Goal: Task Accomplishment & Management: Manage account settings

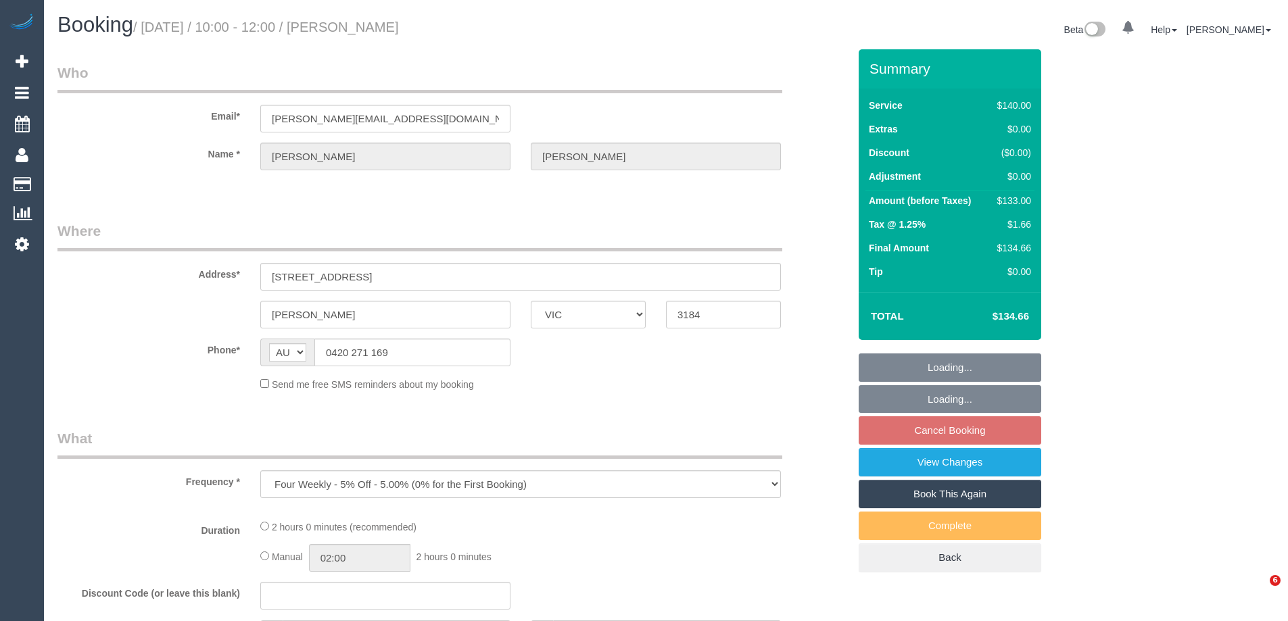
select select "VIC"
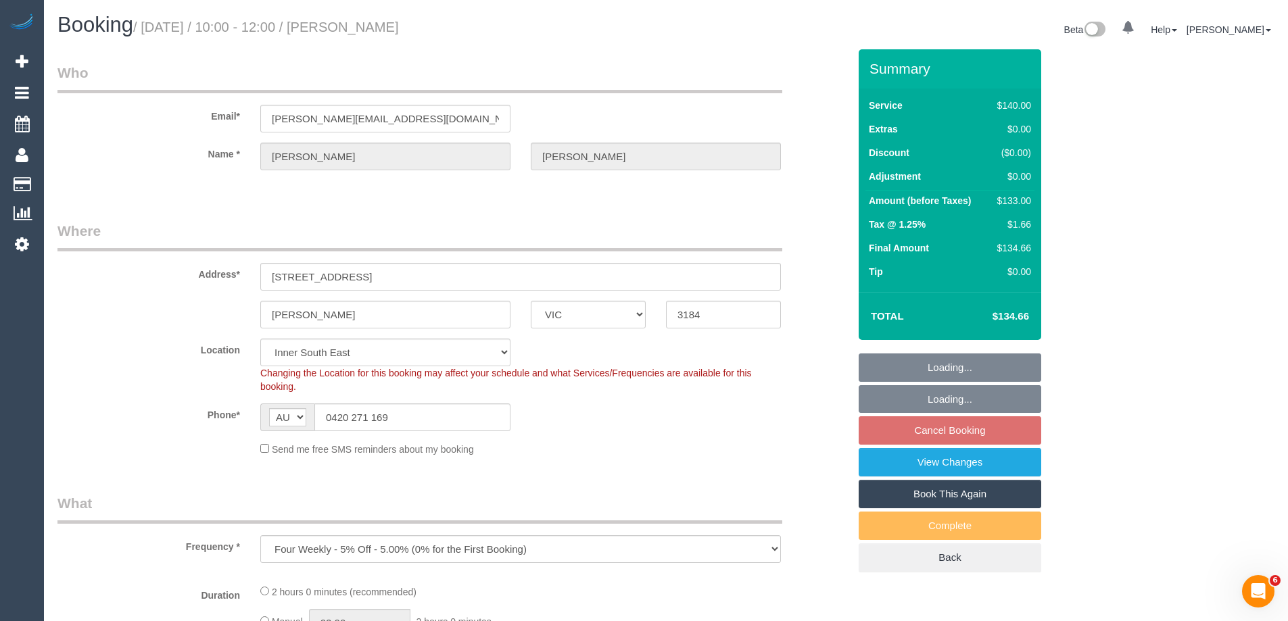
select select "number:28"
select select "number:14"
select select "number:19"
select select "number:22"
select select "number:33"
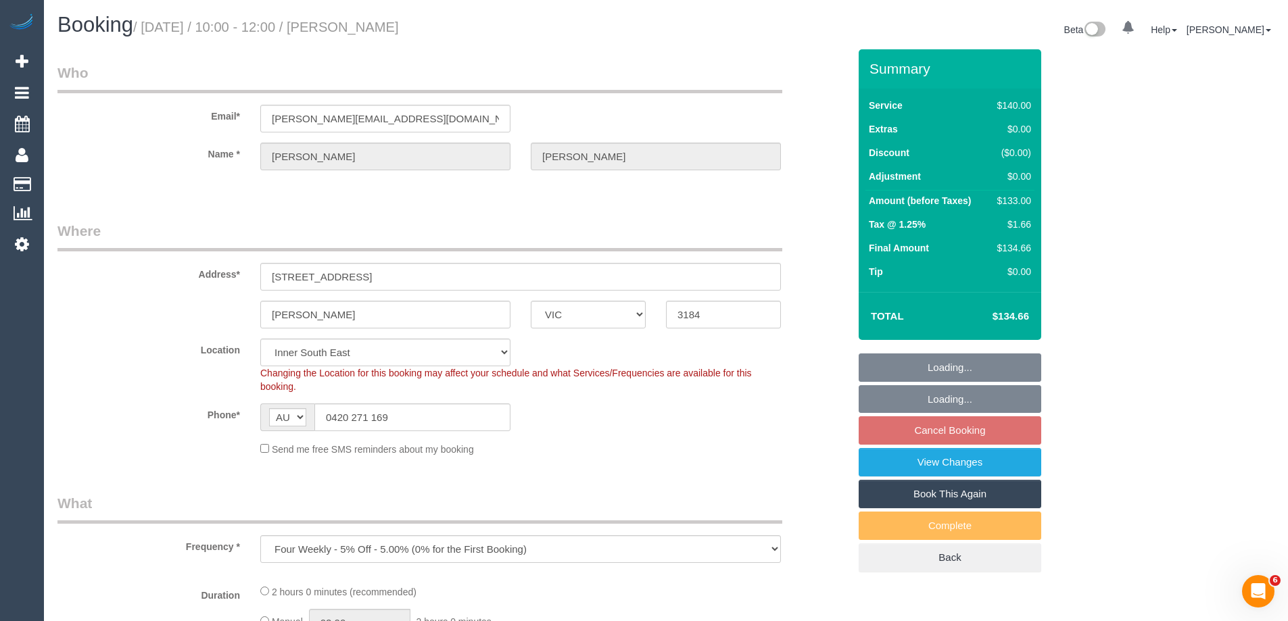
select select "number:26"
select select "spot3"
select select "object:1477"
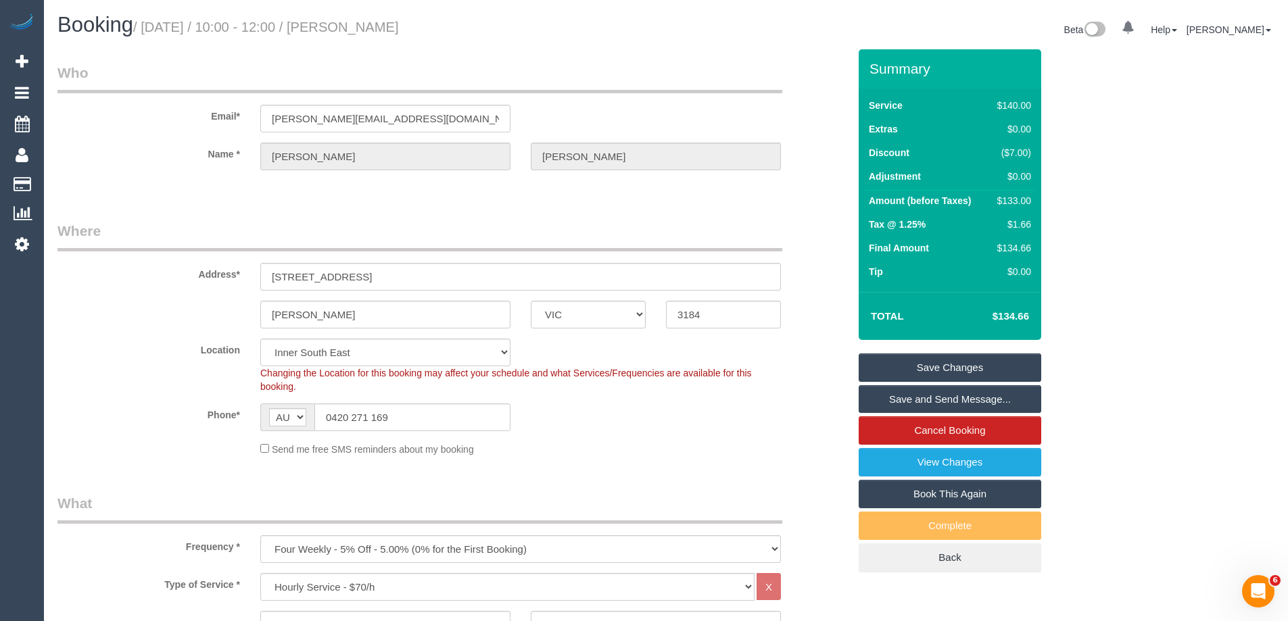
click at [788, 437] on sui-booking-location "Location Office City East (North) East (South) Inner East Inner North (East) In…" at bounding box center [452, 398] width 791 height 118
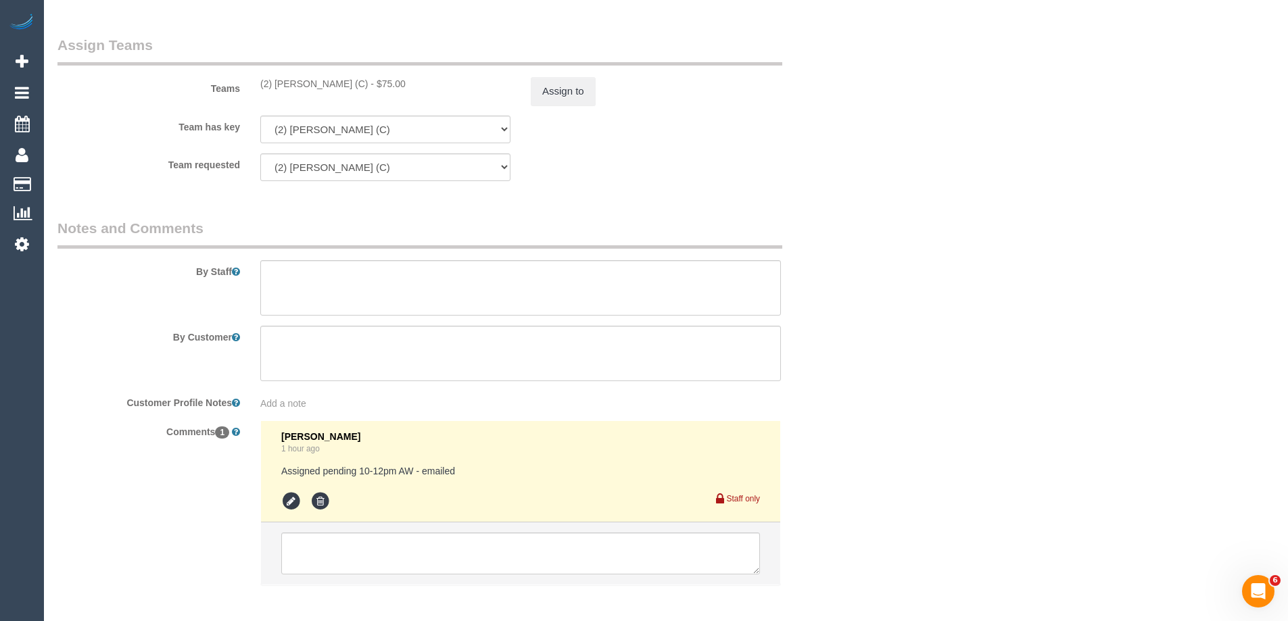
scroll to position [2065, 0]
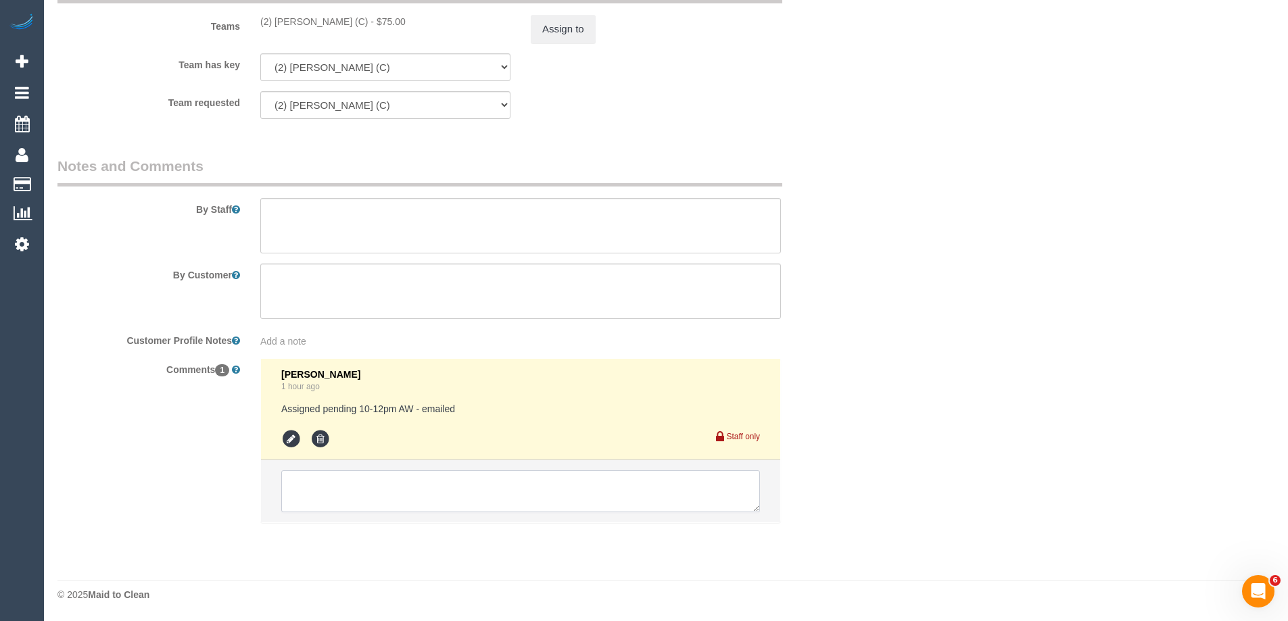
click at [335, 480] on textarea at bounding box center [520, 492] width 479 height 42
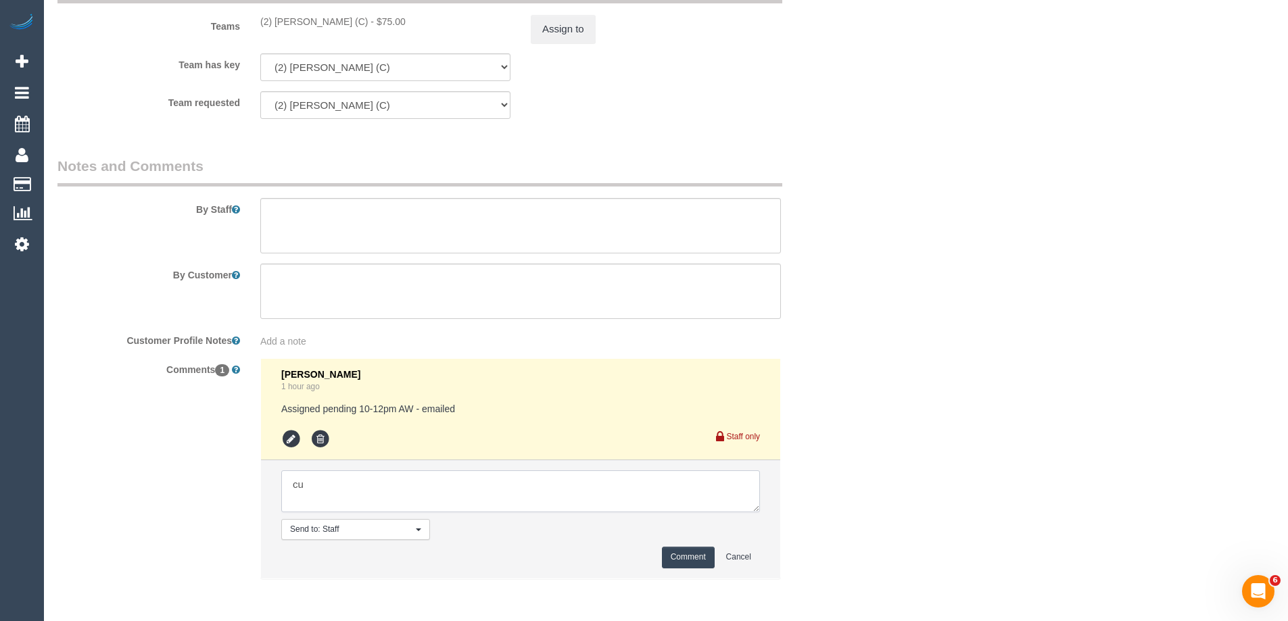
type textarea "c"
type textarea "Customer agreed via email ^"
click at [677, 554] on button "Comment" at bounding box center [688, 557] width 53 height 21
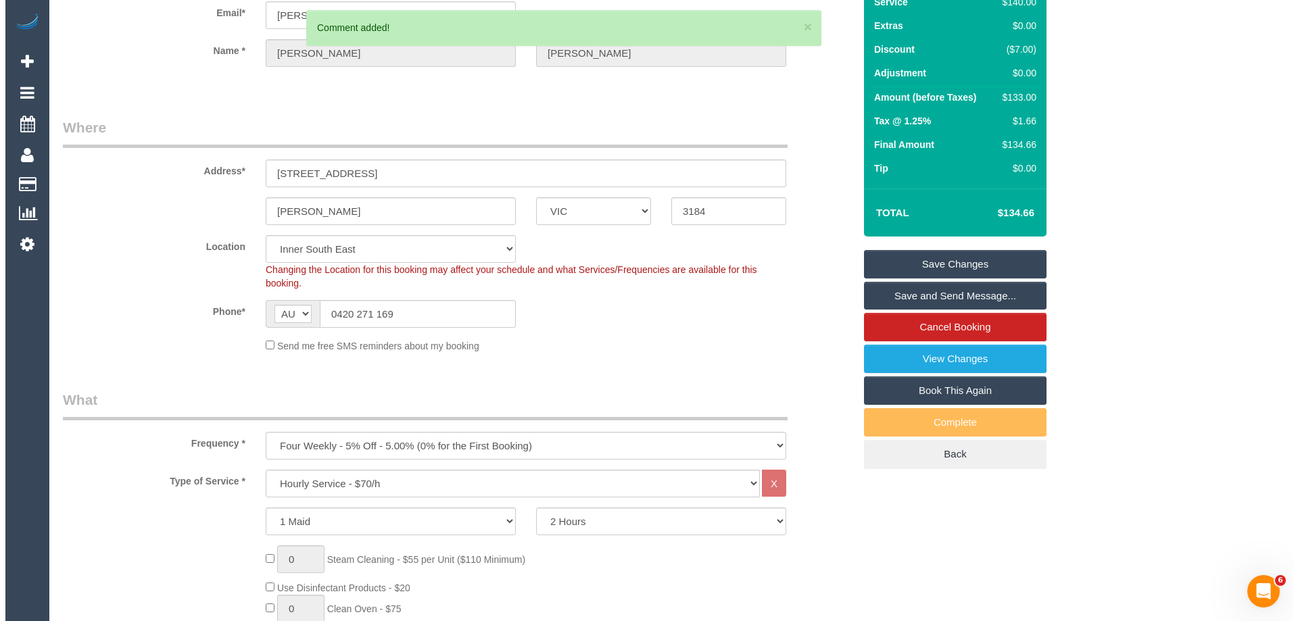
scroll to position [0, 0]
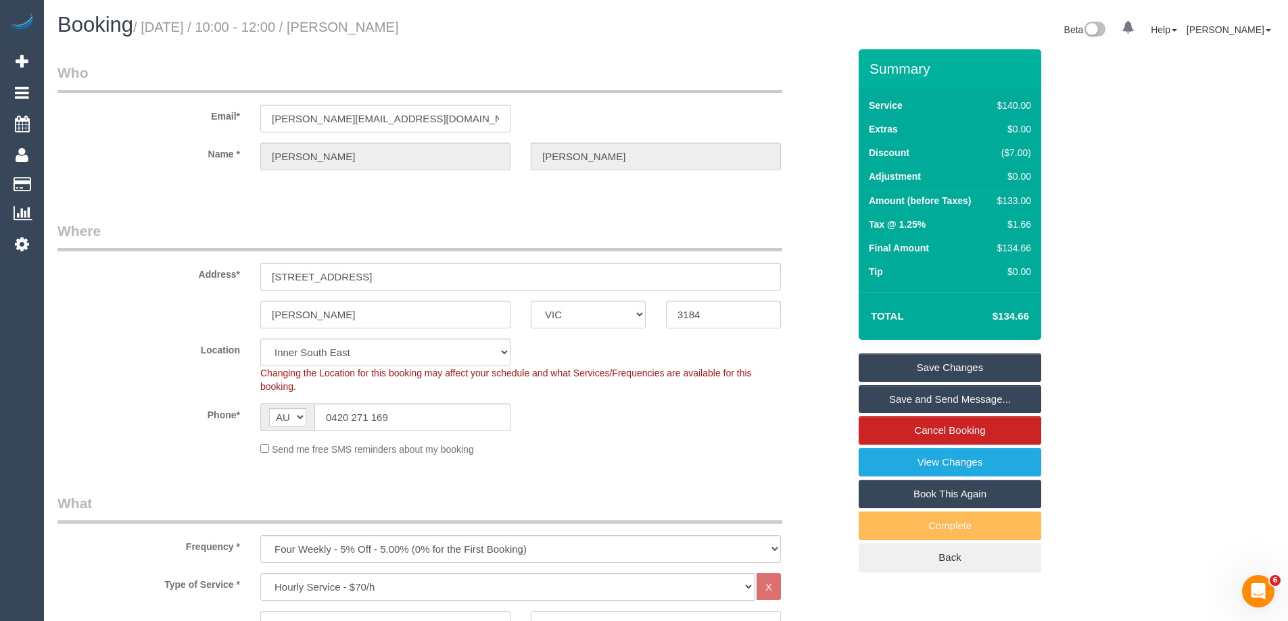
click at [950, 400] on link "Save and Send Message..." at bounding box center [950, 399] width 183 height 28
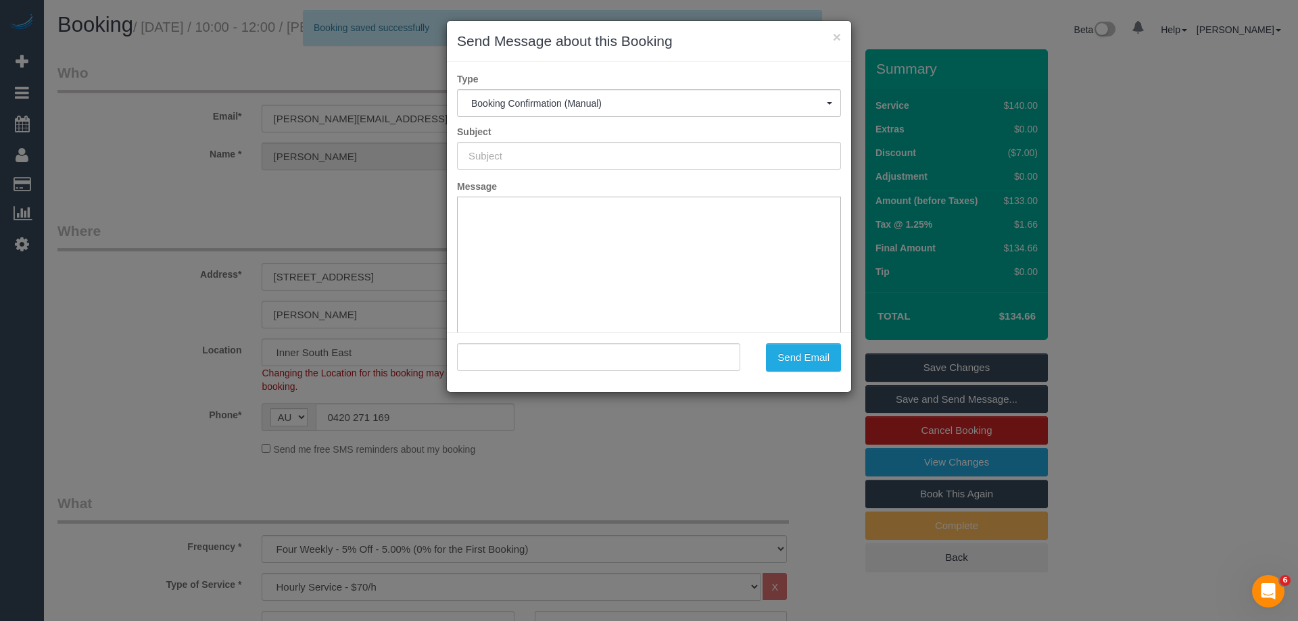
type input "Booking Confirmed"
type input ""David Whyte" <david.whyte8@outlook.com>"
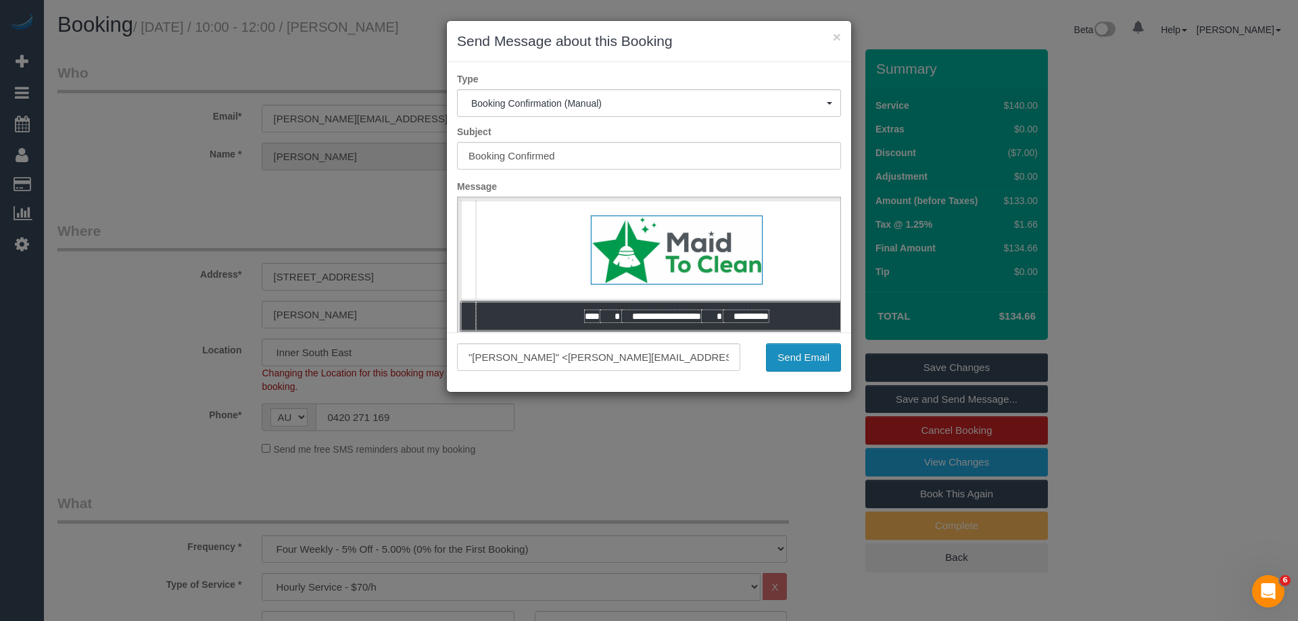
click at [832, 357] on button "Send Email" at bounding box center [803, 358] width 75 height 28
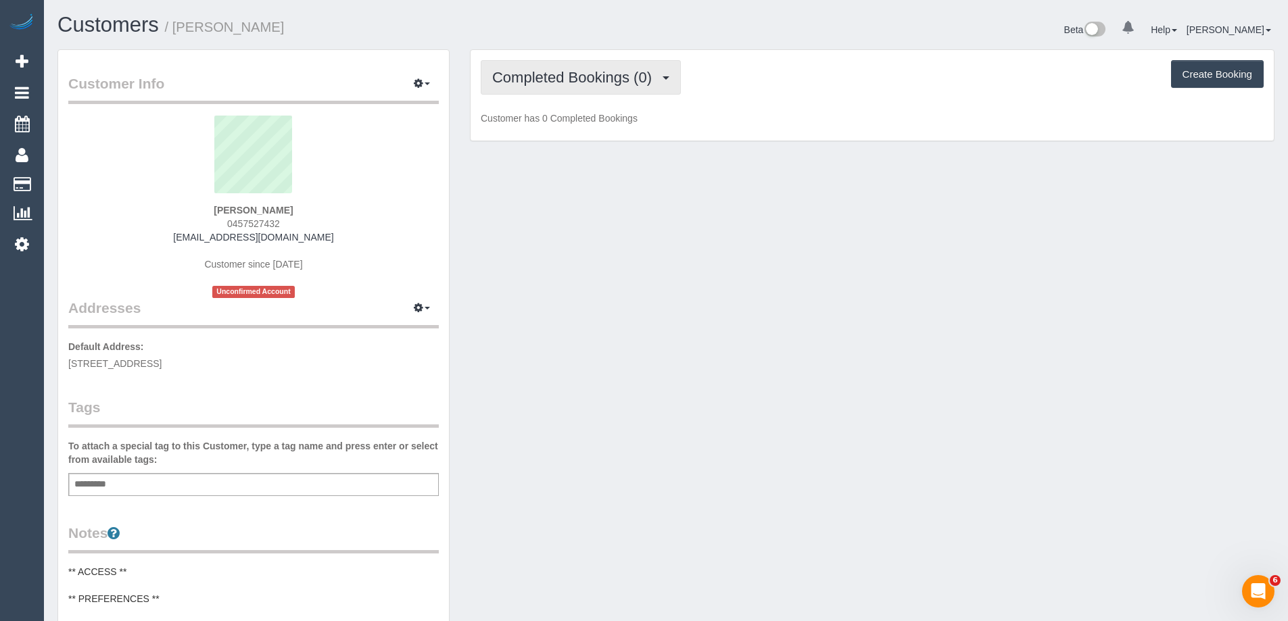
click at [619, 74] on span "Completed Bookings (0)" at bounding box center [575, 77] width 166 height 17
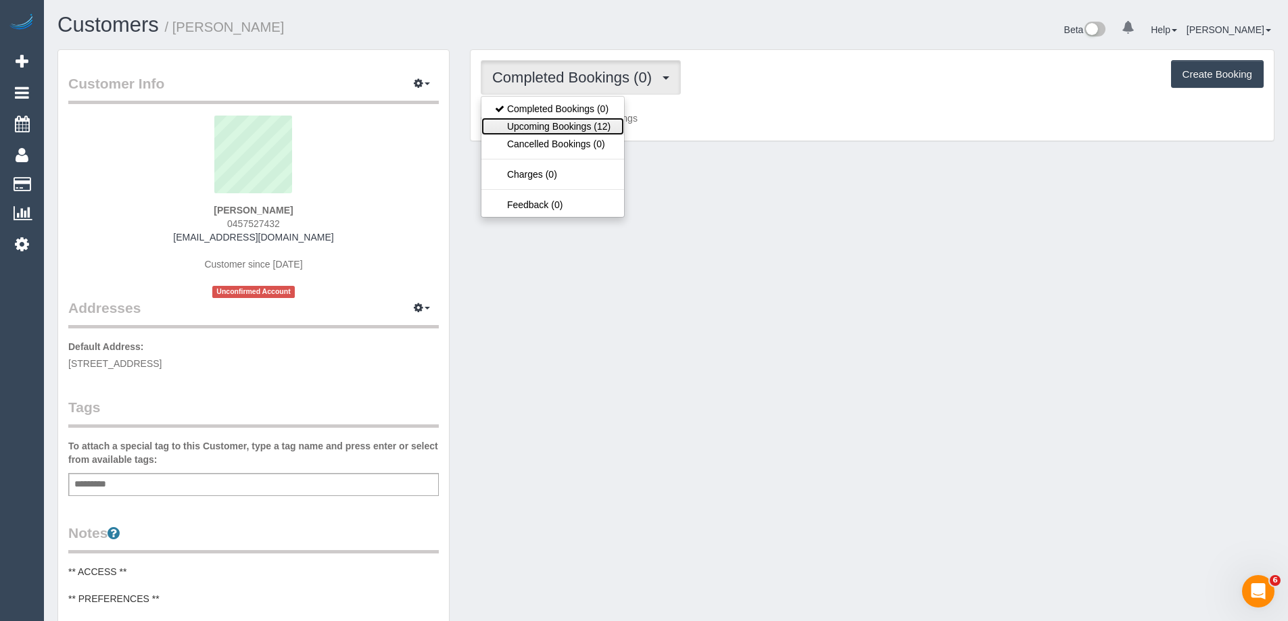
click at [605, 121] on link "Upcoming Bookings (12)" at bounding box center [552, 127] width 143 height 18
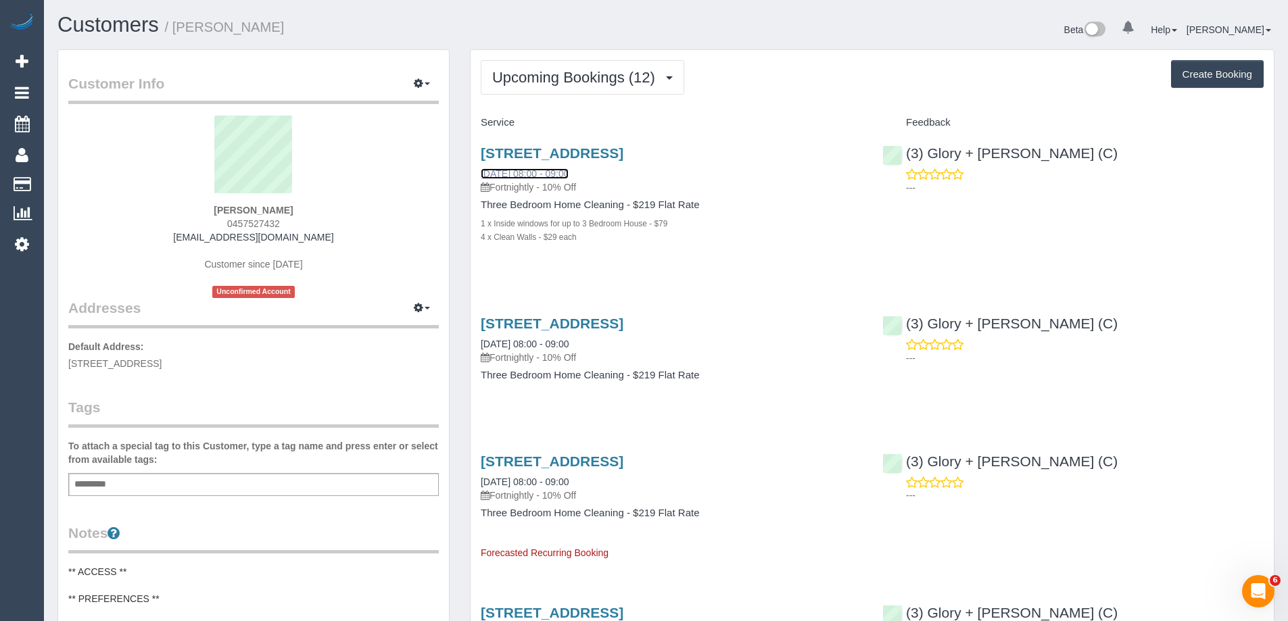
click at [551, 172] on link "[DATE] 08:00 - 09:00" at bounding box center [525, 173] width 88 height 11
click at [532, 346] on link "[DATE] 08:00 - 09:00" at bounding box center [525, 344] width 88 height 11
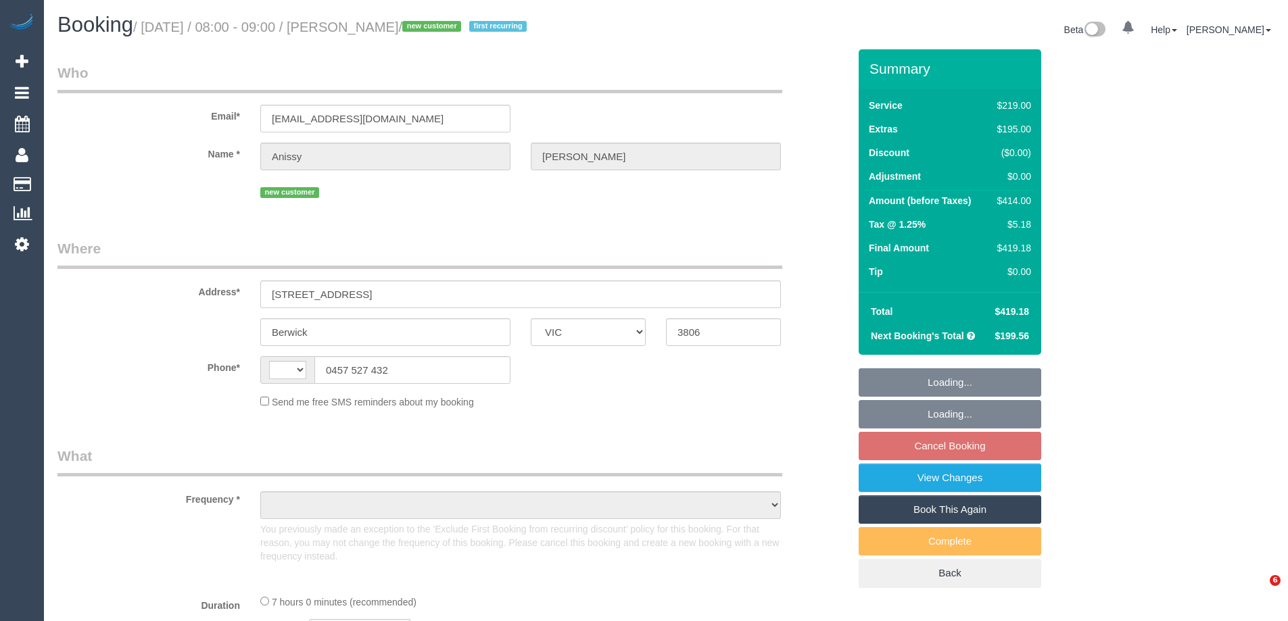
select select "VIC"
select select "number:28"
select select "number:15"
select select "number:18"
select select "number:25"
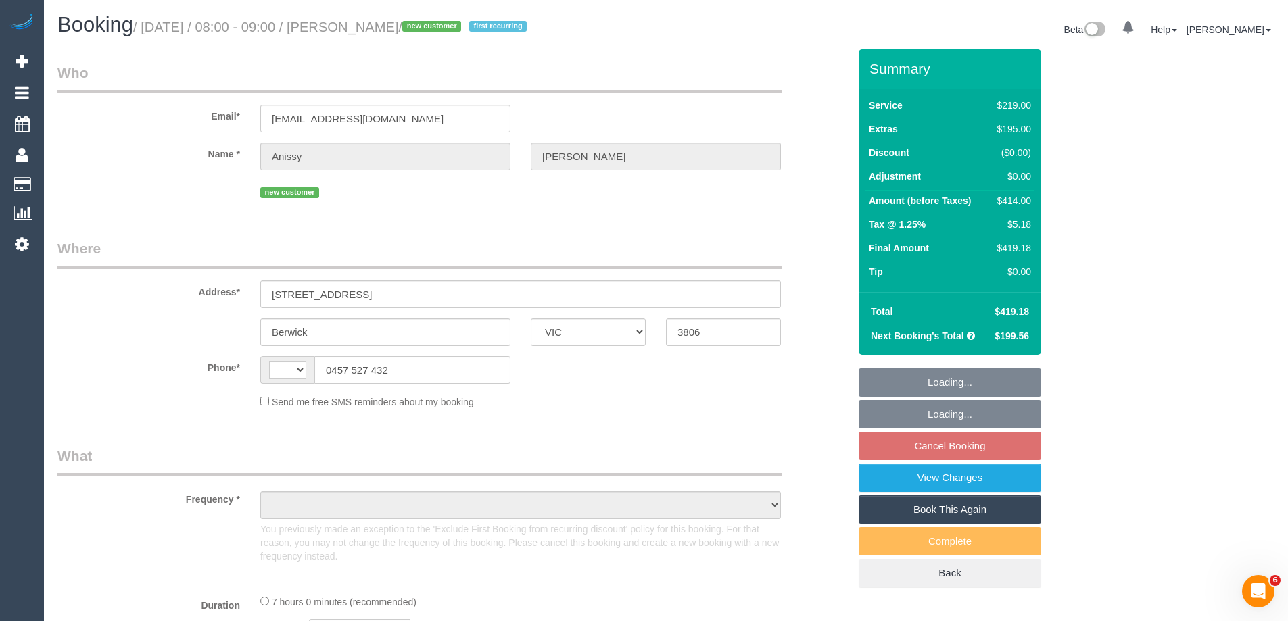
select select "number:33"
select select "number:11"
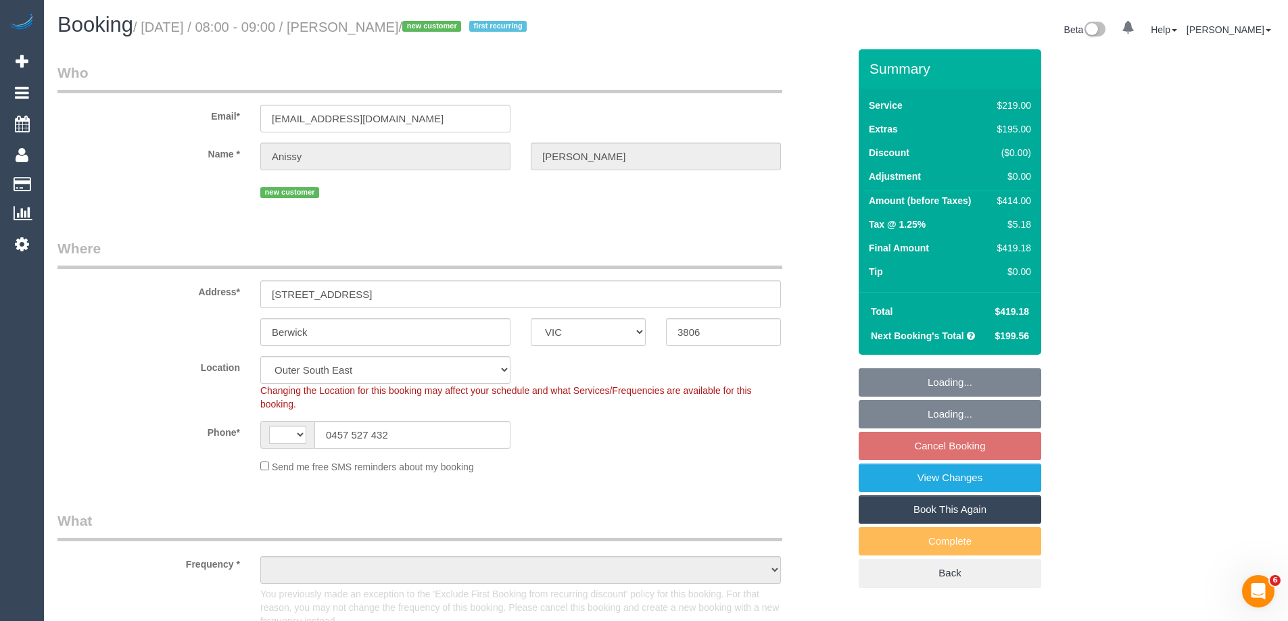
select select "string:stripe-pm_1S9ZvC2GScqysDRVmxksfFhw"
select select "object:573"
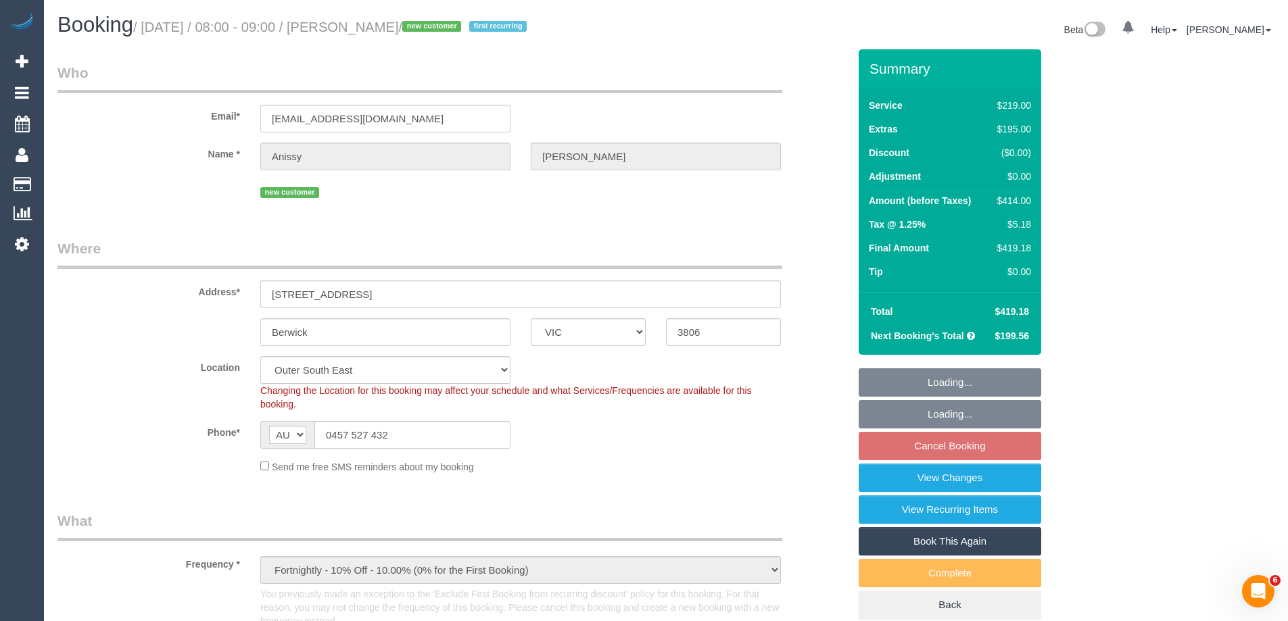
select select "string:AU"
select select "object:1227"
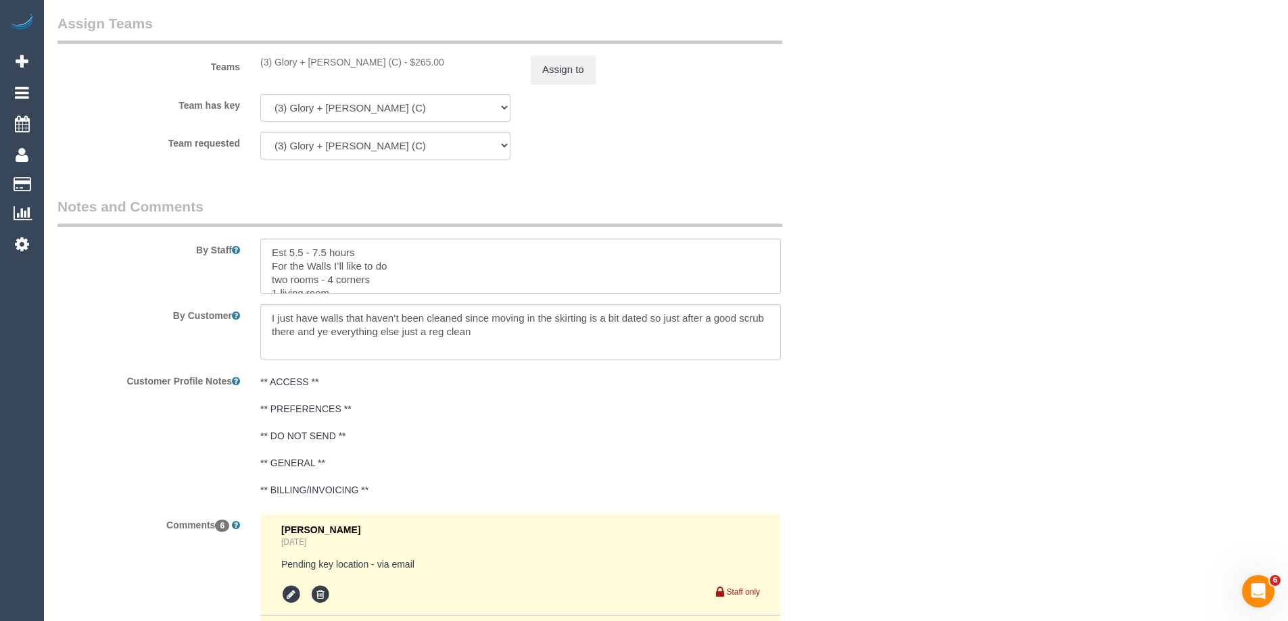
scroll to position [2232, 0]
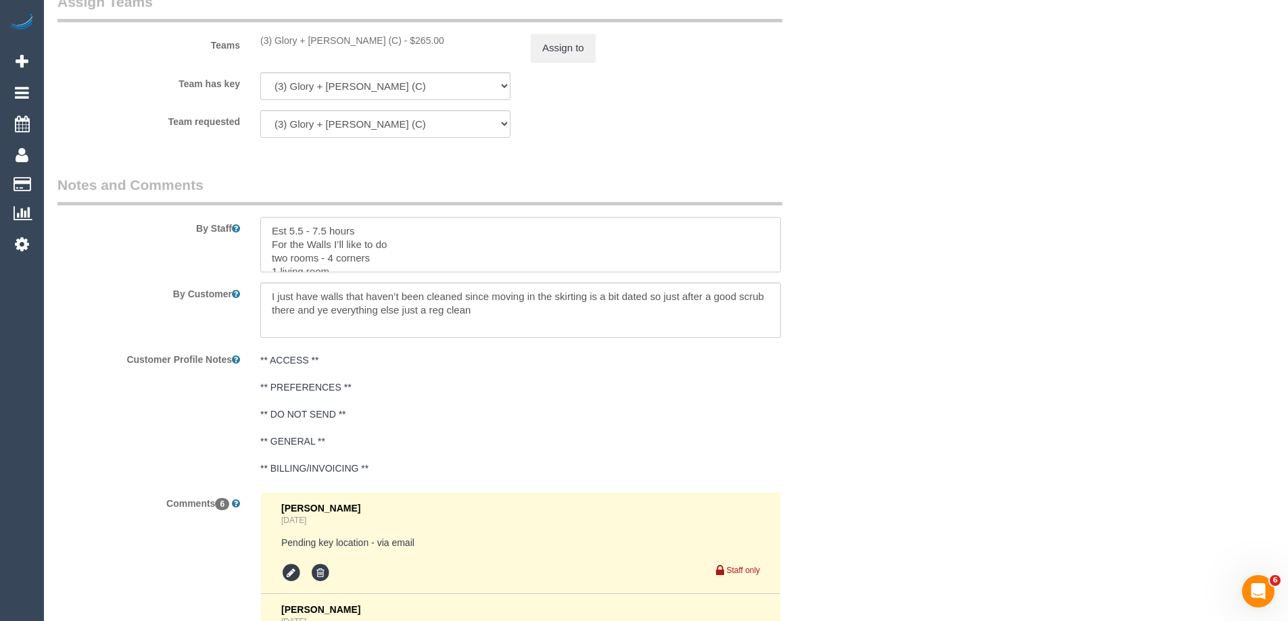
click at [381, 232] on textarea at bounding box center [520, 244] width 521 height 55
type textarea "Est 5.5 - 7.5 hours Customer will leave key with cleaners For the Walls I’ll li…"
click at [858, 216] on div "By Staff" at bounding box center [453, 223] width 812 height 97
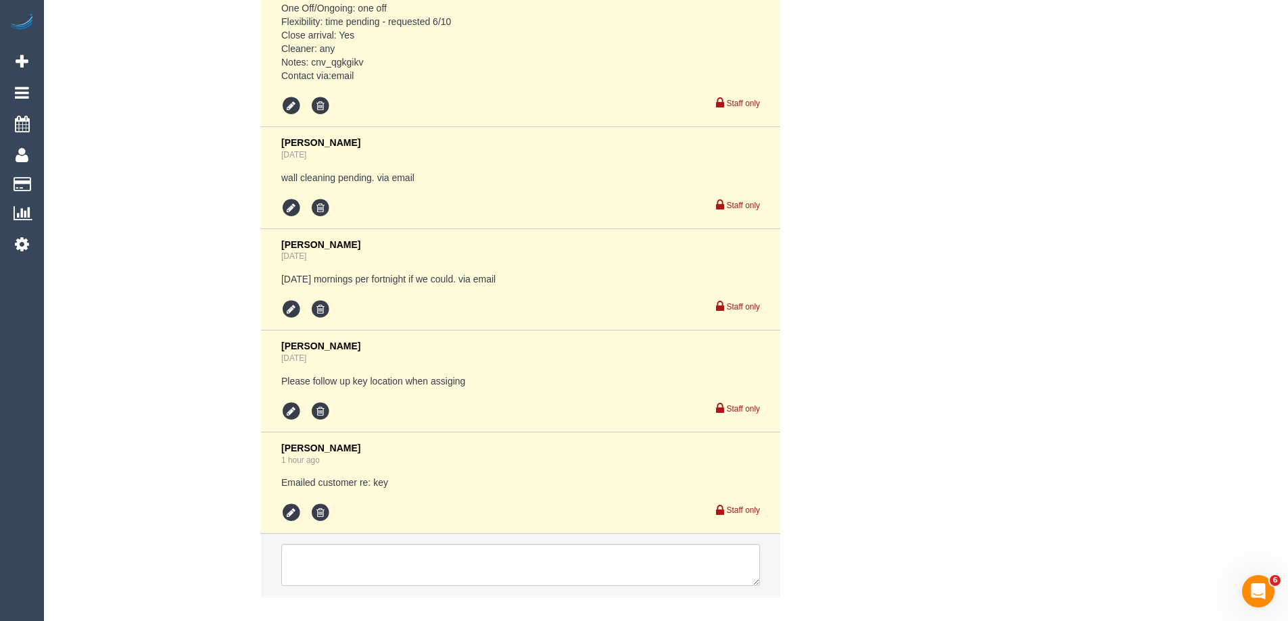
scroll to position [2969, 0]
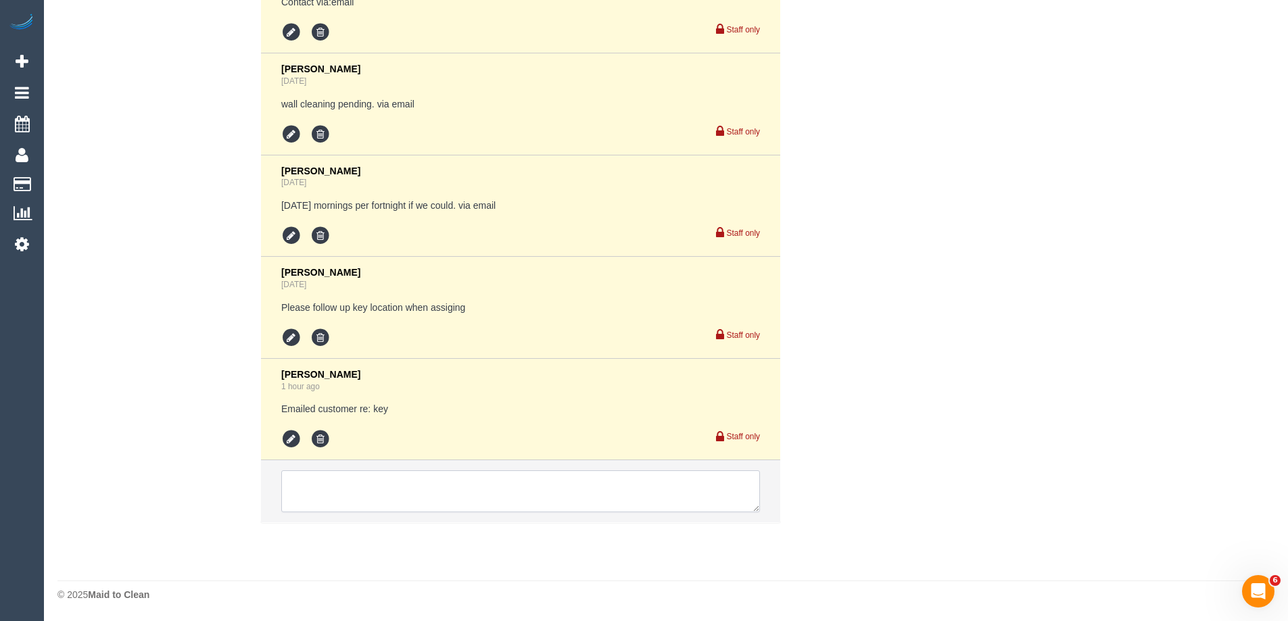
click at [329, 496] on textarea at bounding box center [520, 492] width 479 height 42
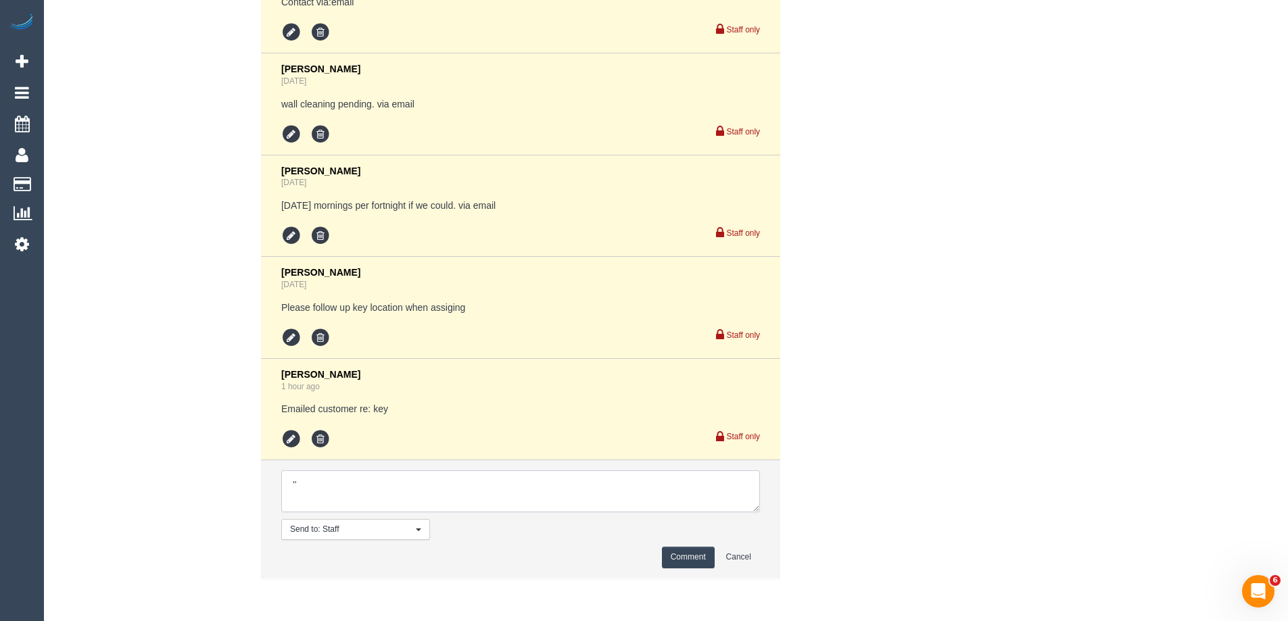
paste textarea "Perfect thank you I’ll leave shortly after will leave the key with cleaners"
type textarea "''Perfect thank you I’ll leave shortly after will leave the key with cleaners '…"
click at [674, 556] on button "Comment" at bounding box center [688, 557] width 53 height 21
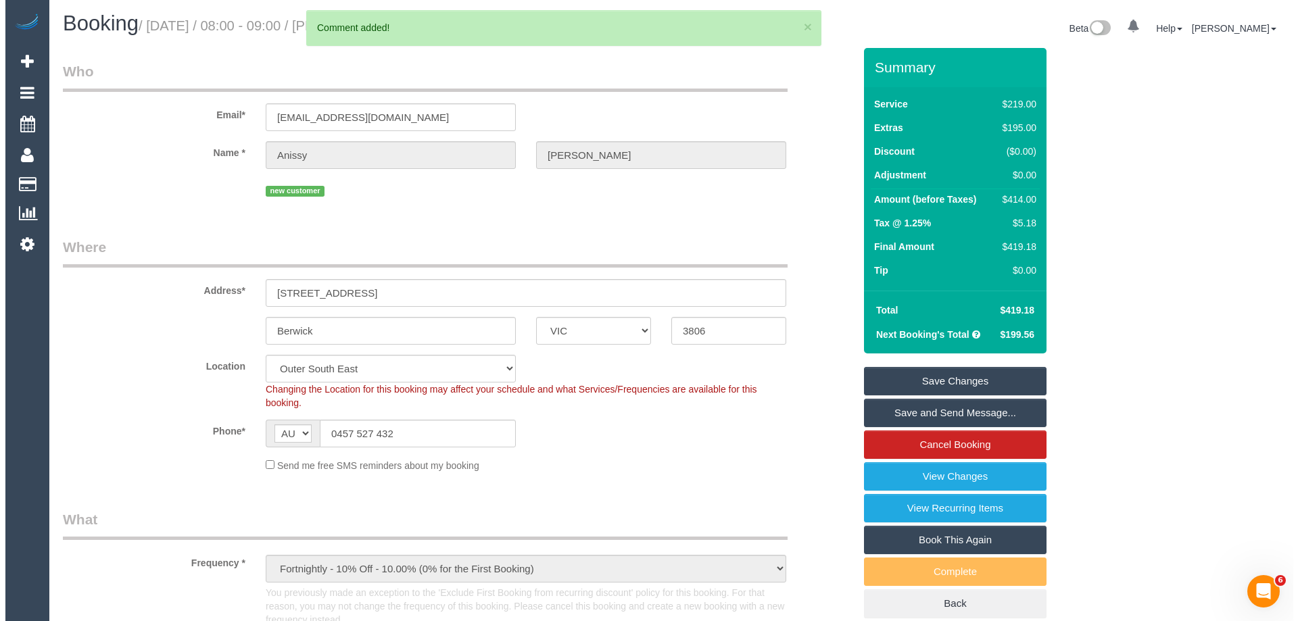
scroll to position [0, 0]
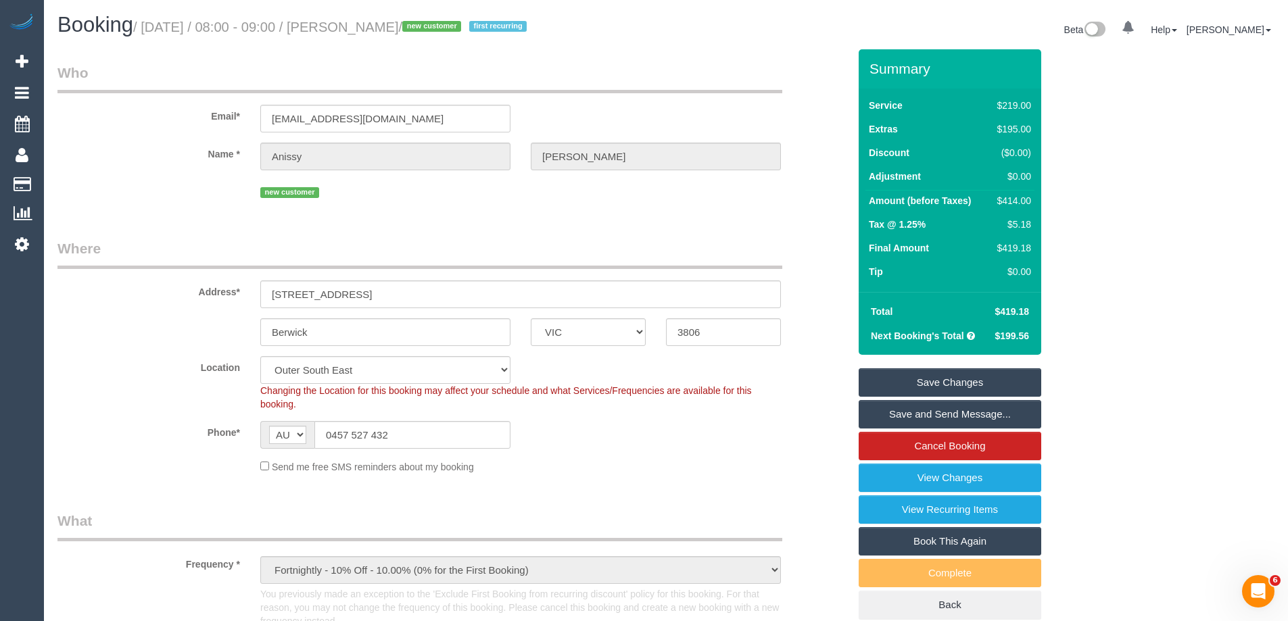
click at [907, 418] on link "Save and Send Message..." at bounding box center [950, 414] width 183 height 28
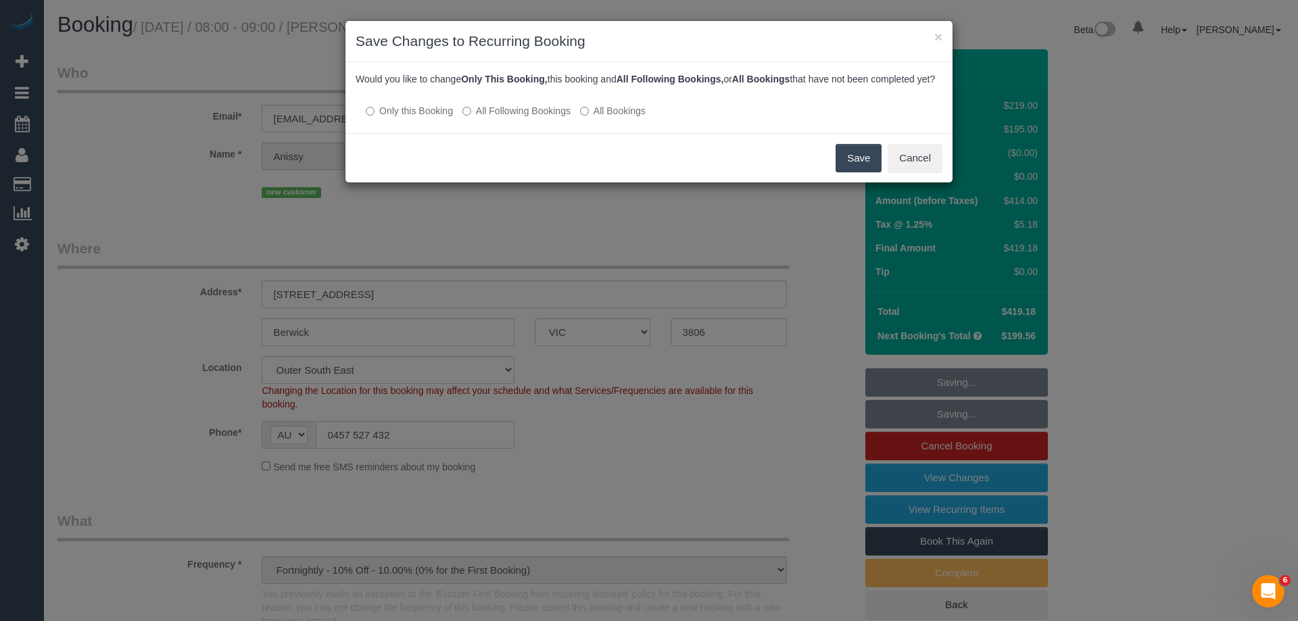
click at [860, 171] on button "Save" at bounding box center [859, 158] width 46 height 28
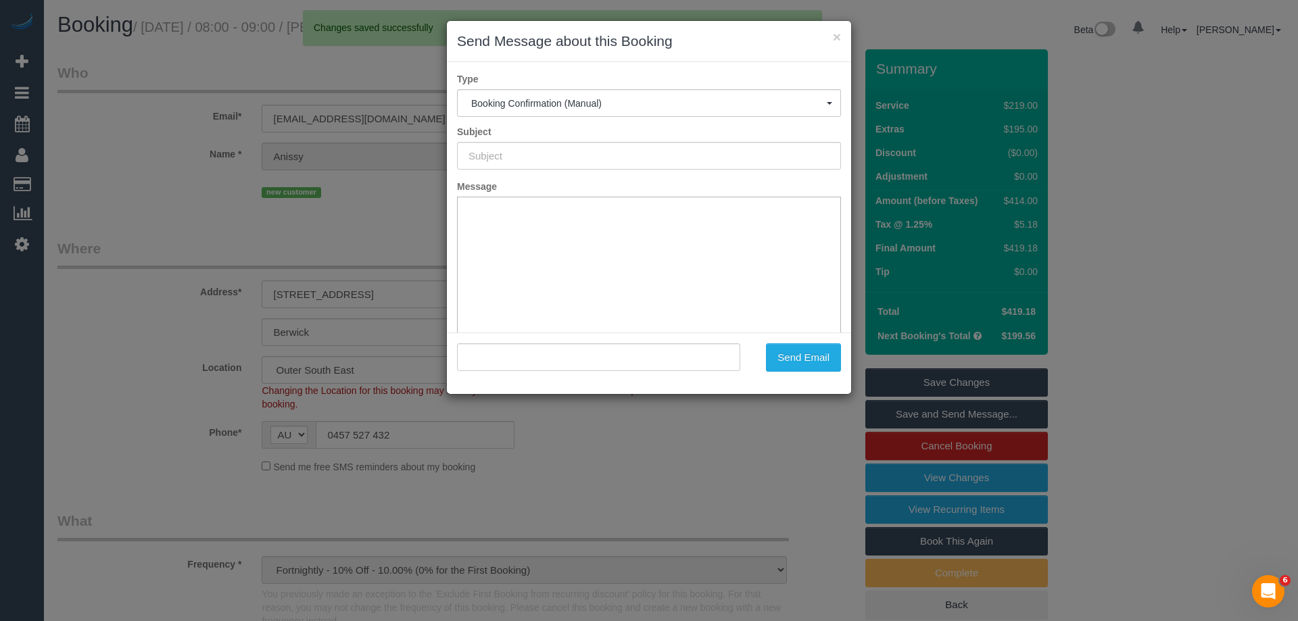
type input "Booking Confirmed"
type input ""Anissy Wassef" <akaram90@icloud.com>"
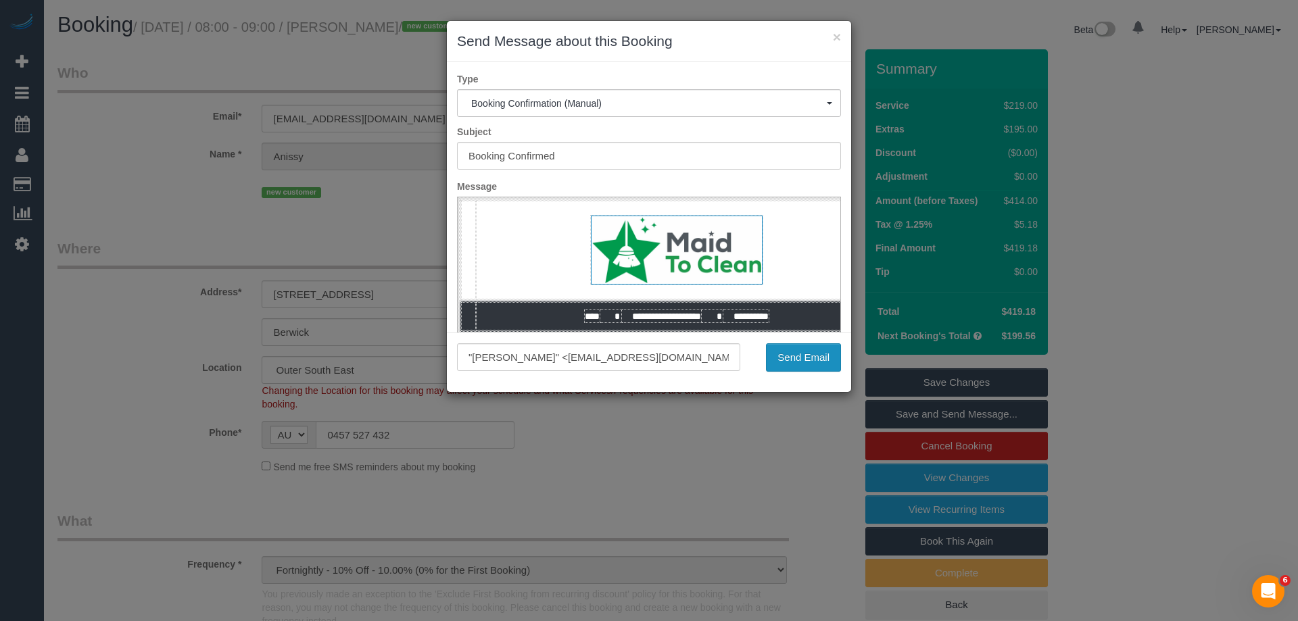
click at [798, 358] on button "Send Email" at bounding box center [803, 358] width 75 height 28
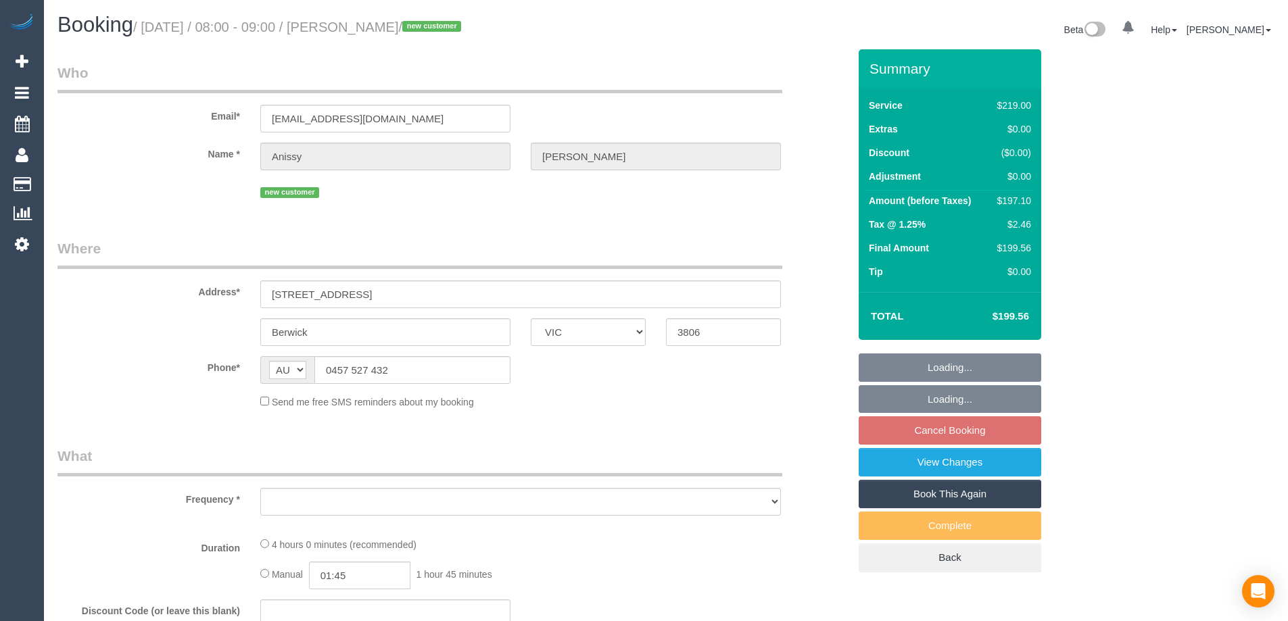
select select "VIC"
select select "string:stripe-pm_1S9ZvC2GScqysDRVmxksfFhw"
select select "number:28"
select select "number:15"
select select "number:18"
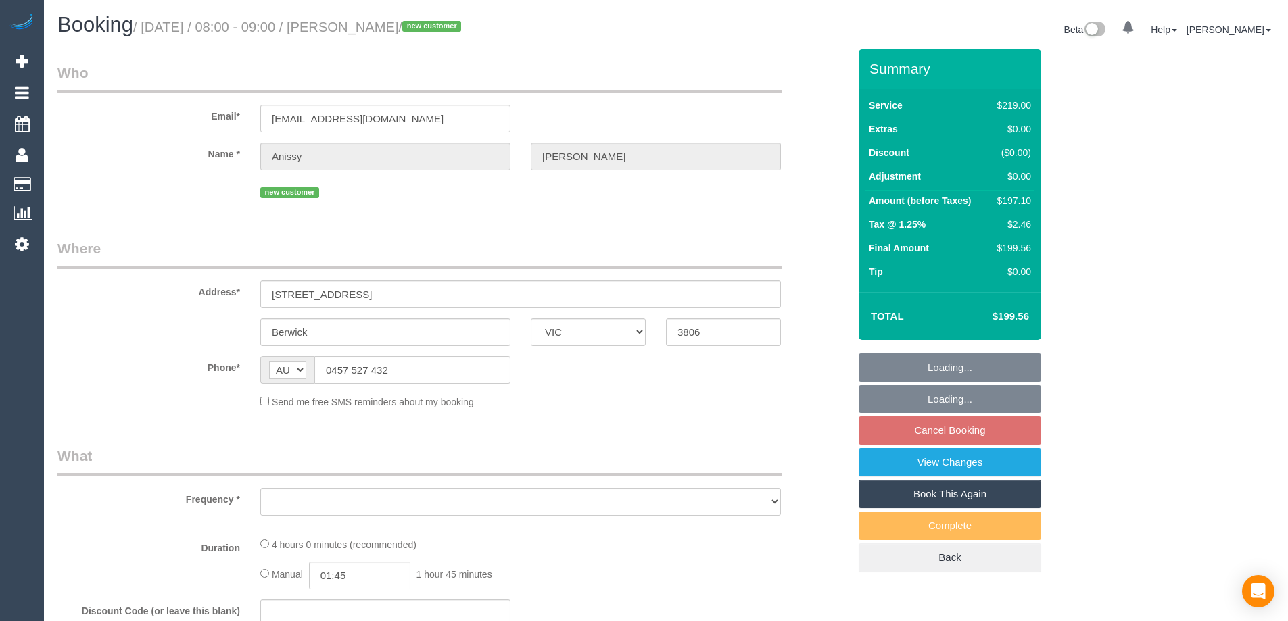
select select "number:25"
select select "number:33"
select select "number:11"
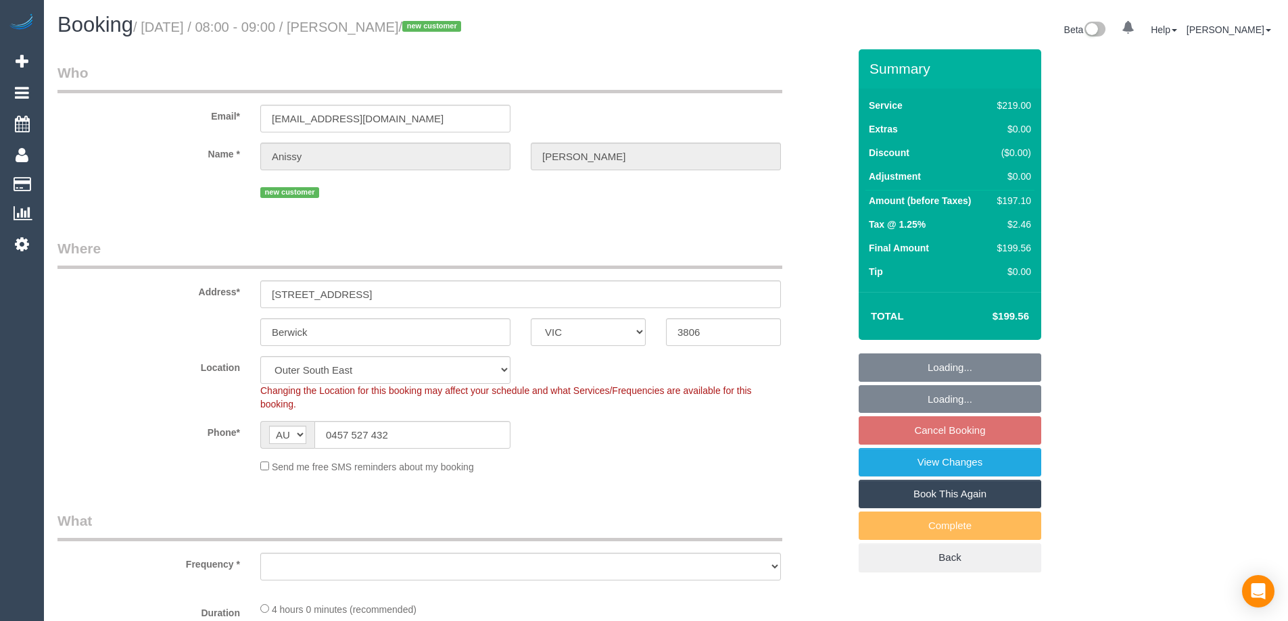
select select "object:1119"
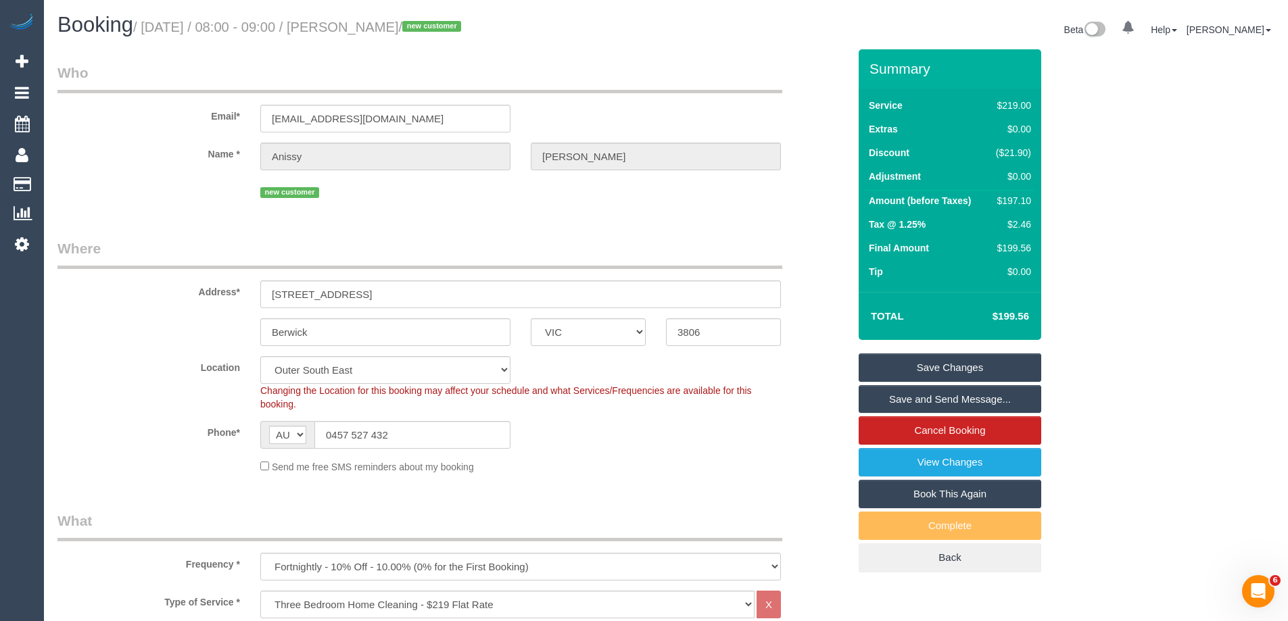
click at [977, 398] on link "Save and Send Message..." at bounding box center [950, 399] width 183 height 28
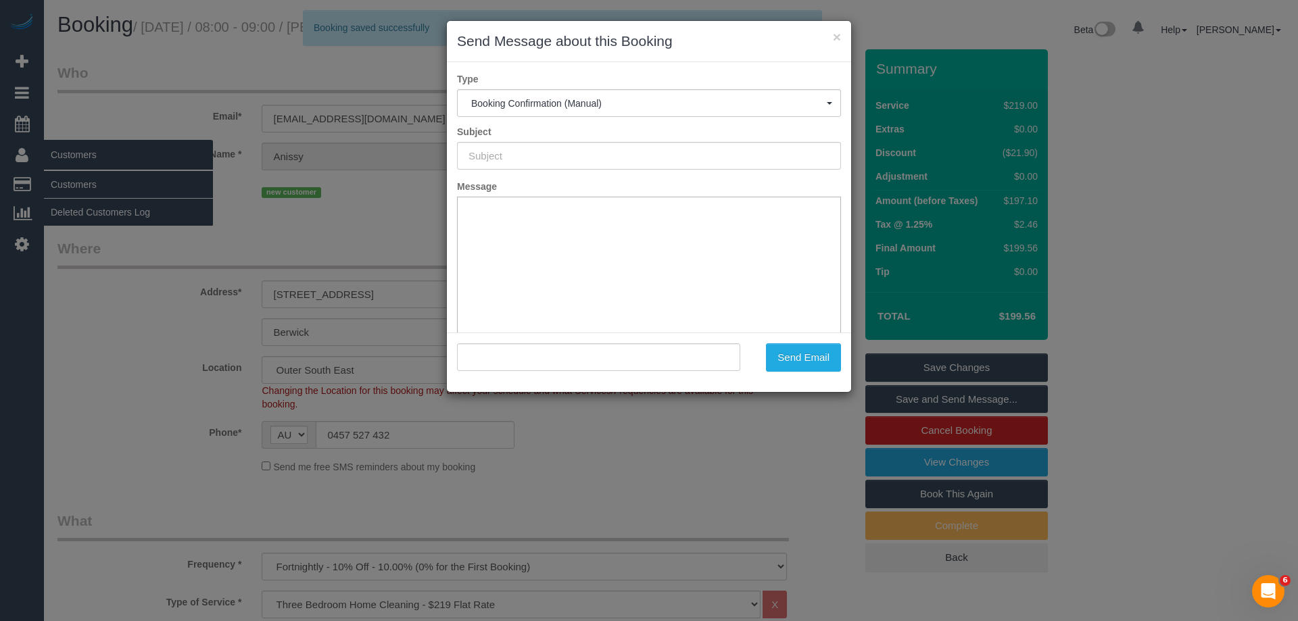
type input "Booking Confirmed"
type input ""Anissy Wassef" <akaram90@icloud.com>"
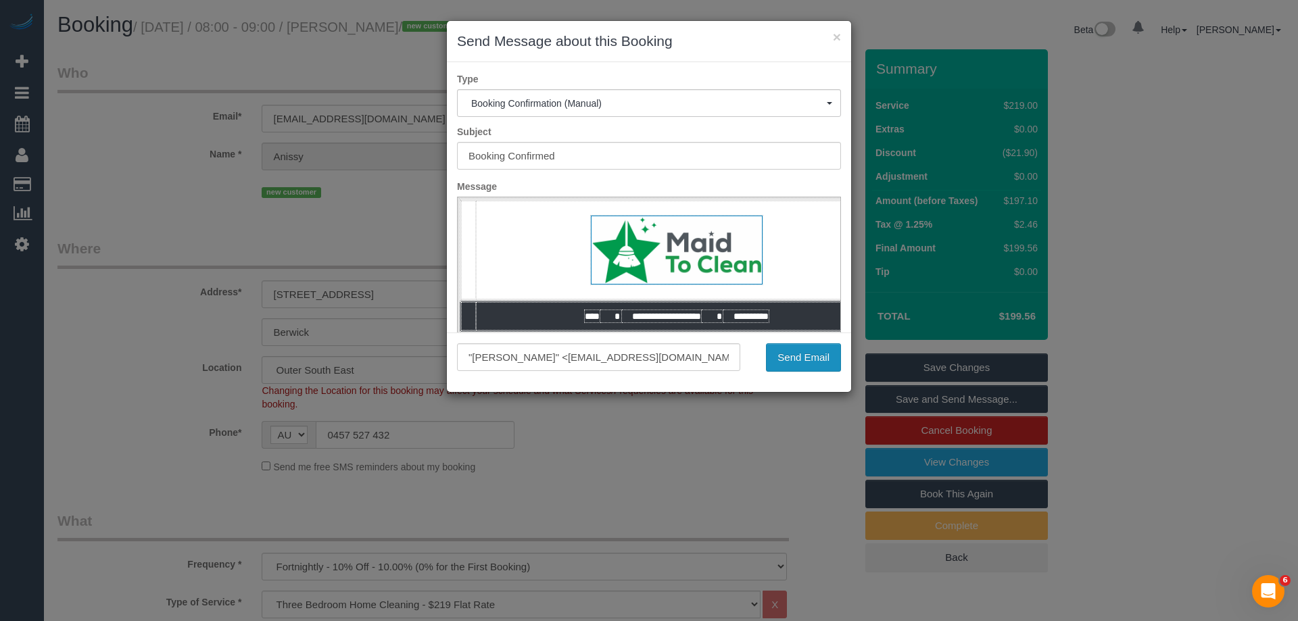
click at [783, 359] on button "Send Email" at bounding box center [803, 358] width 75 height 28
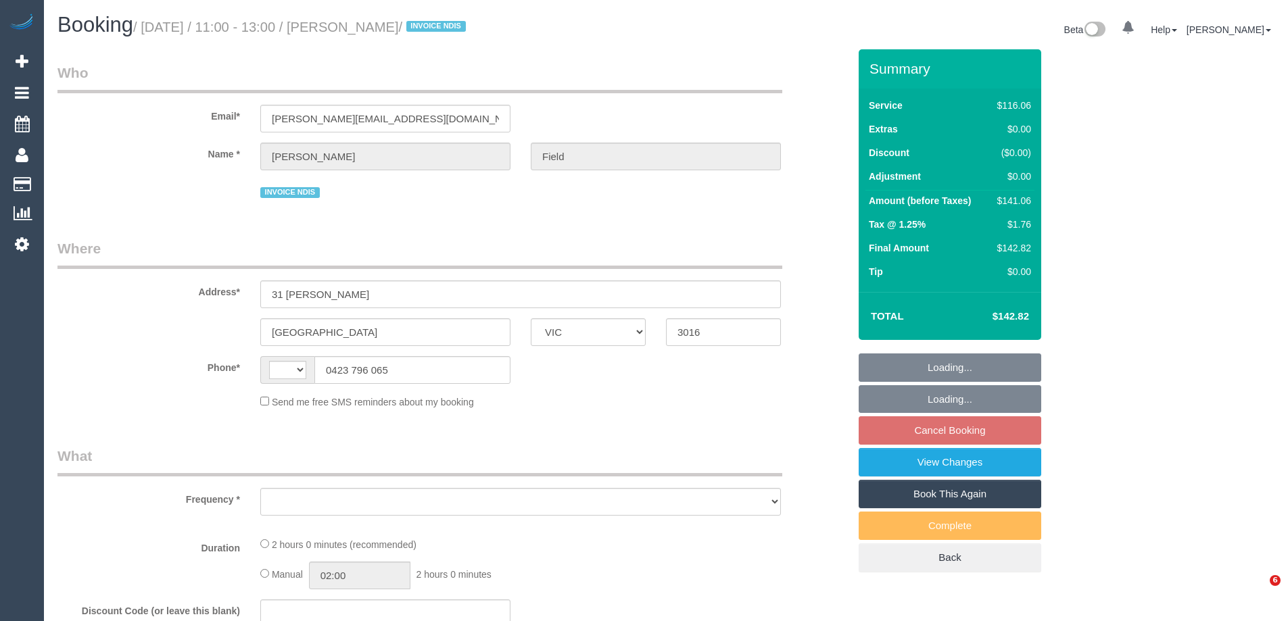
select select "VIC"
select select "string:AU"
select select "number:27"
select select "number:14"
select select "number:19"
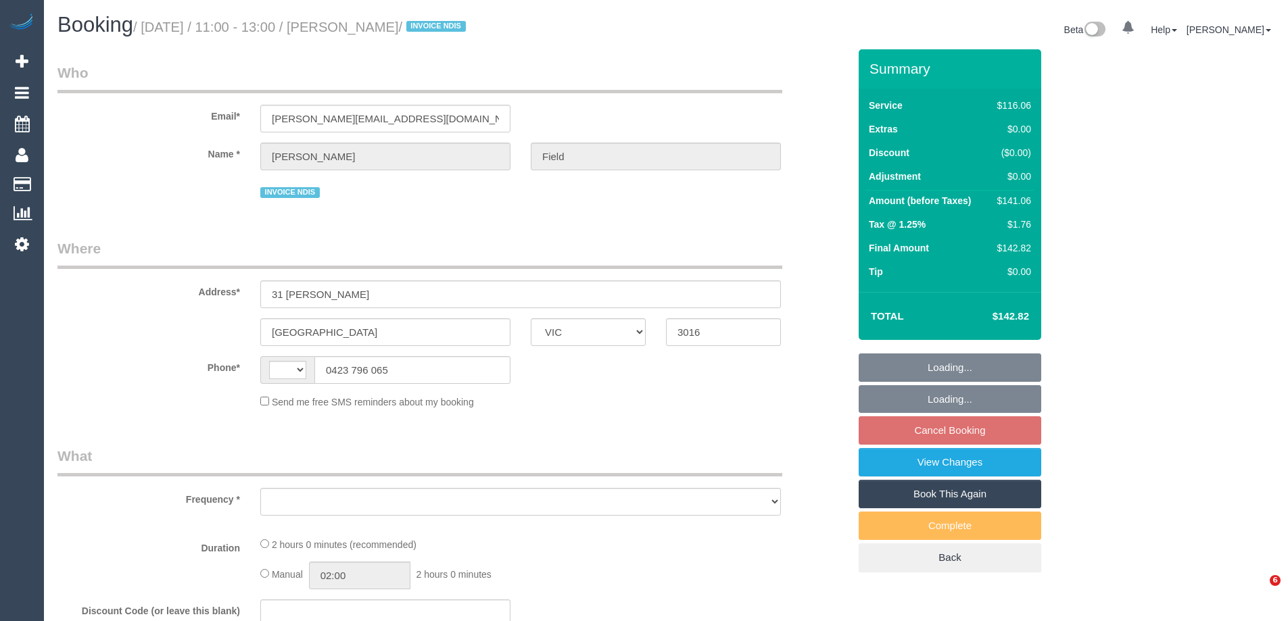
select select "number:36"
select select "number:35"
select select "number:12"
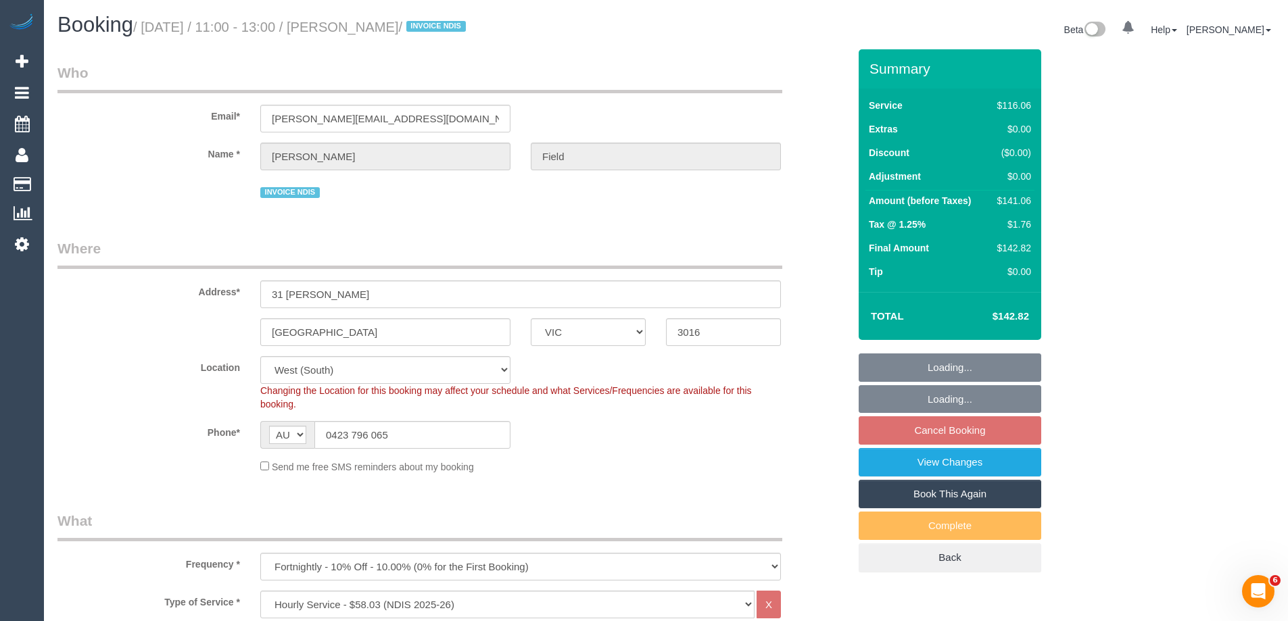
select select "object:1215"
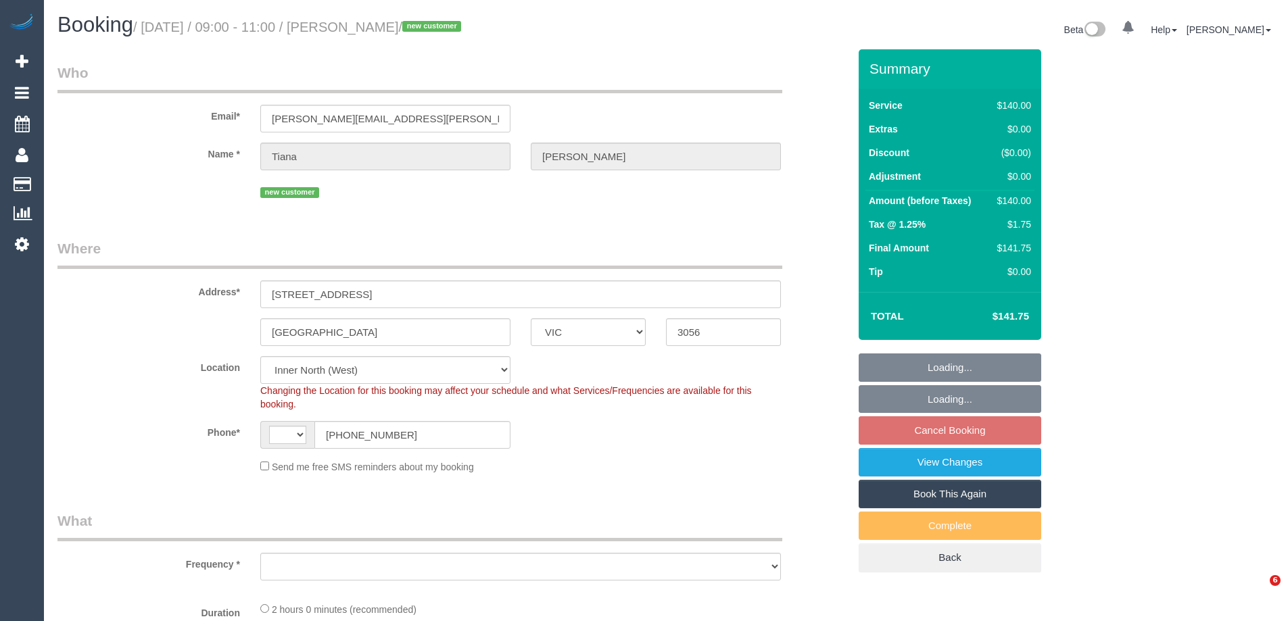
select select "VIC"
select select "object:286"
select select "string:stripe-pm_1SB3RI2GScqysDRVpqdulZ9k"
select select "number:28"
select select "number:14"
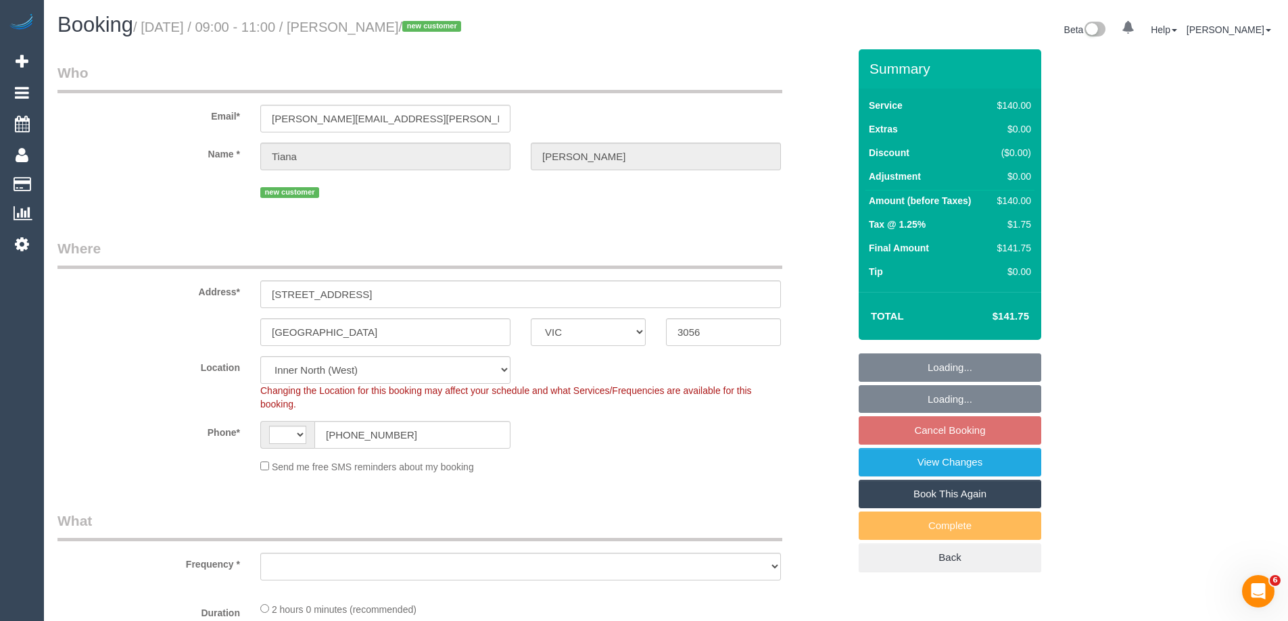
select select "number:19"
select select "number:36"
select select "number:11"
select select "object:848"
select select "string:AU"
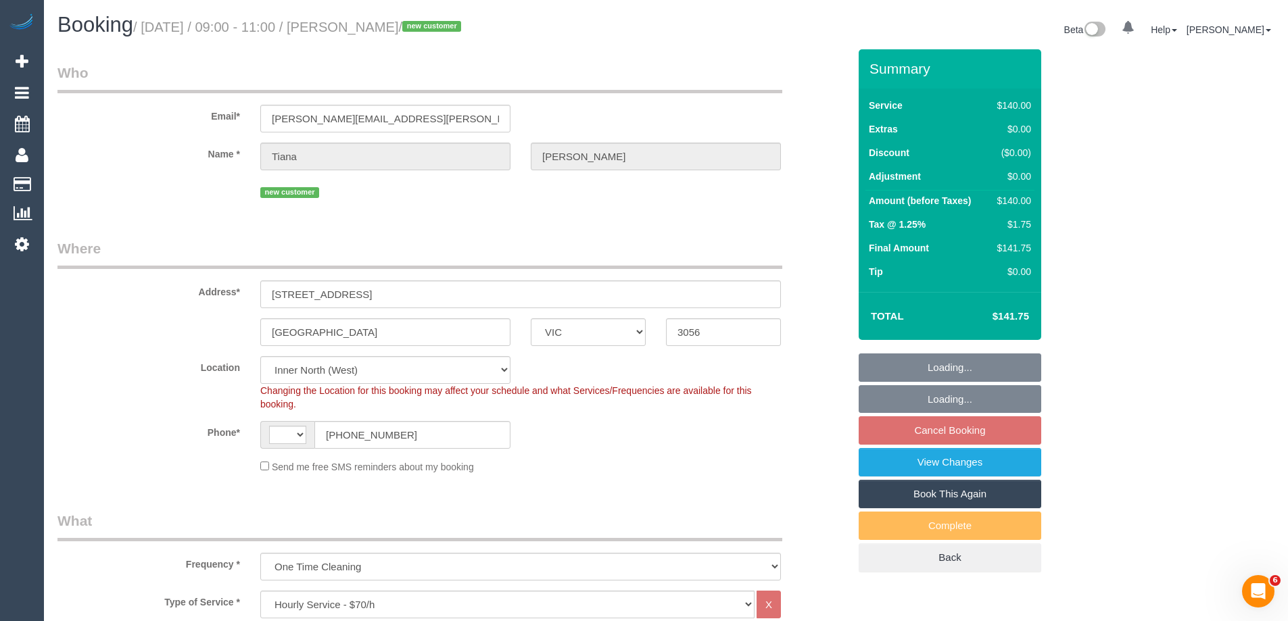
select select "spot3"
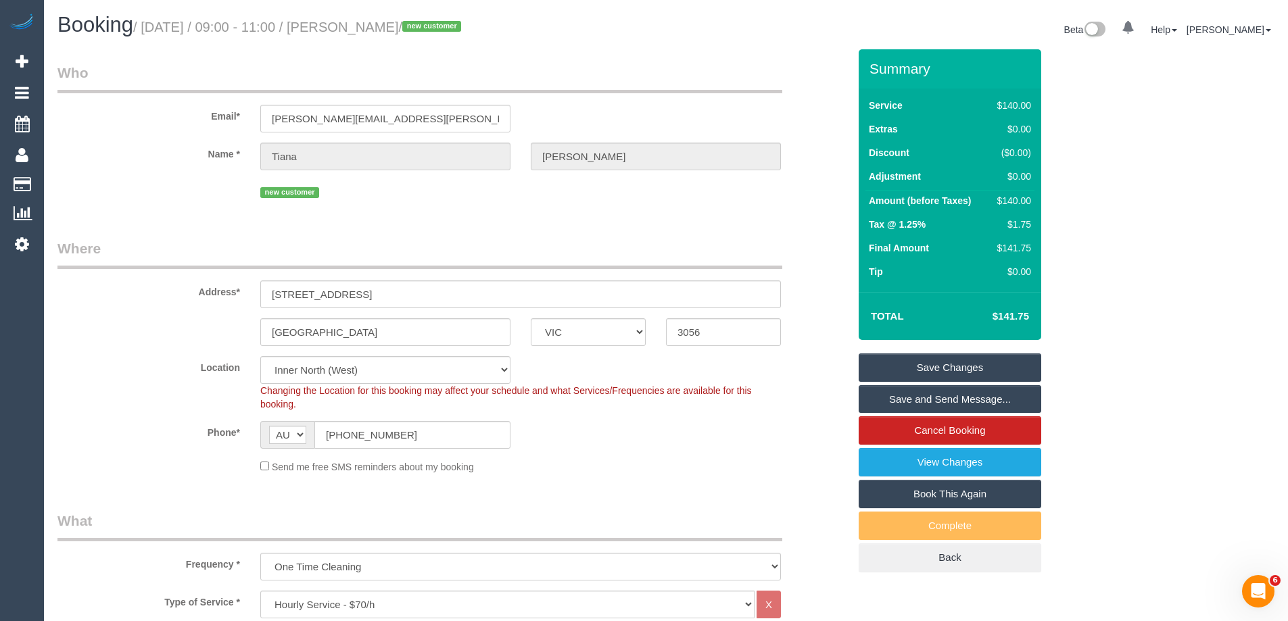
drag, startPoint x: 446, startPoint y: 25, endPoint x: 352, endPoint y: 27, distance: 93.3
click at [352, 27] on small "/ [DATE] / 09:00 - 11:00 / [PERSON_NAME] / new customer" at bounding box center [299, 27] width 332 height 15
click at [724, 444] on div "Phone* AF AL DZ AD AO AI AQ AG AR AM AW AU AT AZ BS BH BD BB BY BE BZ BJ BM BT …" at bounding box center [453, 435] width 812 height 28
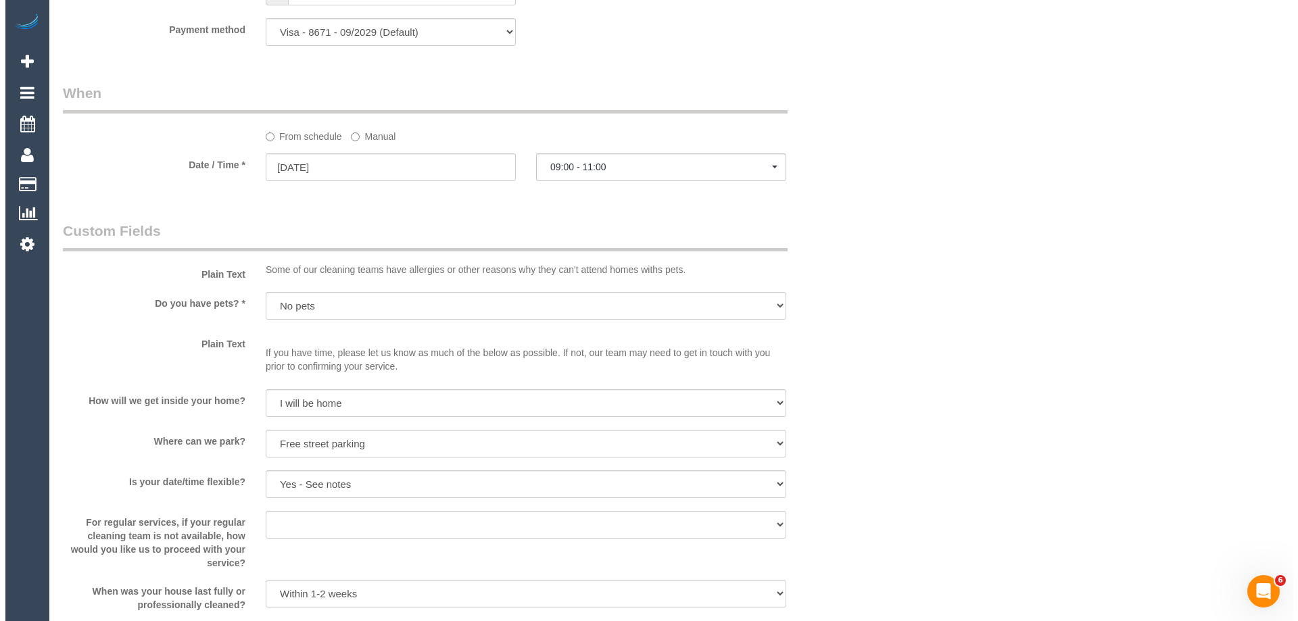
scroll to position [1691, 0]
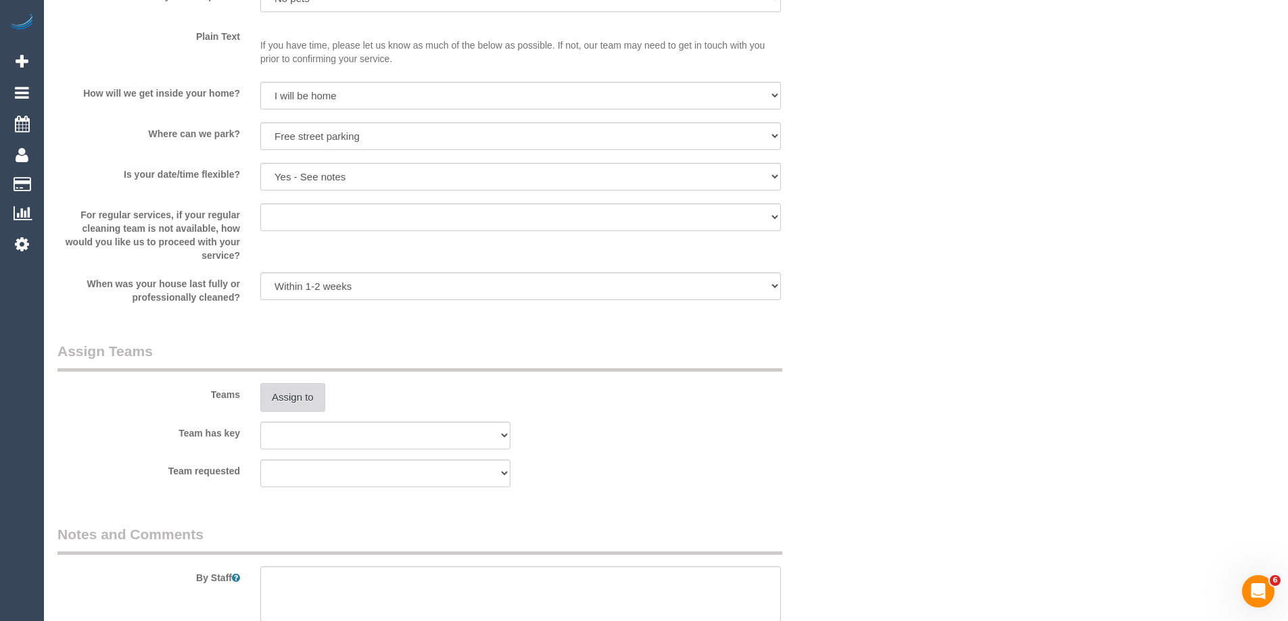
click at [306, 395] on button "Assign to" at bounding box center [292, 397] width 65 height 28
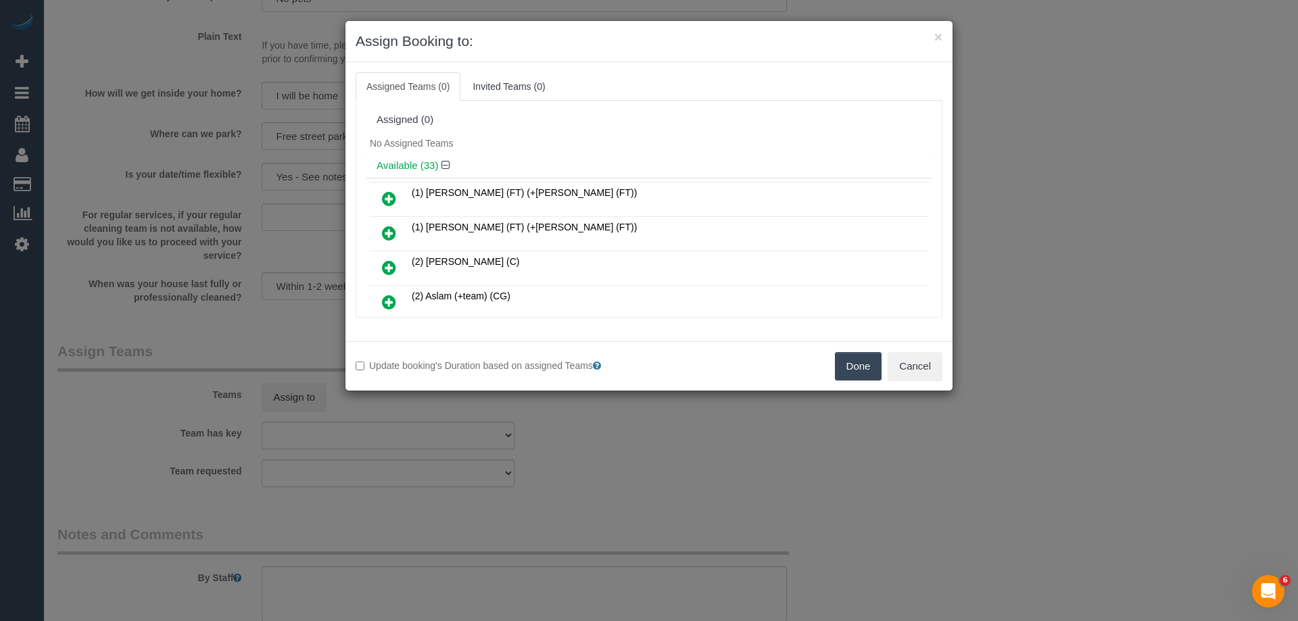
click at [581, 161] on h4 "Available (33)" at bounding box center [649, 165] width 545 height 11
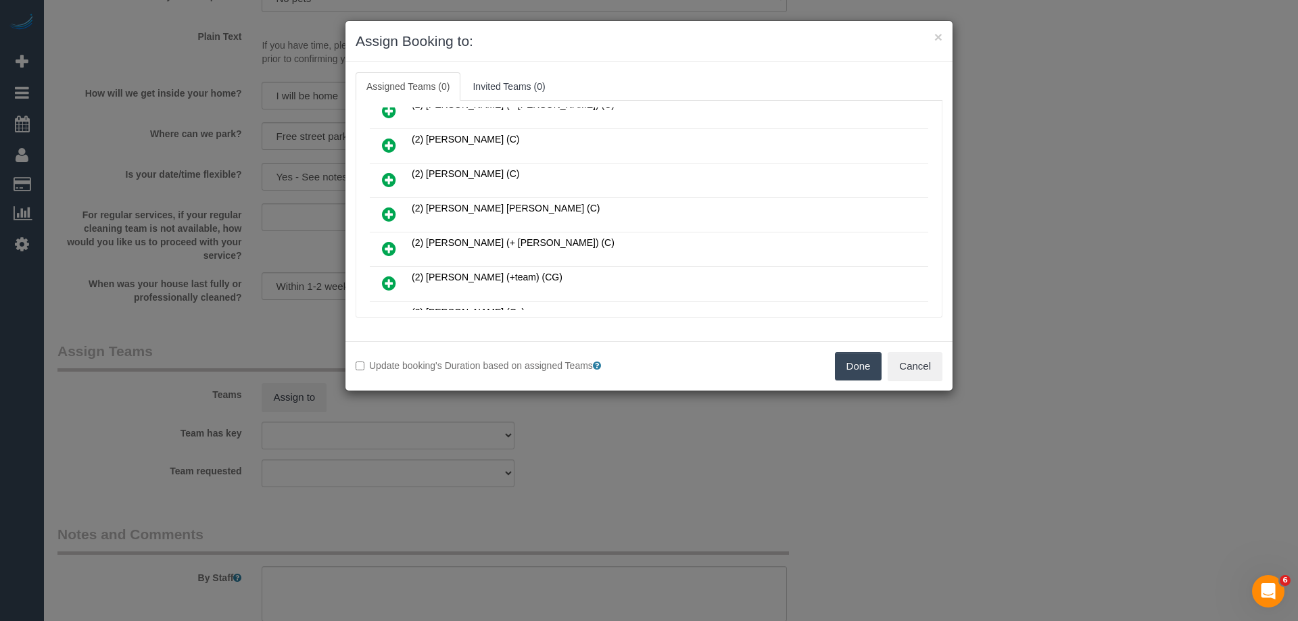
click at [391, 213] on icon at bounding box center [389, 214] width 14 height 16
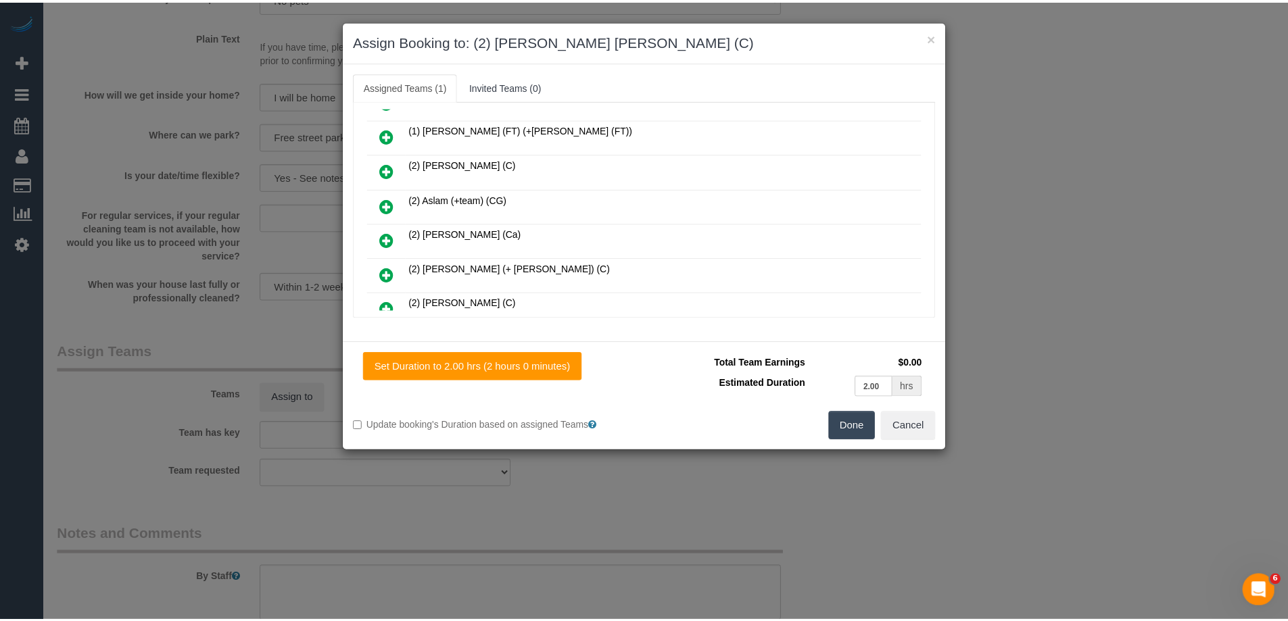
scroll to position [0, 0]
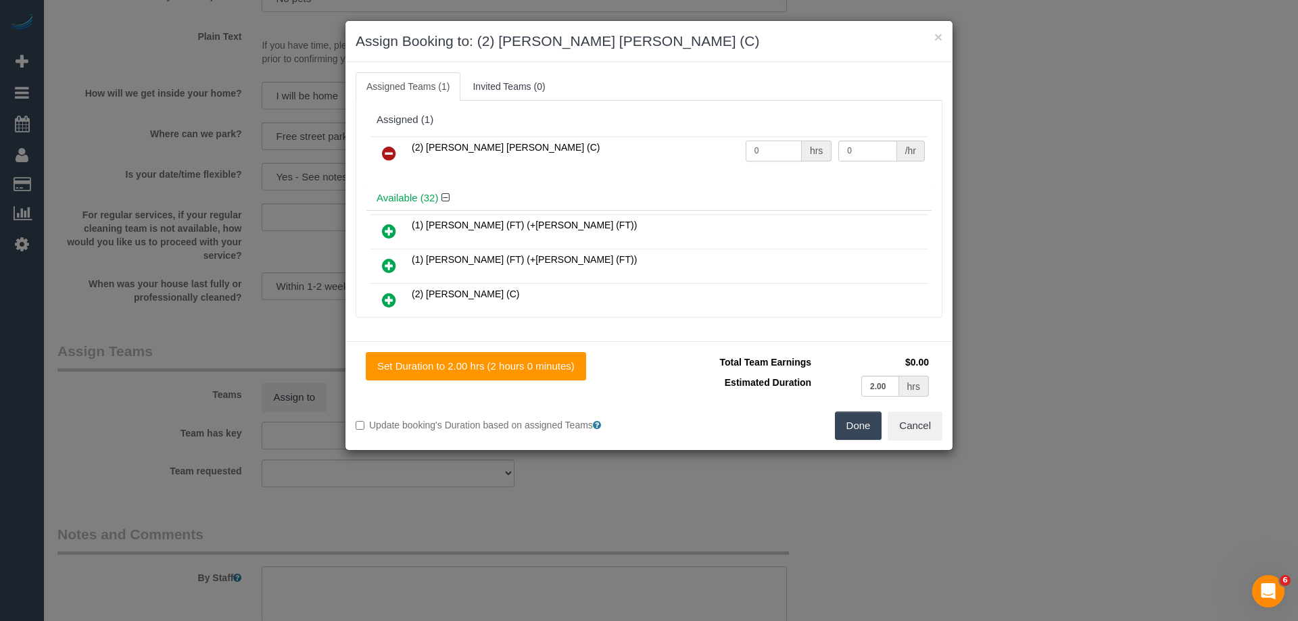
click at [774, 151] on input "0" at bounding box center [774, 151] width 56 height 21
type input "2"
click at [866, 151] on input "0" at bounding box center [868, 151] width 58 height 21
type input "37.5"
click at [866, 436] on button "Done" at bounding box center [858, 426] width 47 height 28
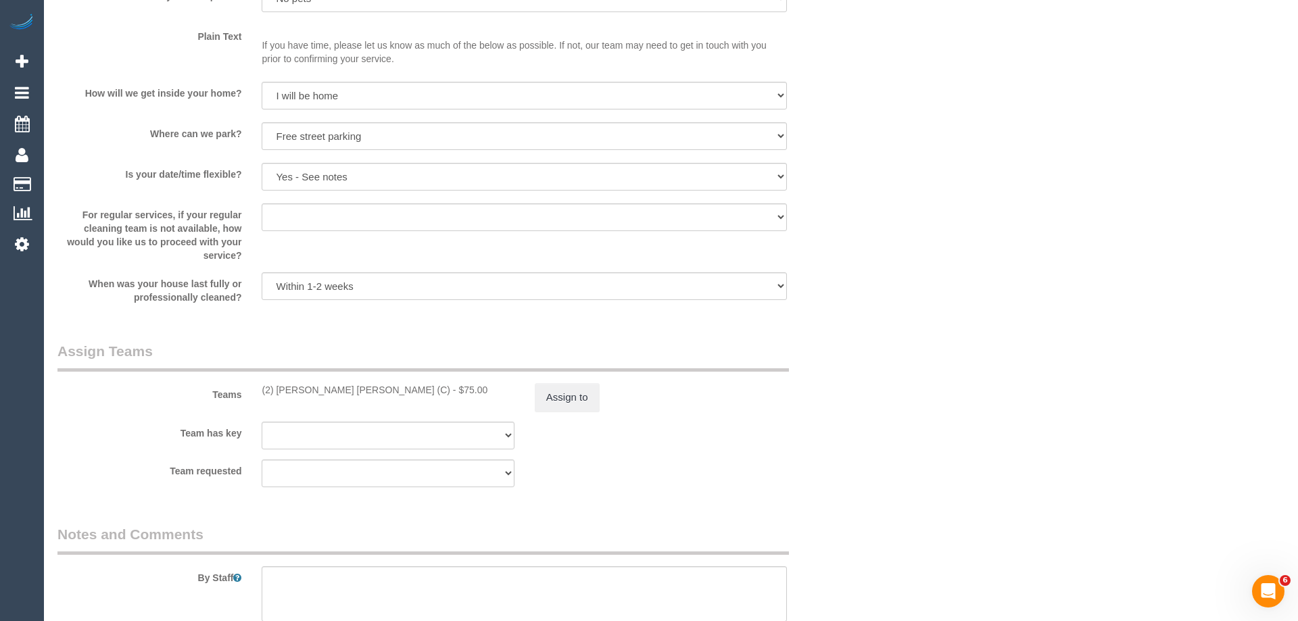
click at [866, 436] on div "× Assign Booking to: (2) [PERSON_NAME] [PERSON_NAME] (C) Assigned Teams (1) Inv…" at bounding box center [649, 310] width 1298 height 621
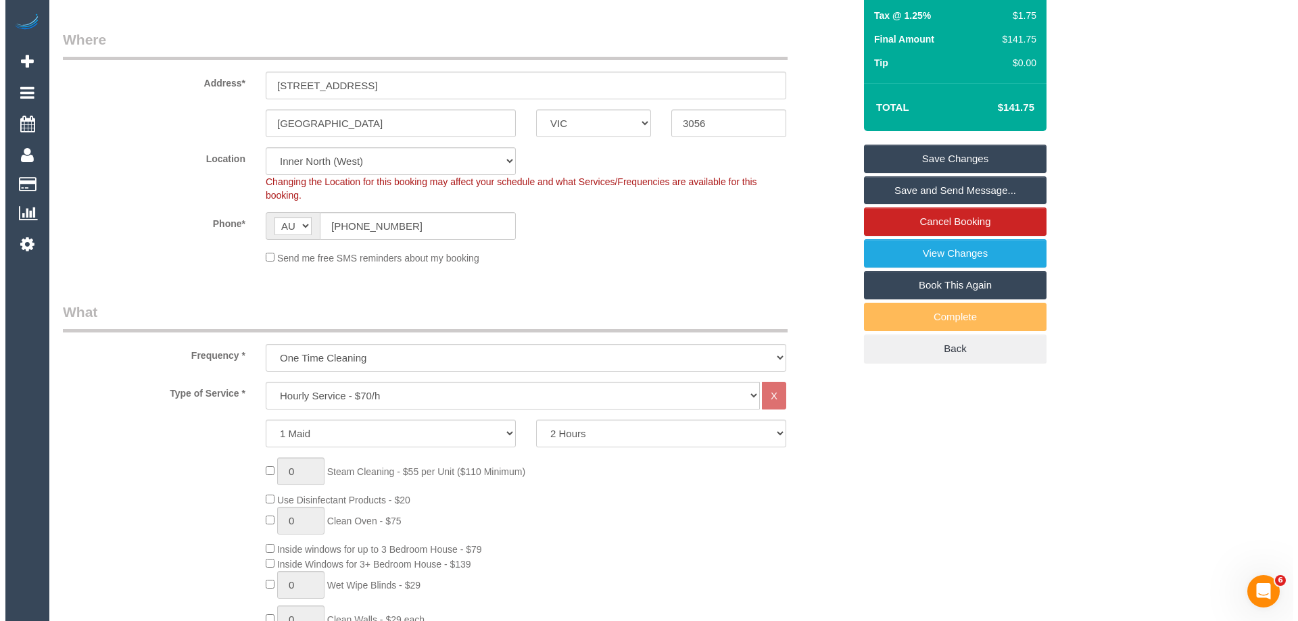
scroll to position [68, 0]
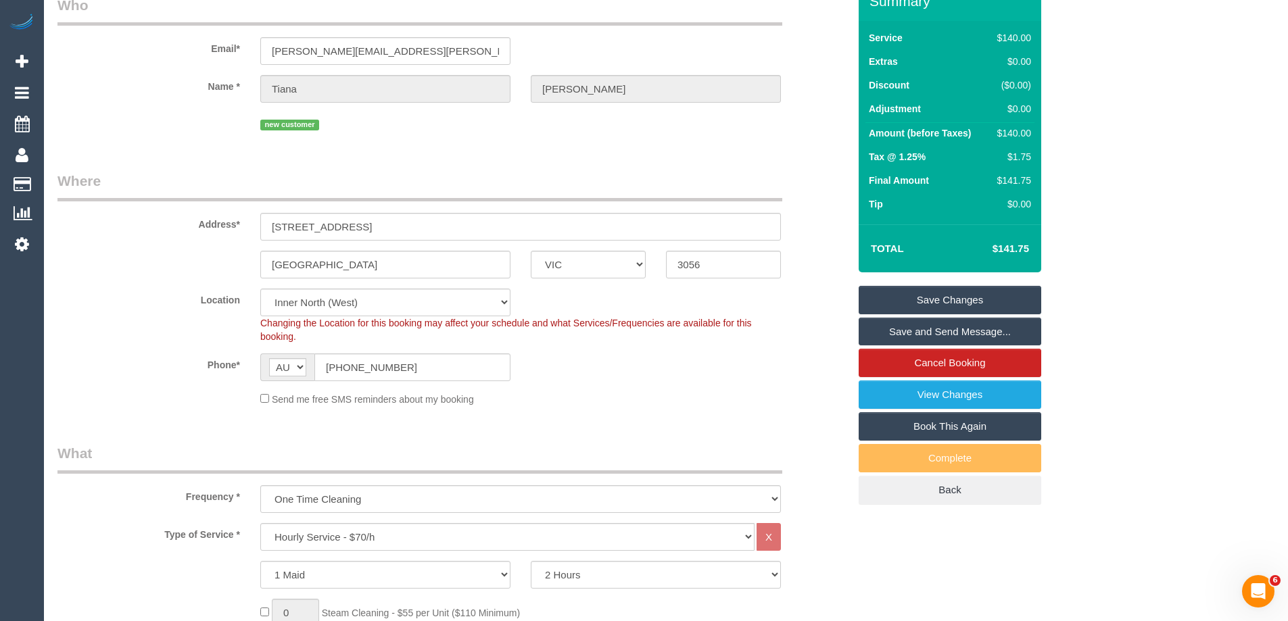
click at [1004, 337] on link "Save and Send Message..." at bounding box center [950, 332] width 183 height 28
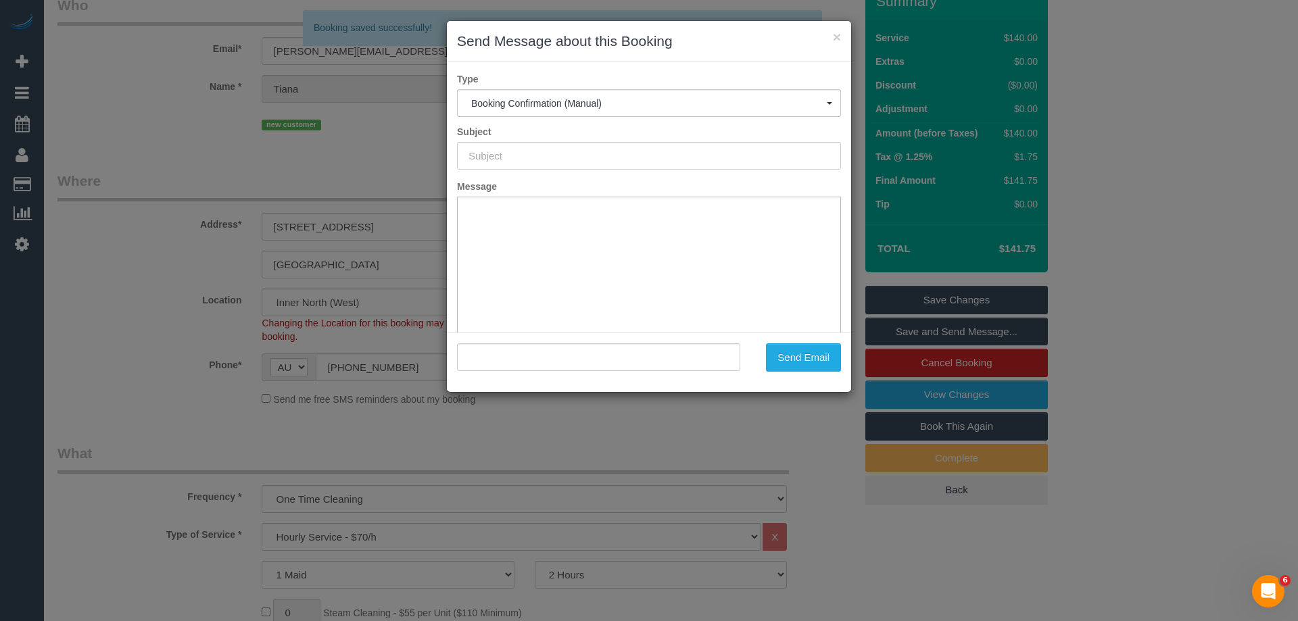
scroll to position [0, 0]
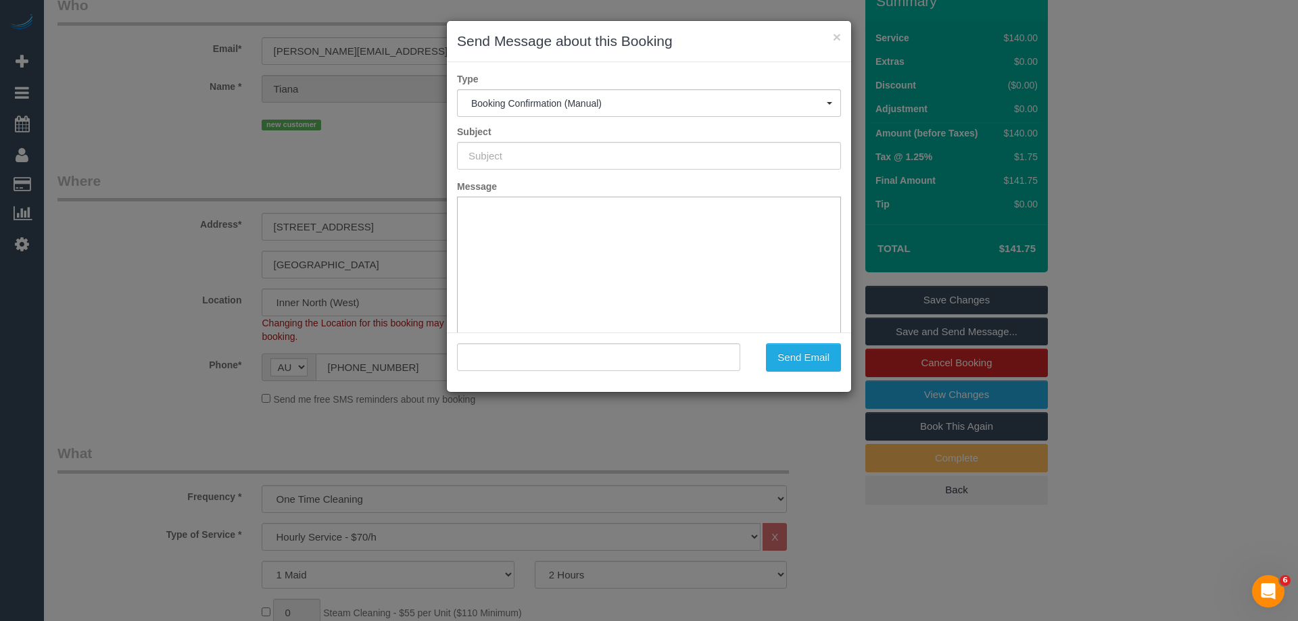
type input "Booking Confirmed"
type input ""[PERSON_NAME]" <[PERSON_NAME][EMAIL_ADDRESS][PERSON_NAME][DOMAIN_NAME]>"
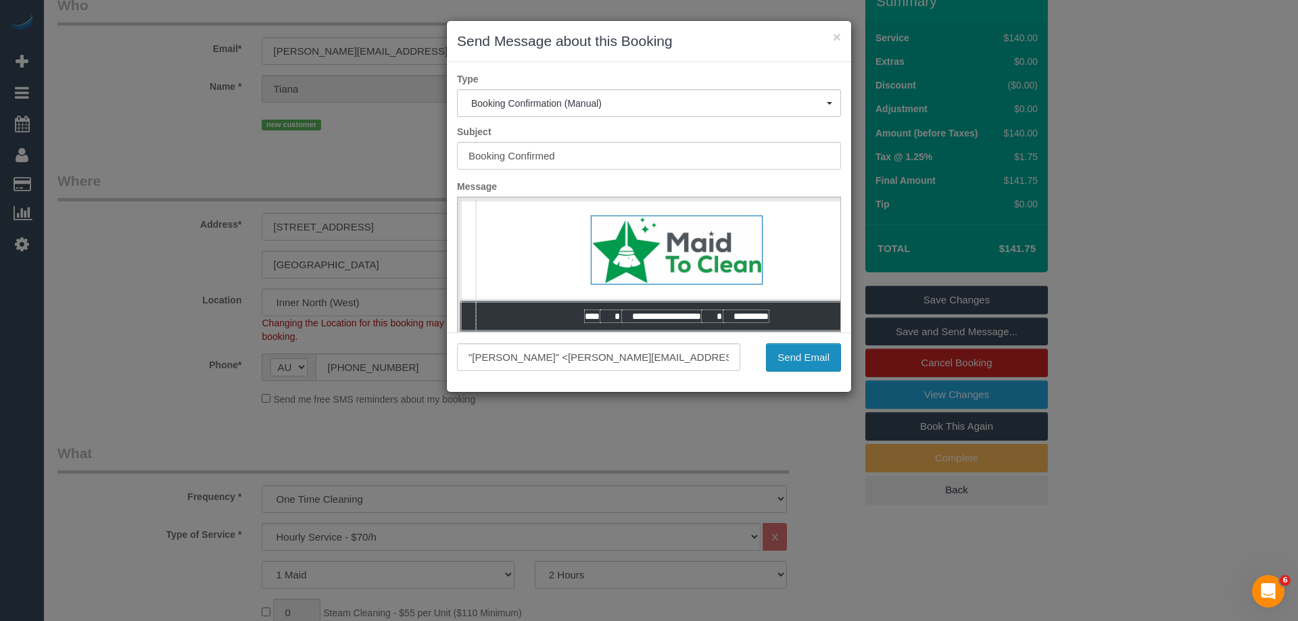
click at [795, 358] on button "Send Email" at bounding box center [803, 358] width 75 height 28
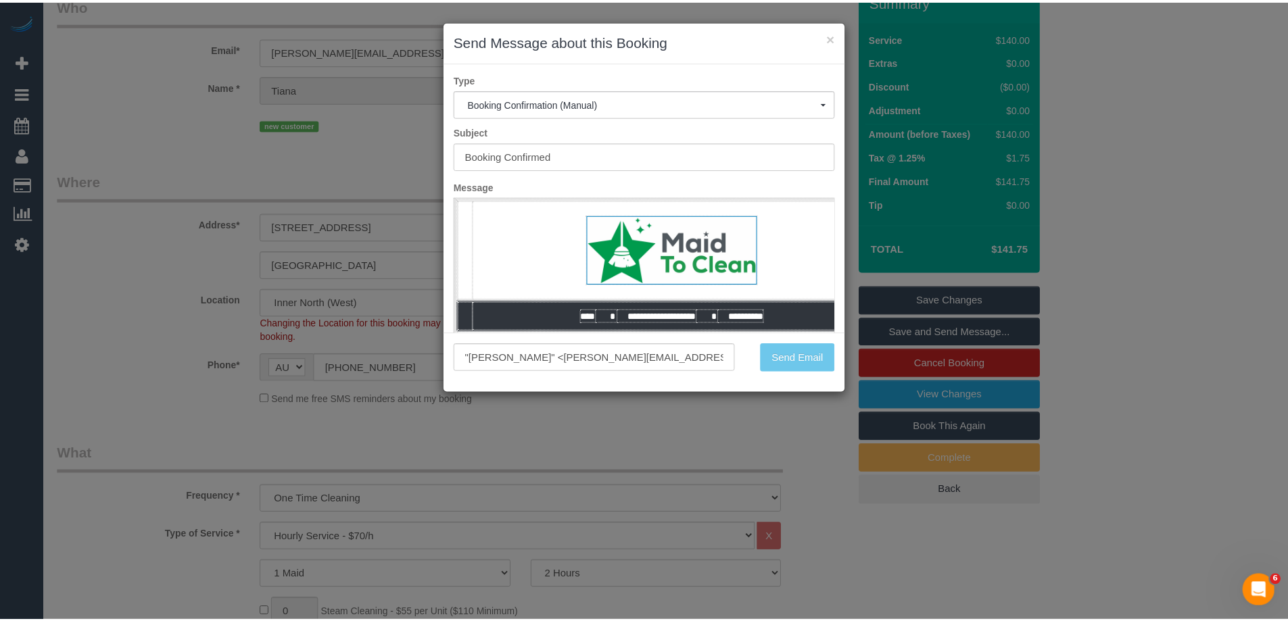
scroll to position [116, 0]
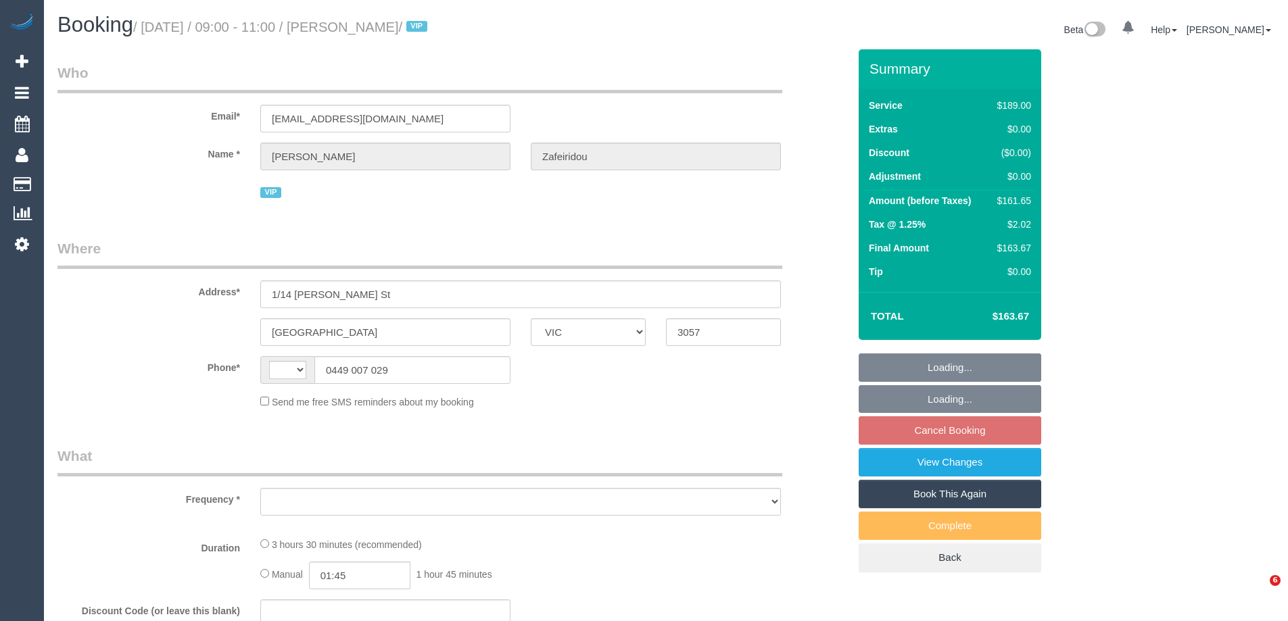
select select "VIC"
select select "string:AU"
select select "object:570"
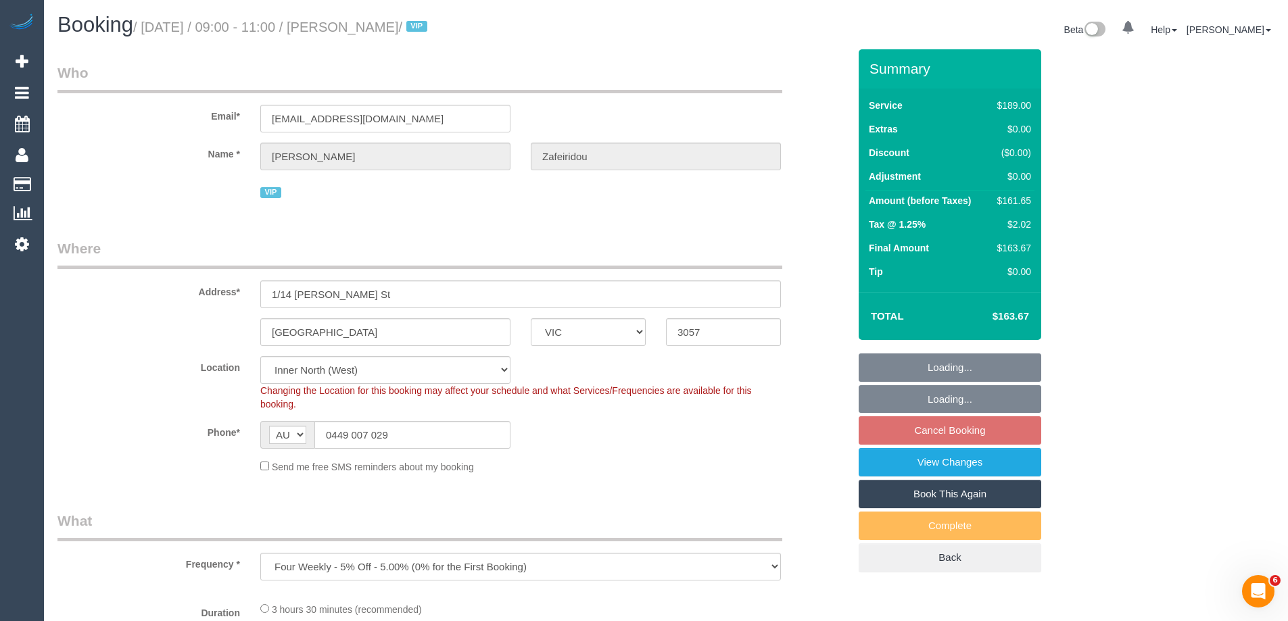
select select "spot3"
select select "object:678"
select select "string:stripe-pm_1Qu44f2GScqysDRVVRsiGy8u"
select select "number:28"
select select "number:14"
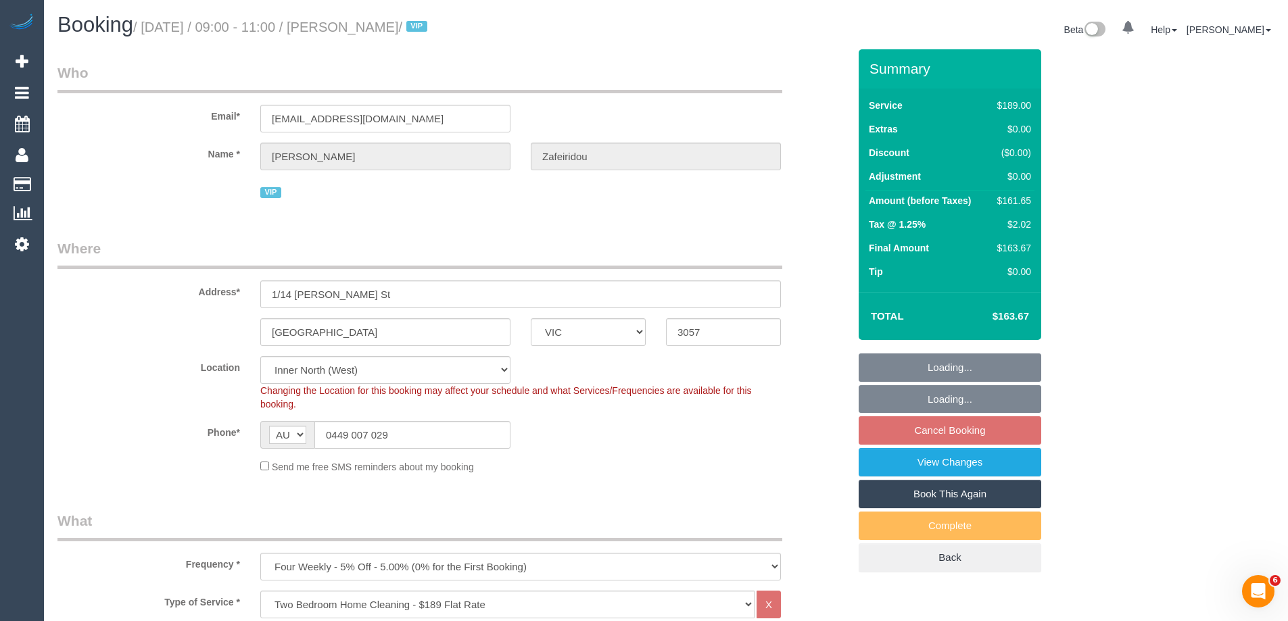
select select "number:19"
select select "number:24"
select select "number:34"
select select "number:26"
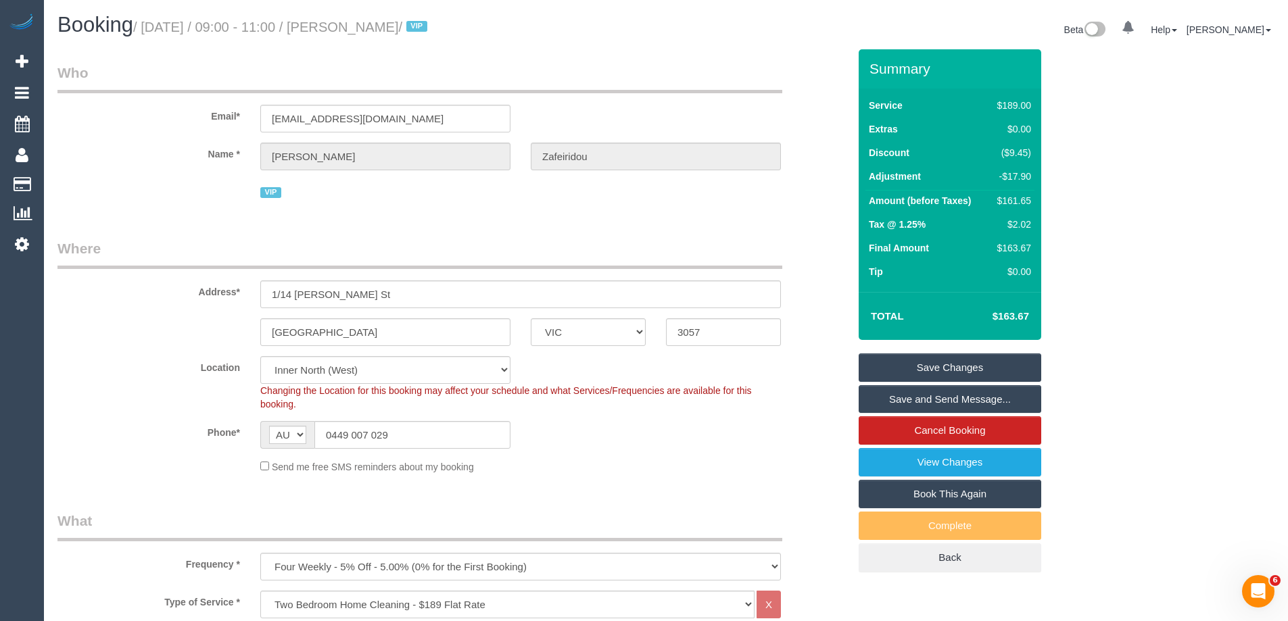
drag, startPoint x: 440, startPoint y: 29, endPoint x: 357, endPoint y: 22, distance: 83.5
click at [357, 22] on small "/ [DATE] / 09:00 - 11:00 / [PERSON_NAME] / VIP" at bounding box center [282, 27] width 298 height 15
drag, startPoint x: 369, startPoint y: 22, endPoint x: 478, endPoint y: 22, distance: 109.6
click at [427, 24] on span "VIP" at bounding box center [416, 26] width 21 height 11
drag, startPoint x: 473, startPoint y: 27, endPoint x: 353, endPoint y: 22, distance: 119.8
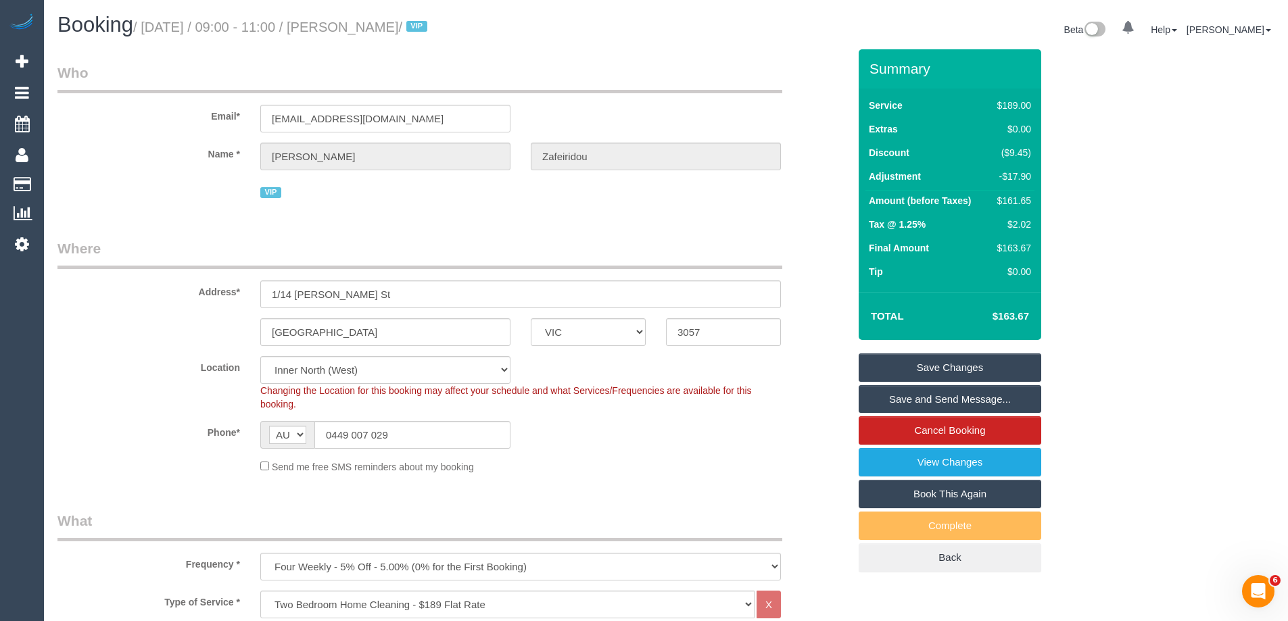
click at [353, 22] on small "/ [DATE] / 09:00 - 11:00 / [PERSON_NAME] / VIP" at bounding box center [282, 27] width 298 height 15
copy small "[PERSON_NAME]"
click at [713, 465] on div "Send me free SMS reminders about my booking" at bounding box center [520, 466] width 541 height 15
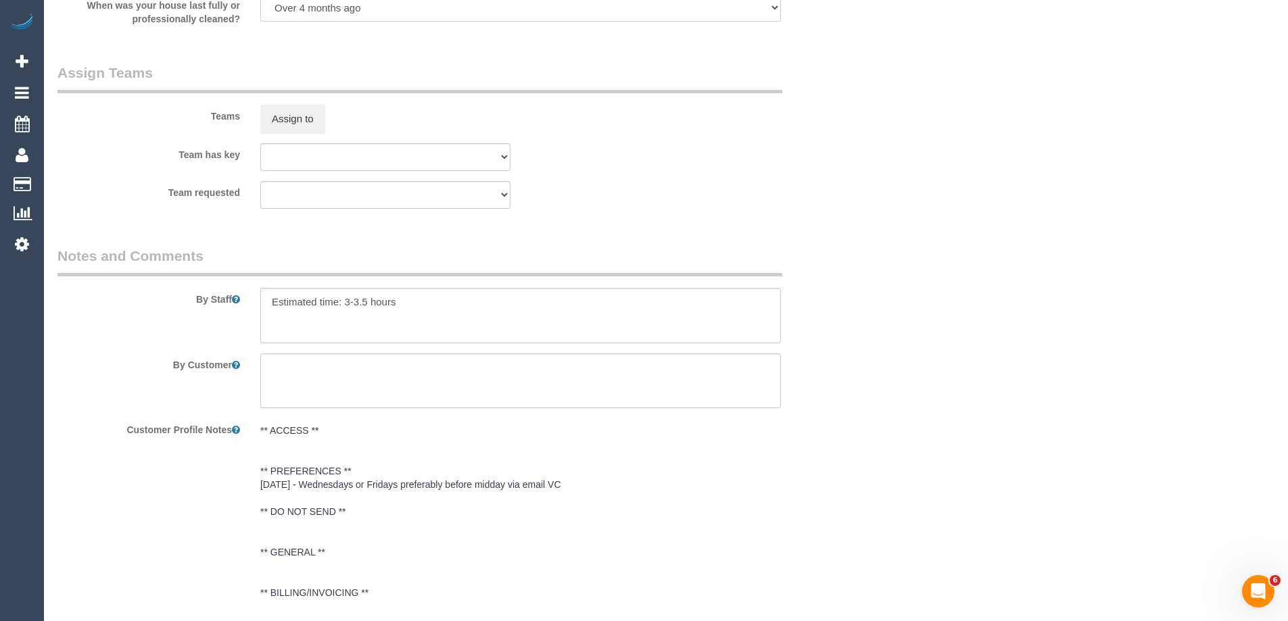
scroll to position [2029, 0]
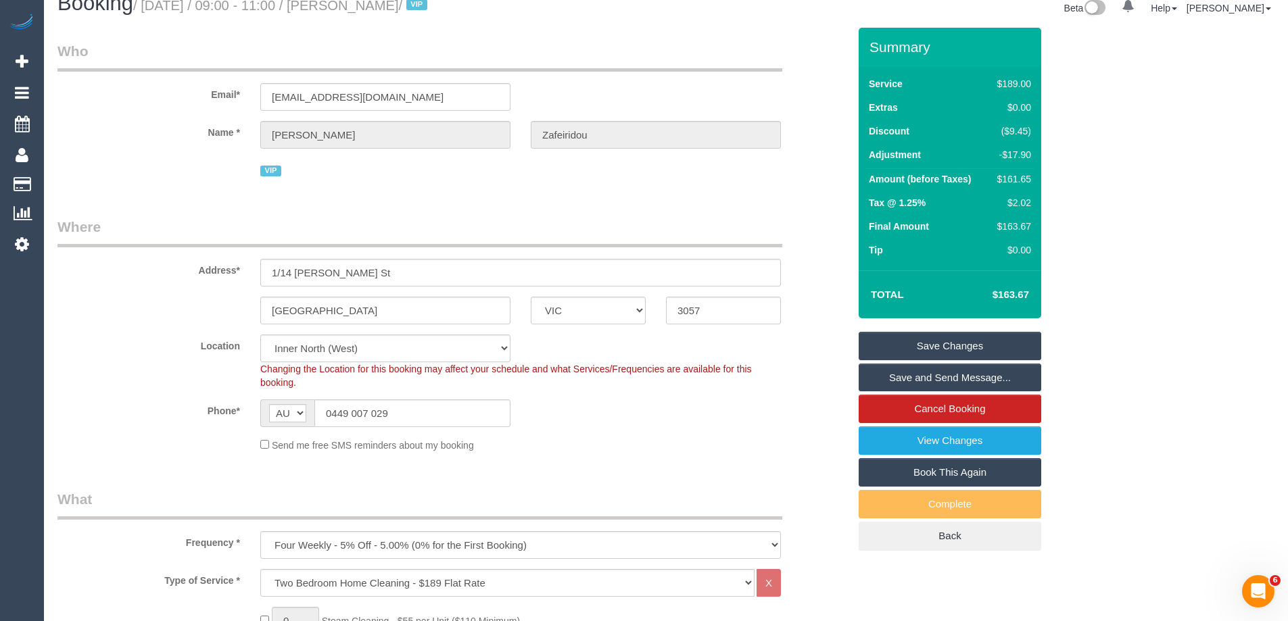
scroll to position [0, 0]
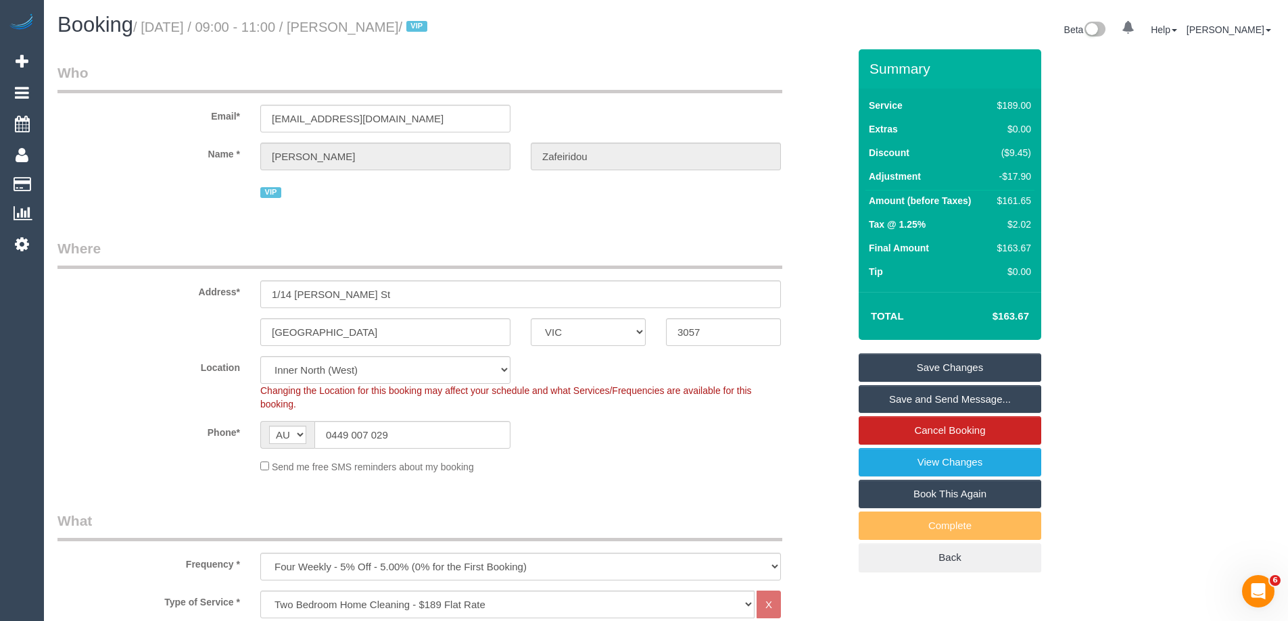
click at [1011, 198] on div "$161.65" at bounding box center [1011, 201] width 39 height 14
copy div "161.65"
click at [1120, 195] on div "Summary Service $189.00 Extras $0.00 Discount ($9.45) Adjustment -$17.90 Amount…" at bounding box center [1001, 324] width 304 height 550
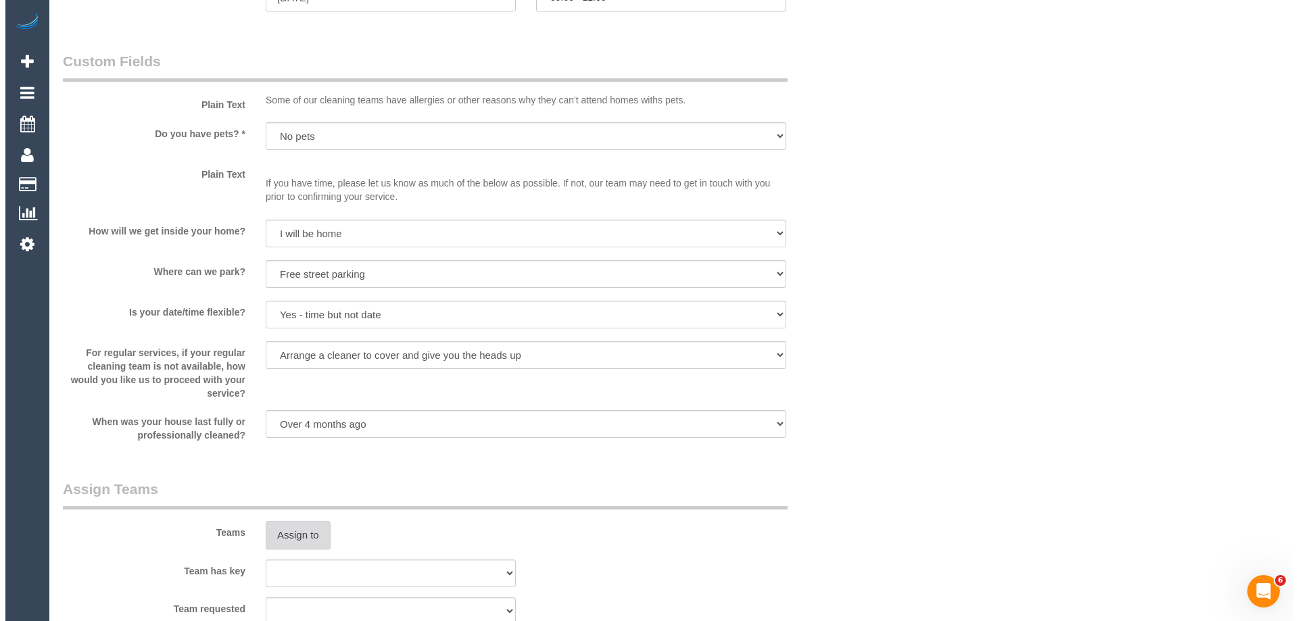
scroll to position [1691, 0]
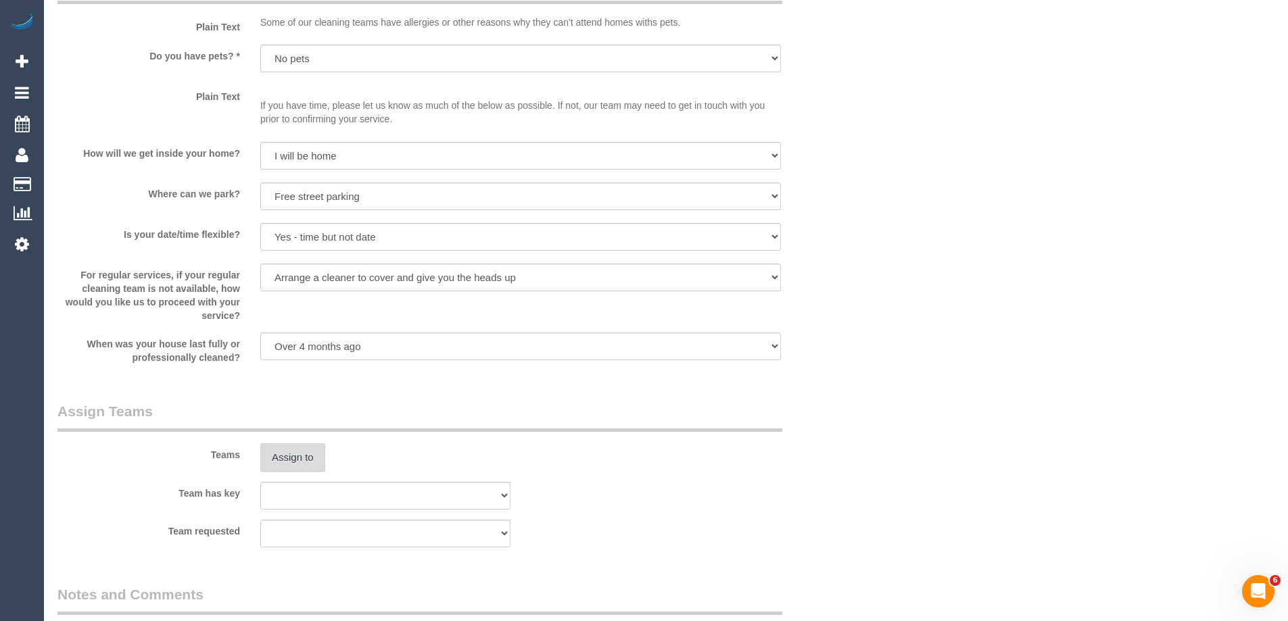
click at [284, 461] on button "Assign to" at bounding box center [292, 458] width 65 height 28
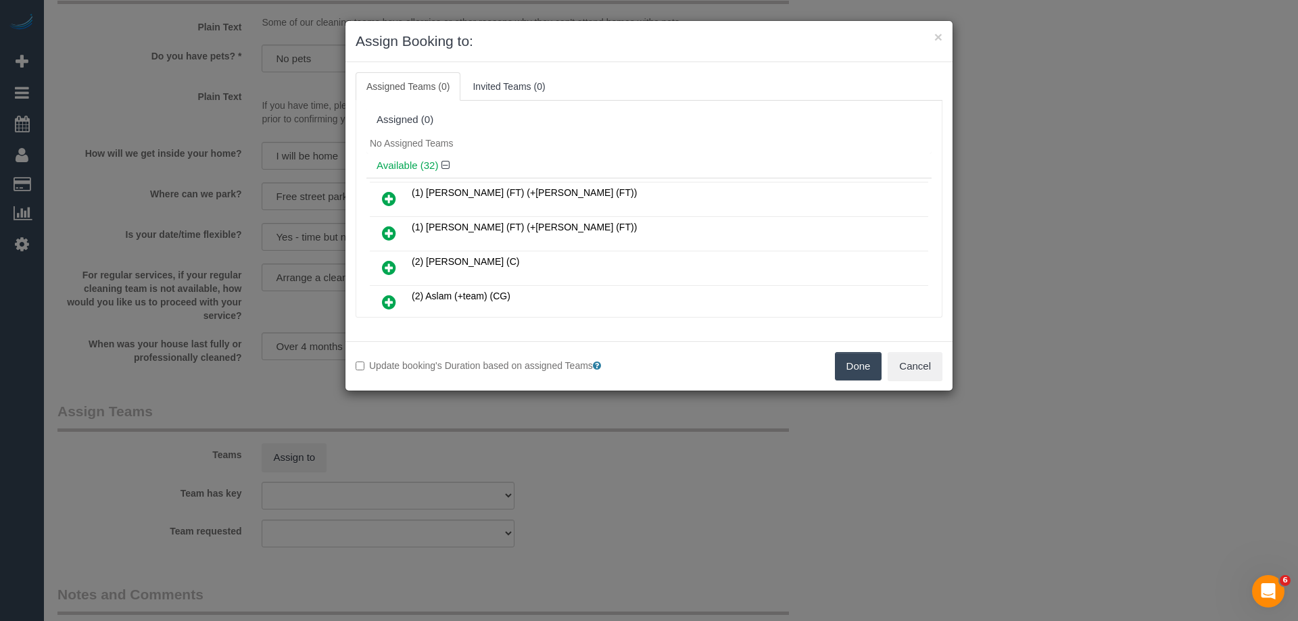
drag, startPoint x: 681, startPoint y: 158, endPoint x: 499, endPoint y: 250, distance: 203.8
click at [681, 158] on div "Available (32)" at bounding box center [649, 166] width 565 height 25
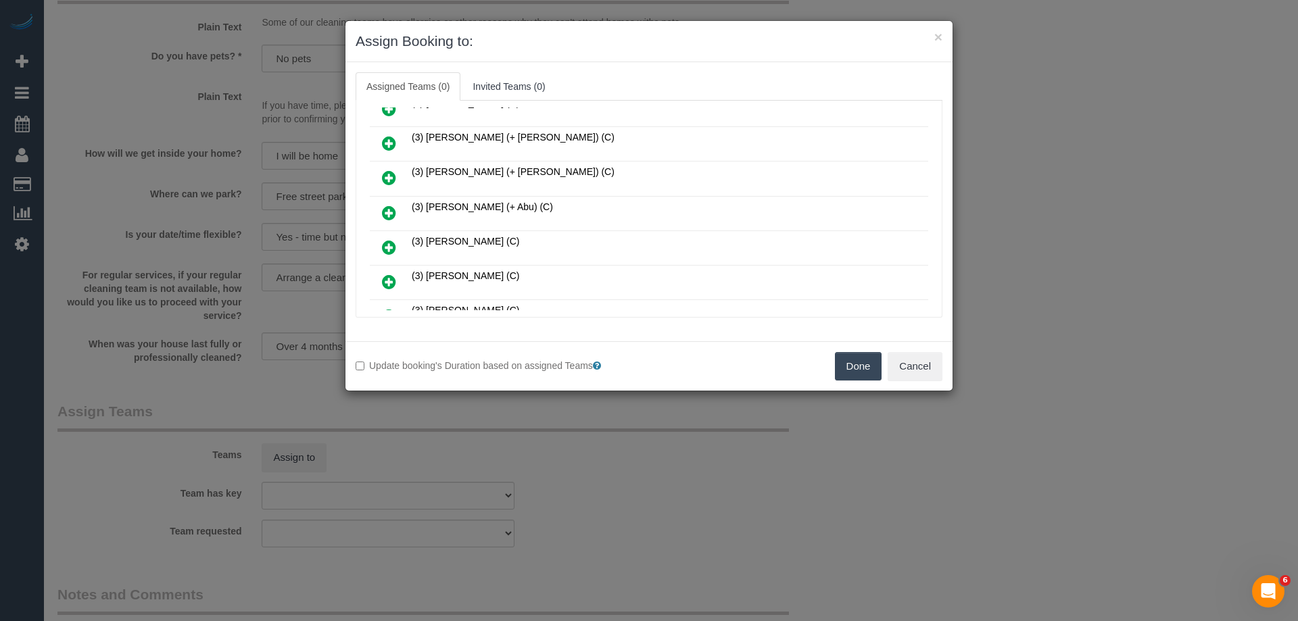
click at [382, 141] on icon at bounding box center [389, 143] width 14 height 16
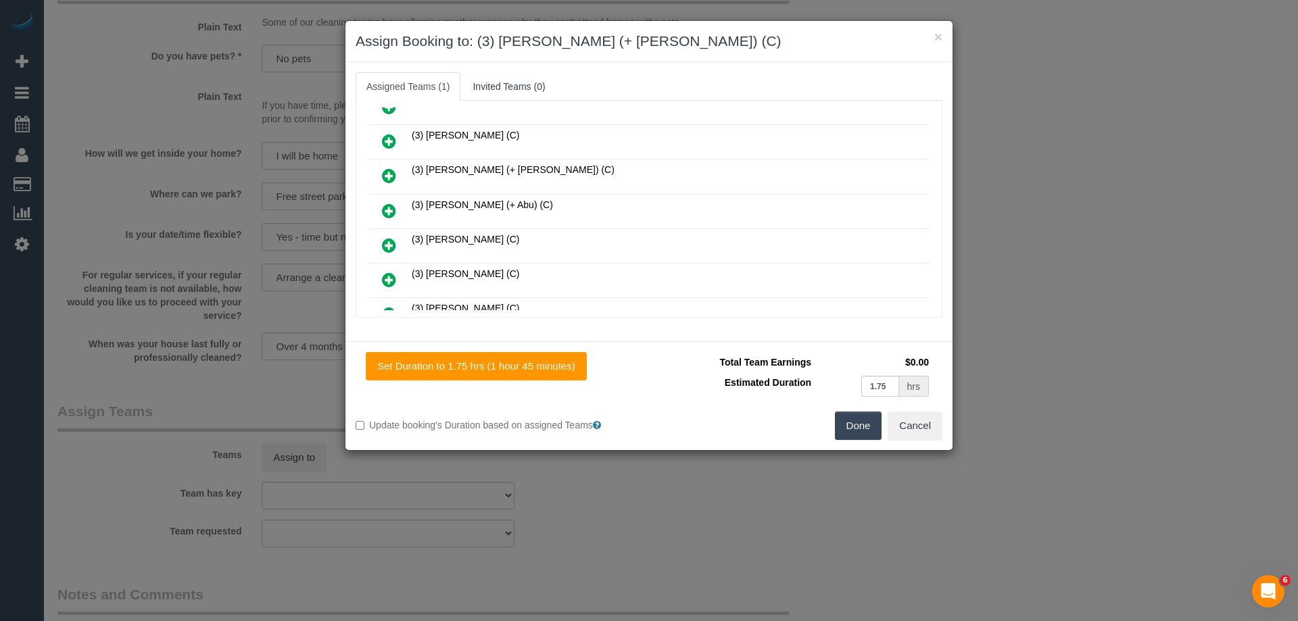
scroll to position [641, 0]
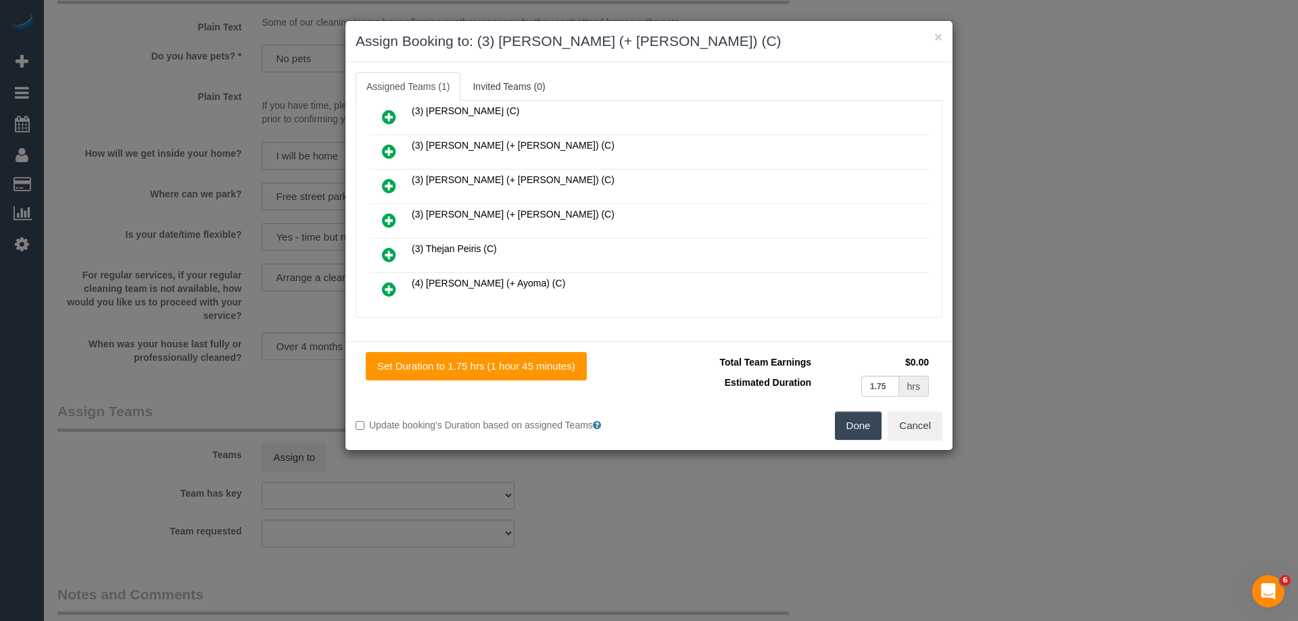
click at [389, 189] on icon at bounding box center [389, 186] width 14 height 16
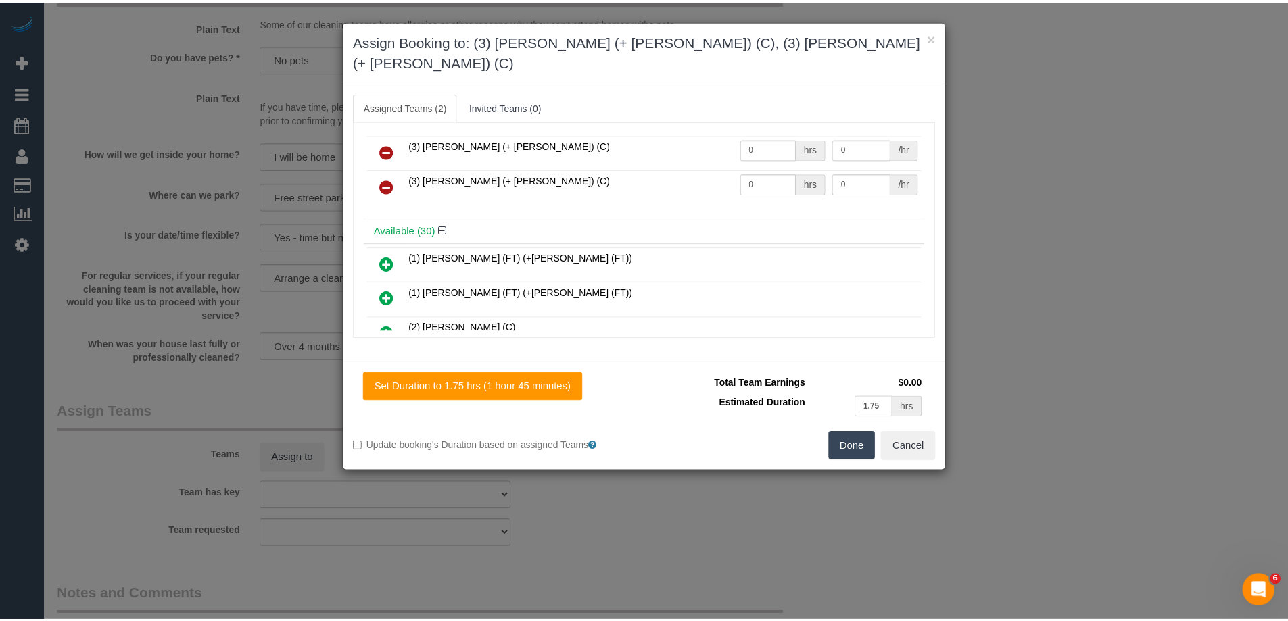
scroll to position [0, 0]
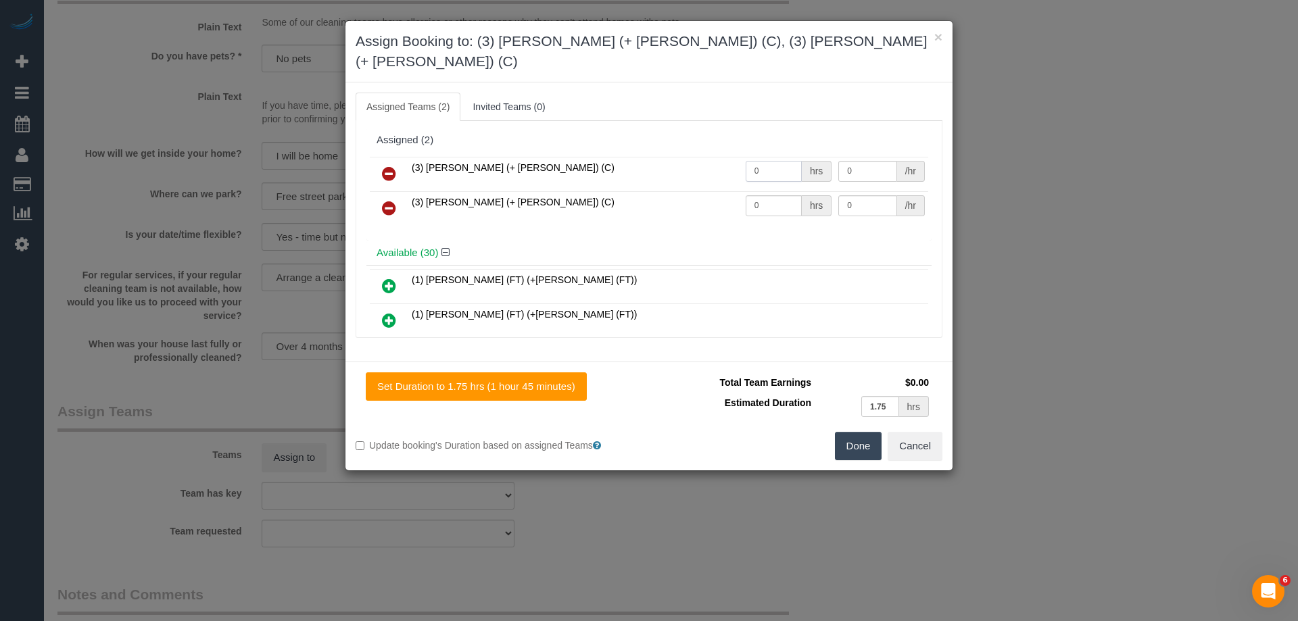
click at [758, 161] on input "0" at bounding box center [774, 171] width 56 height 21
type input "1"
click at [786, 195] on input "0" at bounding box center [774, 205] width 56 height 21
type input "1"
click at [865, 161] on input "0" at bounding box center [868, 171] width 58 height 21
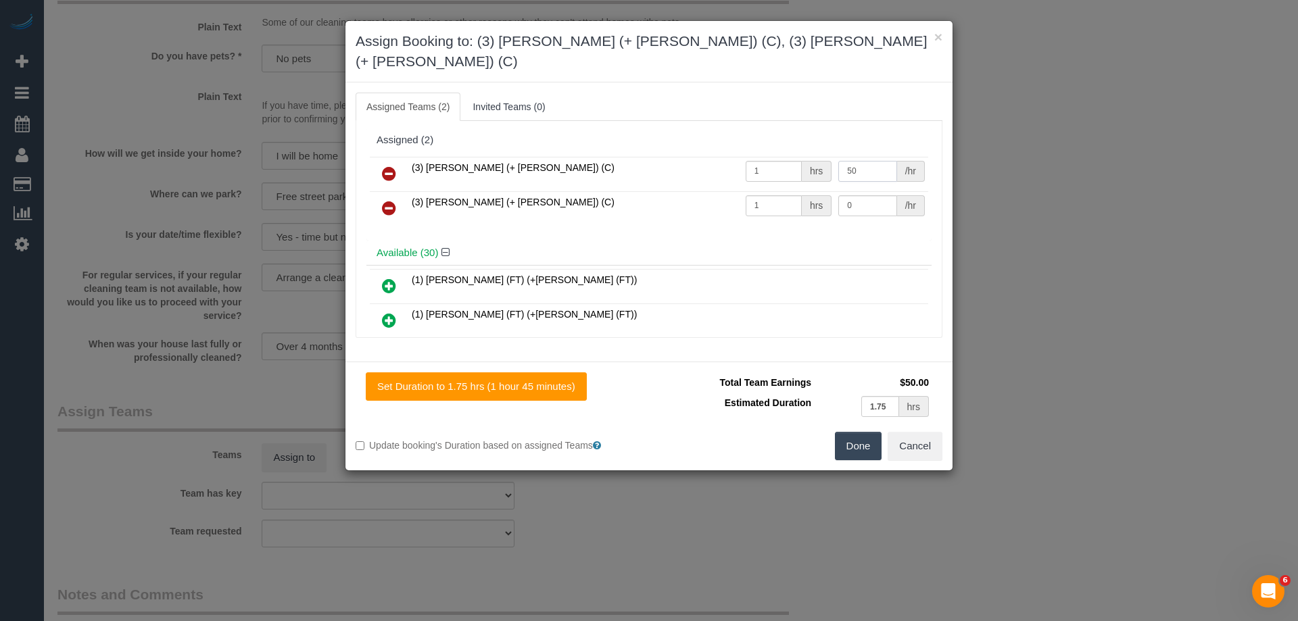
type input "50"
click at [868, 195] on input "0" at bounding box center [868, 205] width 58 height 21
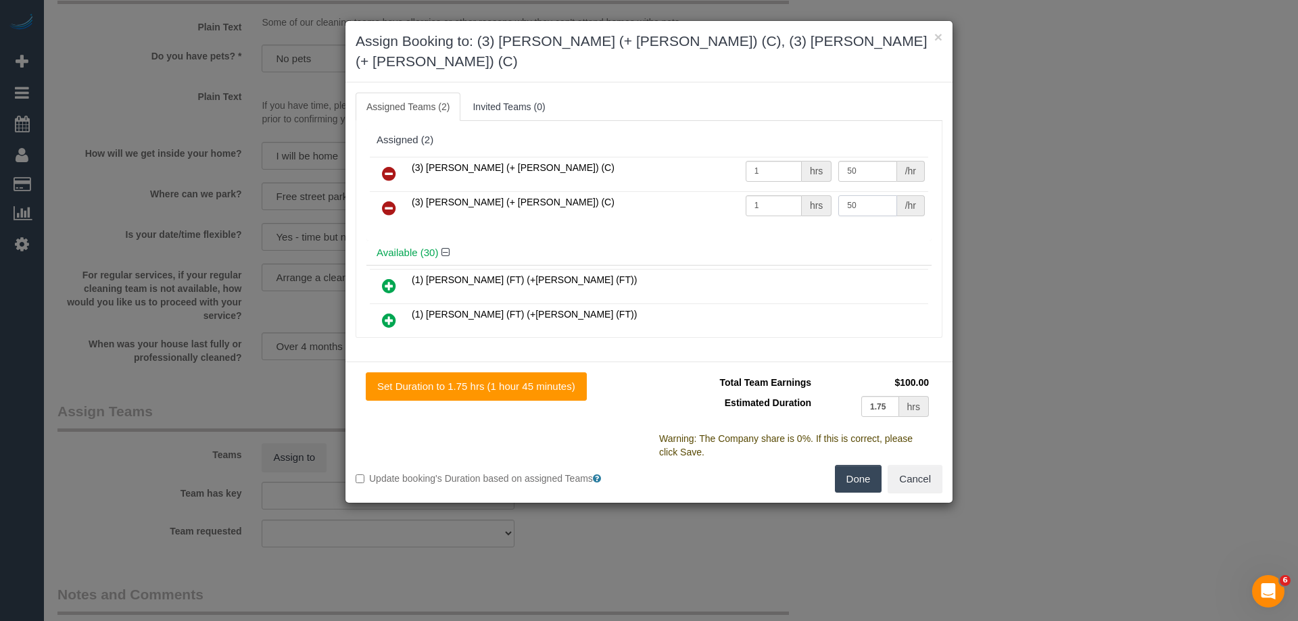
type input "50"
click at [849, 465] on button "Done" at bounding box center [858, 479] width 47 height 28
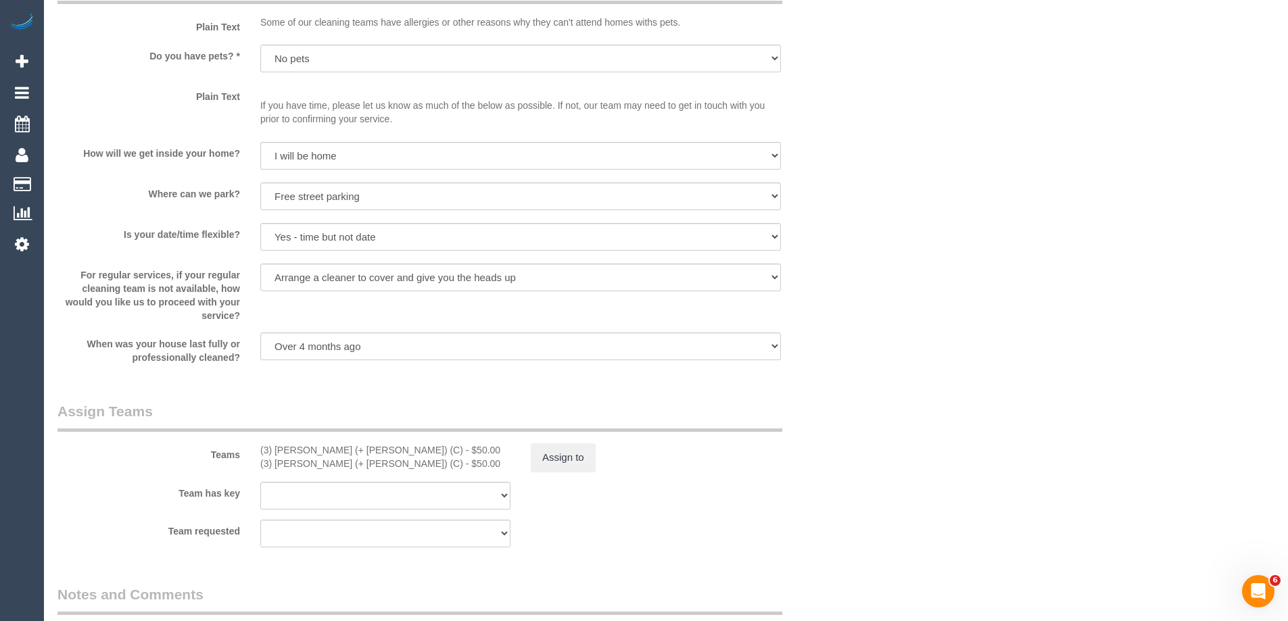
click at [849, 463] on div "× Assign Booking to: (3) Cristian (+ Tania) (C), (3) Tania (+ Cristian) (C) Ass…" at bounding box center [644, 310] width 1288 height 621
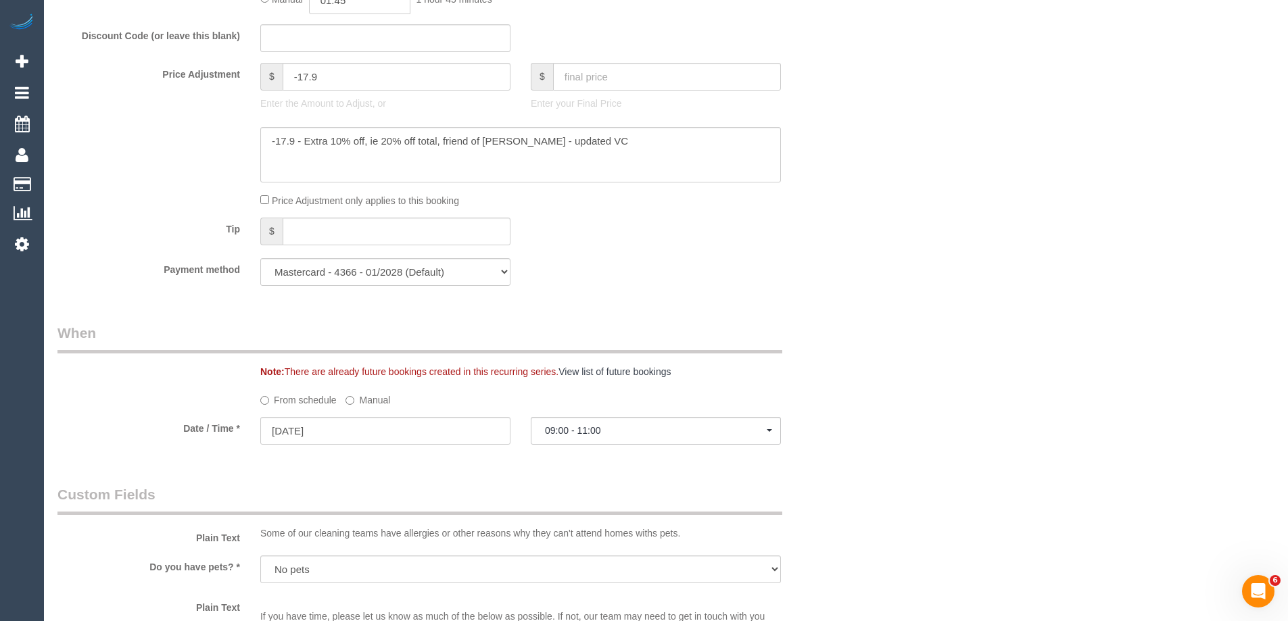
scroll to position [1014, 0]
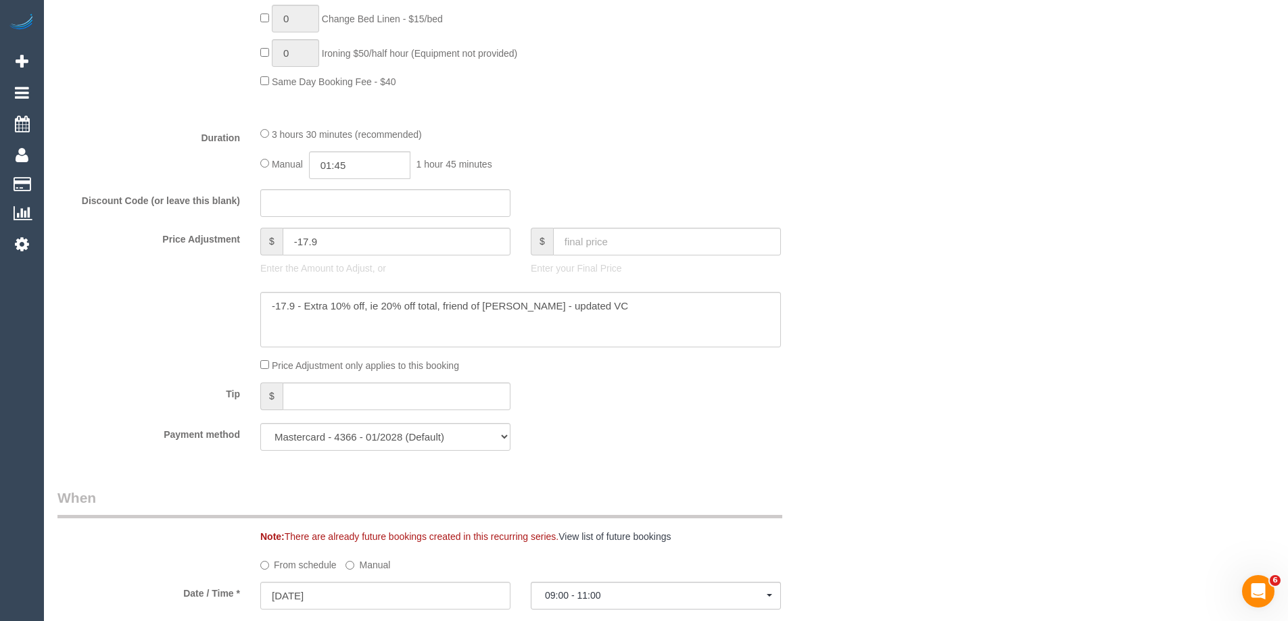
click at [1027, 282] on div "Who Email* czafeiridou90@gmail.com Name * Christina Zafeiridou VIP Where Addres…" at bounding box center [665, 519] width 1217 height 2969
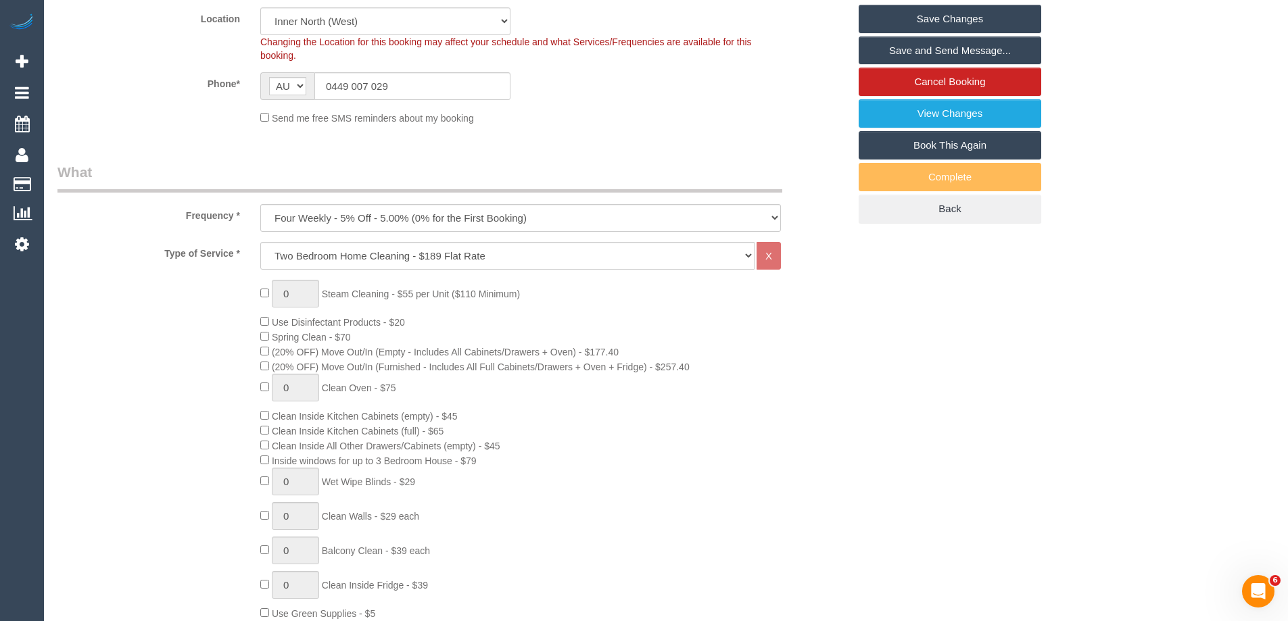
scroll to position [135, 0]
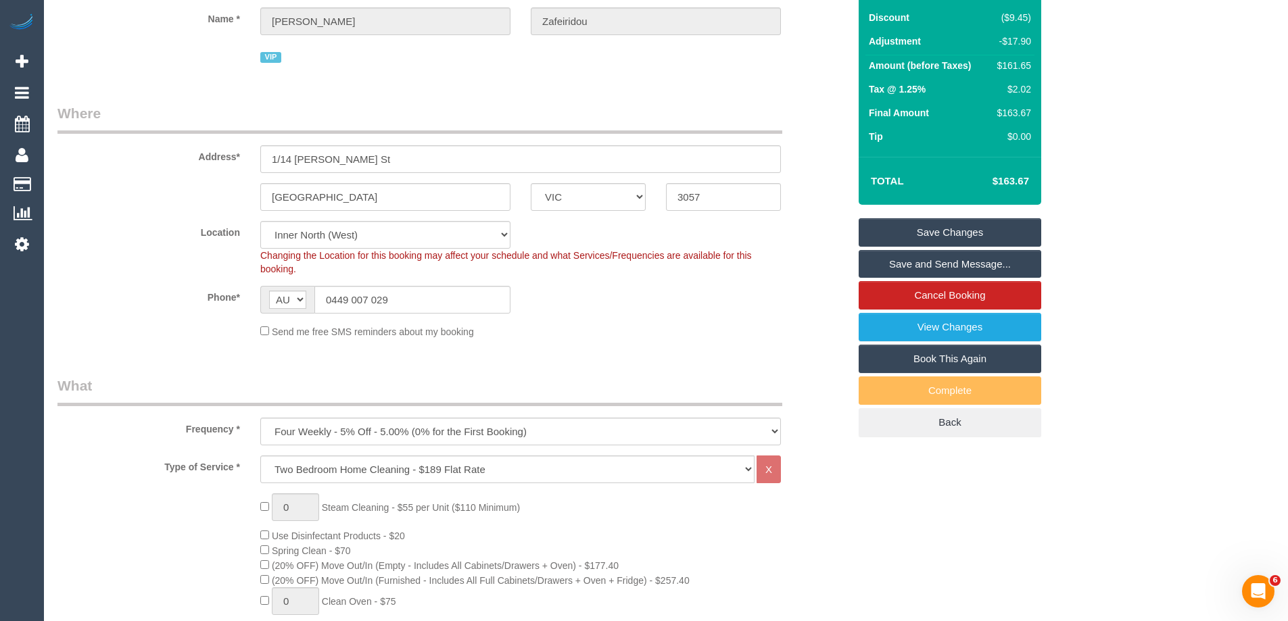
click at [979, 230] on link "Save Changes" at bounding box center [950, 232] width 183 height 28
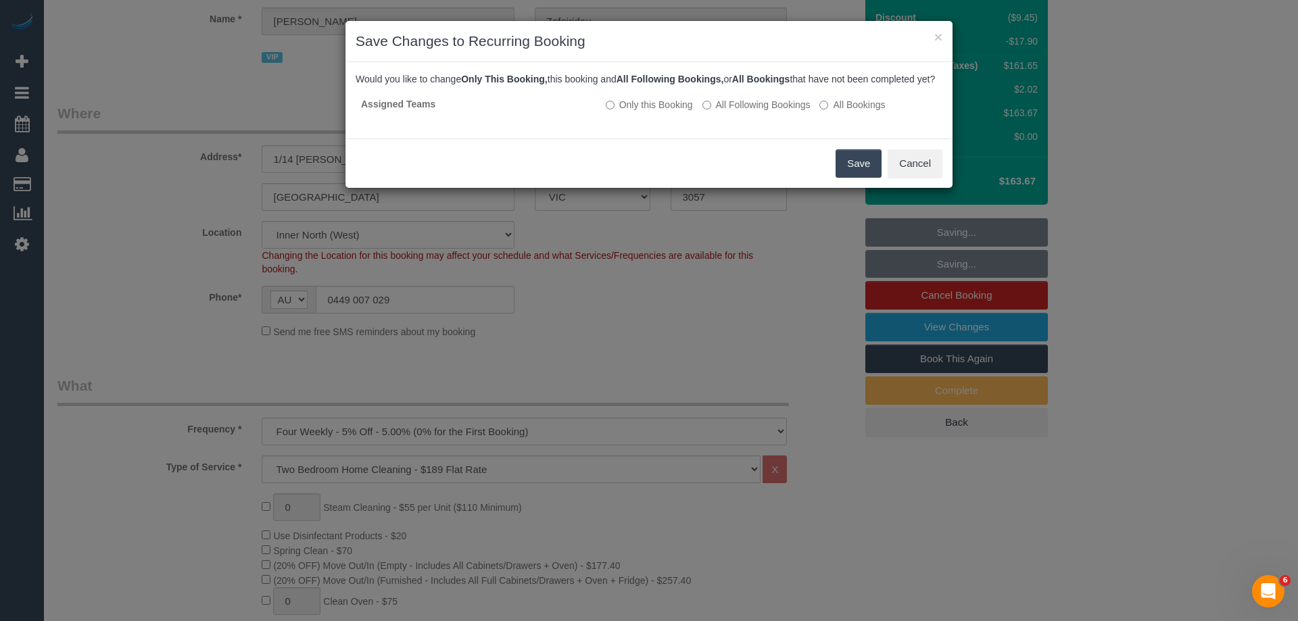
click at [871, 178] on button "Save" at bounding box center [859, 163] width 46 height 28
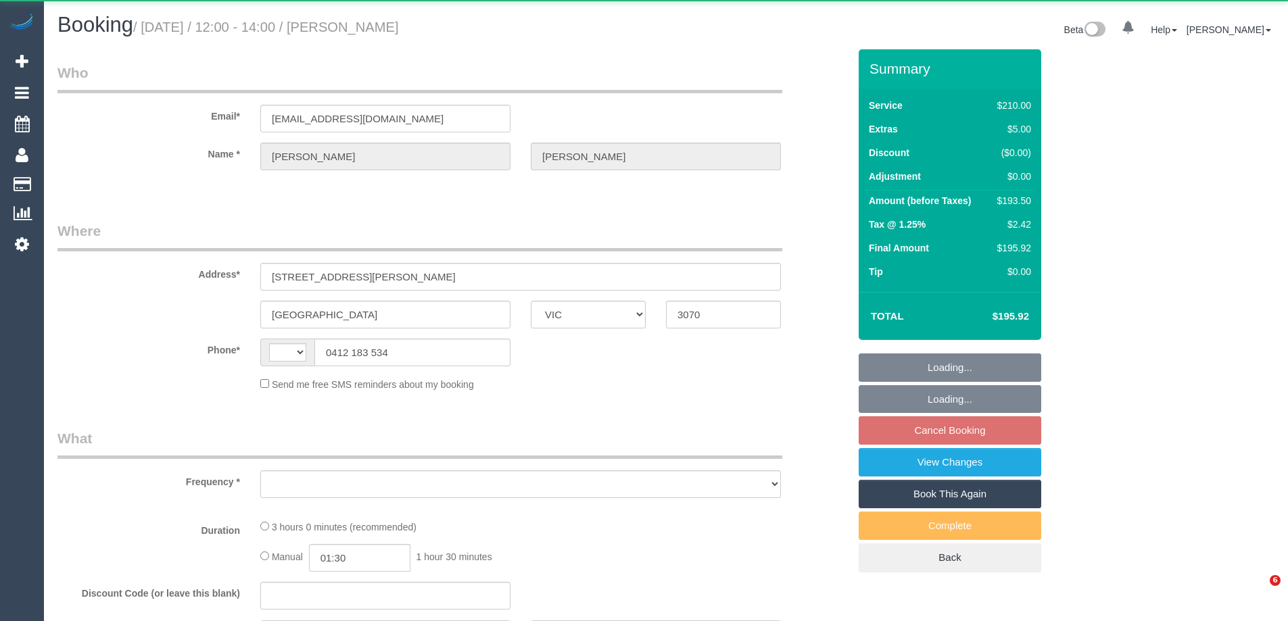
select select "VIC"
select select "string:stripe-pm_1RnqSQ2GScqysDRVh71T4XX8"
select select "string:AU"
select select "object:275"
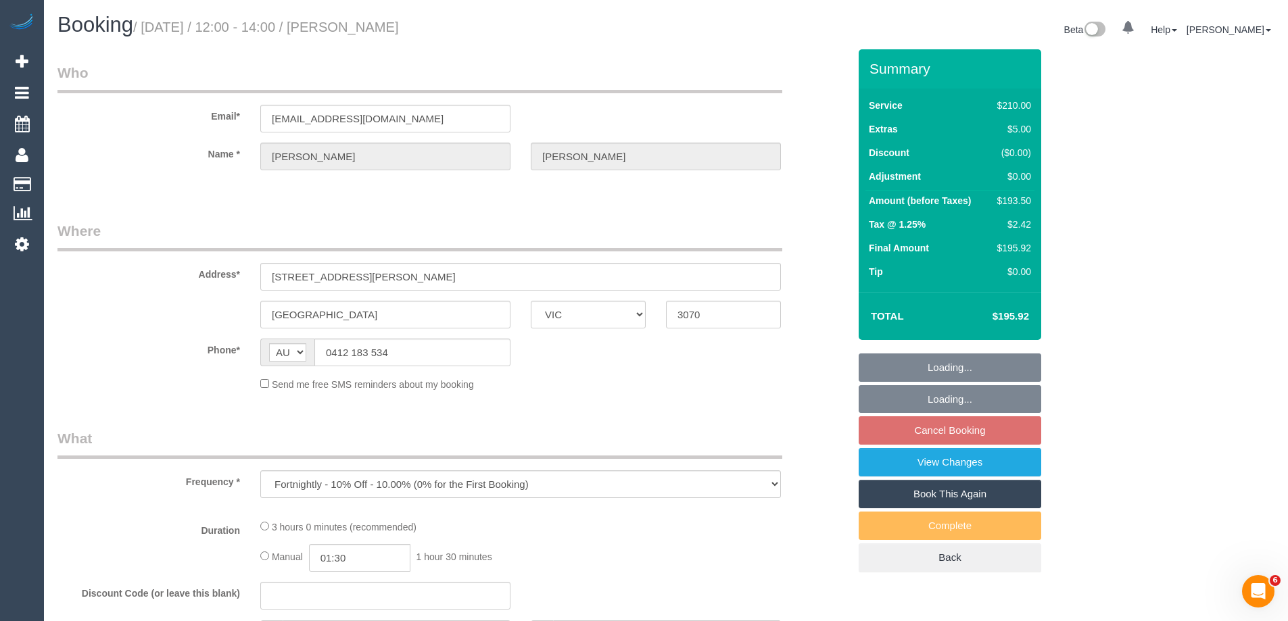
select select "180"
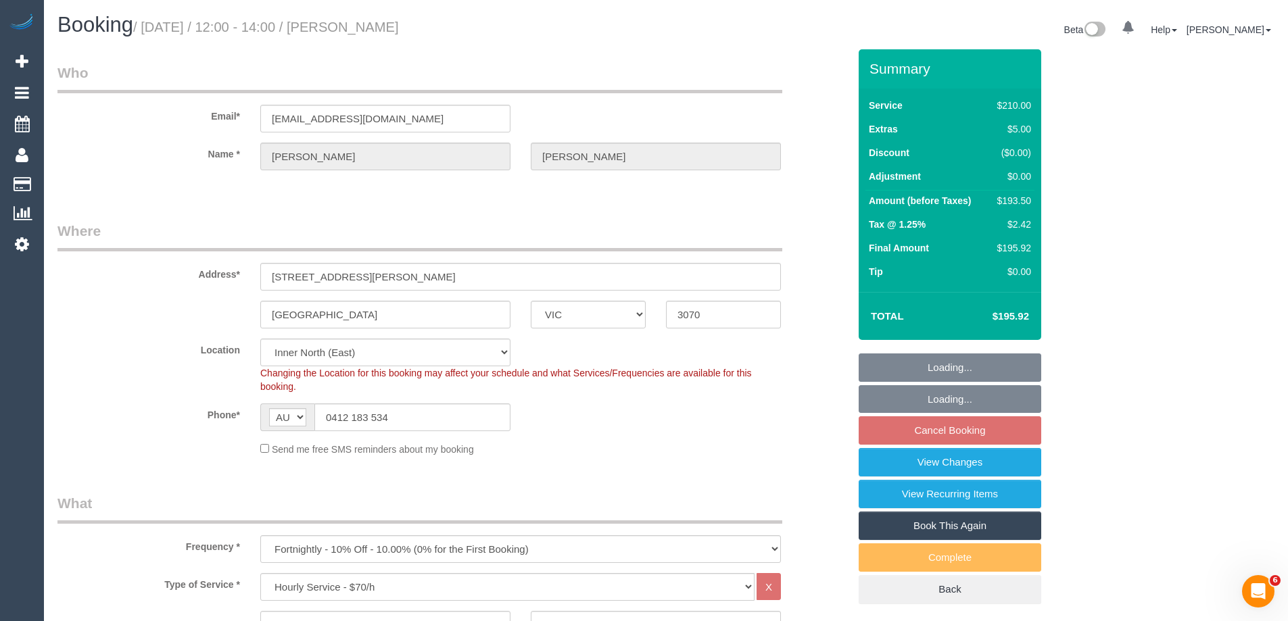
select select "spot4"
select select "number:27"
select select "number:14"
select select "number:19"
select select "number:36"
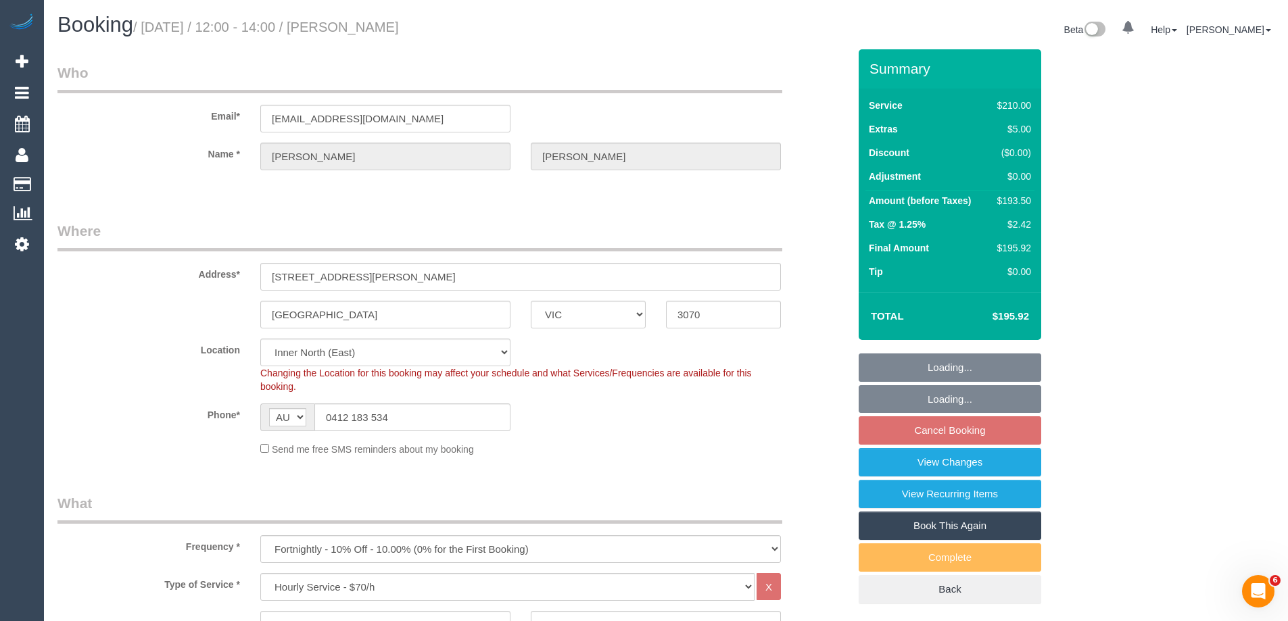
select select "number:34"
select select "number:11"
select select "object:1709"
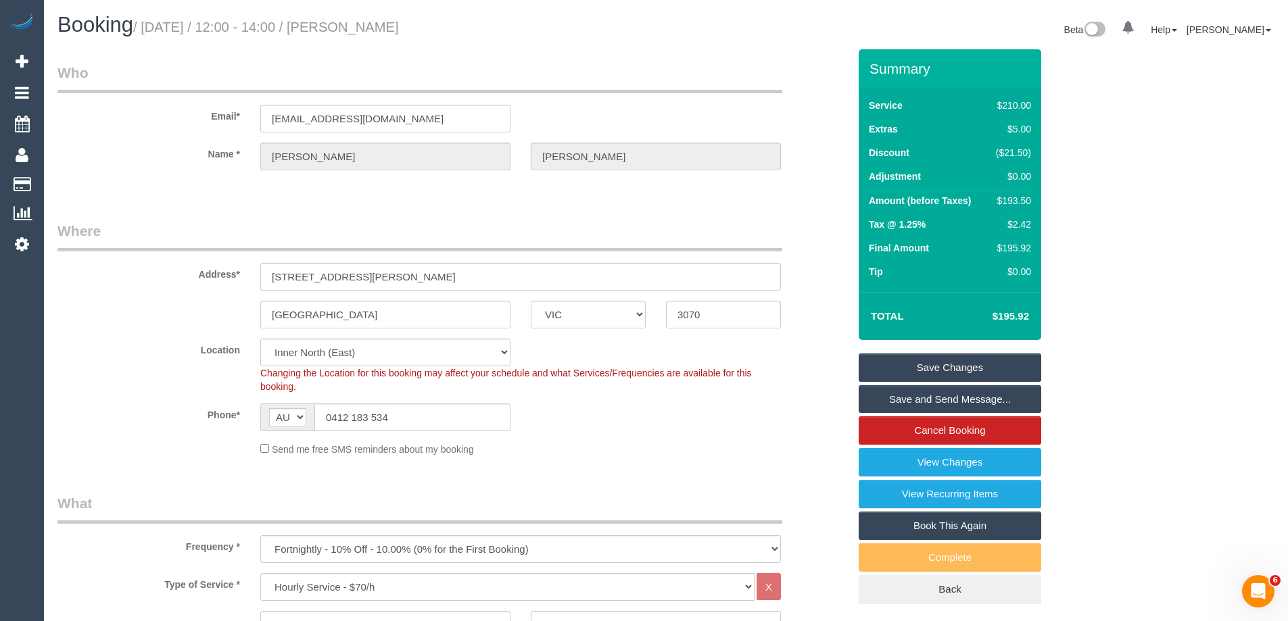
drag, startPoint x: 396, startPoint y: 26, endPoint x: 360, endPoint y: 30, distance: 35.3
click at [356, 28] on h1 "Booking / [DATE] / 12:00 - 14:00 / [PERSON_NAME]" at bounding box center [356, 25] width 598 height 23
copy small "[PERSON_NAME]"
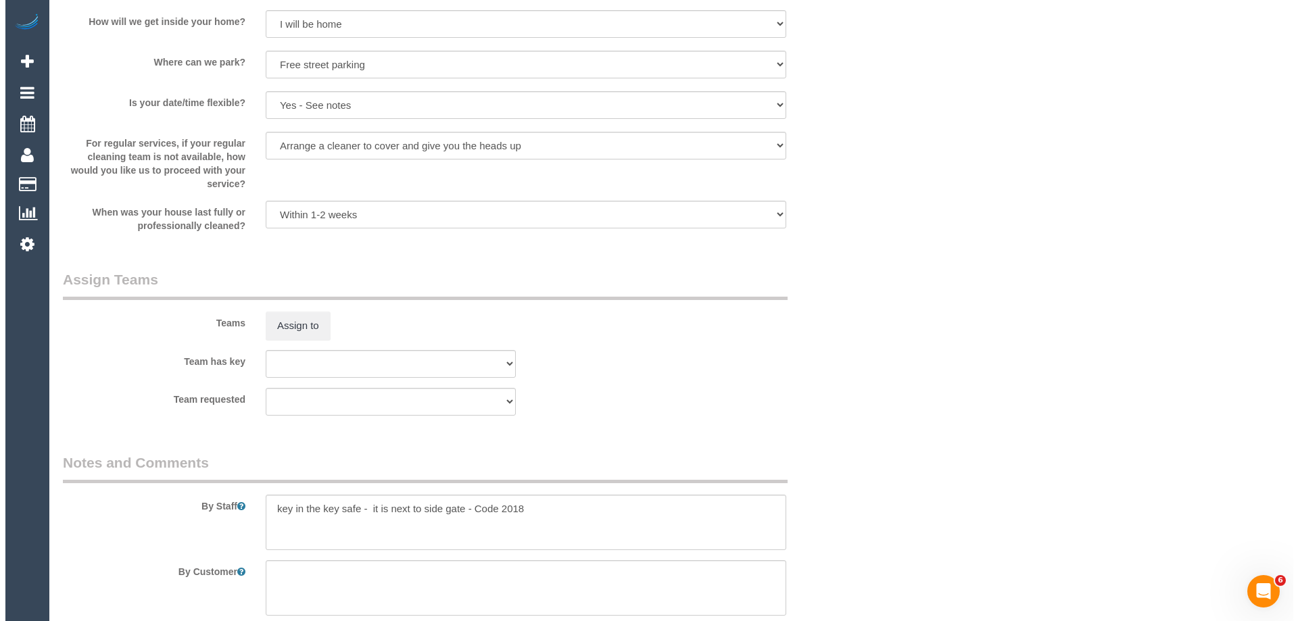
scroll to position [1894, 0]
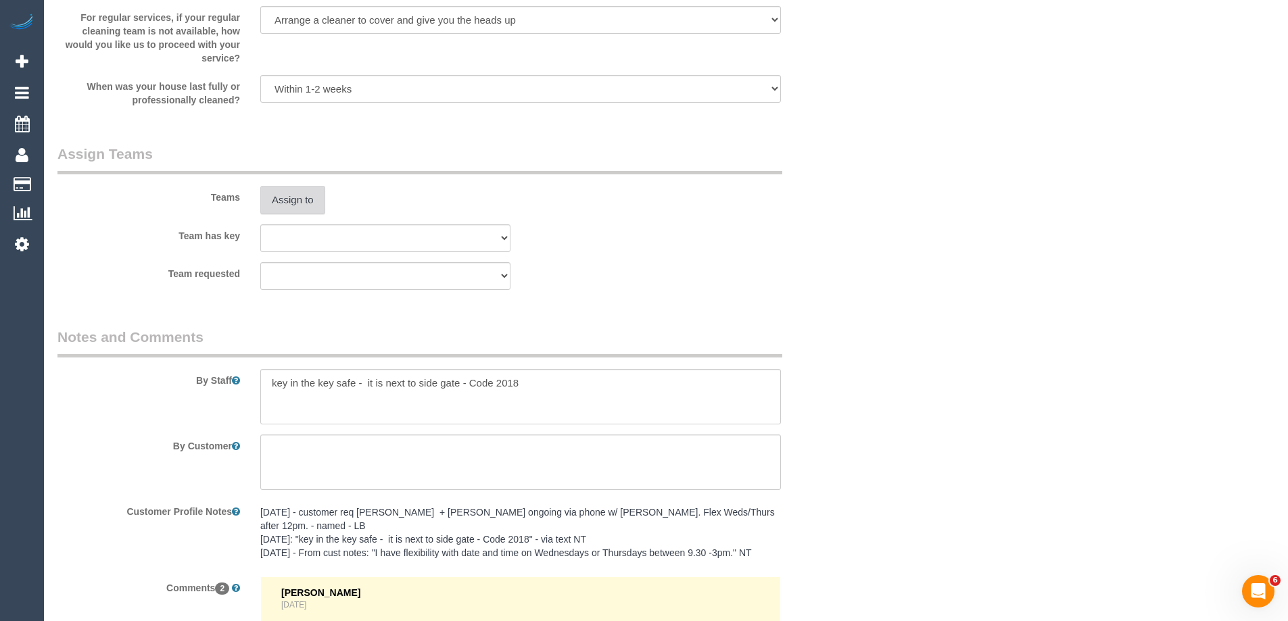
click at [296, 206] on button "Assign to" at bounding box center [292, 200] width 65 height 28
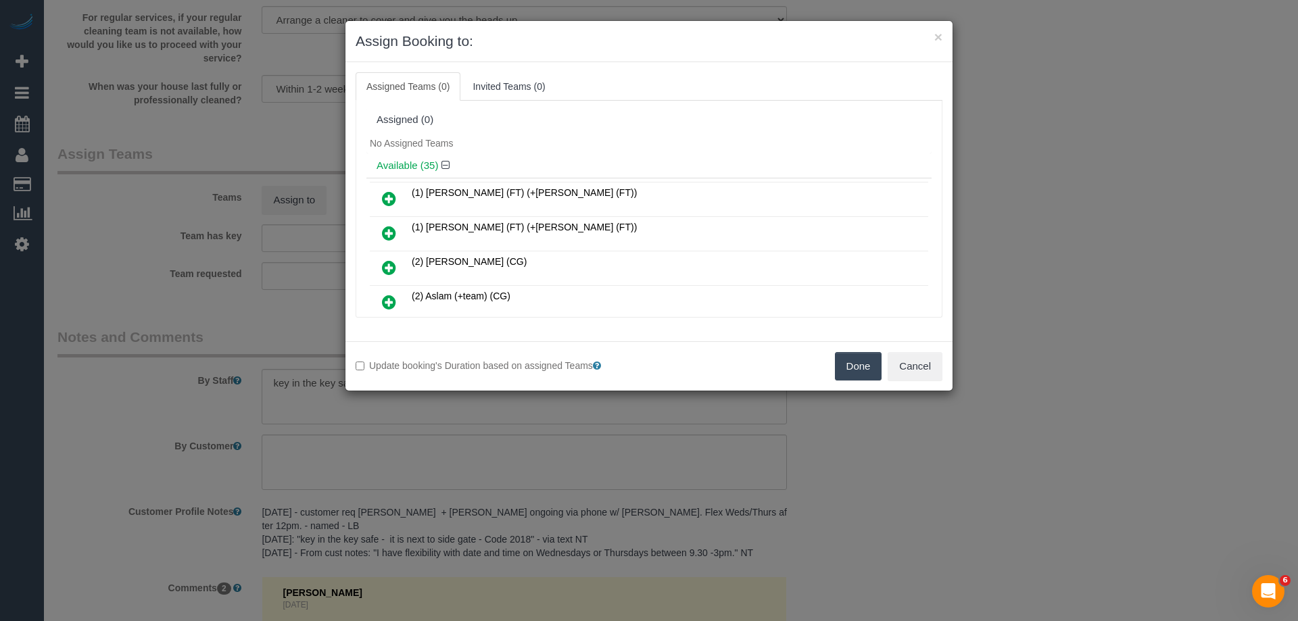
click at [569, 157] on div "Available (35)" at bounding box center [649, 166] width 565 height 25
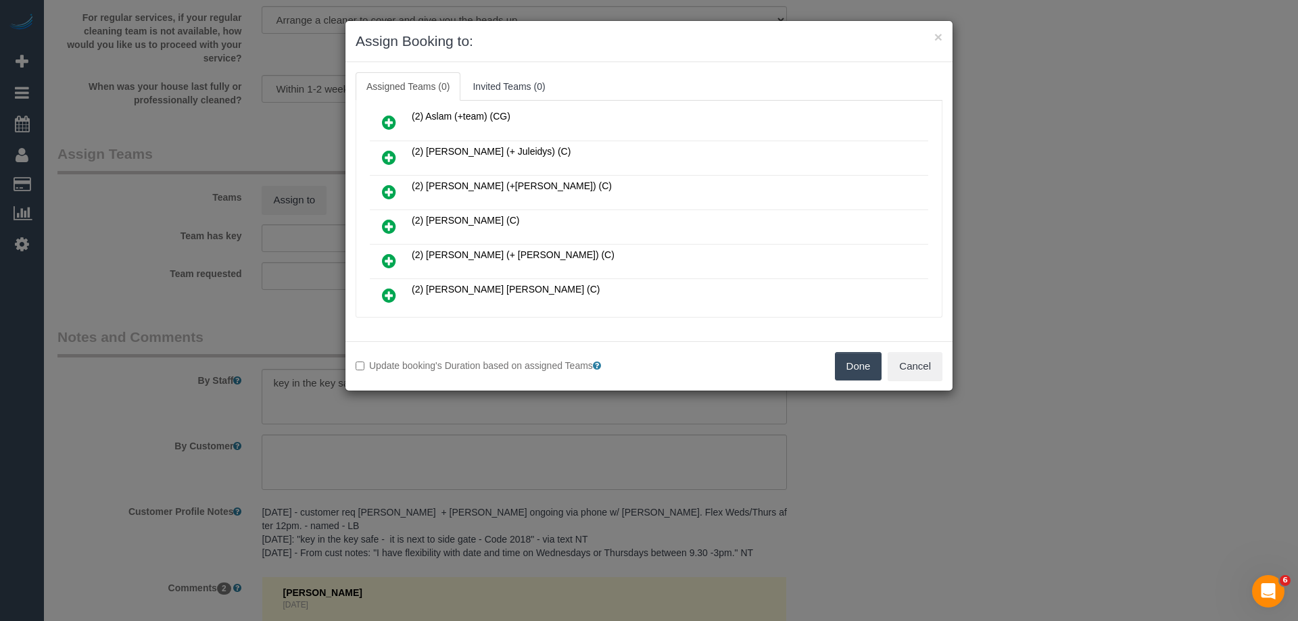
scroll to position [203, 0]
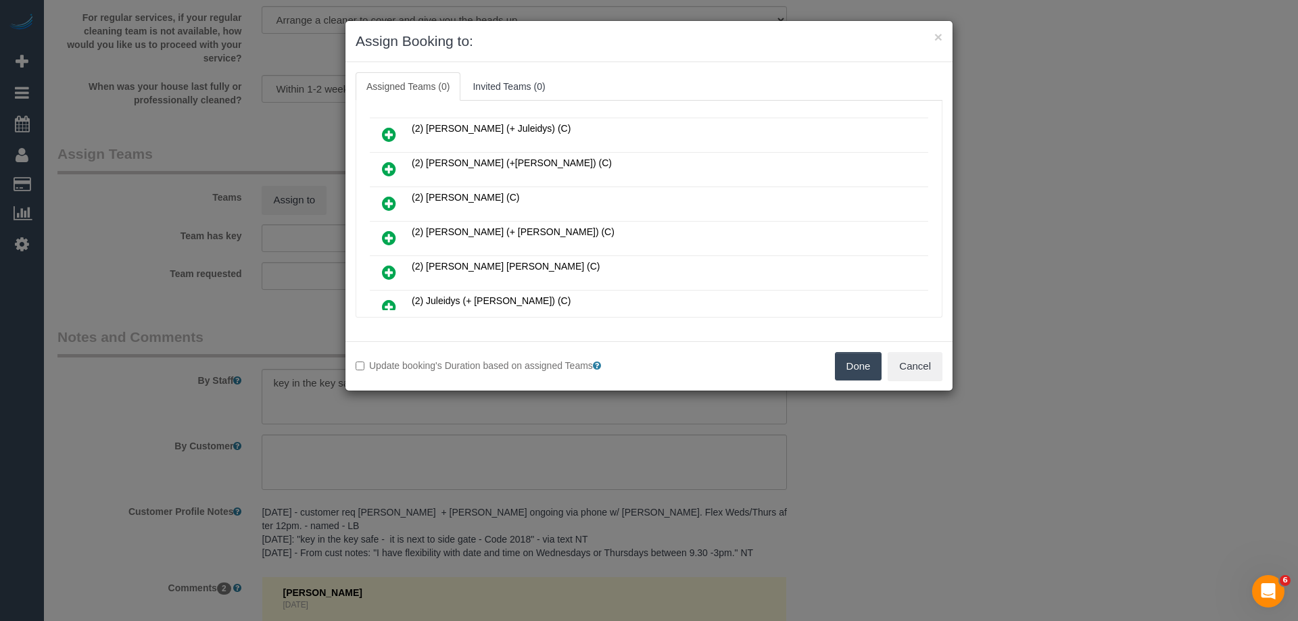
click at [392, 267] on icon at bounding box center [389, 272] width 14 height 16
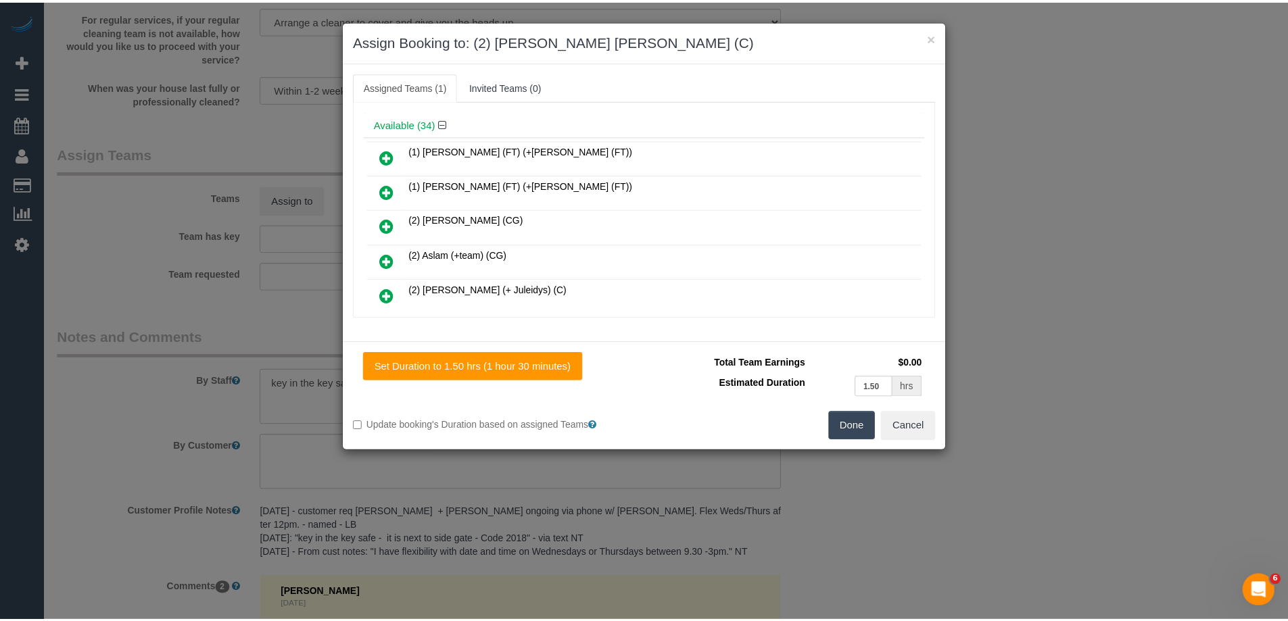
scroll to position [0, 0]
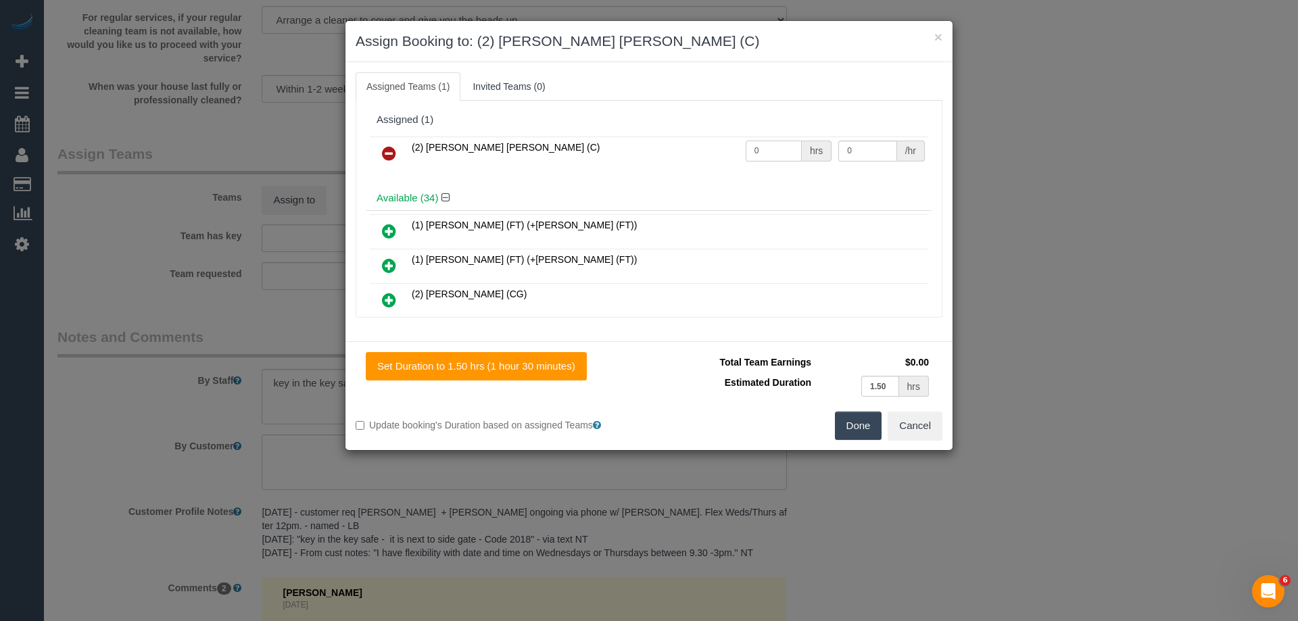
click at [774, 148] on input "0" at bounding box center [774, 151] width 56 height 21
type input "1"
click at [863, 152] on input "0" at bounding box center [868, 151] width 58 height 21
type input "38.63"
click at [855, 427] on button "Done" at bounding box center [858, 426] width 47 height 28
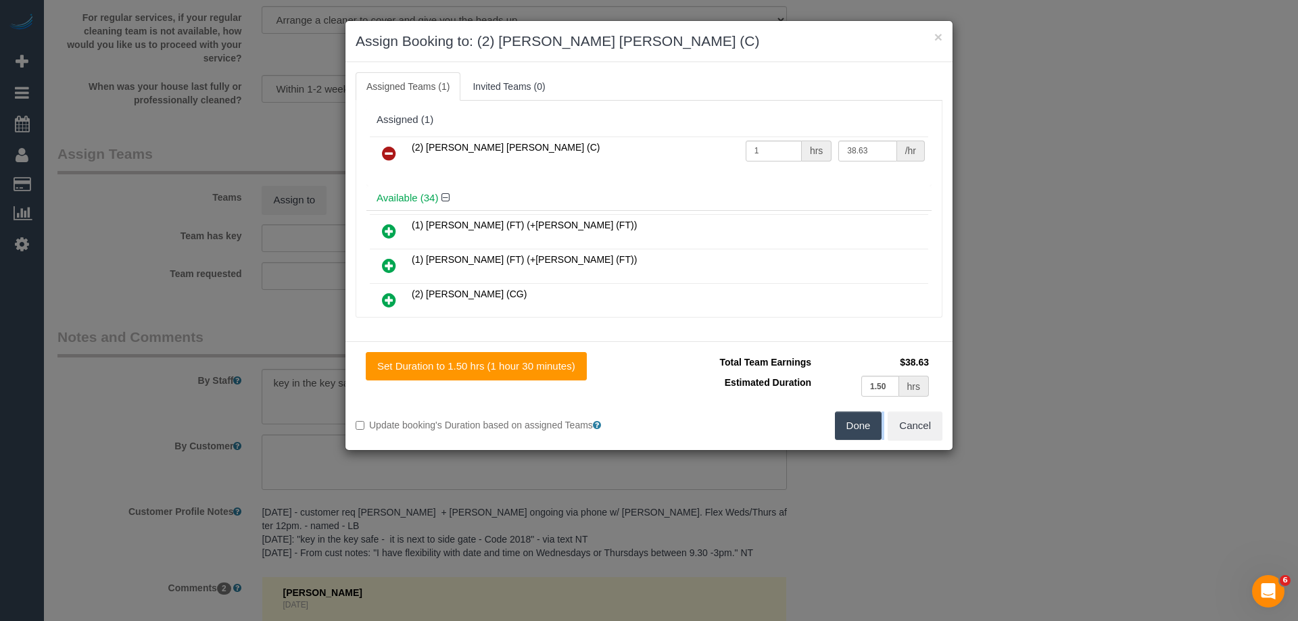
click at [855, 427] on div "× Assign Booking to: (2) Joel Wei Ong (C) Assigned Teams (1) Invited Teams (0) …" at bounding box center [649, 310] width 1298 height 621
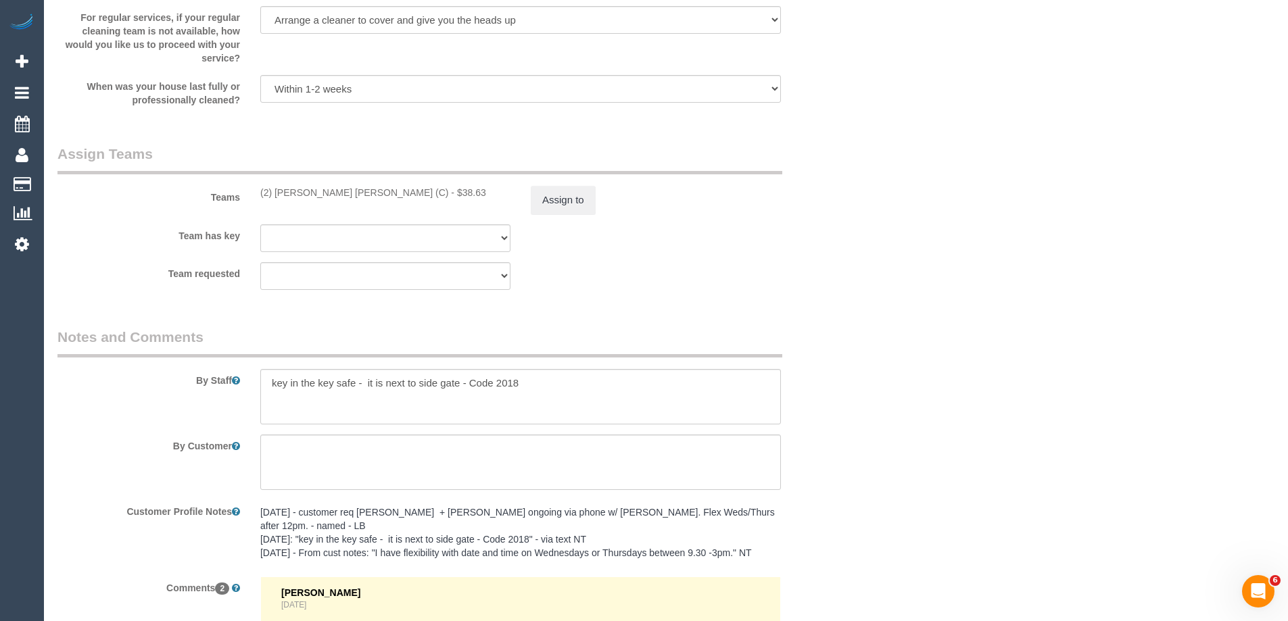
scroll to position [1555, 0]
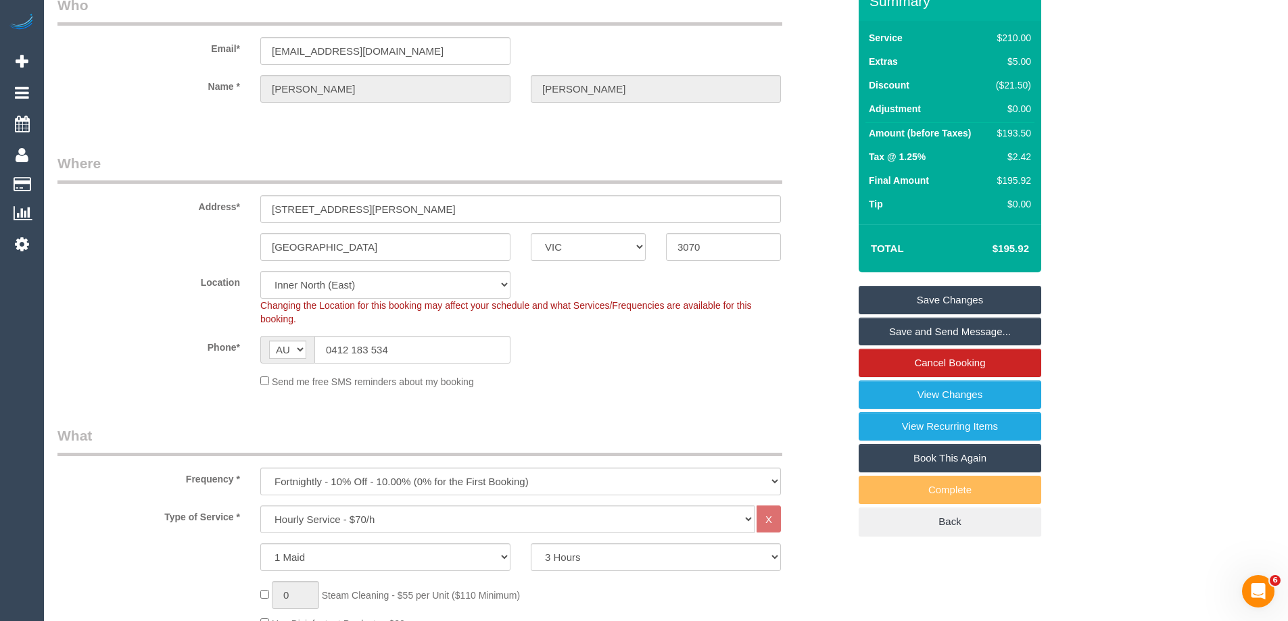
scroll to position [0, 0]
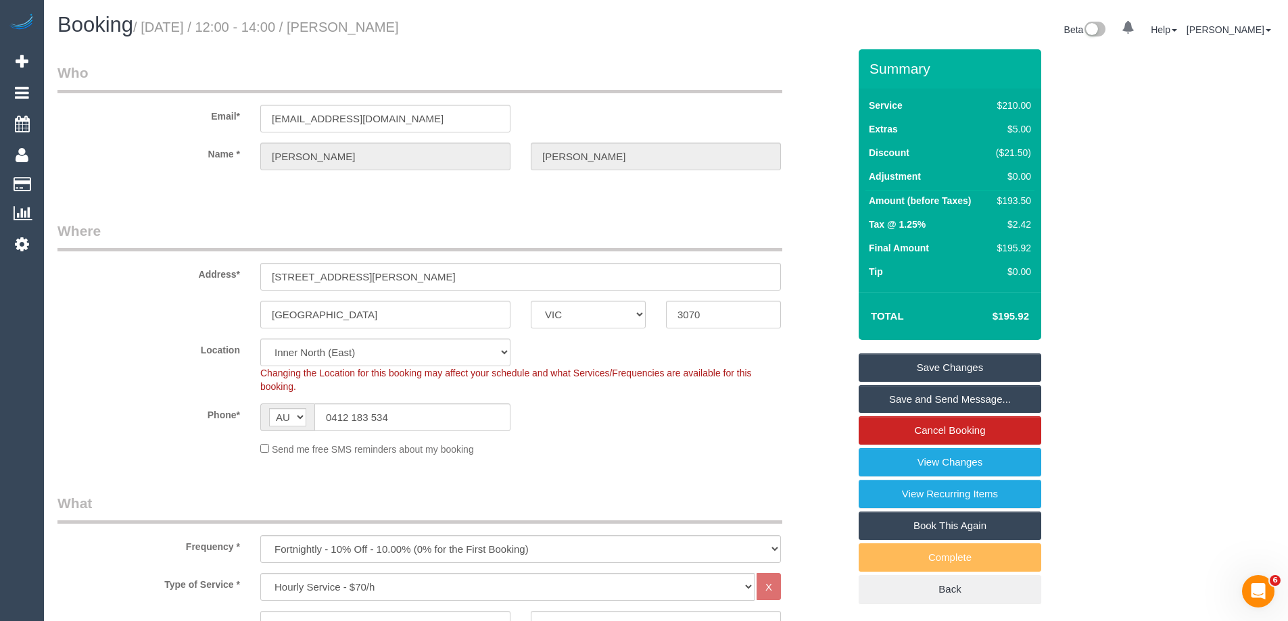
click at [603, 242] on legend "Where" at bounding box center [419, 236] width 725 height 30
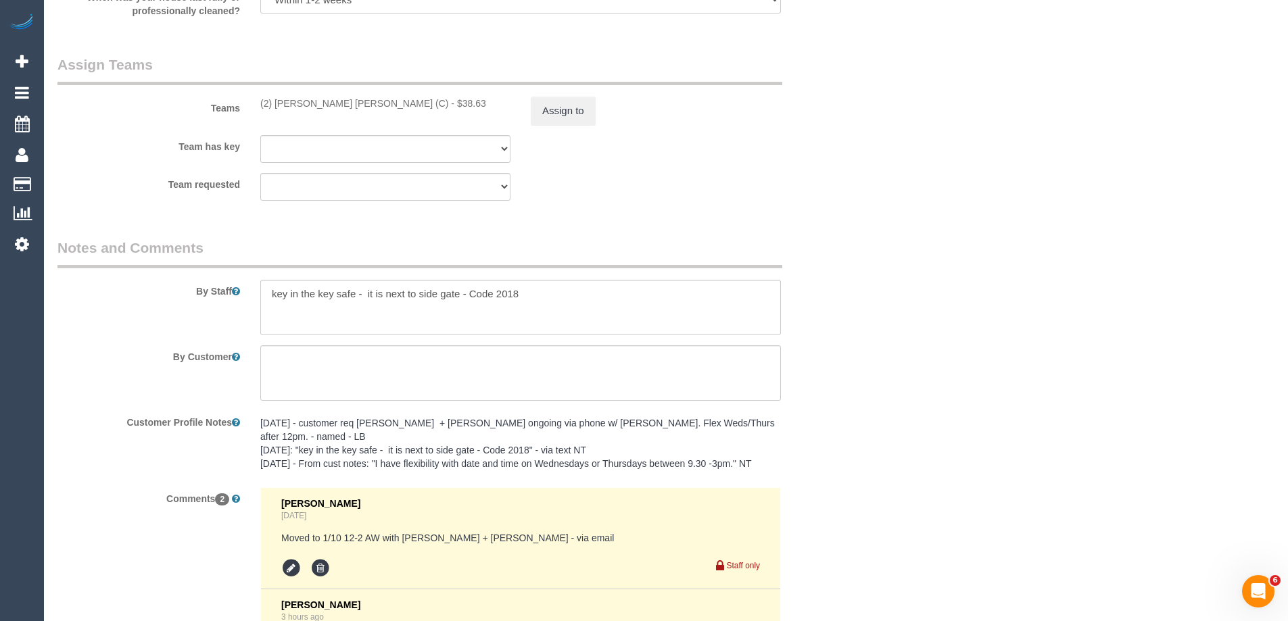
scroll to position [2214, 0]
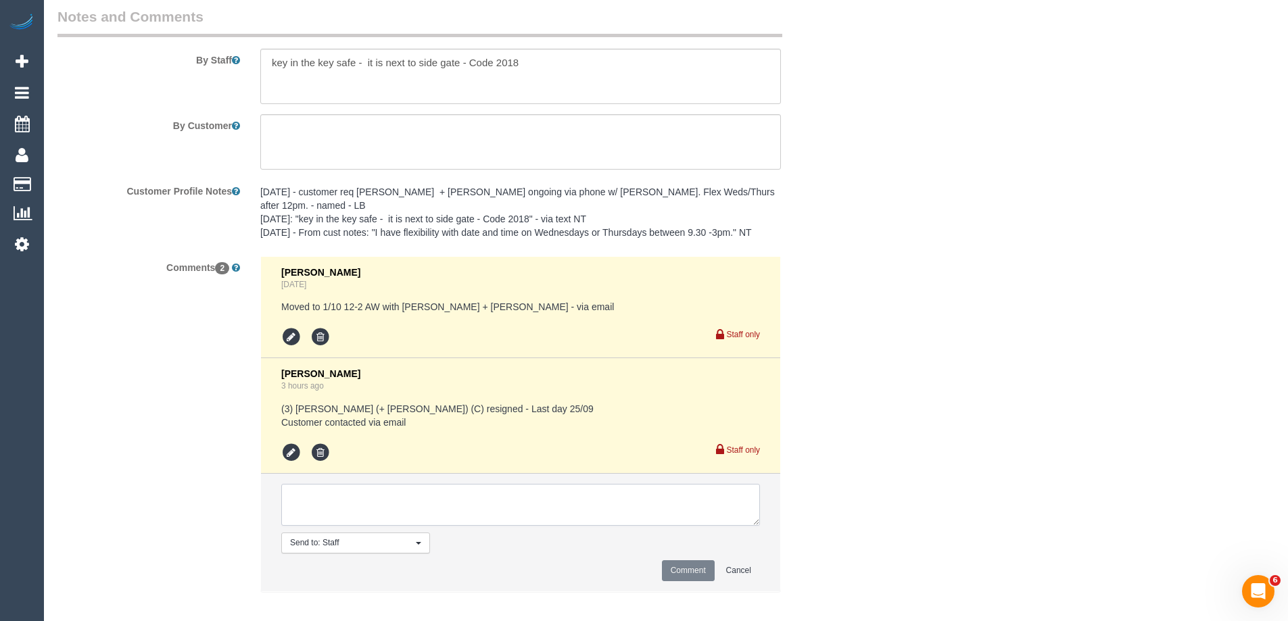
click at [363, 497] on textarea at bounding box center [520, 505] width 479 height 42
type textarea "Inform cusotemr new ongoing"
drag, startPoint x: 467, startPoint y: 486, endPoint x: 149, endPoint y: 479, distance: 317.9
click at [168, 479] on div "Comments 2 Bronie Bryant 6 days ago Moved to 1/10 12-2 AW with Liz + Tony - via…" at bounding box center [453, 431] width 812 height 350
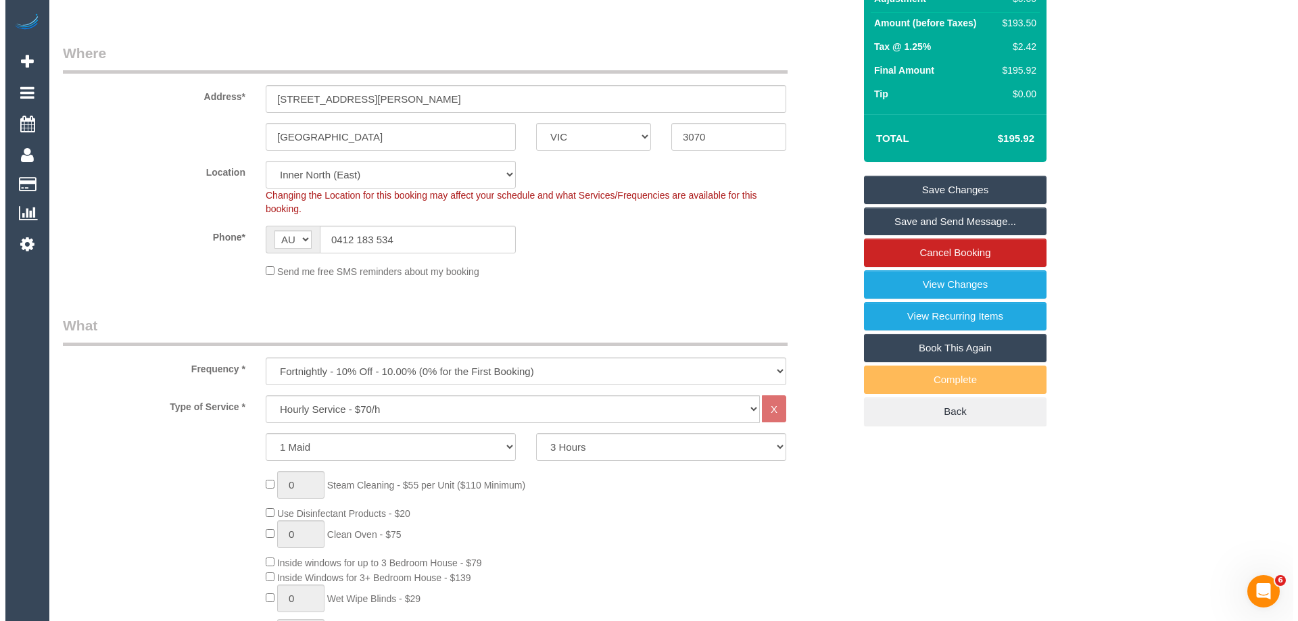
scroll to position [0, 0]
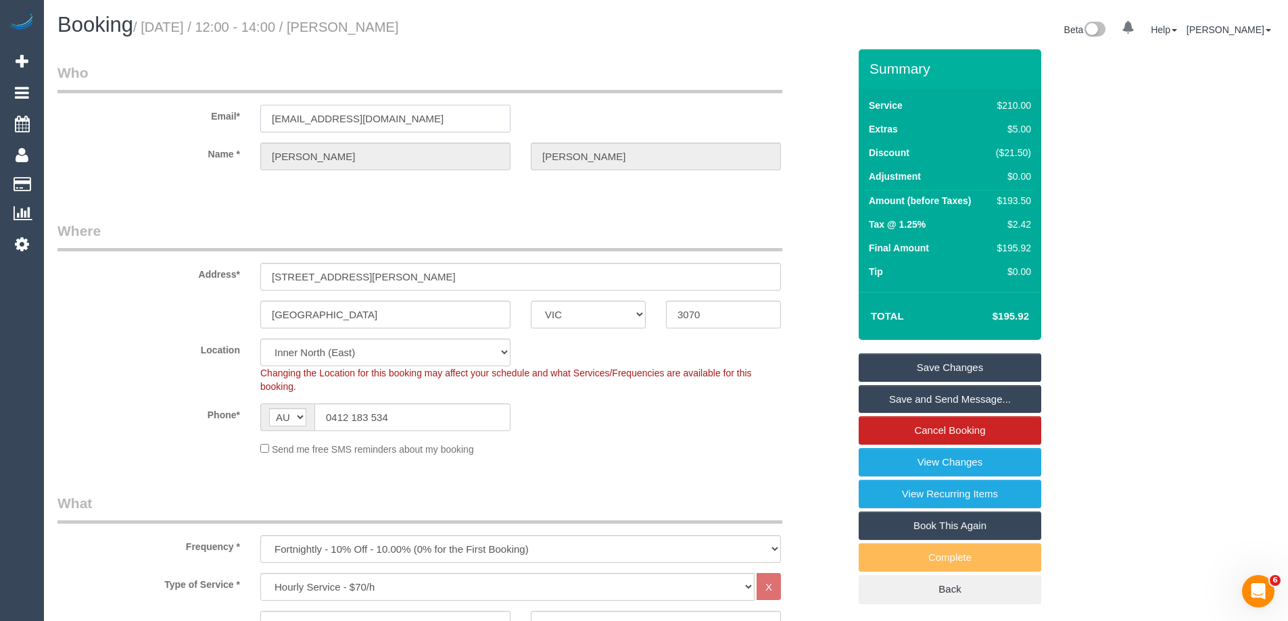
click at [383, 118] on input "juliette.halliday1@gmail.com" at bounding box center [385, 119] width 250 height 28
drag, startPoint x: 158, startPoint y: 122, endPoint x: 56, endPoint y: 123, distance: 102.1
click at [91, 120] on div "Email* juliette.halliday1@gmail.com" at bounding box center [453, 98] width 812 height 70
click at [703, 463] on fieldset "Where Address* 32 Andrew Street Northcote ACT NSW NT QLD SA TAS VIC WA 3070 Loc…" at bounding box center [452, 343] width 791 height 245
click at [933, 397] on link "Save and Send Message..." at bounding box center [950, 399] width 183 height 28
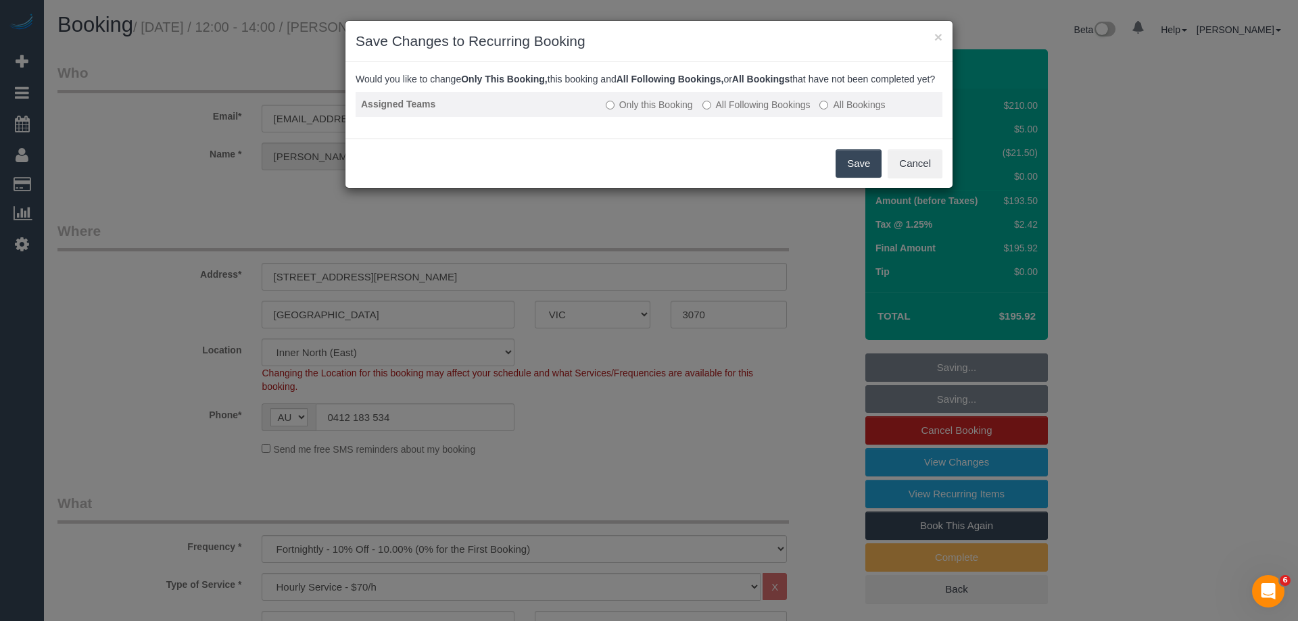
click at [778, 112] on label "All Following Bookings" at bounding box center [757, 105] width 108 height 14
click at [850, 174] on button "Save" at bounding box center [859, 163] width 46 height 28
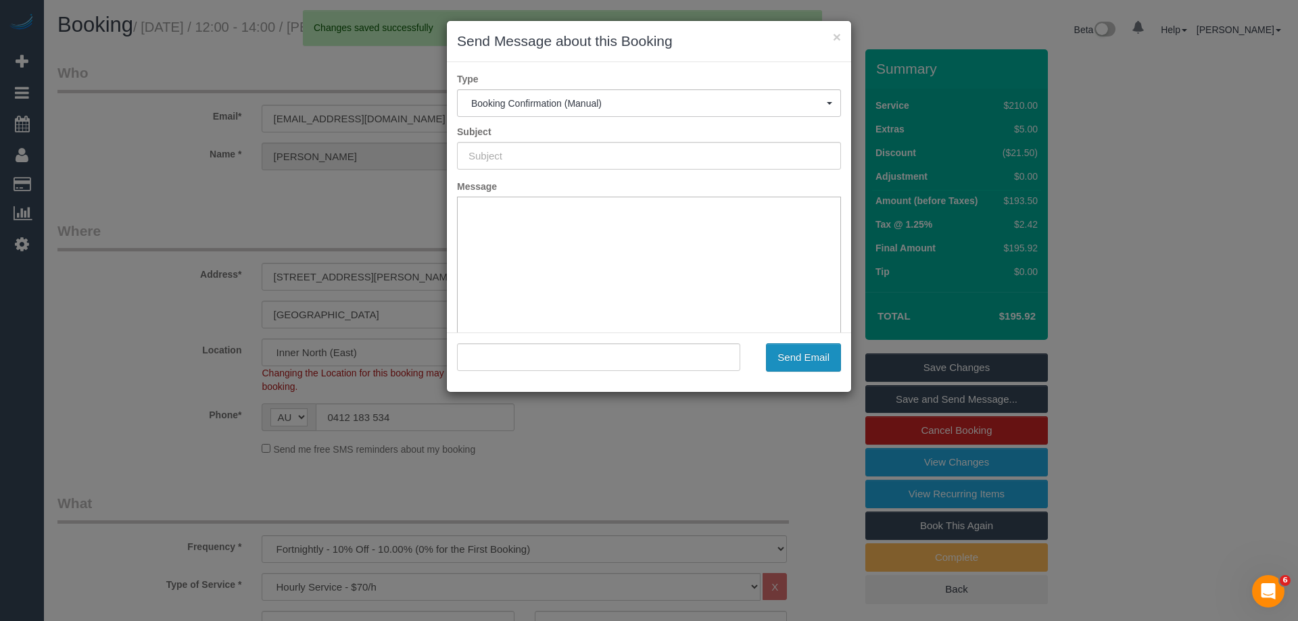
click at [819, 362] on button "Send Email" at bounding box center [803, 358] width 75 height 28
type input "Booking Confirmed"
type input ""Juliette Halliday" <juliette.halliday1@gmail.com>"
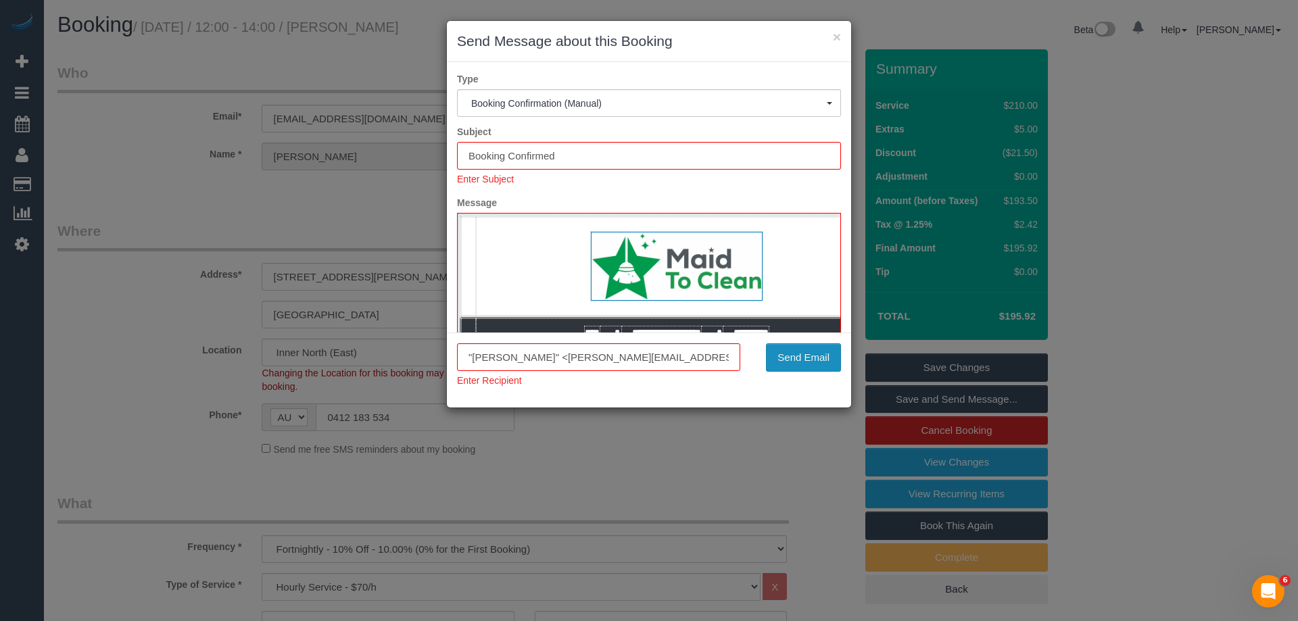
click at [798, 358] on button "Send Email" at bounding box center [803, 358] width 75 height 28
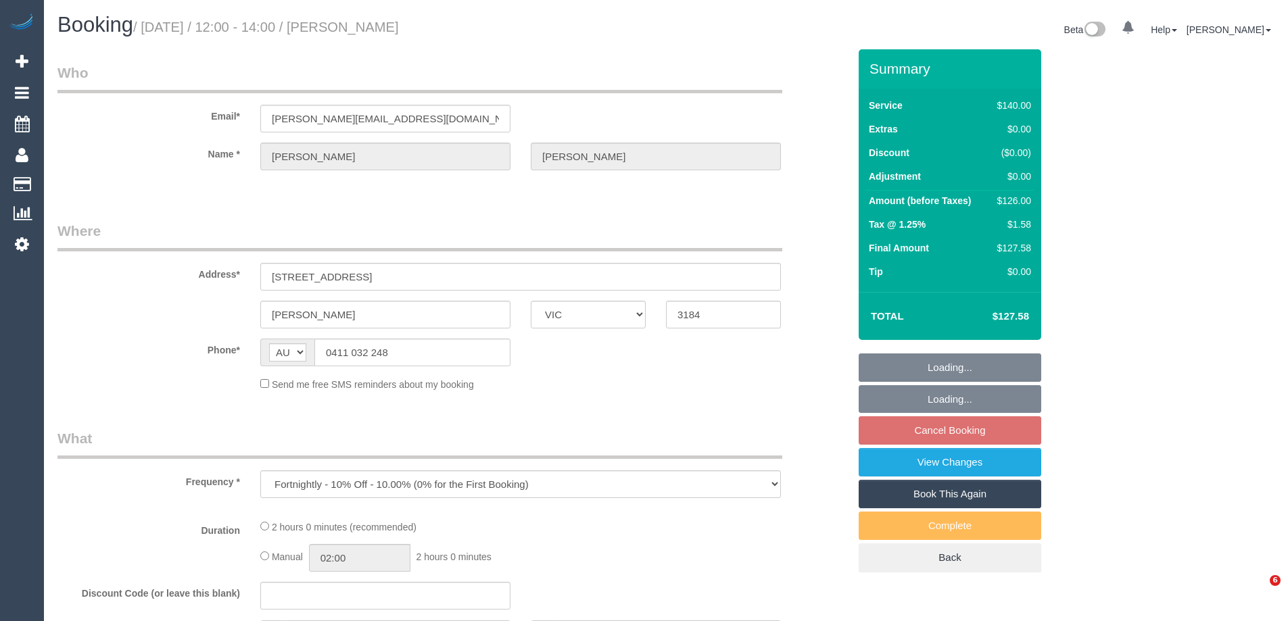
select select "VIC"
select select "string:stripe-pm_1PkfAL2GScqysDRVzj7AGl1Q"
select select "spot4"
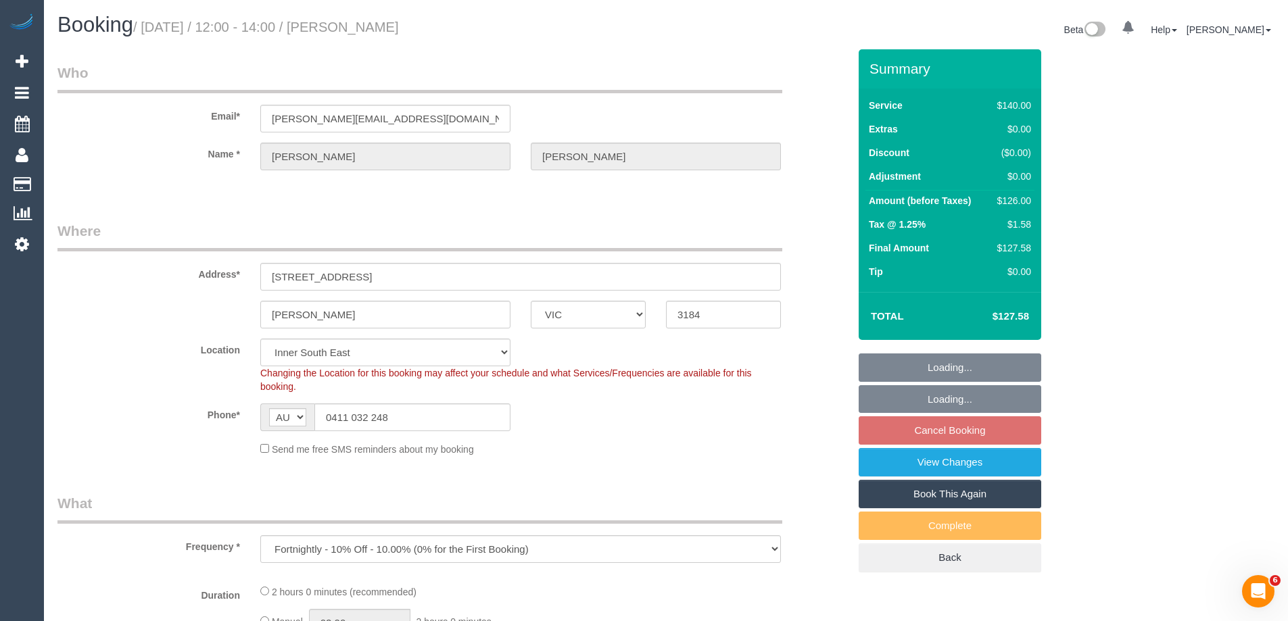
select select "number:28"
select select "number:14"
select select "number:19"
select select "number:22"
select select "number:35"
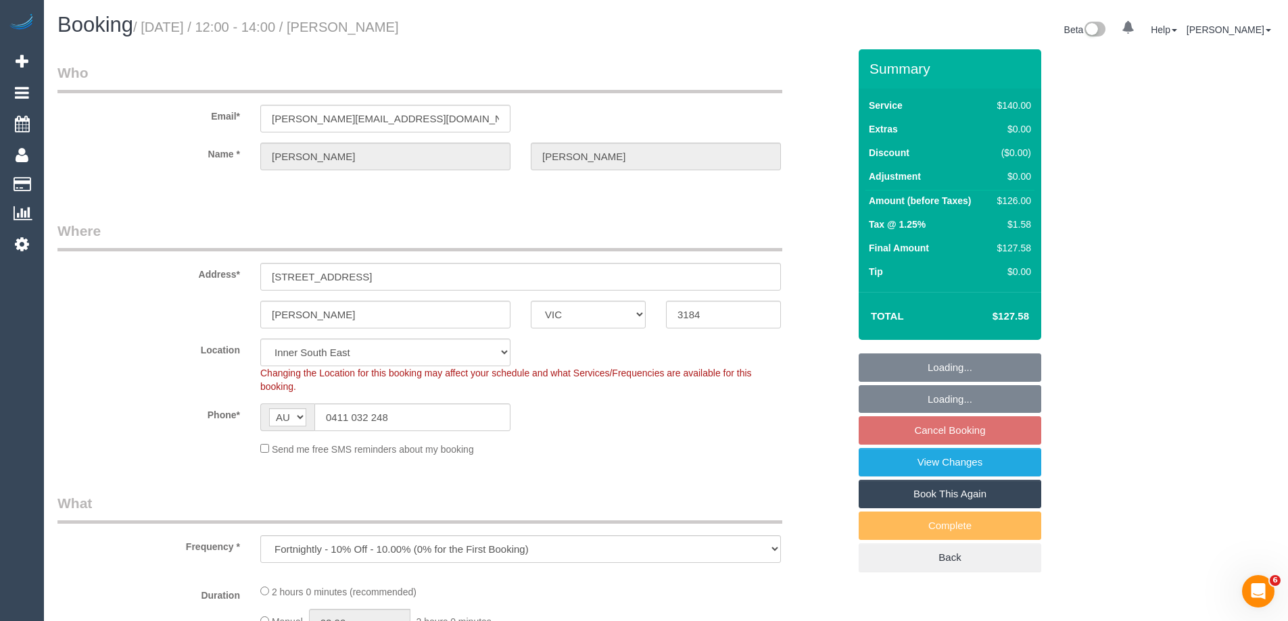
select select "number:11"
select select "object:1156"
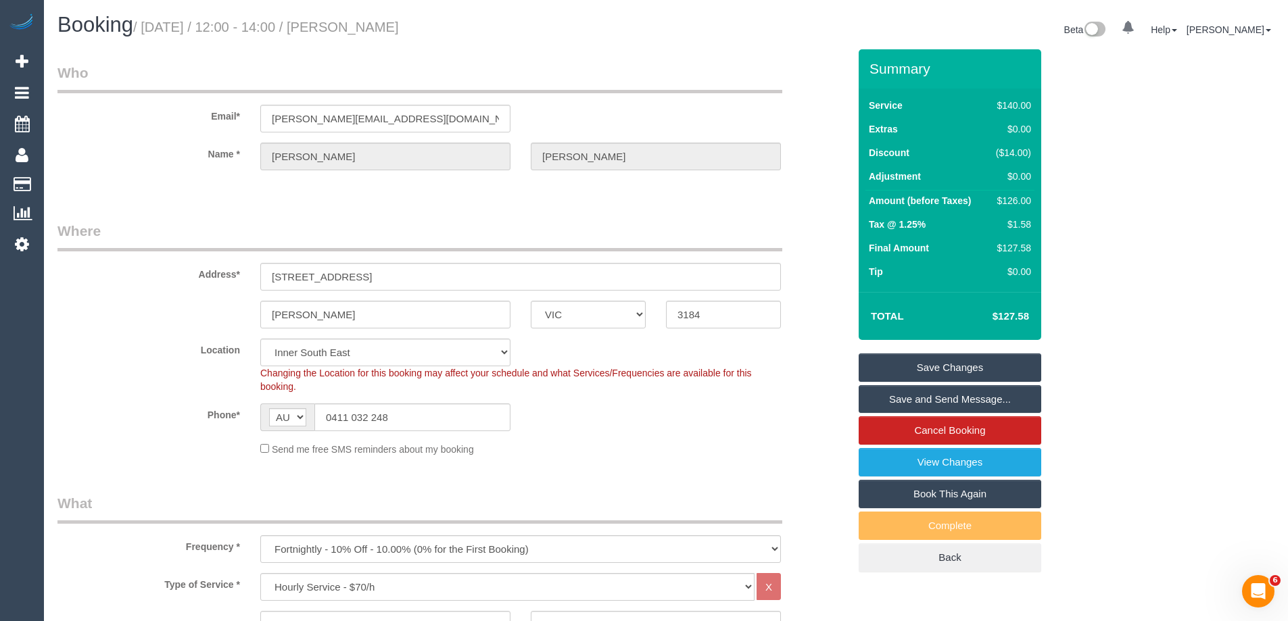
drag, startPoint x: 456, startPoint y: 26, endPoint x: 356, endPoint y: 26, distance: 99.4
click at [356, 26] on h1 "Booking / [DATE] / 12:00 - 14:00 / [PERSON_NAME]" at bounding box center [356, 25] width 598 height 23
copy small "[PERSON_NAME]"
click at [697, 431] on div "Phone* AF AL DZ AD AO AI AQ AG AR AM AW AU AT AZ BS BH BD BB BY BE BZ BJ BM BT …" at bounding box center [453, 418] width 812 height 28
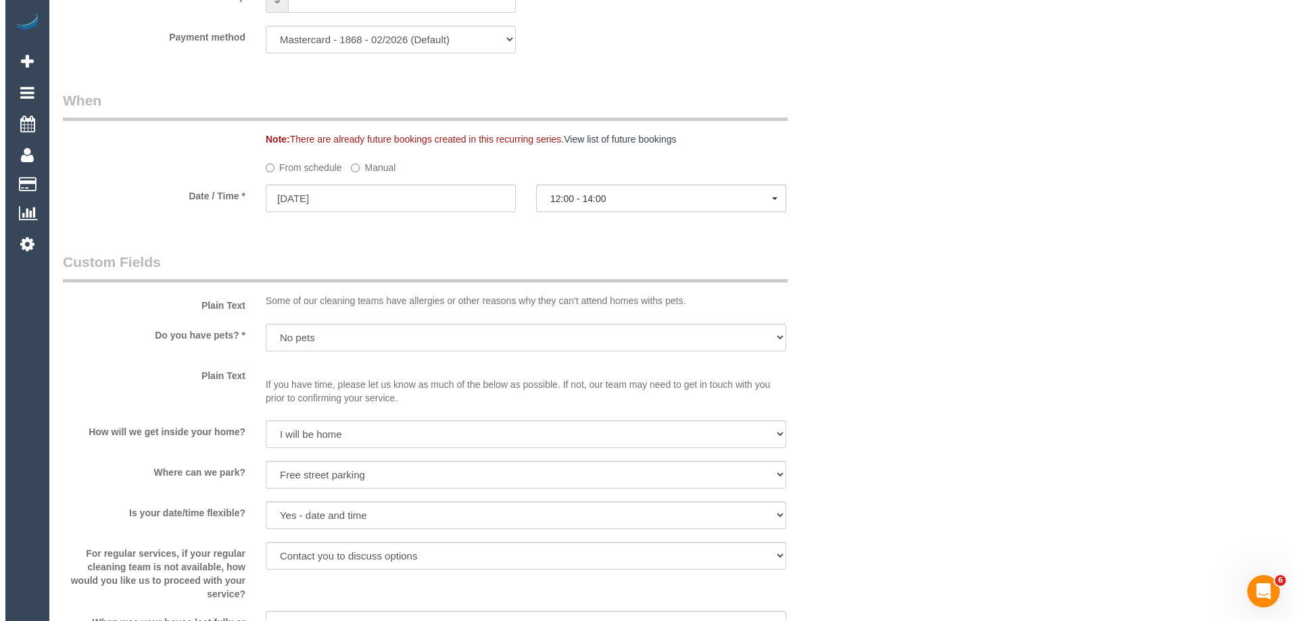
scroll to position [1623, 0]
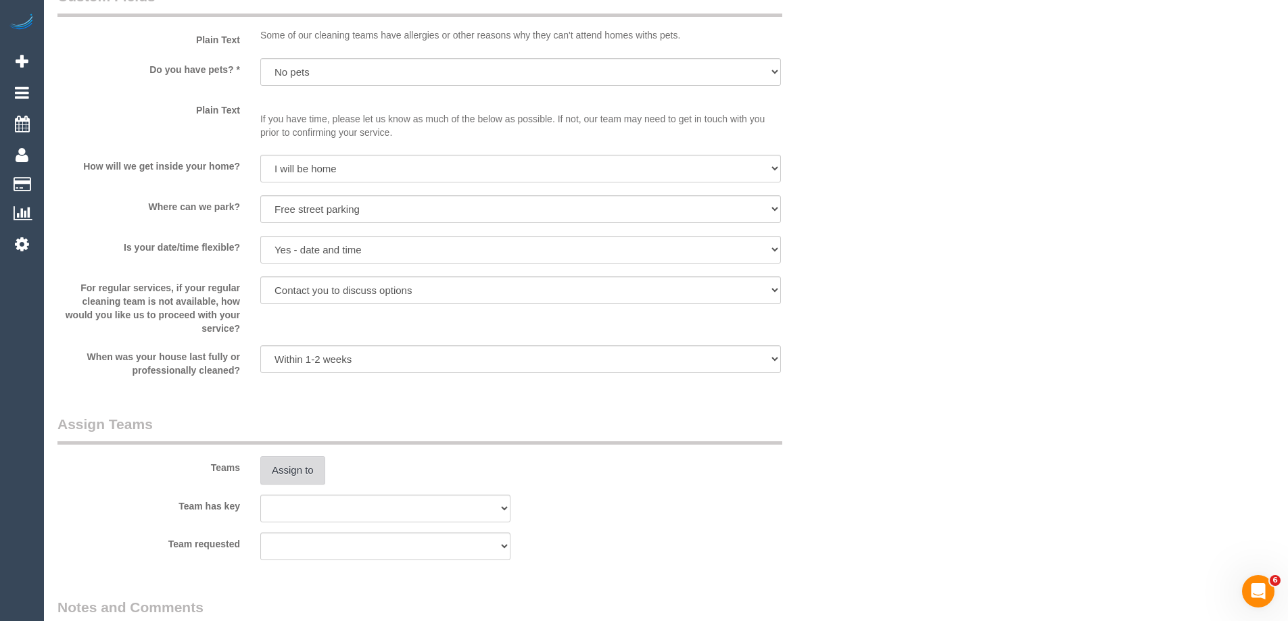
click at [270, 469] on button "Assign to" at bounding box center [292, 470] width 65 height 28
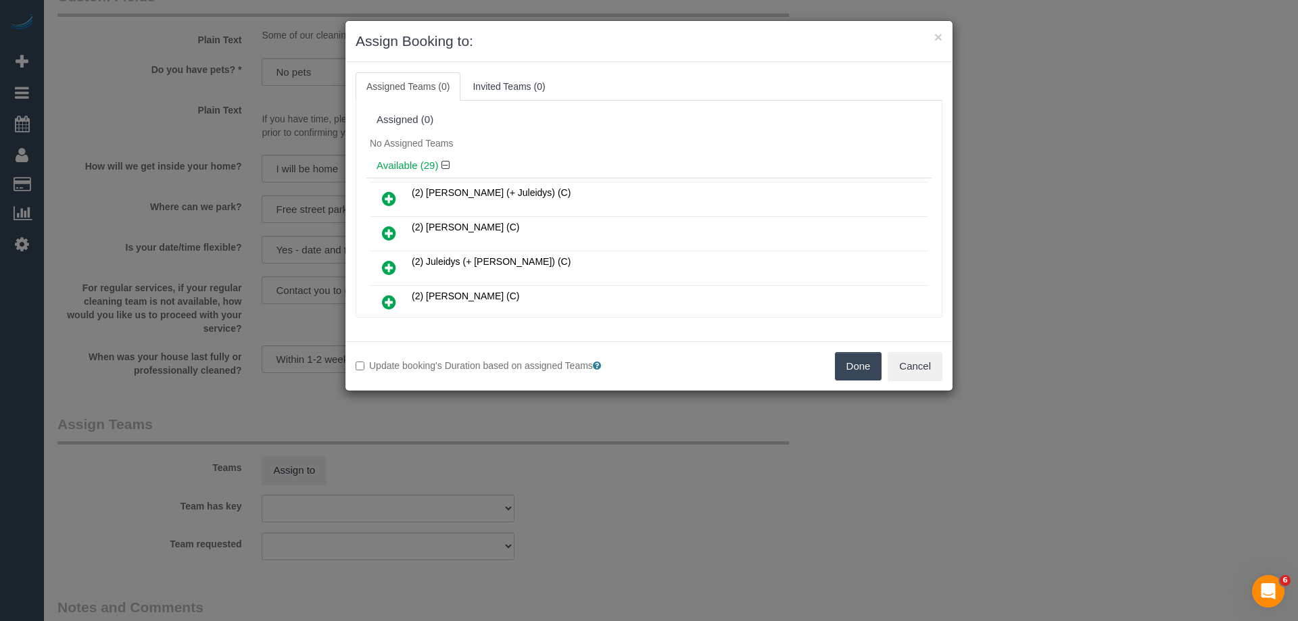
click at [638, 154] on div "Available (29)" at bounding box center [649, 166] width 565 height 25
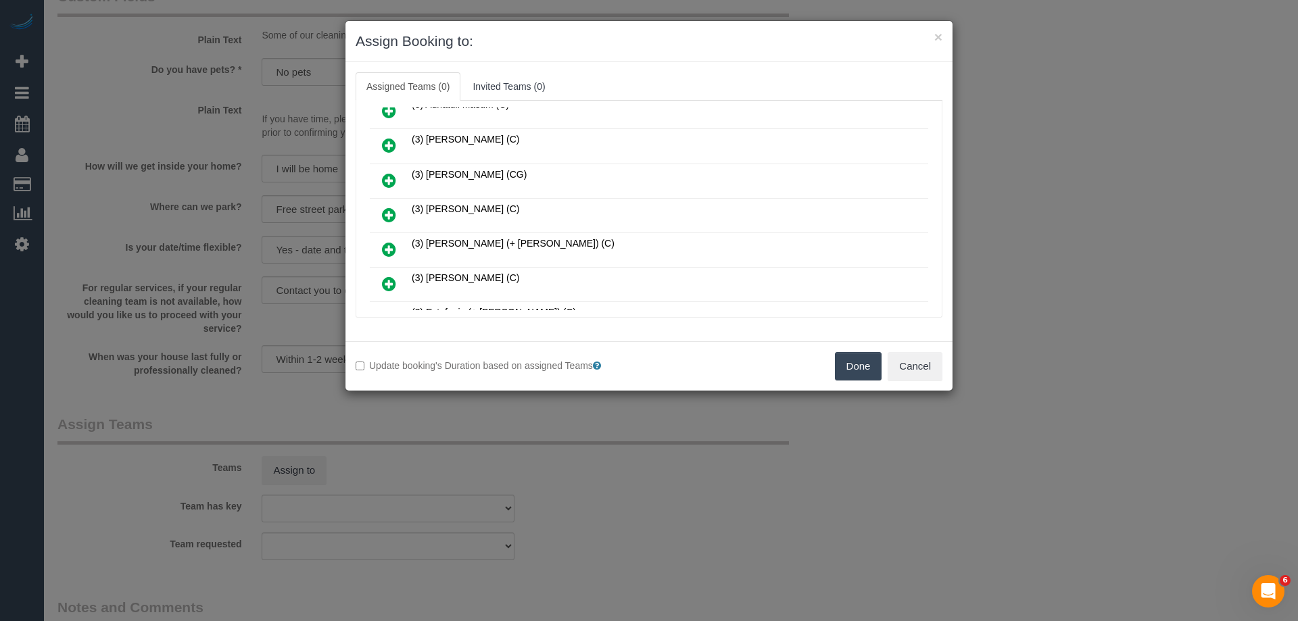
click at [386, 216] on icon at bounding box center [389, 215] width 14 height 16
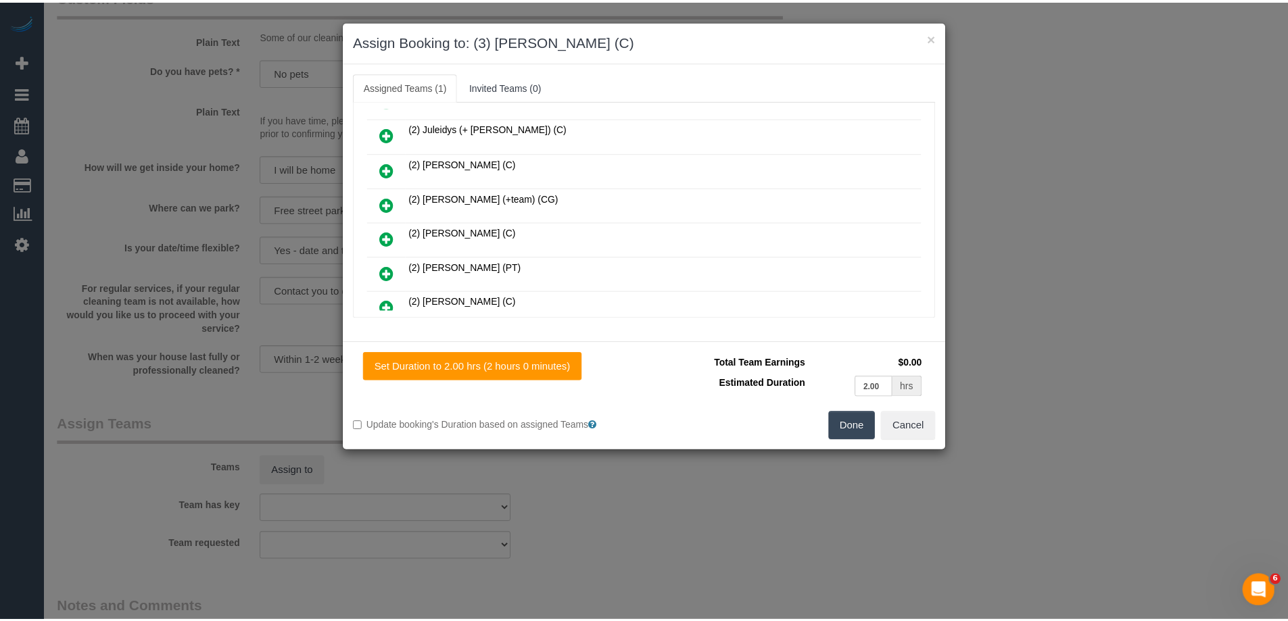
scroll to position [0, 0]
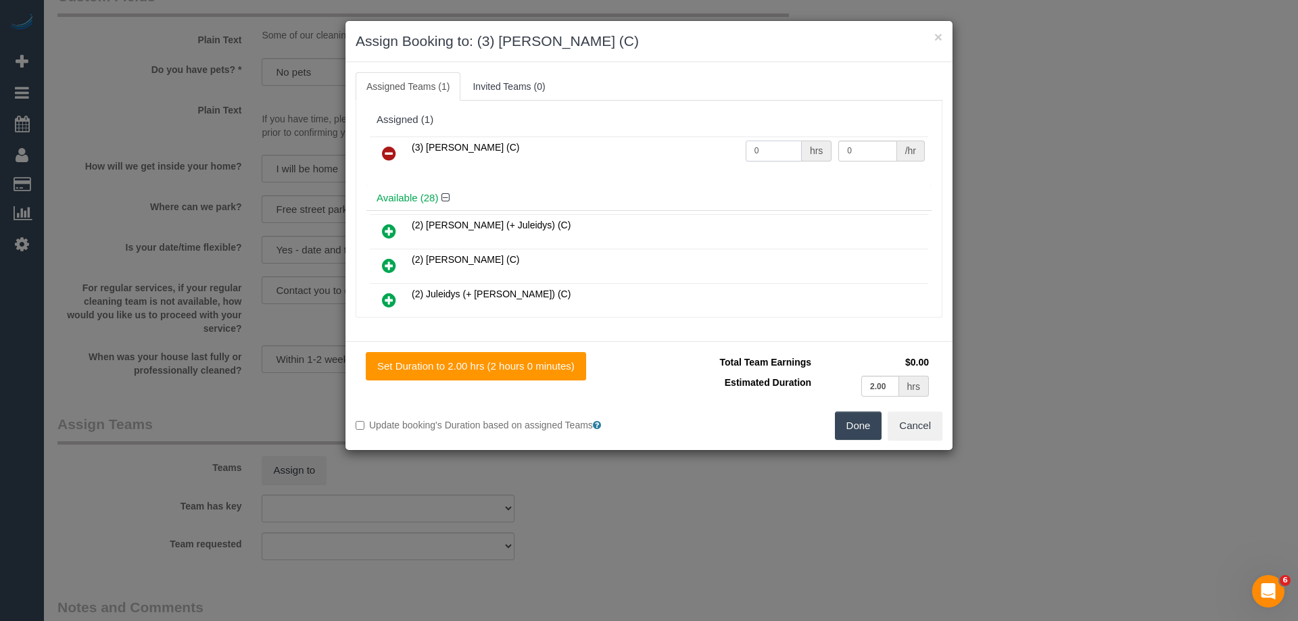
click at [772, 153] on input "0" at bounding box center [774, 151] width 56 height 21
type input "2"
click at [860, 159] on input "0" at bounding box center [868, 151] width 58 height 21
type input "35"
click at [863, 430] on button "Done" at bounding box center [858, 426] width 47 height 28
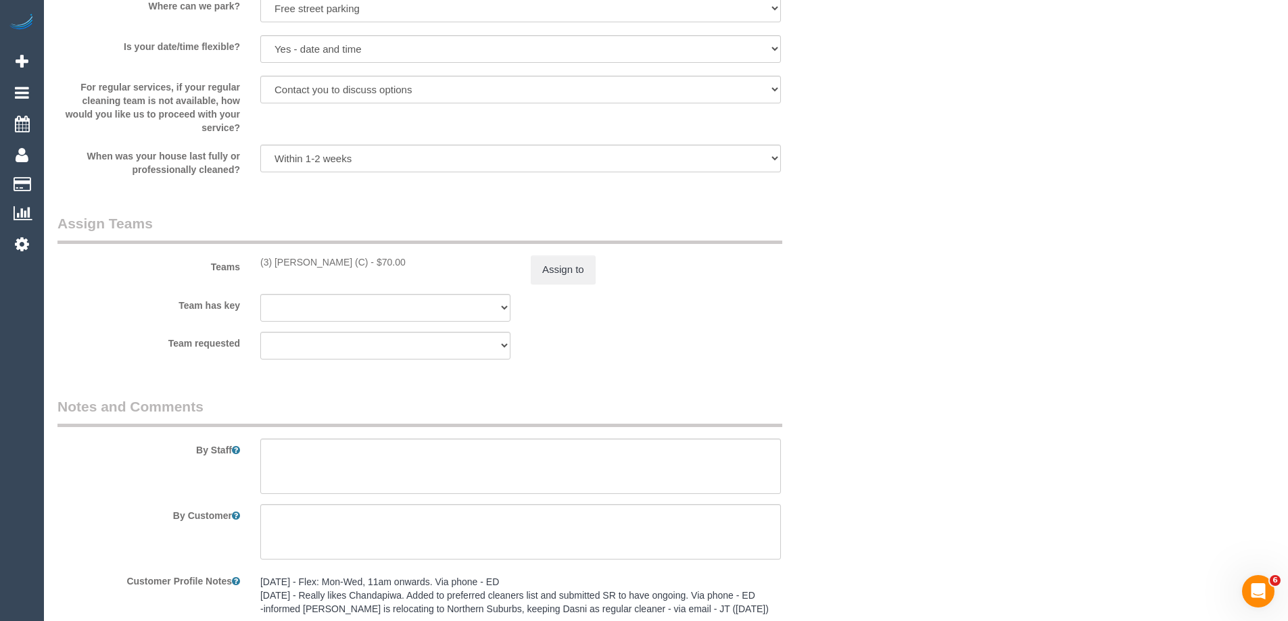
scroll to position [2029, 0]
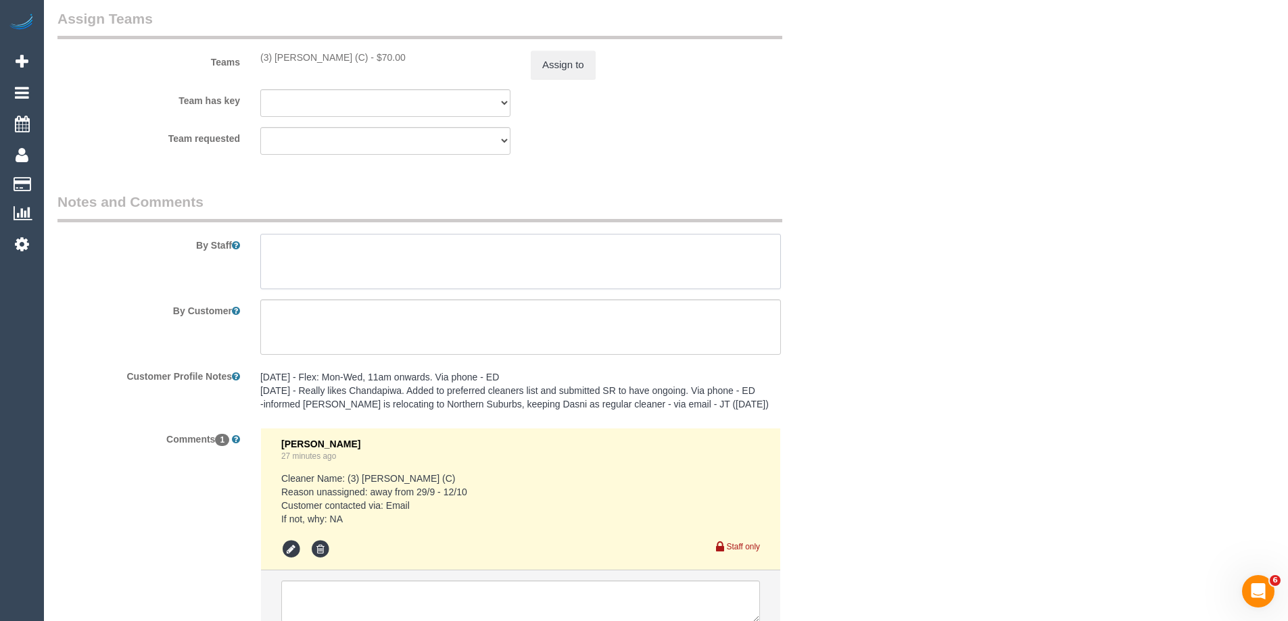
click at [319, 280] on textarea at bounding box center [520, 261] width 521 height 55
click at [277, 250] on textarea at bounding box center [520, 261] width 521 height 55
type textarea "*cover*"
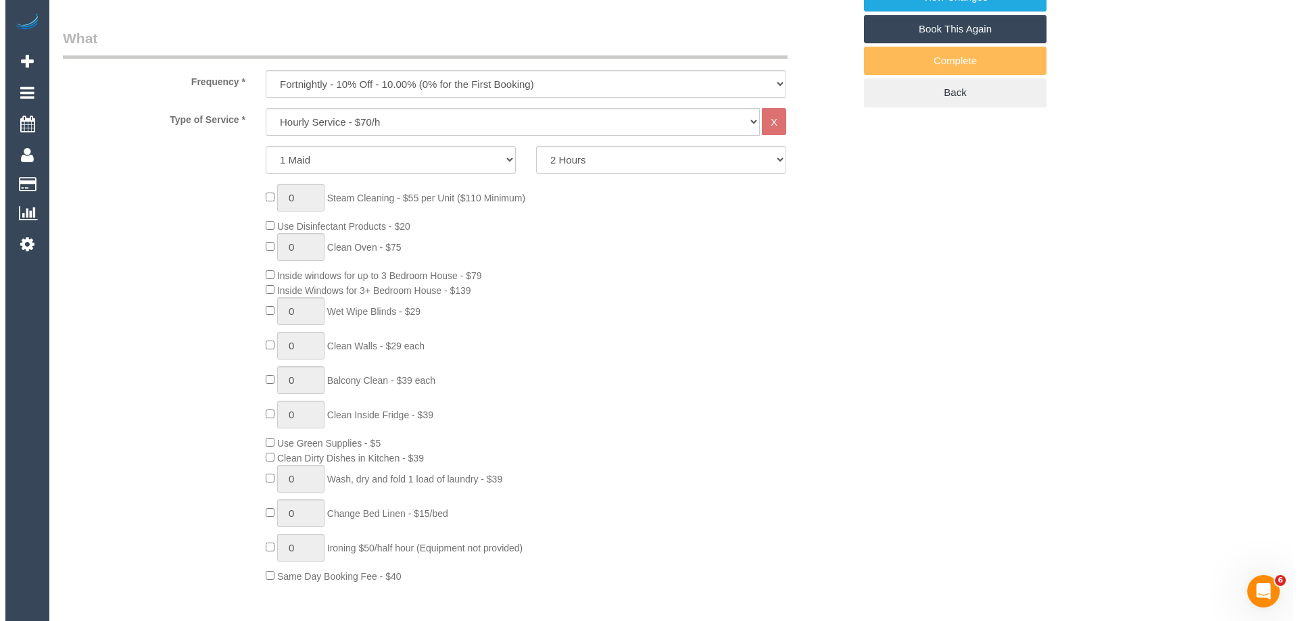
scroll to position [135, 0]
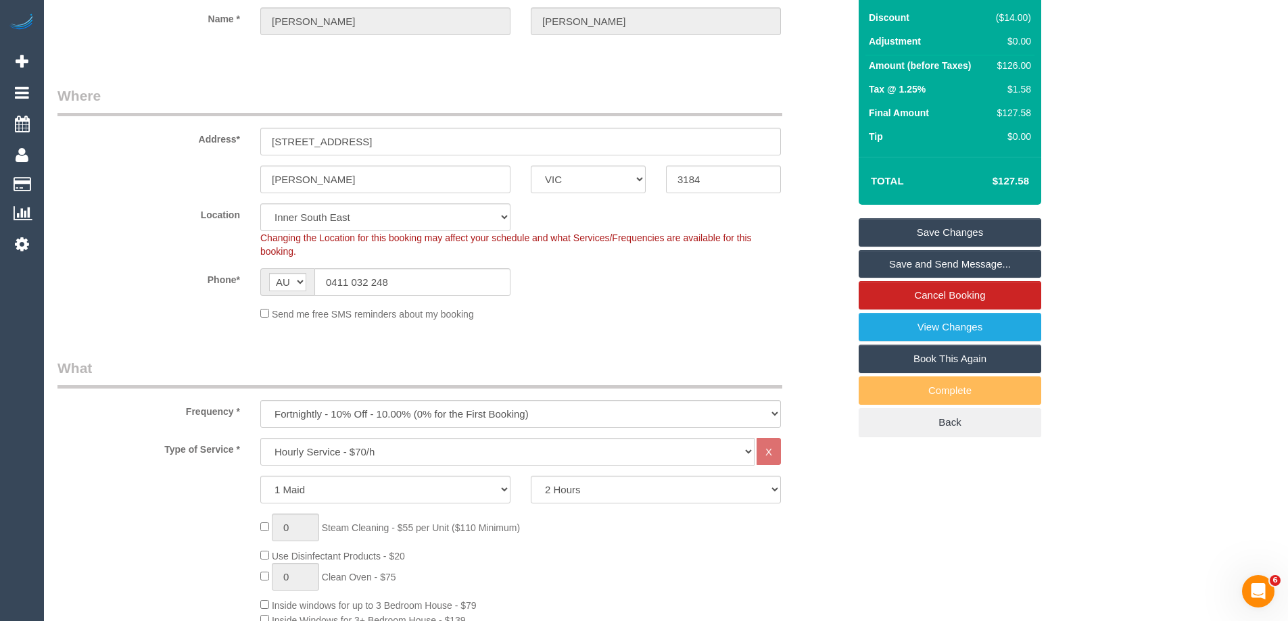
click at [953, 268] on link "Save and Send Message..." at bounding box center [950, 264] width 183 height 28
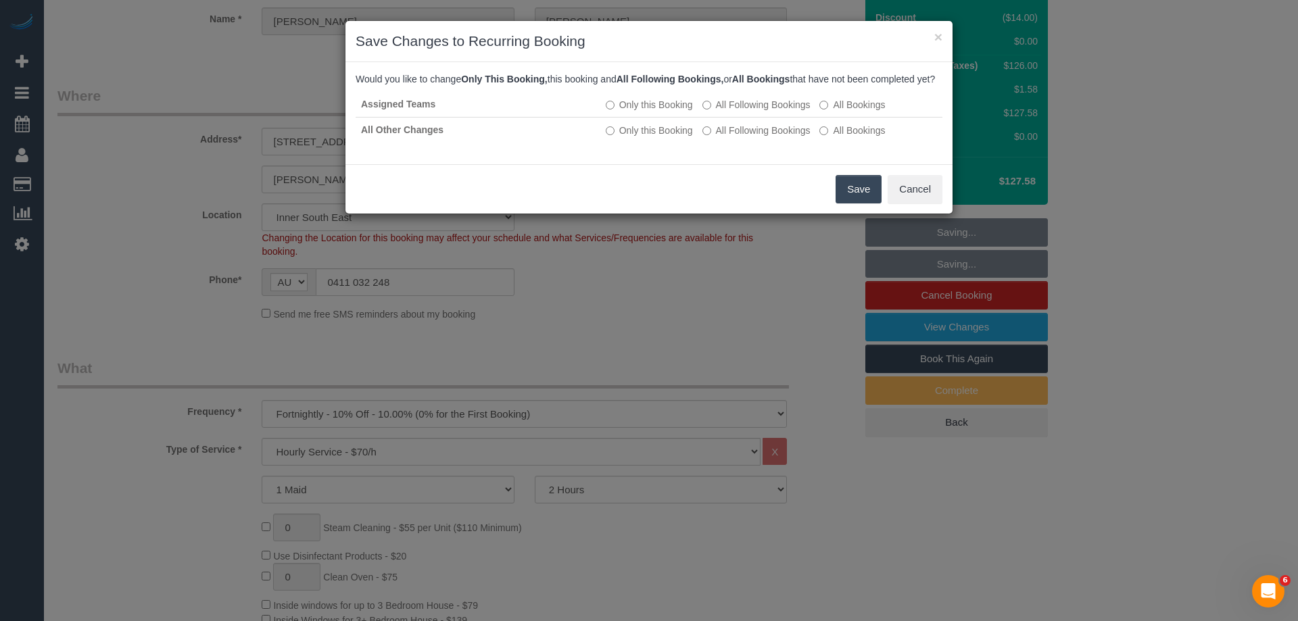
click at [853, 198] on button "Save" at bounding box center [859, 189] width 46 height 28
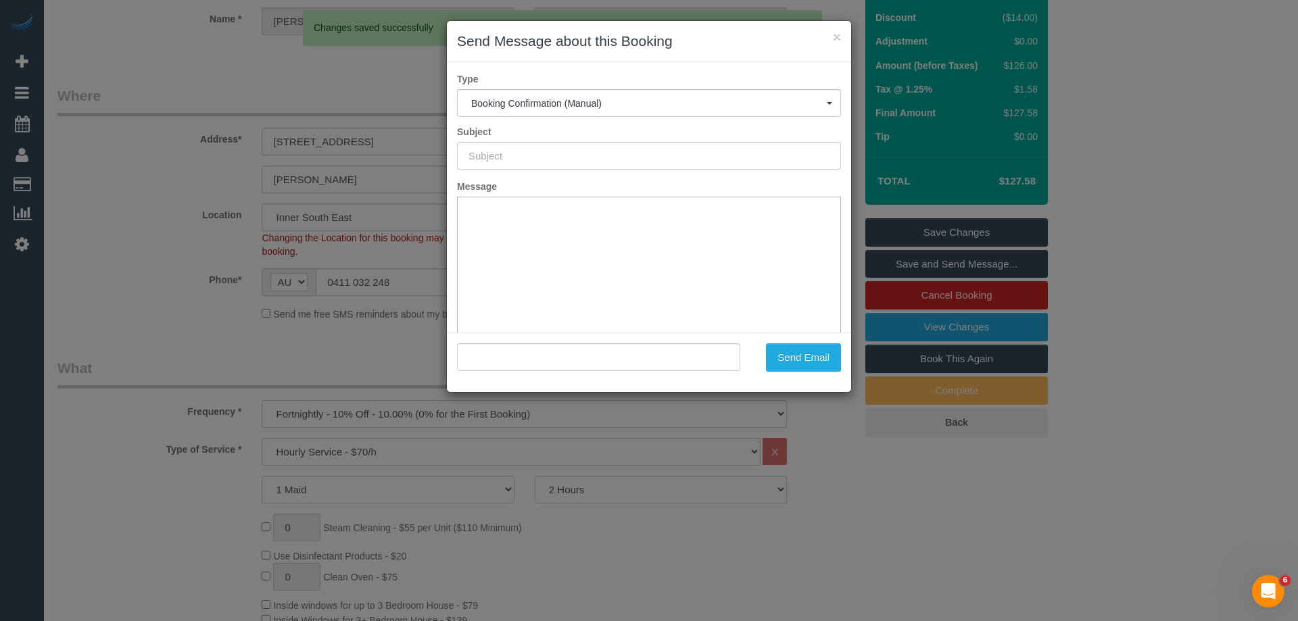
scroll to position [0, 0]
type input "Booking Confirmed"
type input ""[PERSON_NAME]" <[PERSON_NAME][EMAIL_ADDRESS][DOMAIN_NAME]>"
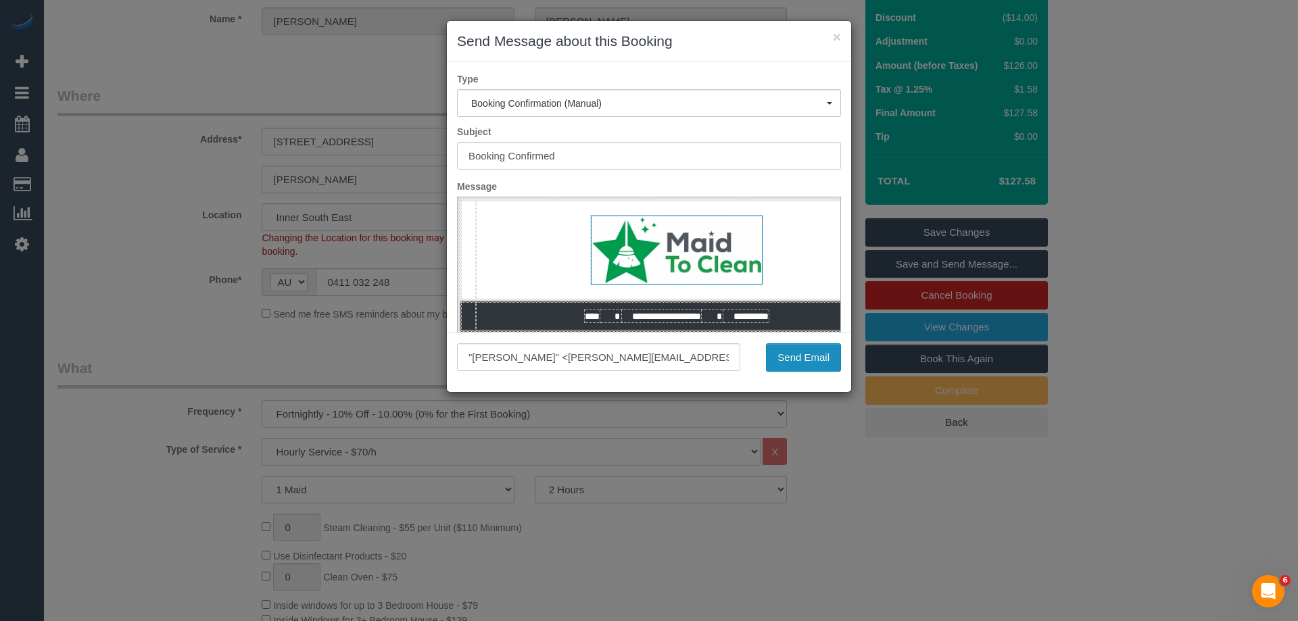
click at [831, 361] on button "Send Email" at bounding box center [803, 358] width 75 height 28
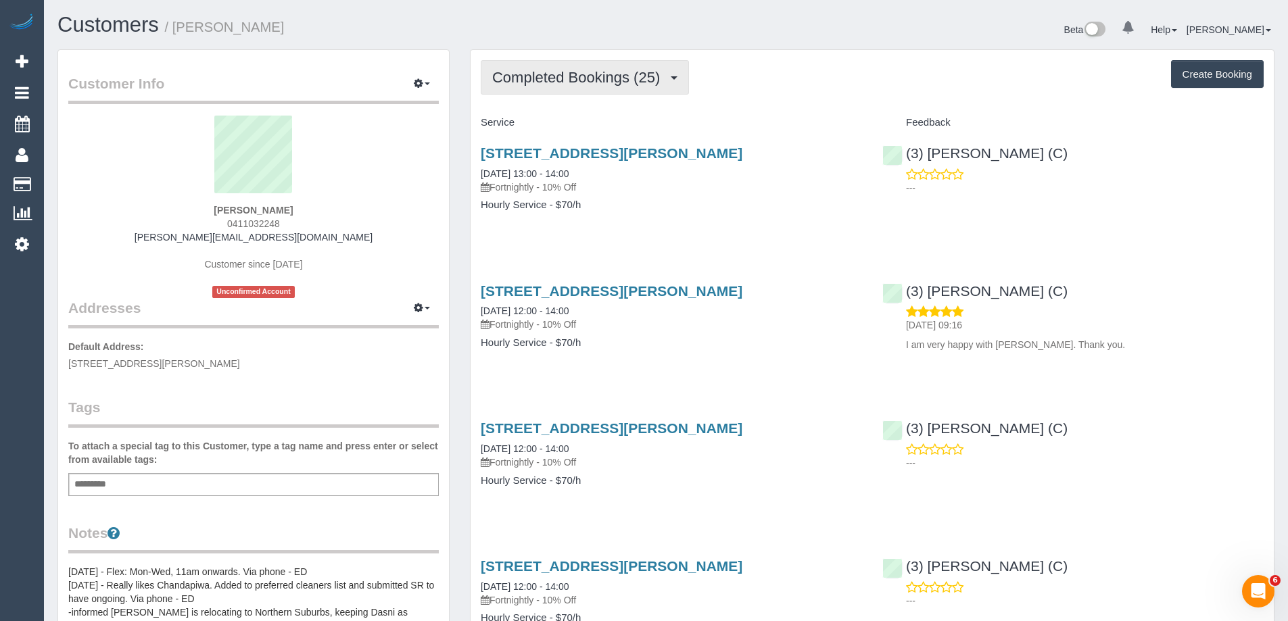
click at [632, 78] on span "Completed Bookings (25)" at bounding box center [579, 77] width 174 height 17
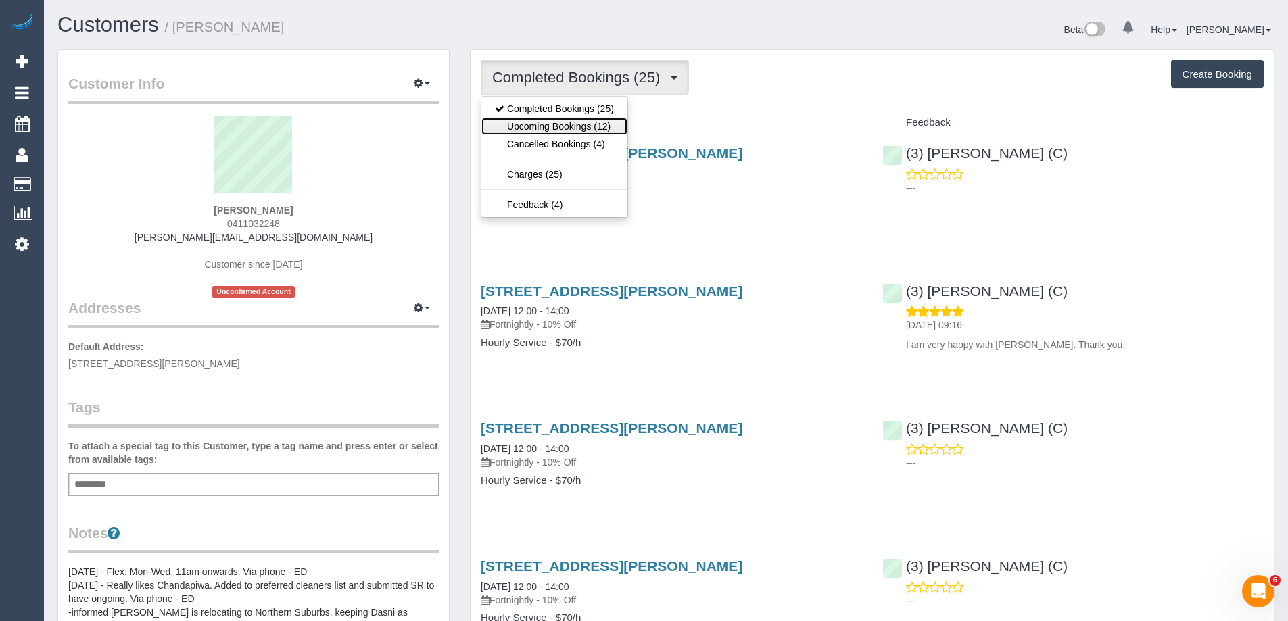
click at [557, 131] on link "Upcoming Bookings (12)" at bounding box center [554, 127] width 146 height 18
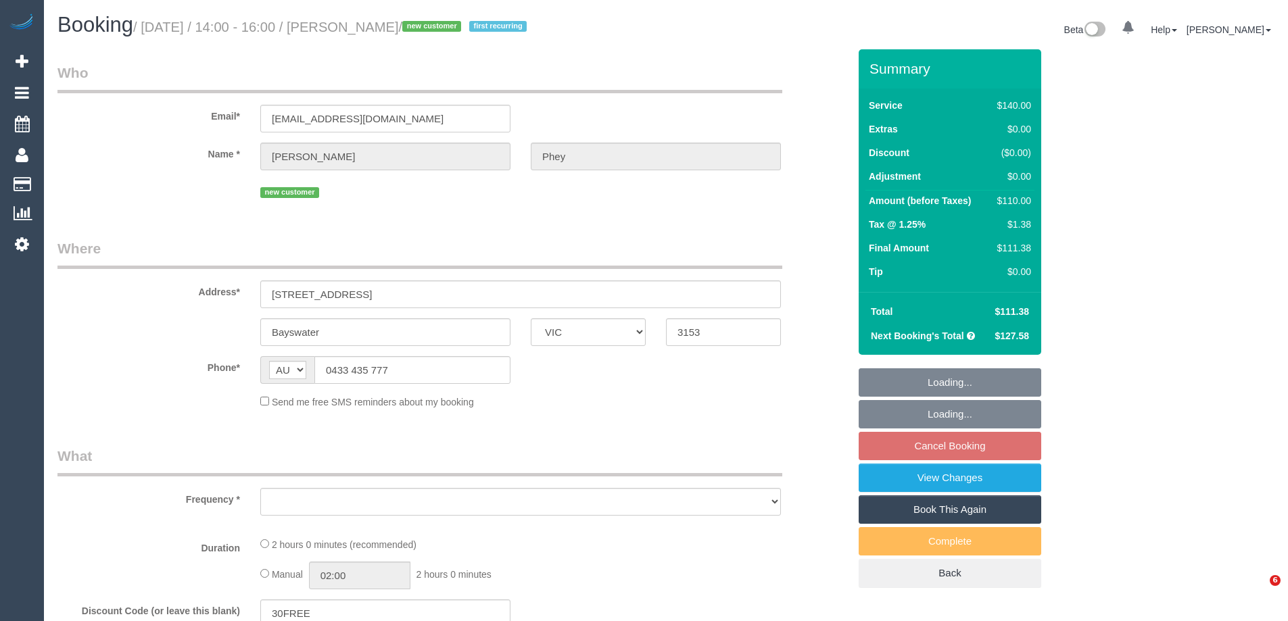
select select "VIC"
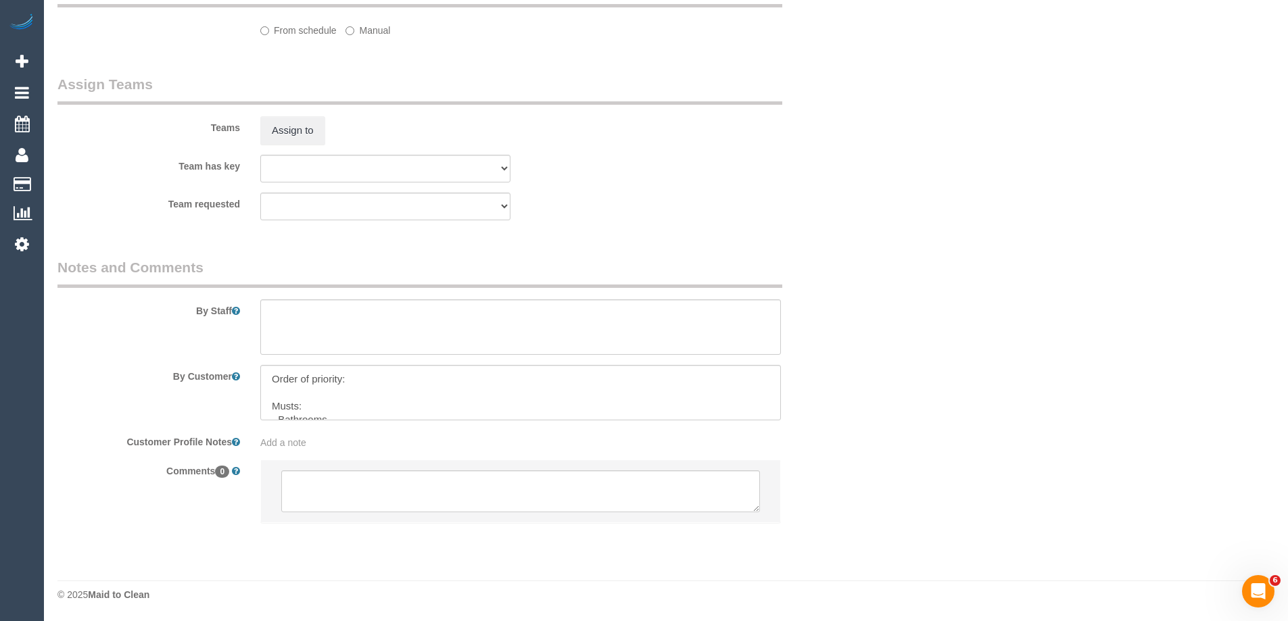
select select "object:1148"
select select "string:stripe-pm_1SB5RW2GScqysDRVywem0LAj"
select select "object:1153"
select select "number:28"
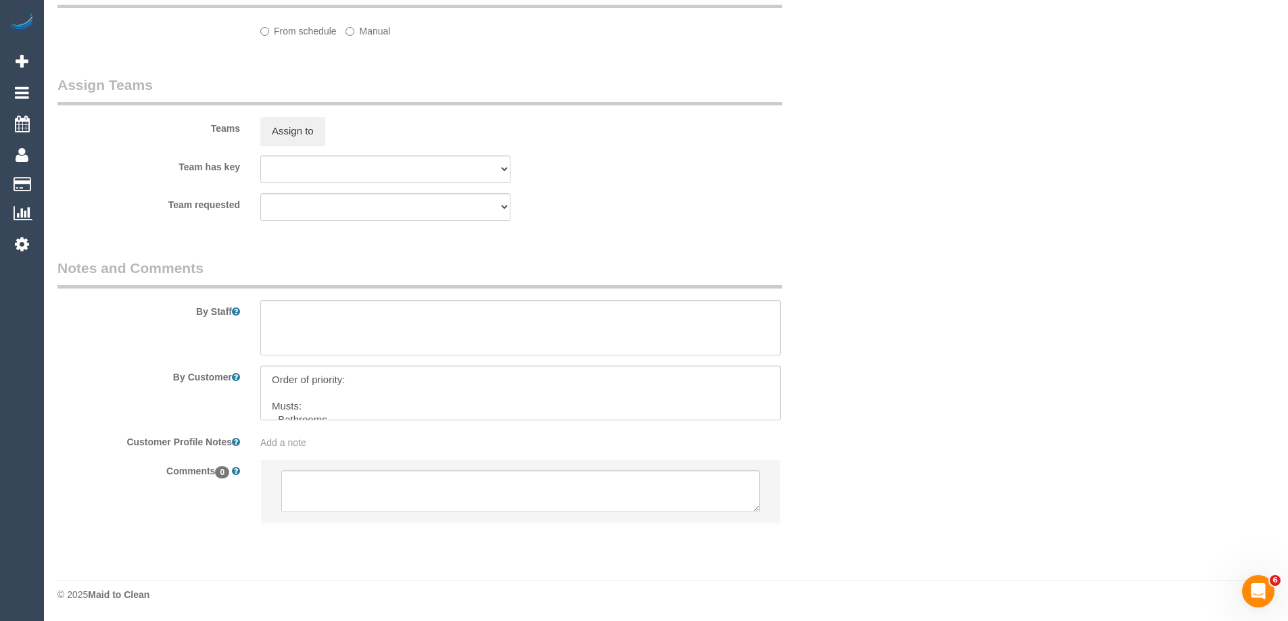
select select "number:14"
select select "number:19"
select select "number:24"
select select "number:35"
select select "number:13"
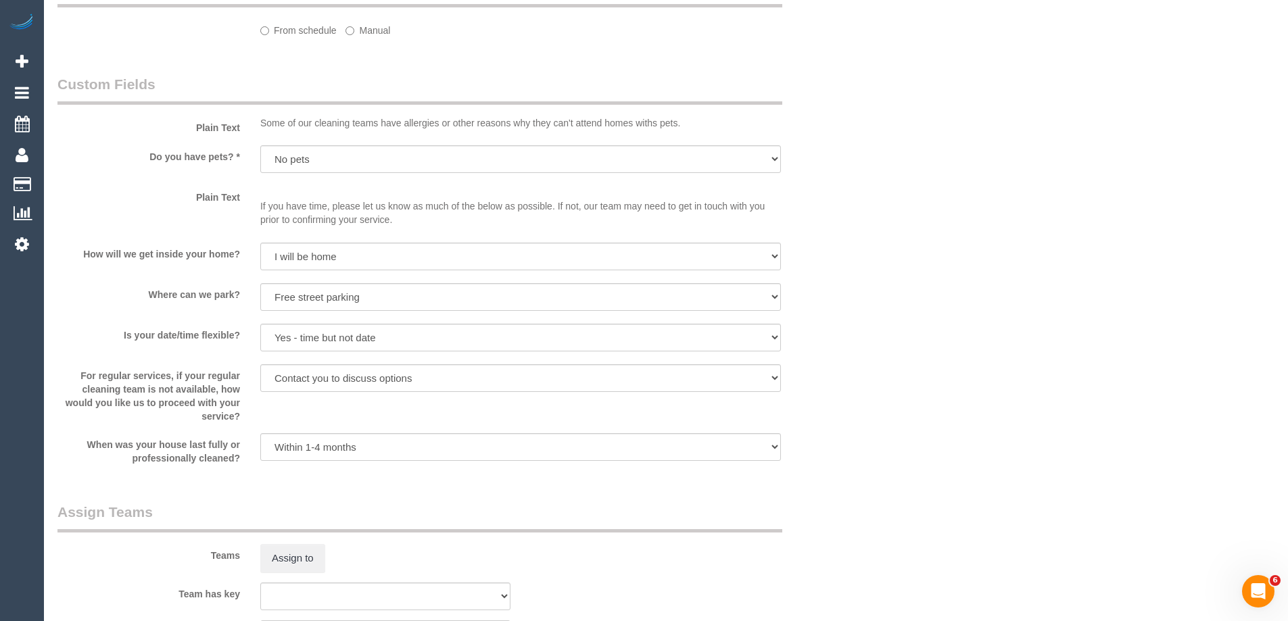
select select "spot5"
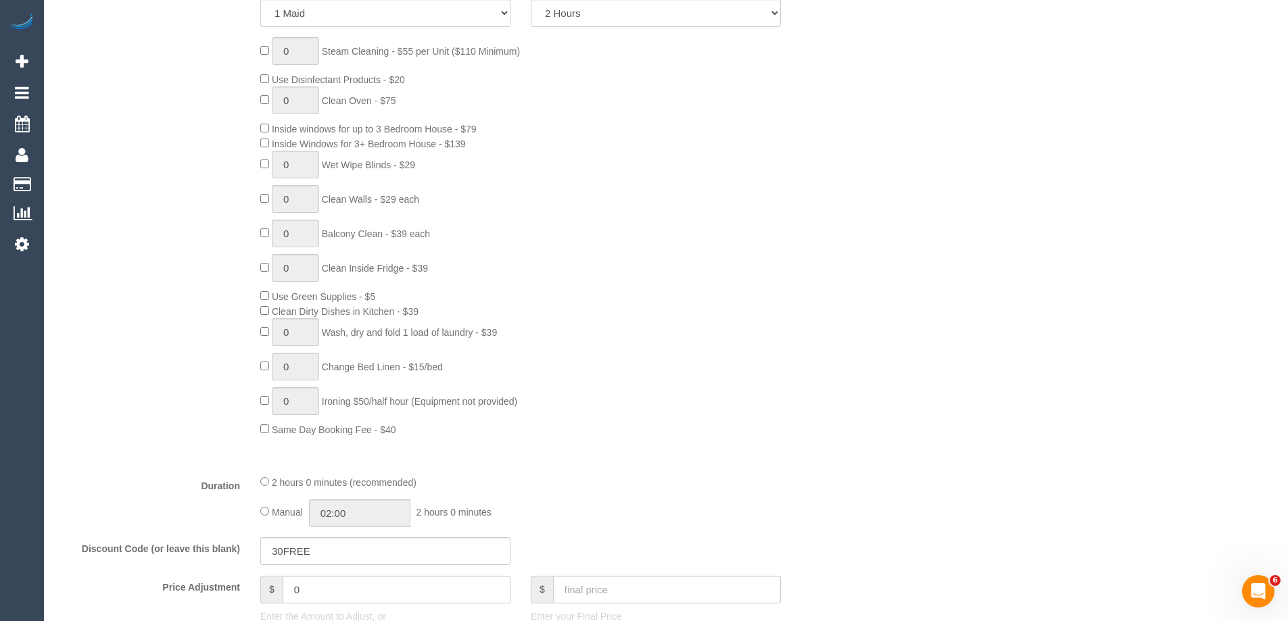
scroll to position [605, 0]
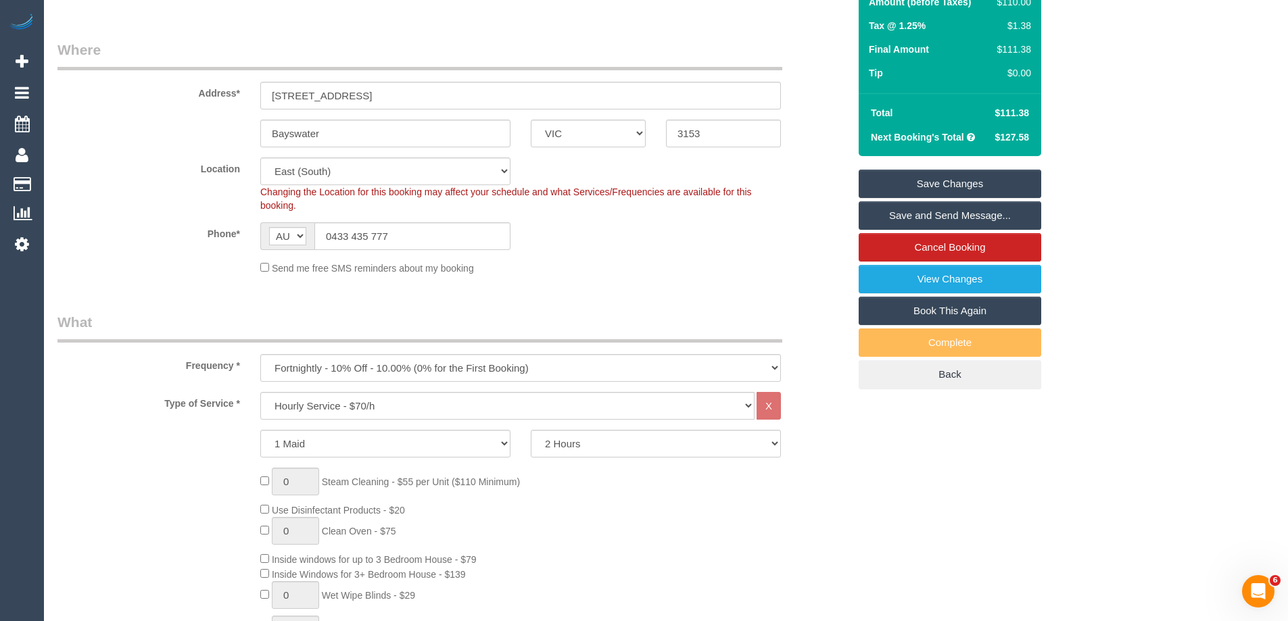
scroll to position [0, 0]
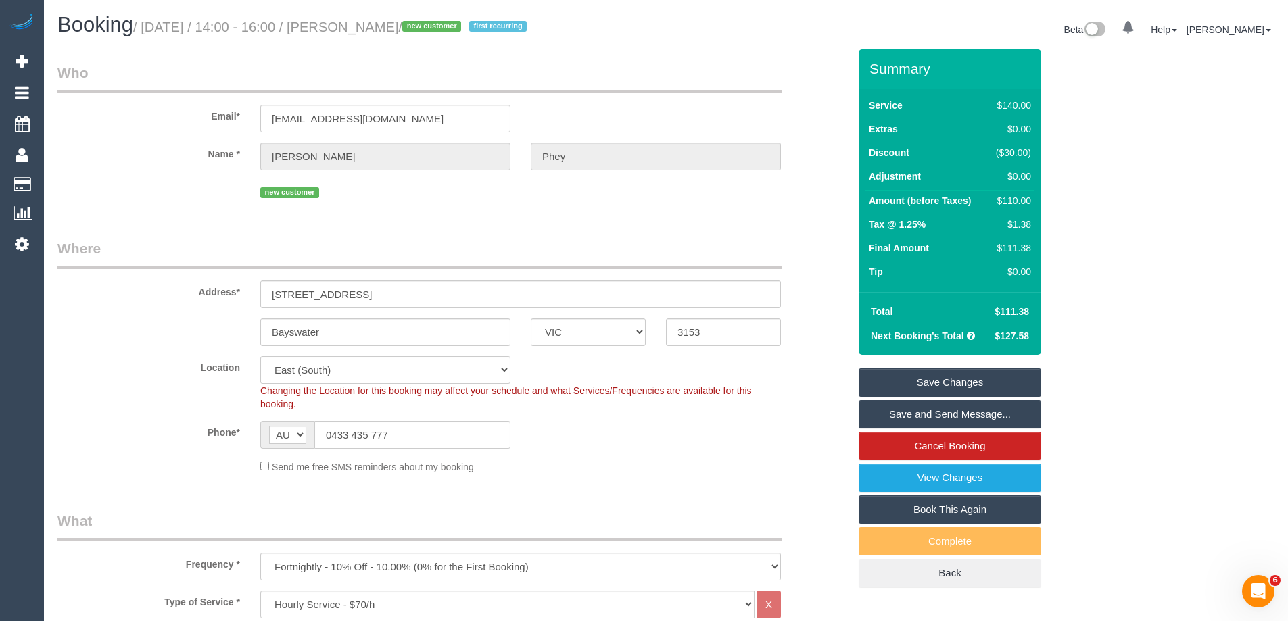
drag, startPoint x: 421, startPoint y: 27, endPoint x: 356, endPoint y: 30, distance: 65.0
click at [356, 30] on small "/ [DATE] / 14:00 - 16:00 / [PERSON_NAME] / new customer first recurring" at bounding box center [332, 27] width 398 height 15
copy small "[PERSON_NAME]"
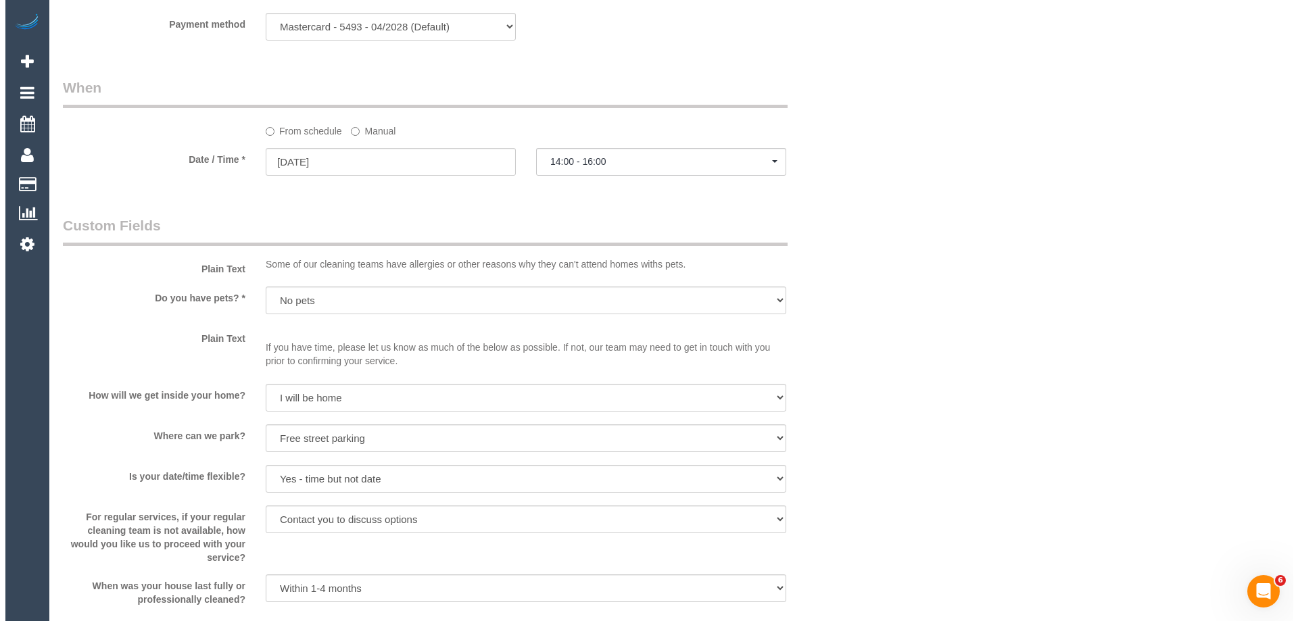
scroll to position [1555, 0]
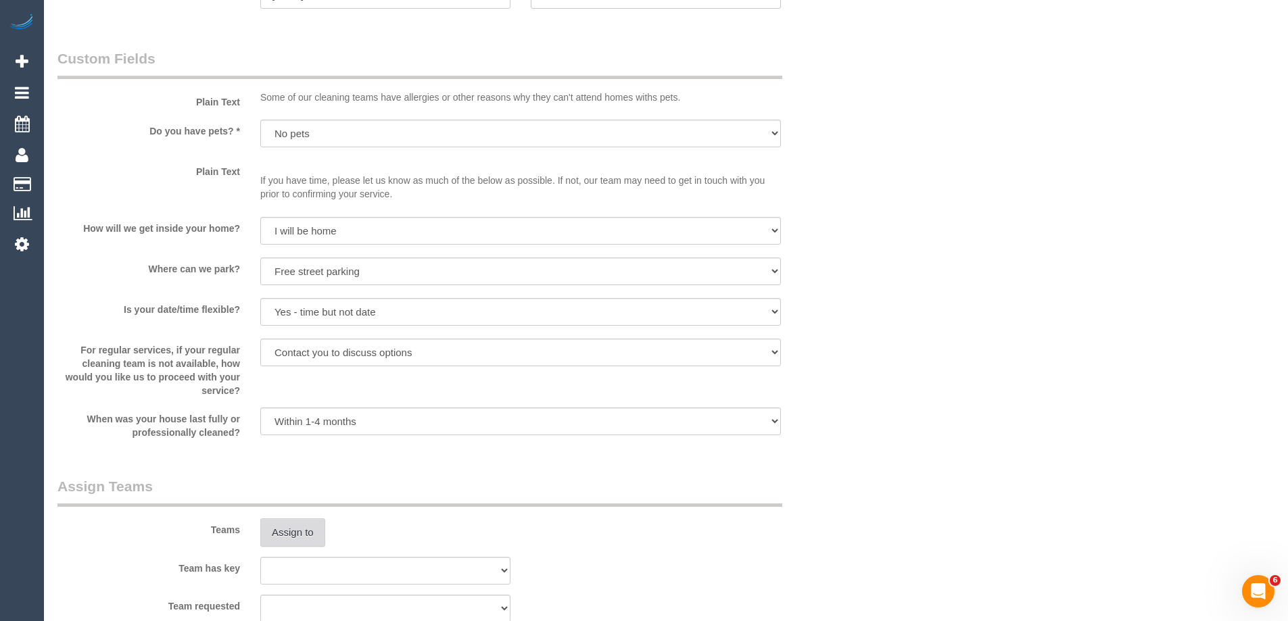
click at [298, 532] on button "Assign to" at bounding box center [292, 533] width 65 height 28
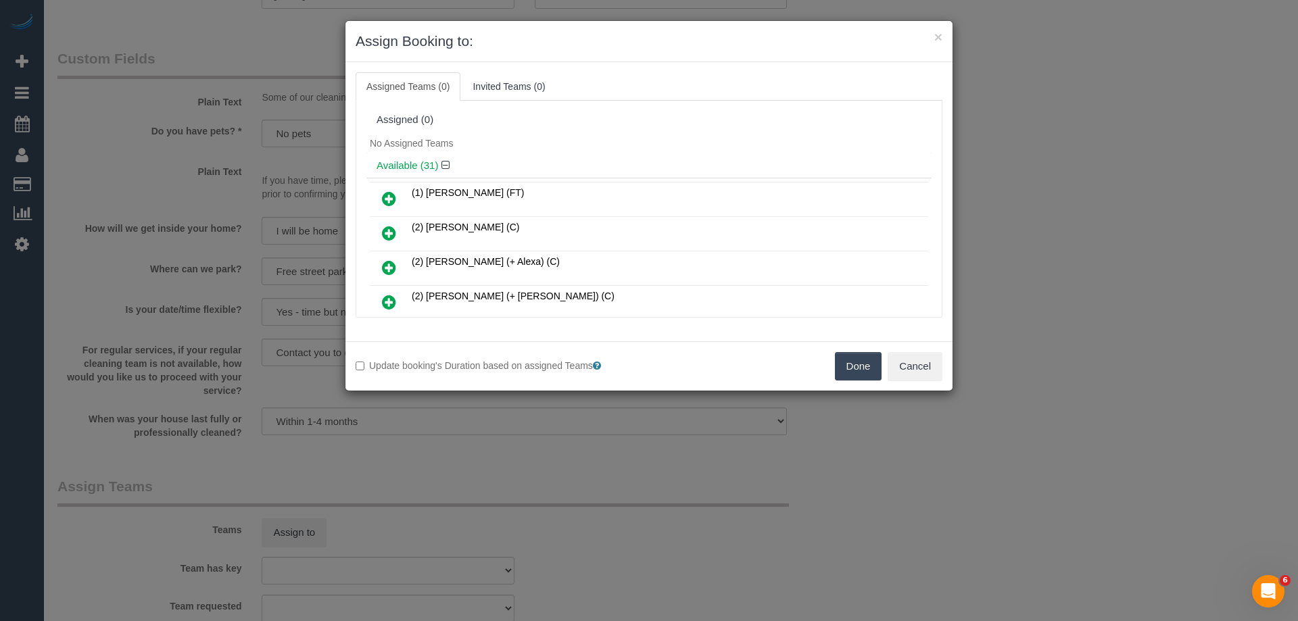
click at [525, 126] on div "Assigned (0)" at bounding box center [649, 121] width 565 height 26
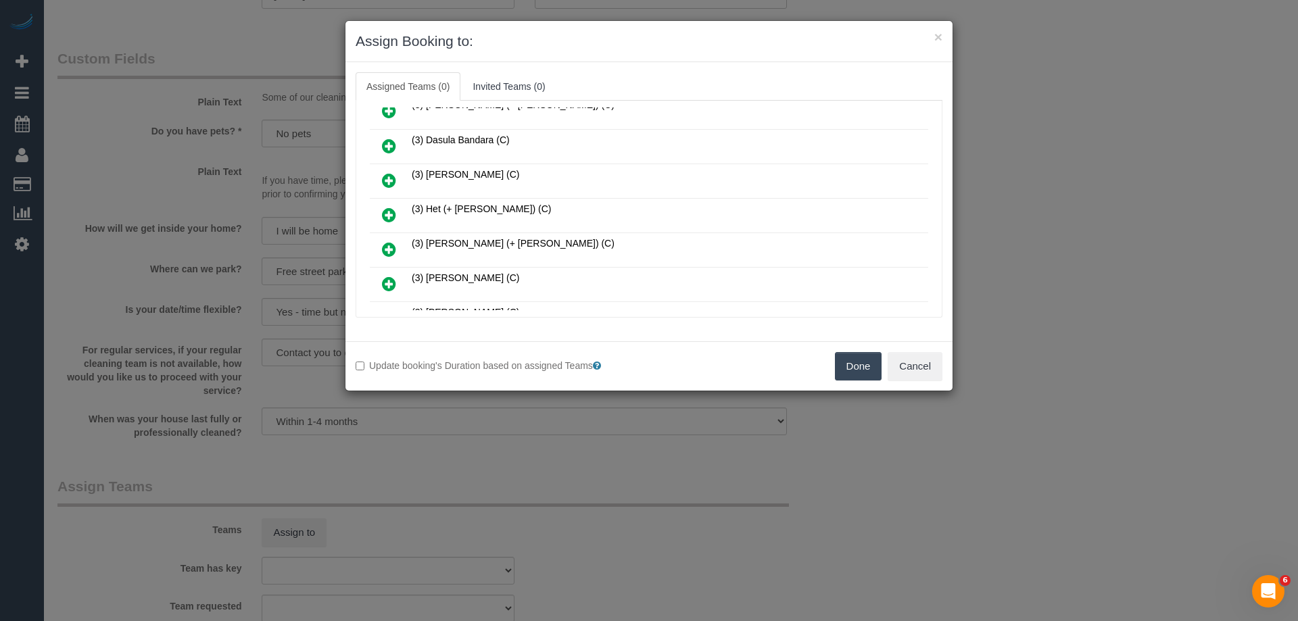
click at [383, 212] on icon at bounding box center [389, 215] width 14 height 16
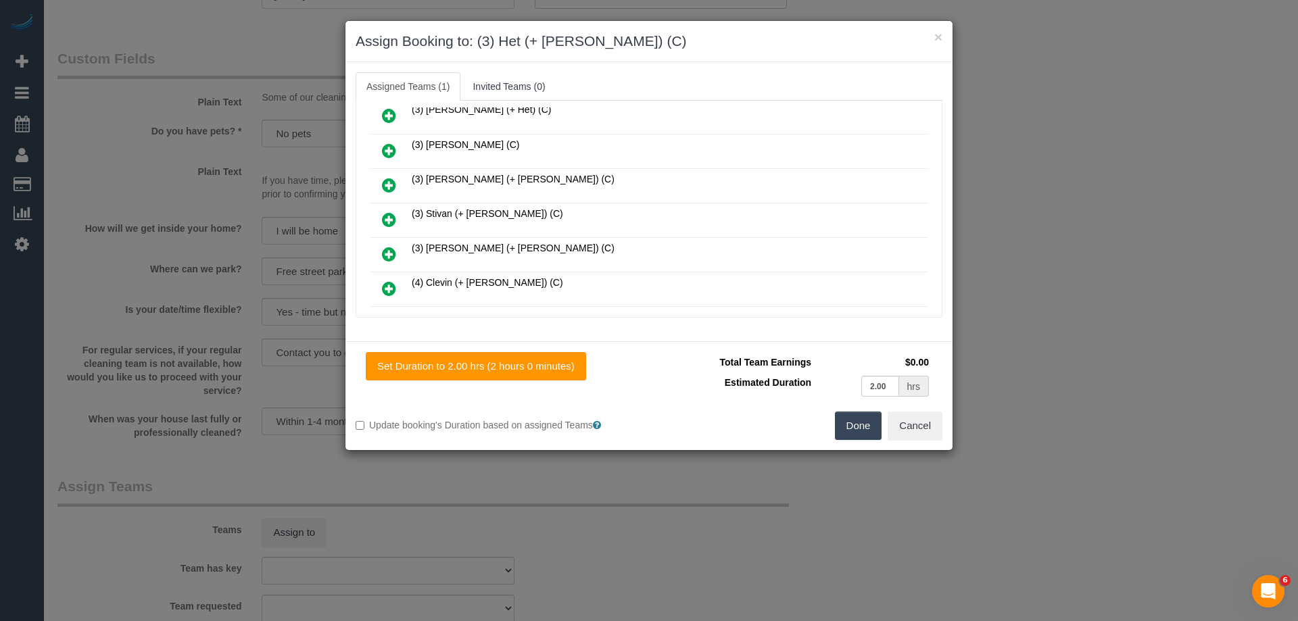
click at [385, 116] on icon at bounding box center [389, 116] width 14 height 16
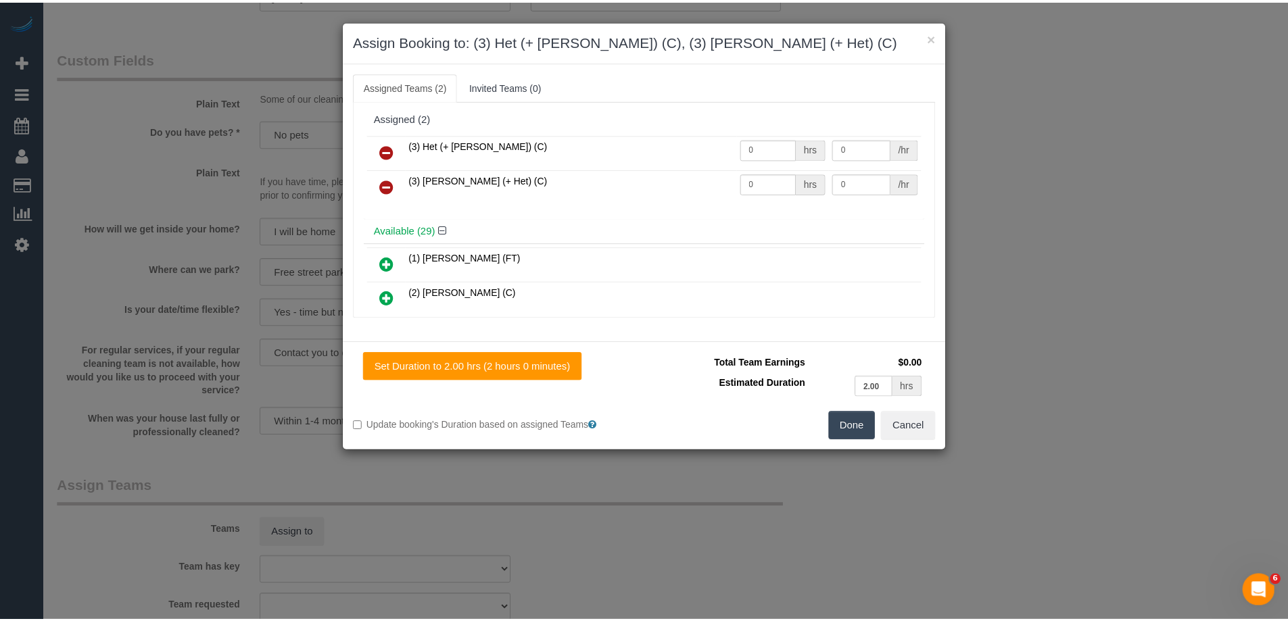
scroll to position [0, 0]
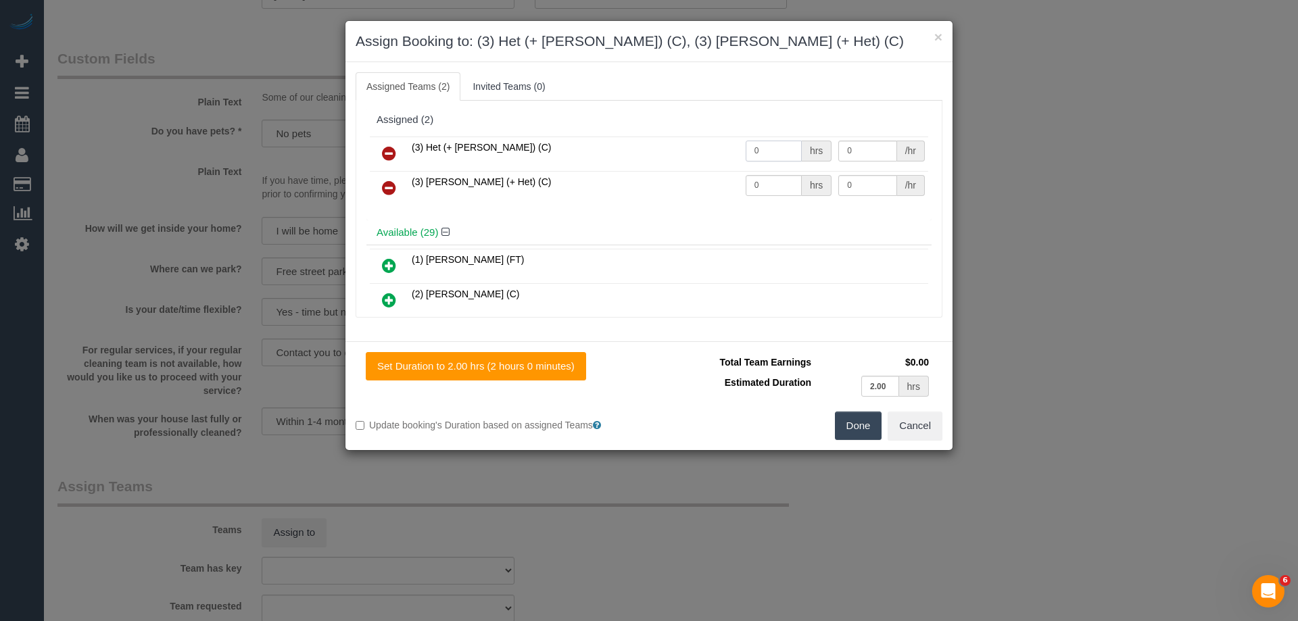
click at [777, 149] on input "0" at bounding box center [774, 151] width 56 height 21
type input "1"
click at [777, 181] on input "0" at bounding box center [774, 185] width 56 height 21
type input "1"
click at [863, 154] on input "0" at bounding box center [868, 151] width 58 height 21
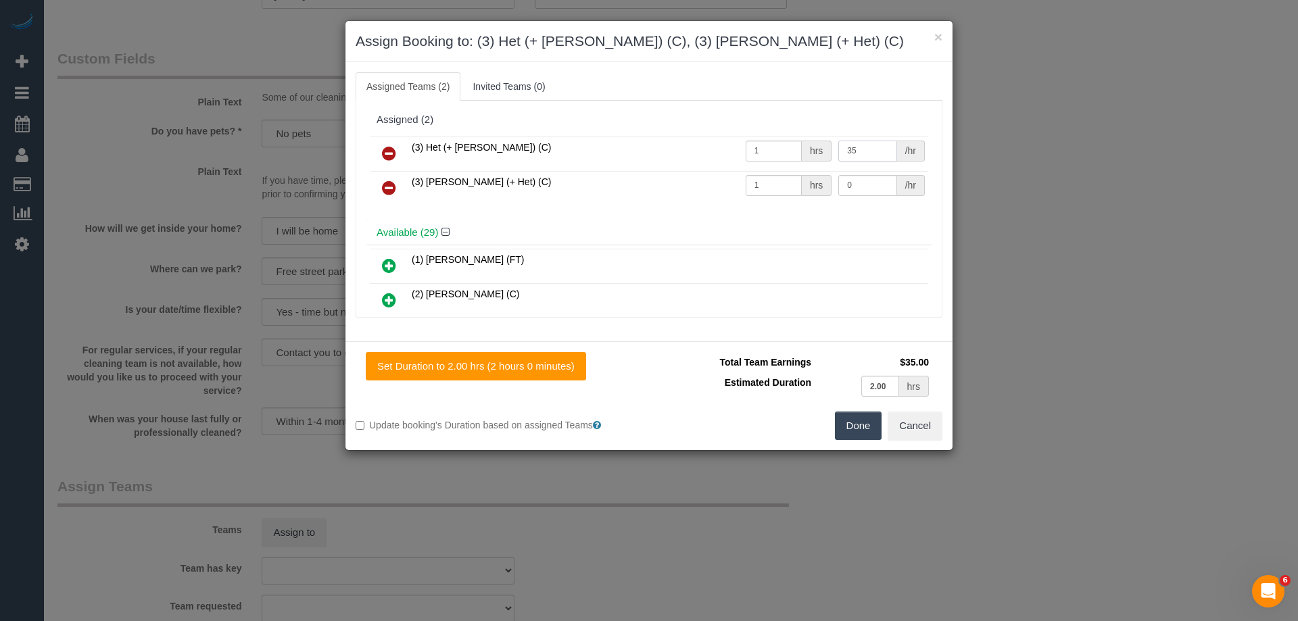
type input "35"
click at [876, 193] on input "0" at bounding box center [868, 185] width 58 height 21
type input "35"
click at [842, 415] on button "Done" at bounding box center [858, 426] width 47 height 28
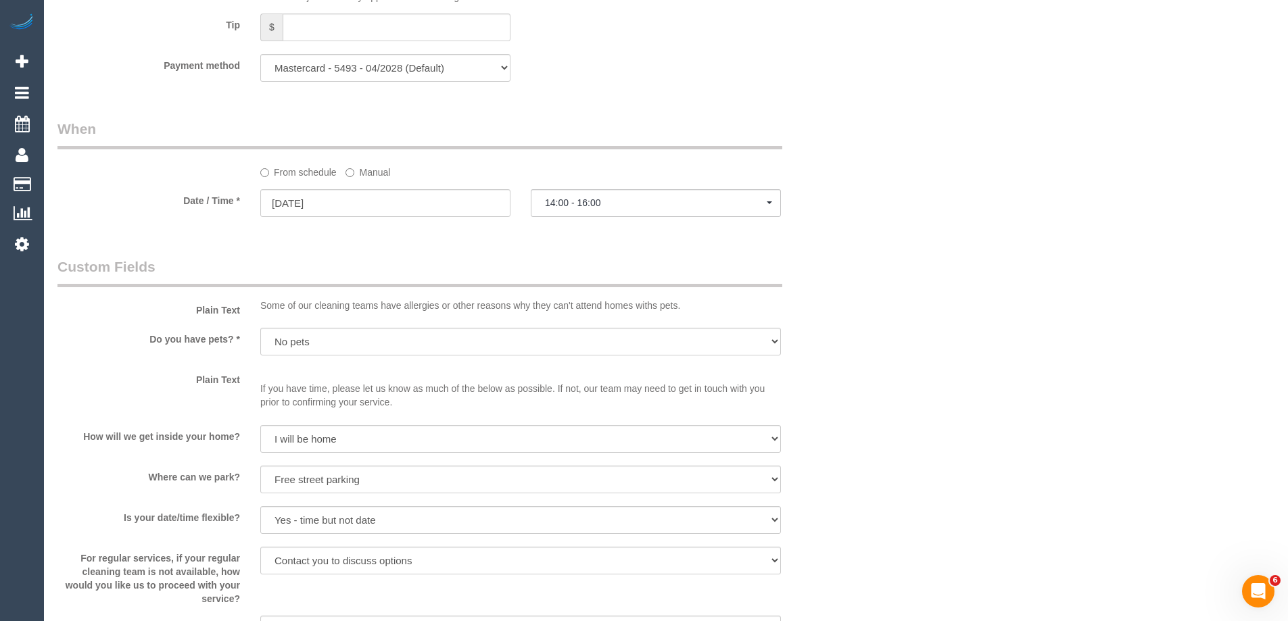
scroll to position [1082, 0]
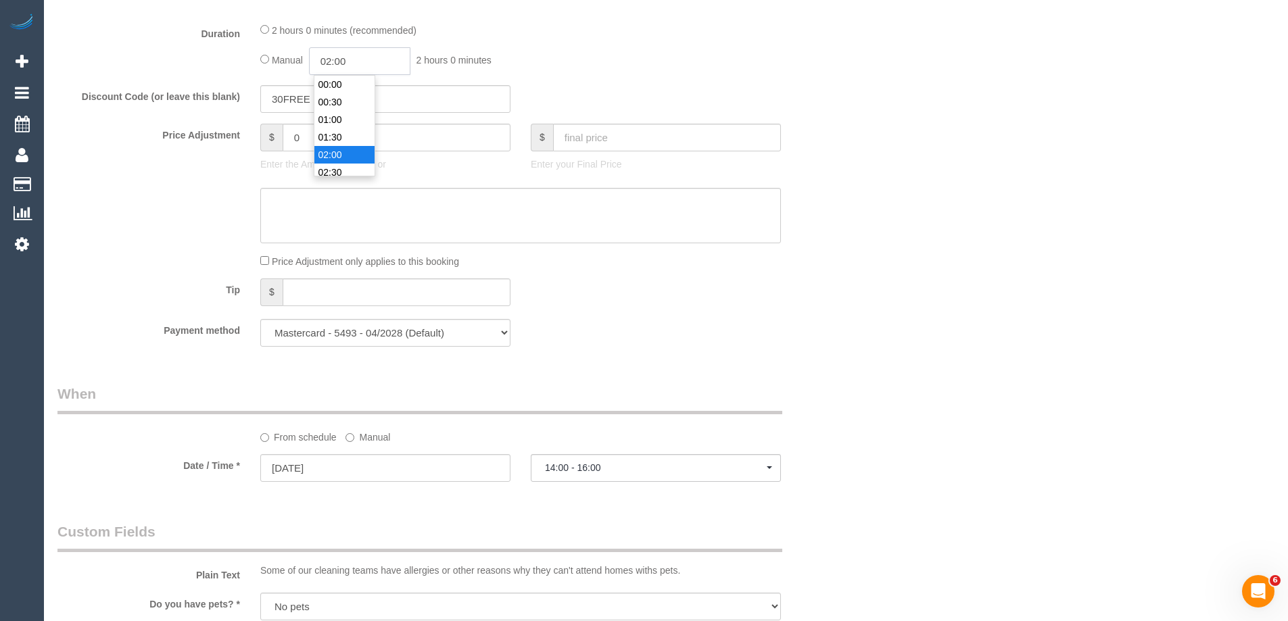
click at [352, 58] on input "02:00" at bounding box center [359, 61] width 101 height 28
click at [363, 79] on li "01:30" at bounding box center [344, 85] width 60 height 18
click at [376, 68] on input "01:30" at bounding box center [359, 61] width 101 height 28
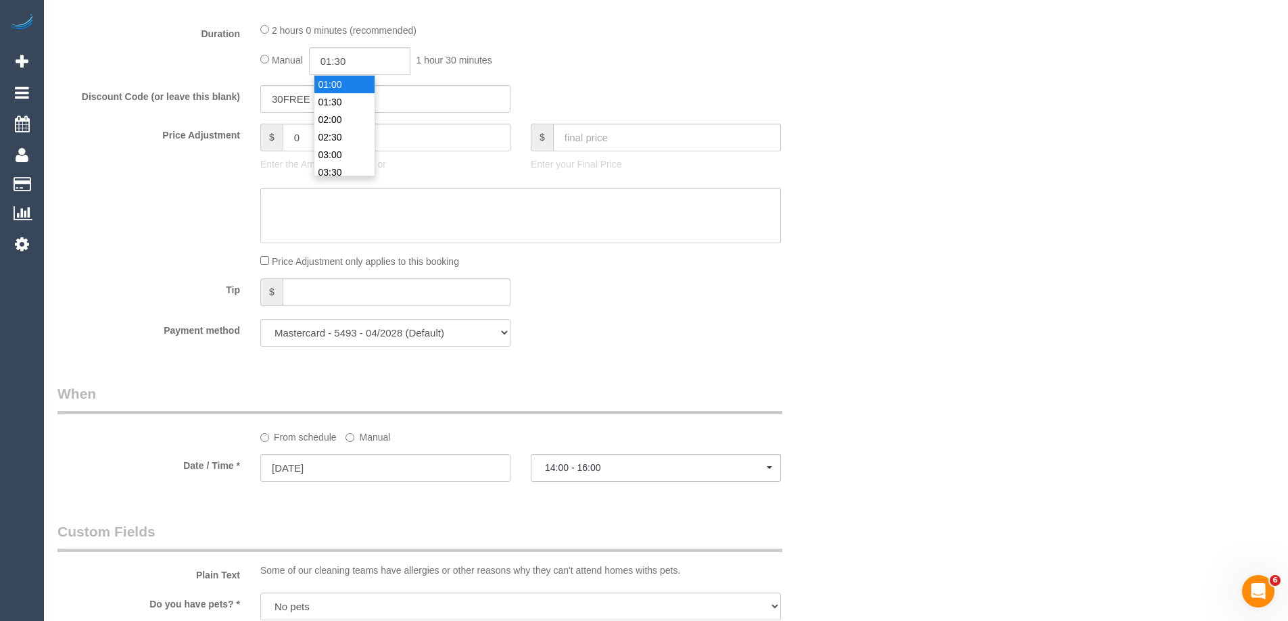
type input "01:00"
click at [360, 84] on li "01:00" at bounding box center [344, 85] width 60 height 18
click at [527, 66] on div "Manual 01:00 1 hour 0 minutes" at bounding box center [520, 61] width 521 height 28
select select "spot22"
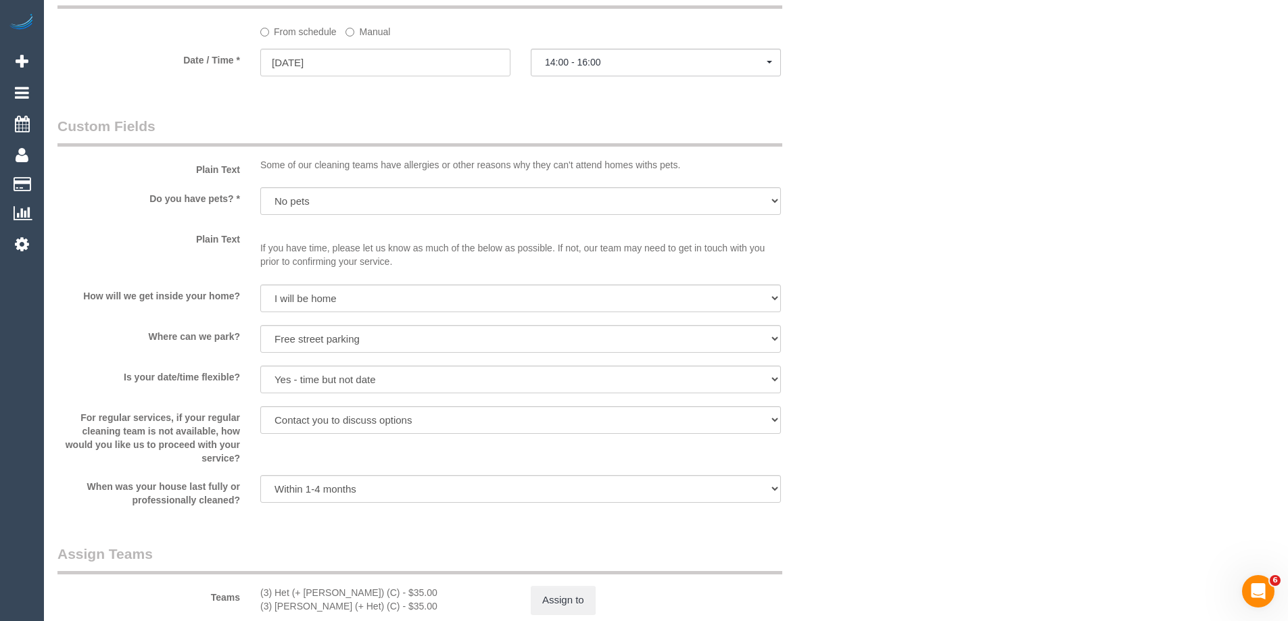
scroll to position [1957, 0]
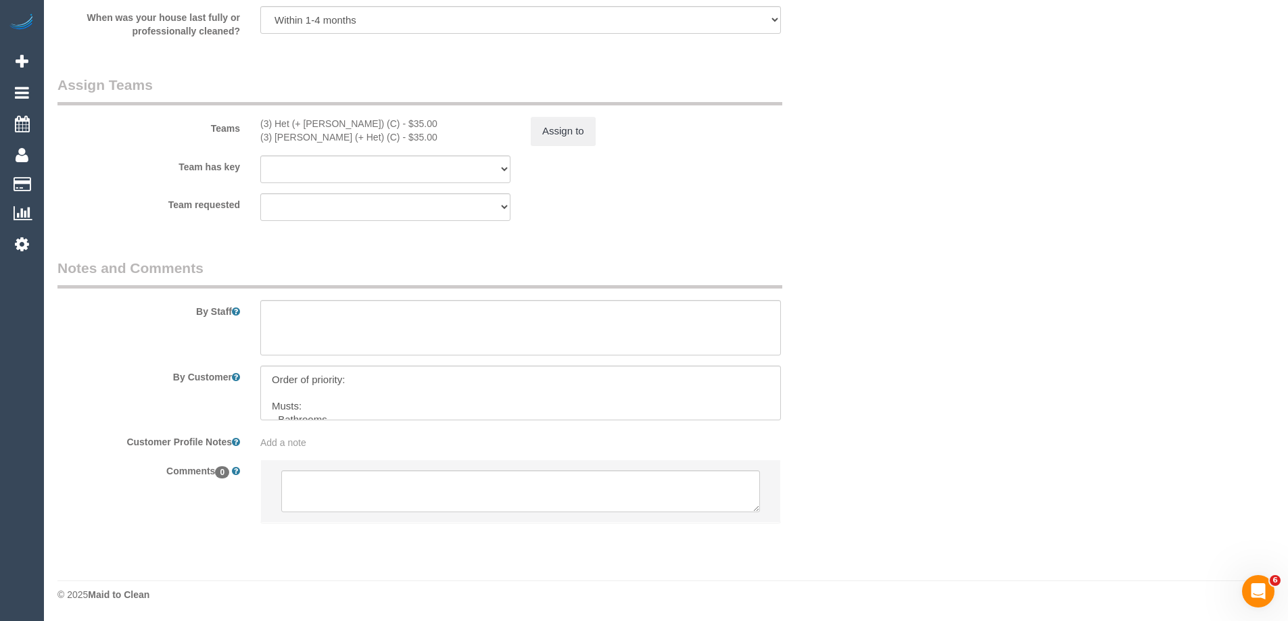
select select "spot39"
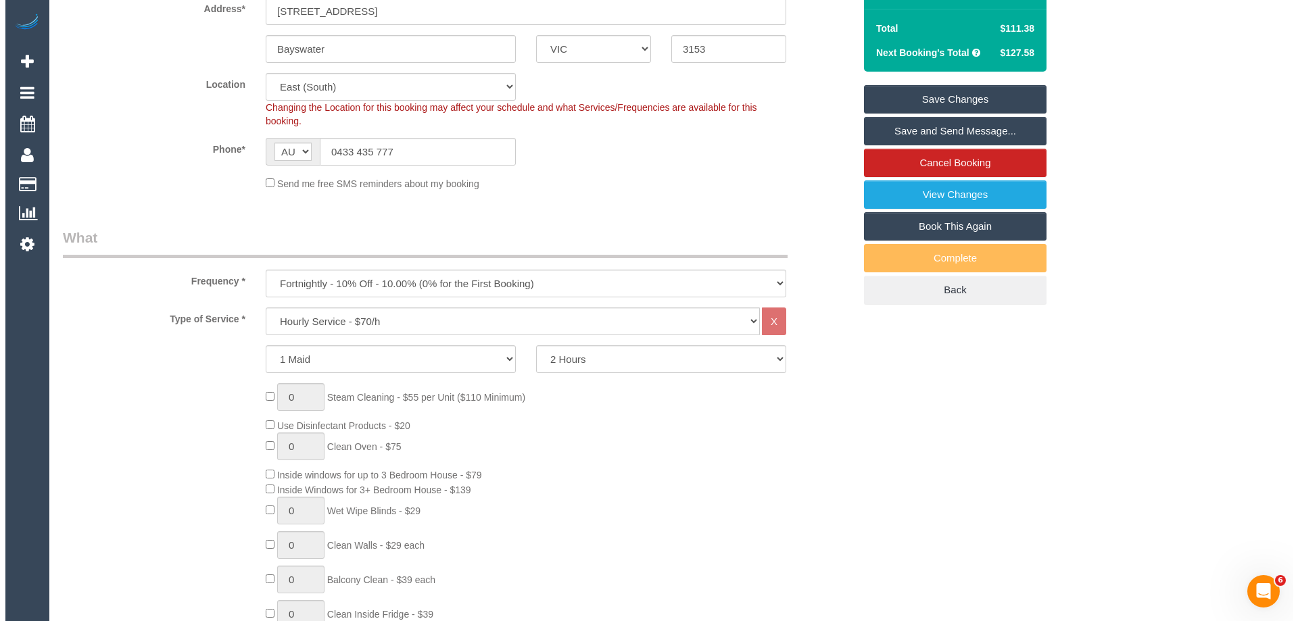
scroll to position [0, 0]
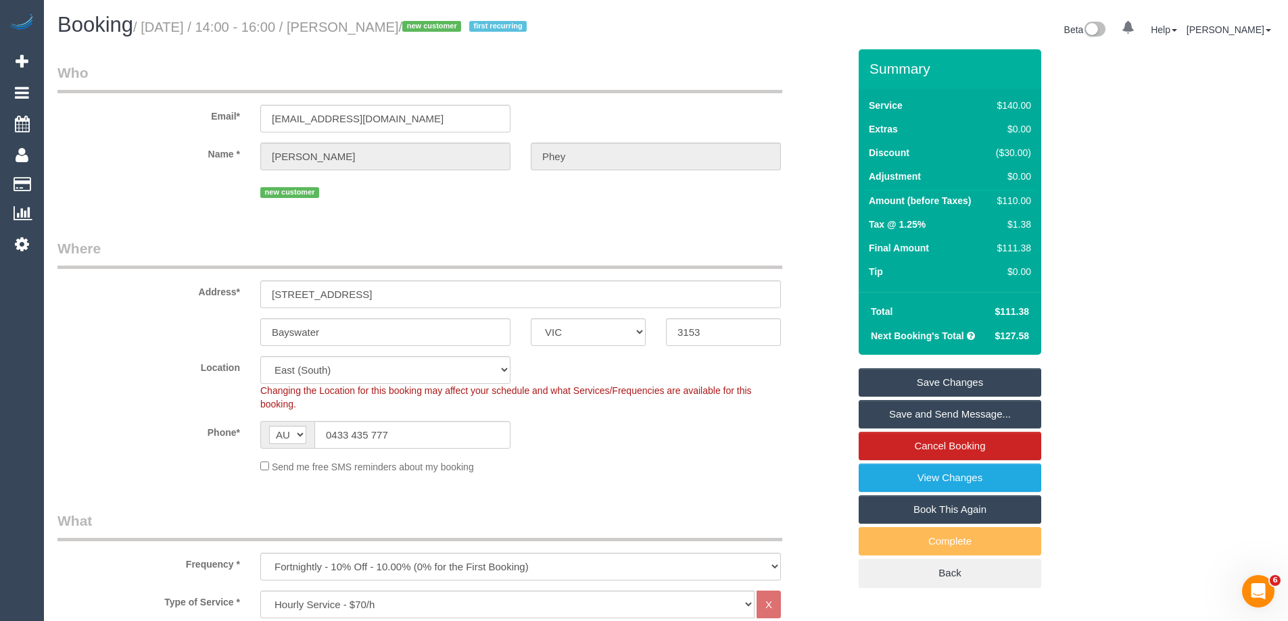
click at [634, 438] on div "Phone* AF AL DZ AD AO AI AQ AG AR AM AW AU AT AZ BS BH BD BB BY BE BZ BJ BM BT …" at bounding box center [453, 435] width 812 height 28
click at [956, 410] on link "Save and Send Message..." at bounding box center [950, 414] width 183 height 28
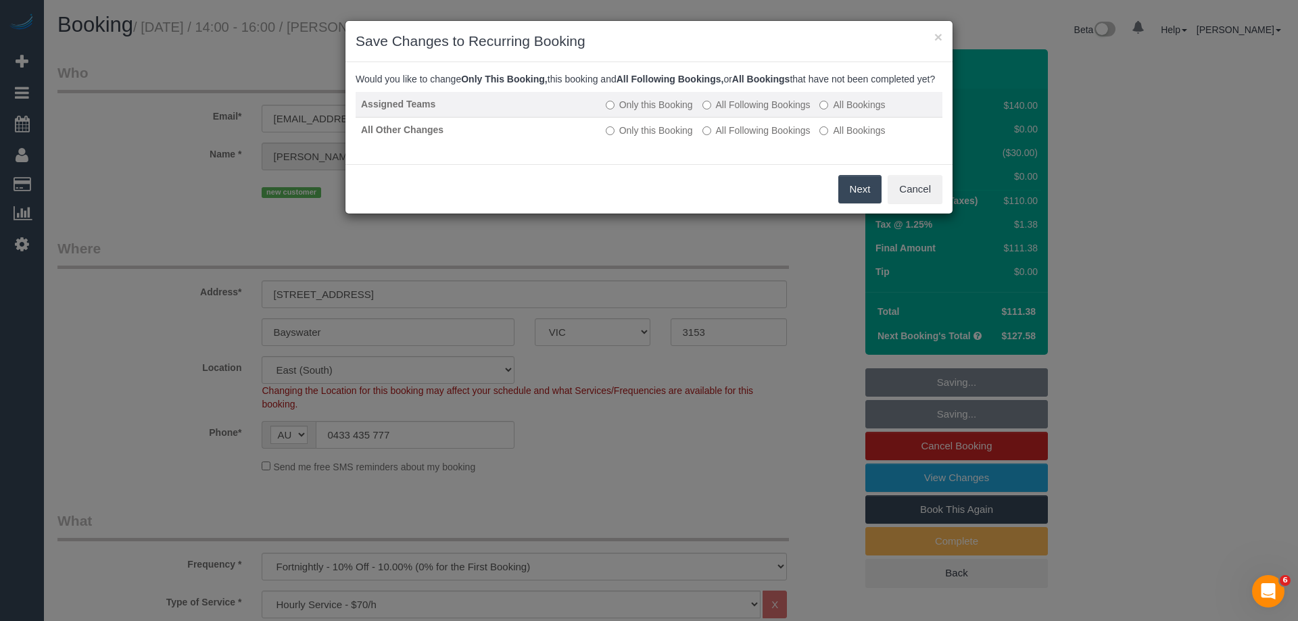
click at [756, 112] on label "All Following Bookings" at bounding box center [757, 105] width 108 height 14
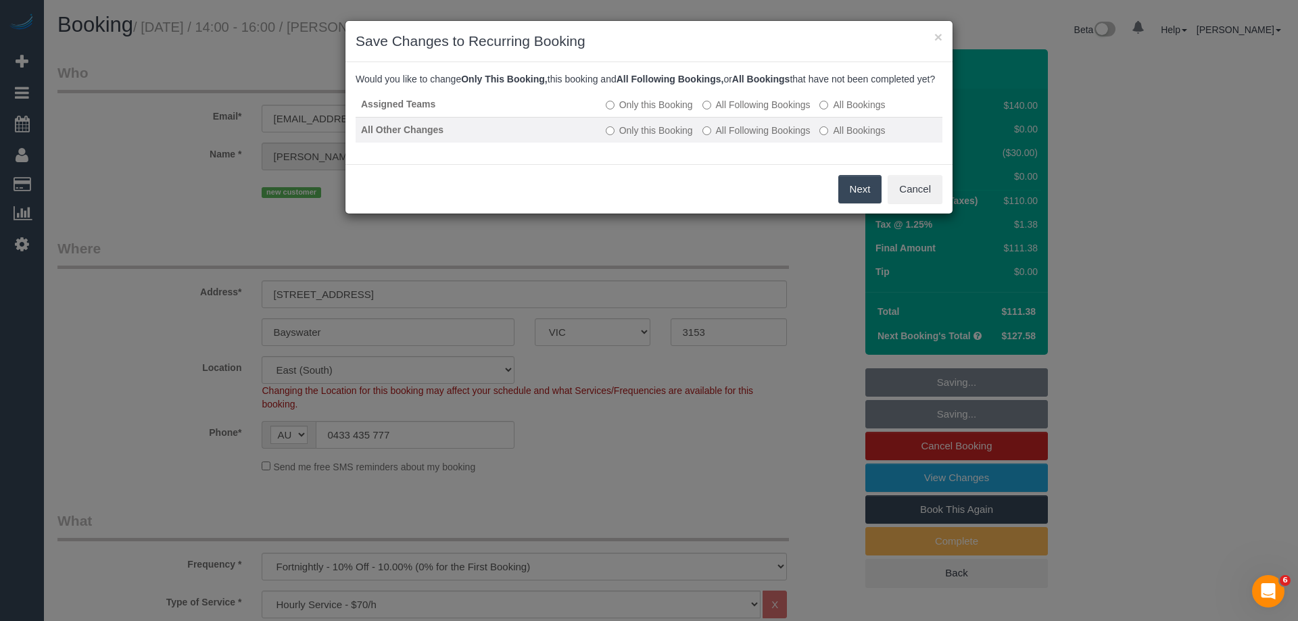
click at [759, 137] on label "All Following Bookings" at bounding box center [757, 131] width 108 height 14
click at [853, 204] on button "Save" at bounding box center [859, 189] width 46 height 28
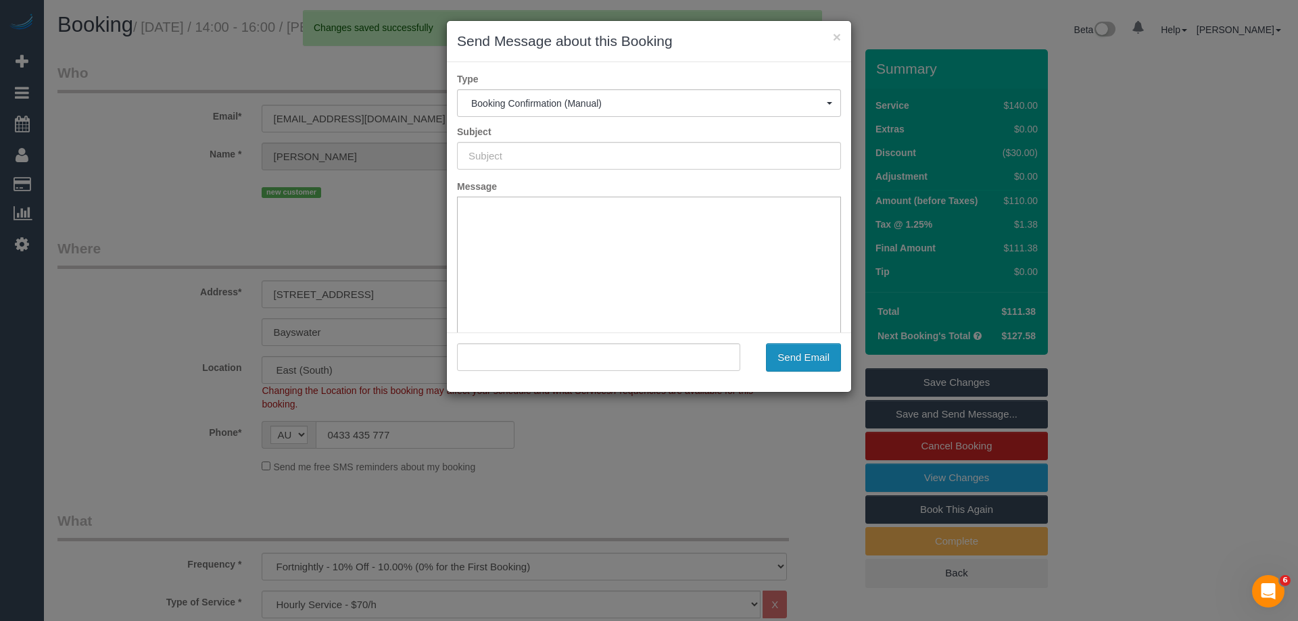
type input "Booking Confirmed"
type input ""[PERSON_NAME]" <[EMAIL_ADDRESS][DOMAIN_NAME]>"
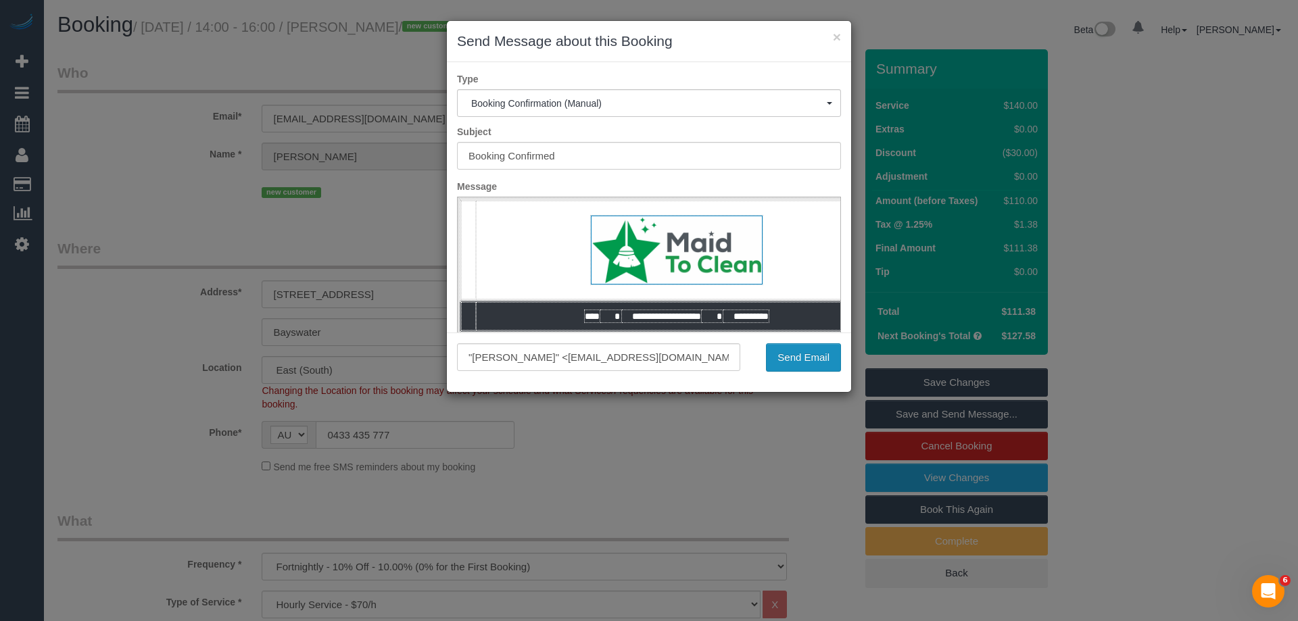
click at [823, 360] on button "Send Email" at bounding box center [803, 358] width 75 height 28
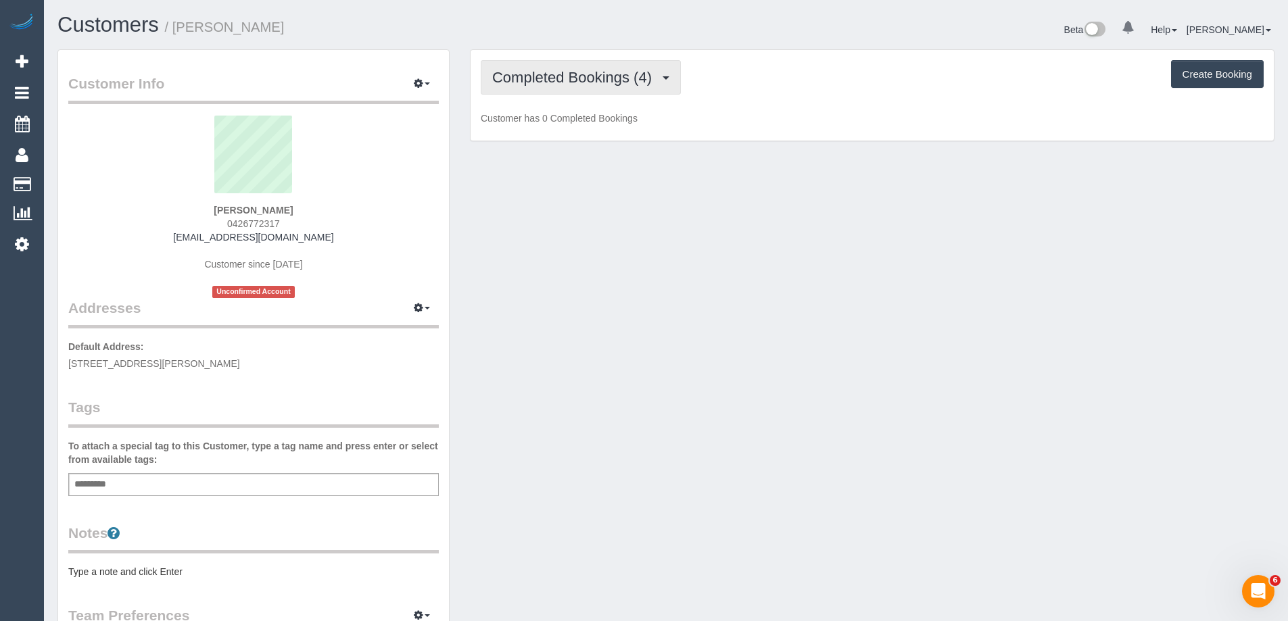
click at [600, 83] on span "Completed Bookings (4)" at bounding box center [575, 77] width 166 height 17
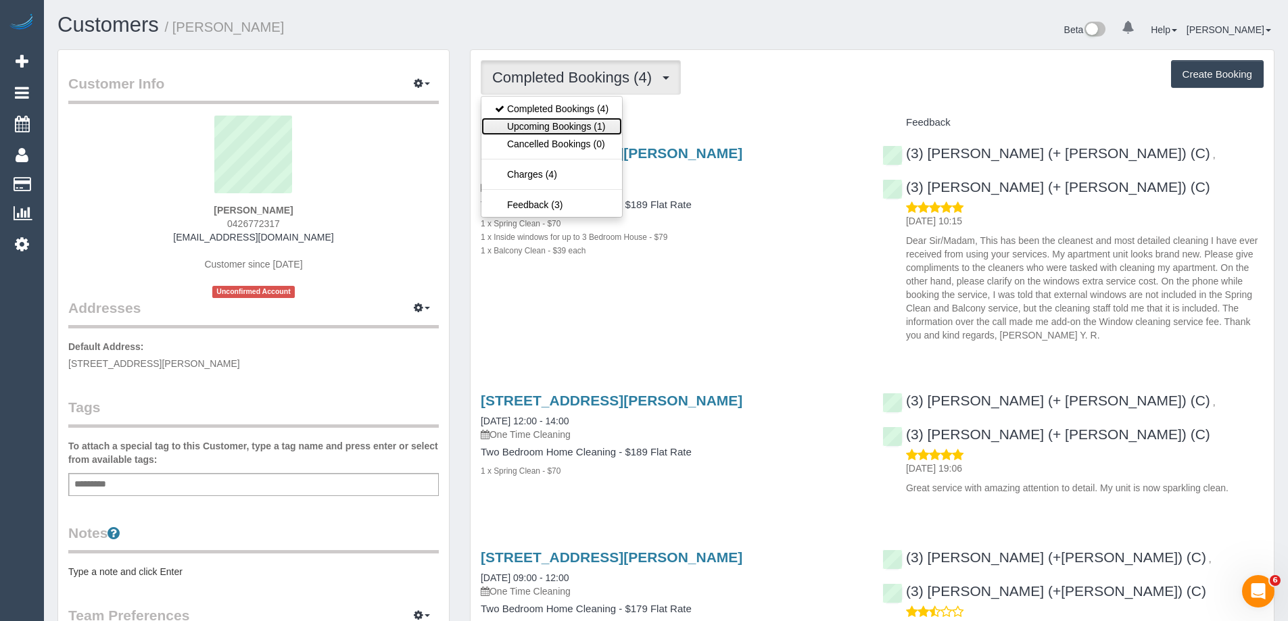
click at [572, 127] on link "Upcoming Bookings (1)" at bounding box center [551, 127] width 141 height 18
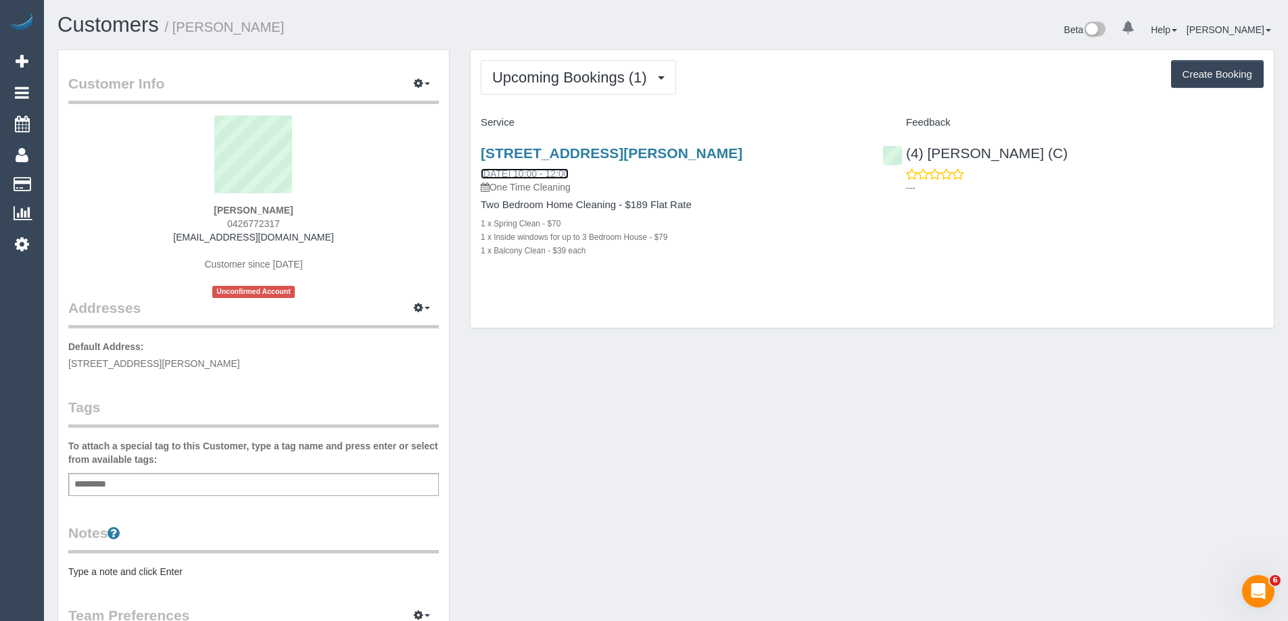
click at [537, 174] on link "04/10/2025 10:00 - 12:00" at bounding box center [525, 173] width 88 height 11
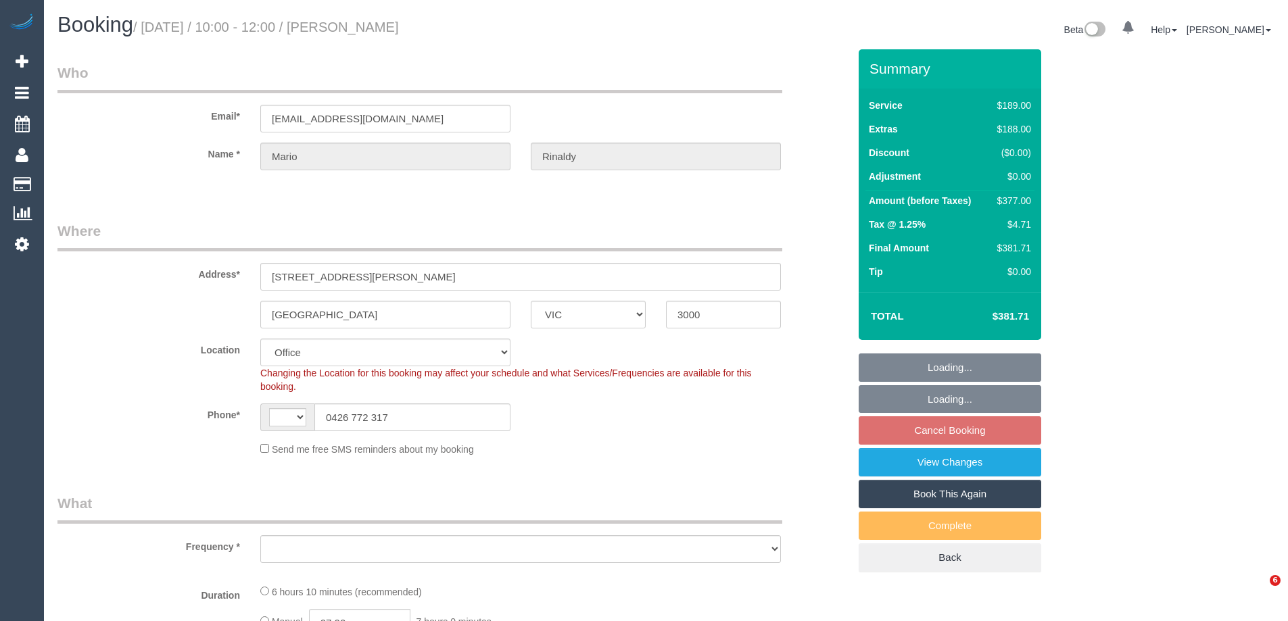
select select "VIC"
select select "string:AU"
select select "string:stripe-pm_1NOBx92GScqysDRVDuItKpyF"
select select "number:28"
select select "number:14"
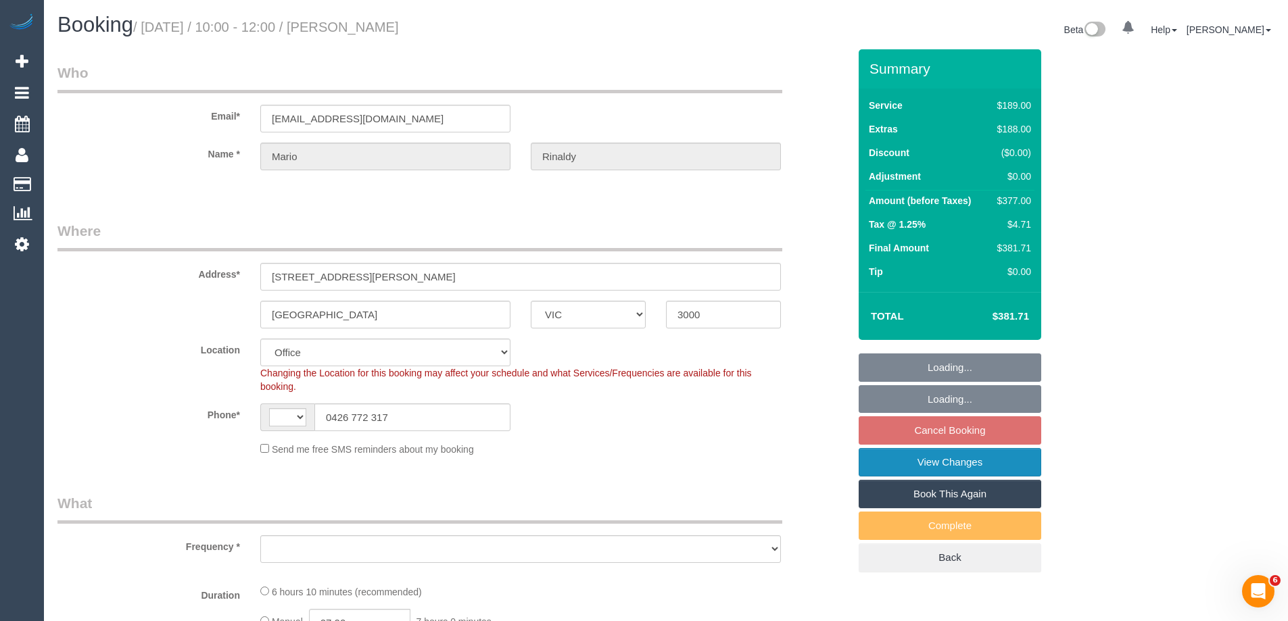
select select "number:20"
select select "number:36"
click at [974, 464] on link "View Changes" at bounding box center [950, 462] width 183 height 28
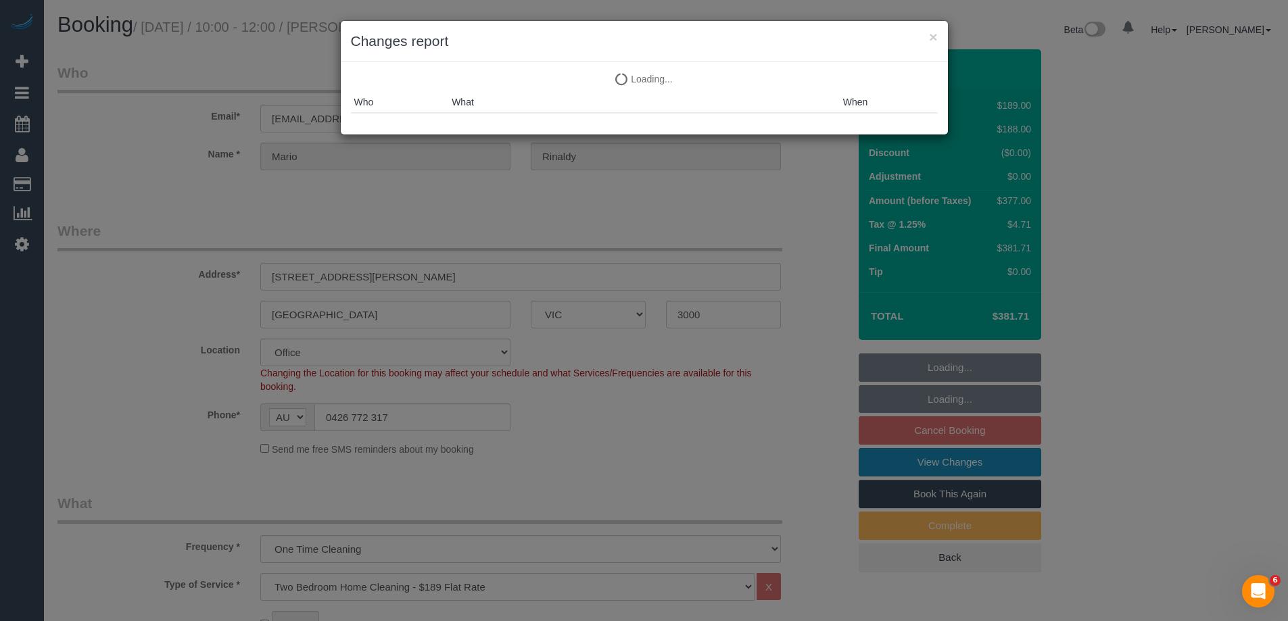
select select "object:2157"
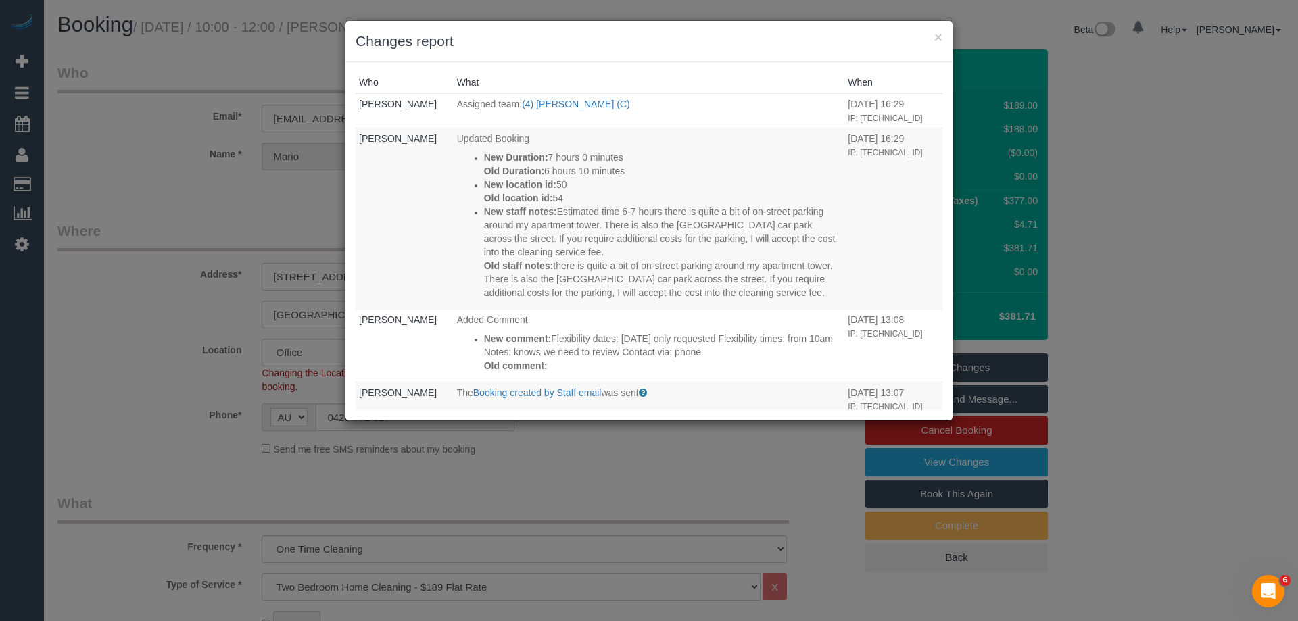
click at [766, 45] on h3 "Changes report" at bounding box center [649, 41] width 587 height 20
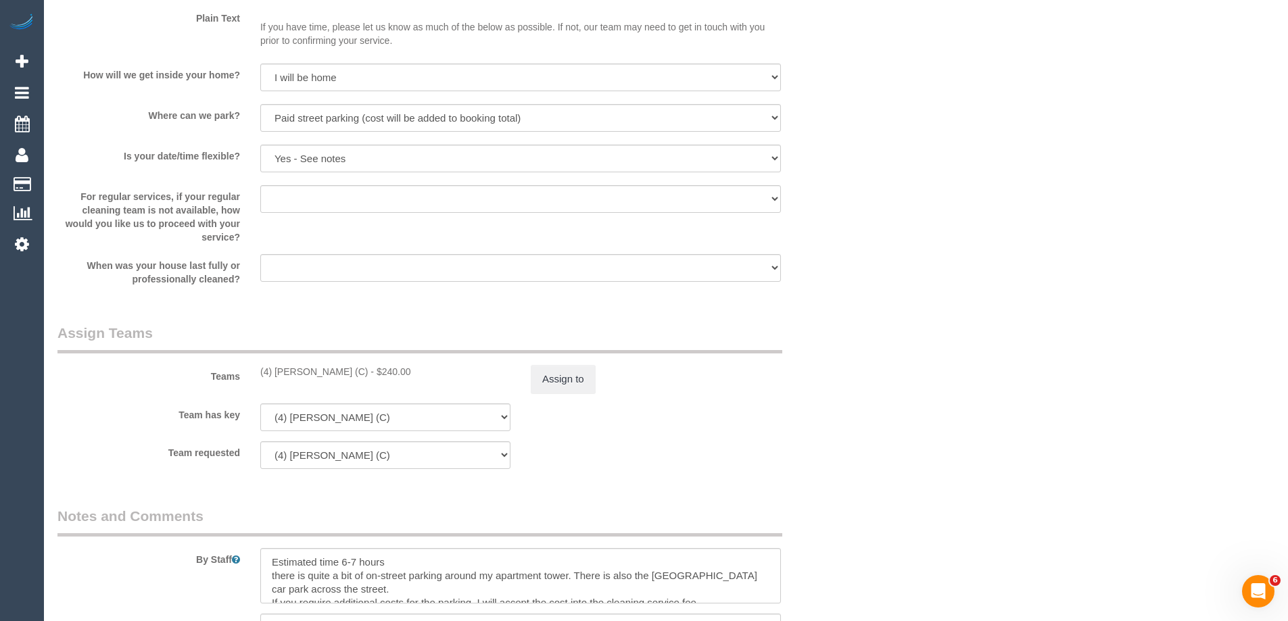
scroll to position [1826, 0]
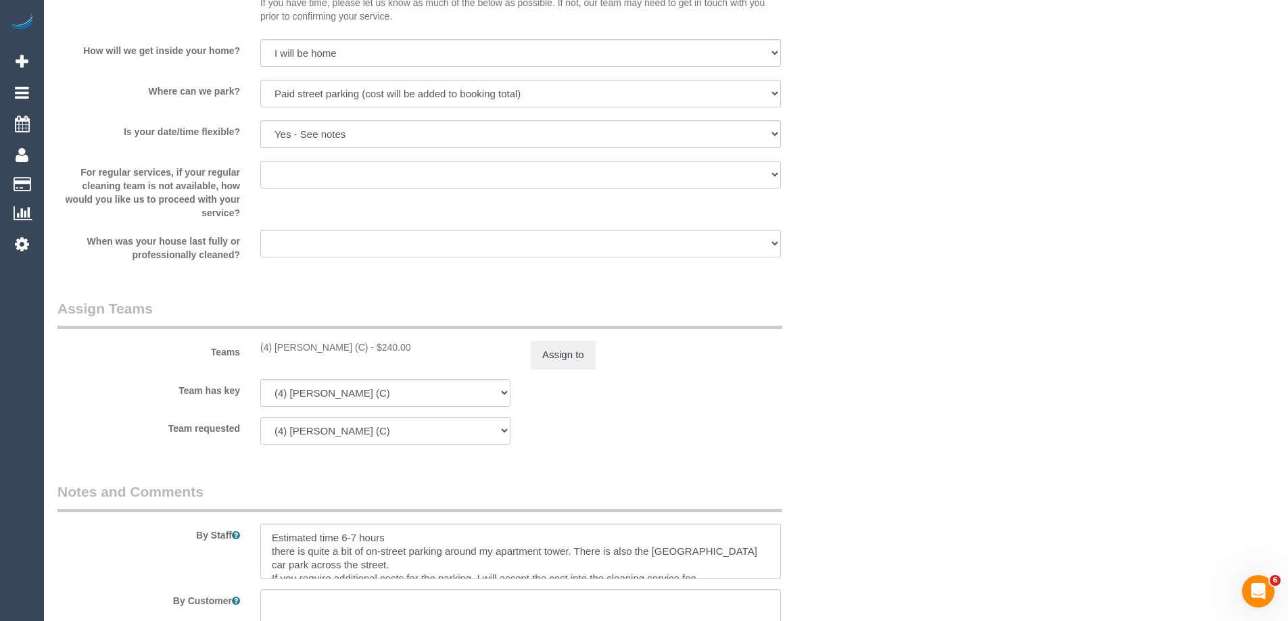
click at [566, 365] on button "Assign to" at bounding box center [563, 355] width 65 height 28
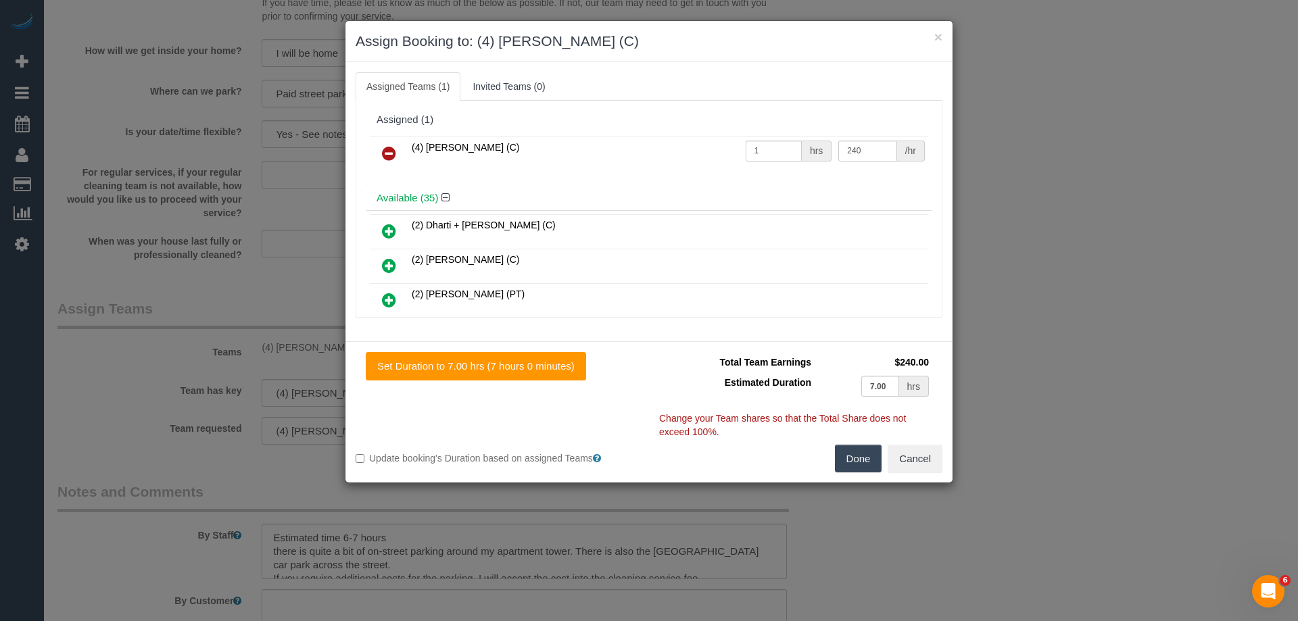
click at [387, 157] on icon at bounding box center [389, 153] width 14 height 16
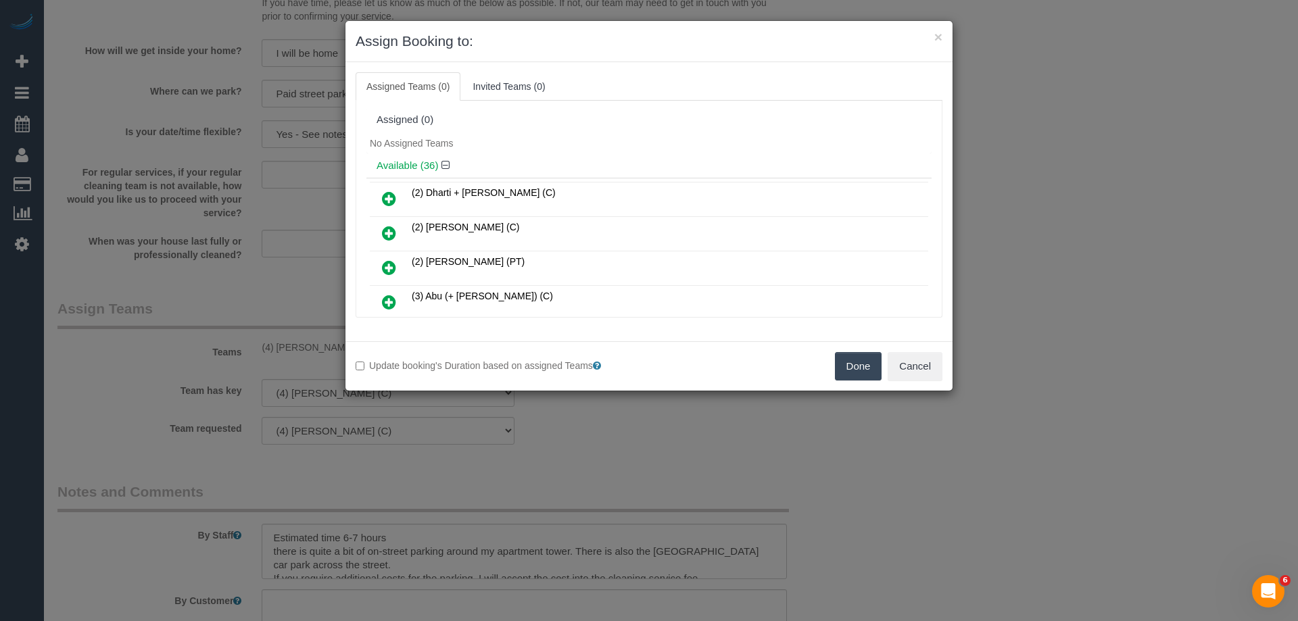
click at [853, 381] on div "Update booking's Duration based on assigned Teams Done Cancel" at bounding box center [649, 366] width 607 height 49
click at [872, 367] on button "Done" at bounding box center [858, 366] width 47 height 28
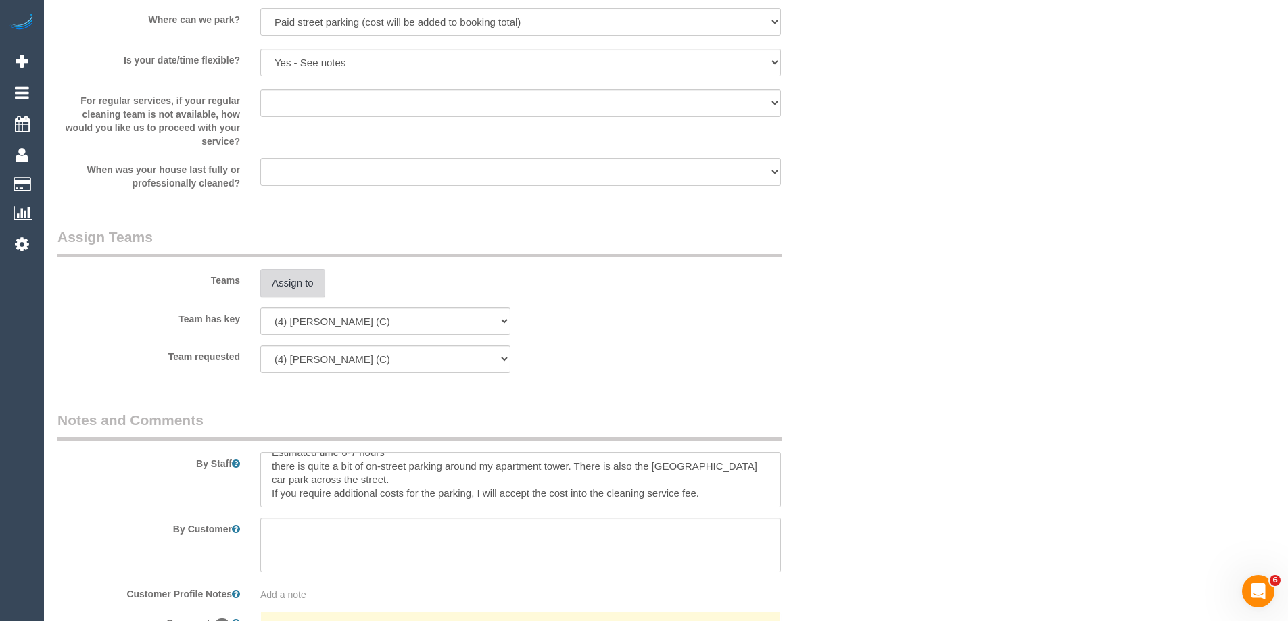
scroll to position [2164, 0]
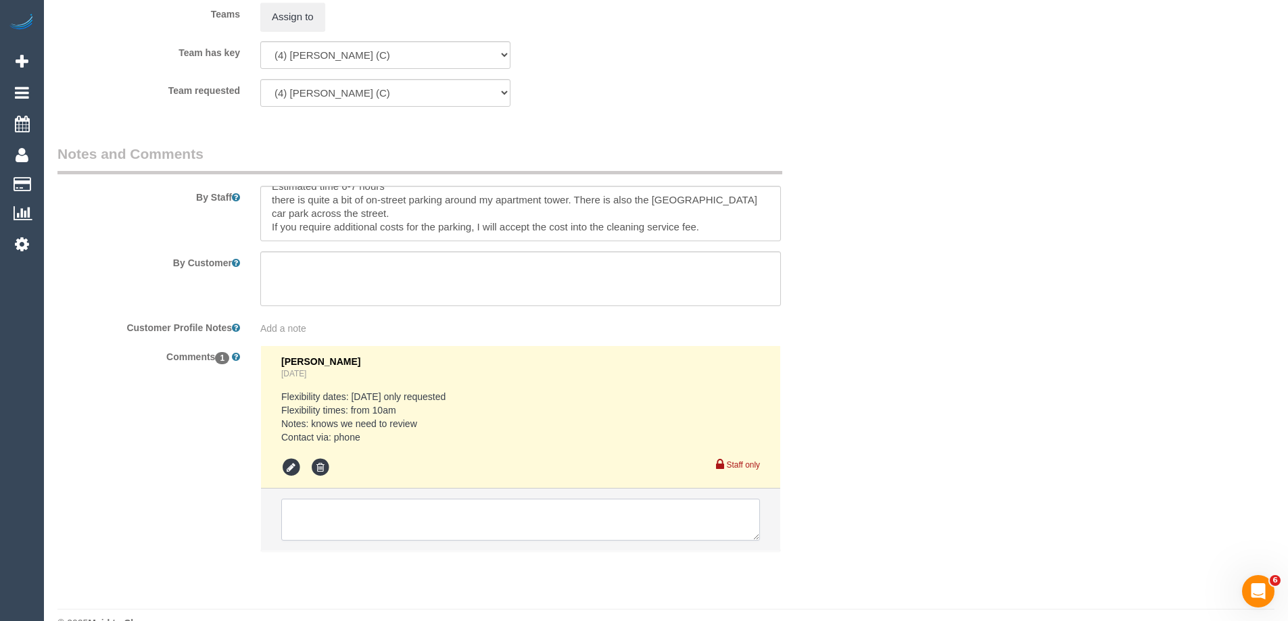
click at [402, 525] on textarea at bounding box center [520, 520] width 479 height 42
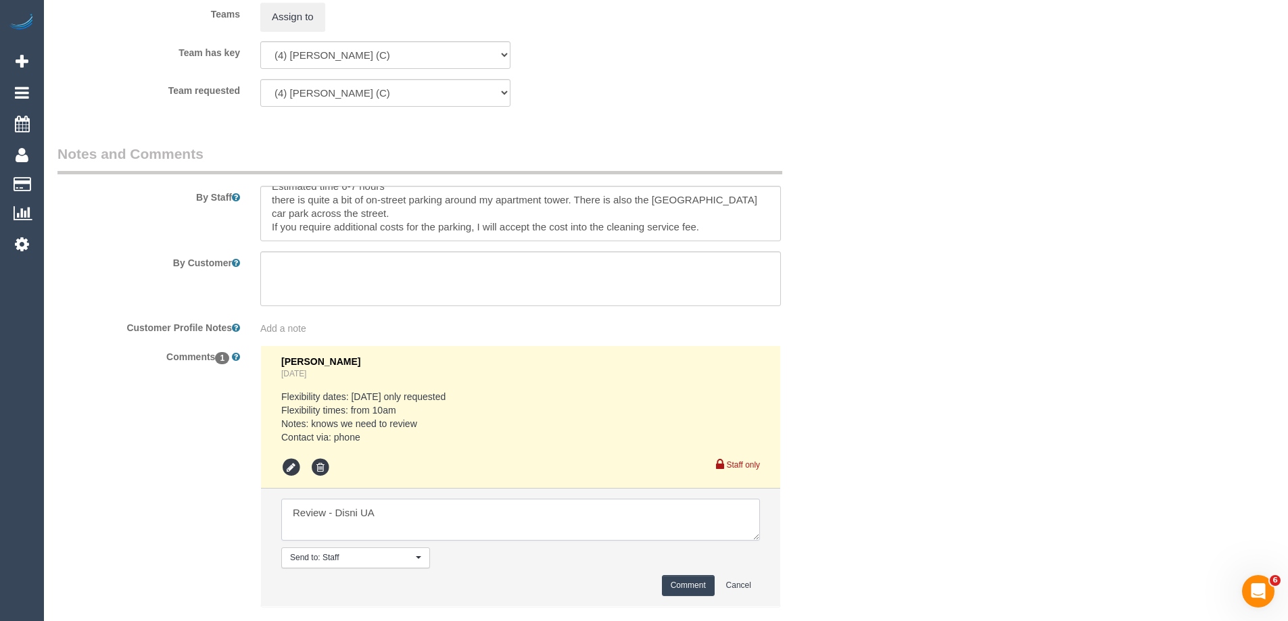
type textarea "Review - Disni UA"
click at [693, 587] on button "Comment" at bounding box center [688, 585] width 53 height 21
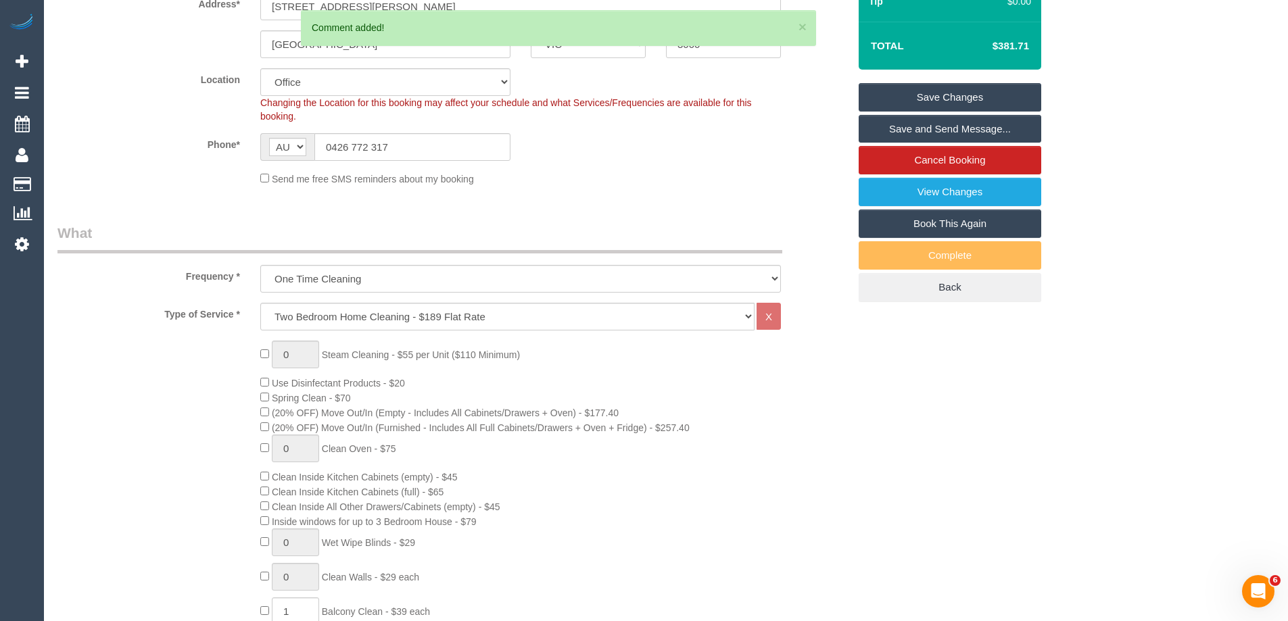
scroll to position [135, 0]
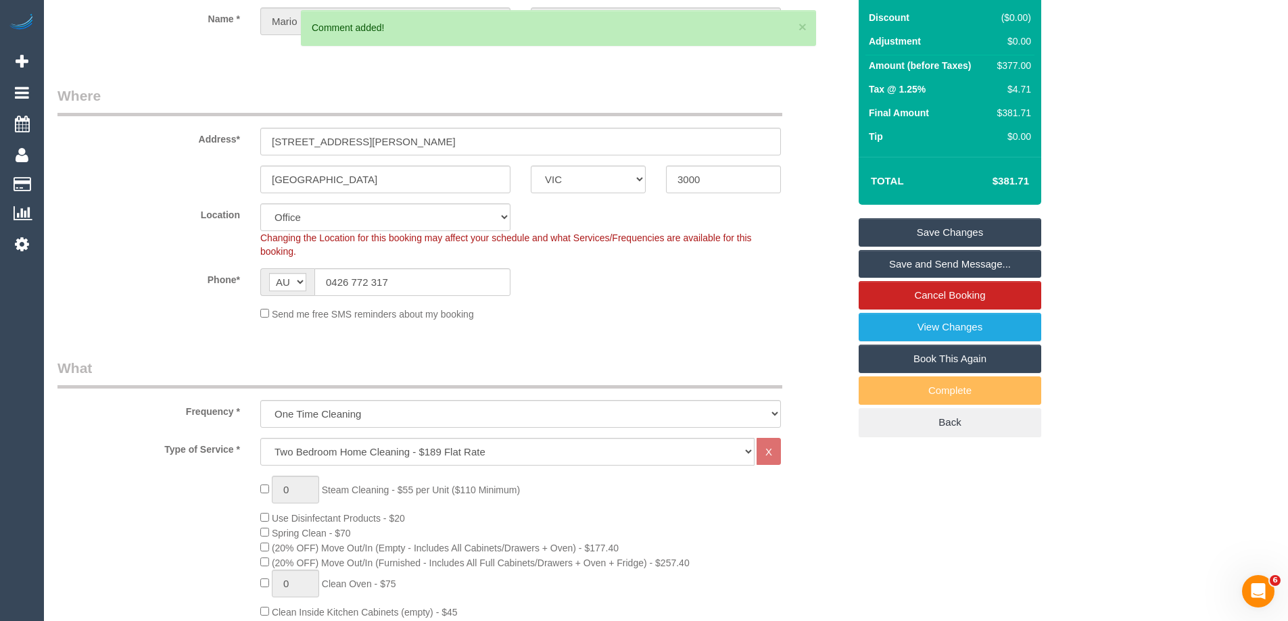
click at [958, 233] on link "Save Changes" at bounding box center [950, 232] width 183 height 28
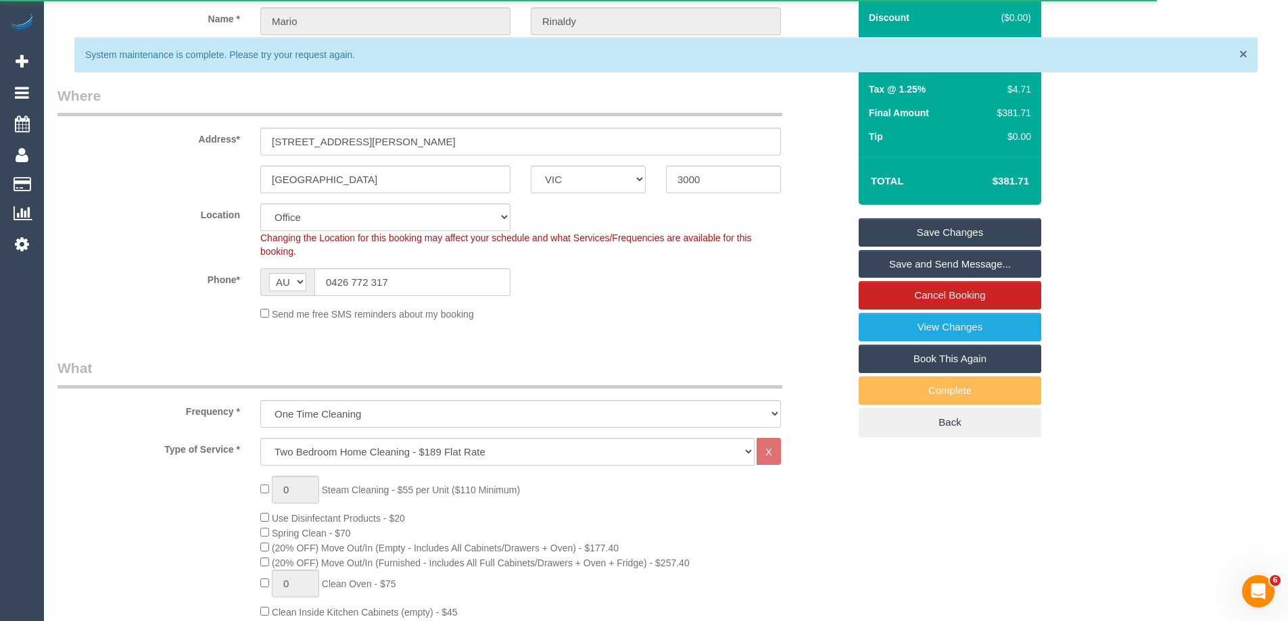
click at [1244, 54] on span "×" at bounding box center [1244, 54] width 8 height 16
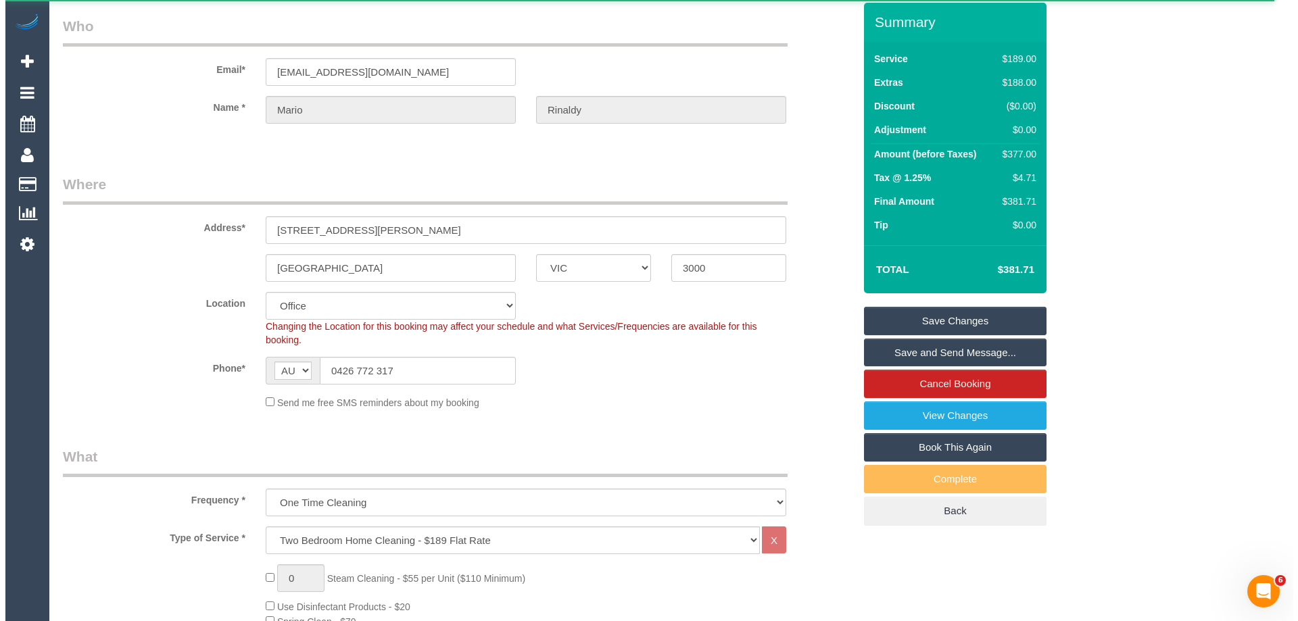
scroll to position [0, 0]
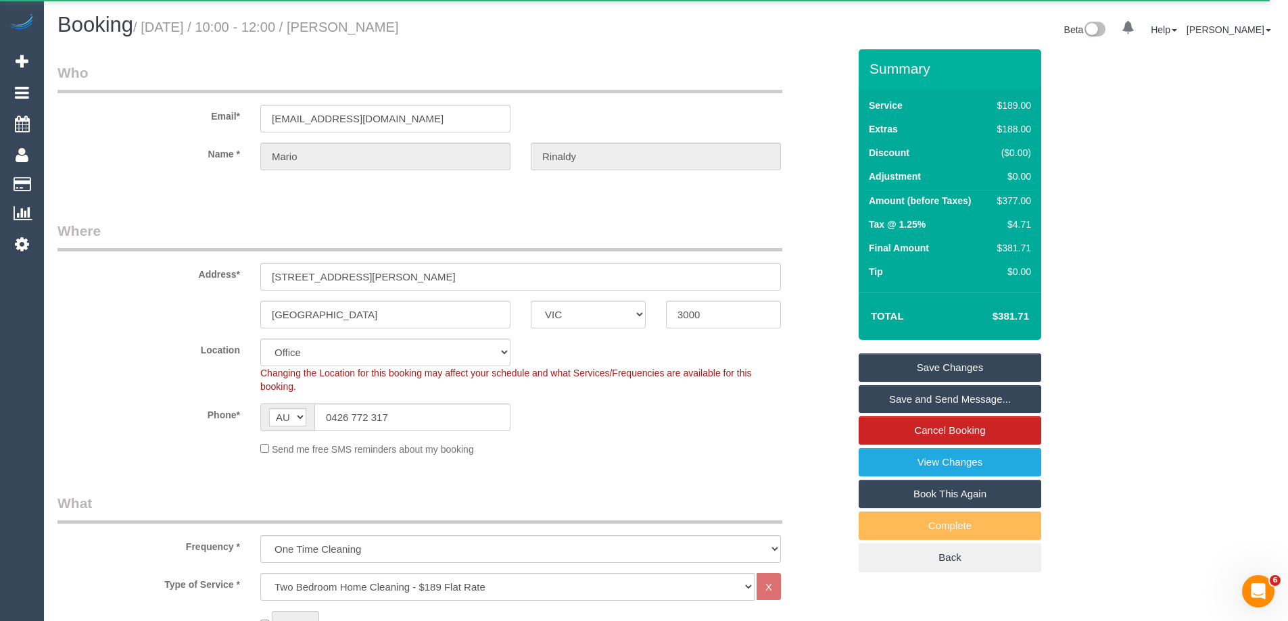
click at [970, 365] on link "Save Changes" at bounding box center [950, 368] width 183 height 28
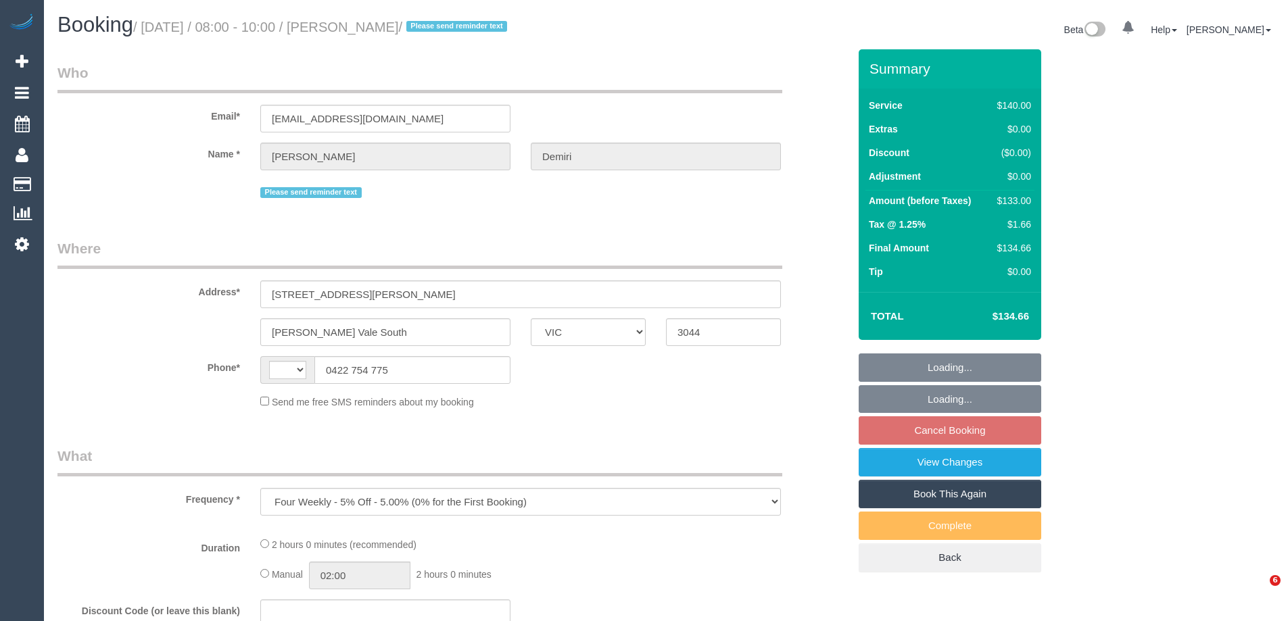
select select "VIC"
select select "number:28"
select select "number:15"
select select "number:18"
select select "number:24"
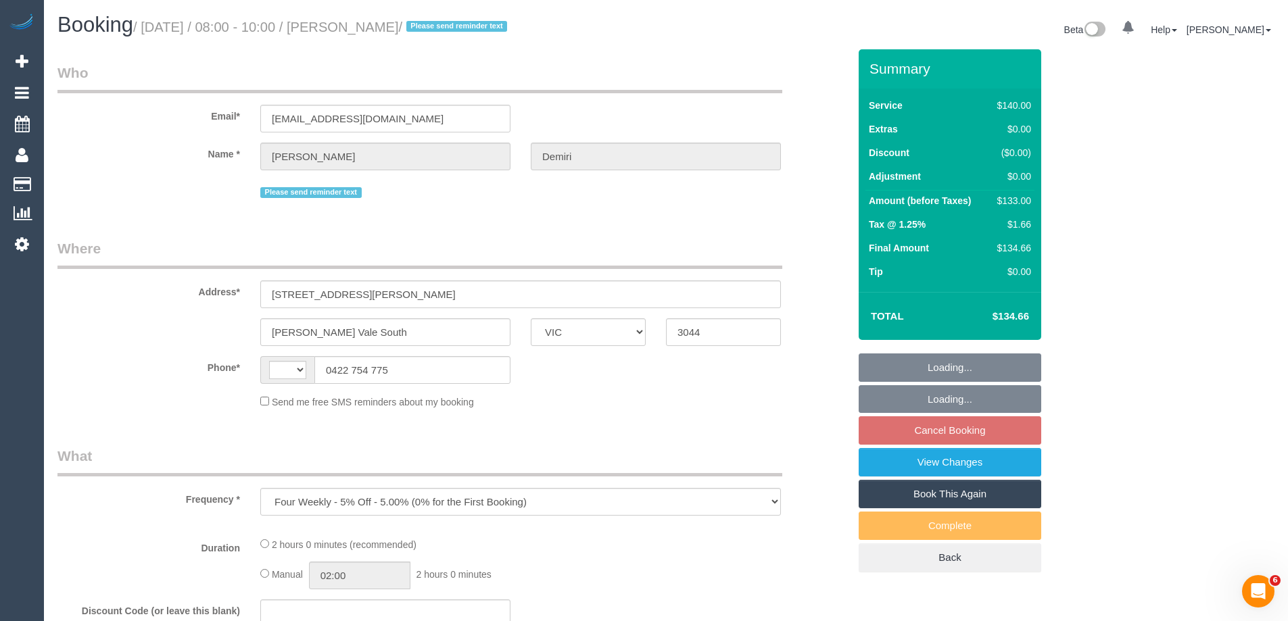
select select "number:34"
select select "number:13"
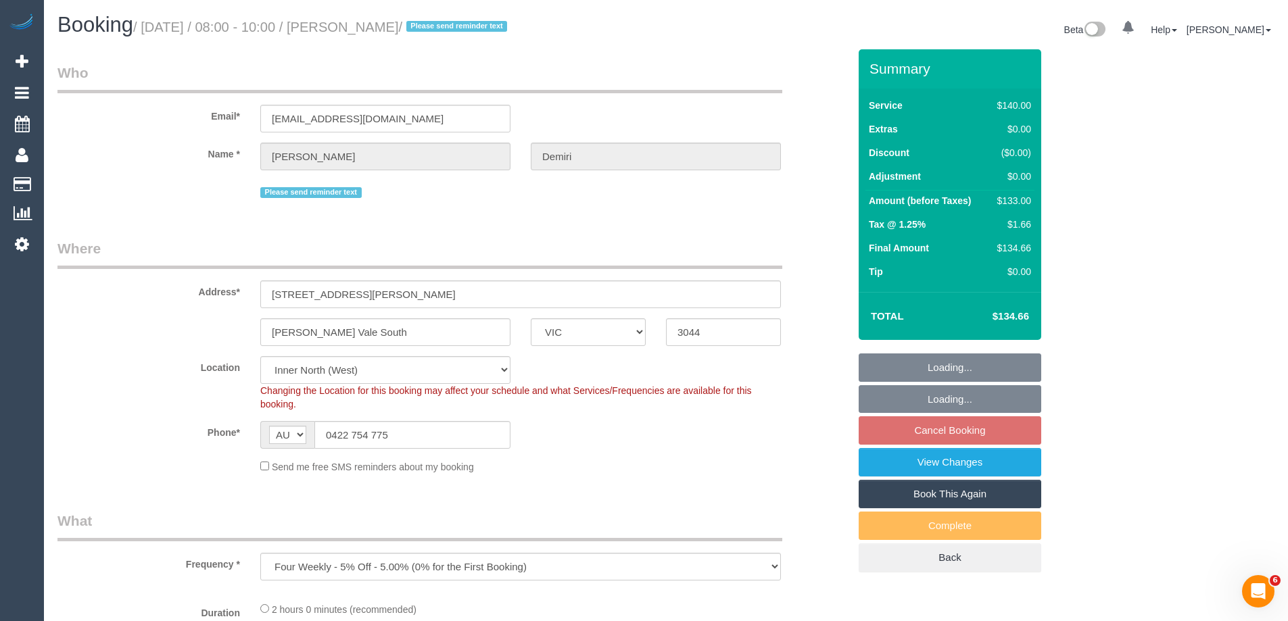
select select "string:AU"
select select "object:1764"
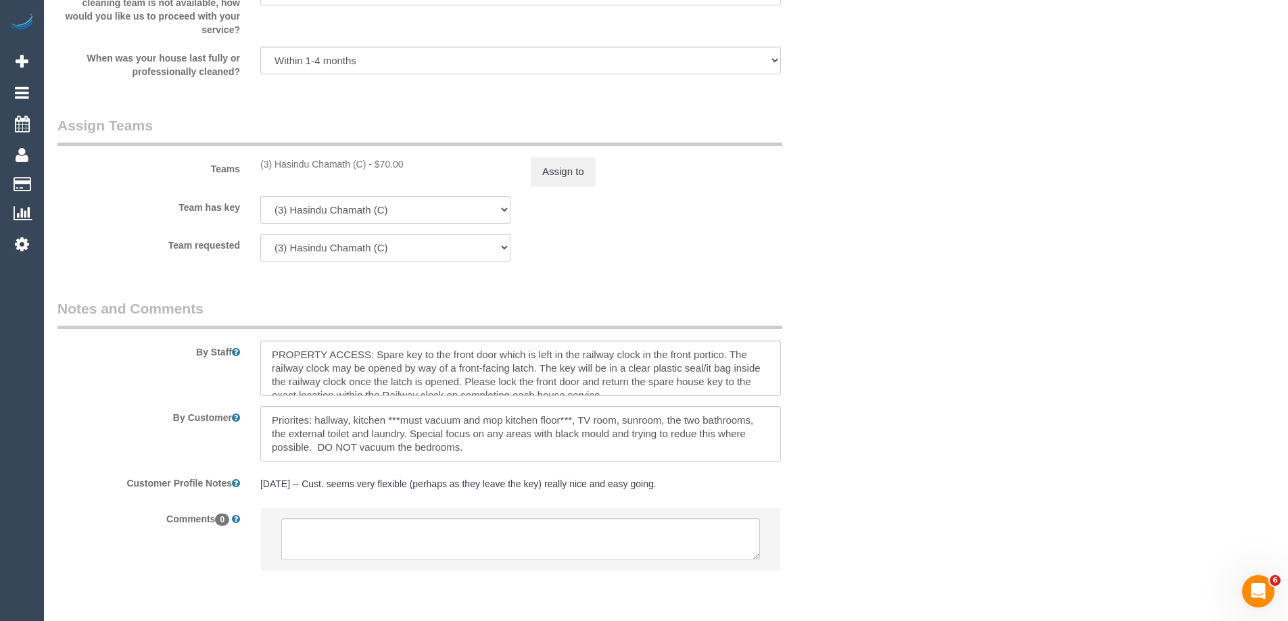
scroll to position [2062, 0]
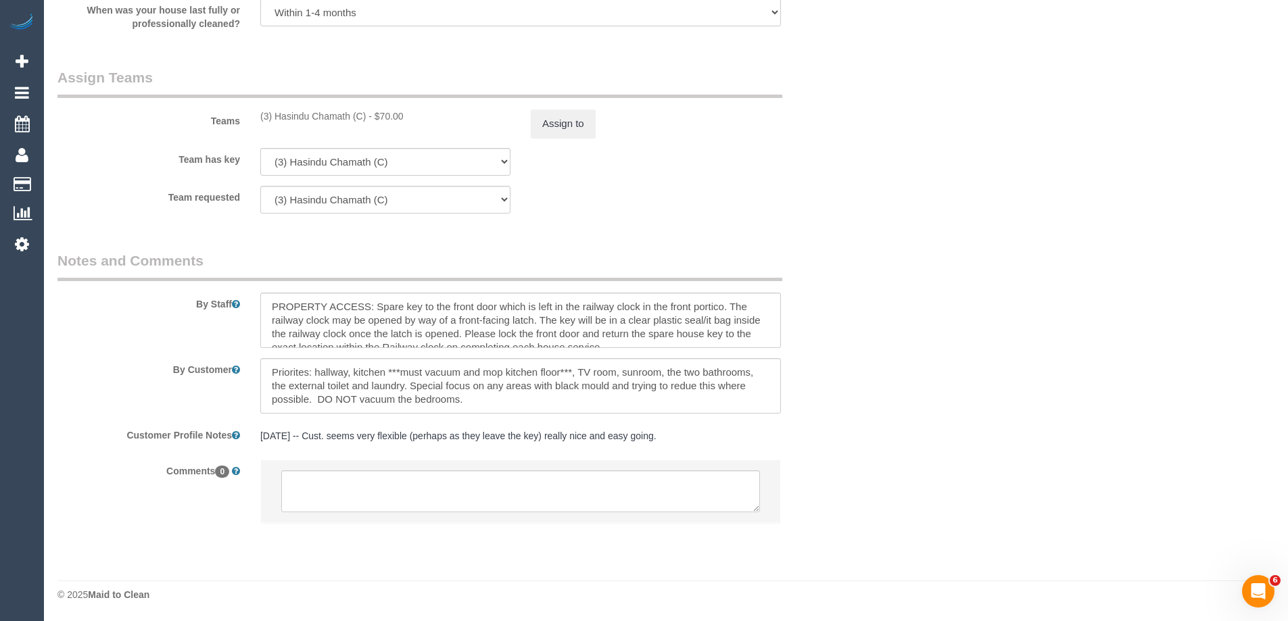
click at [298, 112] on div "(3) Hasindu Chamath (C) - $70.00" at bounding box center [385, 117] width 250 height 14
copy div "Hasindu"
click at [732, 156] on div "Team has key (3) Hasindu Chamath (C) (0) Office (0) Raunak Test Account (1) Deb…" at bounding box center [453, 162] width 812 height 28
click at [339, 502] on textarea at bounding box center [520, 492] width 479 height 42
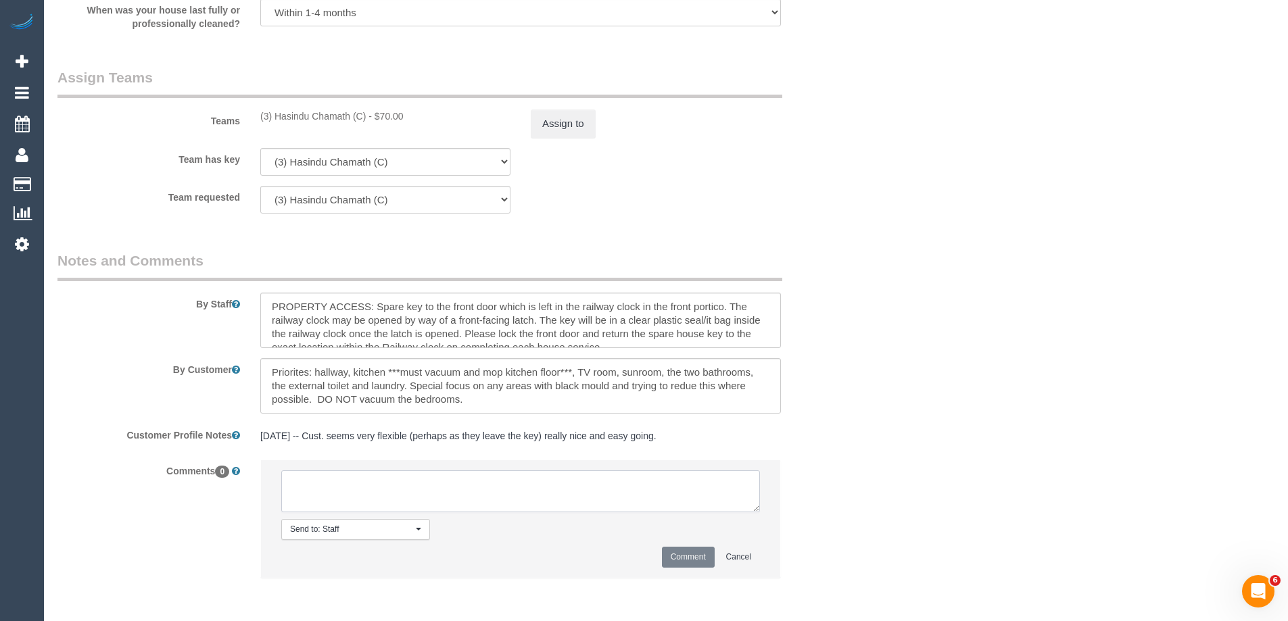
paste textarea "Hasindu"
click at [291, 494] on textarea at bounding box center [520, 492] width 479 height 42
click at [456, 500] on textarea at bounding box center [520, 492] width 479 height 42
type textarea "Review Hasindu U/A"
click at [693, 560] on button "Comment" at bounding box center [688, 557] width 53 height 21
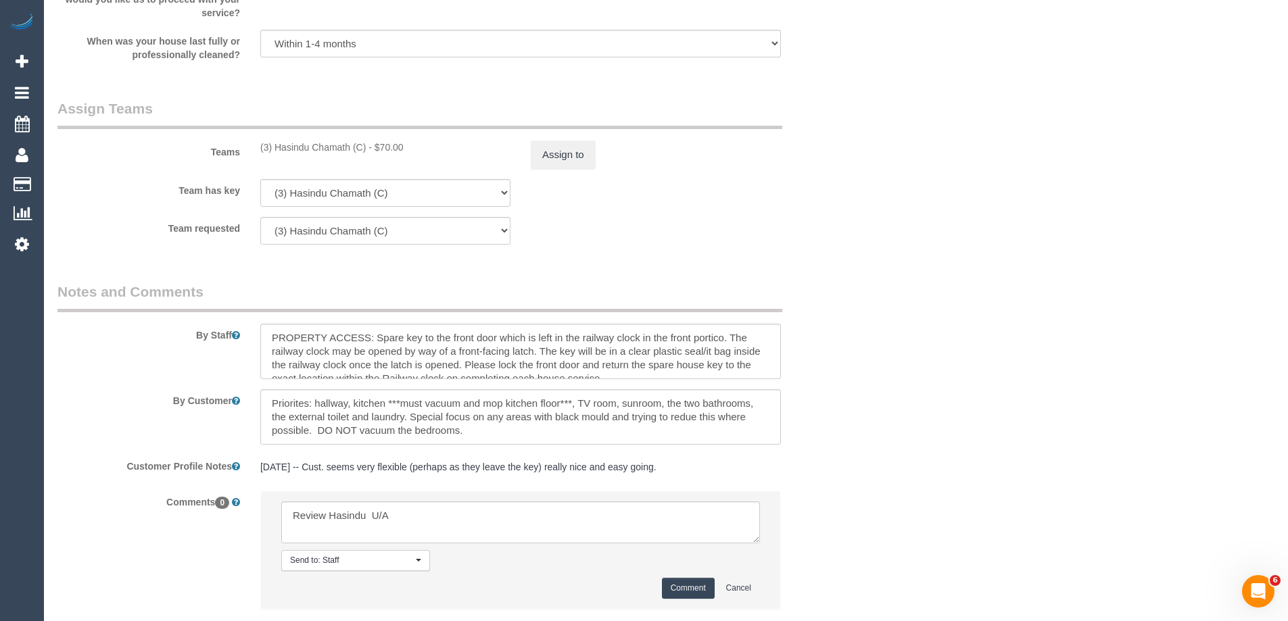
scroll to position [1859, 0]
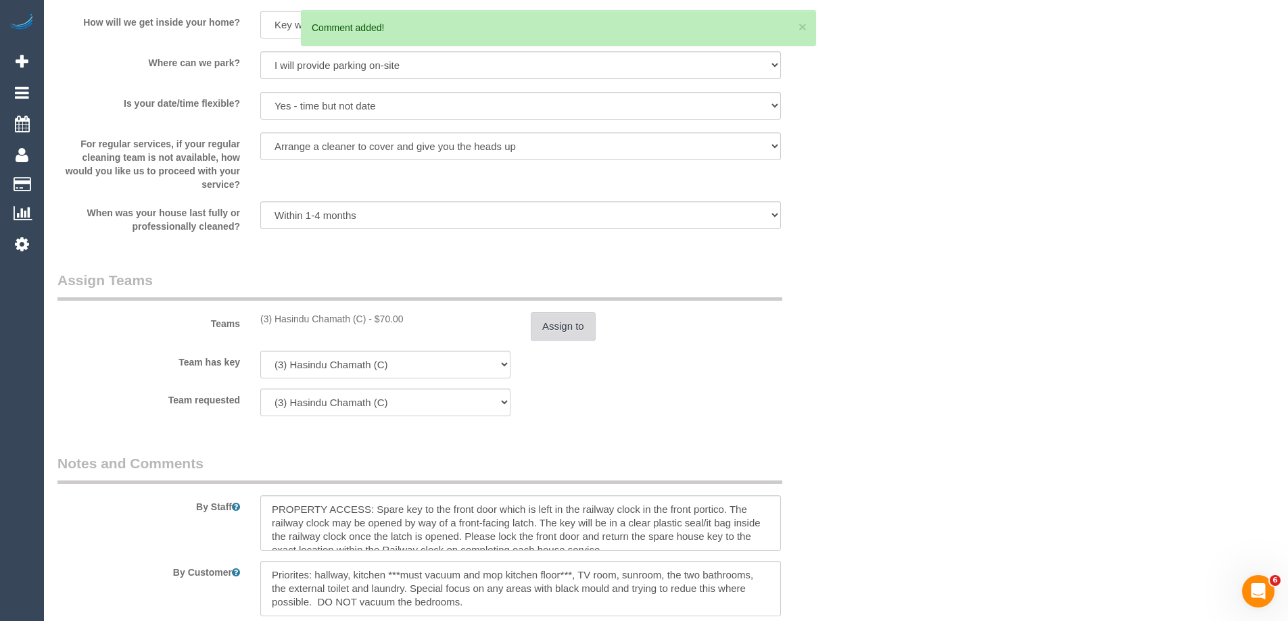
click at [563, 324] on button "Assign to" at bounding box center [563, 326] width 65 height 28
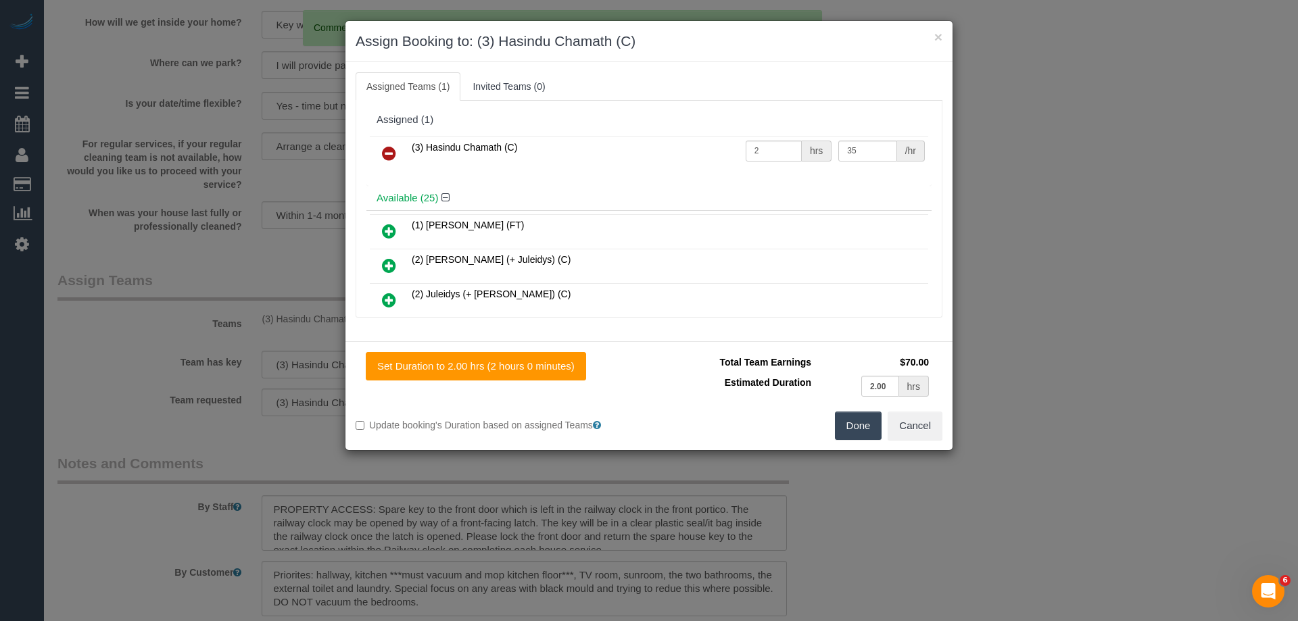
click at [385, 149] on icon at bounding box center [389, 153] width 14 height 16
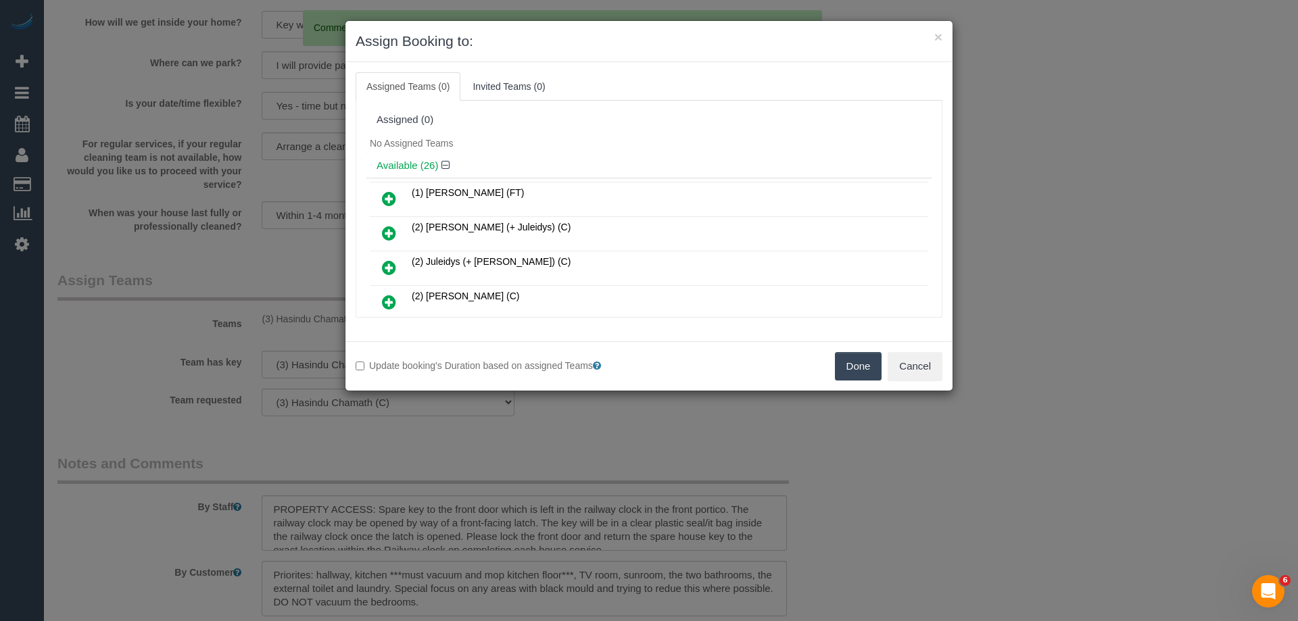
click at [527, 143] on div "No Assigned Teams" at bounding box center [649, 143] width 565 height 20
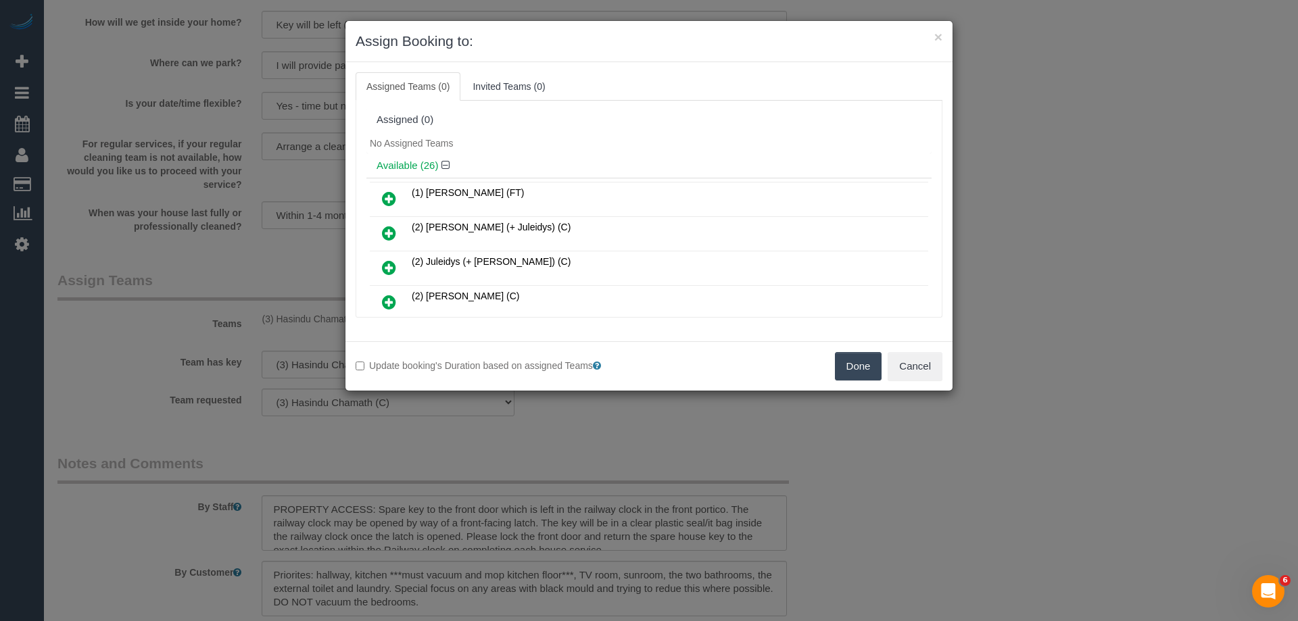
click at [390, 305] on icon at bounding box center [389, 302] width 14 height 16
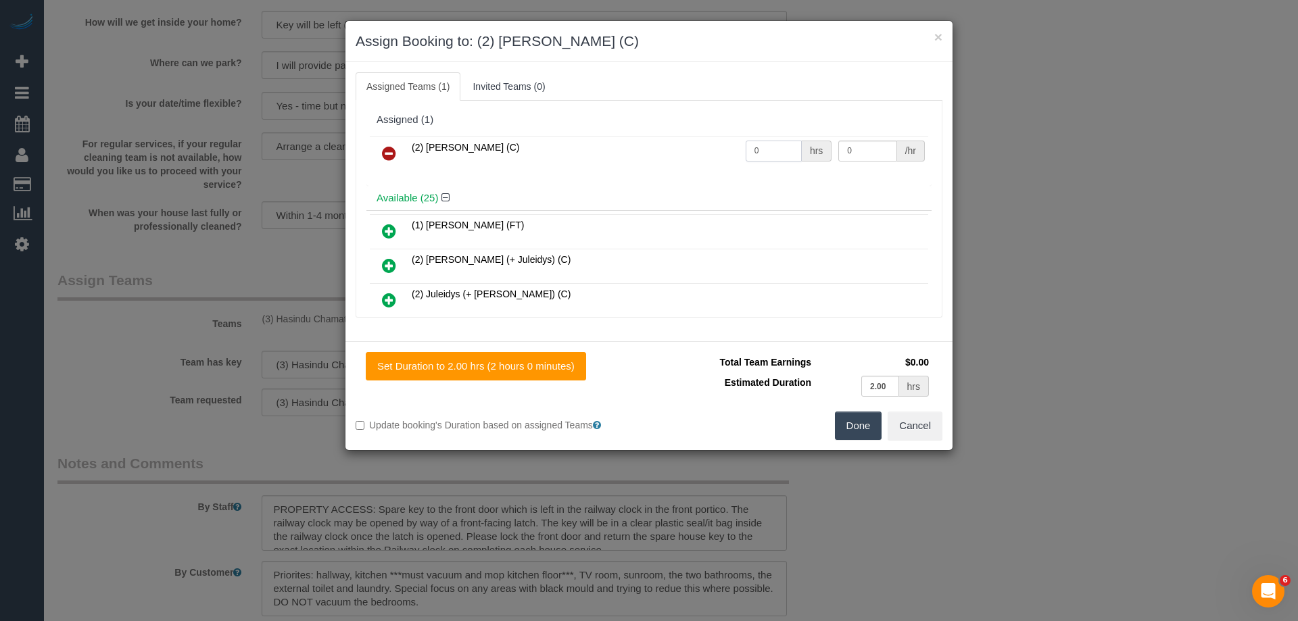
click at [776, 151] on input "0" at bounding box center [774, 151] width 56 height 21
type input "2"
click at [855, 152] on input "0" at bounding box center [868, 151] width 58 height 21
type input "37.5"
click at [855, 425] on button "Done" at bounding box center [858, 426] width 47 height 28
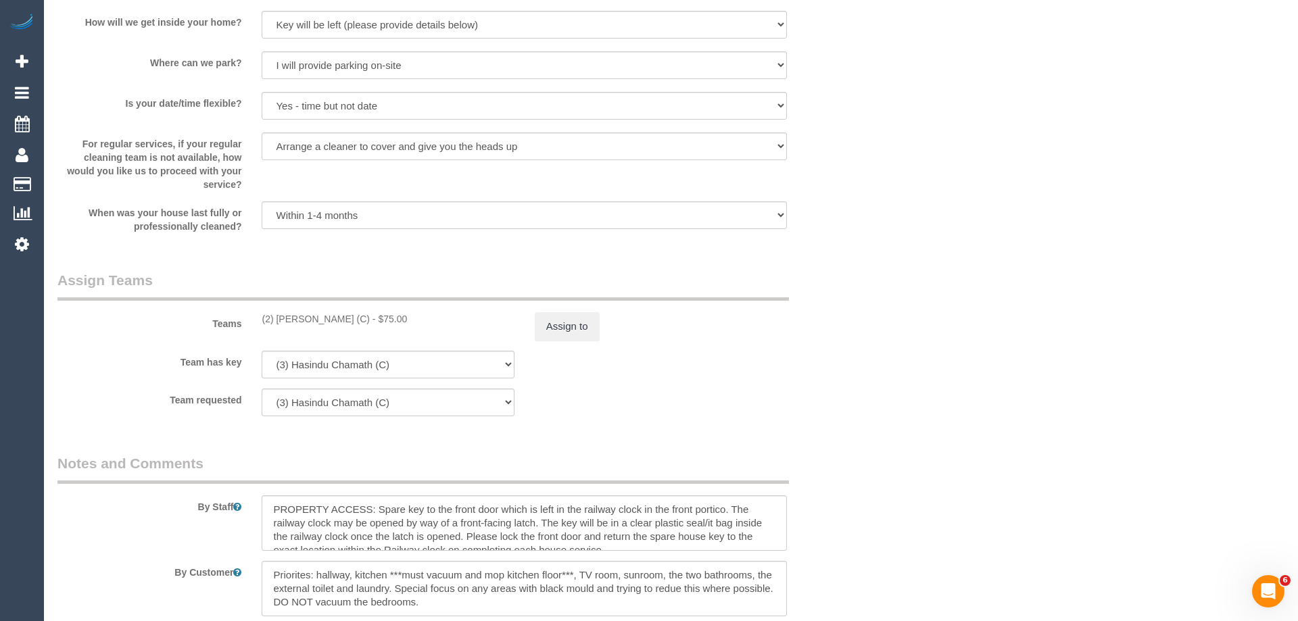
click at [855, 425] on div "× Assign Booking to: (2) Karen Pinto (C) Assigned Teams (1) Invited Teams (0) A…" at bounding box center [649, 310] width 1298 height 621
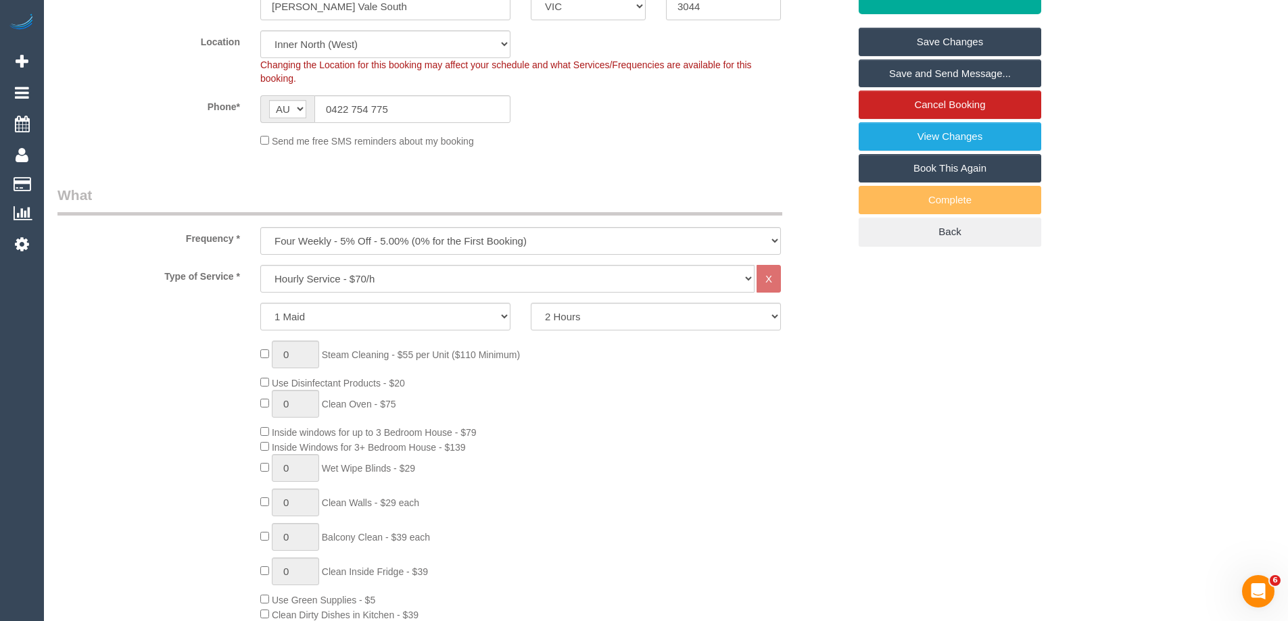
scroll to position [168, 0]
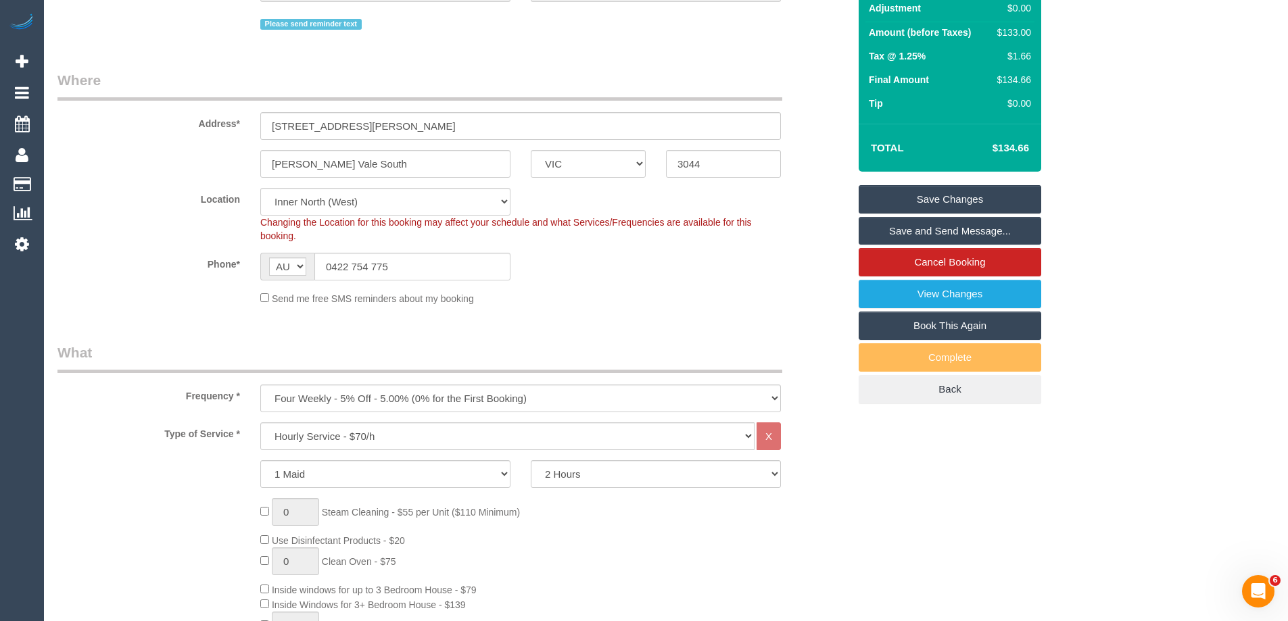
click at [942, 197] on link "Save Changes" at bounding box center [950, 199] width 183 height 28
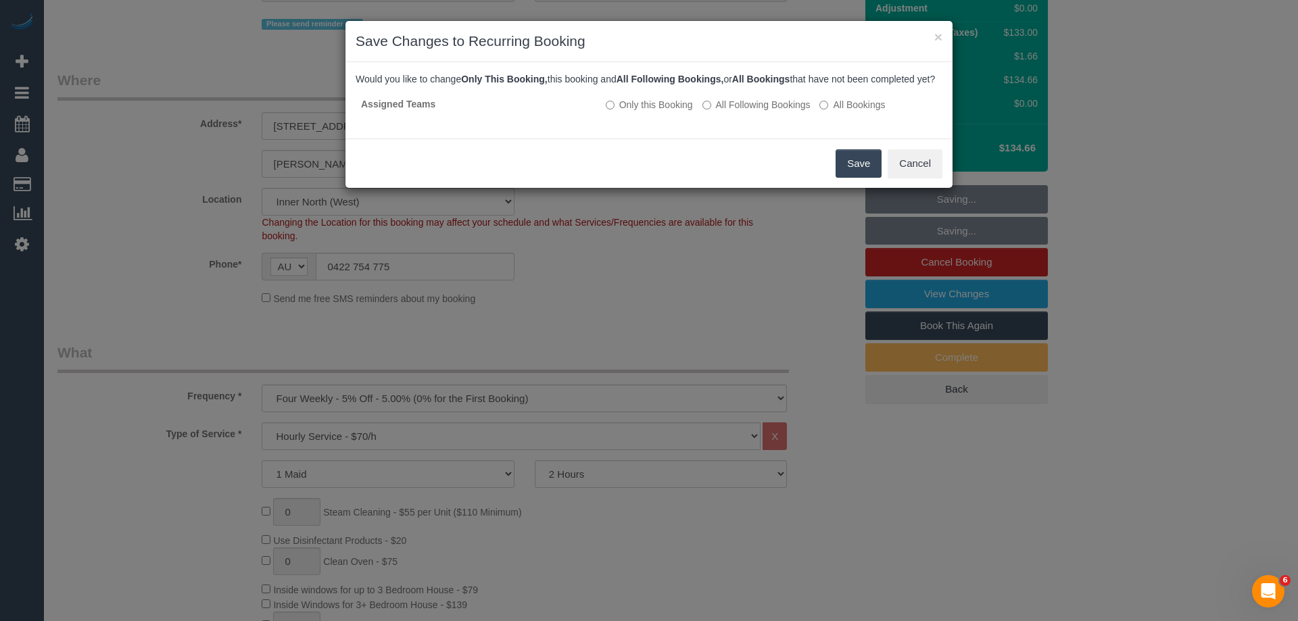
drag, startPoint x: 853, startPoint y: 169, endPoint x: 703, endPoint y: 150, distance: 151.3
click at [853, 169] on button "Save" at bounding box center [859, 163] width 46 height 28
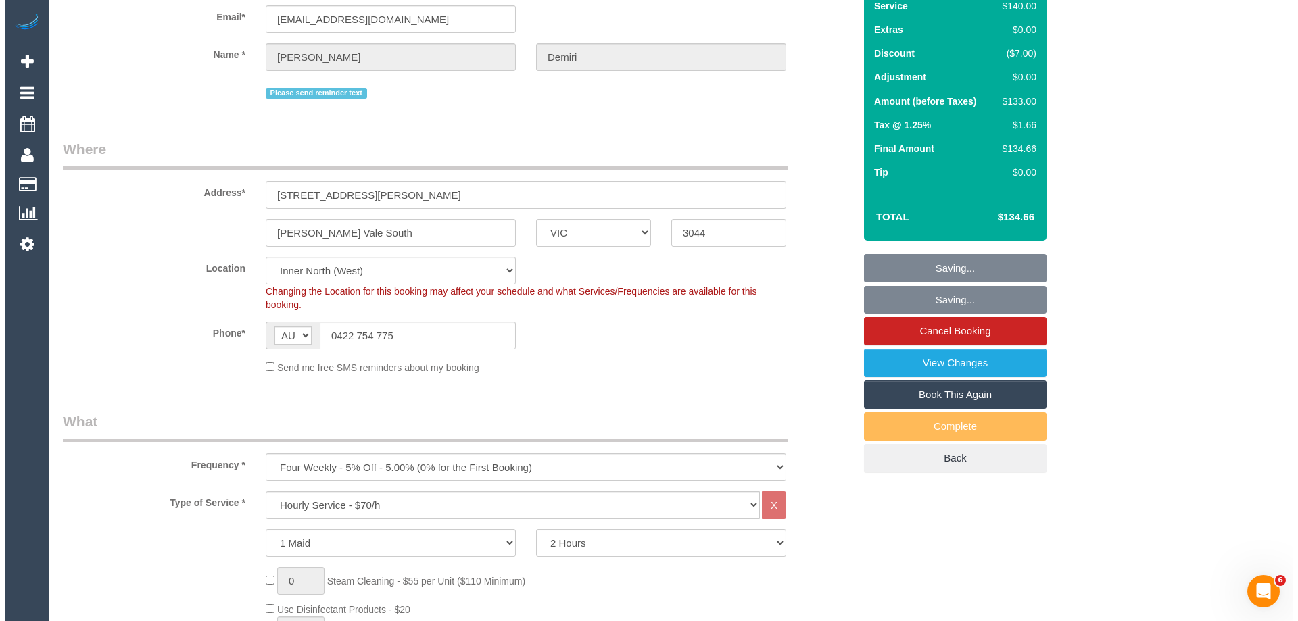
scroll to position [0, 0]
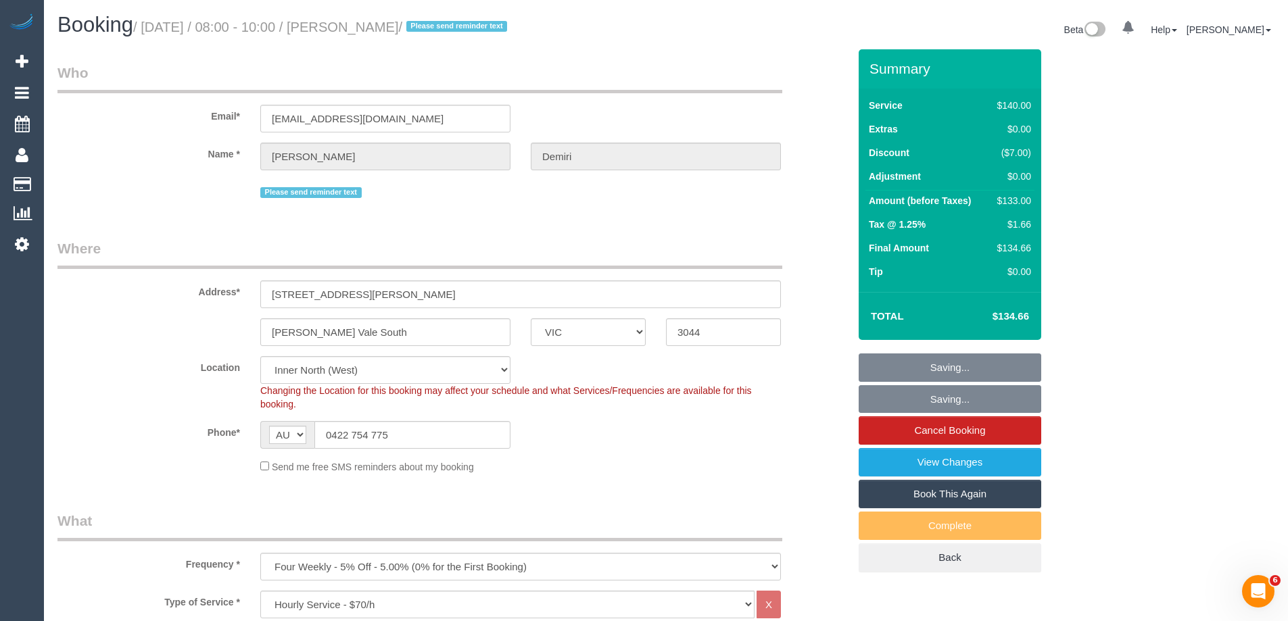
drag, startPoint x: 481, startPoint y: 27, endPoint x: 373, endPoint y: 28, distance: 108.2
click at [373, 28] on small "/ September 27, 2025 / 08:00 - 10:00 / Anastasios Demiri / Please send reminder…" at bounding box center [322, 27] width 378 height 15
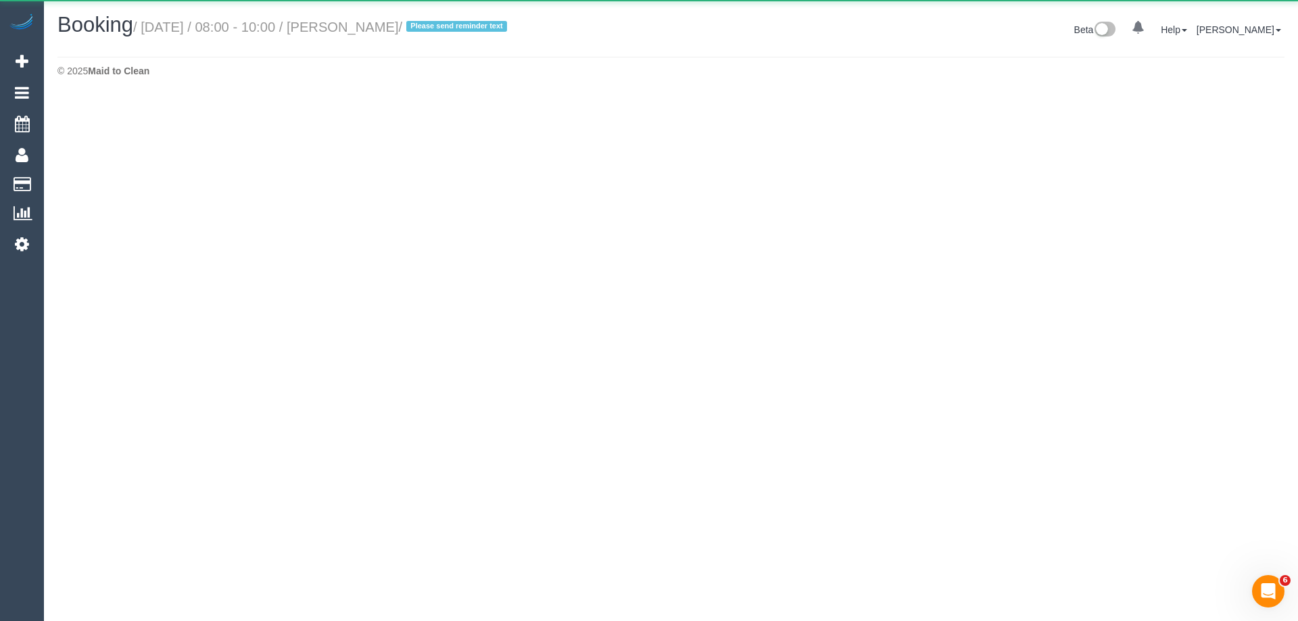
select select "VIC"
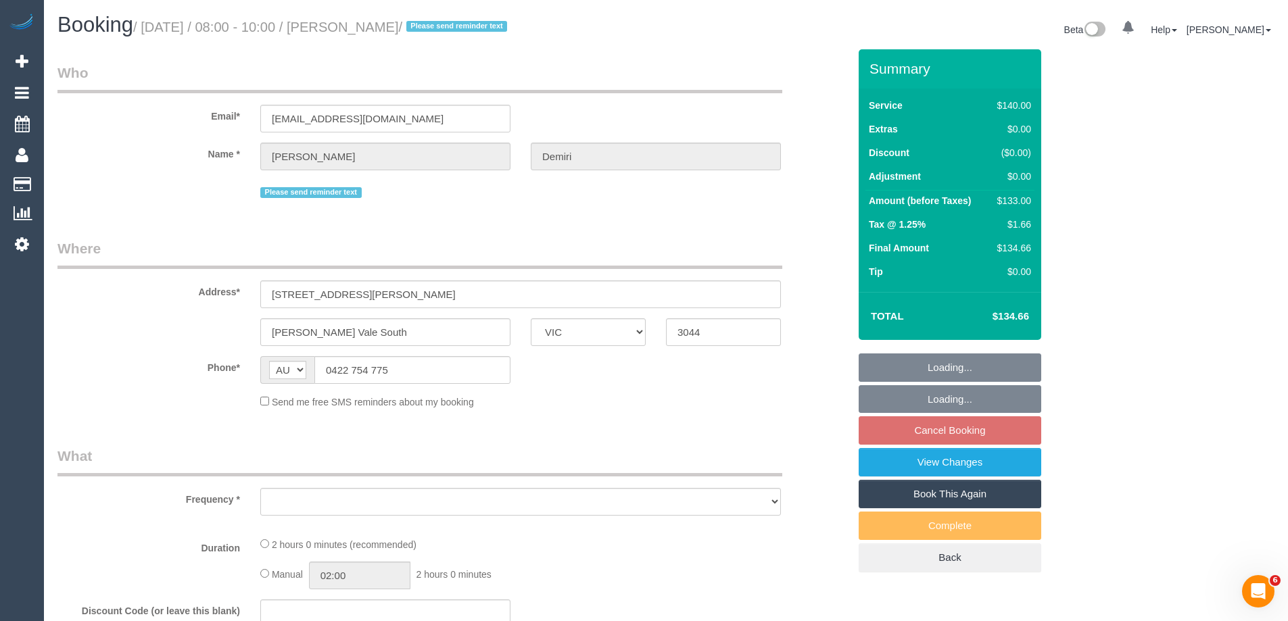
select select "object:6343"
select select "string:stripe-pm_1QHBrD2GScqysDRVybbNqxWX"
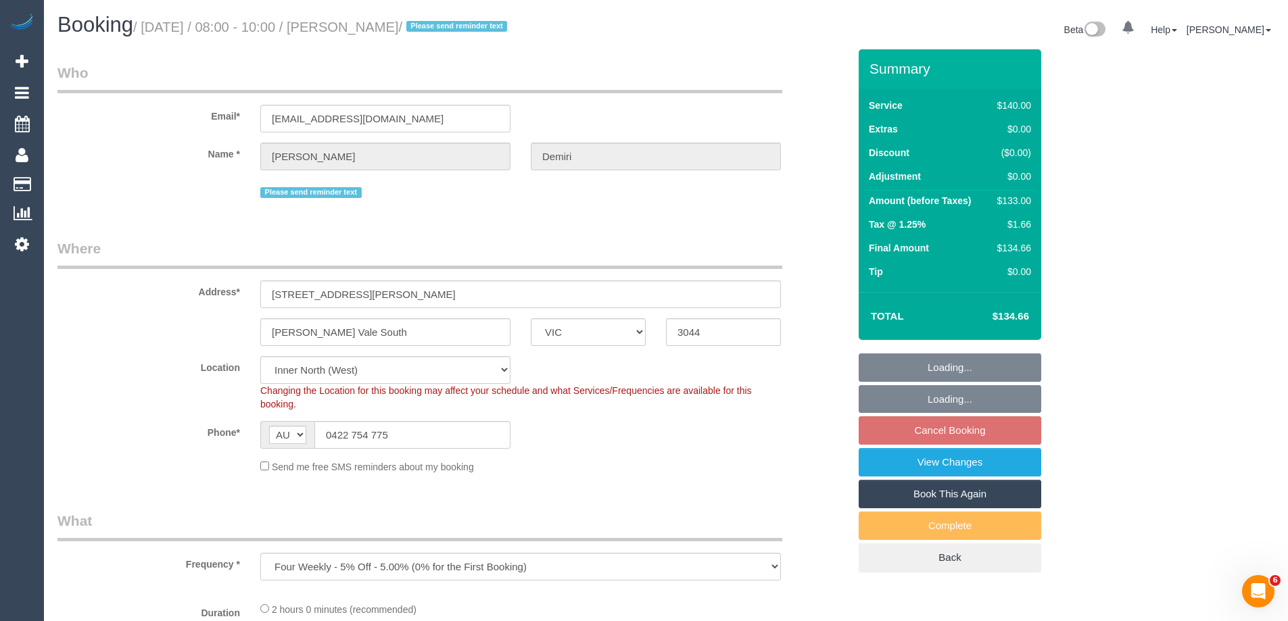
select select "number:28"
select select "number:15"
select select "number:18"
select select "number:24"
select select "number:34"
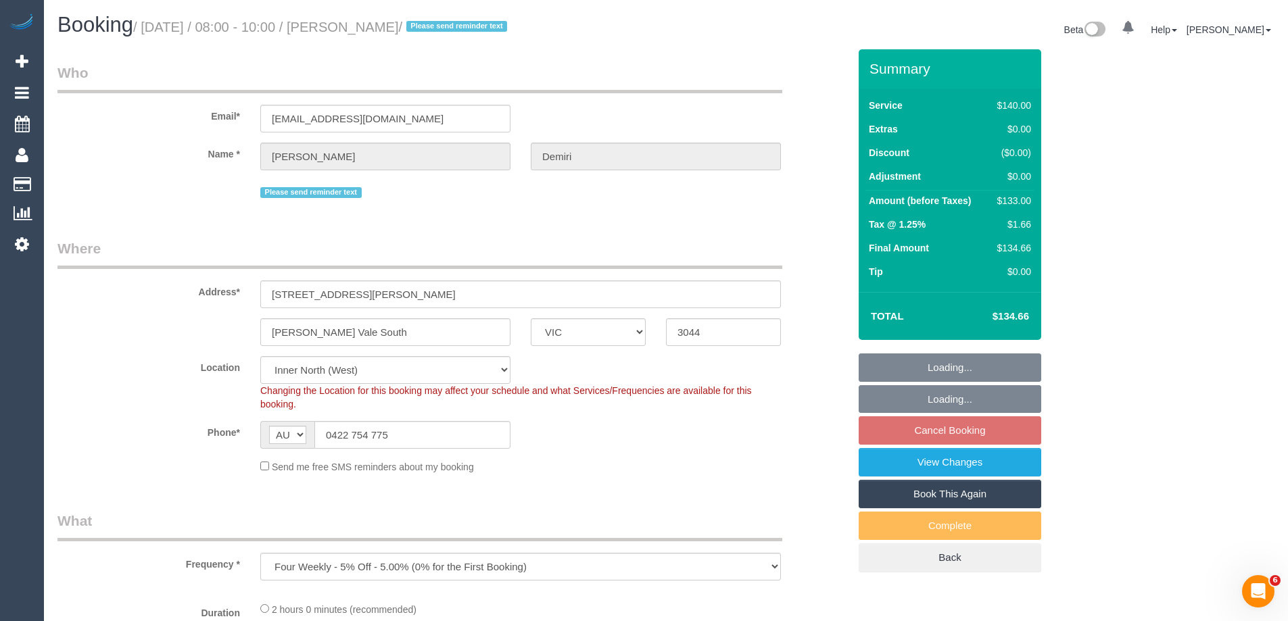
select select "number:13"
drag, startPoint x: 486, startPoint y: 27, endPoint x: 387, endPoint y: 22, distance: 98.2
click at [375, 22] on small "/ September 27, 2025 / 08:00 - 10:00 / Anastasios Demiri / Please send reminder…" at bounding box center [322, 27] width 378 height 15
select select "object:7403"
copy small "Anastasios Demiri"
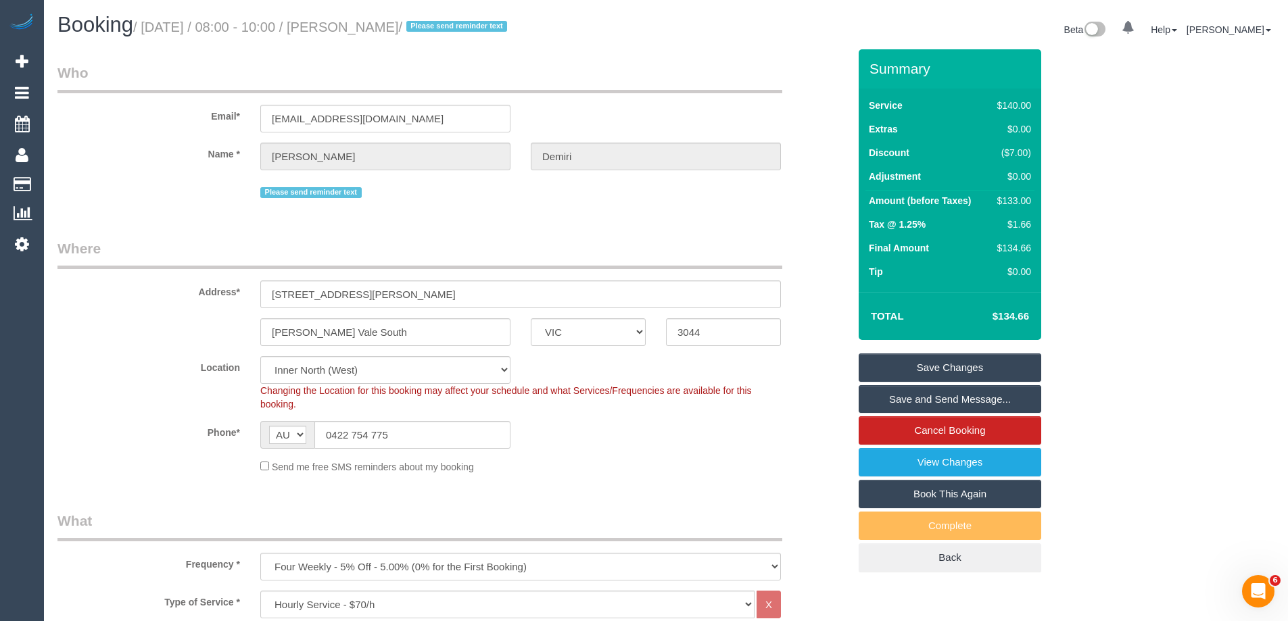
click at [715, 85] on legend "Who" at bounding box center [419, 78] width 725 height 30
click at [955, 367] on link "Save Changes" at bounding box center [950, 368] width 183 height 28
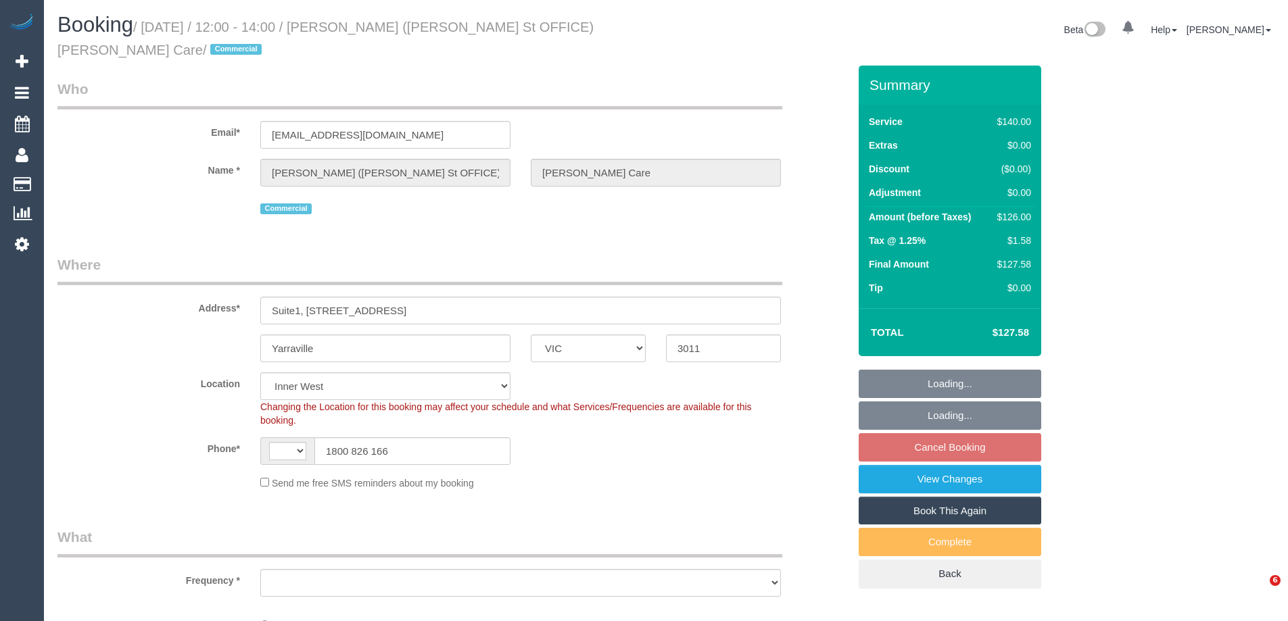
select select "VIC"
select select "object:749"
select select "string:AU"
select select "number:28"
select select "number:17"
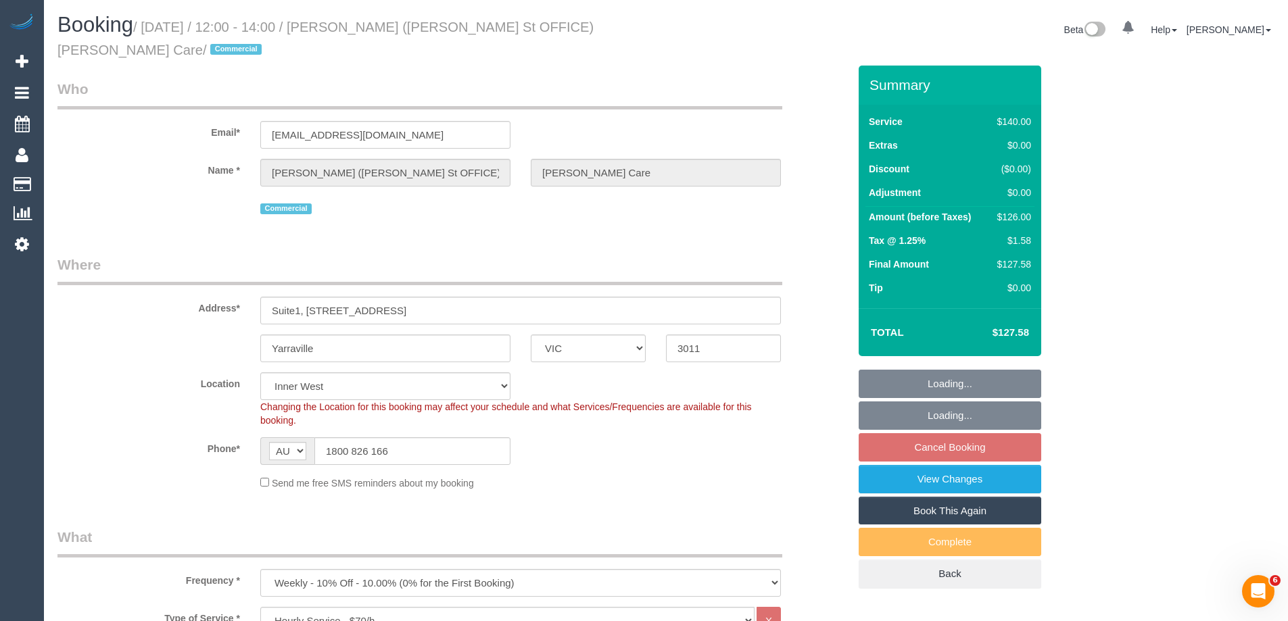
select select "number:18"
select select "number:24"
select select "number:35"
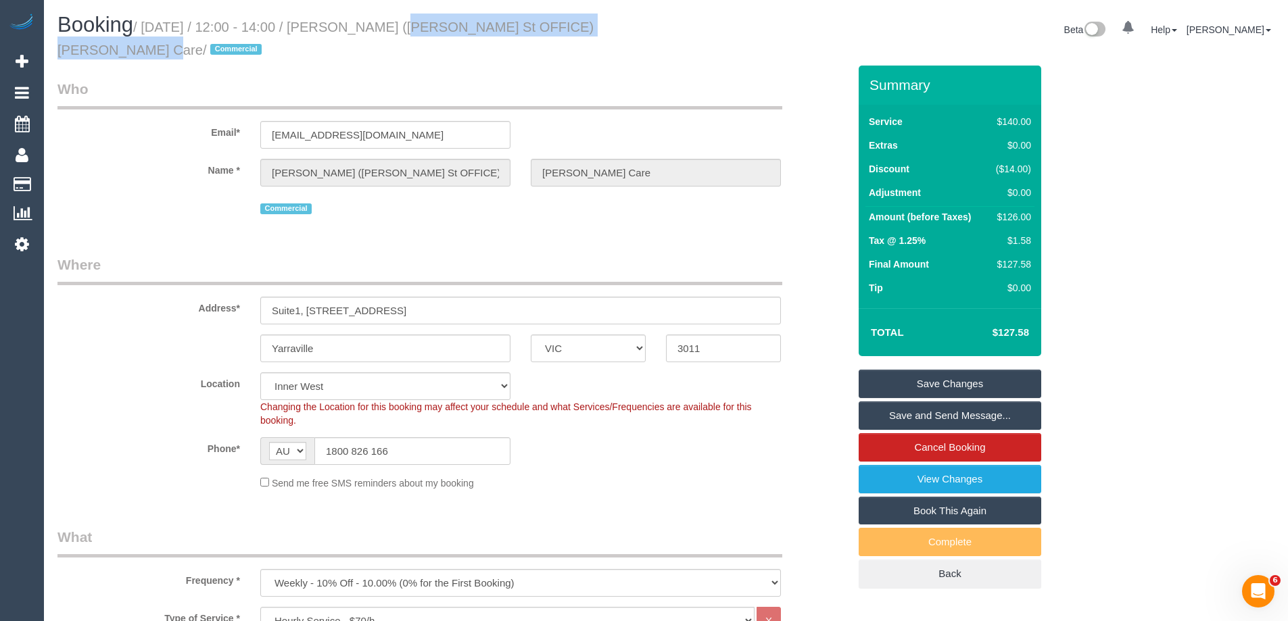
drag, startPoint x: 573, startPoint y: 31, endPoint x: 372, endPoint y: 28, distance: 200.9
click at [372, 28] on div "Booking / [DATE] / 12:00 - 14:00 / [PERSON_NAME] ([PERSON_NAME] St OFFICE) [PER…" at bounding box center [356, 40] width 619 height 52
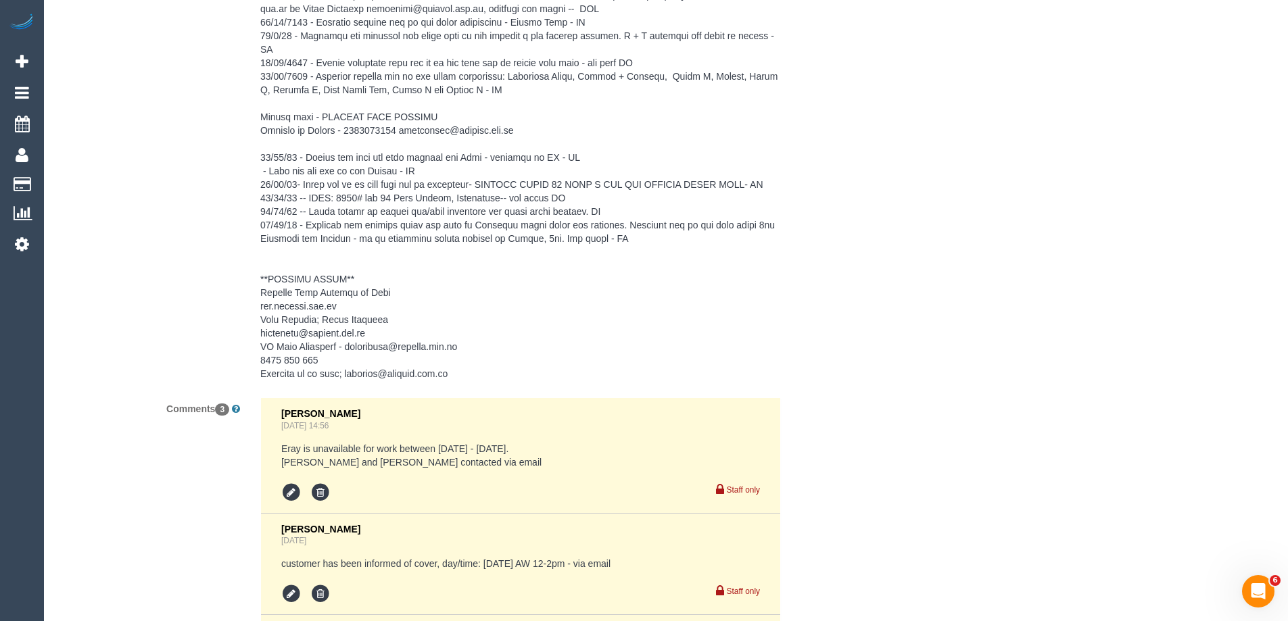
scroll to position [2844, 0]
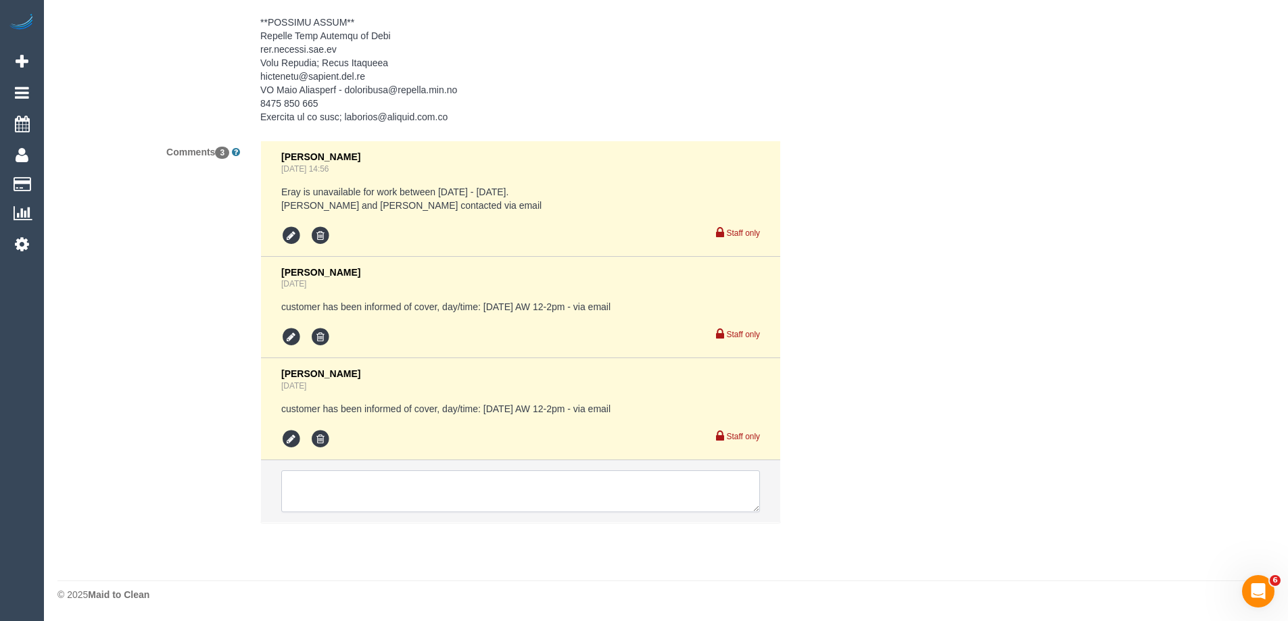
click at [375, 488] on textarea at bounding box center [520, 492] width 479 height 42
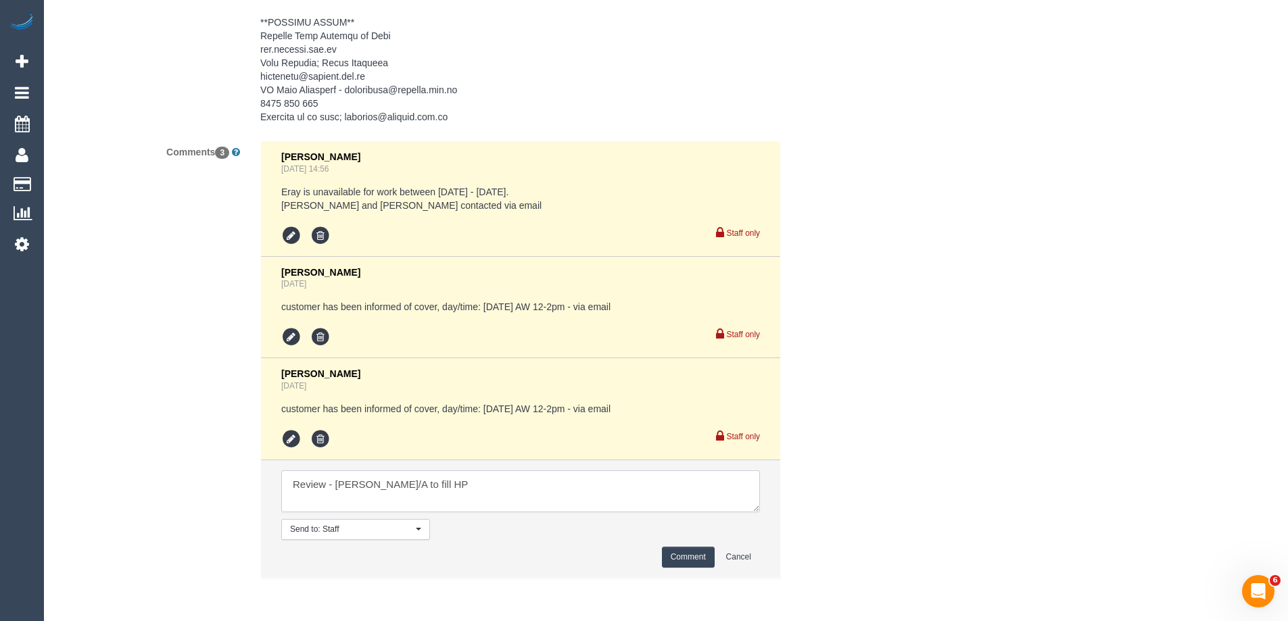
type textarea "Review - [PERSON_NAME]/A to fill HP"
drag, startPoint x: 680, startPoint y: 556, endPoint x: 884, endPoint y: 427, distance: 241.6
click at [680, 555] on button "Comment" at bounding box center [688, 557] width 53 height 21
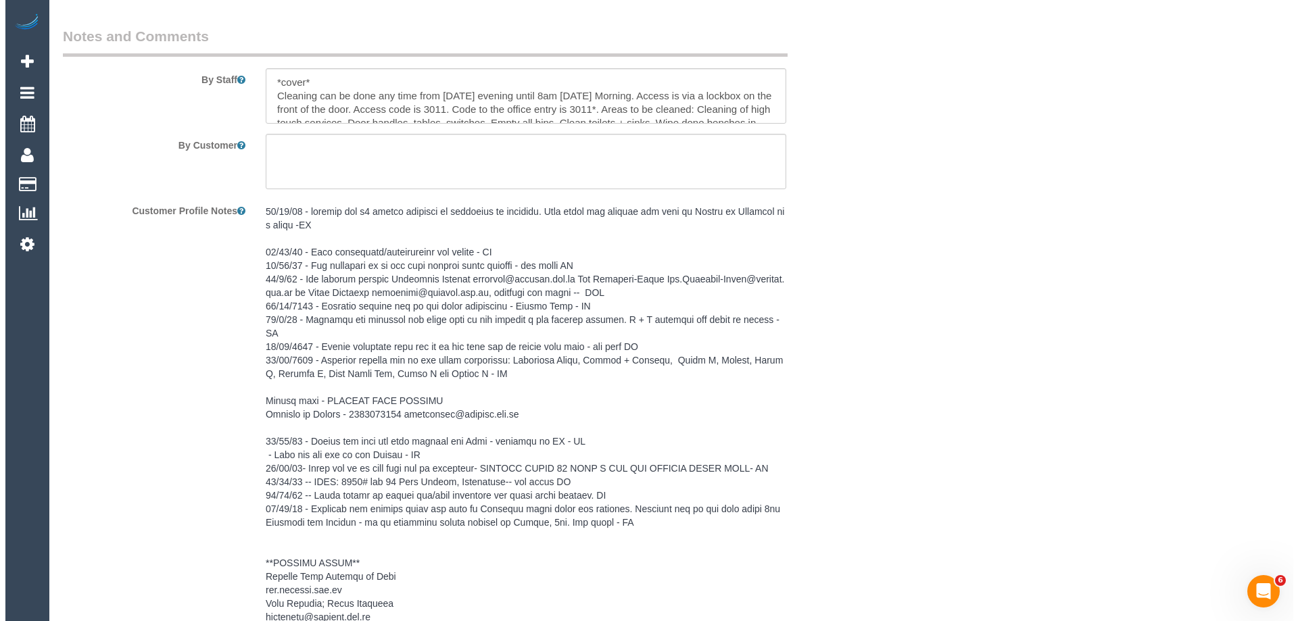
scroll to position [2032, 0]
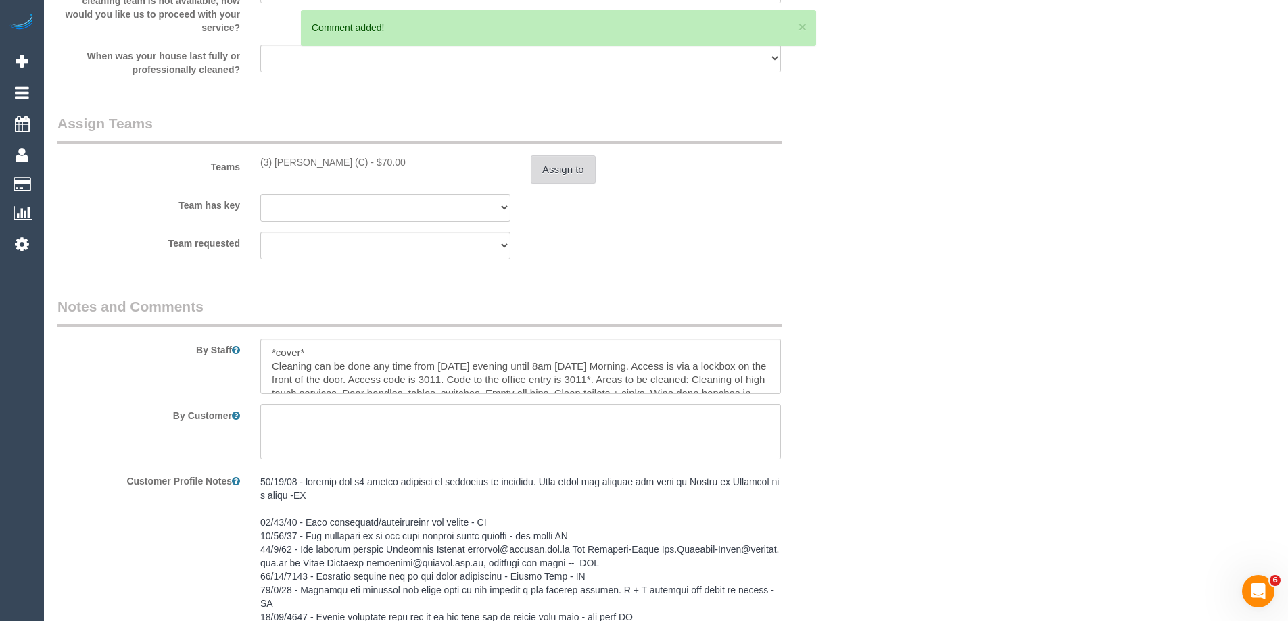
click at [573, 169] on button "Assign to" at bounding box center [563, 170] width 65 height 28
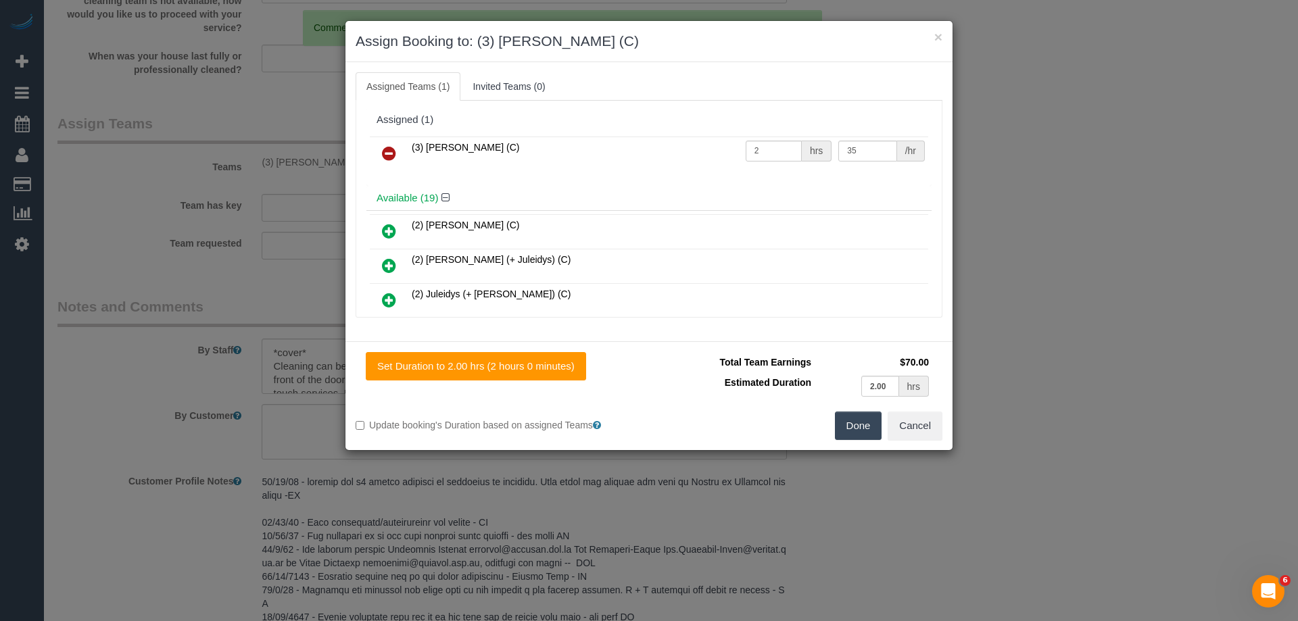
click at [386, 151] on icon at bounding box center [389, 153] width 14 height 16
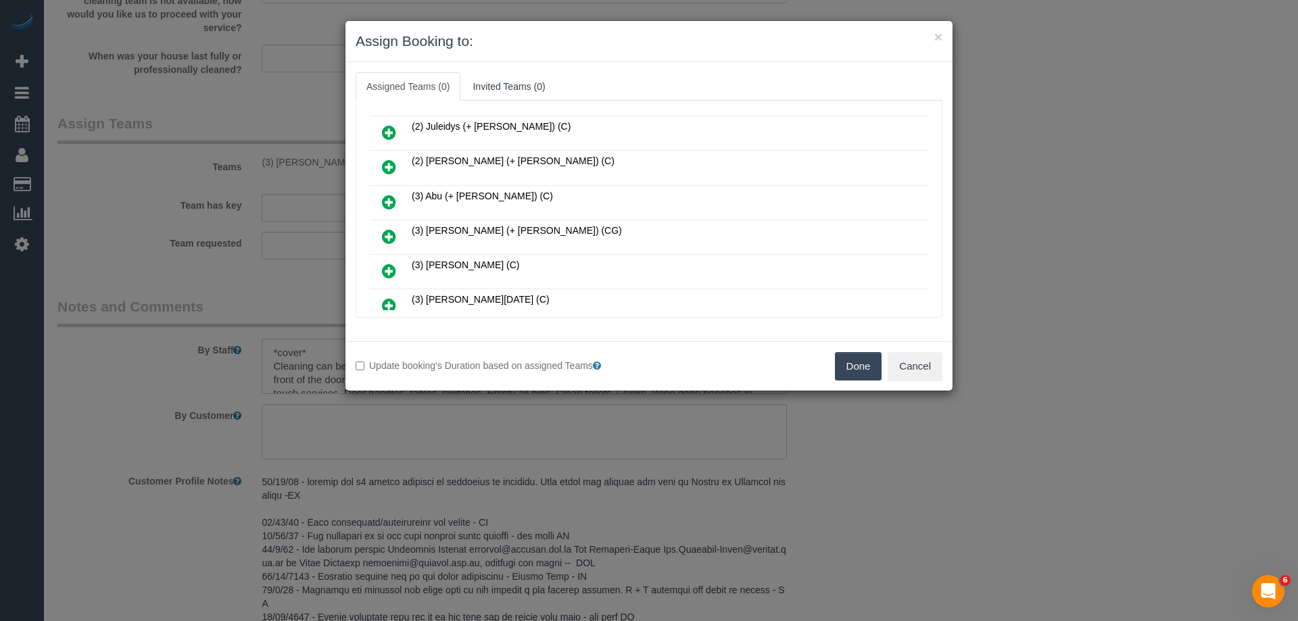
scroll to position [0, 0]
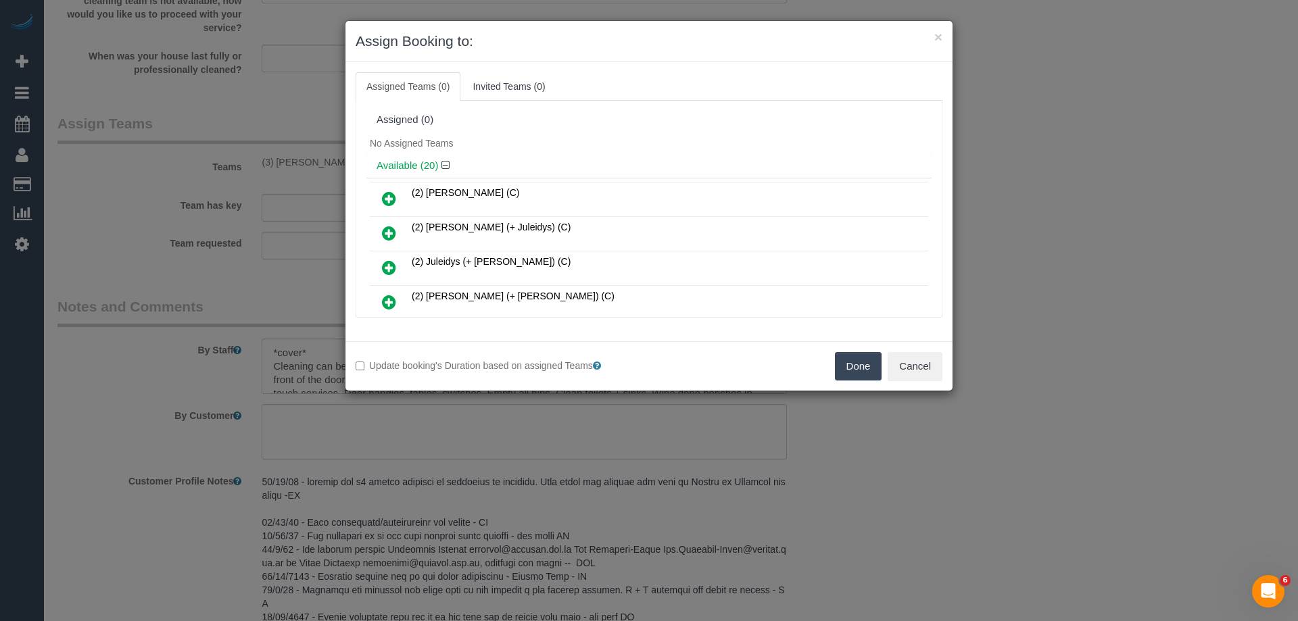
click at [575, 102] on div "Assigned (0) No Assigned Teams Available (20) (2) [PERSON_NAME] (C) (2) [PERSON…" at bounding box center [649, 209] width 587 height 217
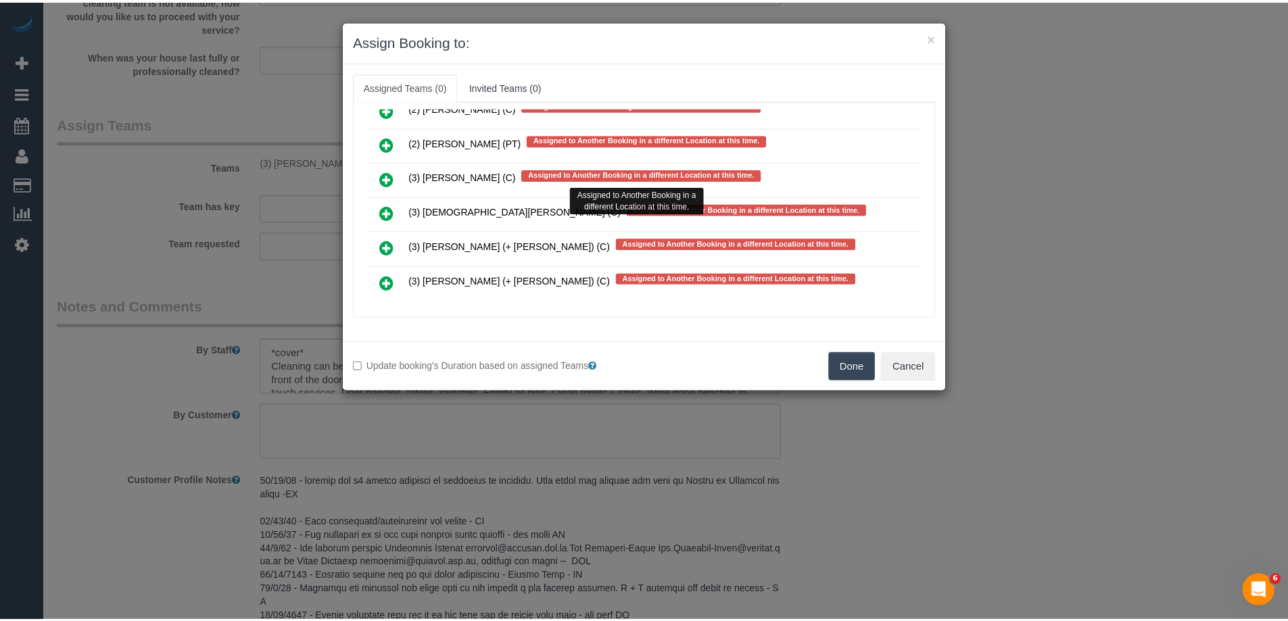
scroll to position [4721, 0]
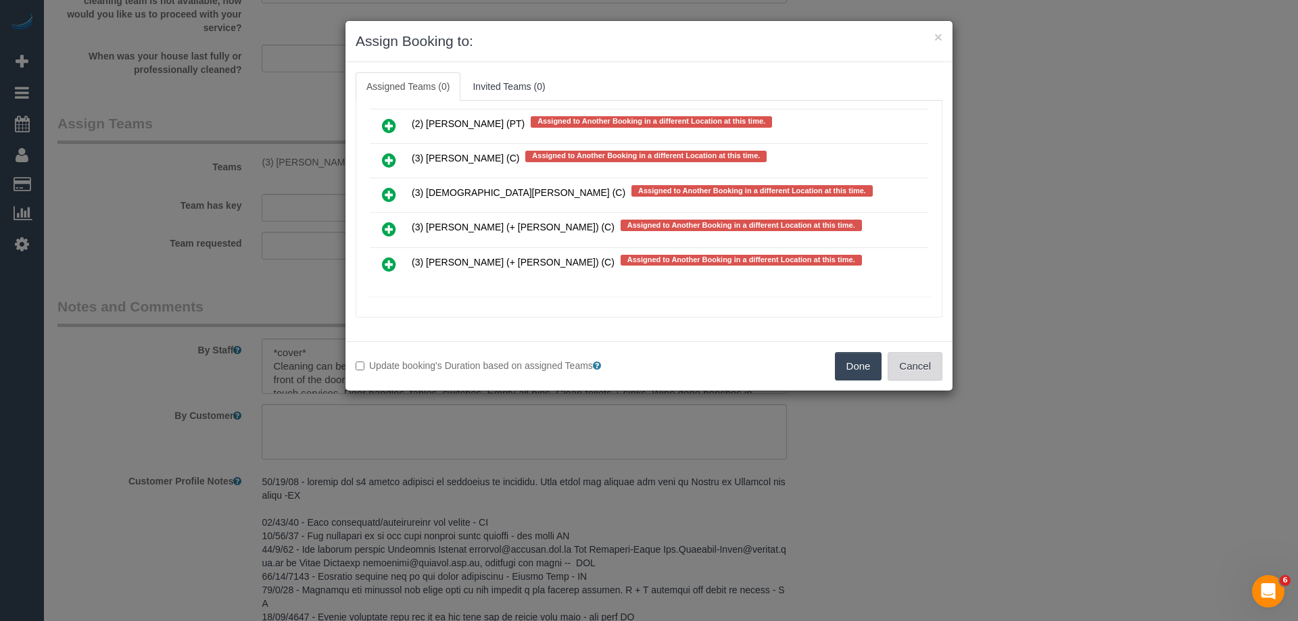
click at [908, 375] on button "Cancel" at bounding box center [915, 366] width 55 height 28
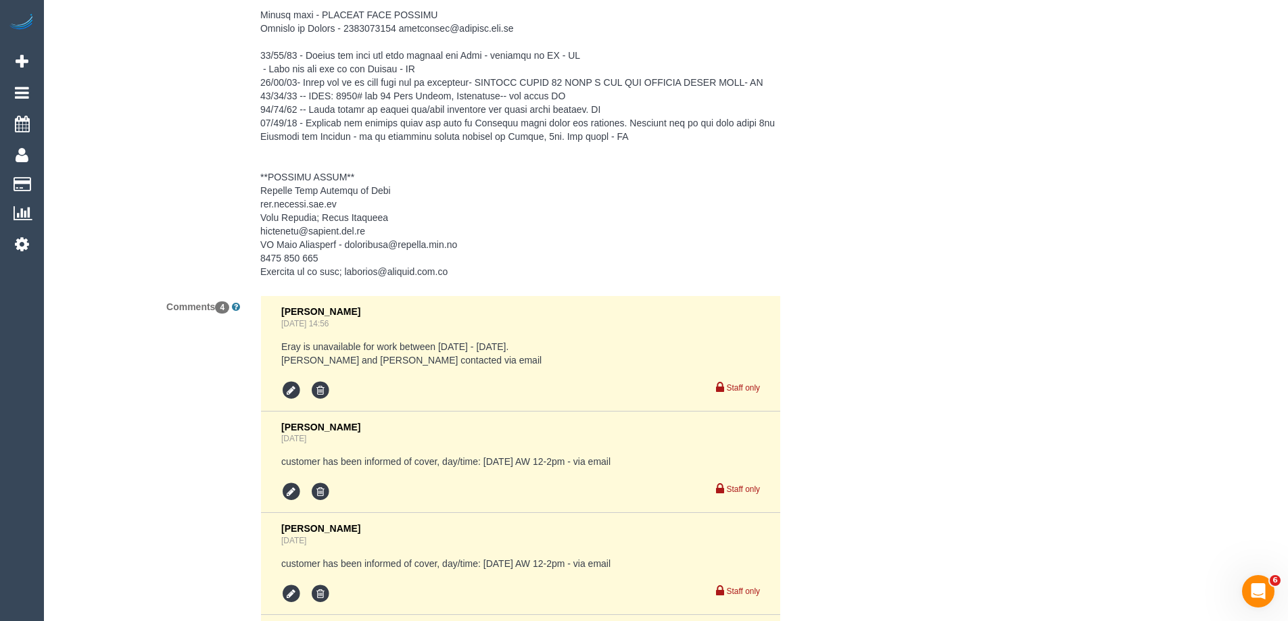
scroll to position [2945, 0]
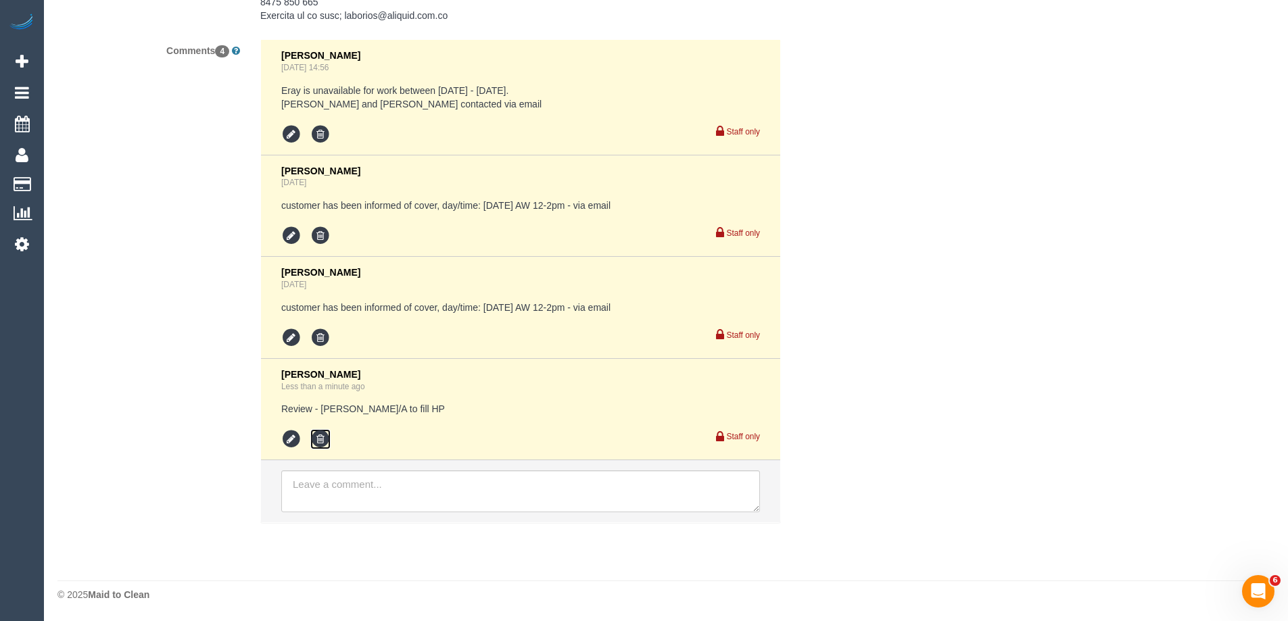
click at [325, 441] on icon at bounding box center [320, 439] width 20 height 20
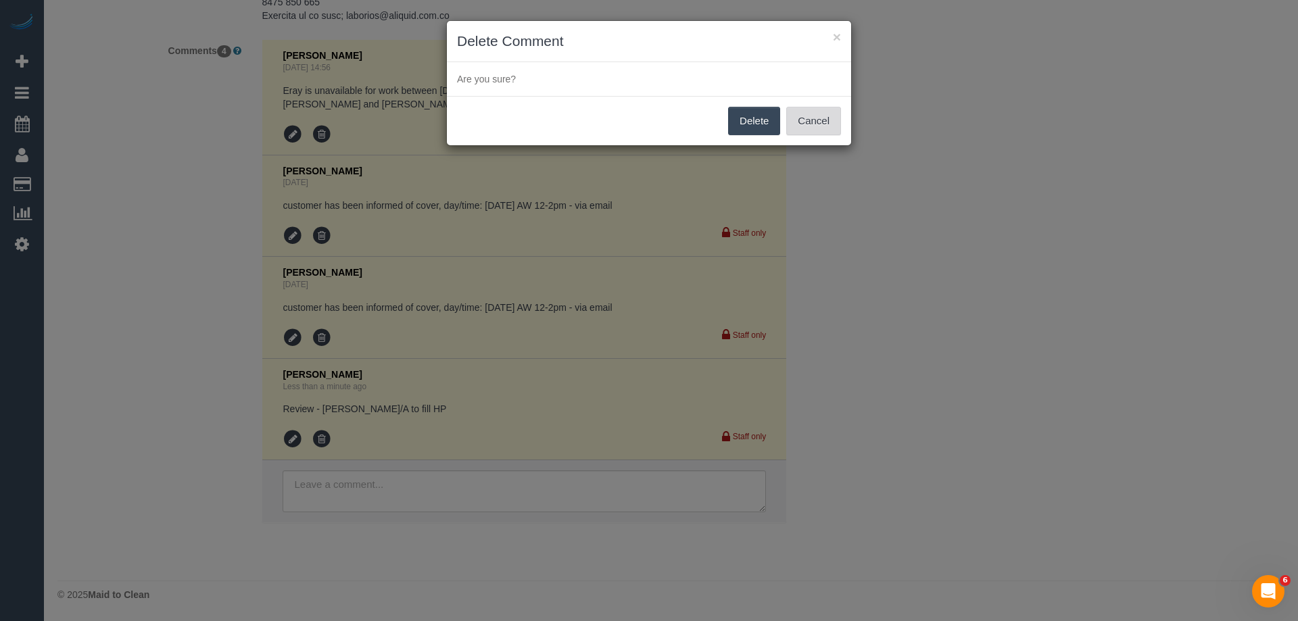
click at [815, 128] on button "Cancel" at bounding box center [813, 121] width 55 height 28
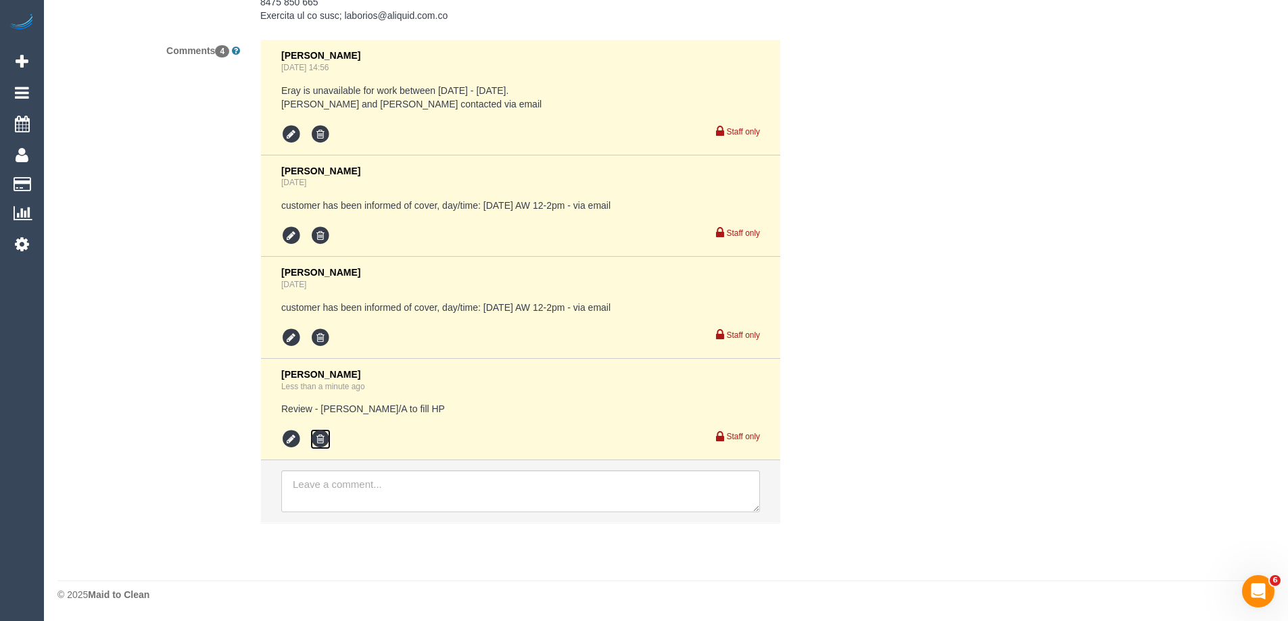
click at [318, 436] on icon at bounding box center [320, 439] width 20 height 20
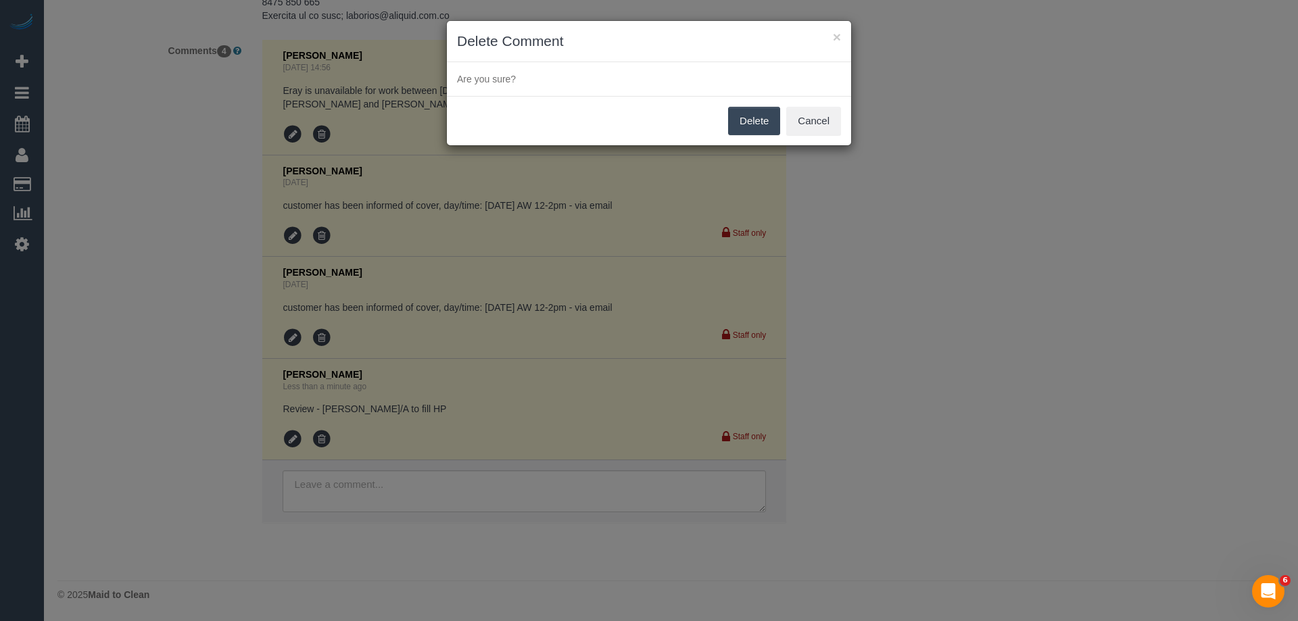
click at [752, 122] on button "Delete" at bounding box center [754, 121] width 52 height 28
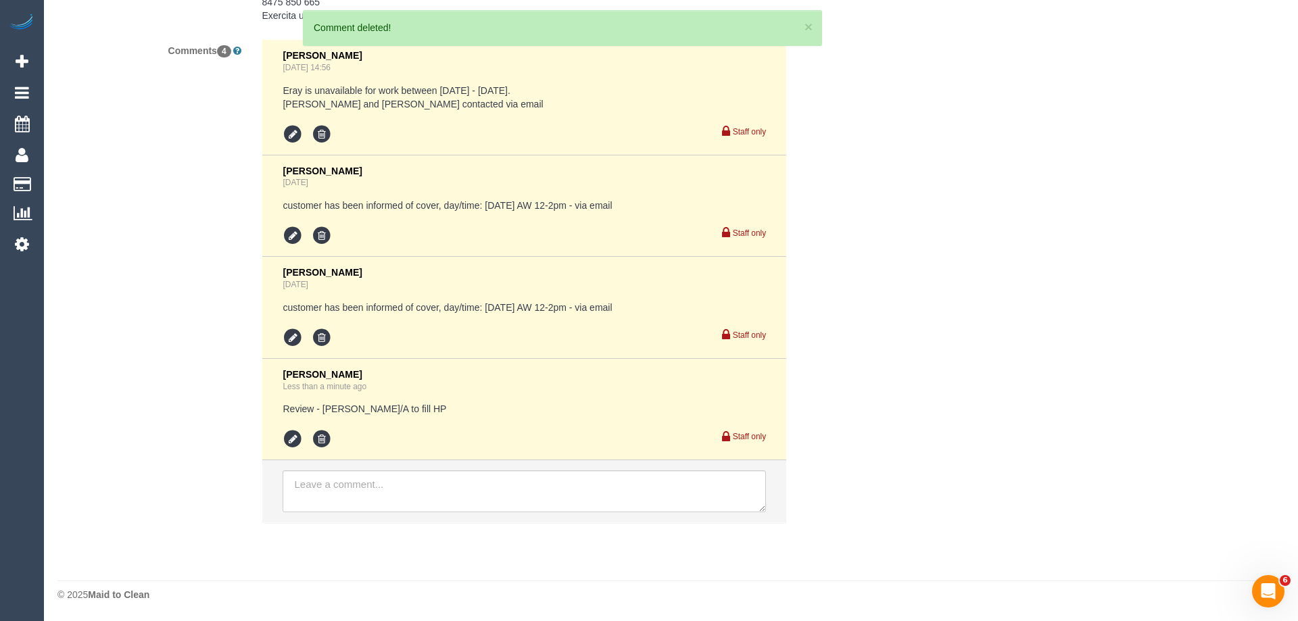
click at [913, 230] on div "× Delete Comment Are you sure? [GEOGRAPHIC_DATA] Cancel" at bounding box center [649, 310] width 1298 height 621
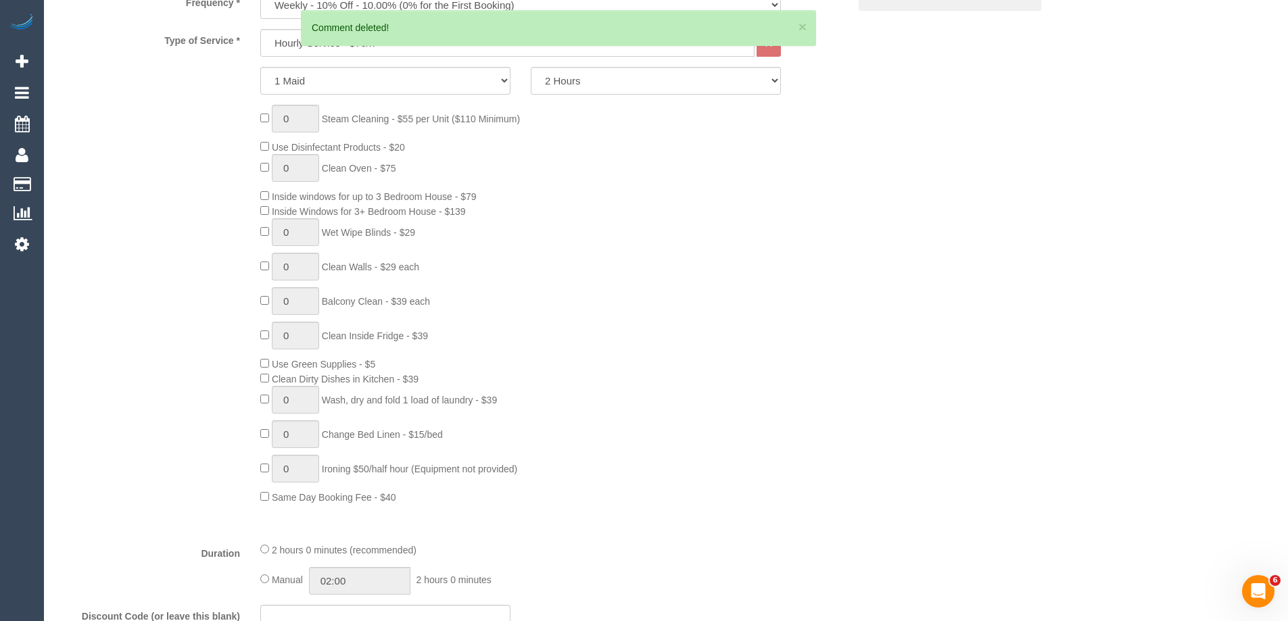
scroll to position [37, 0]
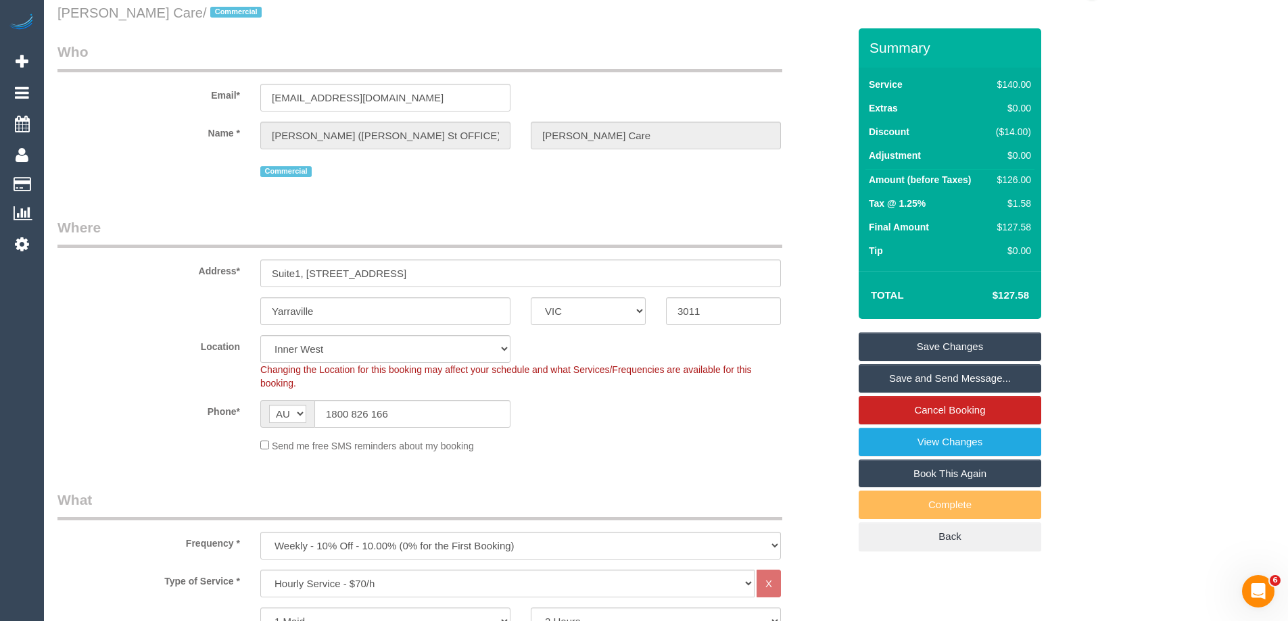
click at [935, 348] on link "Save Changes" at bounding box center [950, 347] width 183 height 28
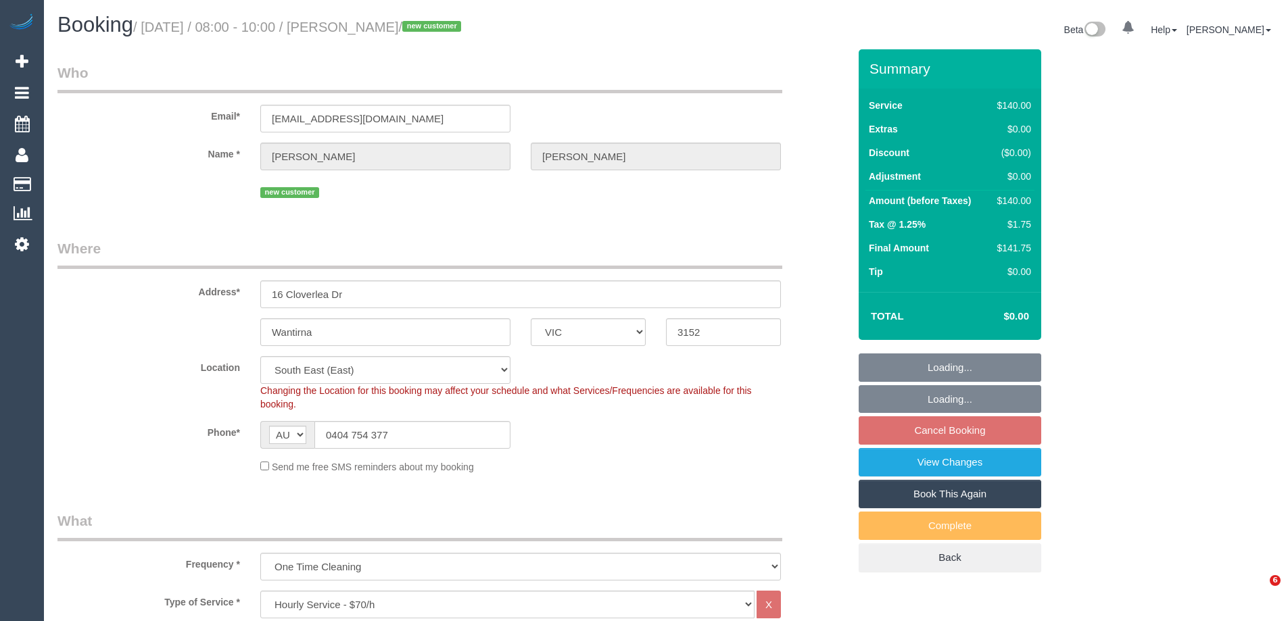
select select "VIC"
select select "number:29"
select select "number:14"
select select "number:18"
select select "number:25"
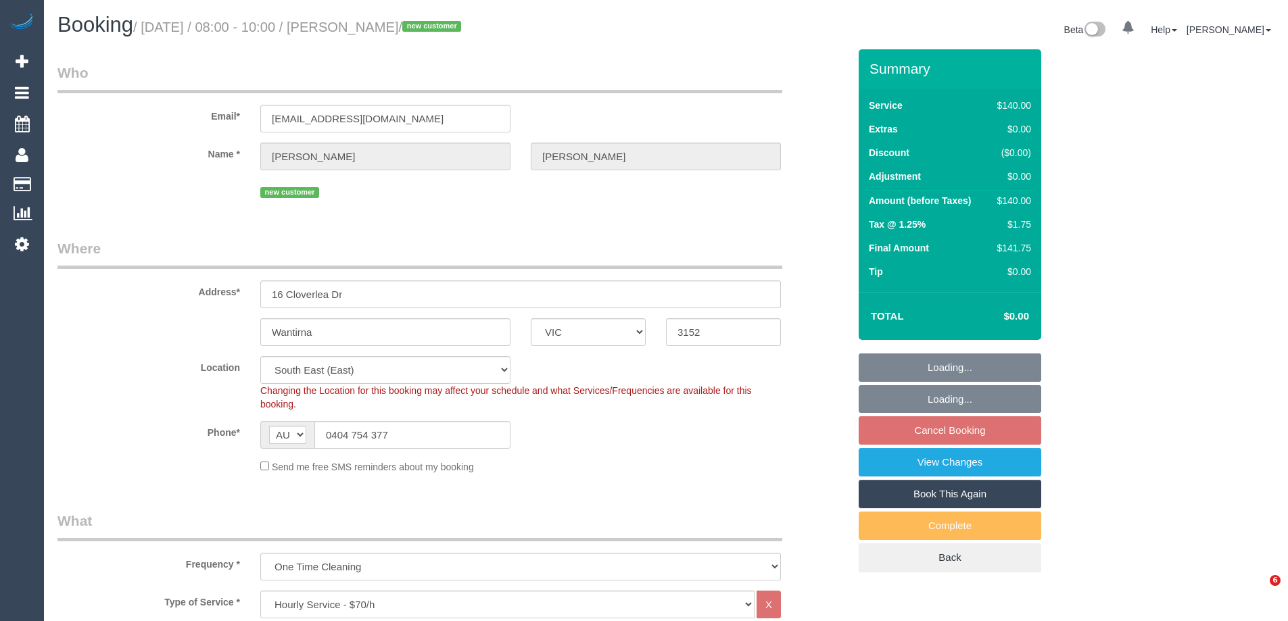
select select "number:12"
select select "spot2"
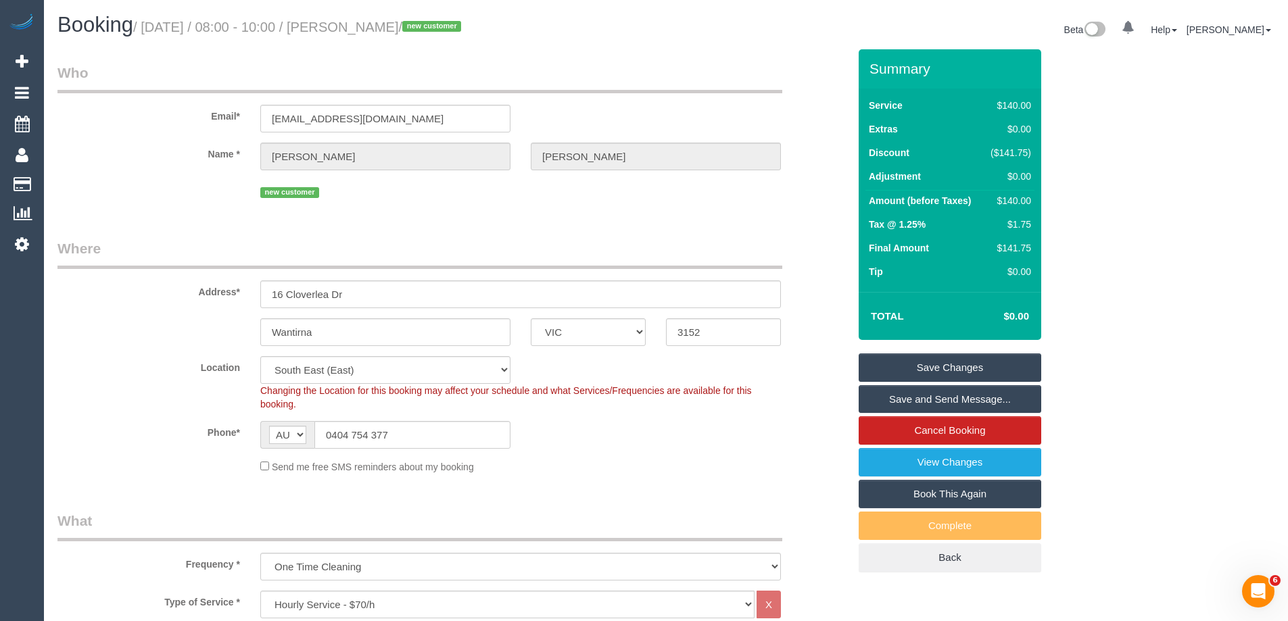
drag, startPoint x: 433, startPoint y: 28, endPoint x: 354, endPoint y: 37, distance: 79.5
click at [354, 37] on h1 "Booking / [DATE] / 08:00 - 10:00 / [PERSON_NAME] / new customer" at bounding box center [356, 25] width 598 height 23
copy small "[PERSON_NAME]"
click at [684, 423] on div "Phone* AF AL DZ AD AO AI AQ AG AR AM AW AU AT AZ BS BH BD BB BY BE BZ BJ BM BT …" at bounding box center [453, 435] width 812 height 28
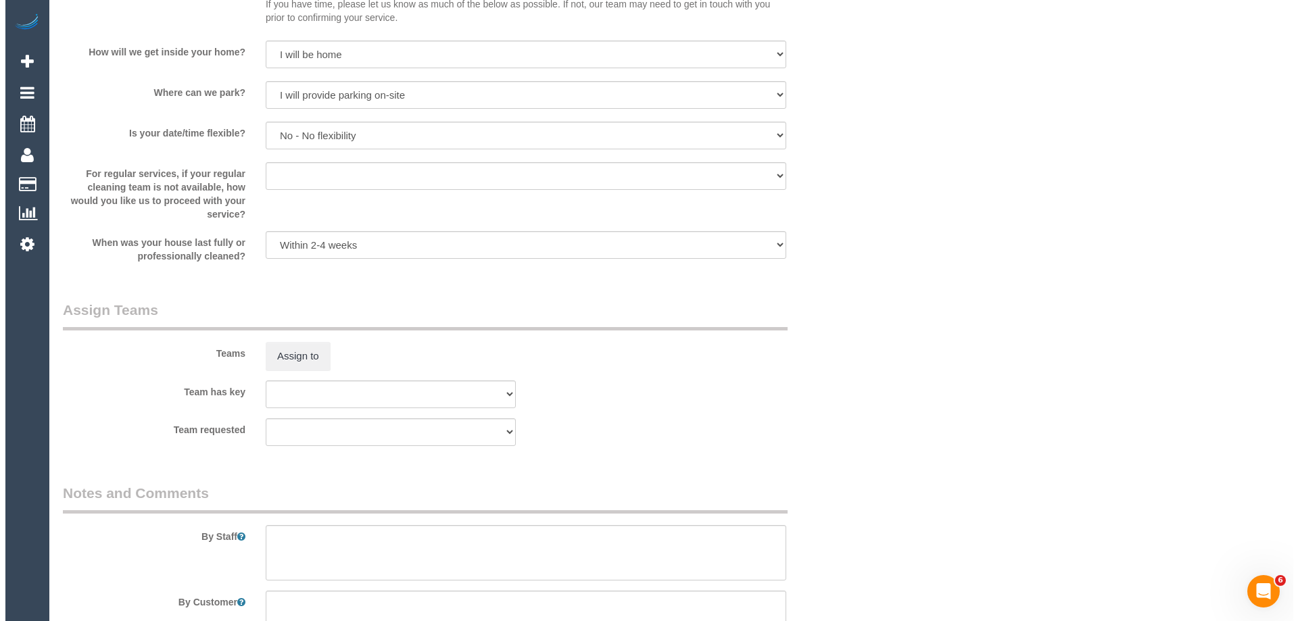
scroll to position [1758, 0]
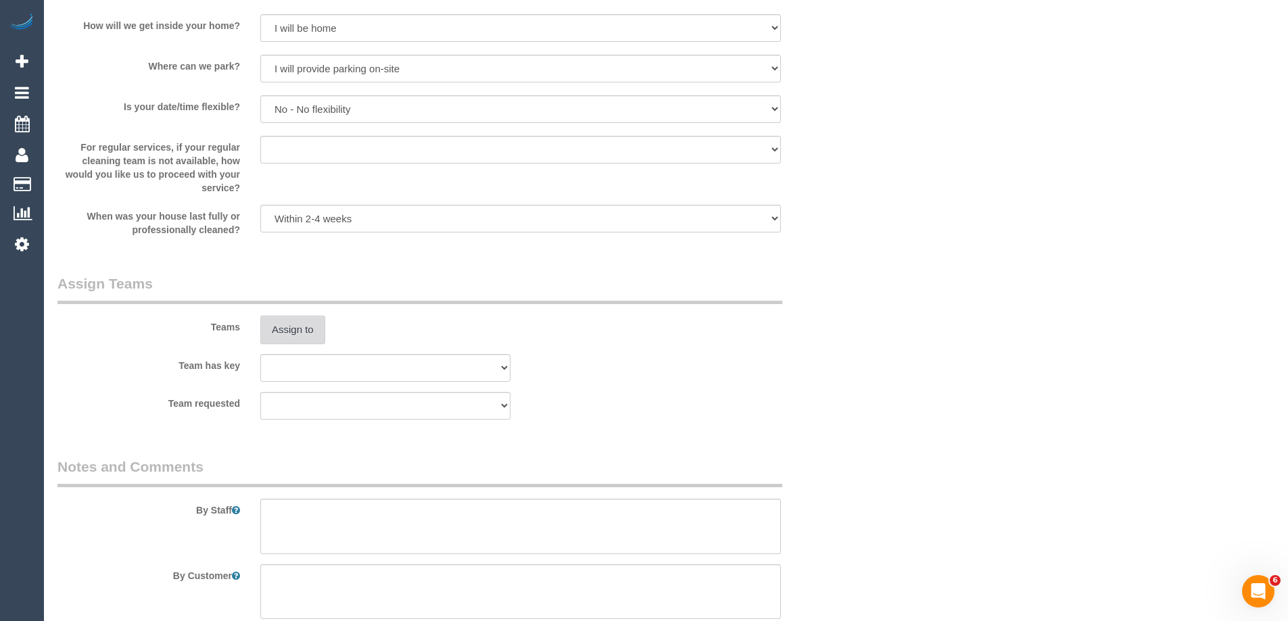
click at [300, 333] on button "Assign to" at bounding box center [292, 330] width 65 height 28
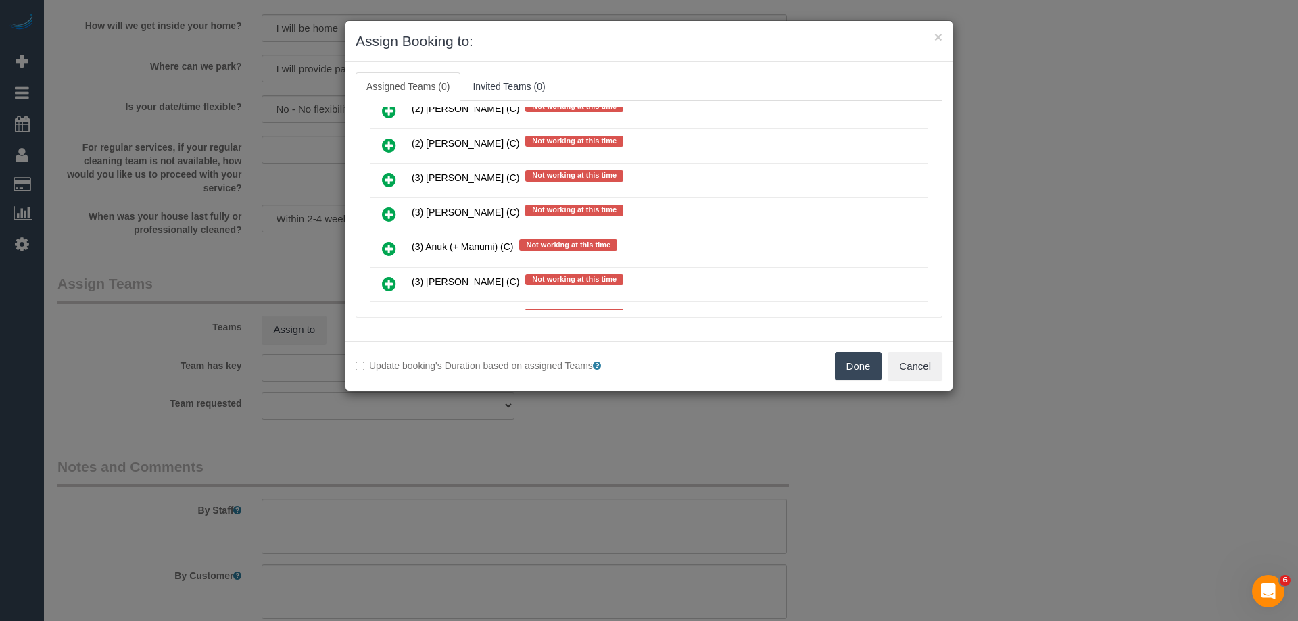
scroll to position [1217, 0]
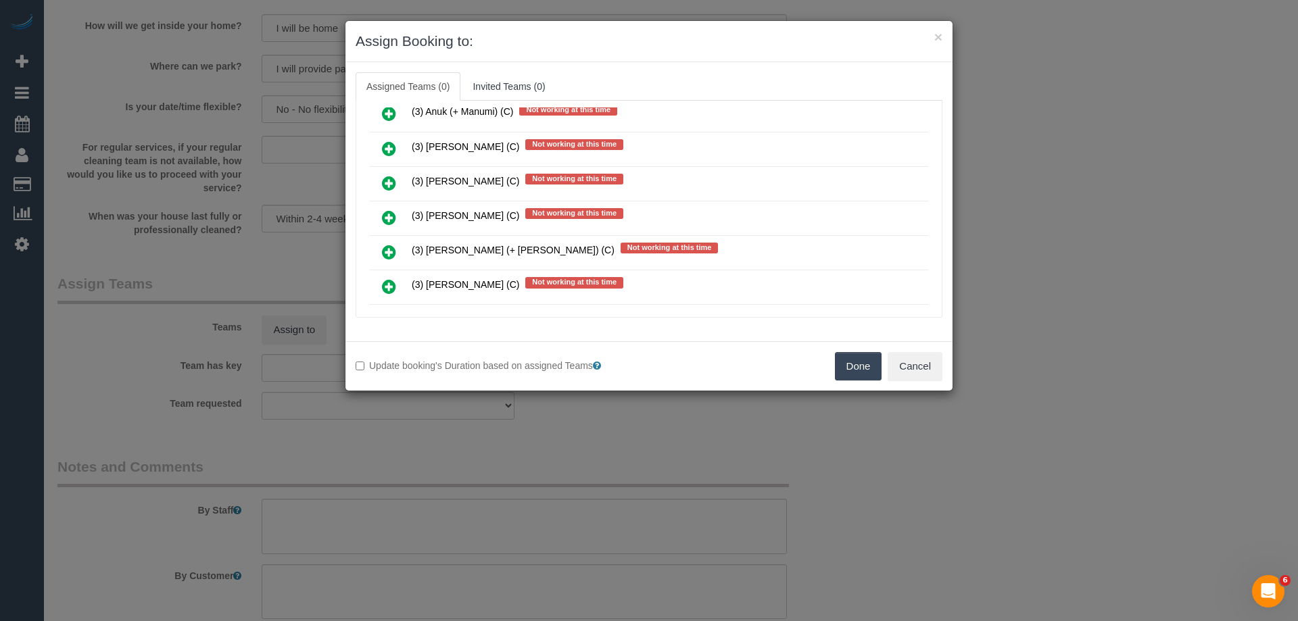
click at [392, 189] on icon at bounding box center [389, 183] width 14 height 16
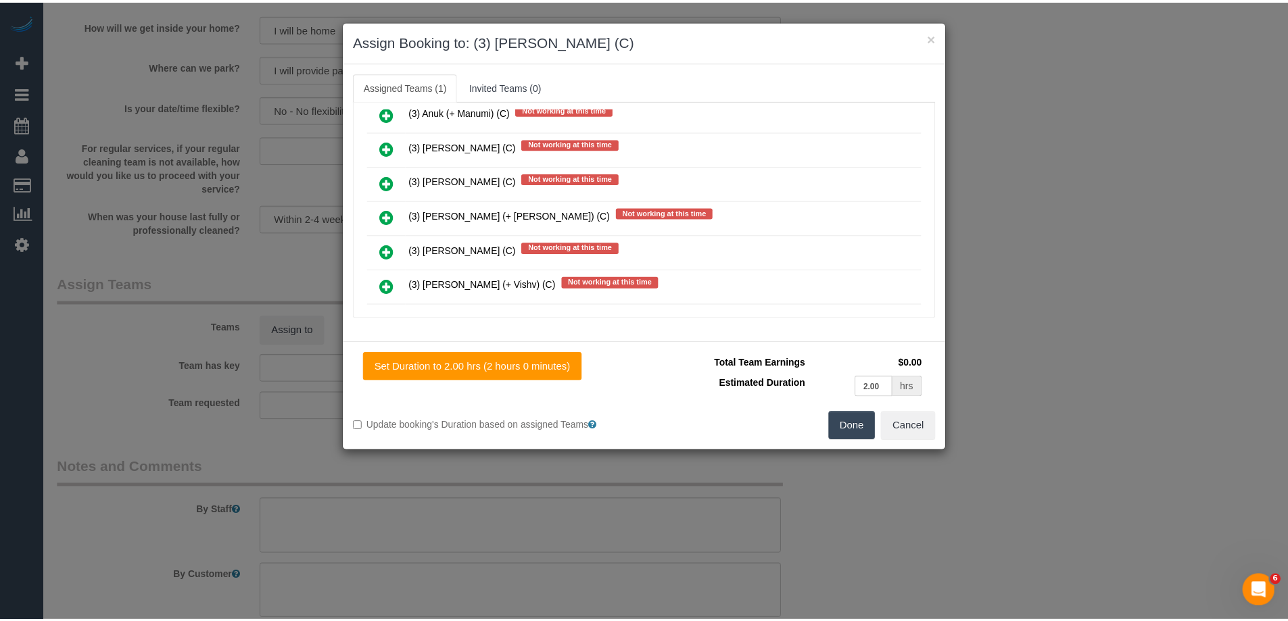
scroll to position [0, 0]
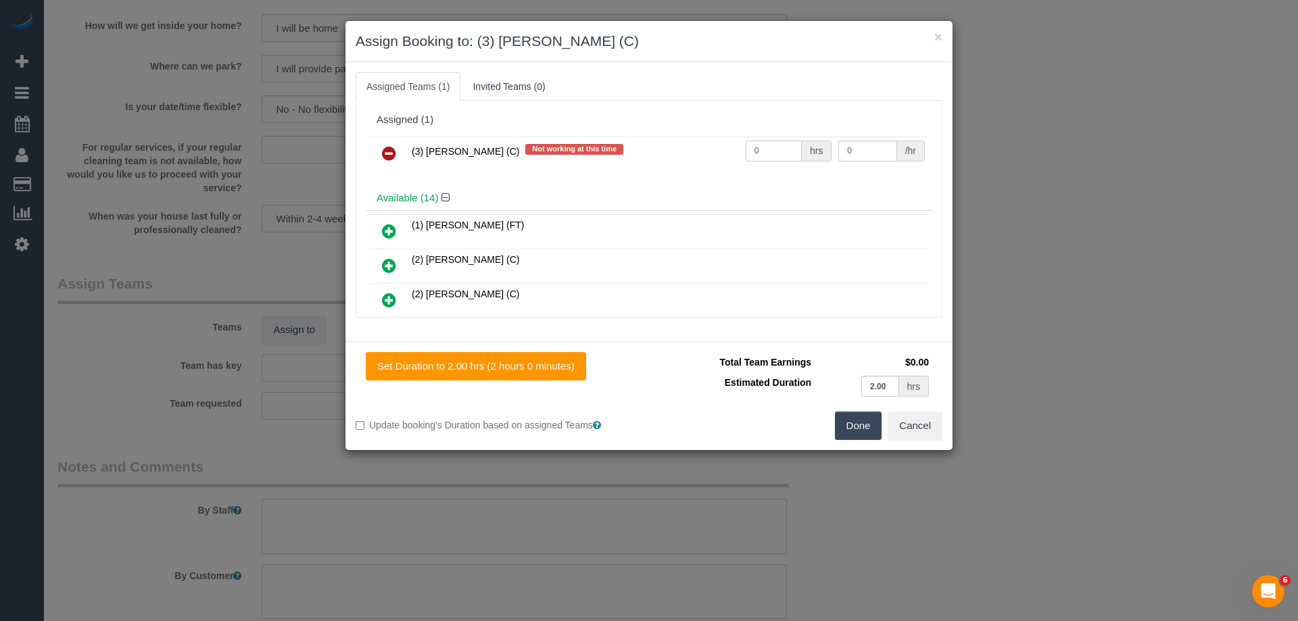
click at [768, 147] on input "0" at bounding box center [774, 151] width 56 height 21
type input "2"
click at [862, 149] on input "0" at bounding box center [868, 151] width 58 height 21
type input "35"
click at [853, 431] on button "Done" at bounding box center [858, 426] width 47 height 28
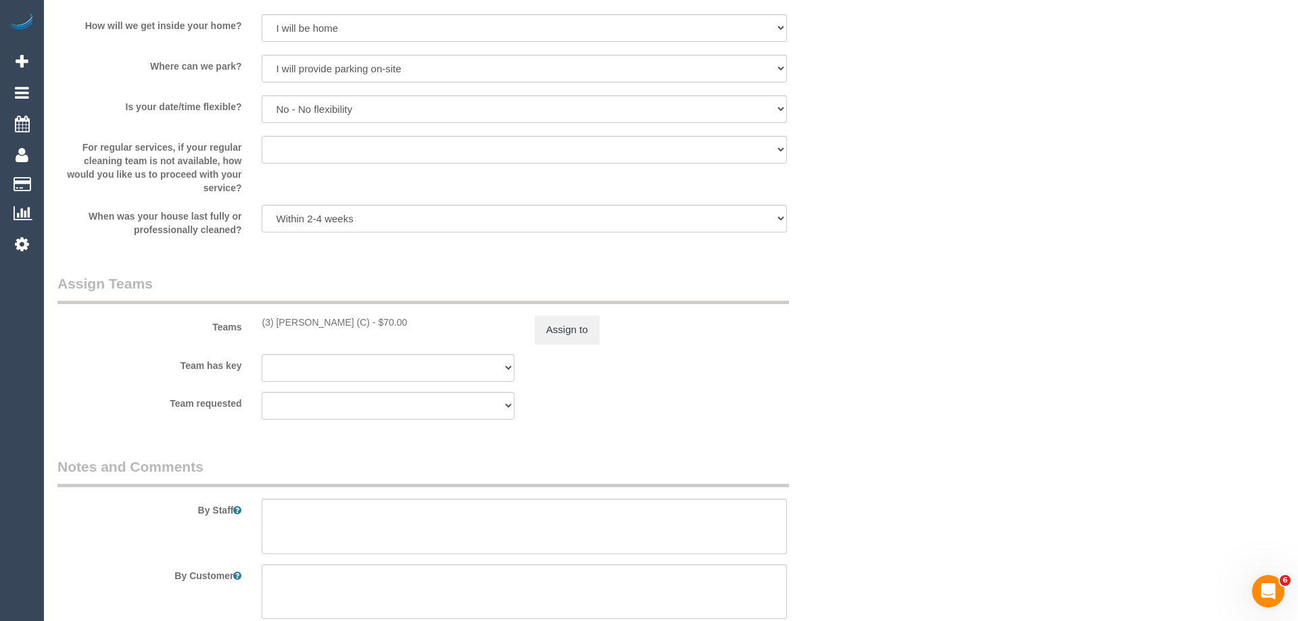
click at [853, 431] on div "× Assign Booking to: (3) Denuwan Lamahewa (C) Assigned Teams (1) Invited Teams …" at bounding box center [649, 310] width 1298 height 621
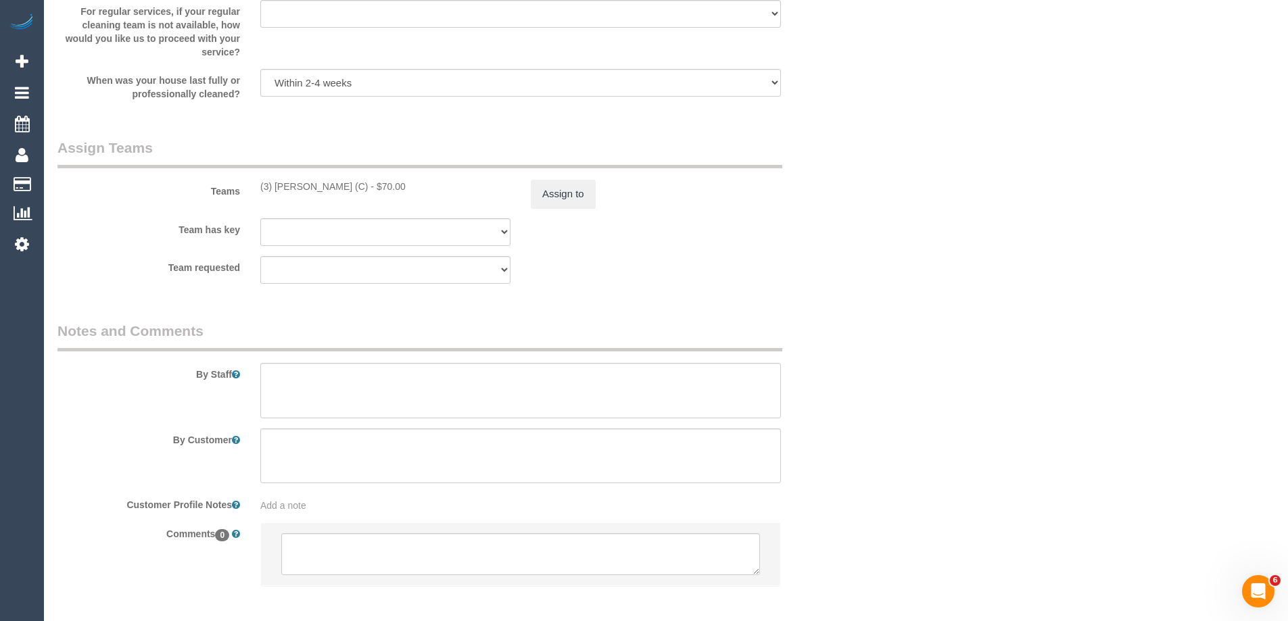
scroll to position [1957, 0]
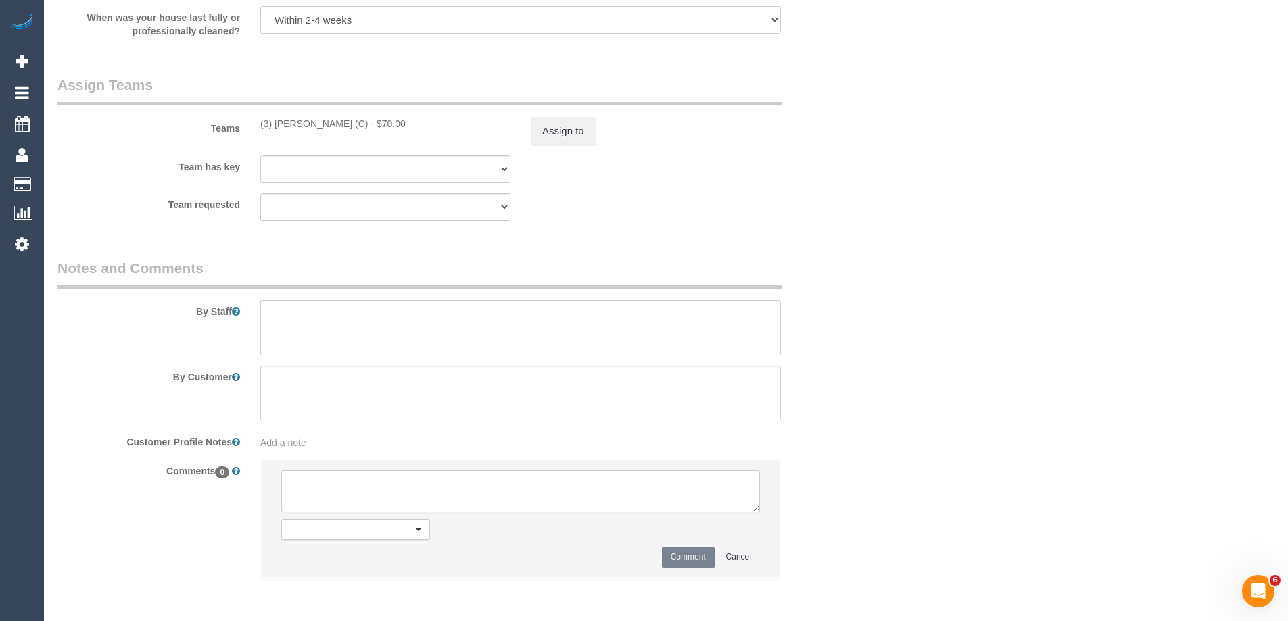
click at [361, 496] on textarea at bounding box center [520, 492] width 479 height 42
click at [433, 490] on textarea at bounding box center [520, 492] width 479 height 42
click at [337, 485] on textarea at bounding box center [520, 492] width 479 height 42
click at [542, 495] on textarea at bounding box center [520, 492] width 479 height 42
drag, startPoint x: 498, startPoint y: 494, endPoint x: 438, endPoint y: 487, distance: 61.2
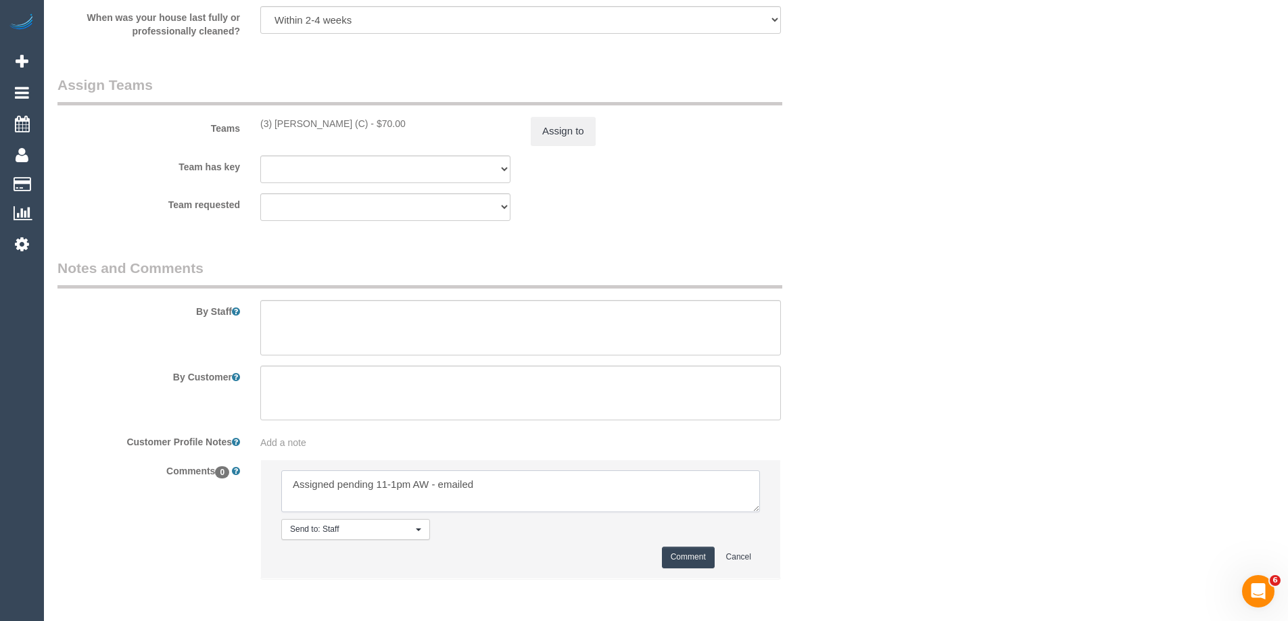
click at [438, 487] on textarea at bounding box center [520, 492] width 479 height 42
type textarea "Assigned pending 11-1pm AW - emailed"
click at [684, 562] on button "Comment" at bounding box center [688, 557] width 53 height 21
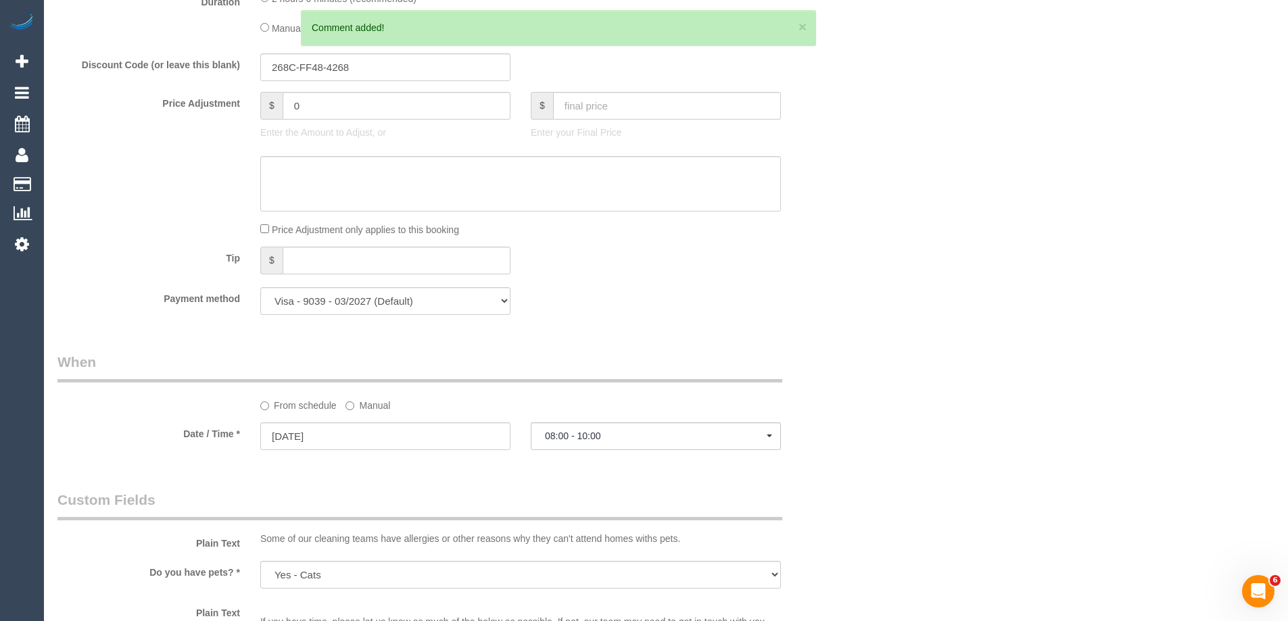
scroll to position [1213, 0]
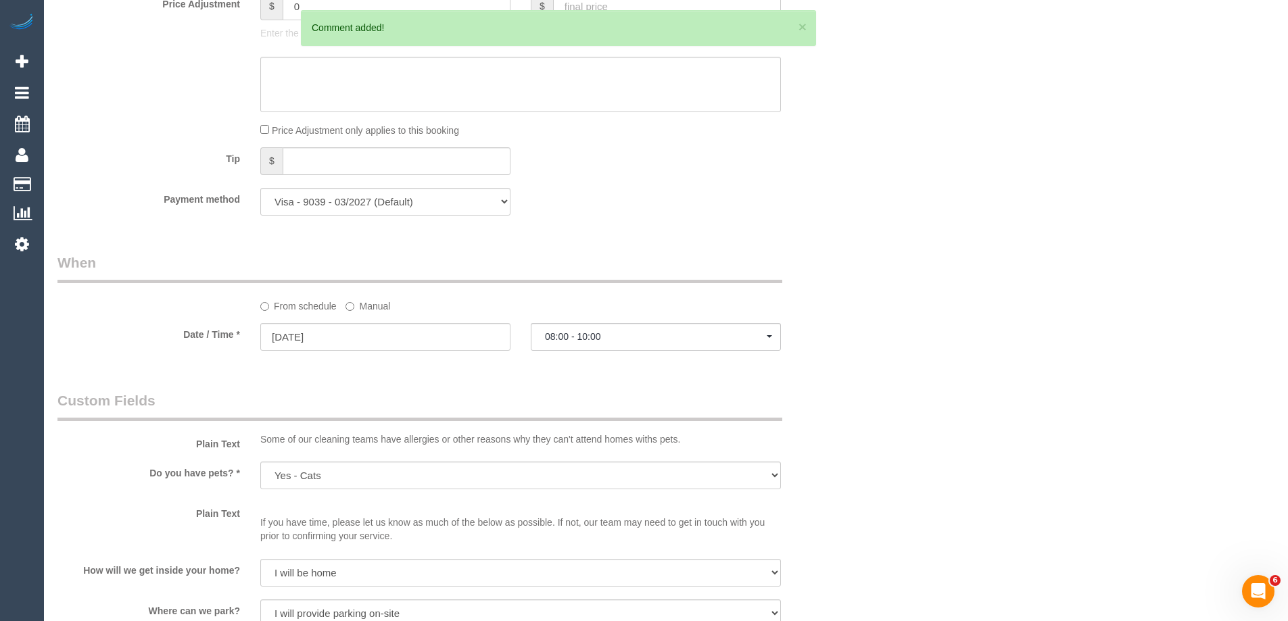
click at [378, 303] on label "Manual" at bounding box center [368, 304] width 45 height 18
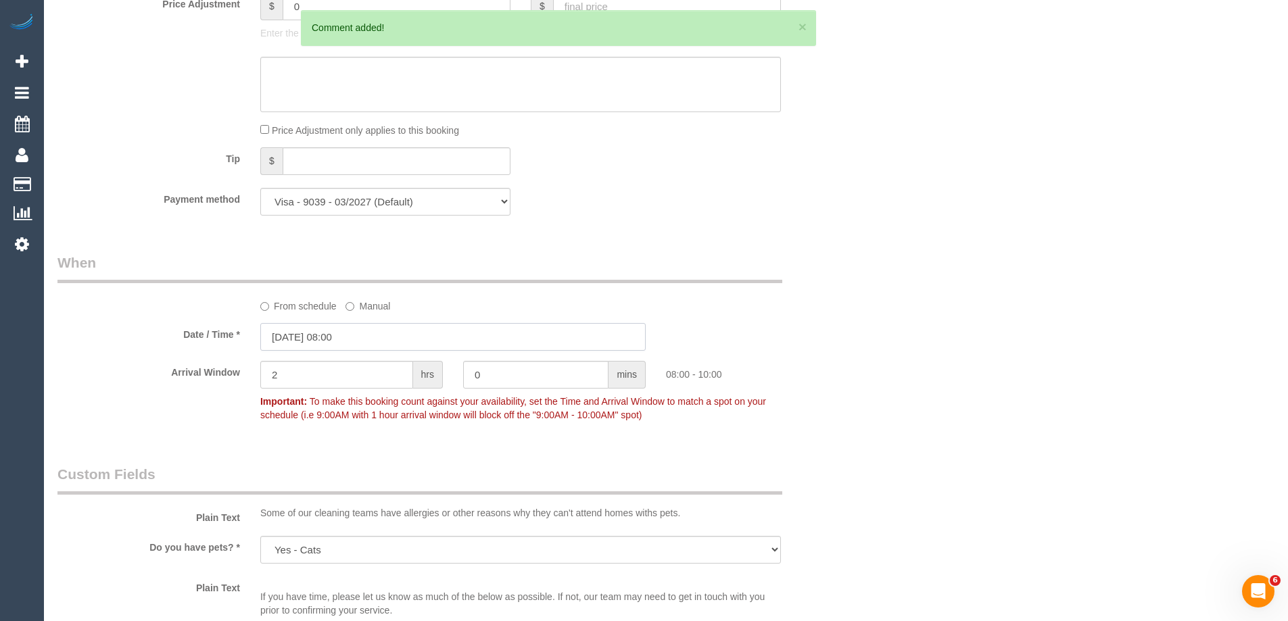
click at [350, 339] on input "[DATE] 08:00" at bounding box center [452, 337] width 385 height 28
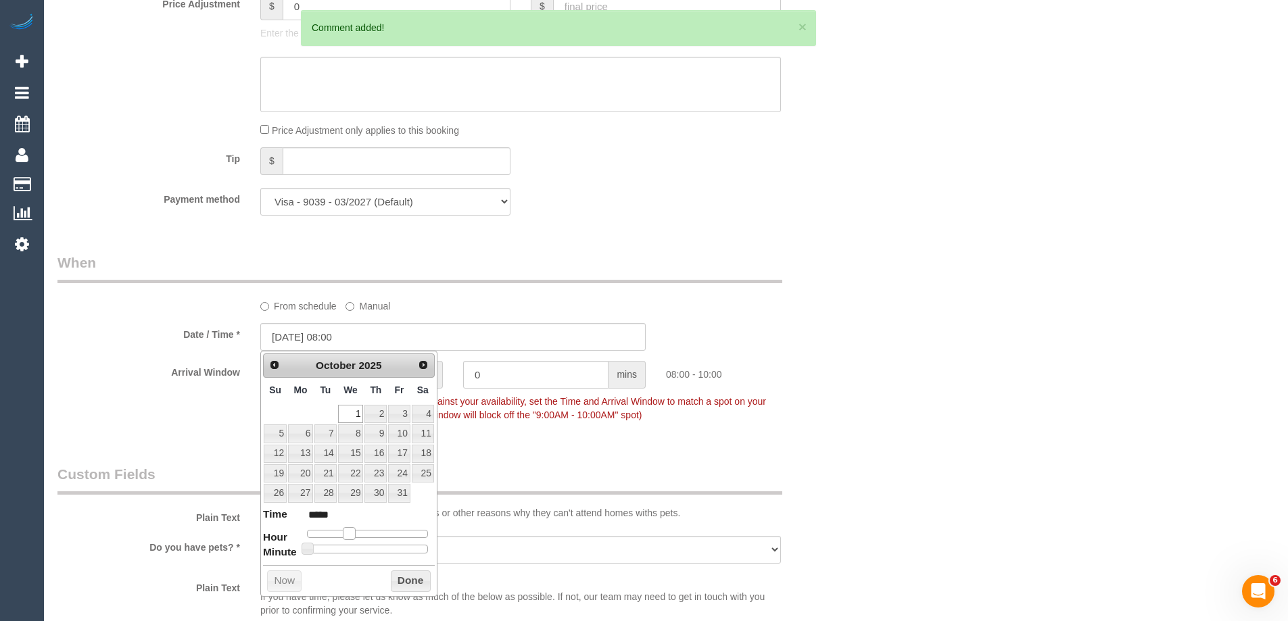
type input "01/10/2025 09:00"
type input "*****"
type input "01/10/2025 10:00"
type input "*****"
type input "01/10/2025 11:00"
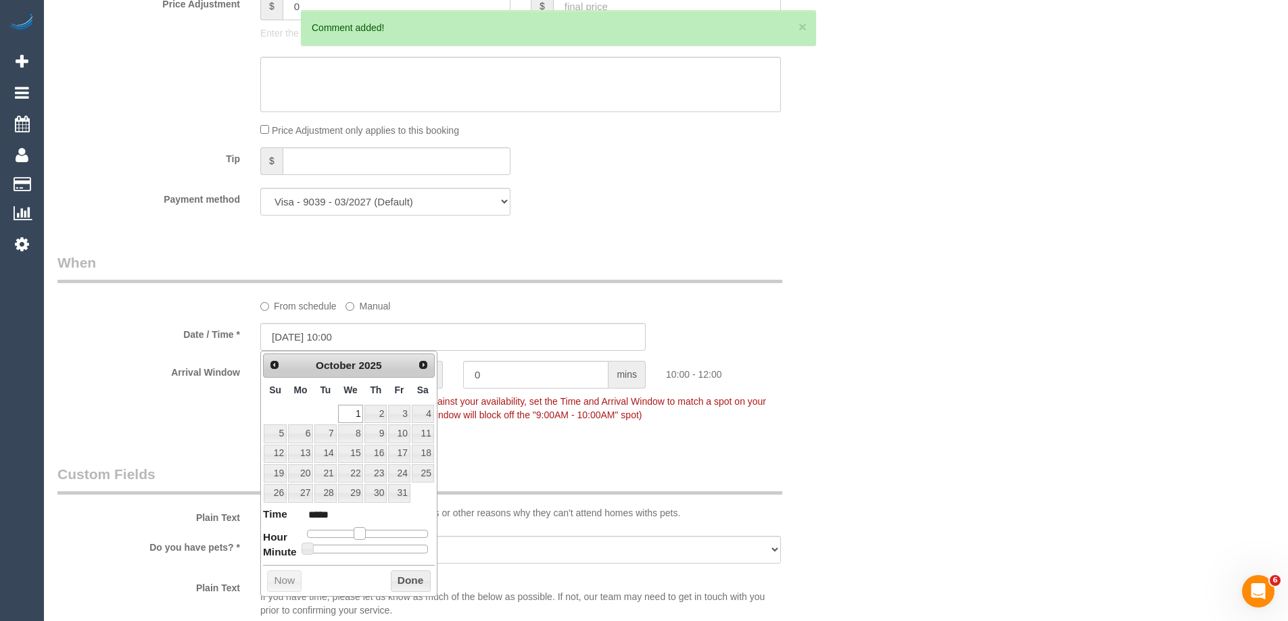
type input "*****"
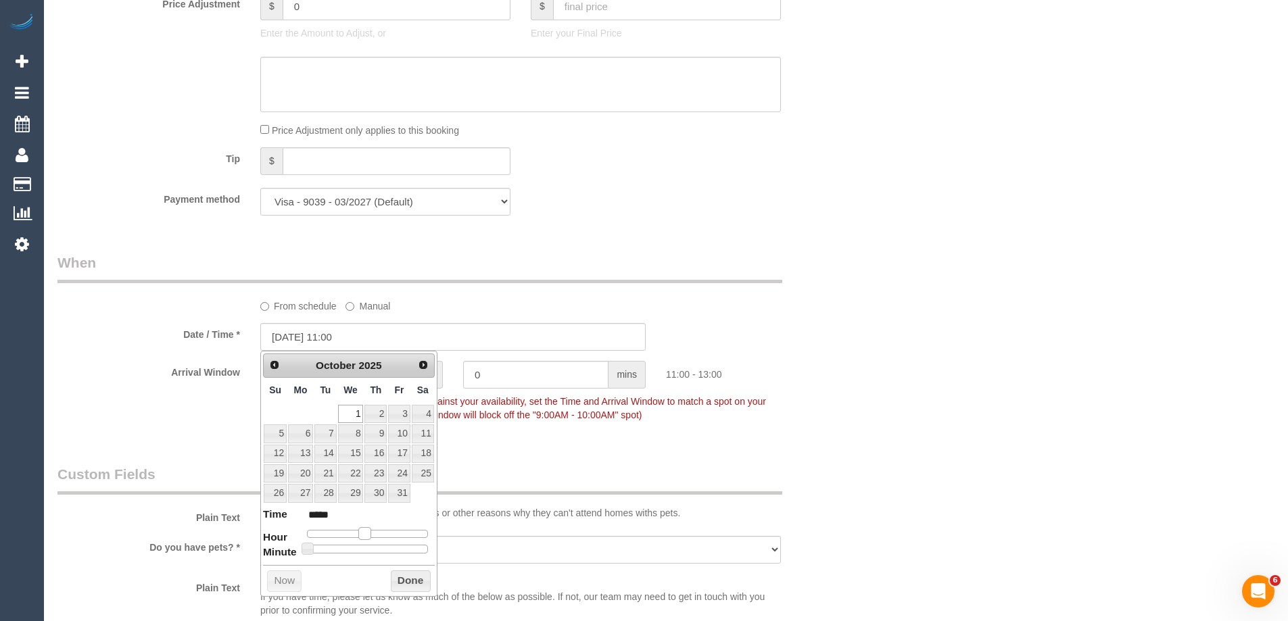
drag, startPoint x: 351, startPoint y: 538, endPoint x: 367, endPoint y: 544, distance: 16.5
click at [367, 544] on dl "Time ***** Hour Minute Second Millisecond Microsecond Time Zone ***** ***** ***…" at bounding box center [349, 530] width 172 height 47
click at [412, 583] on button "Done" at bounding box center [411, 582] width 40 height 22
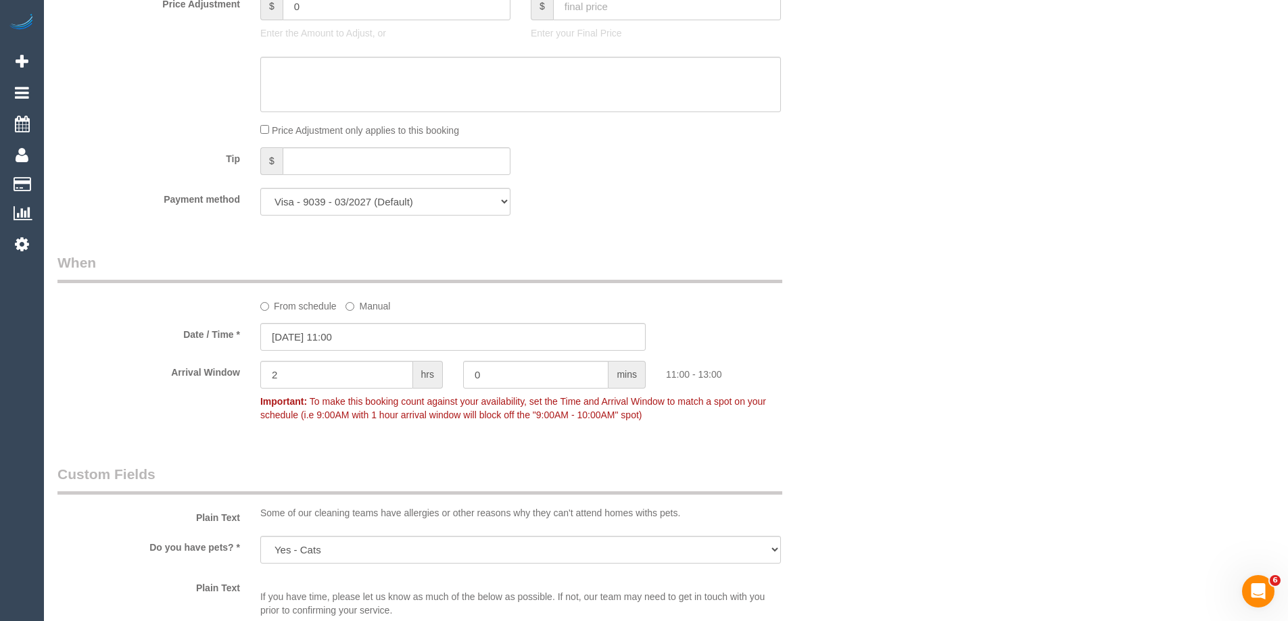
click at [865, 330] on div "Who Email* jennyleeforde@outlook.com Name * Jenny Forde new customer Where Addr…" at bounding box center [665, 165] width 1217 height 2658
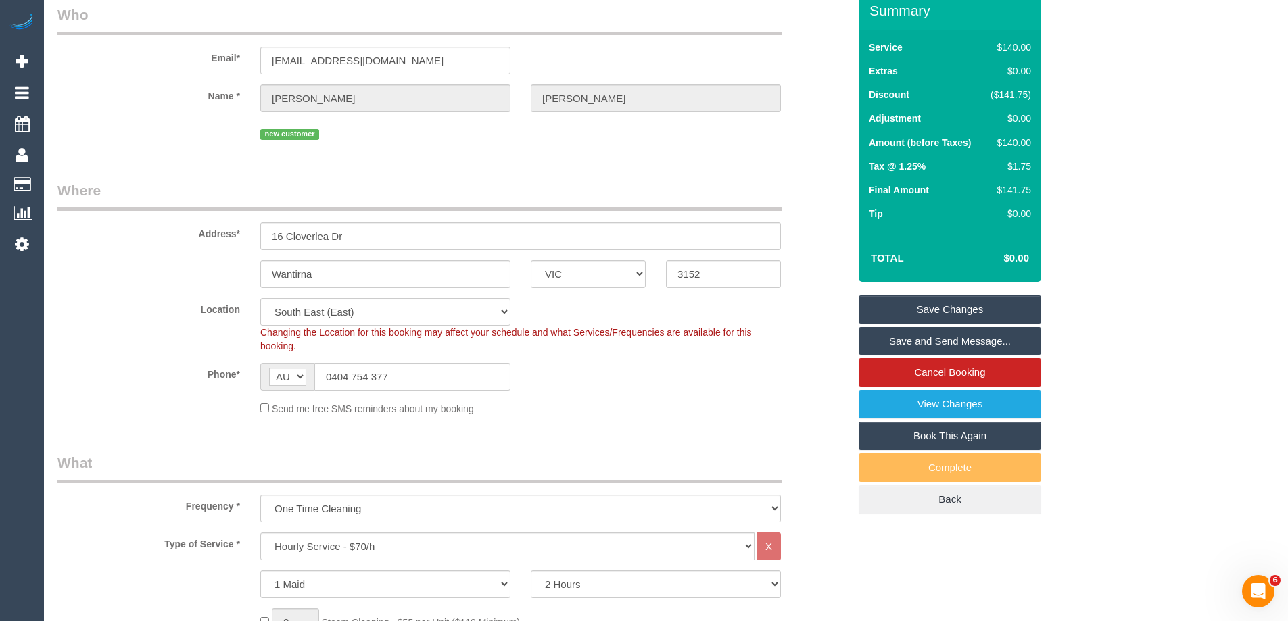
scroll to position [0, 0]
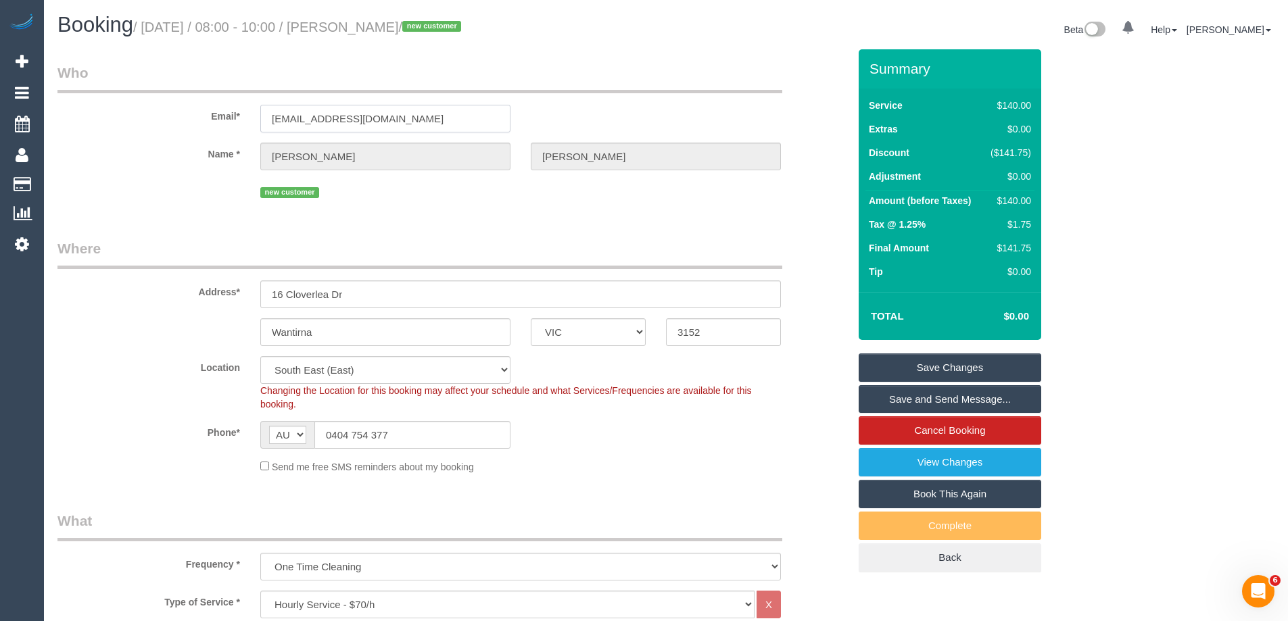
click at [346, 114] on input "jennyleeforde@outlook.com" at bounding box center [385, 119] width 250 height 28
click at [377, 211] on fieldset "Who Email* jennyleeforde@outlook.com Name * Jenny Forde new customer" at bounding box center [452, 137] width 791 height 149
click at [744, 431] on div "Phone* AF AL DZ AD AO AI AQ AG AR AM AW AU AT AZ BS BH BD BB BY BE BZ BJ BM BT …" at bounding box center [453, 435] width 812 height 28
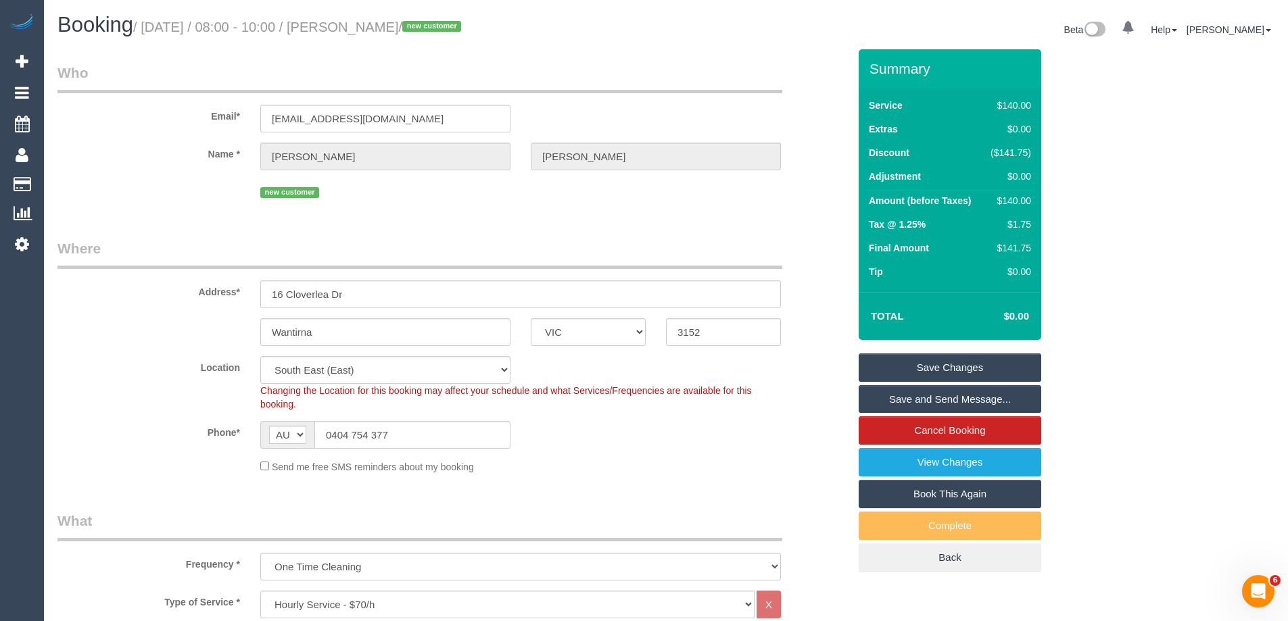
click at [954, 366] on link "Save Changes" at bounding box center [950, 368] width 183 height 28
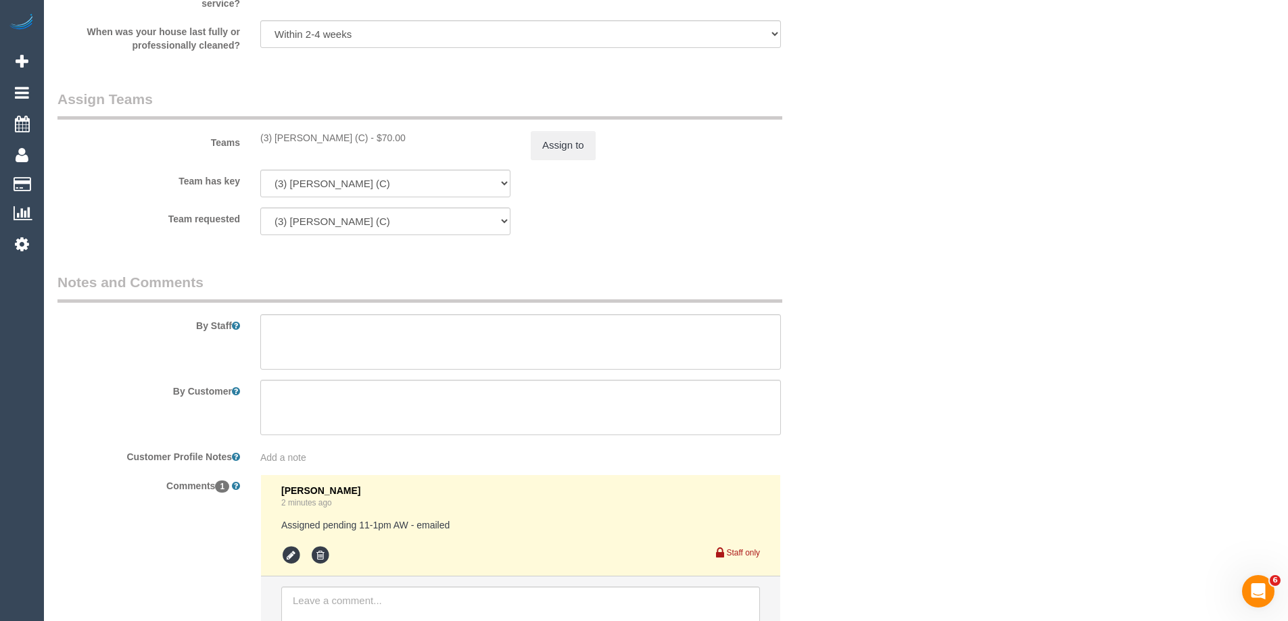
scroll to position [2133, 0]
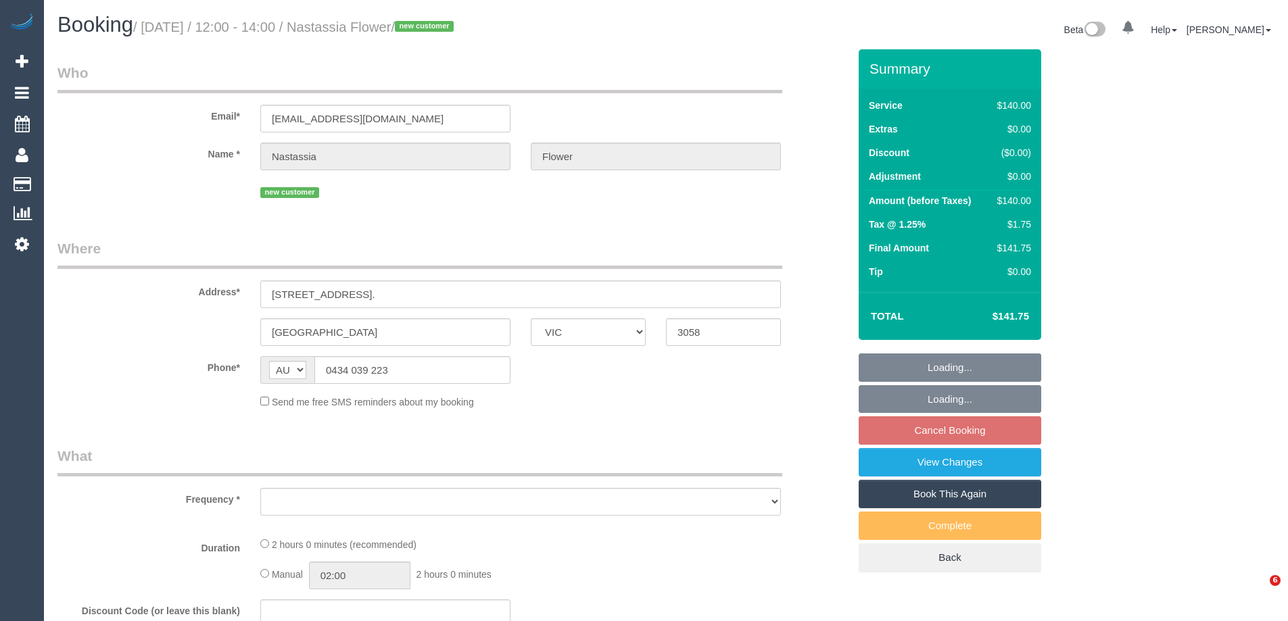
select select "VIC"
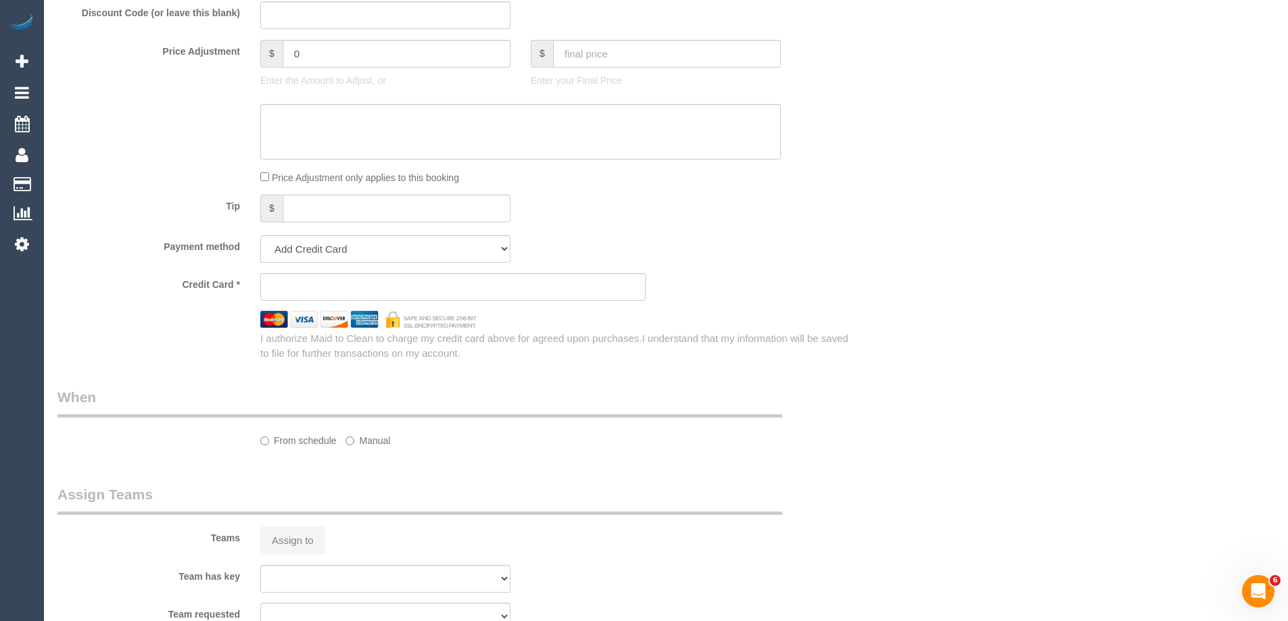
select select "object:552"
select select "string:stripe-pm_1SB7JR2GScqysDRVncjn0DrF"
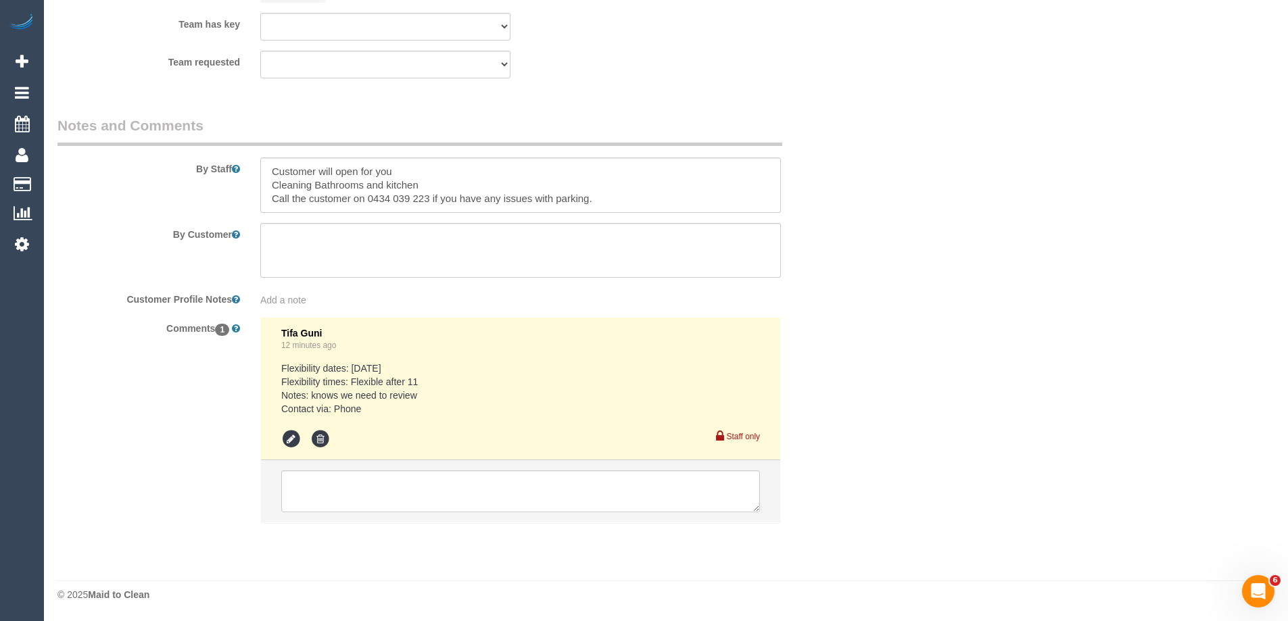
select select "object:705"
select select "number:28"
select select "number:14"
select select "number:19"
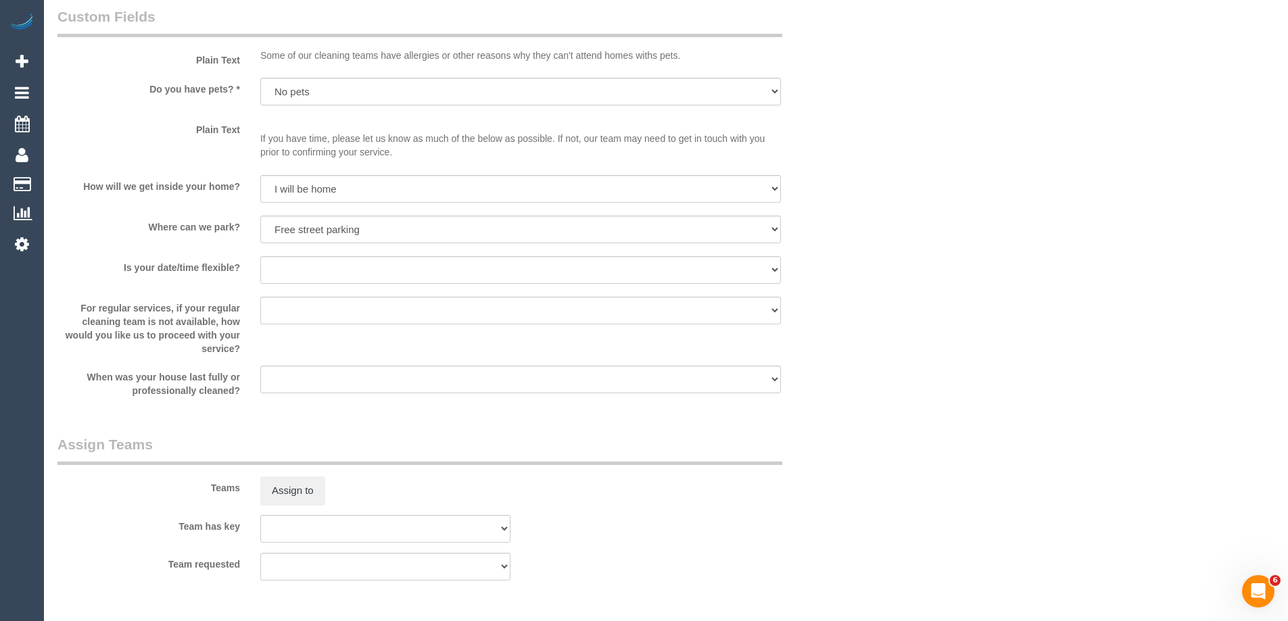
select select "spot3"
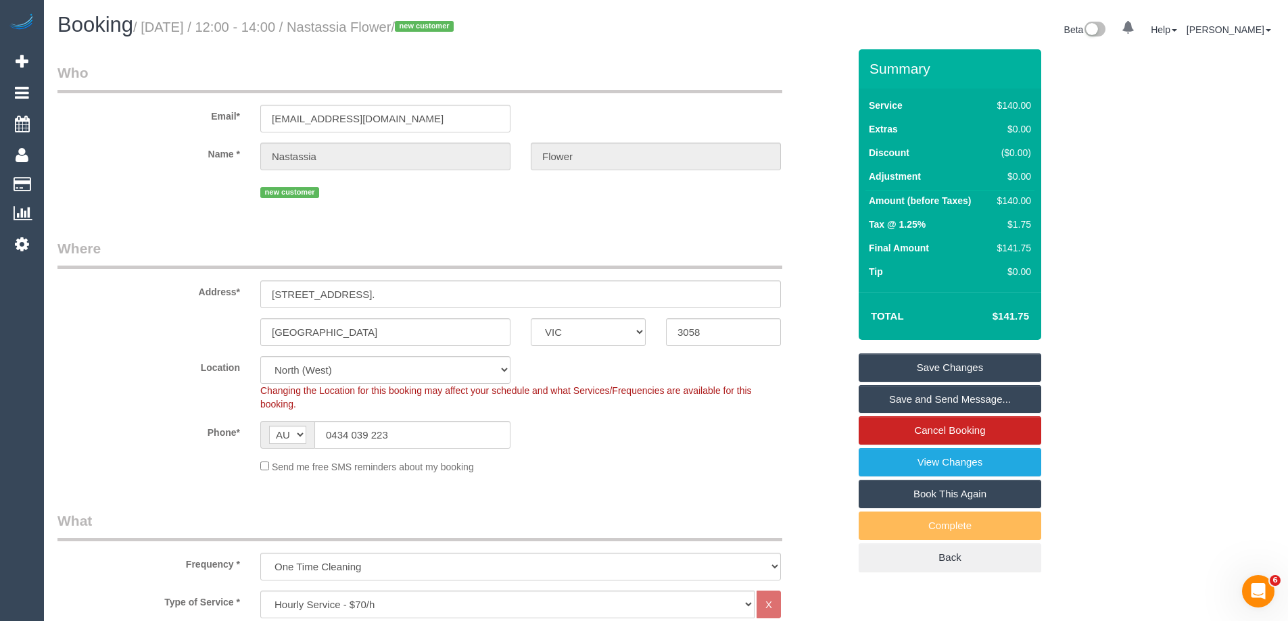
drag, startPoint x: 457, startPoint y: 23, endPoint x: 358, endPoint y: 17, distance: 98.9
click at [358, 17] on h1 "Booking / October 01, 2025 / 12:00 - 14:00 / Nastassia Flower / new customer" at bounding box center [356, 25] width 598 height 23
click at [746, 440] on div "Phone* AF AL DZ AD AO AI AQ AG AR AM AW AU AT AZ BS BH BD BB BY BE BZ BJ BM BT …" at bounding box center [453, 435] width 812 height 28
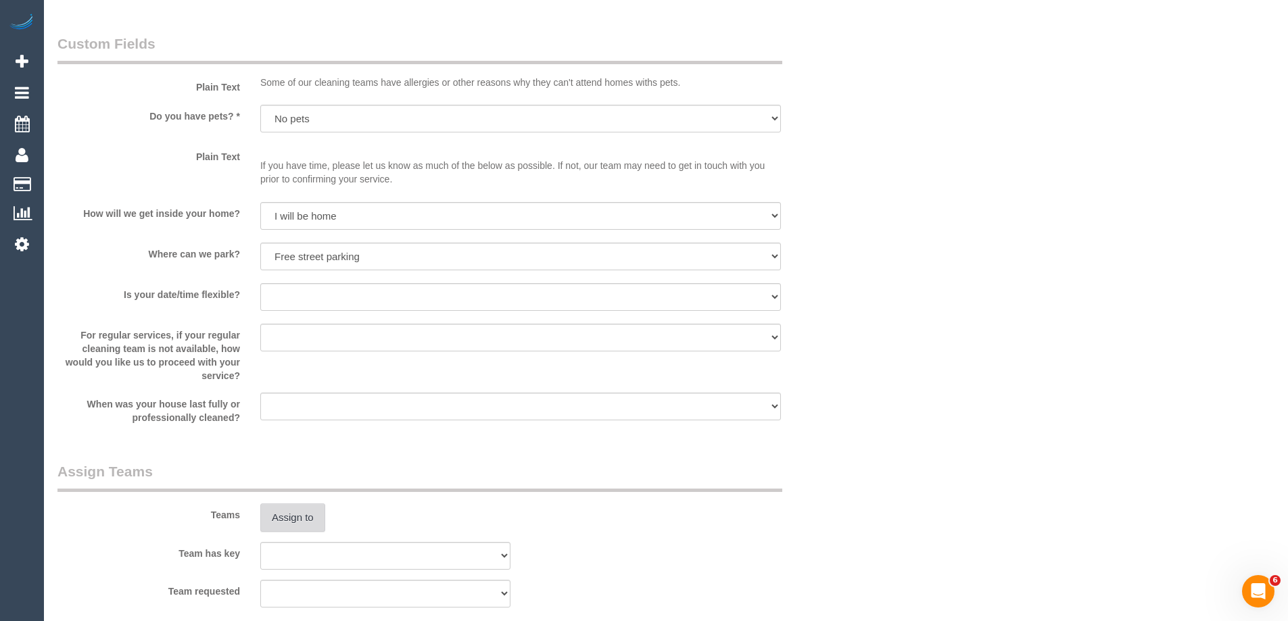
scroll to position [1691, 0]
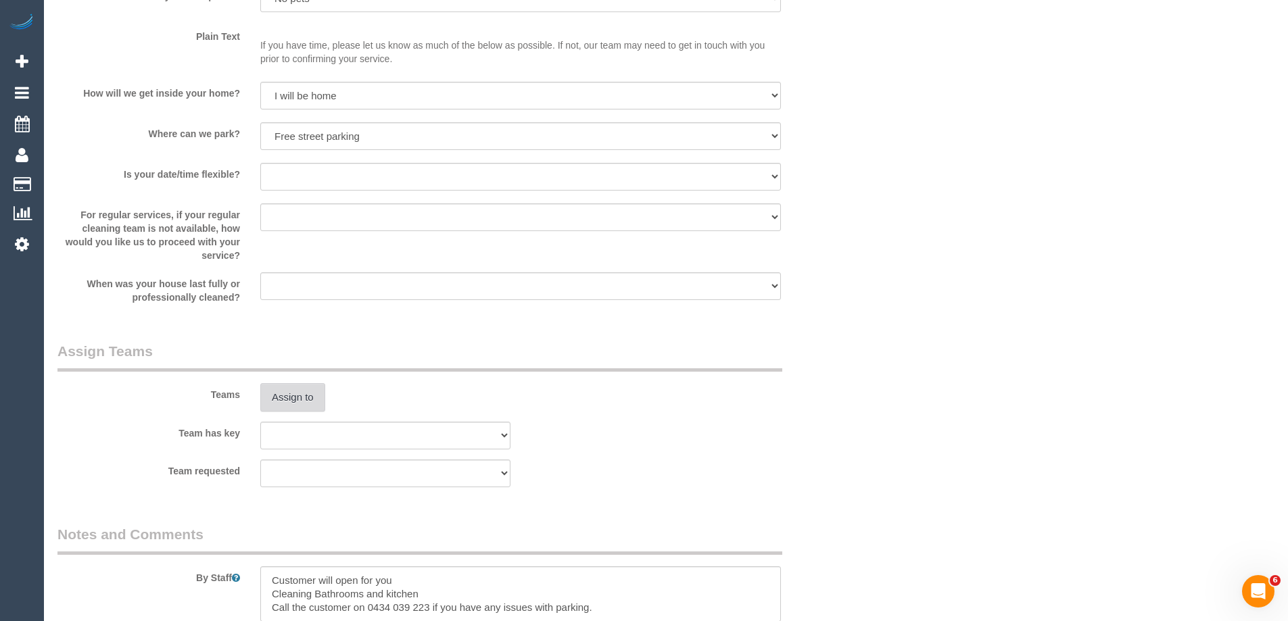
click at [281, 394] on button "Assign to" at bounding box center [292, 397] width 65 height 28
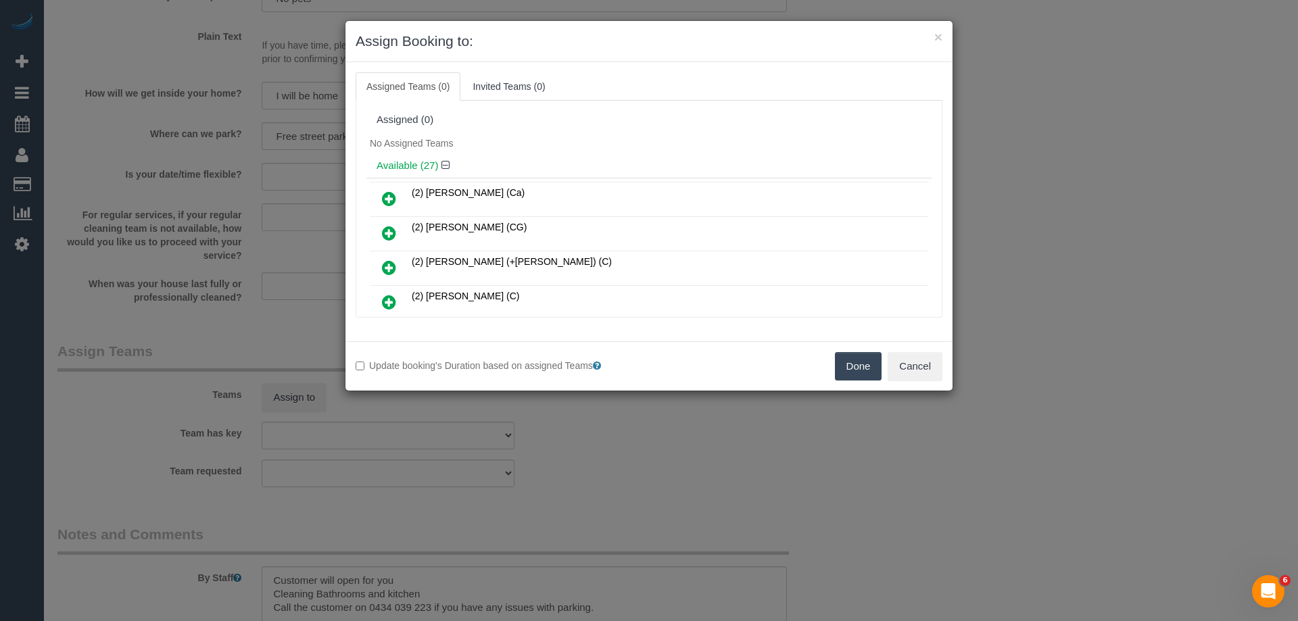
click at [585, 152] on div "No Assigned Teams" at bounding box center [649, 143] width 565 height 20
click at [926, 367] on button "Cancel" at bounding box center [915, 366] width 55 height 28
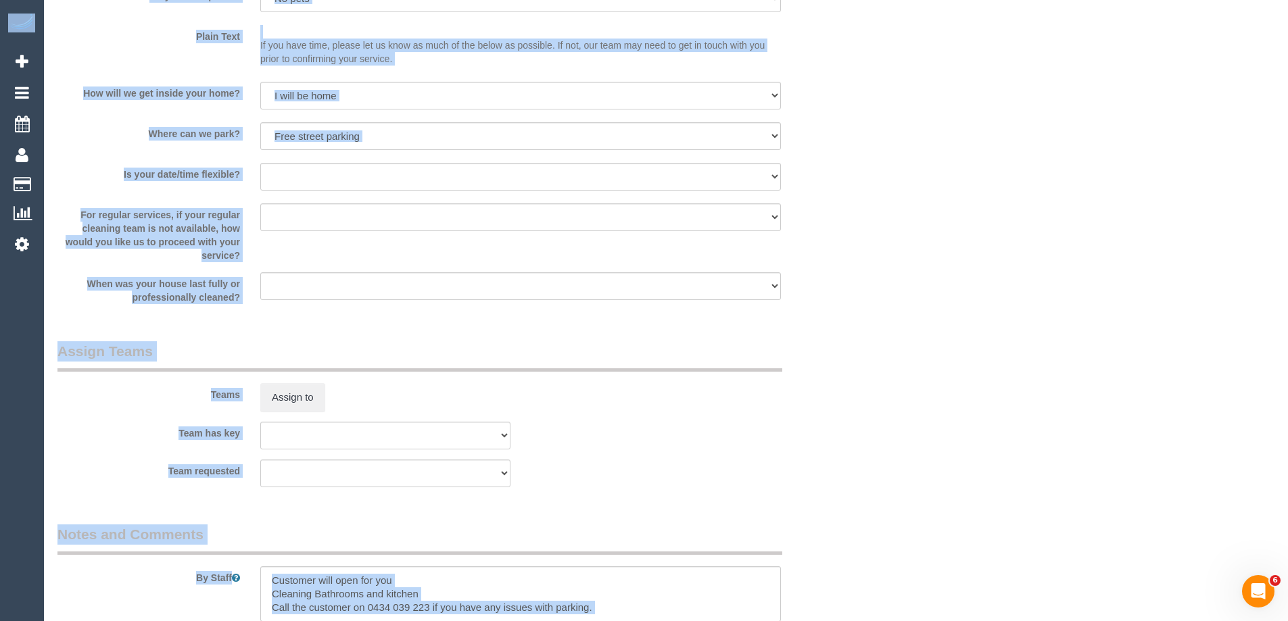
scroll to position [1285, 0]
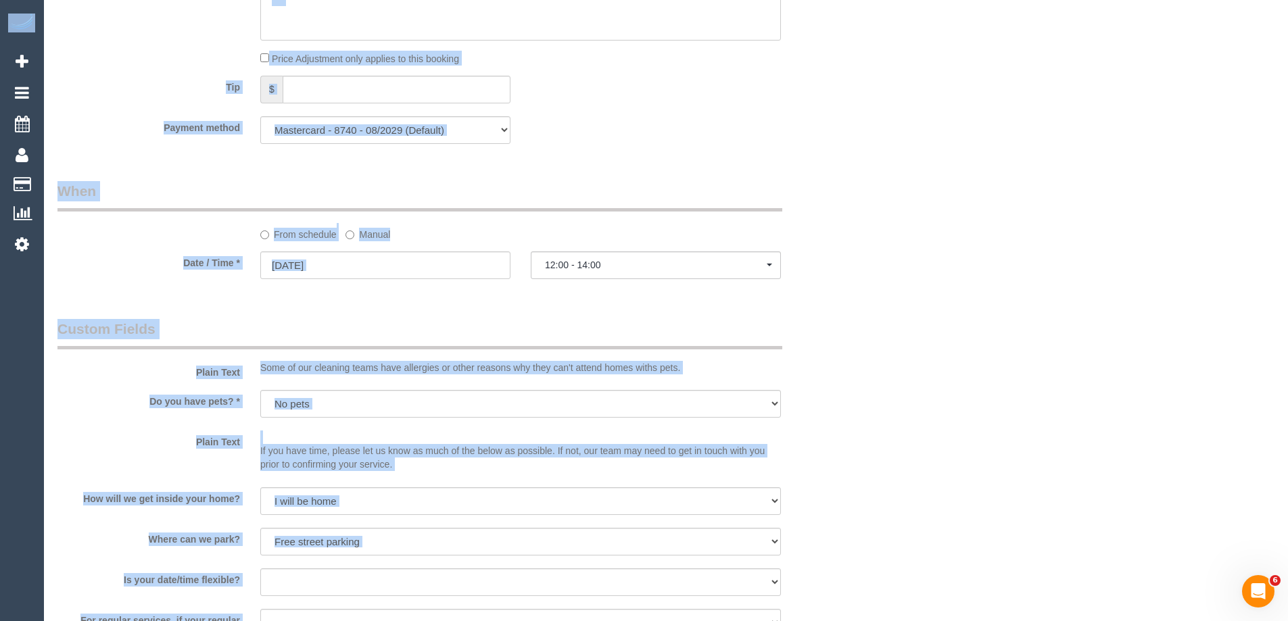
click at [946, 256] on div "Who Email* nj.flower@outlook.com Name * Nastassia Flower new customer Where Add…" at bounding box center [665, 76] width 1217 height 2625
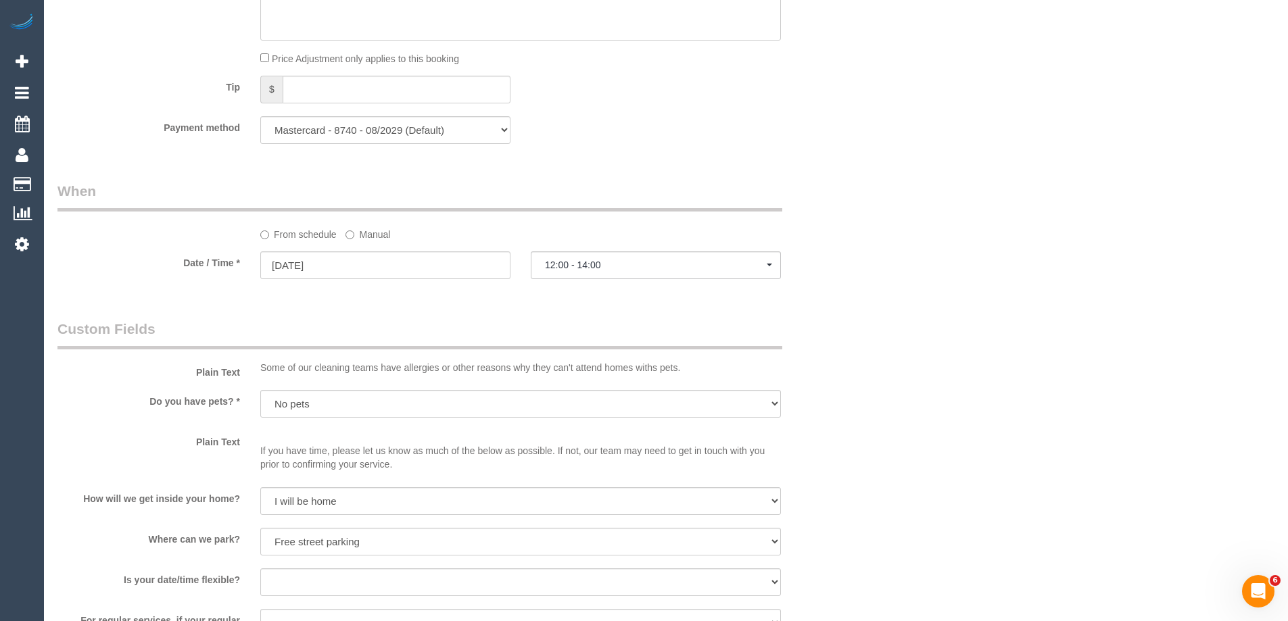
click at [377, 235] on label "Manual" at bounding box center [368, 232] width 45 height 18
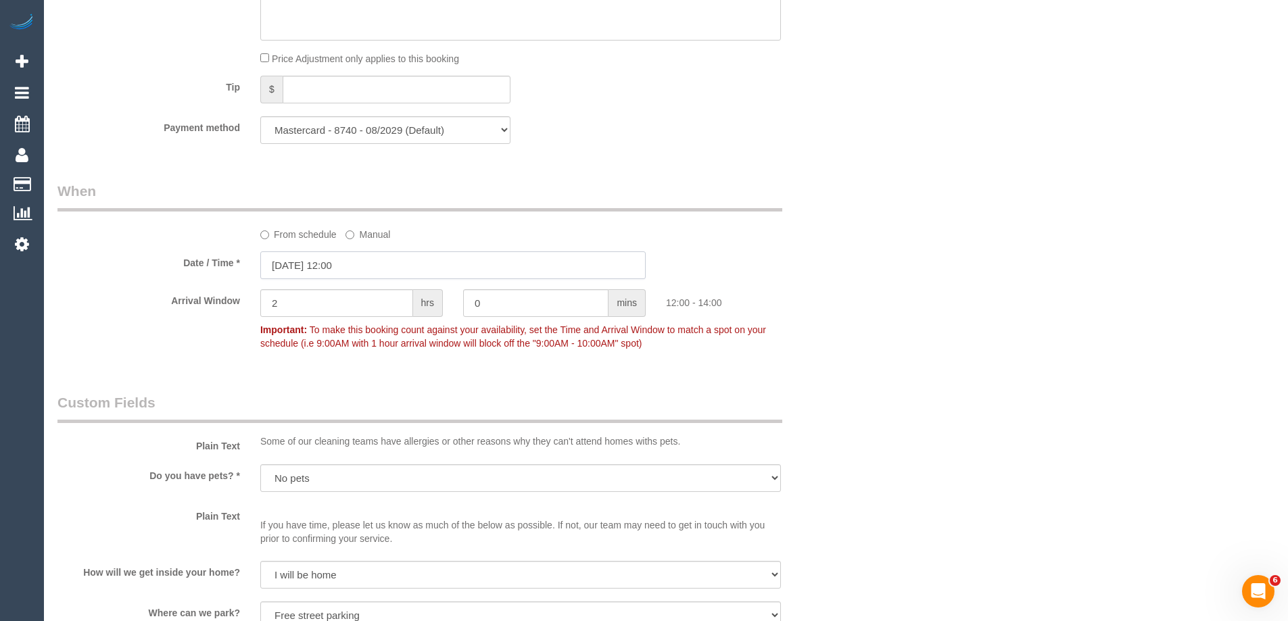
click at [365, 263] on input "01/10/2025 12:00" at bounding box center [452, 266] width 385 height 28
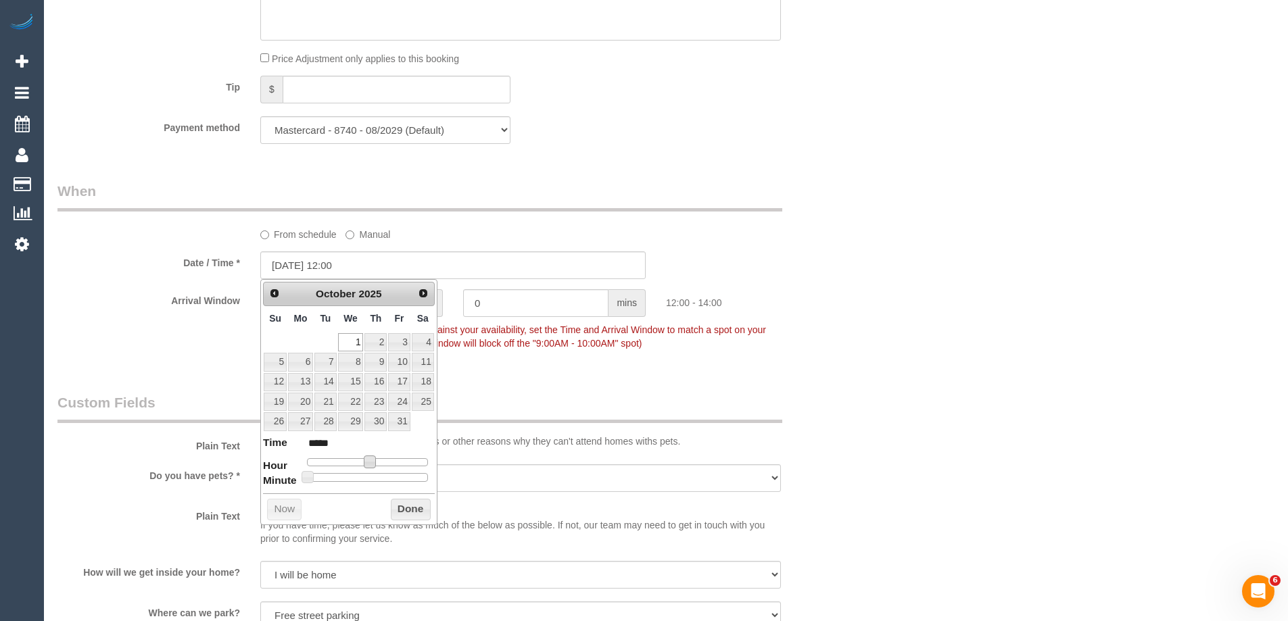
type input "01/10/2025 11:00"
type input "*****"
type input "01/10/2025 10:00"
type input "*****"
drag, startPoint x: 370, startPoint y: 462, endPoint x: 362, endPoint y: 461, distance: 7.5
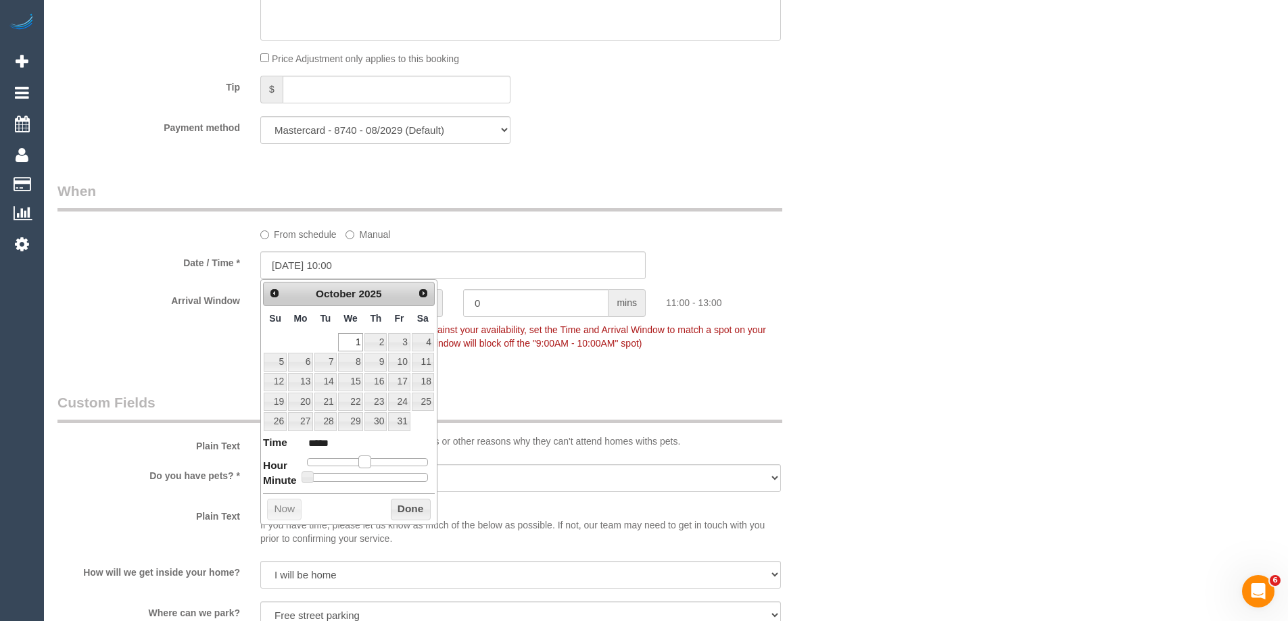
click at [362, 461] on span at bounding box center [364, 462] width 12 height 12
type input "01/10/2025 11:00"
type input "*****"
click at [365, 461] on span at bounding box center [364, 462] width 12 height 12
click at [400, 502] on button "Done" at bounding box center [411, 510] width 40 height 22
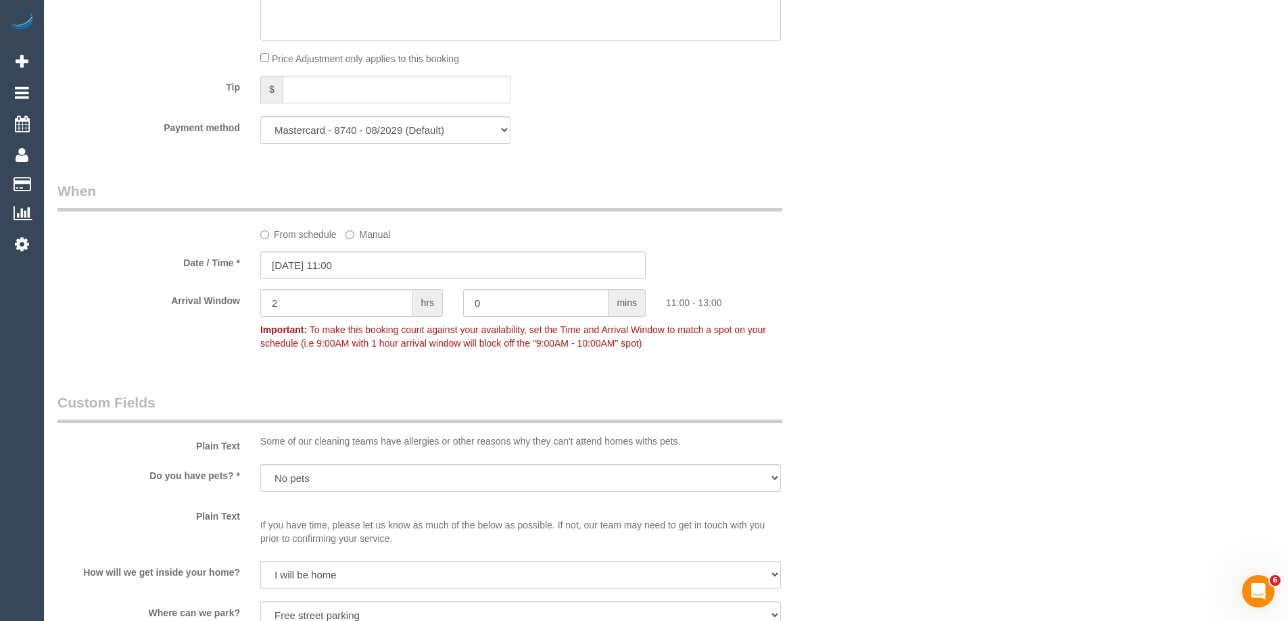
click at [857, 348] on div "Arrival Window 2 hrs 0 mins 11:00 - 13:00 Important: To make this booking count…" at bounding box center [453, 322] width 812 height 67
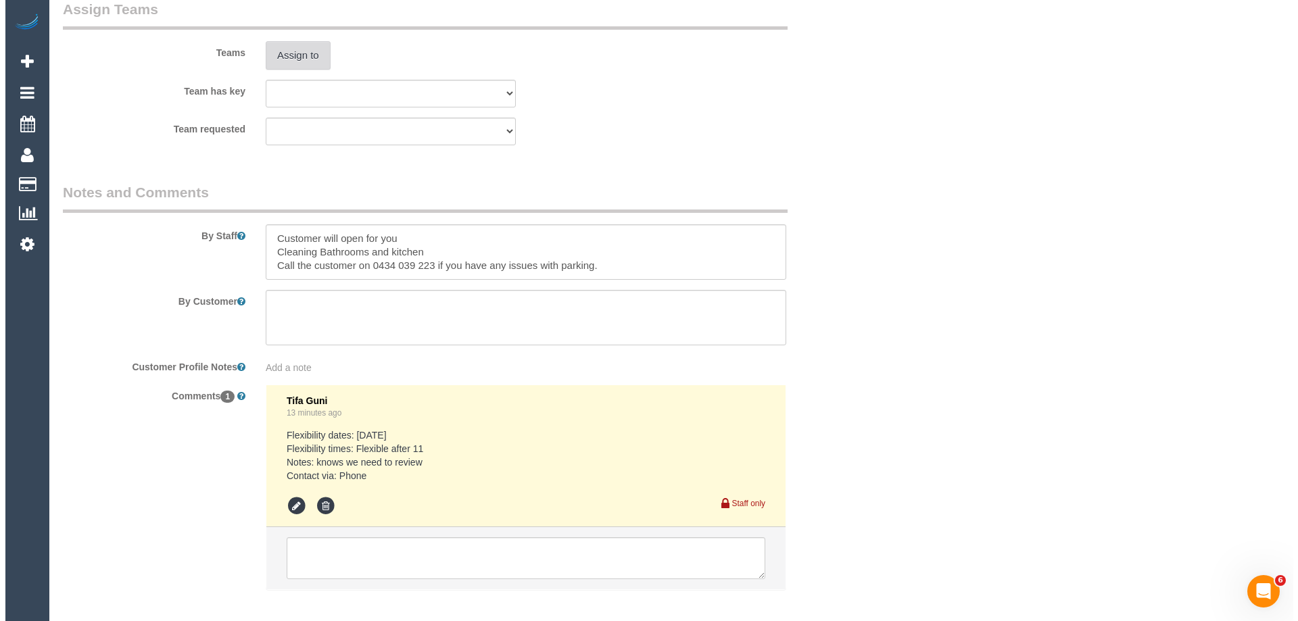
scroll to position [2029, 0]
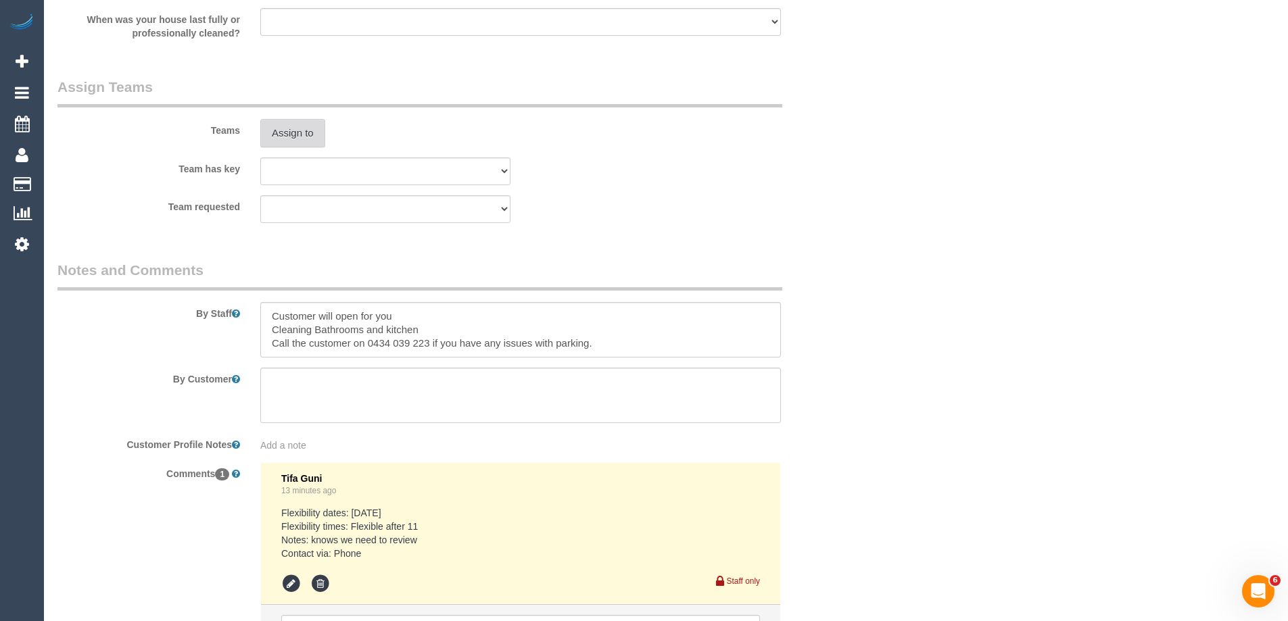
click at [287, 129] on button "Assign to" at bounding box center [292, 133] width 65 height 28
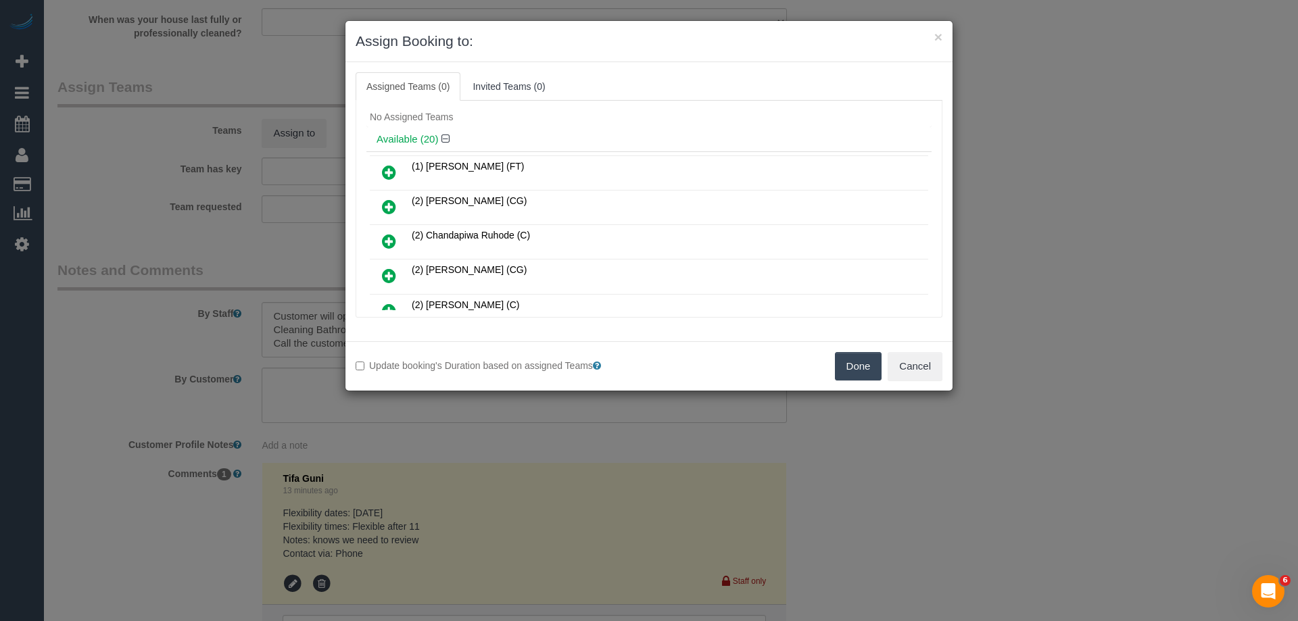
scroll to position [68, 0]
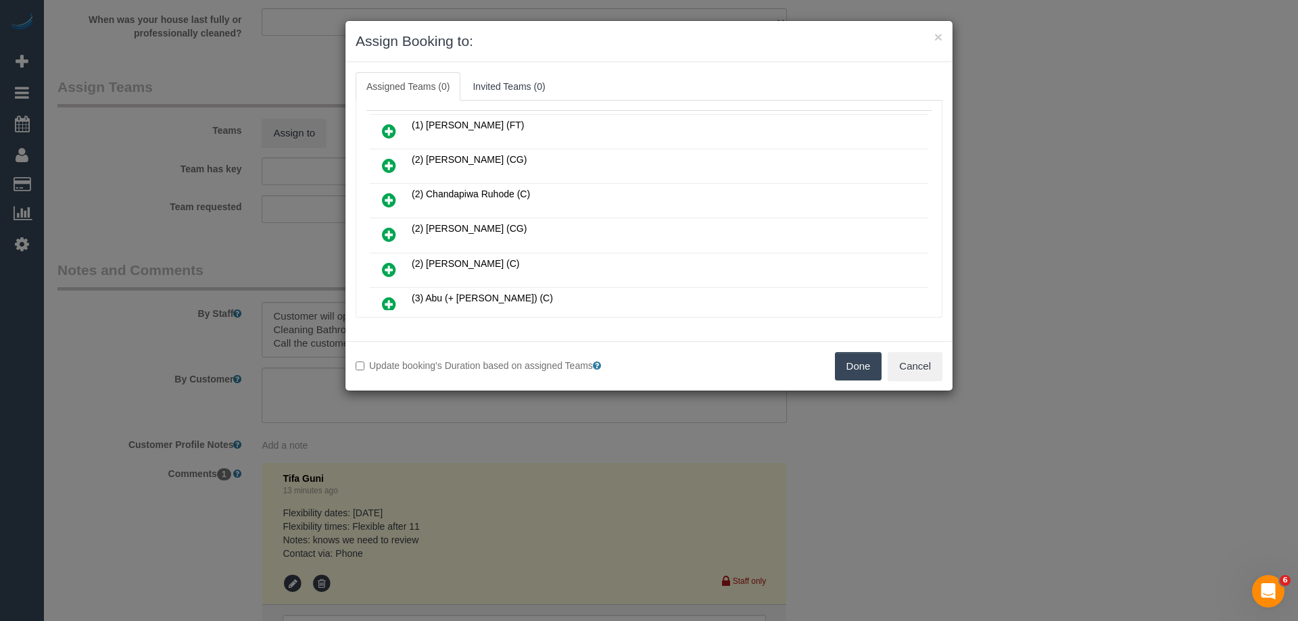
click at [394, 268] on icon at bounding box center [389, 270] width 14 height 16
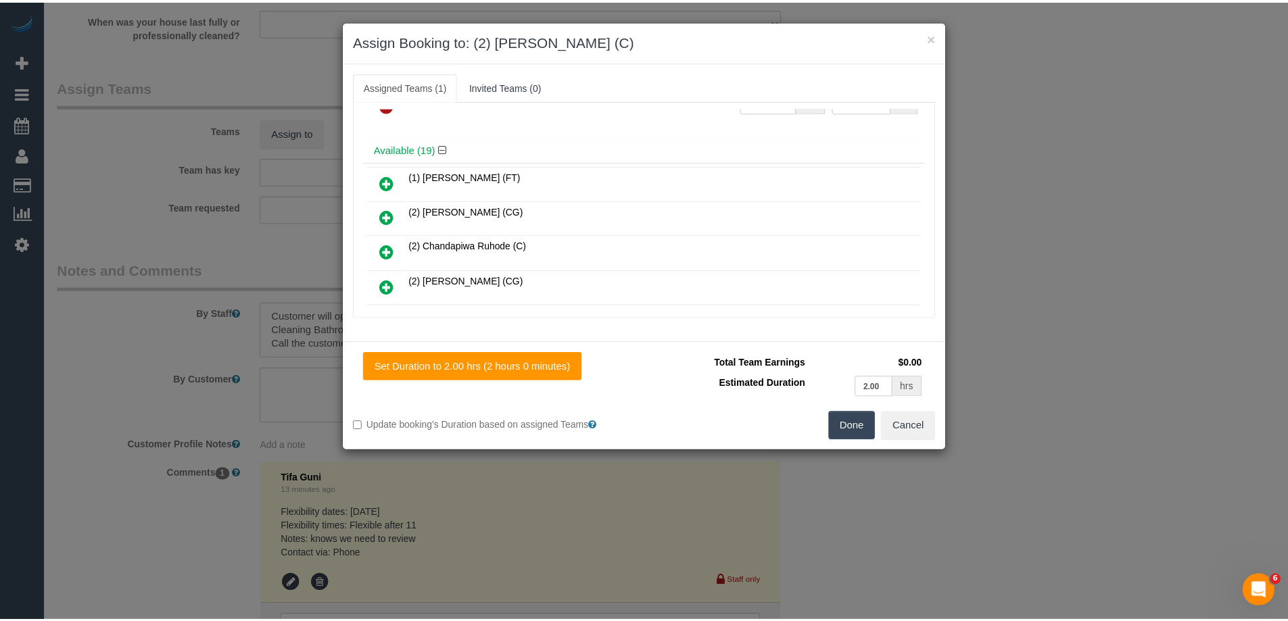
scroll to position [0, 0]
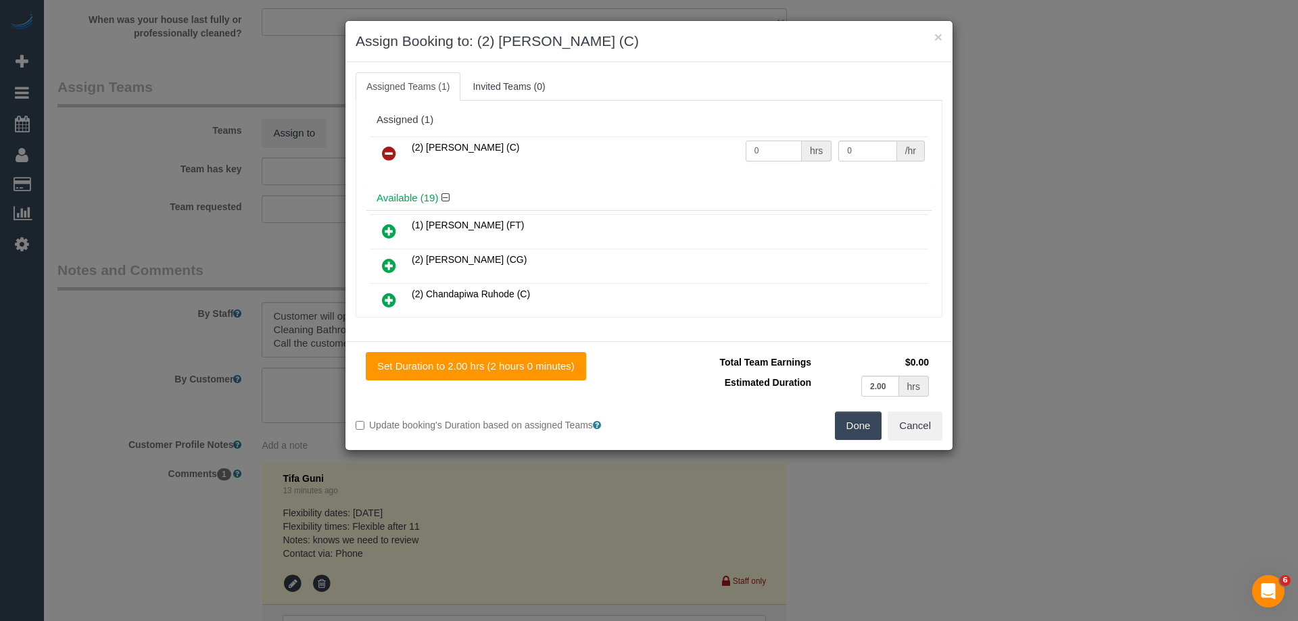
click at [760, 153] on input "0" at bounding box center [774, 151] width 56 height 21
type input "2"
click at [868, 154] on input "0" at bounding box center [868, 151] width 58 height 21
type input "37.5"
click at [859, 428] on button "Done" at bounding box center [858, 426] width 47 height 28
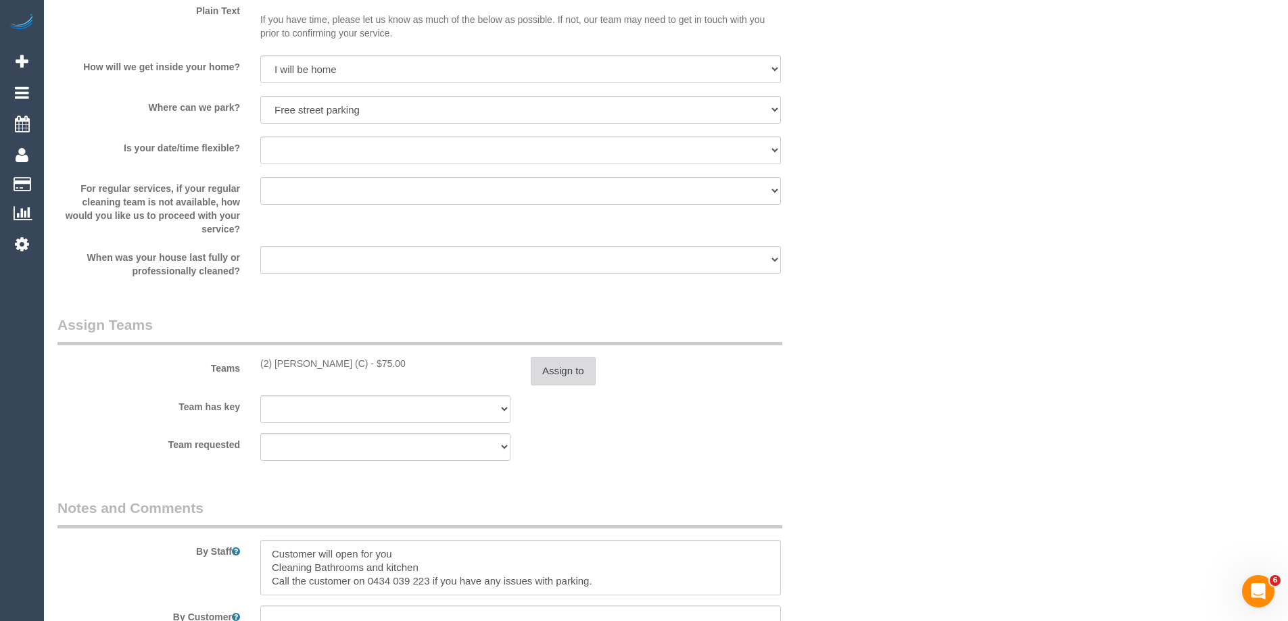
scroll to position [1768, 0]
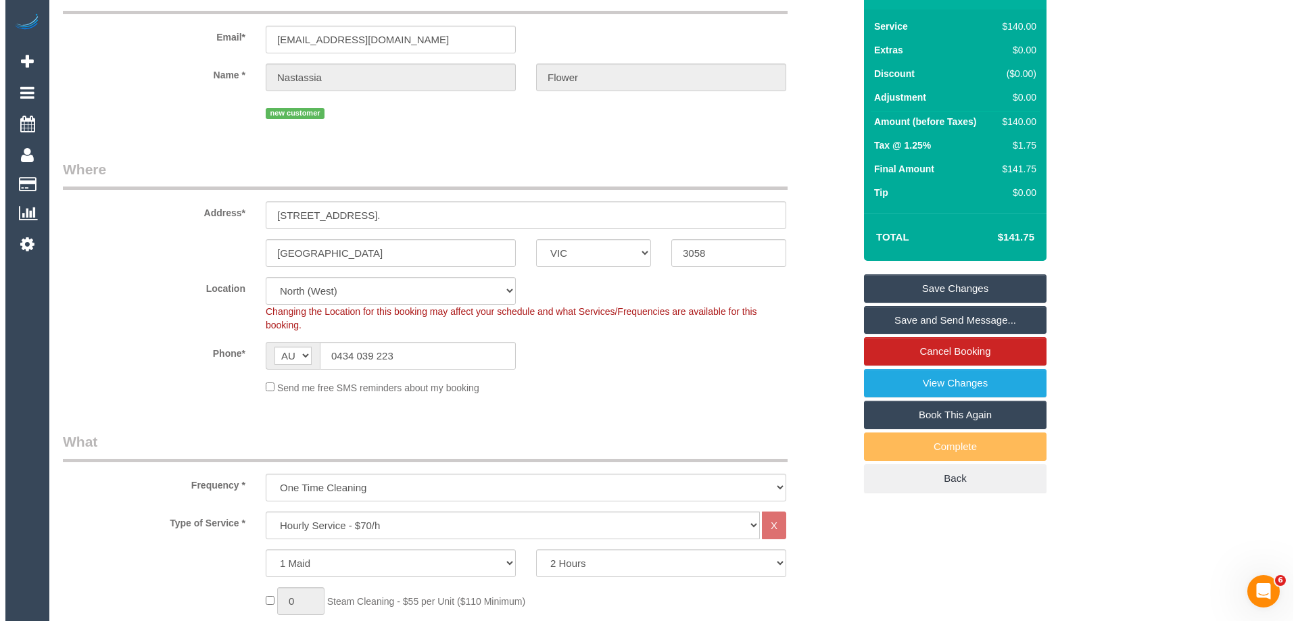
scroll to position [77, 0]
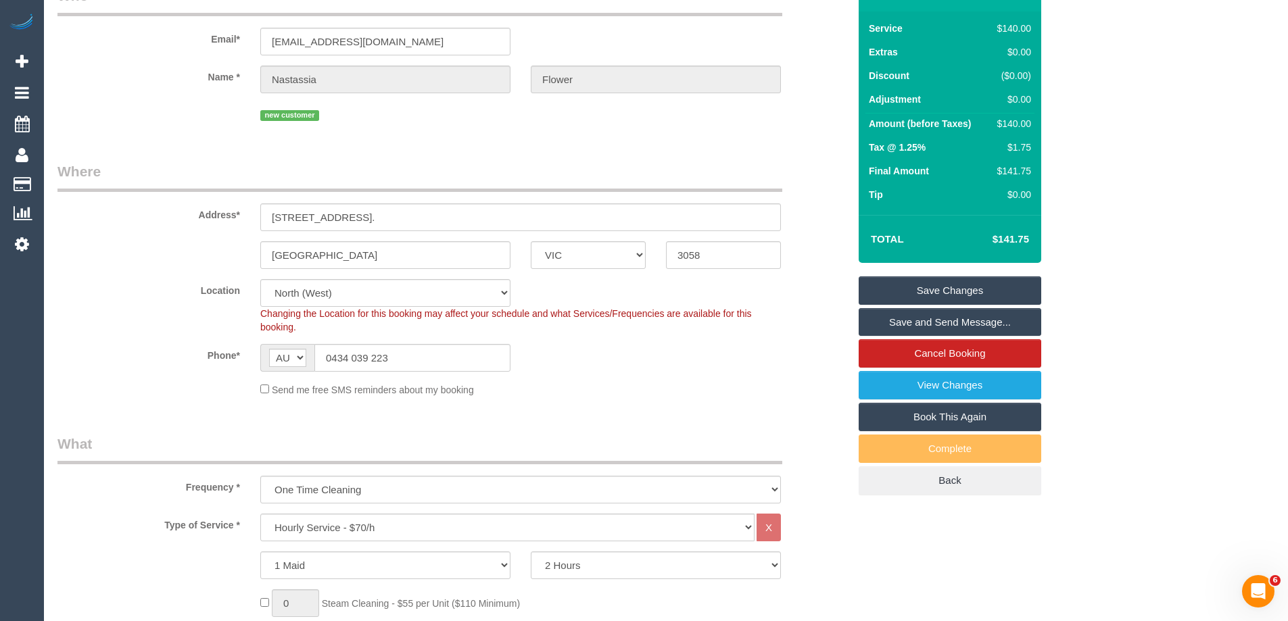
click at [920, 319] on link "Save and Send Message..." at bounding box center [950, 322] width 183 height 28
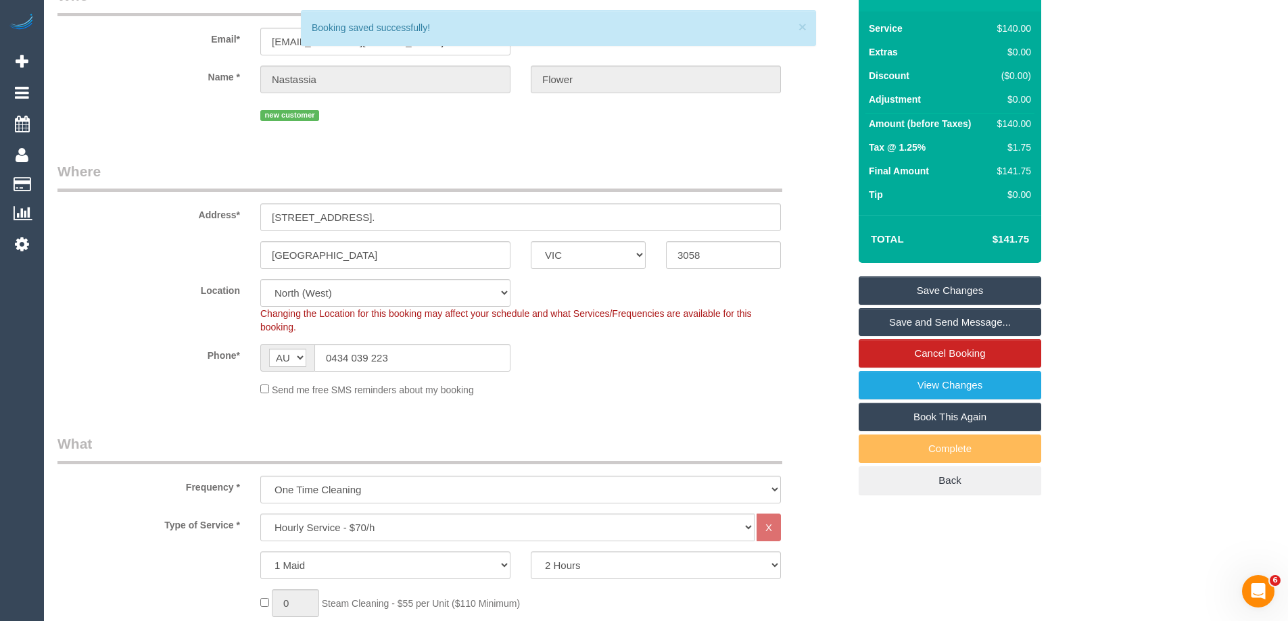
click at [348, 34] on div "× 3 Booking saved successfully!" at bounding box center [558, 28] width 515 height 36
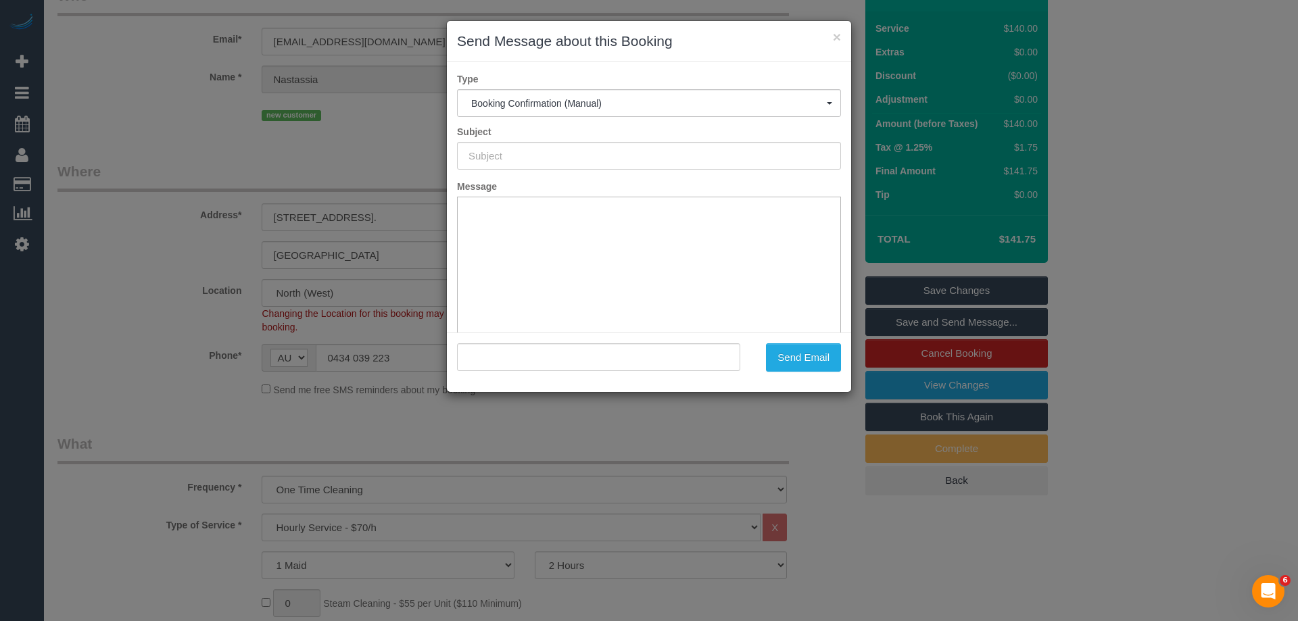
scroll to position [0, 0]
click at [791, 356] on button "Send Email" at bounding box center [803, 358] width 75 height 28
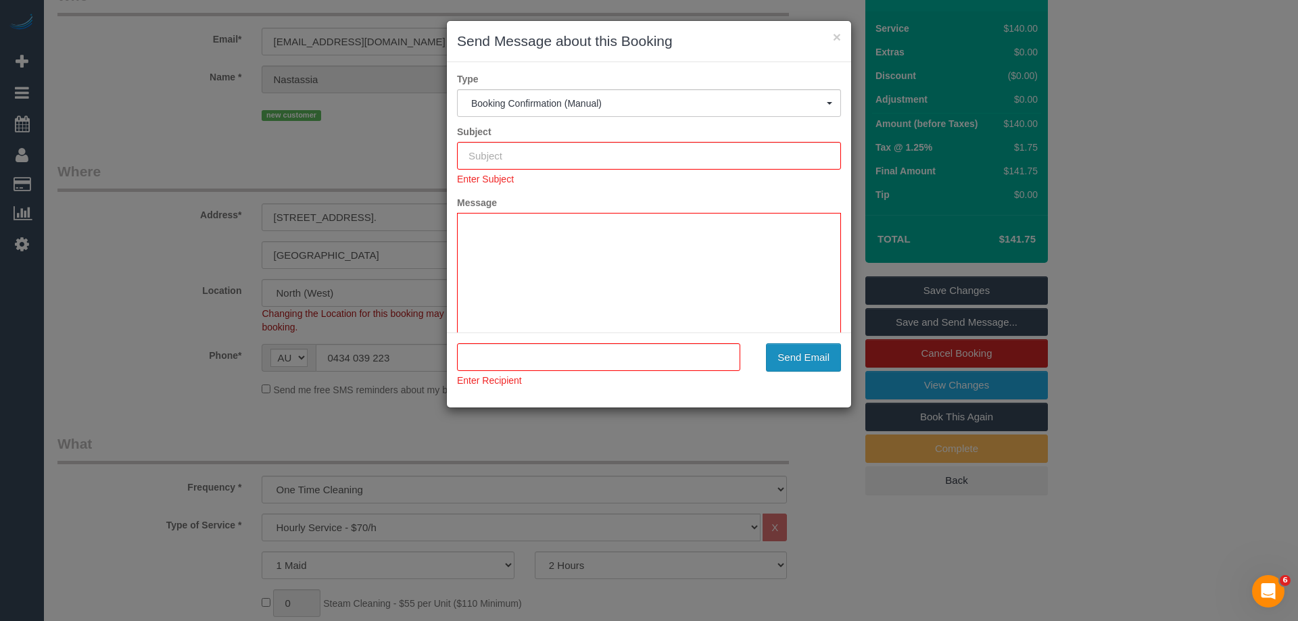
type input "Booking Confirmed"
type input ""Nastassia Flower" <nj.flower@outlook.com>"
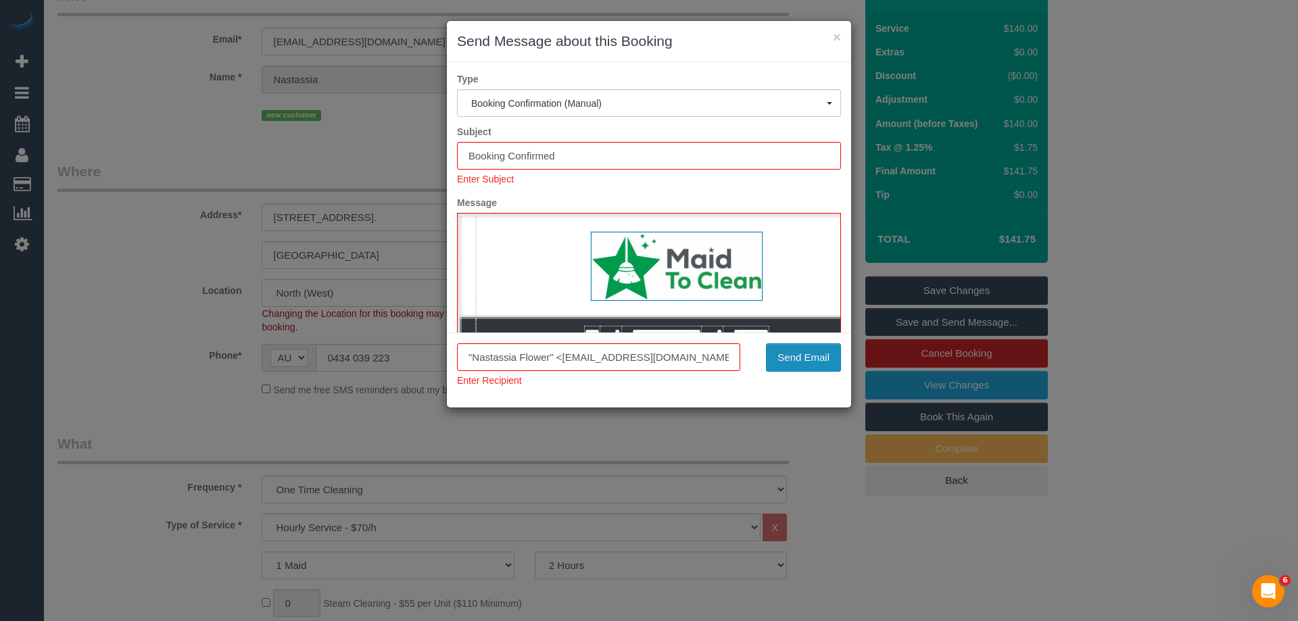
click at [801, 352] on button "Send Email" at bounding box center [803, 358] width 75 height 28
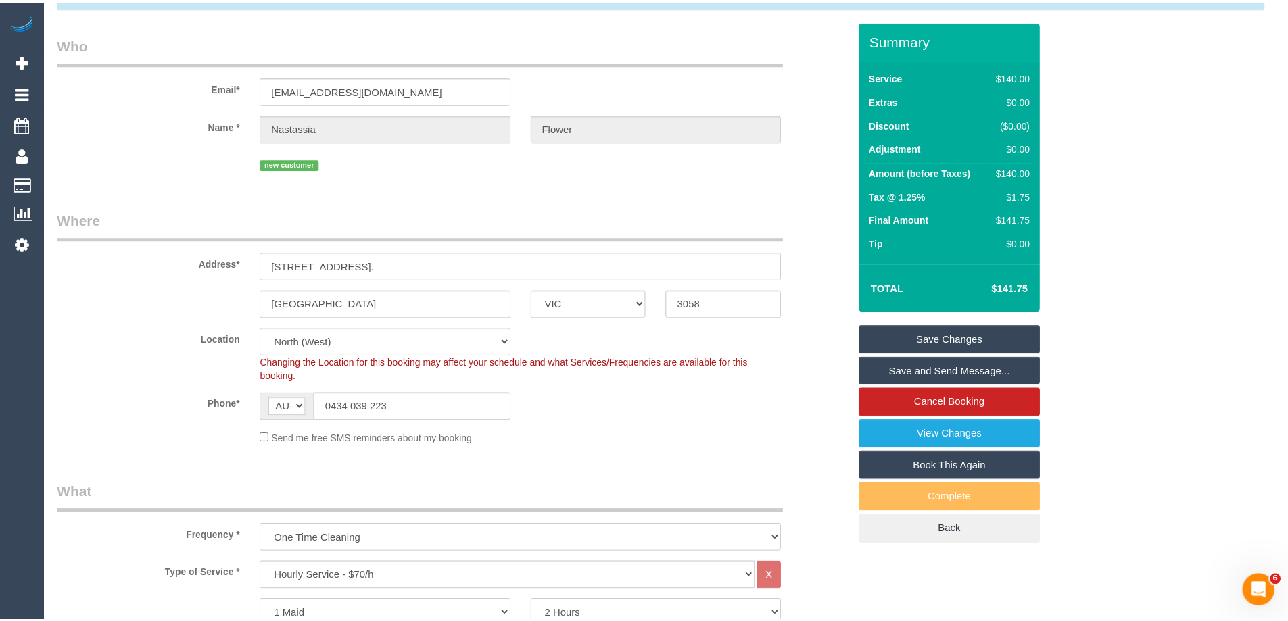
scroll to position [126, 0]
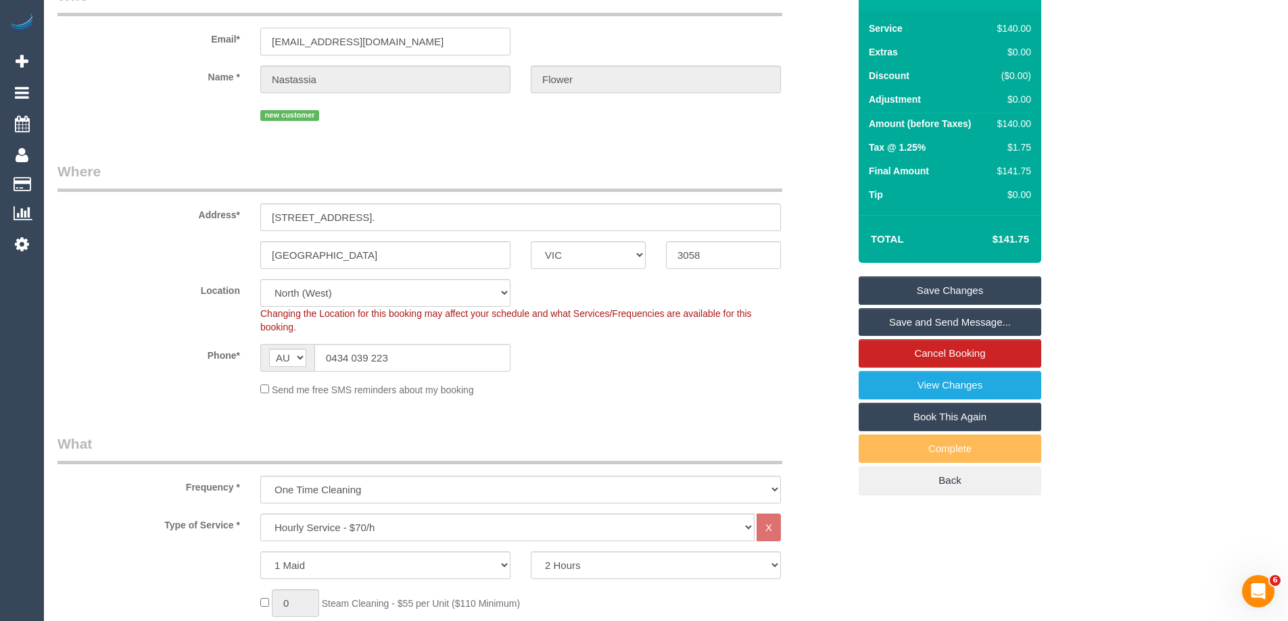
click at [337, 30] on input "nj.flower@outlook.com" at bounding box center [385, 42] width 250 height 28
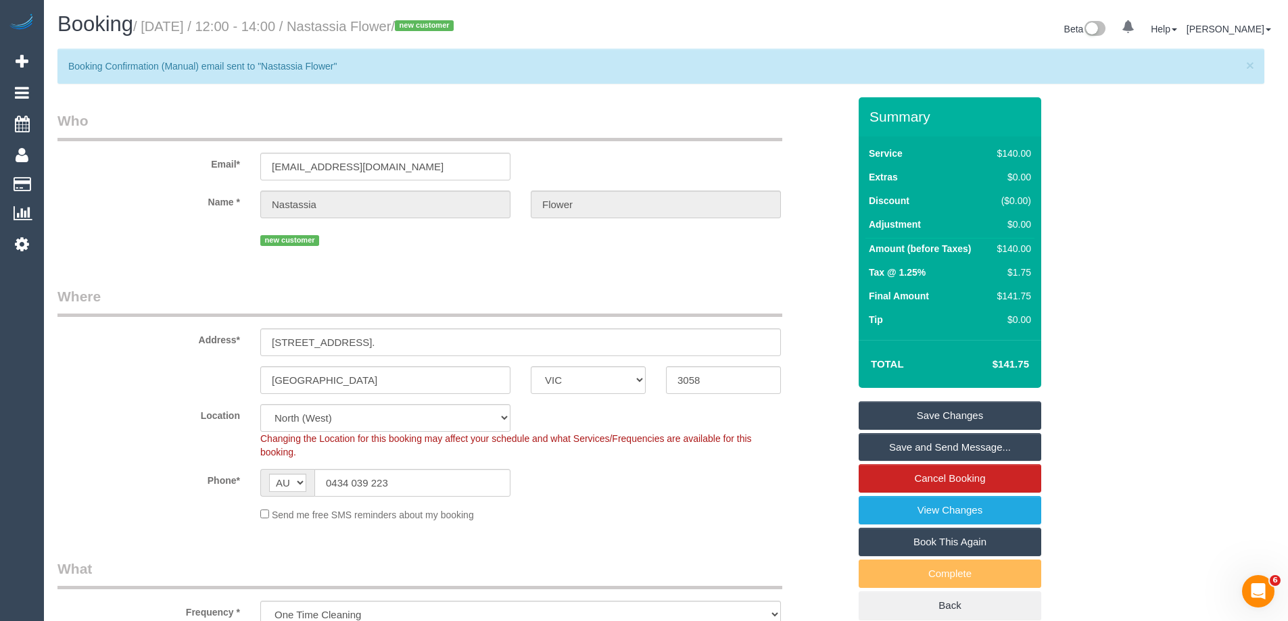
scroll to position [0, 0]
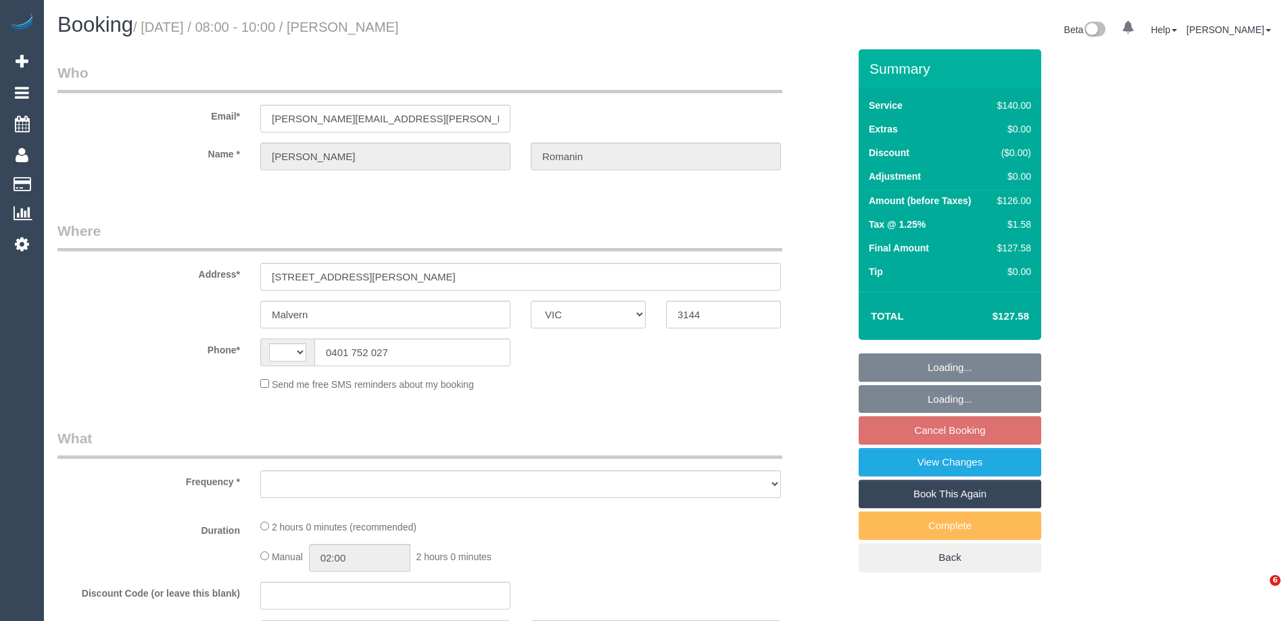
select select "VIC"
select select "string:AU"
select select "object:524"
select select "string:stripe-pm_1QN22Z2GScqysDRVMs4e2WJU"
select select "spot2"
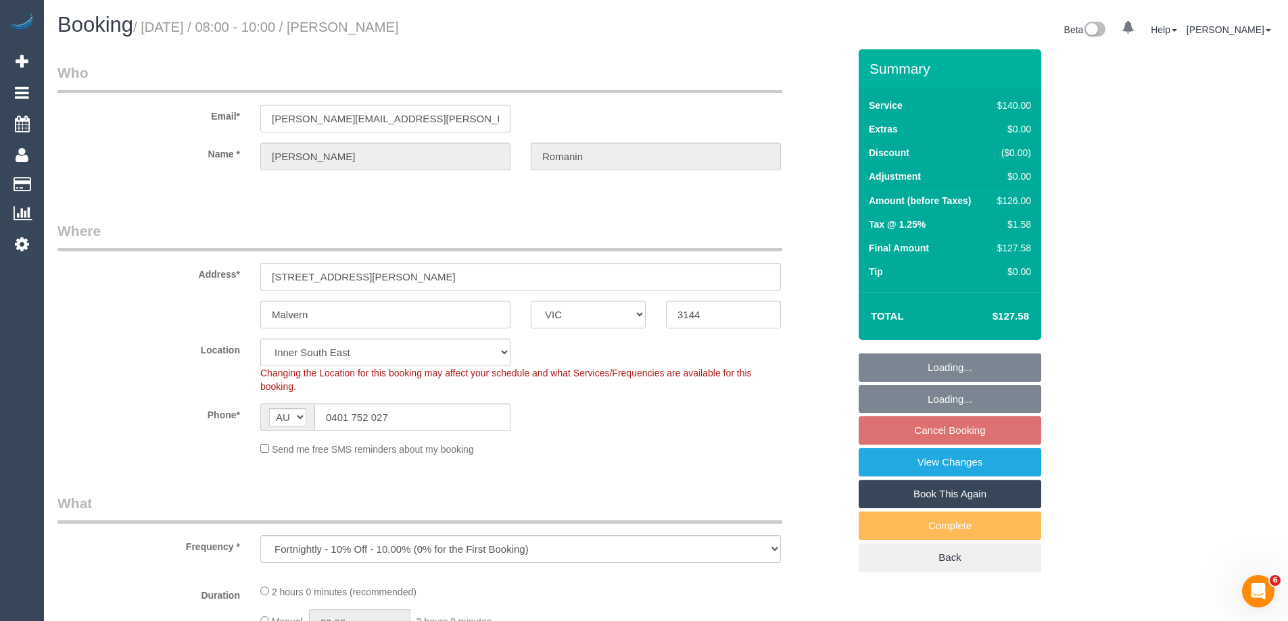
select select "object:680"
select select "number:28"
select select "number:14"
select select "number:19"
select select "number:22"
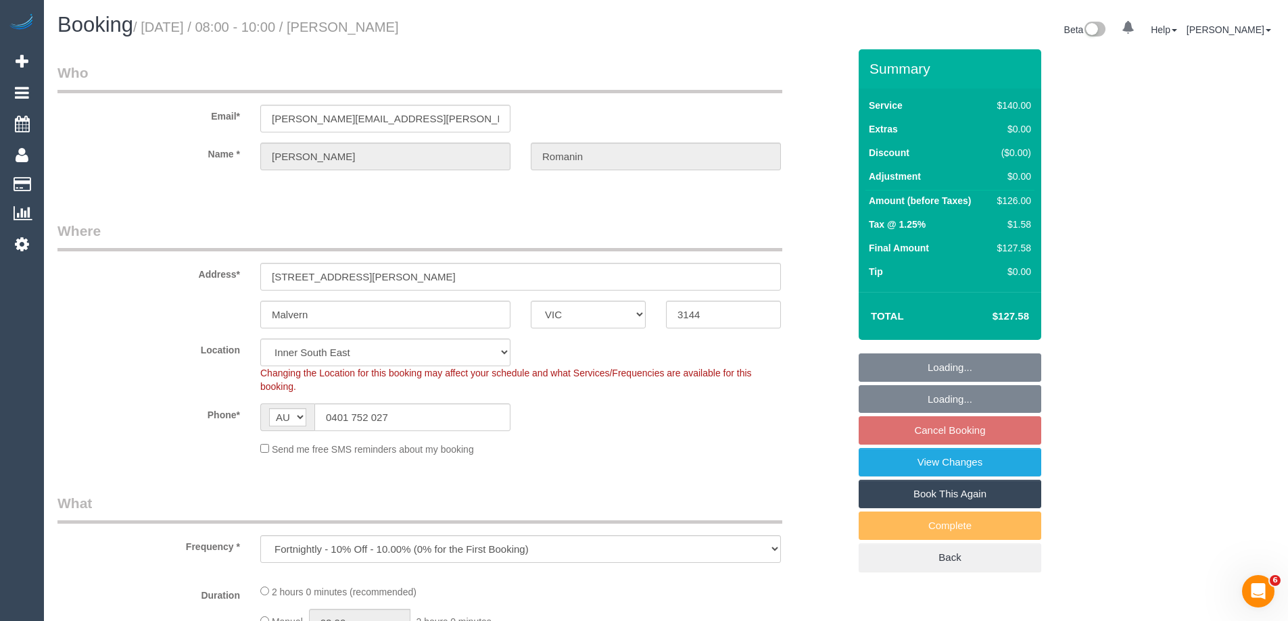
select select "number:34"
select select "number:12"
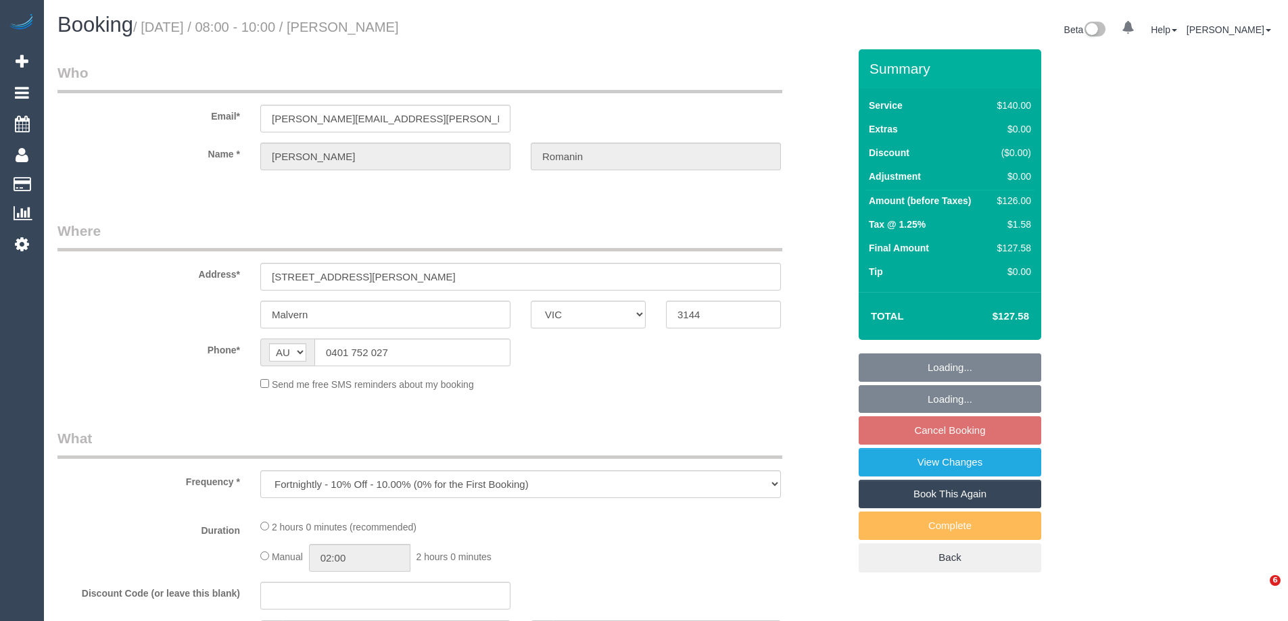
select select "VIC"
select select "string:stripe-pm_1QN22Z2GScqysDRVMs4e2WJU"
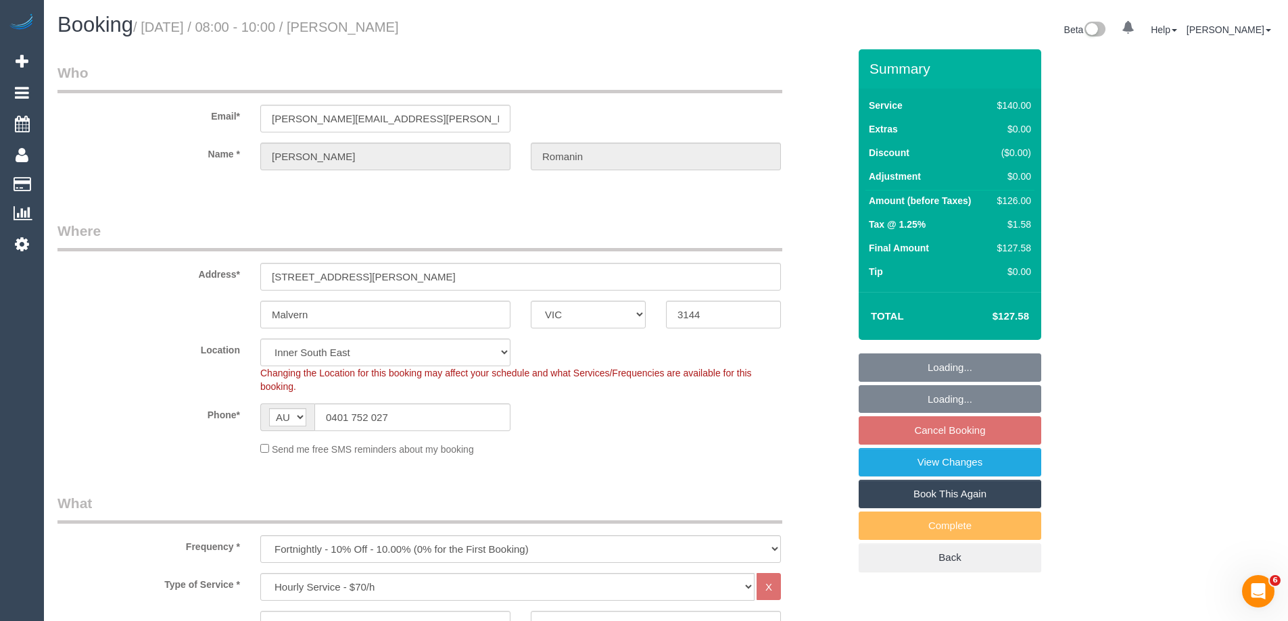
select select "spot2"
select select "number:28"
select select "number:14"
select select "number:19"
select select "number:22"
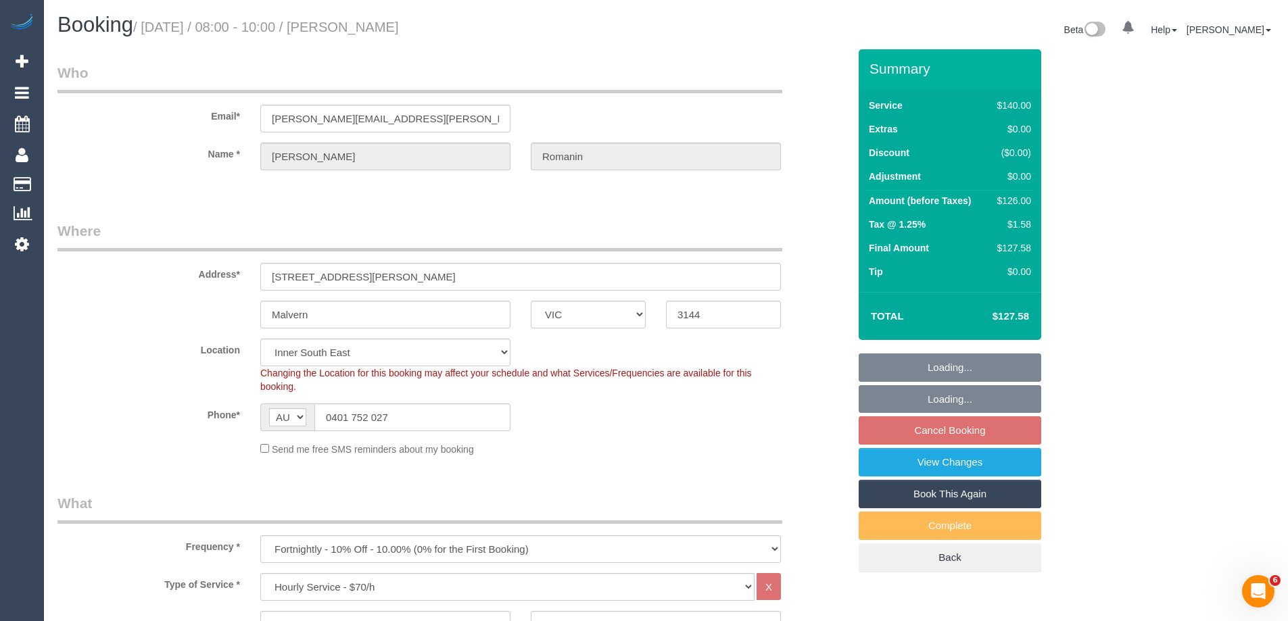
select select "number:34"
select select "number:12"
select select "object:1469"
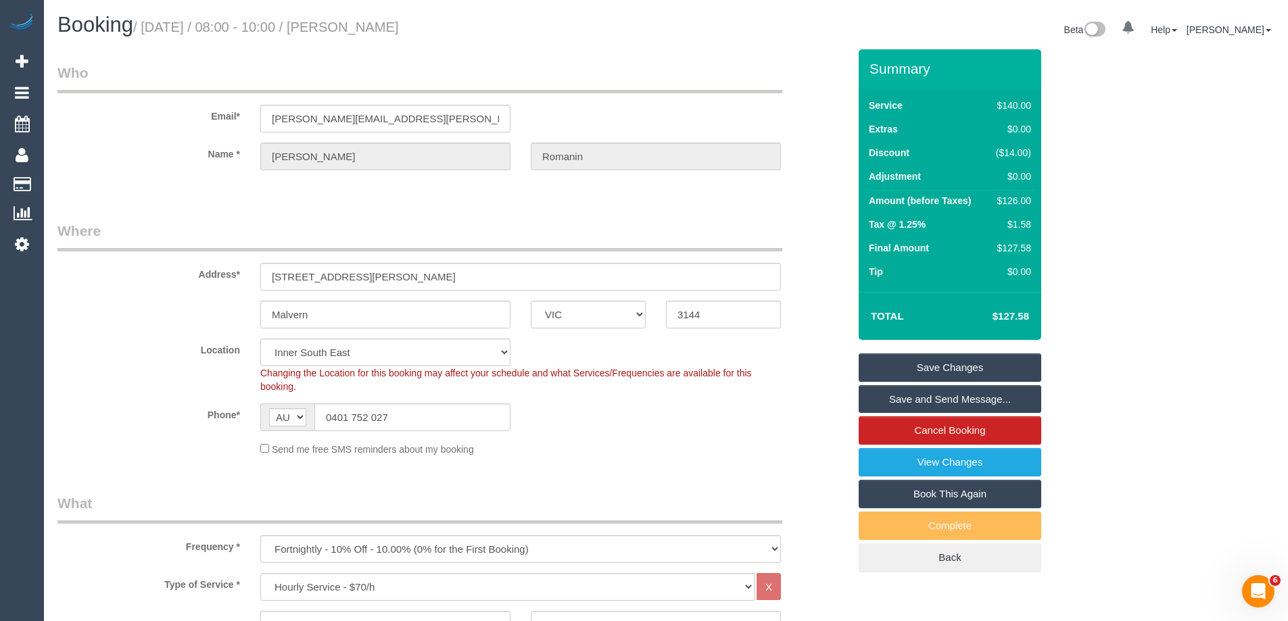
drag, startPoint x: 365, startPoint y: 47, endPoint x: 355, endPoint y: 30, distance: 18.8
click at [355, 30] on h1 "Booking / October 01, 2025 / 08:00 - 10:00 / Jasmine Romanin" at bounding box center [356, 25] width 598 height 23
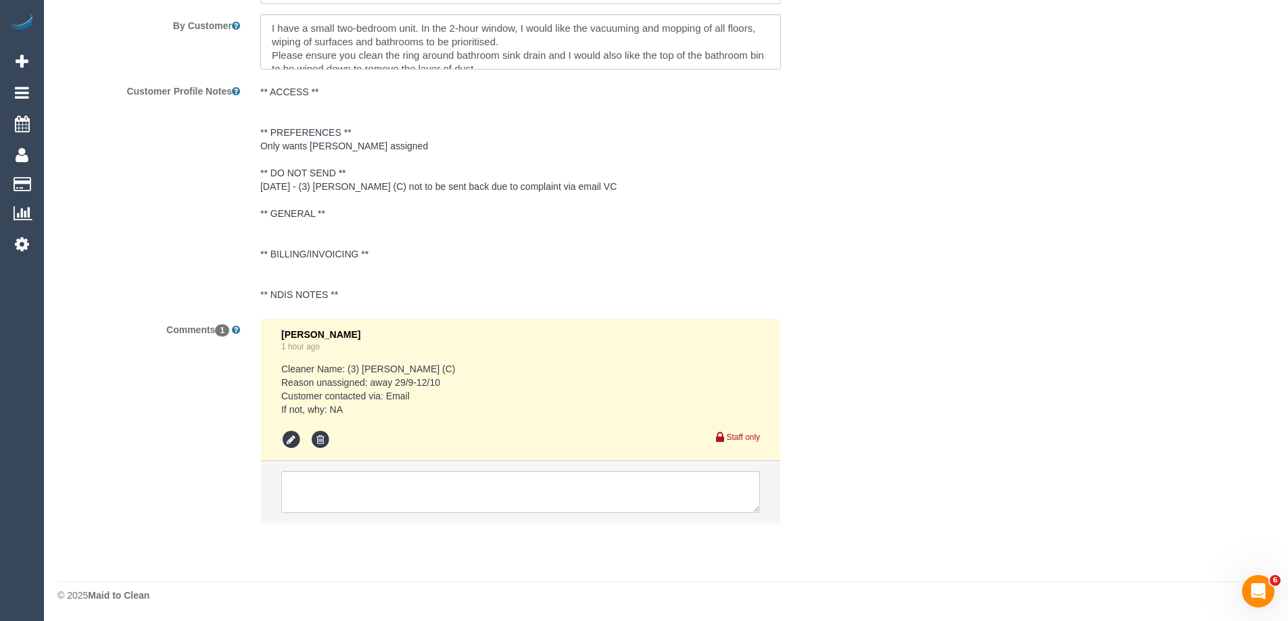
scroll to position [2315, 0]
click at [346, 500] on textarea at bounding box center [520, 492] width 479 height 42
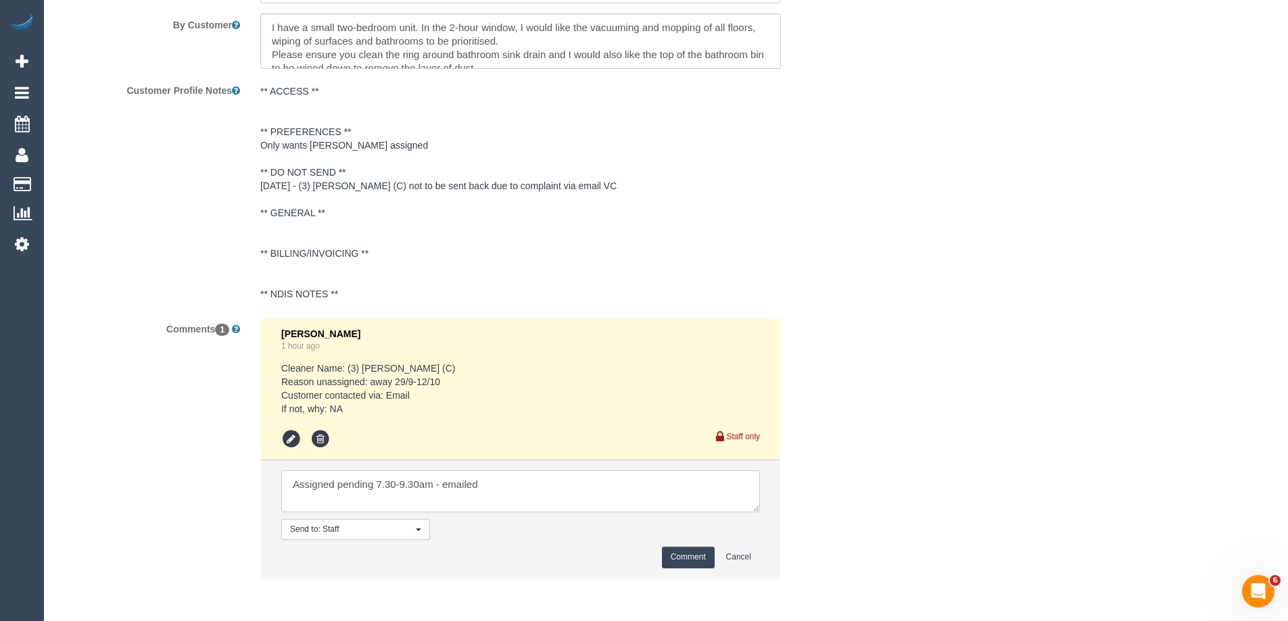
type textarea "Assigned pending 7.30-9.30am - emailed"
click at [680, 561] on button "Comment" at bounding box center [688, 557] width 53 height 21
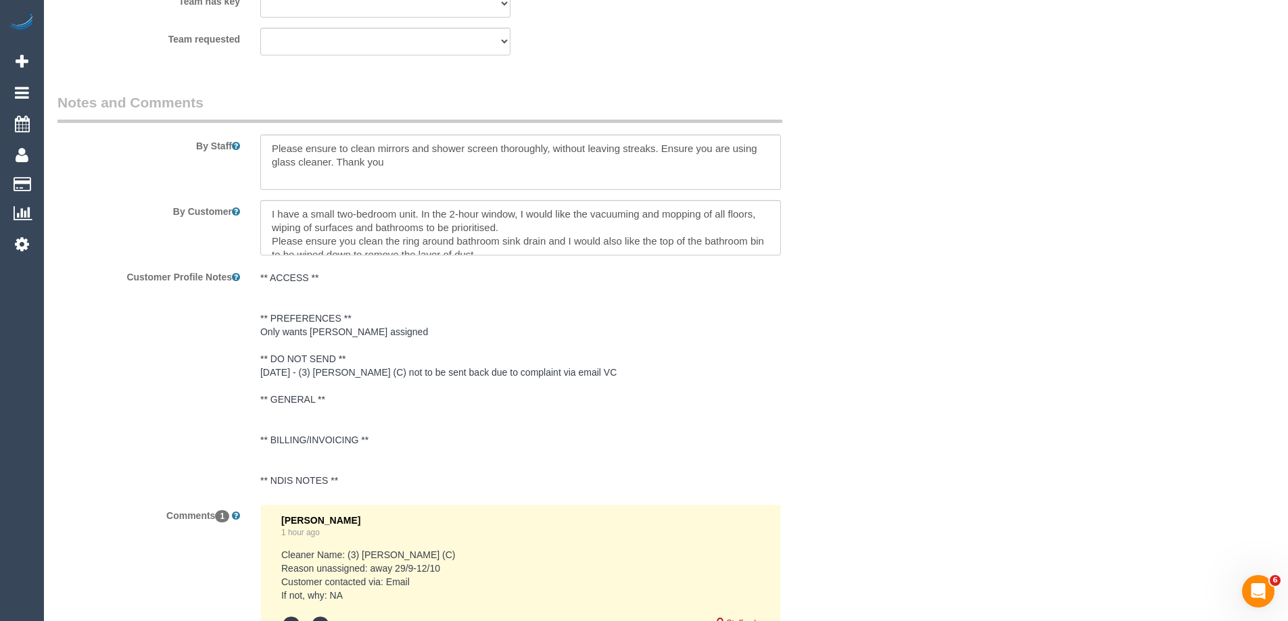
scroll to position [1841, 0]
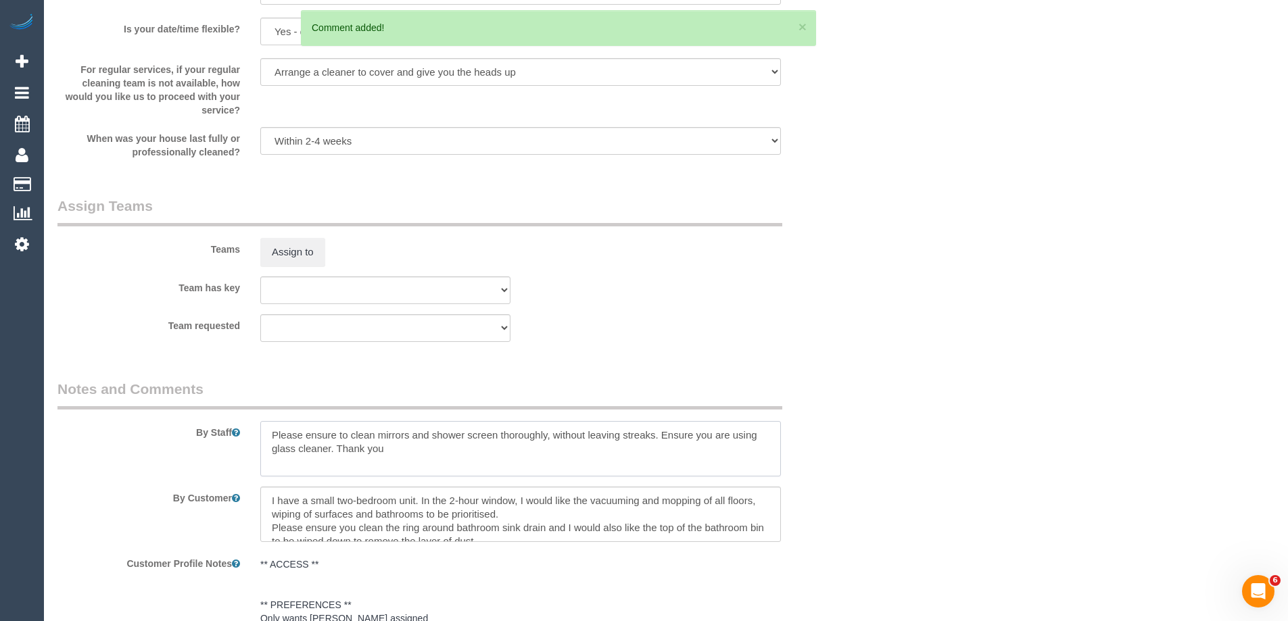
click at [268, 436] on textarea at bounding box center [520, 448] width 521 height 55
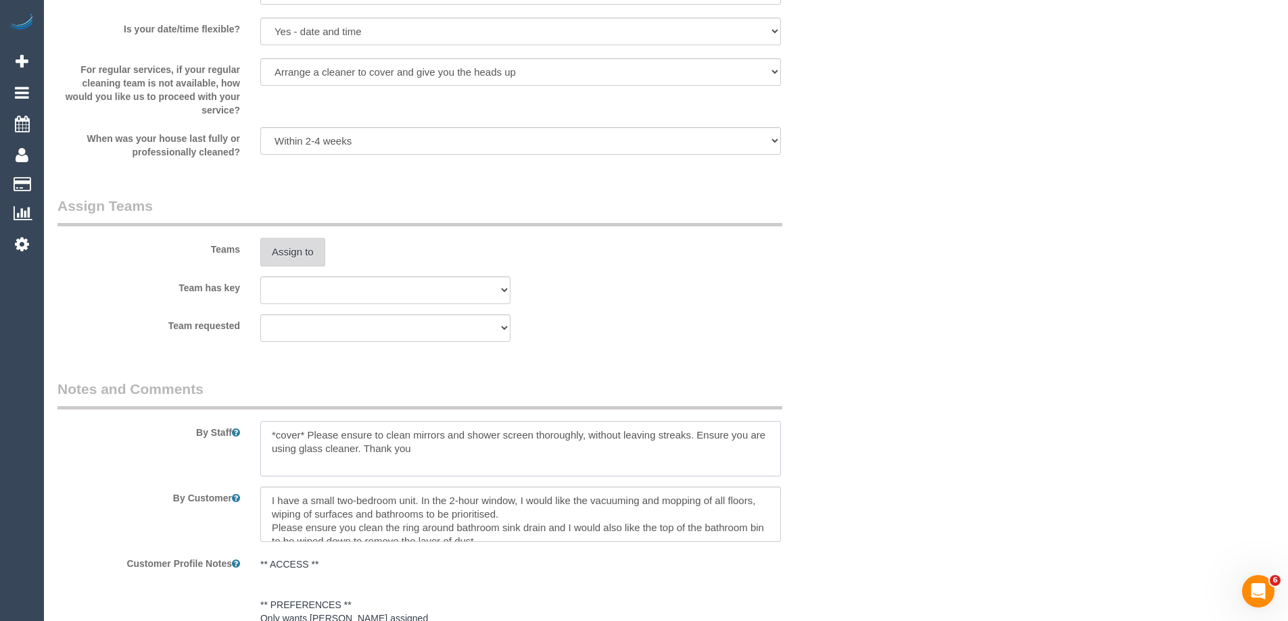
type textarea "*cover* Please ensure to clean mirrors and shower screen thoroughly, without le…"
click at [306, 251] on button "Assign to" at bounding box center [292, 252] width 65 height 28
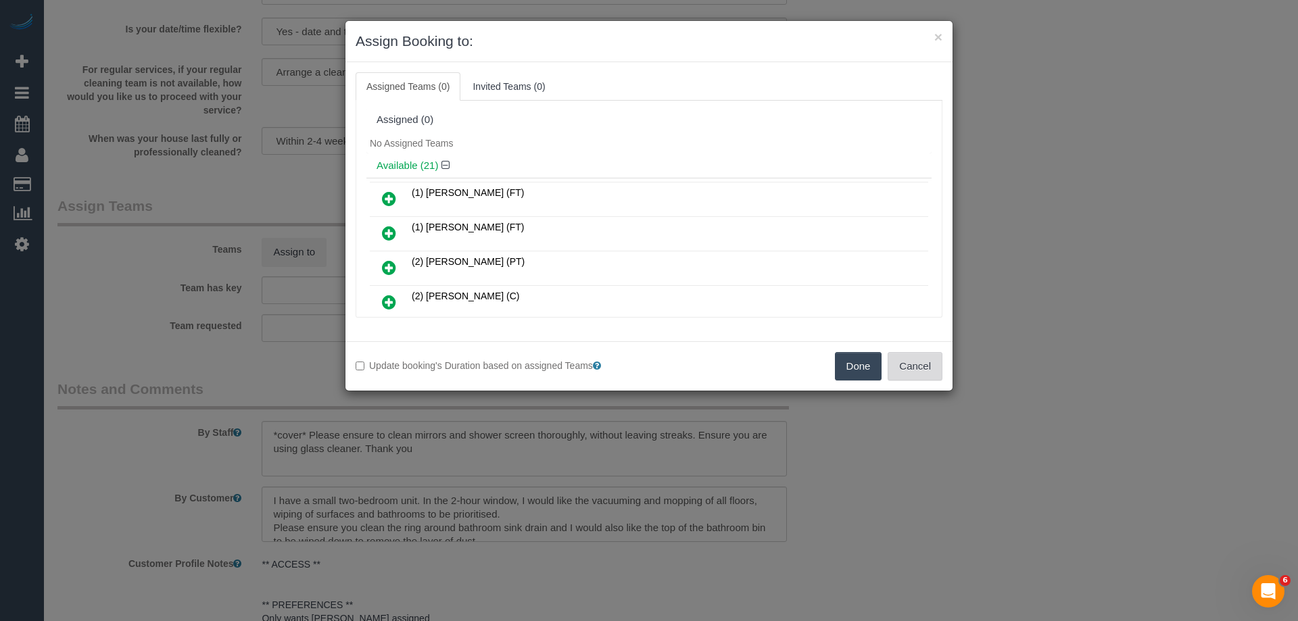
click at [909, 368] on button "Cancel" at bounding box center [915, 366] width 55 height 28
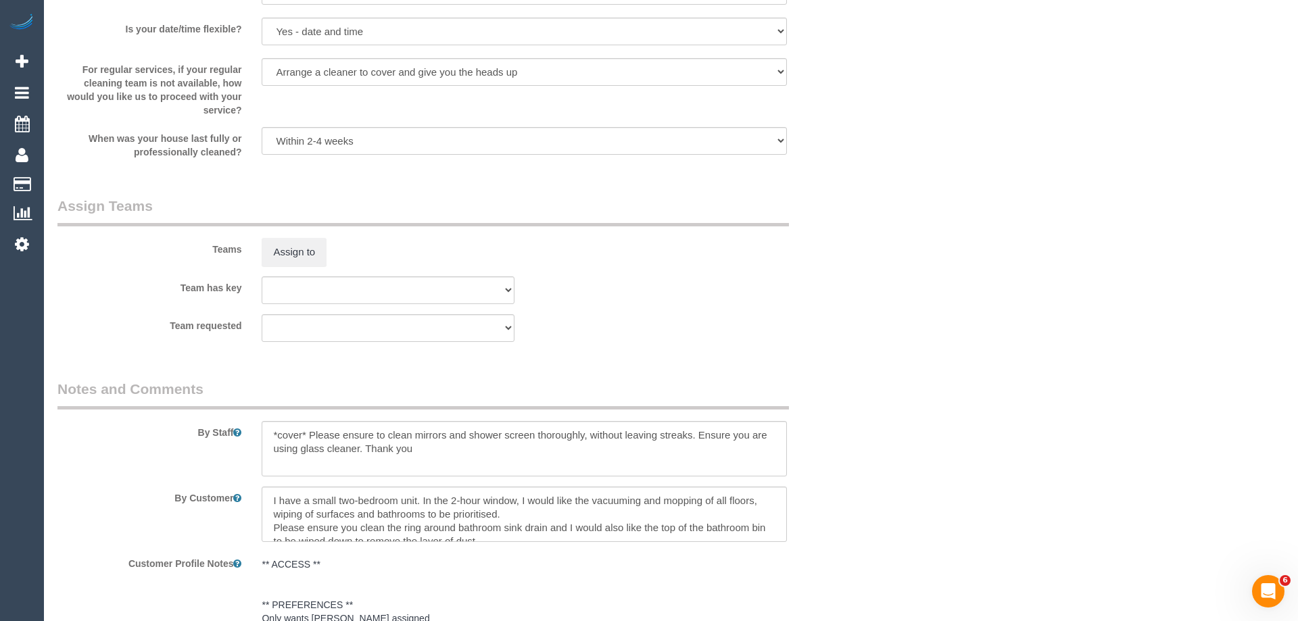
click at [909, 368] on div "× Assign Booking to: Assigned Teams (0) Invited Teams (0) Assigned (0) No Assig…" at bounding box center [649, 310] width 1298 height 621
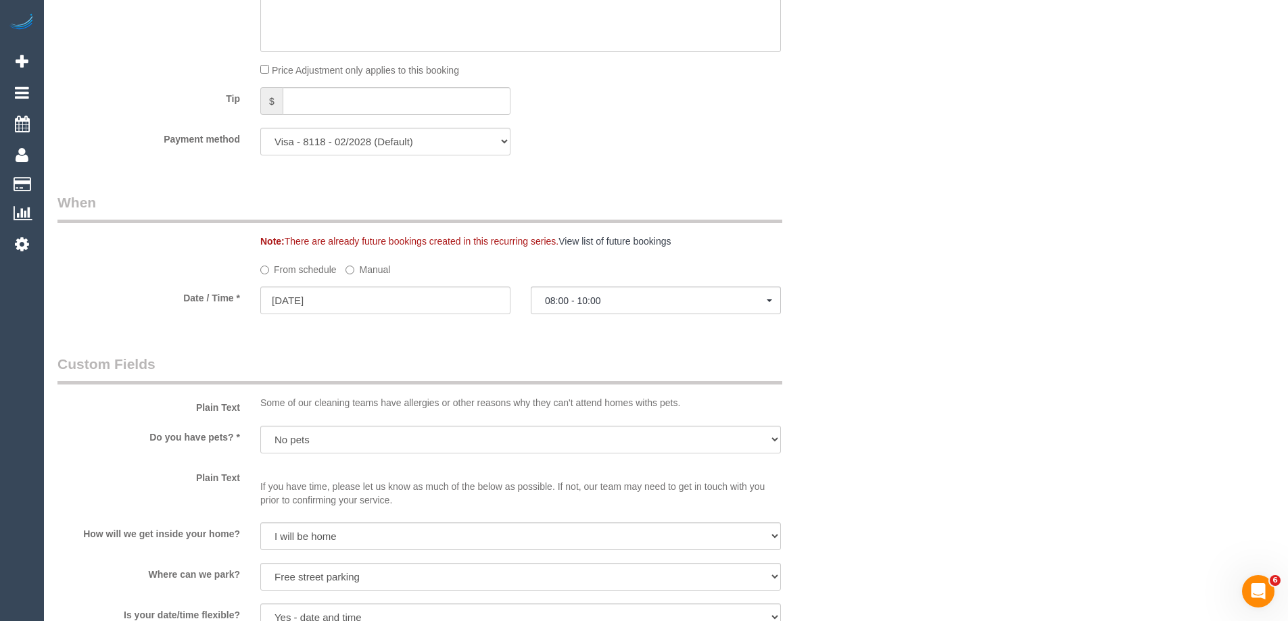
scroll to position [1233, 0]
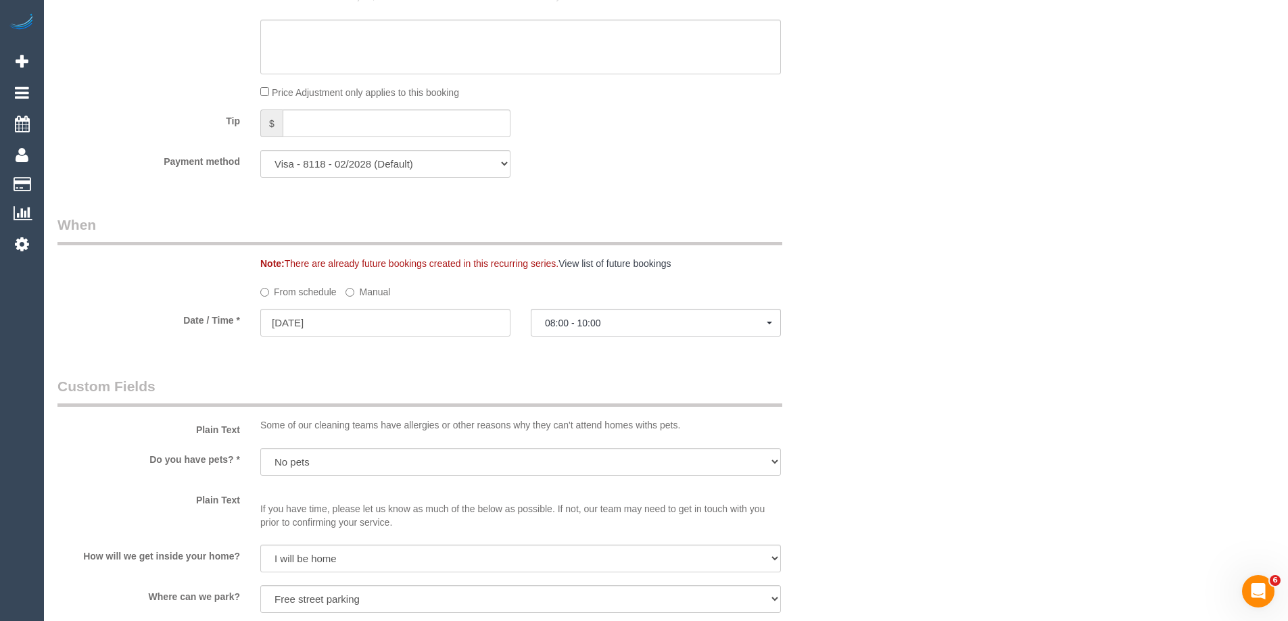
click at [368, 296] on label "Manual" at bounding box center [368, 290] width 45 height 18
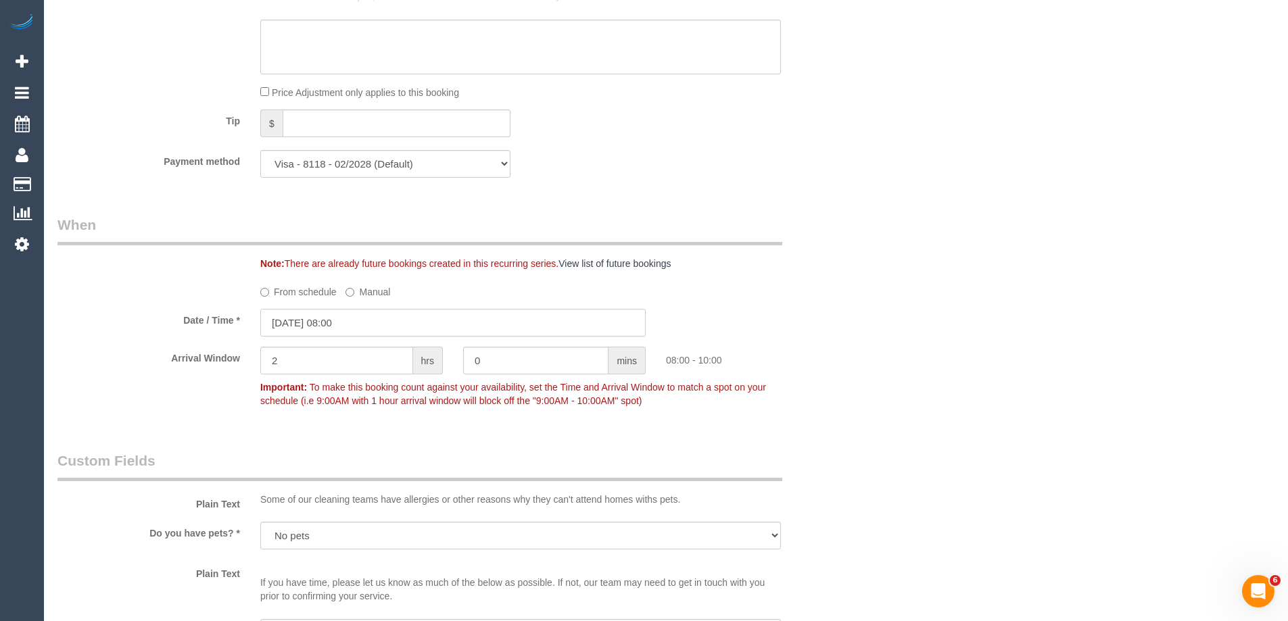
click at [365, 329] on input "01/10/2025 08:00" at bounding box center [452, 323] width 385 height 28
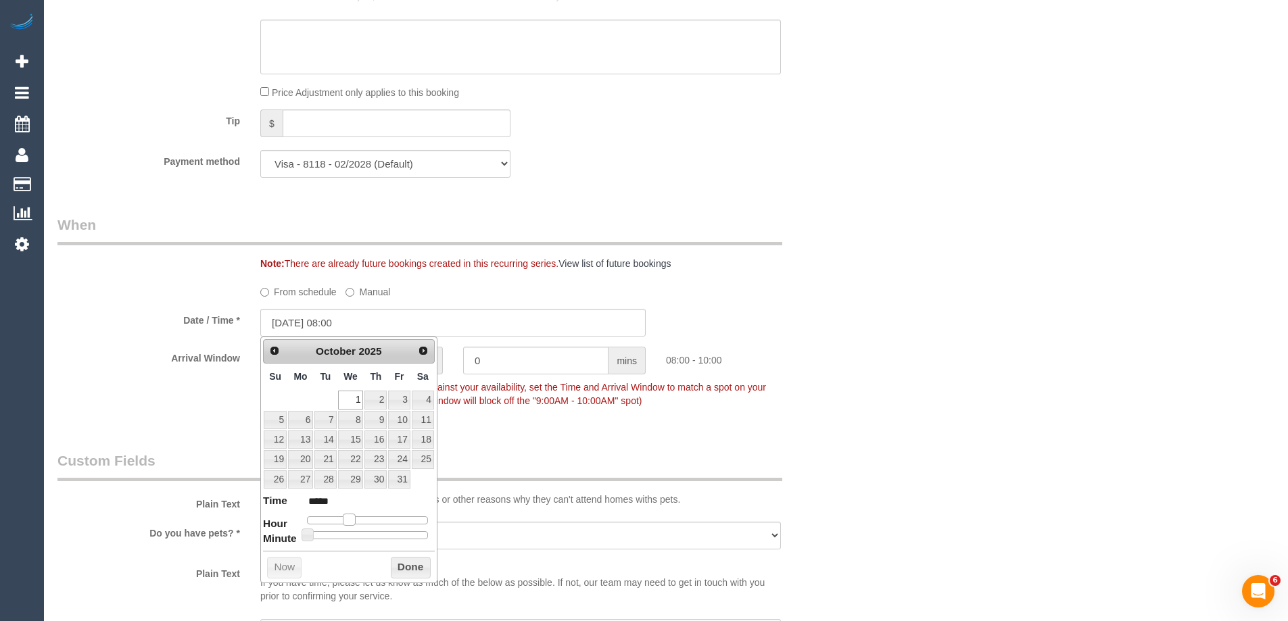
type input "01/10/2025 07:00"
type input "*****"
drag, startPoint x: 353, startPoint y: 519, endPoint x: 311, endPoint y: 530, distance: 43.5
click at [349, 516] on span at bounding box center [349, 520] width 12 height 12
type input "01/10/2025 07:05"
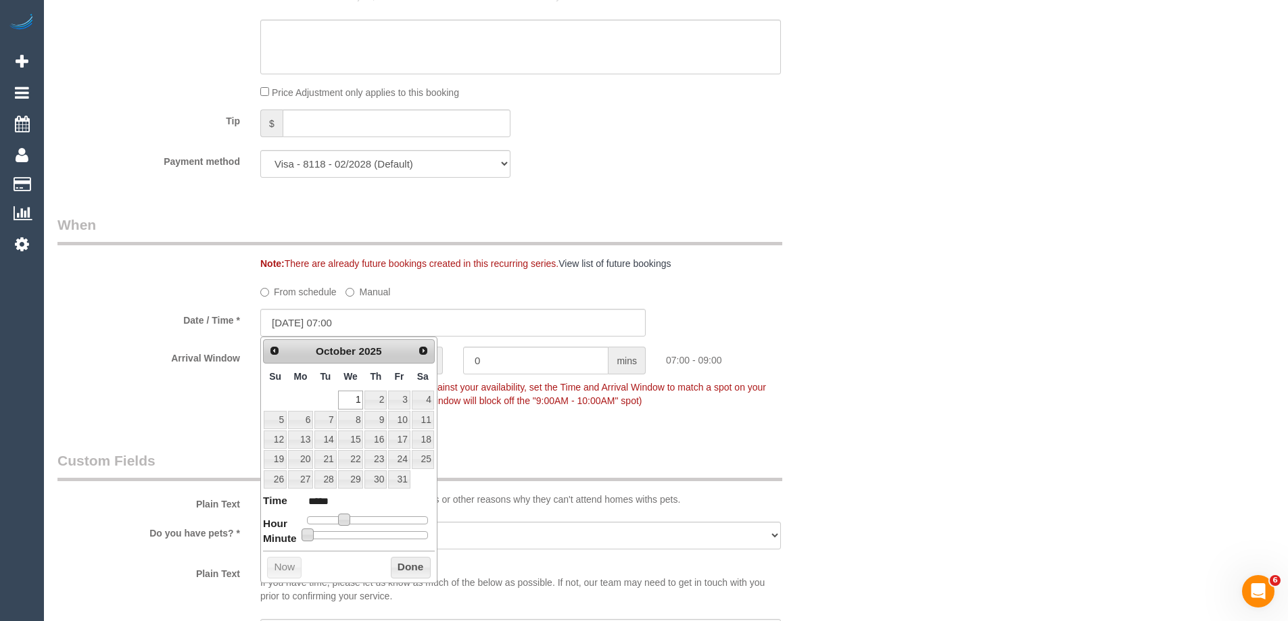
type input "*****"
type input "01/10/2025 07:10"
type input "*****"
type input "01/10/2025 07:15"
type input "*****"
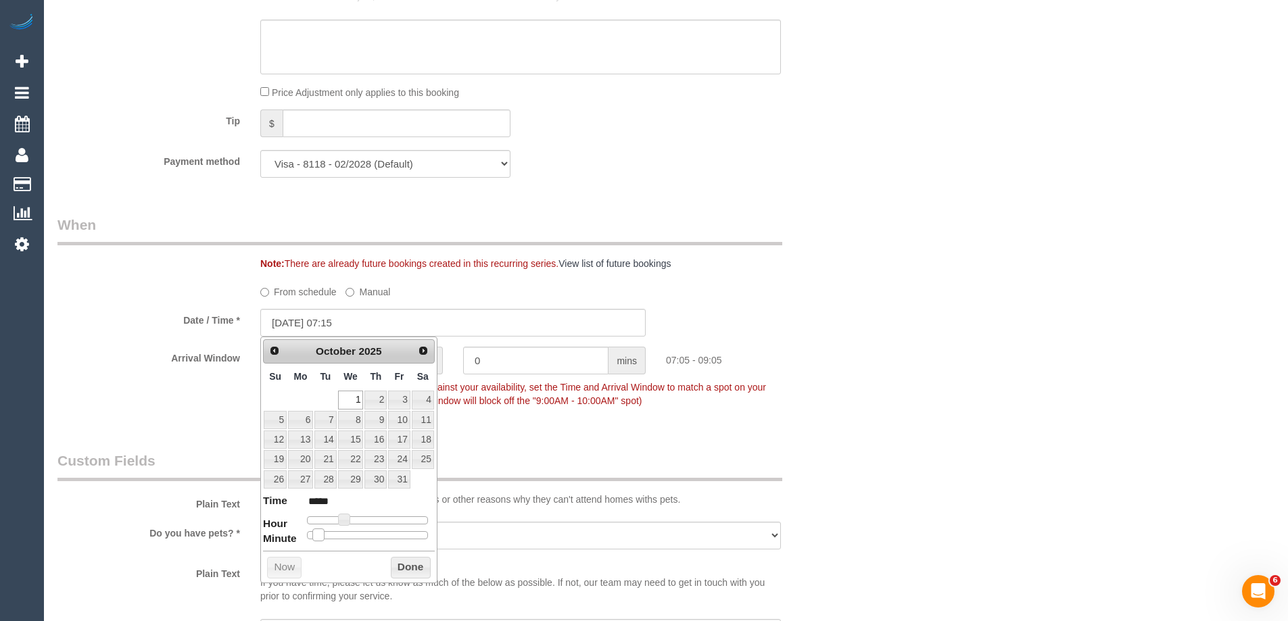
type input "01/10/2025 07:20"
type input "*****"
type input "01/10/2025 07:25"
type input "*****"
type input "01/10/2025 07:30"
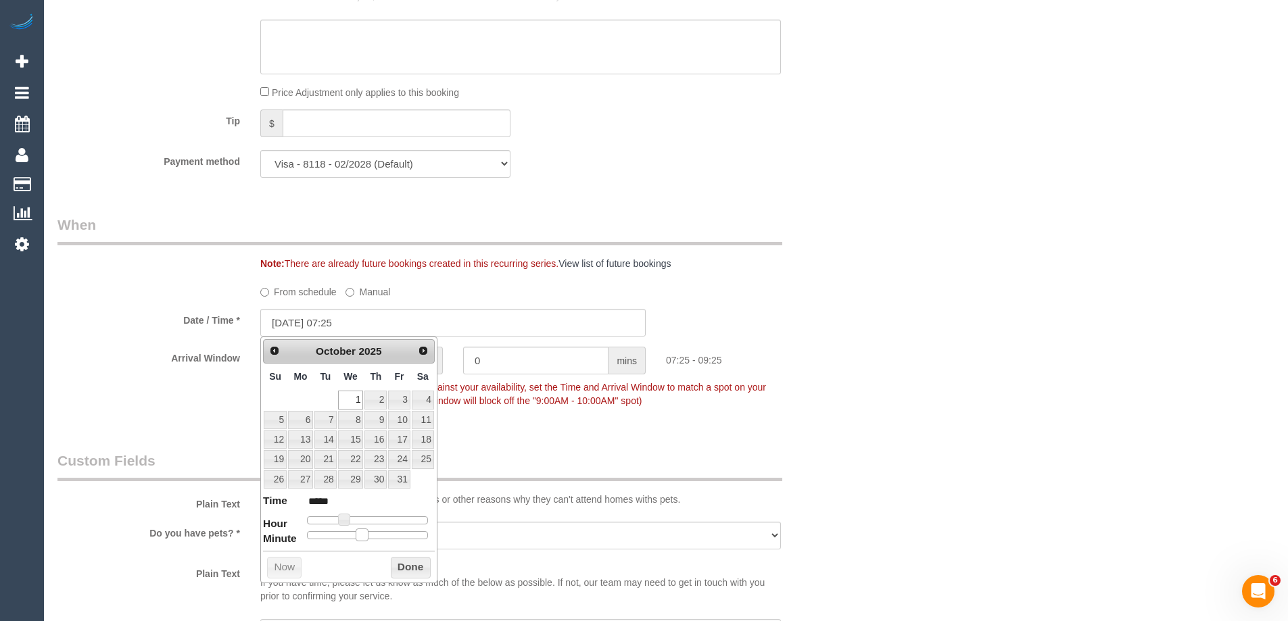
type input "*****"
drag, startPoint x: 314, startPoint y: 536, endPoint x: 364, endPoint y: 536, distance: 50.0
click at [364, 536] on div at bounding box center [367, 536] width 121 height 8
click at [408, 571] on button "Done" at bounding box center [411, 568] width 40 height 22
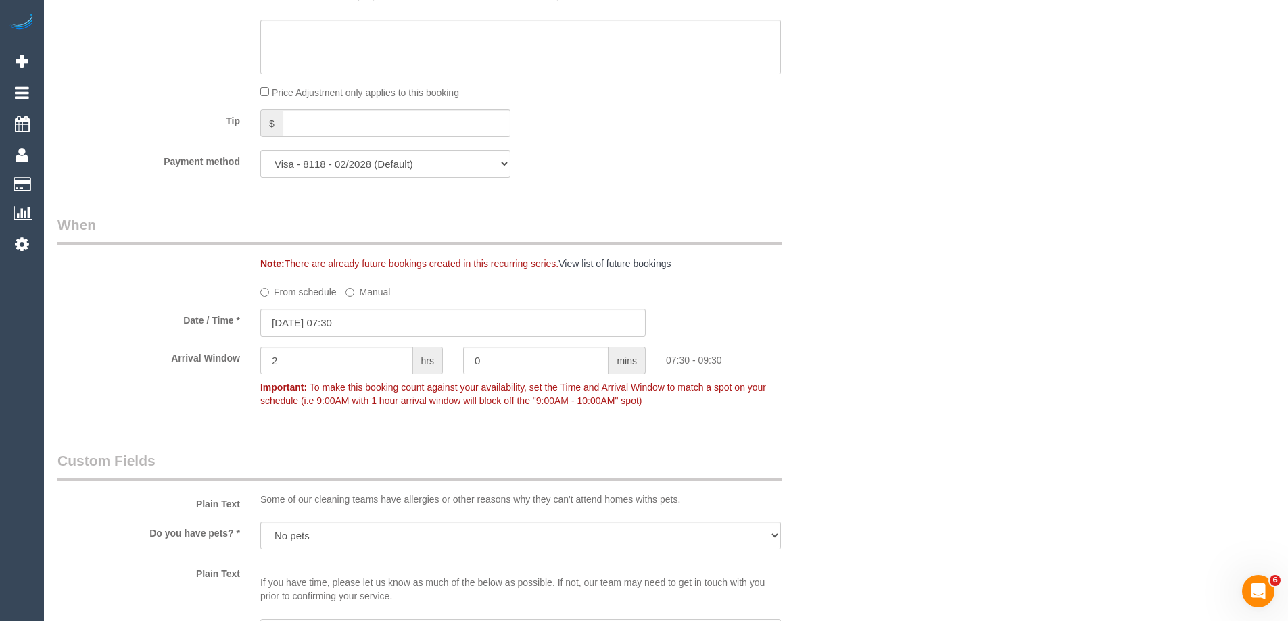
click at [770, 358] on div "07:30 - 09:30" at bounding box center [757, 357] width 203 height 20
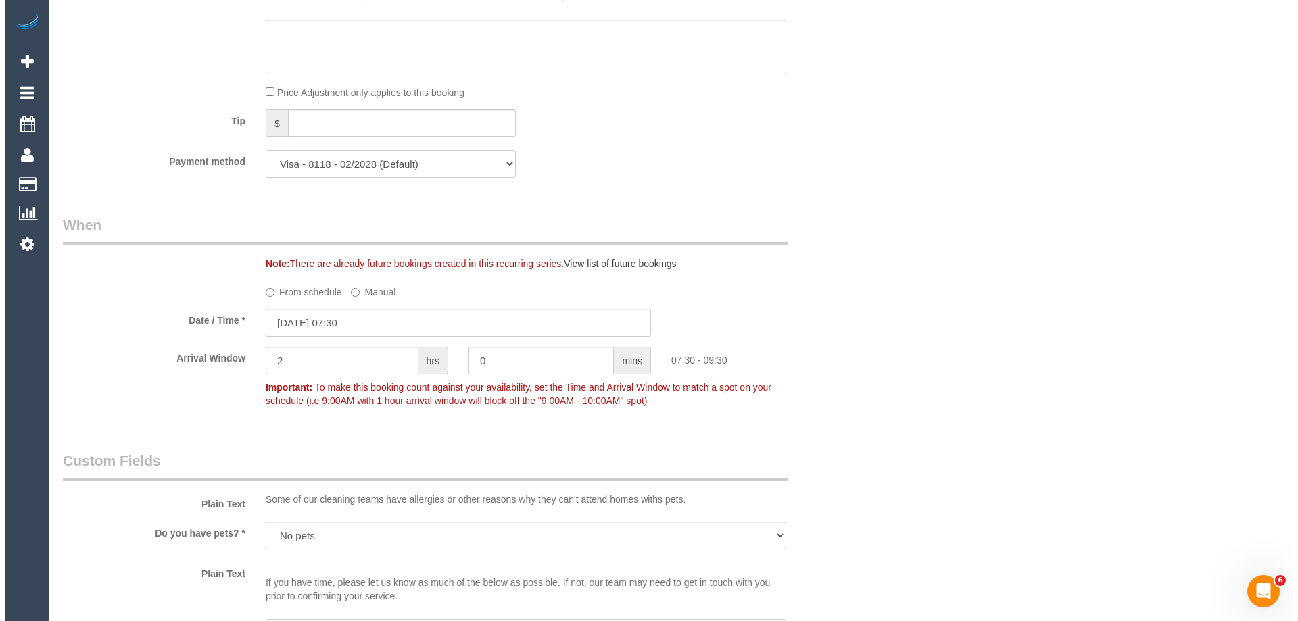
scroll to position [1706, 0]
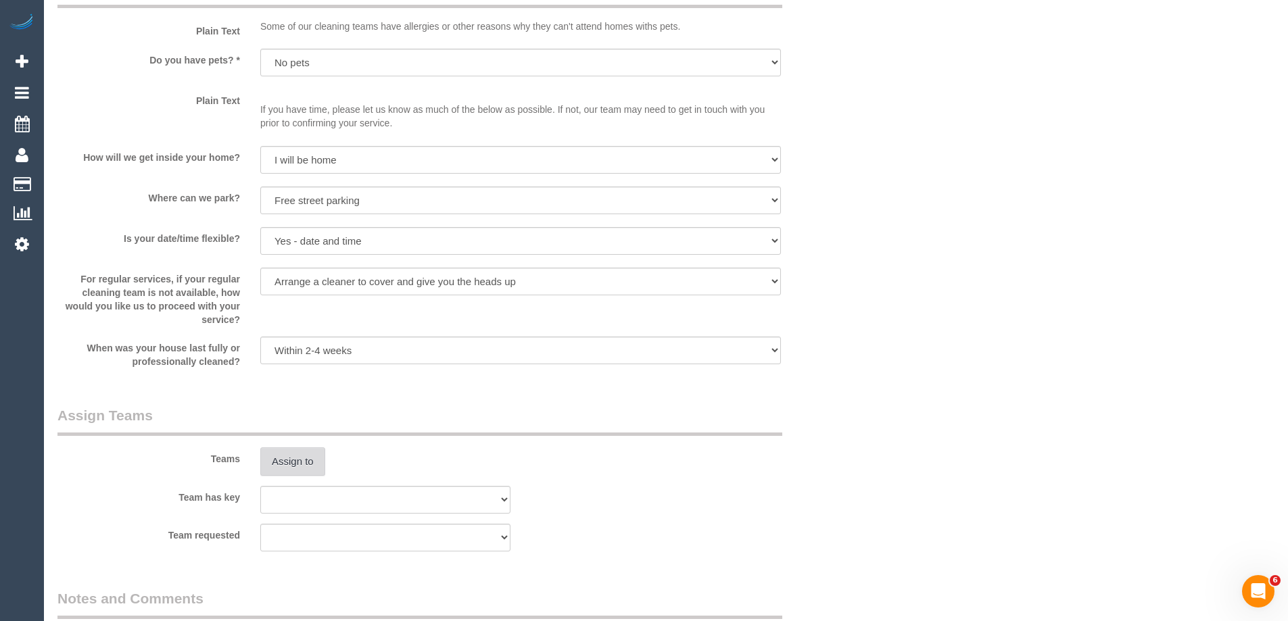
click at [302, 463] on button "Assign to" at bounding box center [292, 462] width 65 height 28
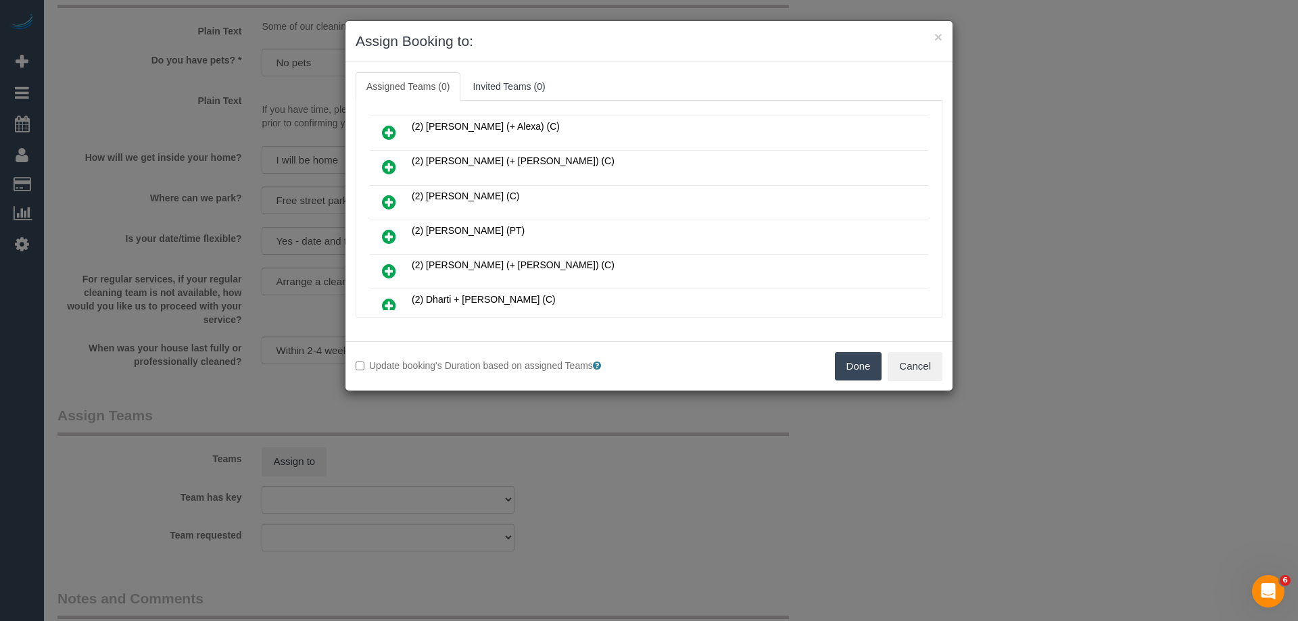
scroll to position [203, 0]
click at [391, 275] on icon at bounding box center [389, 272] width 14 height 16
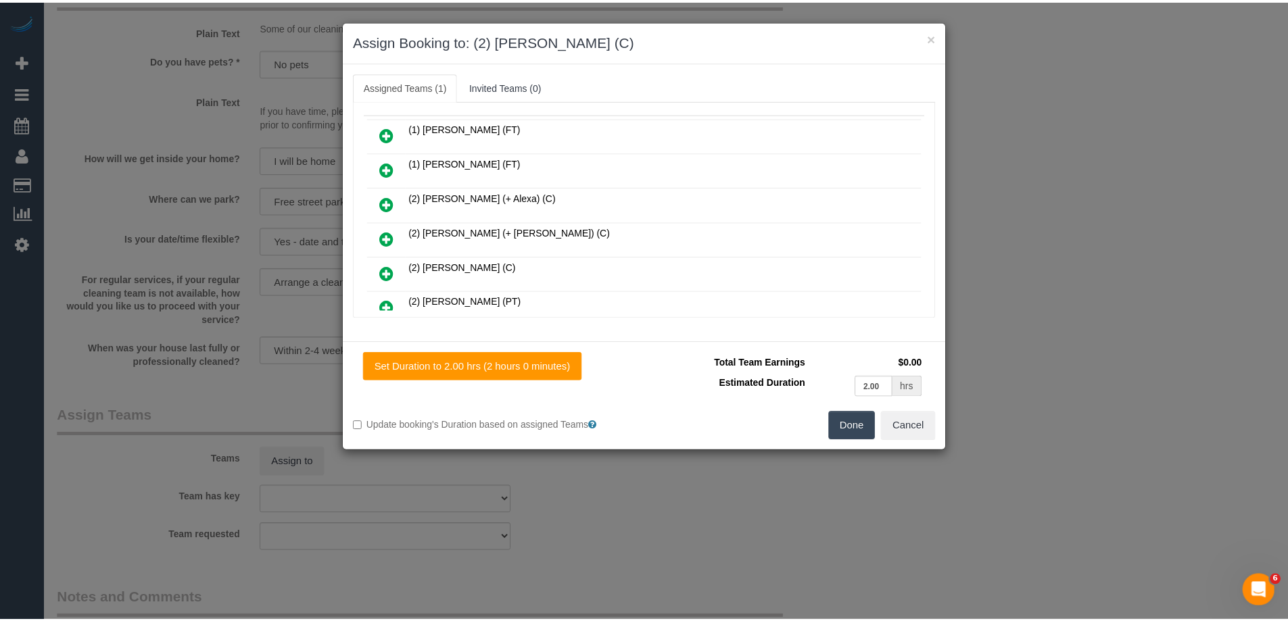
scroll to position [0, 0]
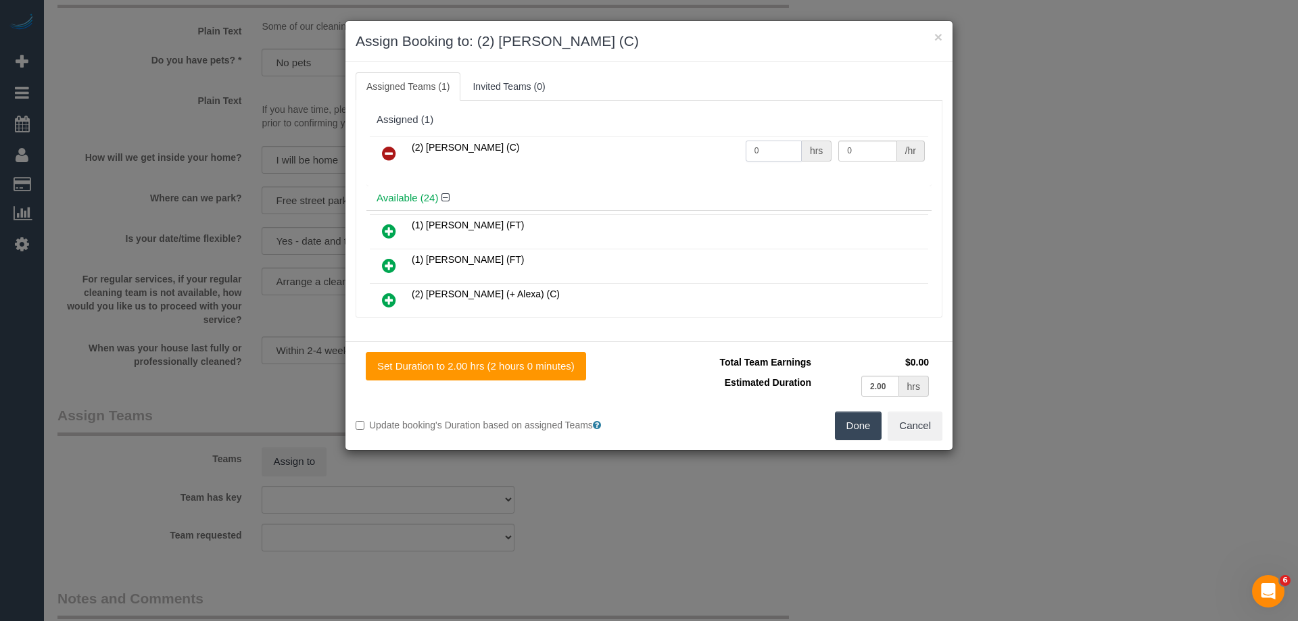
click at [776, 157] on input "0" at bounding box center [774, 151] width 56 height 21
type input "2"
click at [862, 154] on input "0" at bounding box center [868, 151] width 58 height 21
type input "37.5"
click at [848, 425] on button "Done" at bounding box center [858, 426] width 47 height 28
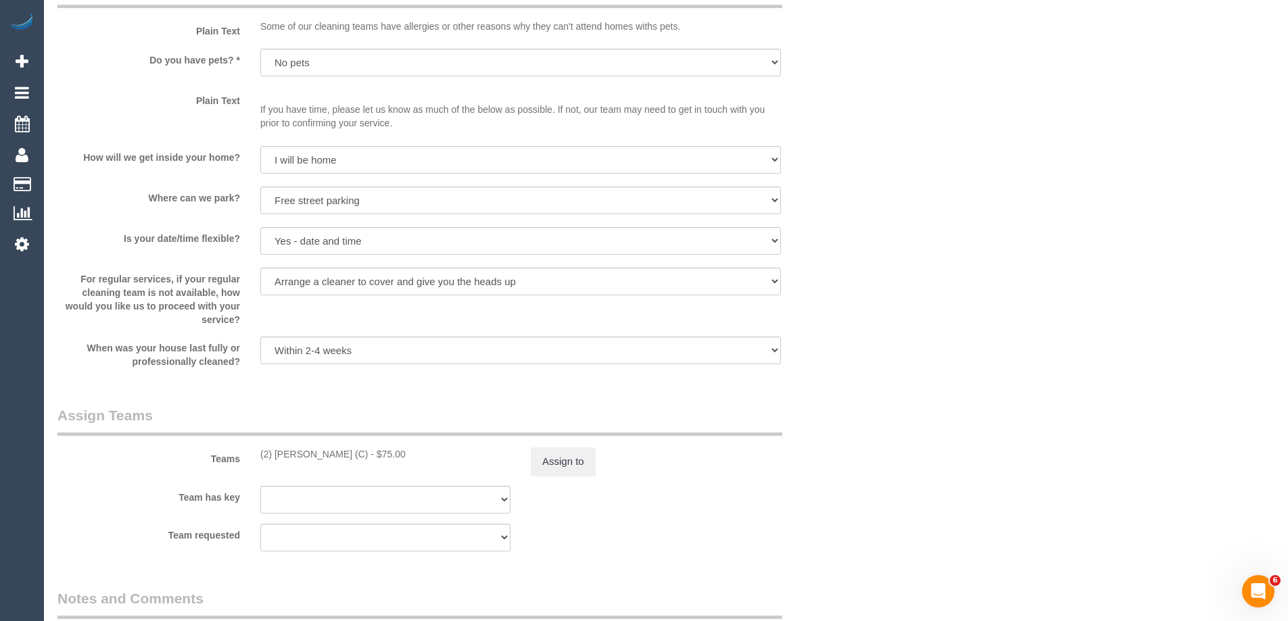
click at [848, 425] on div "× Assign Booking to: (2) Dinitha Gunawardana (C) Assigned Teams (1) Invited Tea…" at bounding box center [644, 310] width 1288 height 621
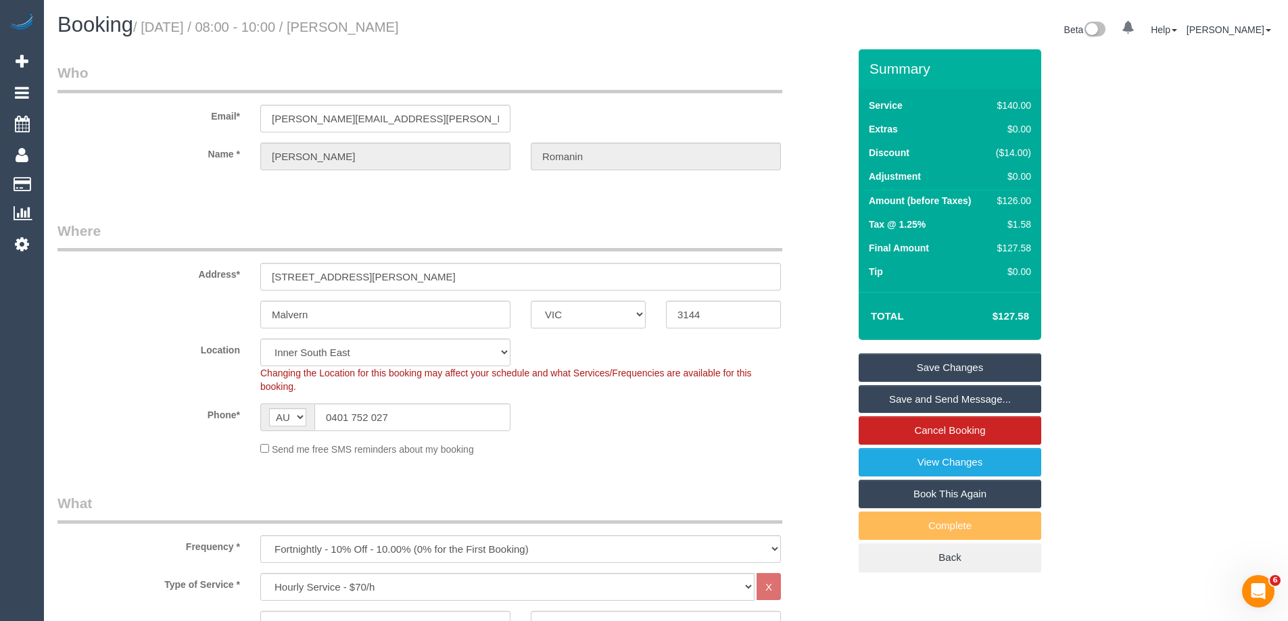
drag, startPoint x: 465, startPoint y: 9, endPoint x: 356, endPoint y: 22, distance: 109.0
click at [356, 22] on h1 "Booking / October 01, 2025 / 08:00 - 10:00 / Jasmine Romanin" at bounding box center [356, 25] width 598 height 23
copy small "Jasmine Romanin"
click at [740, 85] on legend "Who" at bounding box center [419, 78] width 725 height 30
click at [333, 124] on input "jas.romanin@live.com.au" at bounding box center [385, 119] width 250 height 28
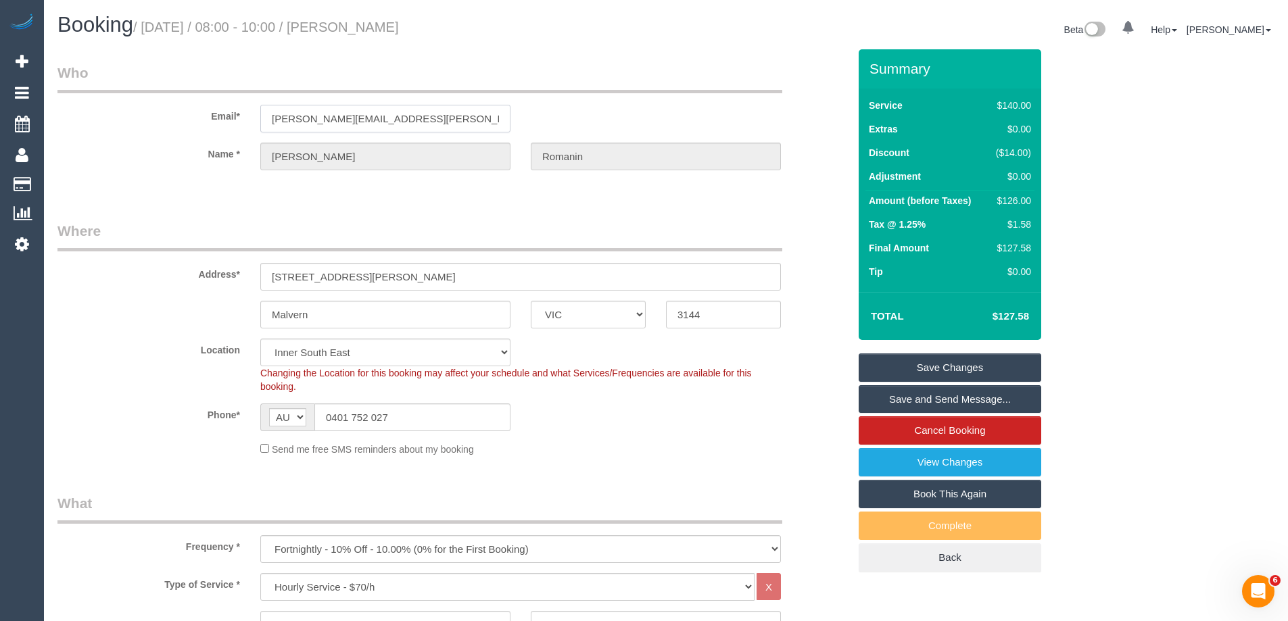
click at [333, 124] on input "jas.romanin@live.com.au" at bounding box center [385, 119] width 250 height 28
drag, startPoint x: 741, startPoint y: 429, endPoint x: 860, endPoint y: 371, distance: 133.1
click at [741, 429] on div "Phone* AF AL DZ AD AO AI AQ AG AR AM AW AU AT AZ BS BH BD BB BY BE BZ BJ BM BT …" at bounding box center [453, 418] width 812 height 28
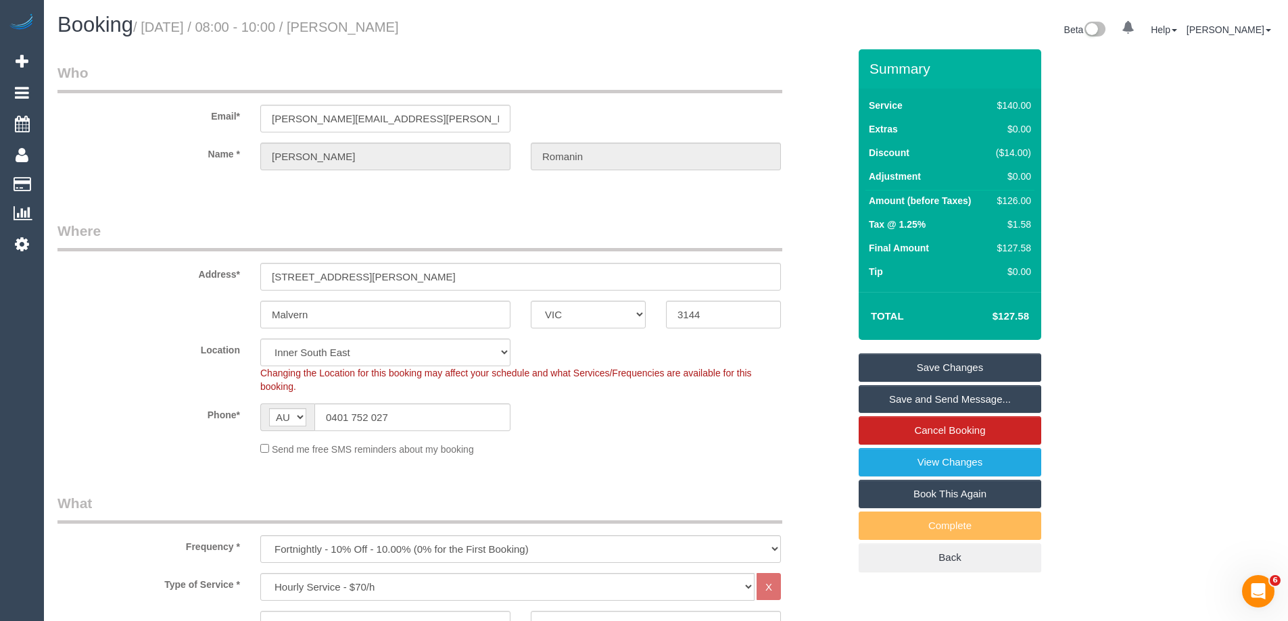
click at [903, 369] on link "Save Changes" at bounding box center [950, 368] width 183 height 28
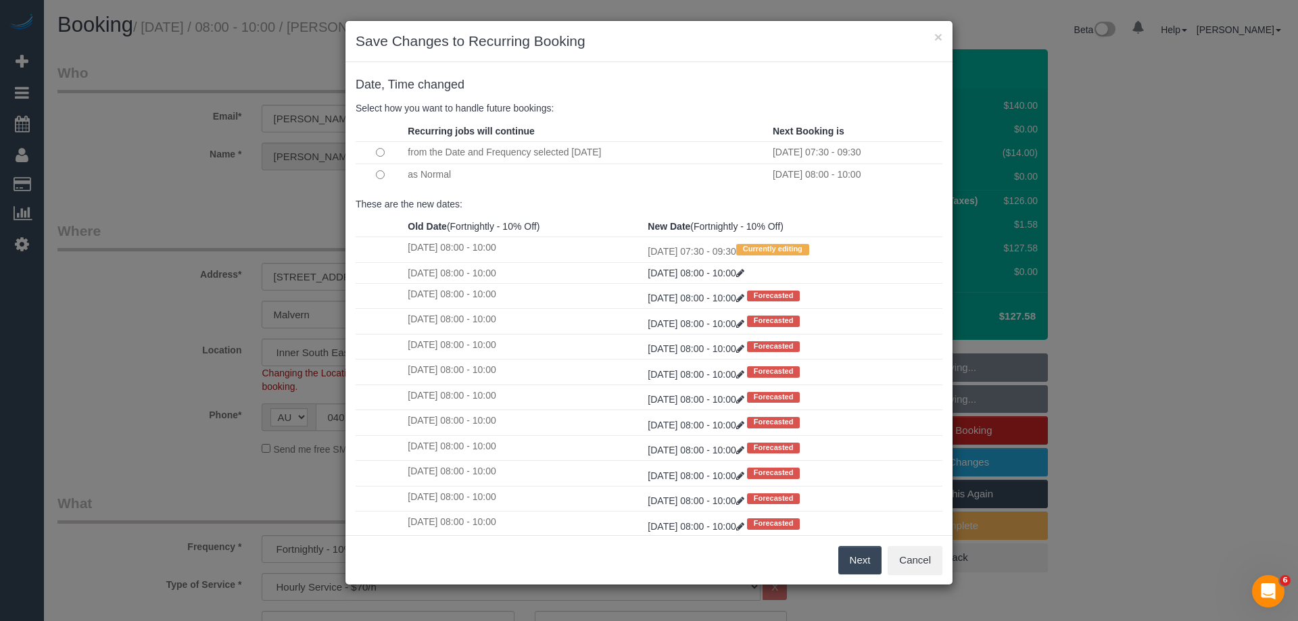
click at [858, 555] on button "Next" at bounding box center [861, 560] width 44 height 28
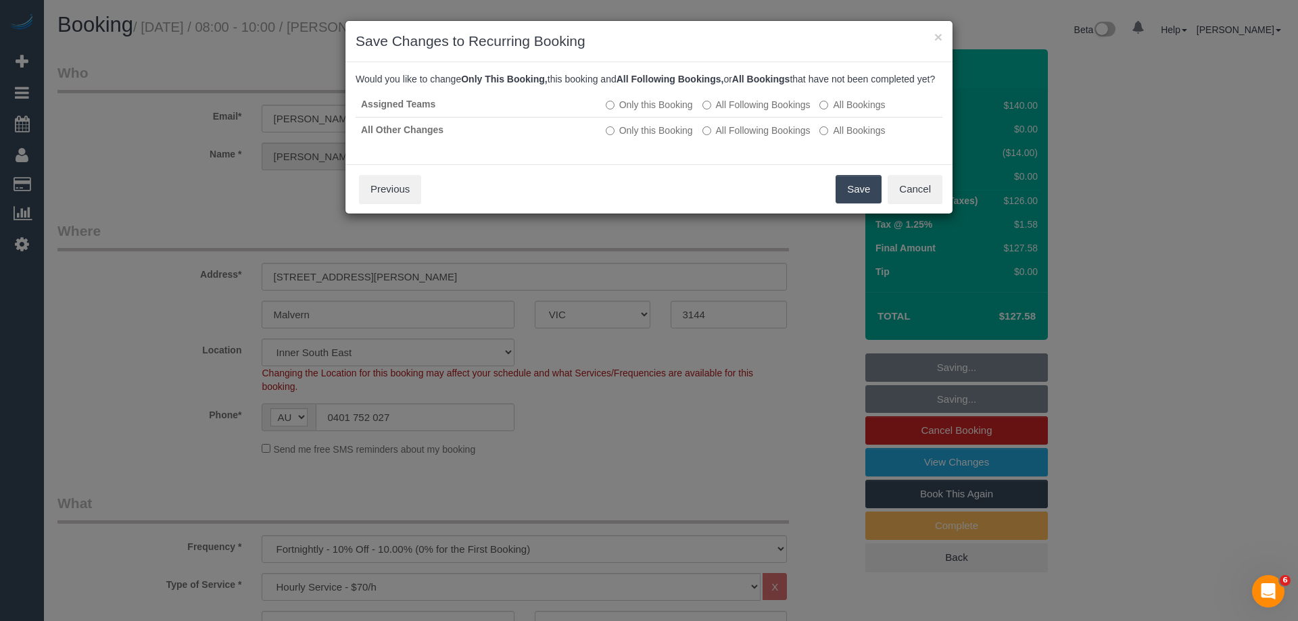
click at [860, 204] on button "Save" at bounding box center [859, 189] width 46 height 28
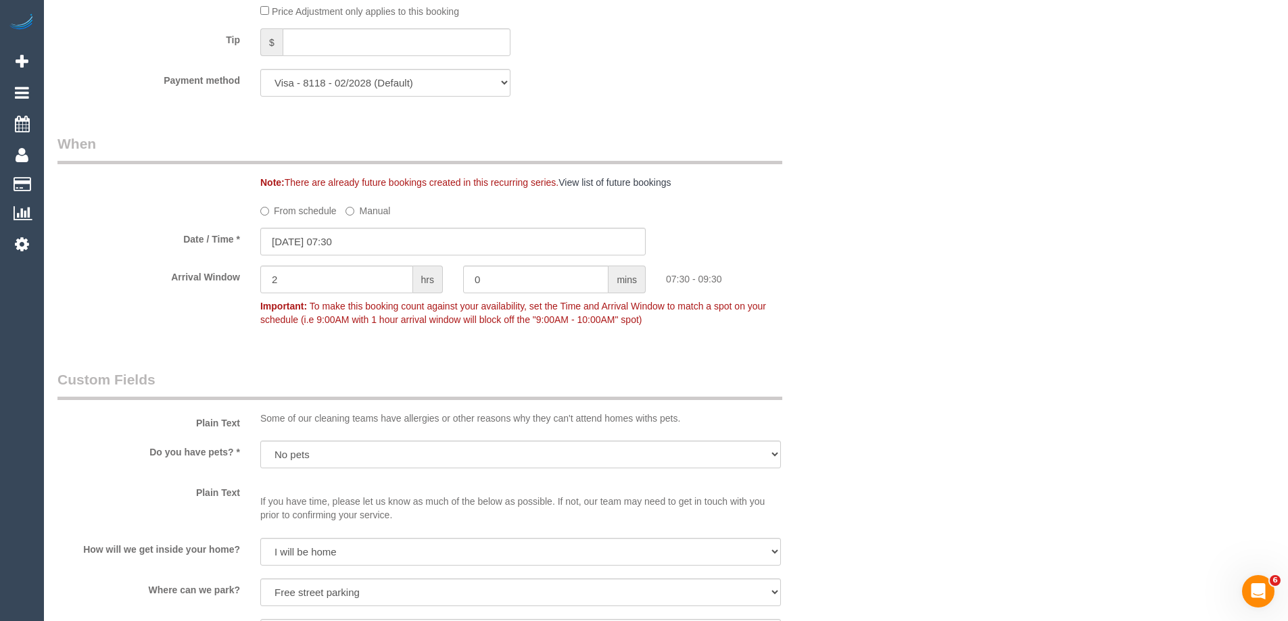
scroll to position [1691, 0]
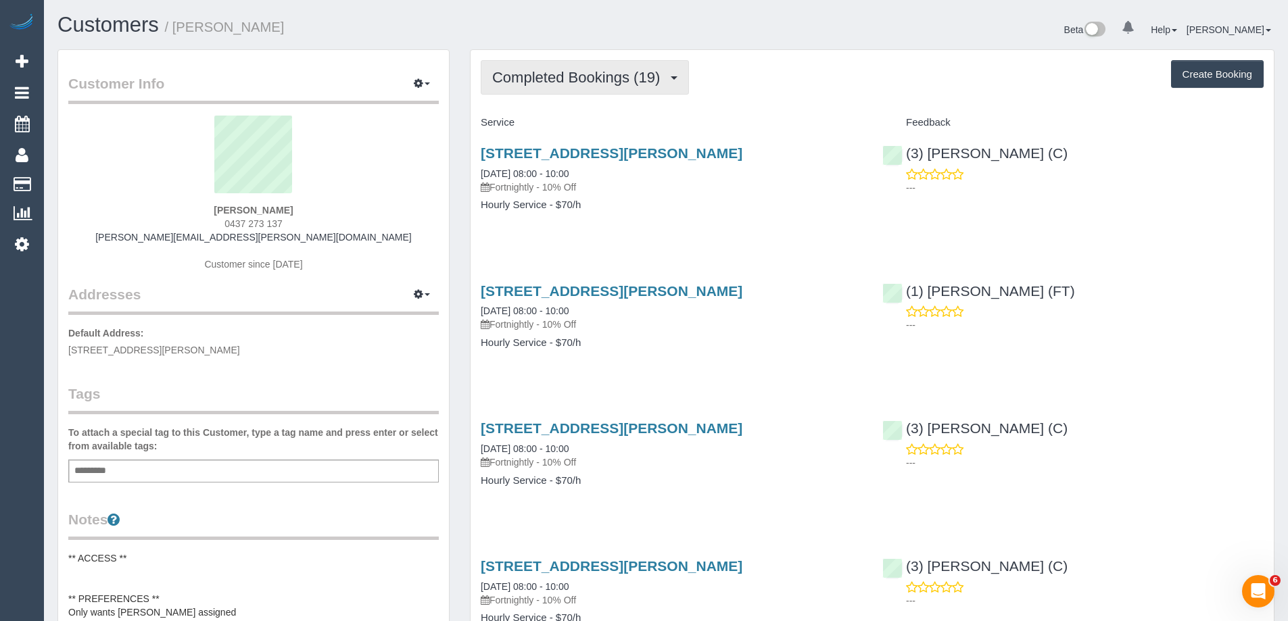
click at [561, 77] on span "Completed Bookings (19)" at bounding box center [579, 77] width 174 height 17
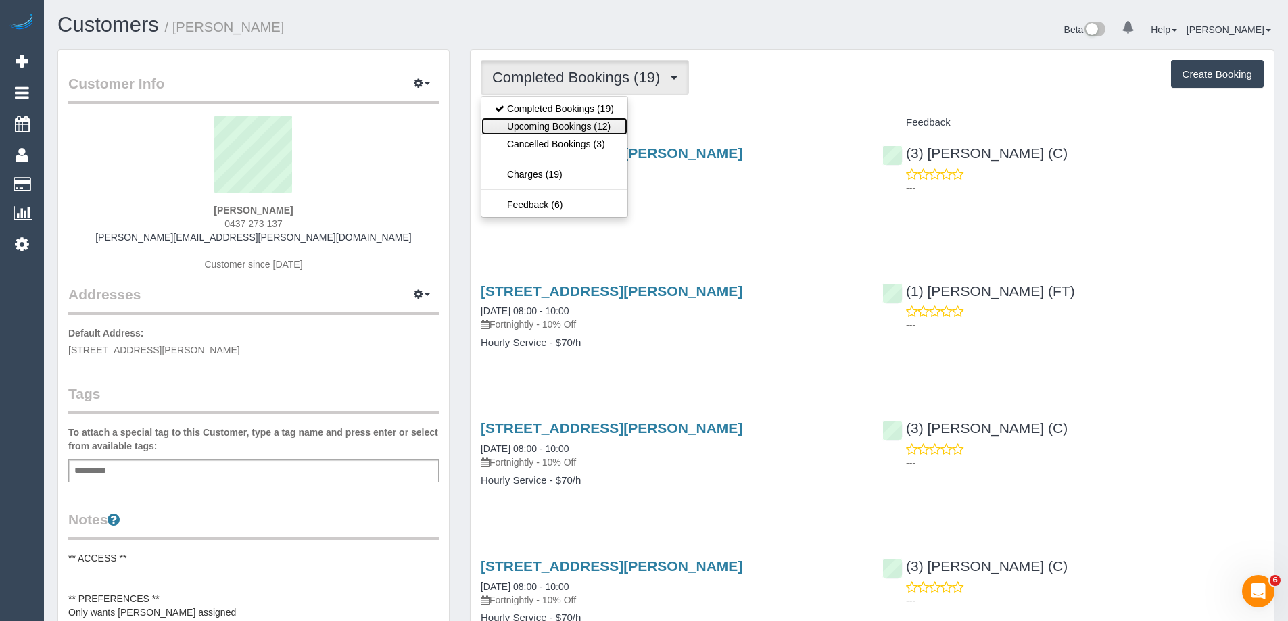
click at [554, 124] on link "Upcoming Bookings (12)" at bounding box center [554, 127] width 146 height 18
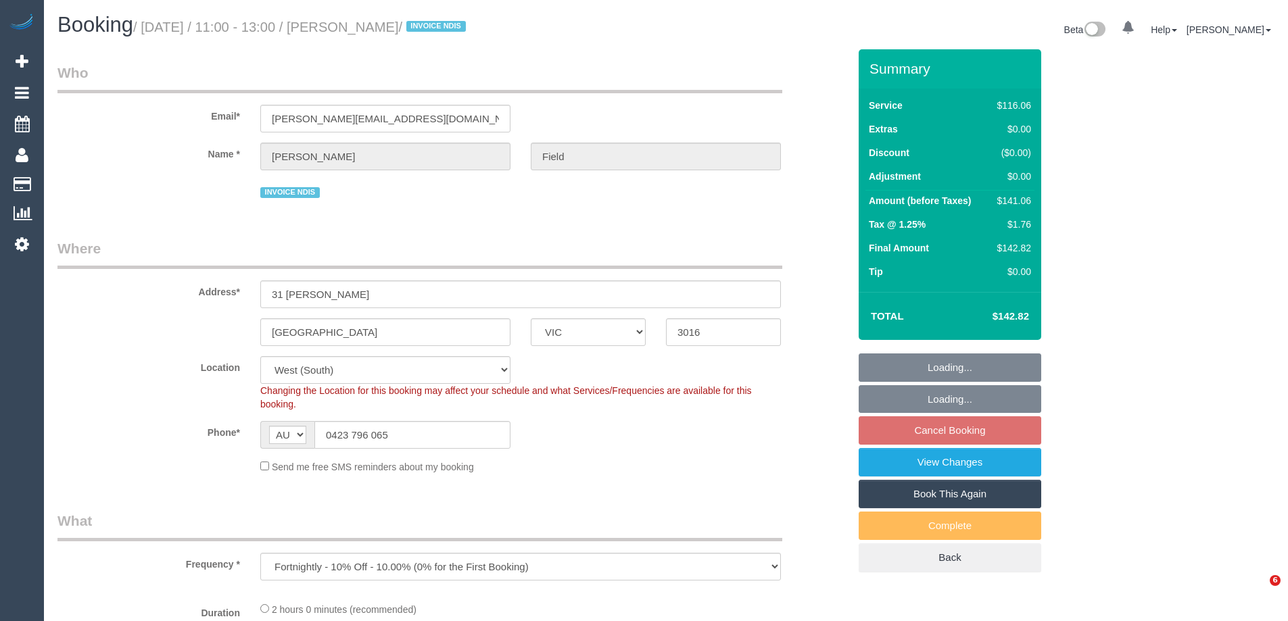
select select "VIC"
select select "object:546"
select select "number:27"
select select "number:14"
select select "number:19"
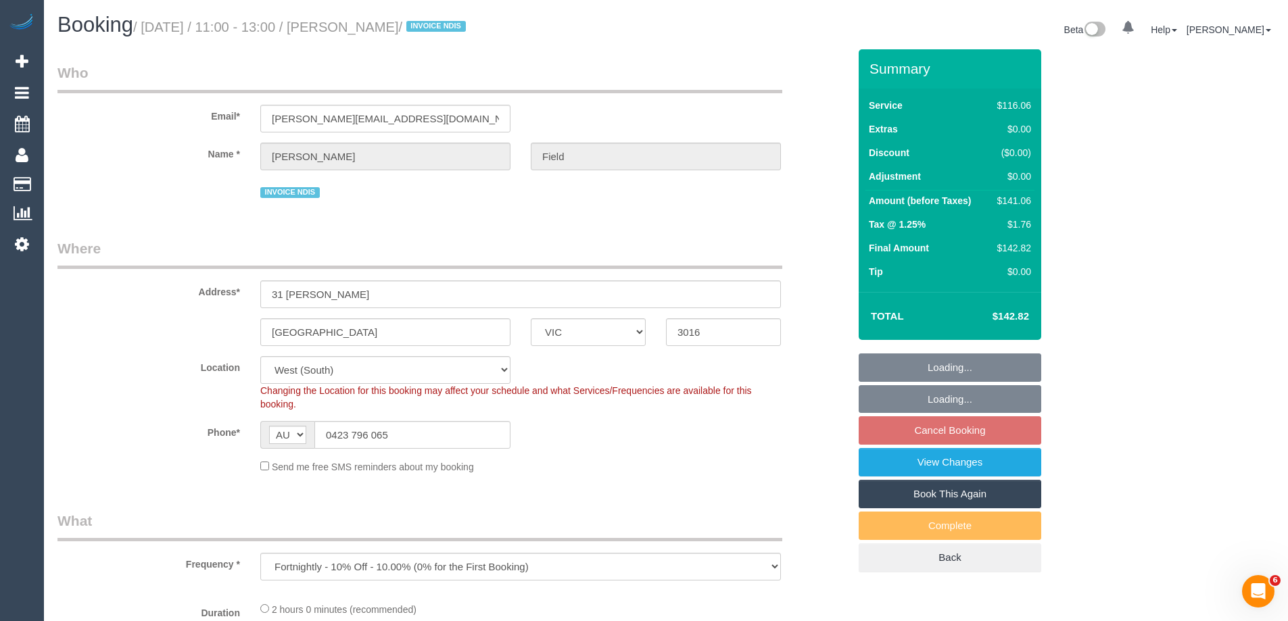
select select "number:36"
select select "number:35"
select select "number:12"
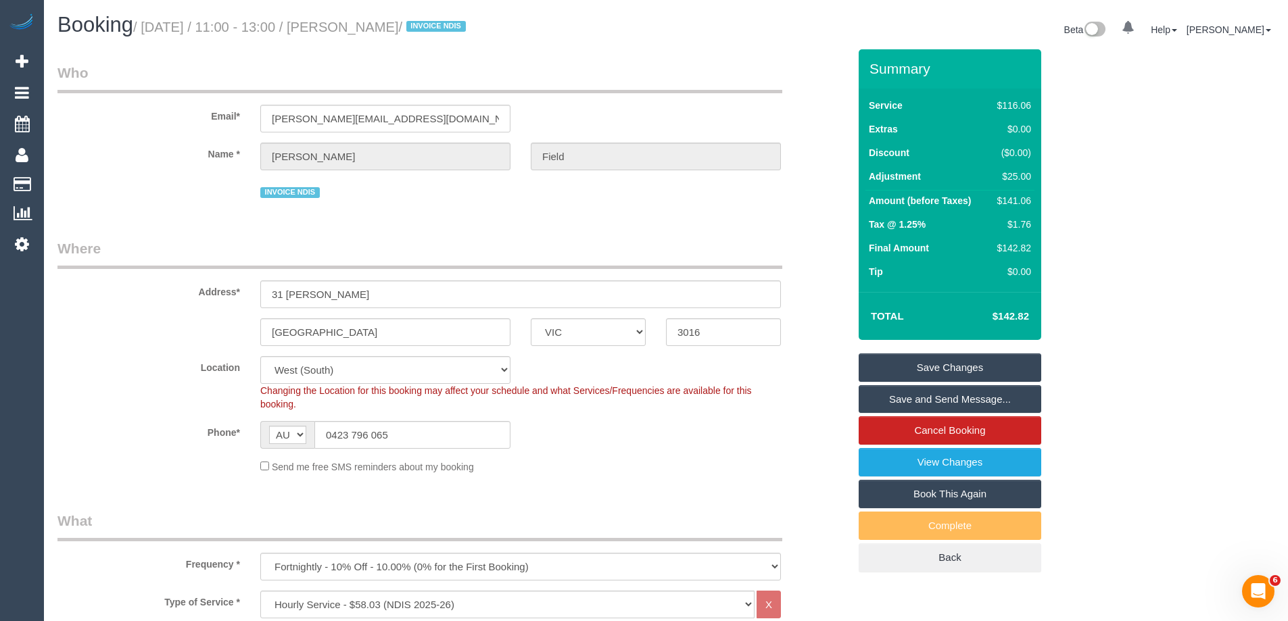
drag, startPoint x: 469, startPoint y: 26, endPoint x: 373, endPoint y: 26, distance: 95.4
click at [373, 26] on small "/ September 27, 2025 / 11:00 - 13:00 / Alexandra Field / INVOICE NDIS" at bounding box center [301, 27] width 337 height 15
drag, startPoint x: 589, startPoint y: 444, endPoint x: 594, endPoint y: 450, distance: 8.1
click at [589, 444] on div "Phone* AF AL DZ AD AO AI AQ AG AR AM AW AU AT AZ BS BH BD BB BY BE BZ BJ BM BT …" at bounding box center [453, 435] width 812 height 28
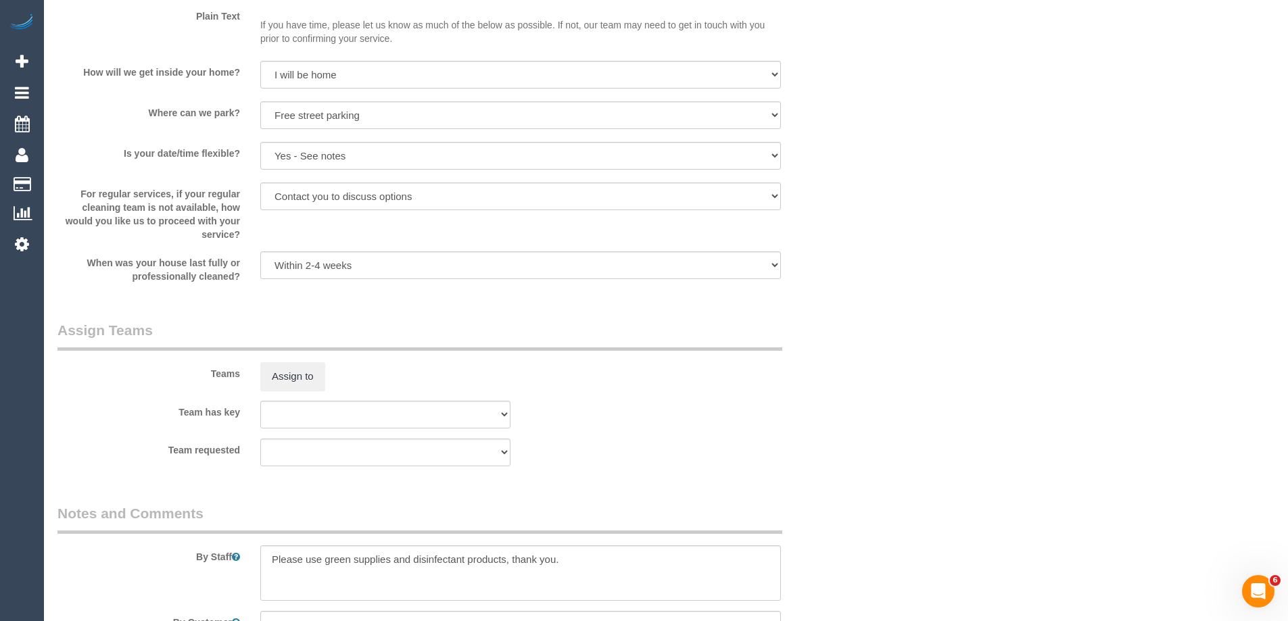
scroll to position [1488, 0]
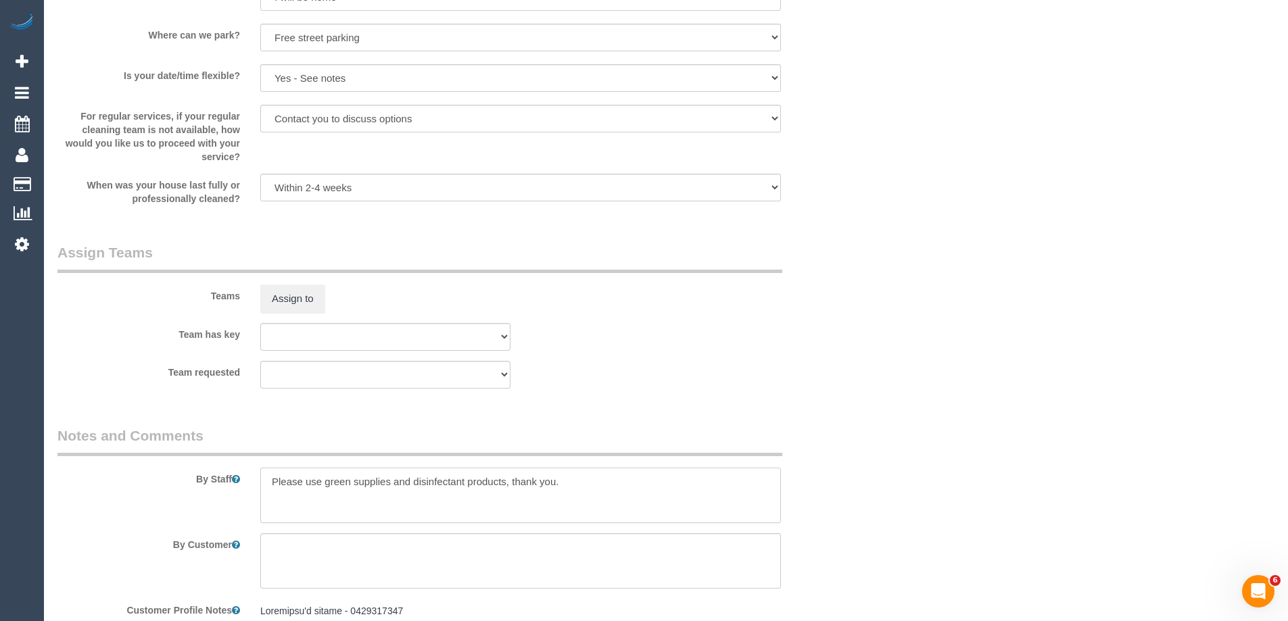
click at [260, 481] on textarea at bounding box center [520, 495] width 521 height 55
type textarea "*cover* Please use green supplies and disinfectant products, thank you."
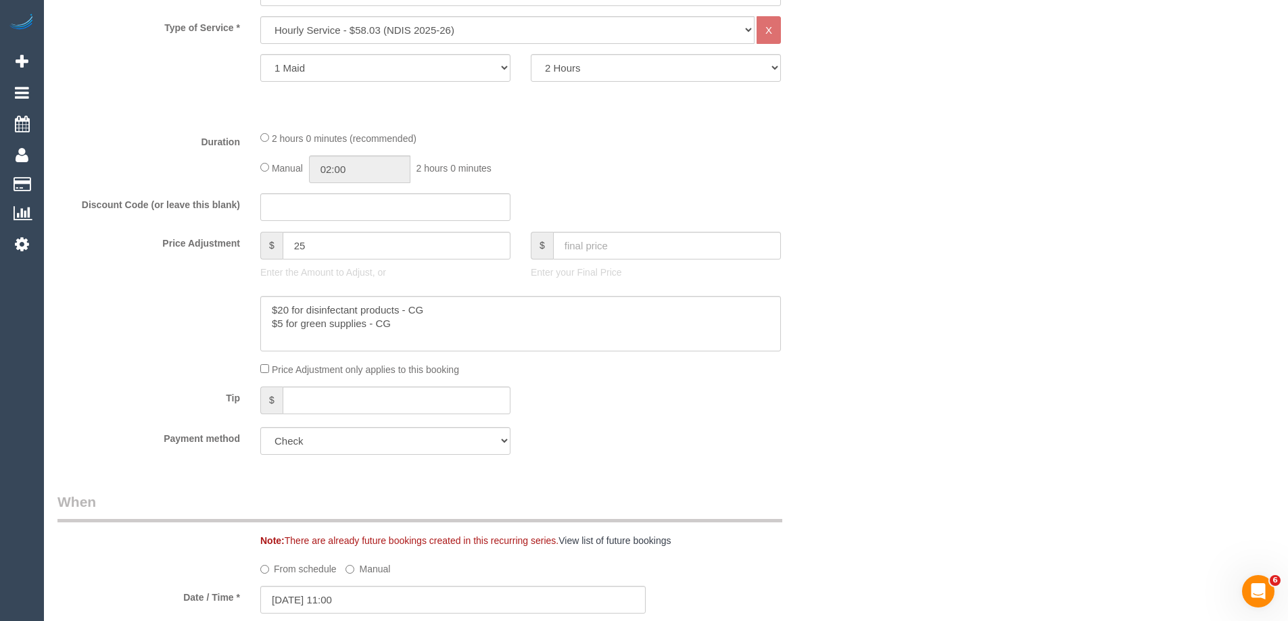
scroll to position [676, 0]
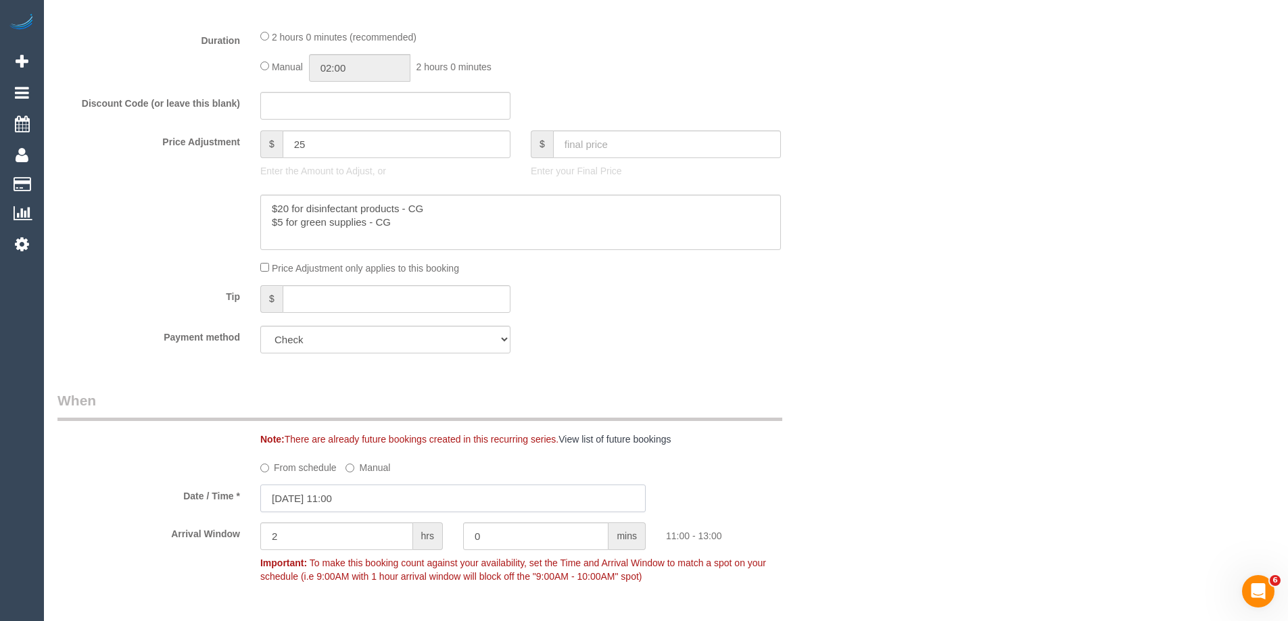
click at [367, 501] on input "27/09/2025 11:00" at bounding box center [452, 499] width 385 height 28
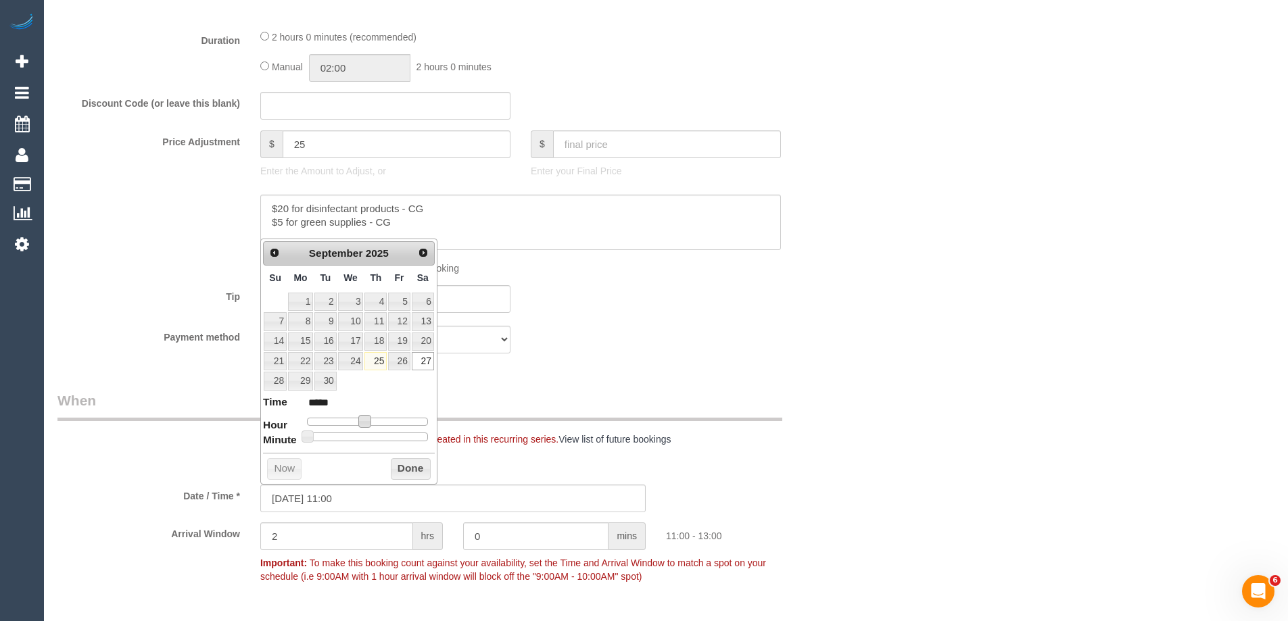
type input "27/09/2025 10:00"
type input "*****"
type input "27/09/2025 09:00"
type input "*****"
drag, startPoint x: 362, startPoint y: 422, endPoint x: 353, endPoint y: 421, distance: 9.6
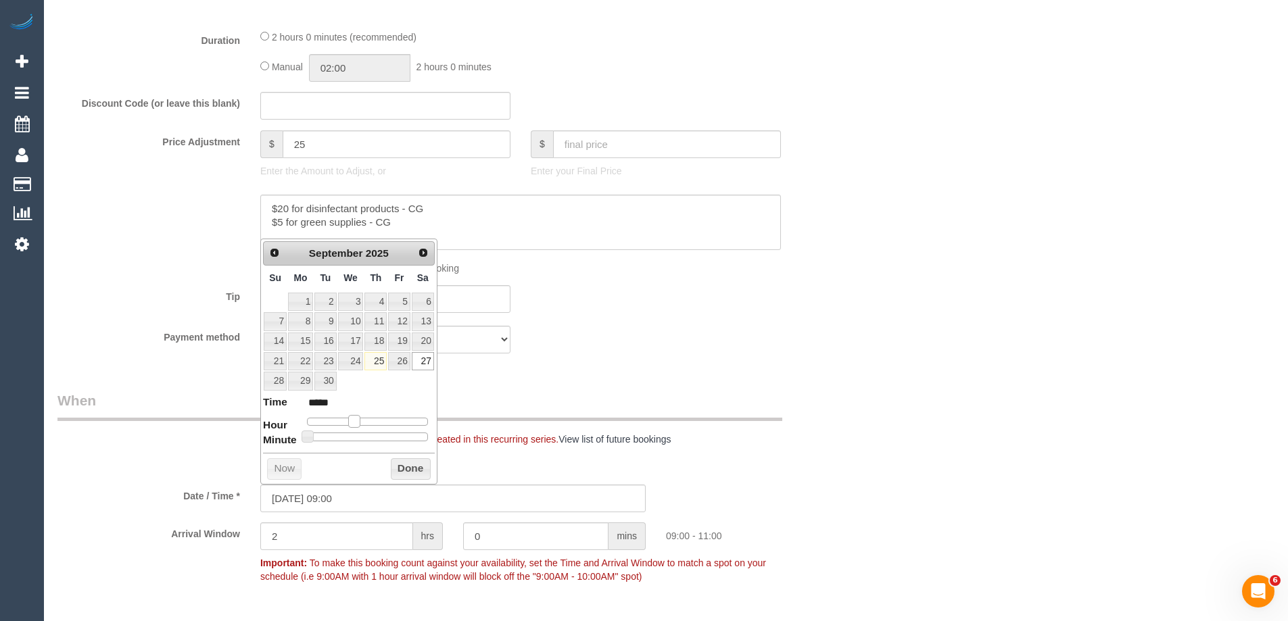
click at [353, 421] on span at bounding box center [354, 421] width 12 height 12
type input "27/09/2025 09:05"
type input "*****"
type input "27/09/2025 09:10"
type input "*****"
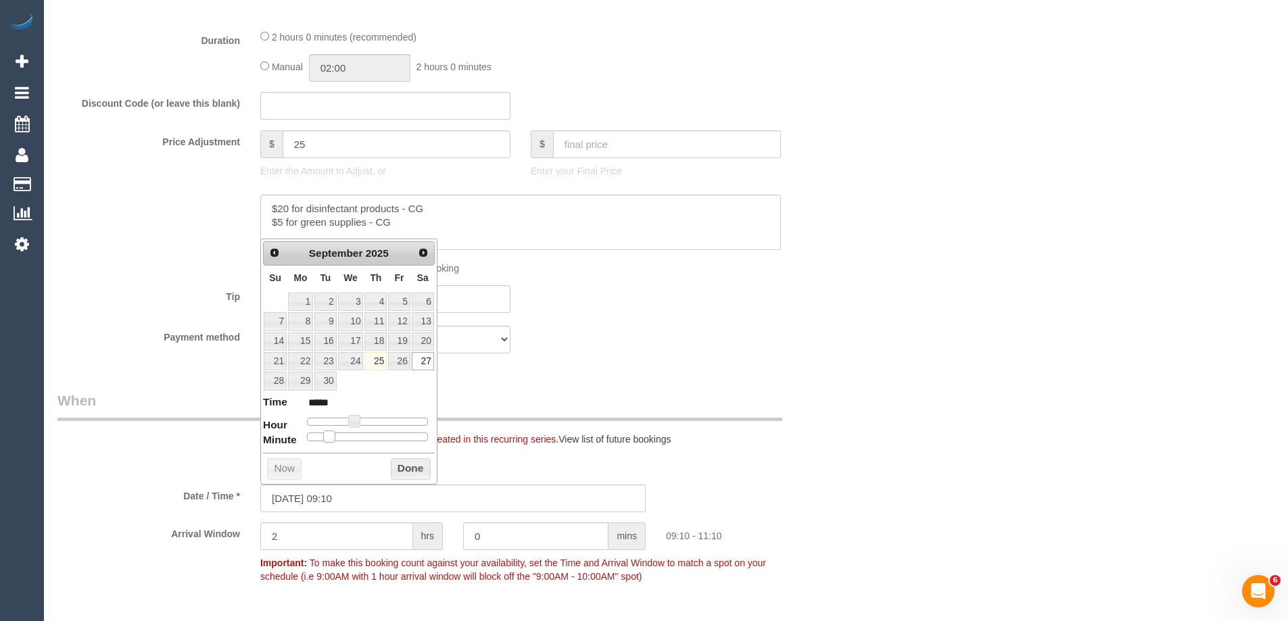
type input "27/09/2025 09:05"
type input "*****"
type input "27/09/2025 09:00"
type input "*****"
click at [306, 438] on span at bounding box center [308, 437] width 12 height 12
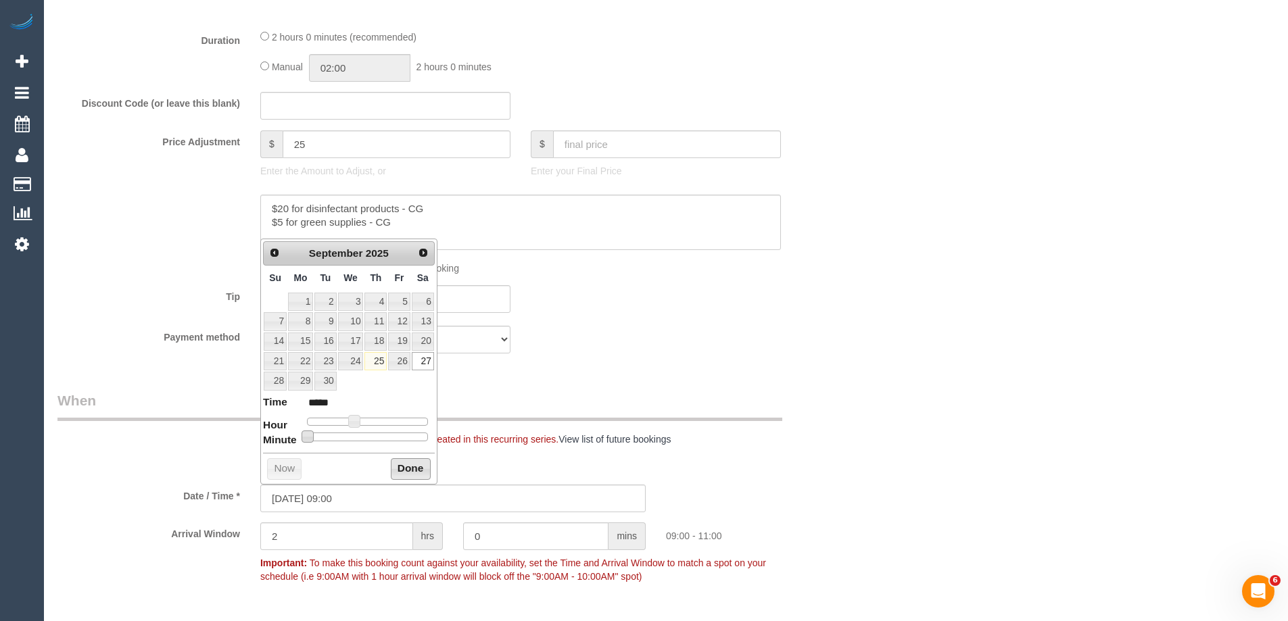
click at [413, 467] on button "Done" at bounding box center [411, 470] width 40 height 22
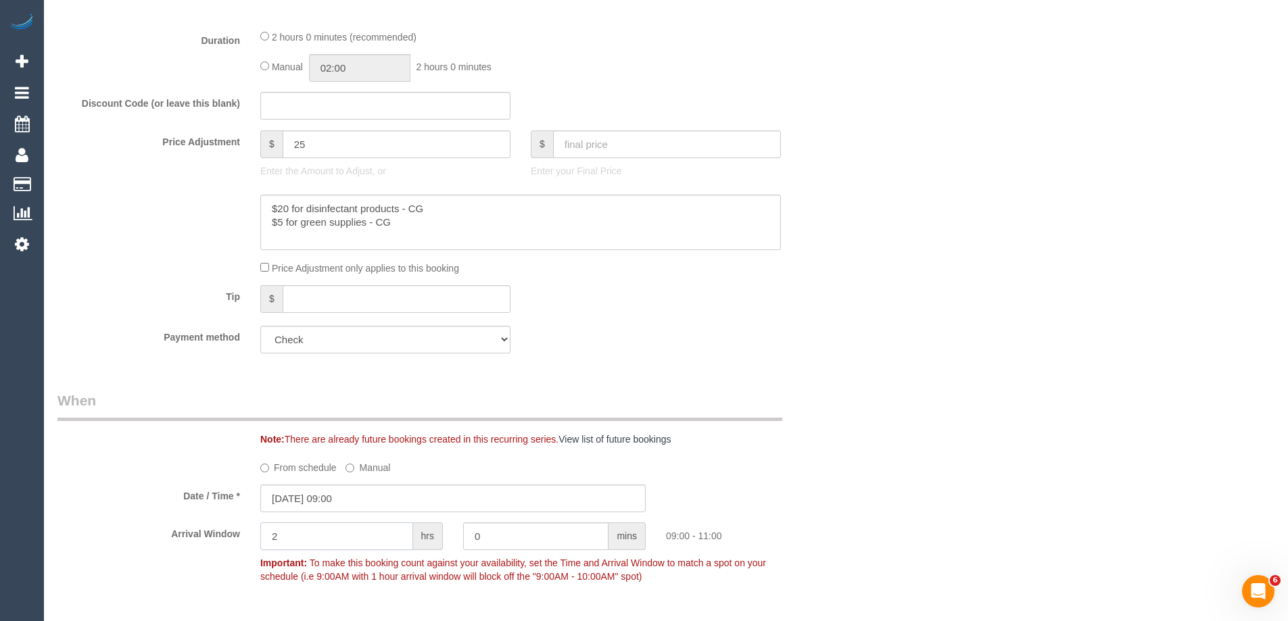
click at [359, 540] on input "2" at bounding box center [336, 537] width 153 height 28
type input "0"
click at [542, 534] on input "0" at bounding box center [535, 537] width 145 height 28
type input "30"
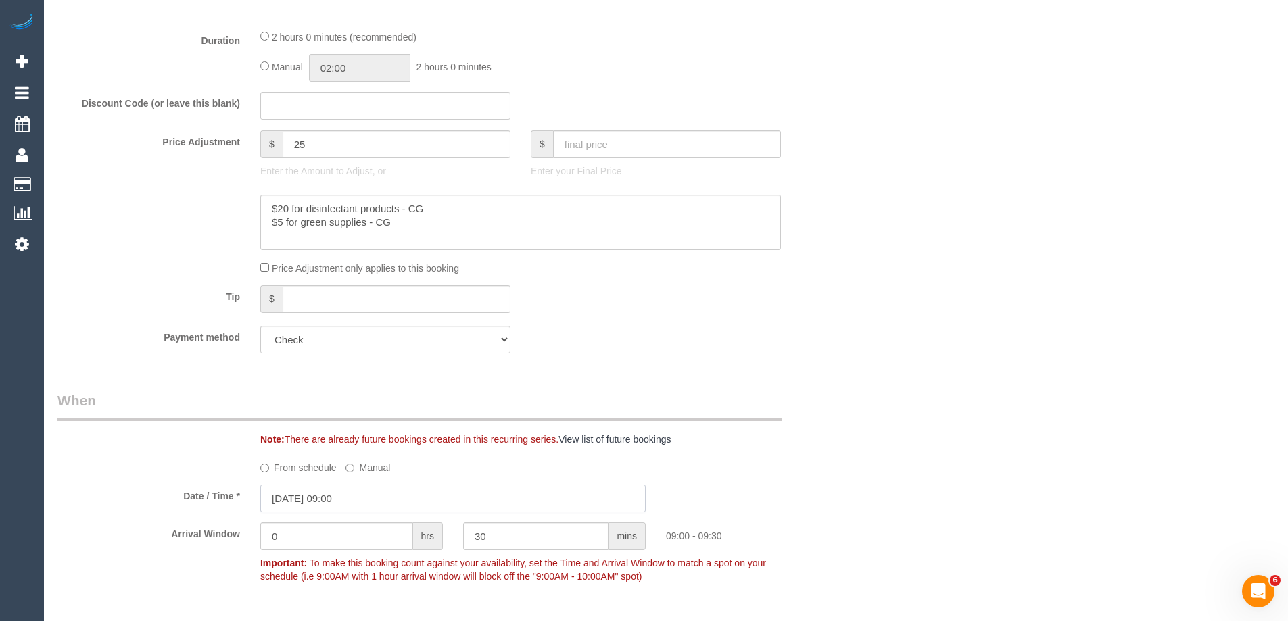
click at [345, 500] on input "27/09/2025 09:00" at bounding box center [452, 499] width 385 height 28
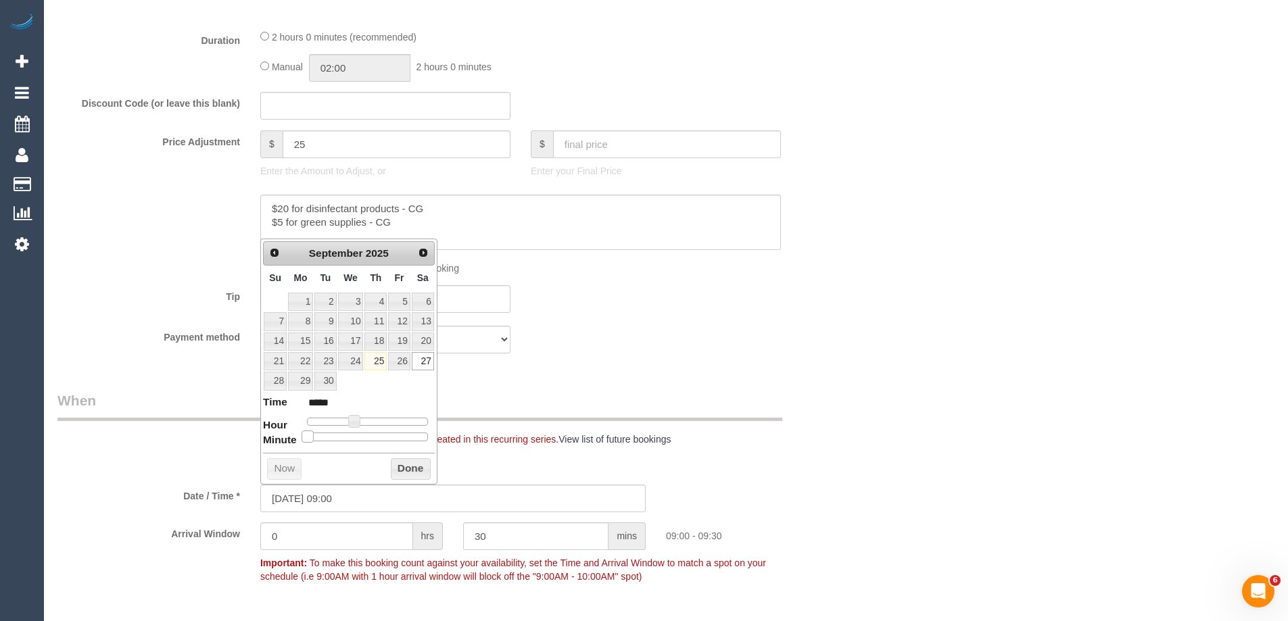
type input "27/09/2025 09:05"
type input "*****"
type input "27/09/2025 09:10"
type input "*****"
type input "27/09/2025 09:15"
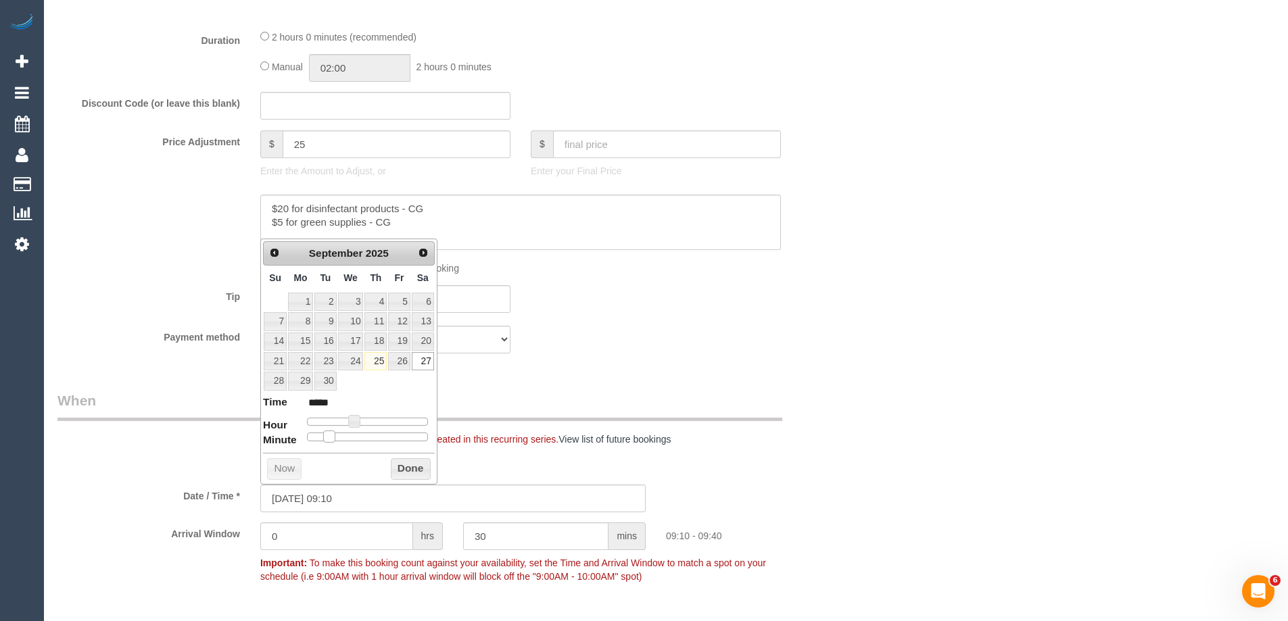
type input "*****"
type input "27/09/2025 09:20"
type input "*****"
type input "27/09/2025 09:25"
type input "*****"
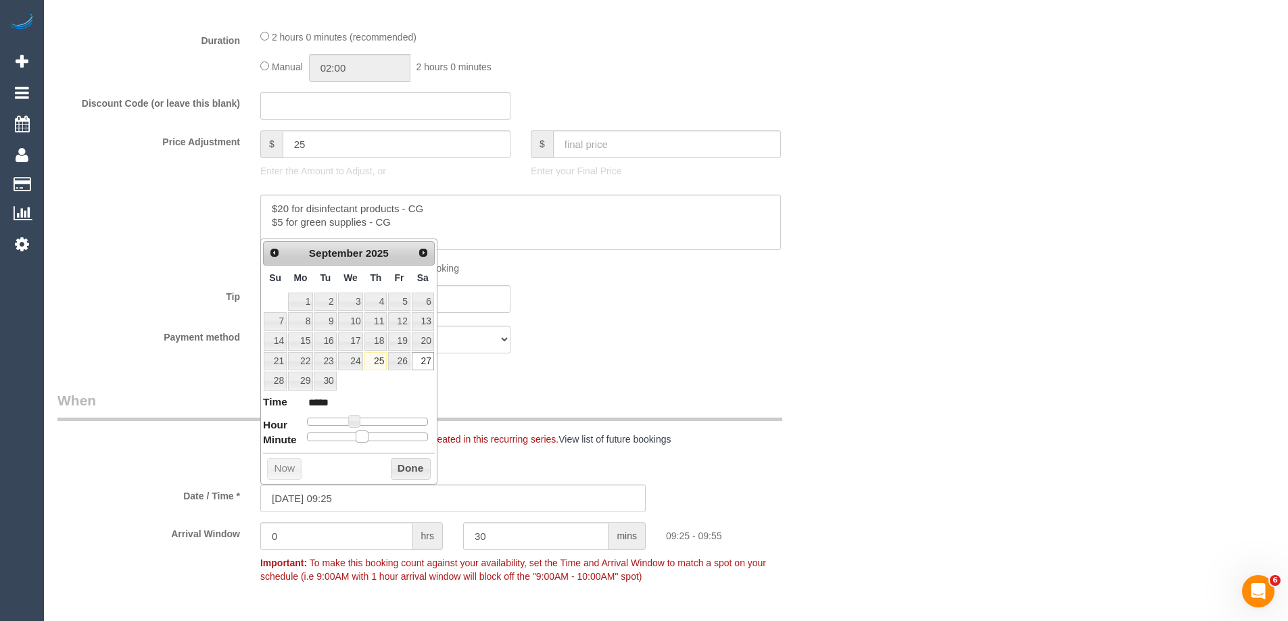
type input "27/09/2025 09:30"
type input "*****"
drag, startPoint x: 304, startPoint y: 440, endPoint x: 367, endPoint y: 443, distance: 62.3
click at [367, 443] on div "Prev Next September 2025 Su Mo Tu We Th Fr Sa 1 2 3 4 5 6 7 8 9 10 11 12 13 14 …" at bounding box center [348, 362] width 177 height 246
click at [400, 467] on button "Done" at bounding box center [411, 470] width 40 height 22
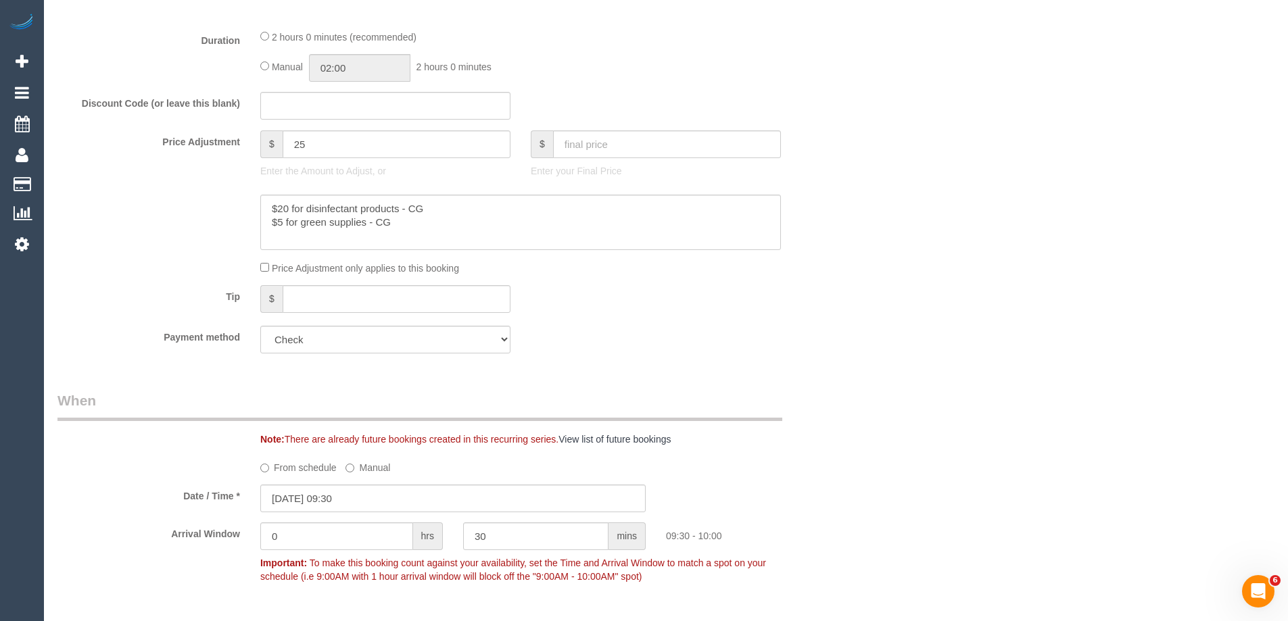
click at [850, 396] on div "Note: There are already future bookings created in this recurring series. View …" at bounding box center [453, 418] width 812 height 55
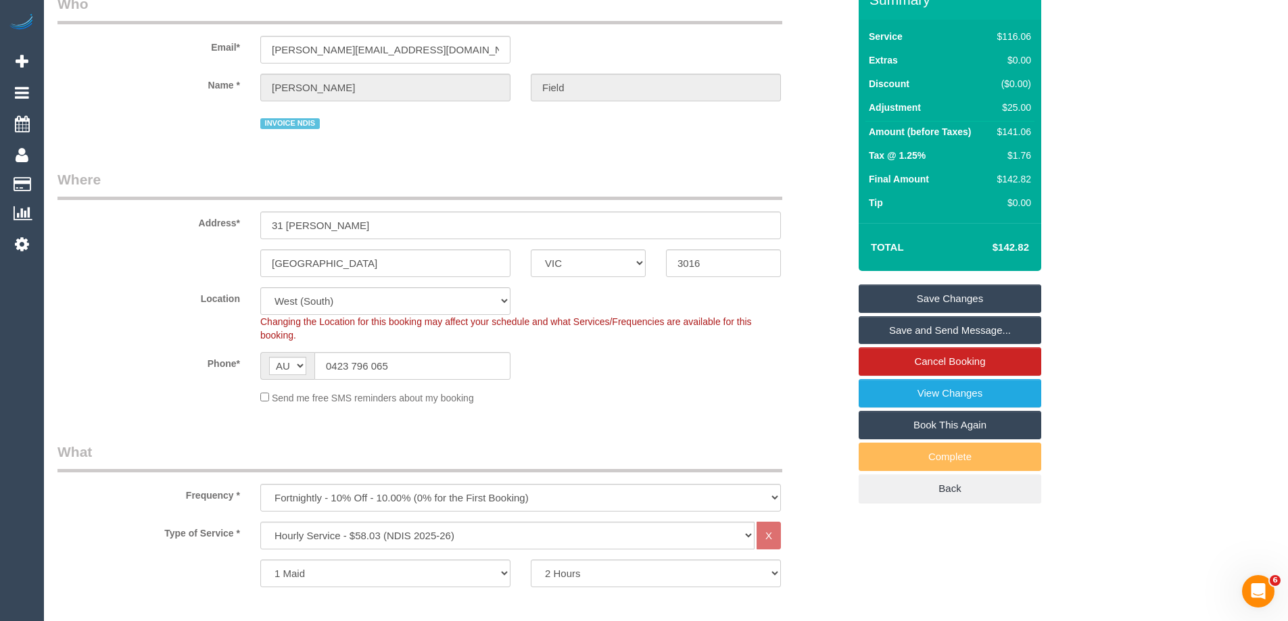
scroll to position [0, 0]
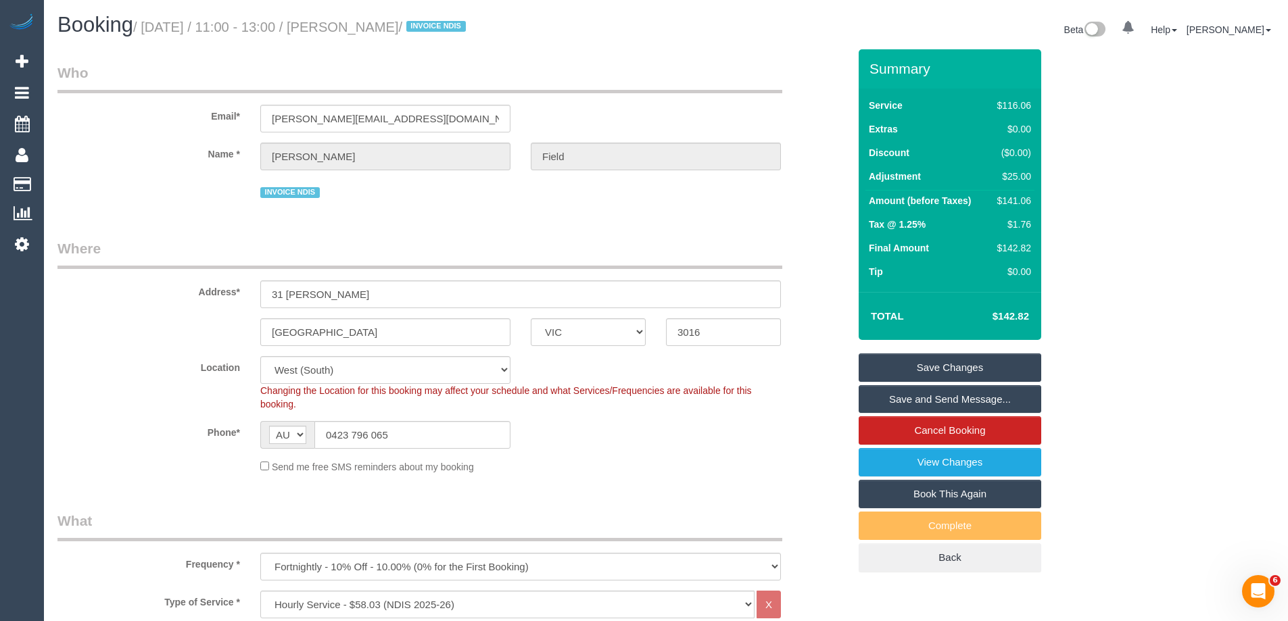
click at [638, 441] on div "Phone* AF AL DZ AD AO AI AQ AG AR AM AW AU AT AZ BS BH BD BB BY BE BZ BJ BM BT …" at bounding box center [453, 435] width 812 height 28
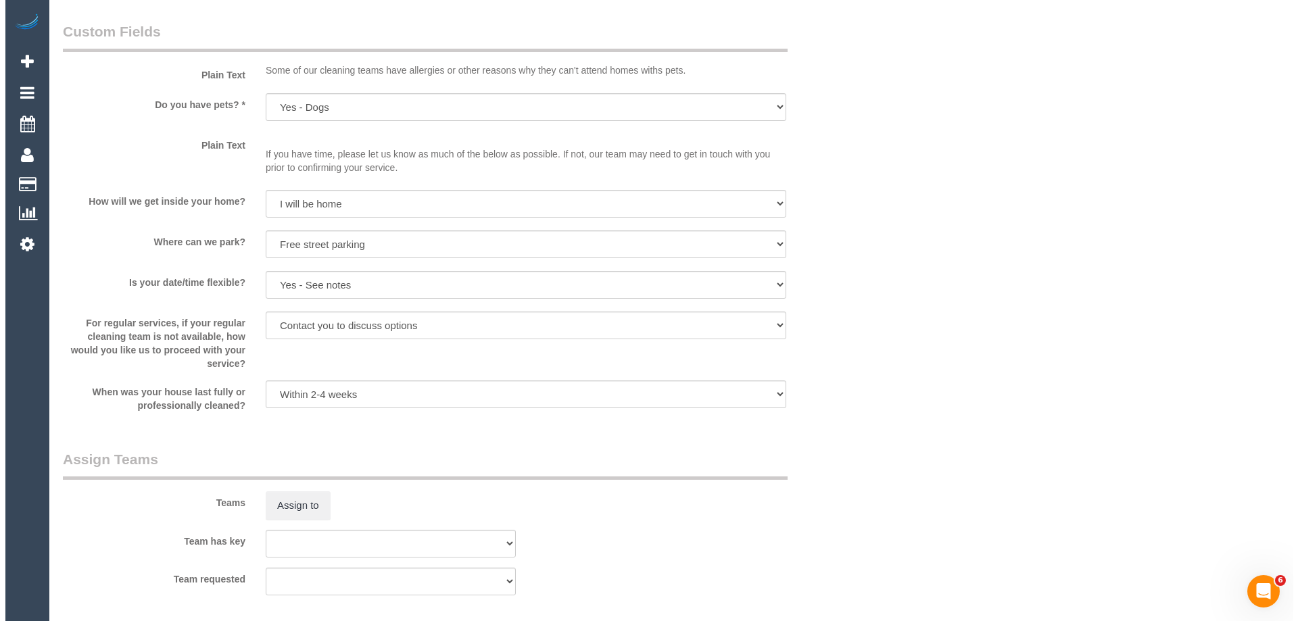
scroll to position [1488, 0]
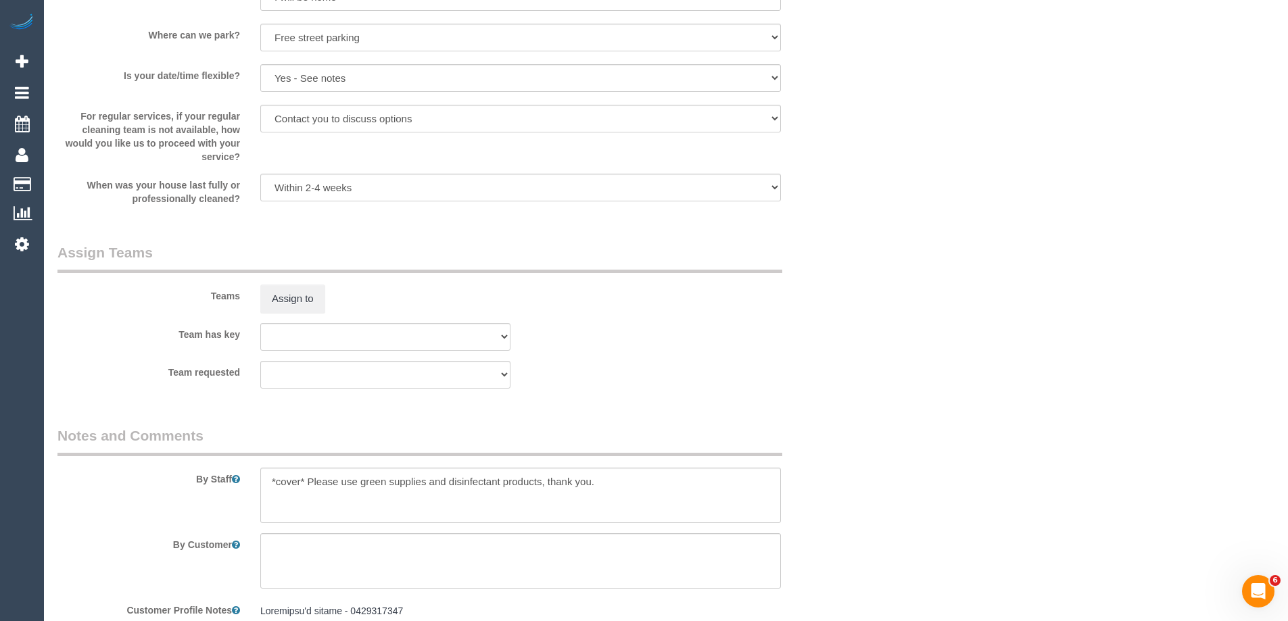
click at [851, 298] on div "Teams Assign to" at bounding box center [453, 278] width 812 height 70
click at [296, 294] on button "Assign to" at bounding box center [292, 299] width 65 height 28
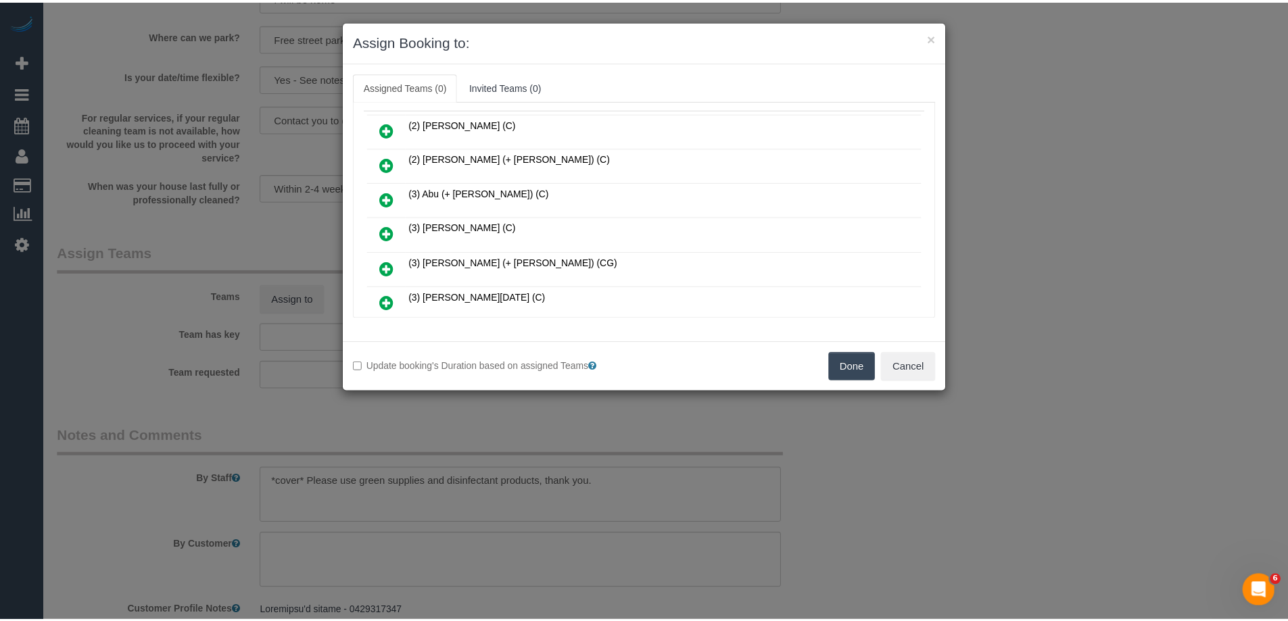
scroll to position [68, 0]
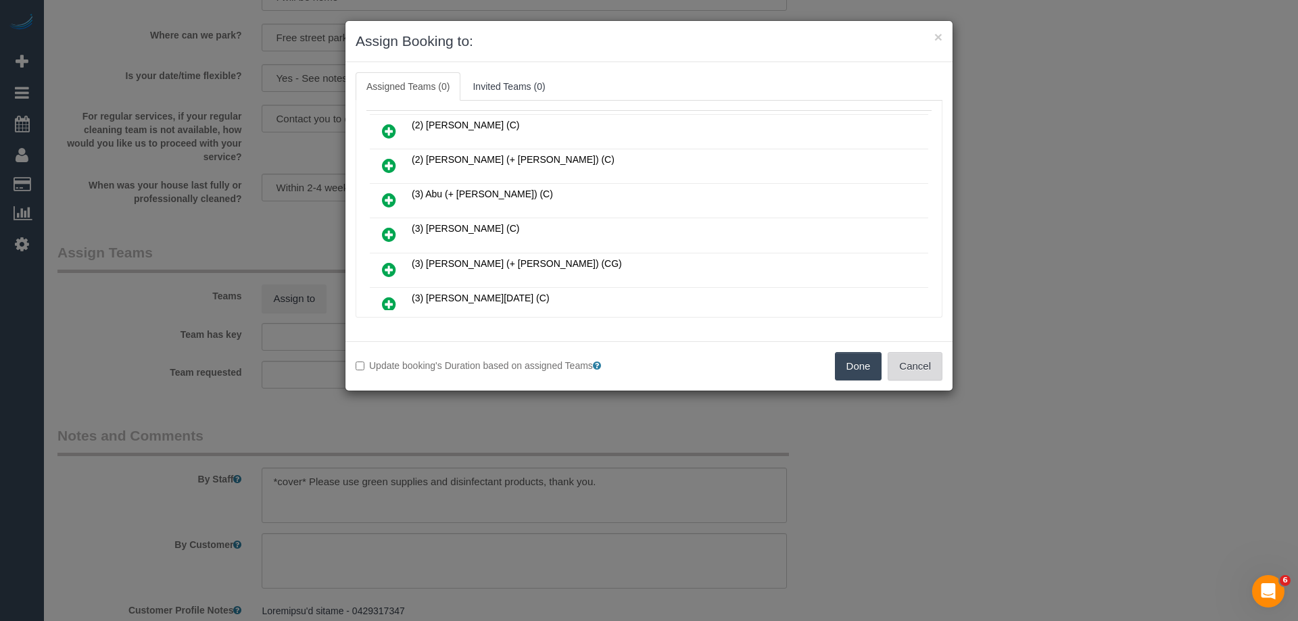
click at [912, 370] on button "Cancel" at bounding box center [915, 366] width 55 height 28
click at [913, 372] on div "× Assign Booking to: Assigned Teams (0) Invited Teams (0) Assigned (0) No Assig…" at bounding box center [649, 310] width 1298 height 621
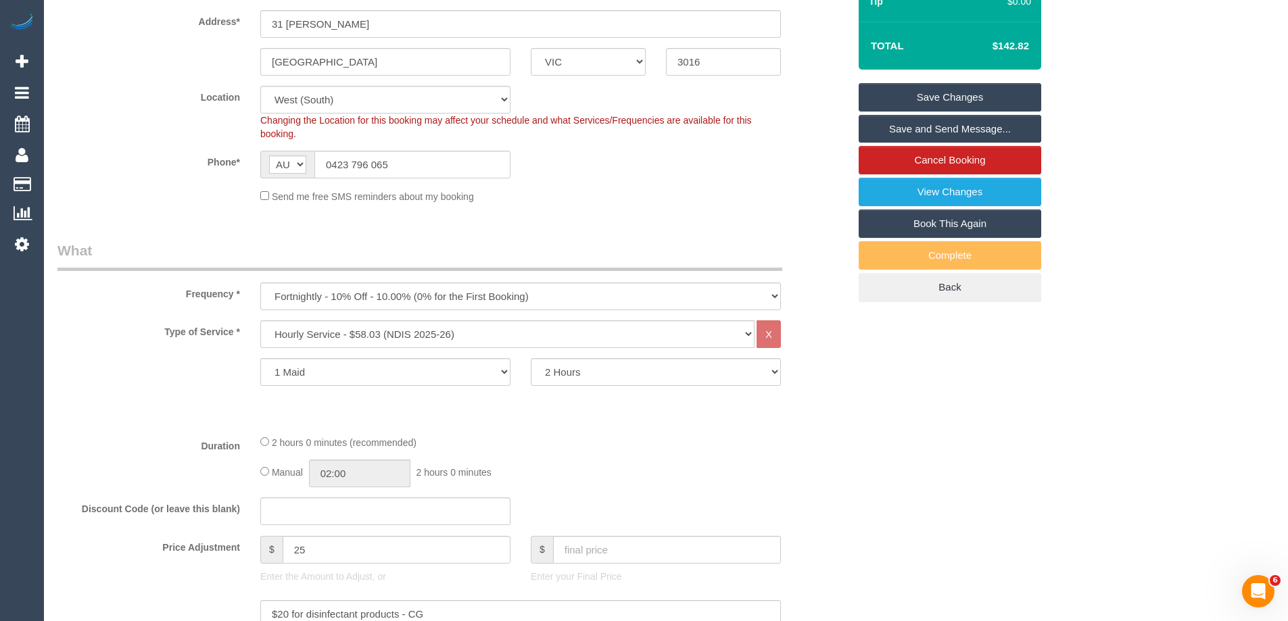
scroll to position [0, 0]
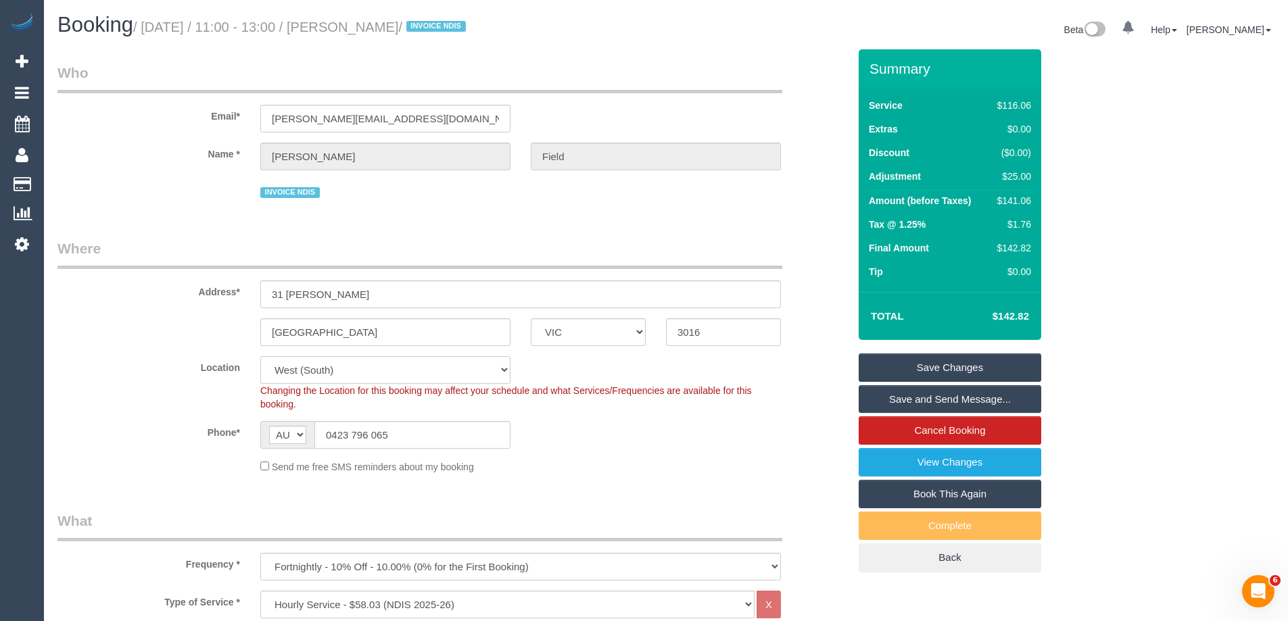
click at [292, 362] on select "Office City East (North) East (South) Inner East Inner North (East) Inner North…" at bounding box center [385, 370] width 250 height 28
select select "50"
click at [260, 356] on select "Office City East (North) East (South) Inner East Inner North (East) Inner North…" at bounding box center [385, 370] width 250 height 28
click at [179, 329] on div "Williamstown ACT NSW NT QLD SA TAS VIC WA 3016" at bounding box center [453, 333] width 812 height 28
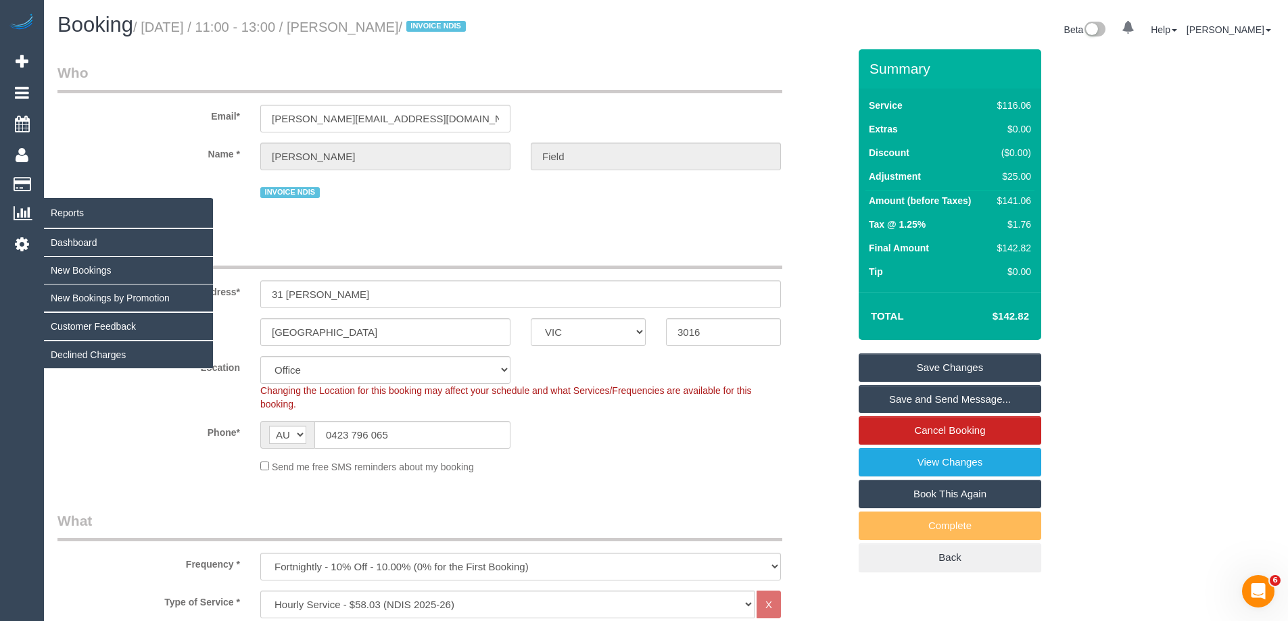
select select "object:6596"
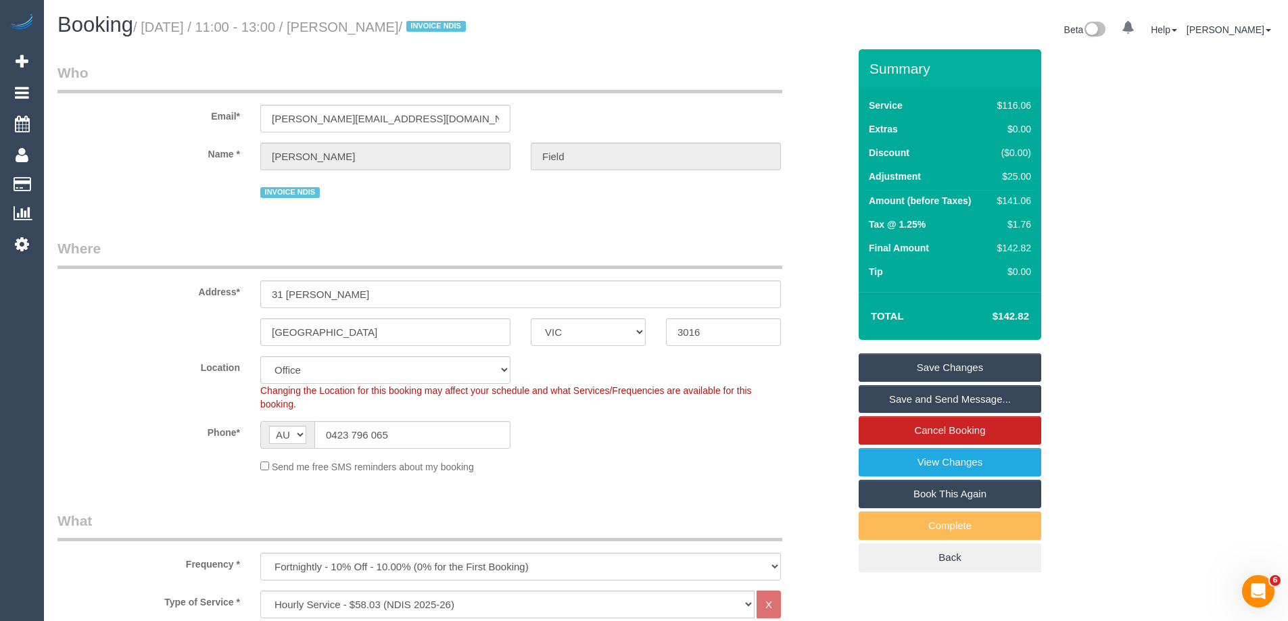
click at [692, 460] on div "Send me free SMS reminders about my booking" at bounding box center [520, 466] width 541 height 15
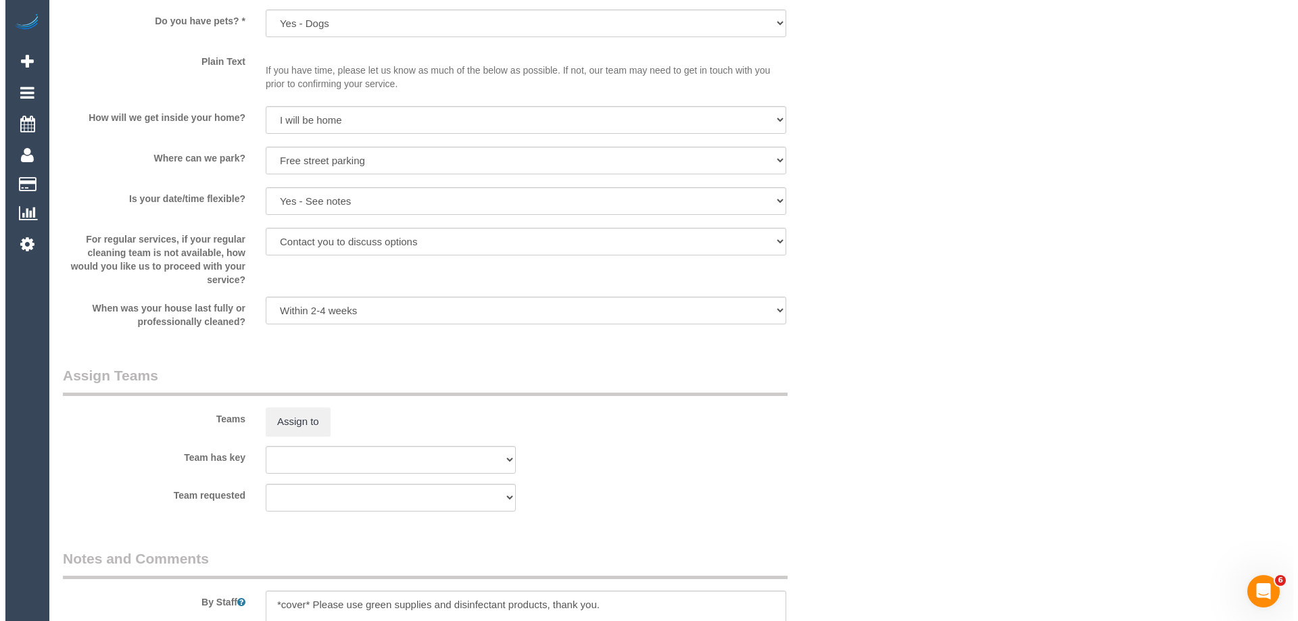
scroll to position [1420, 0]
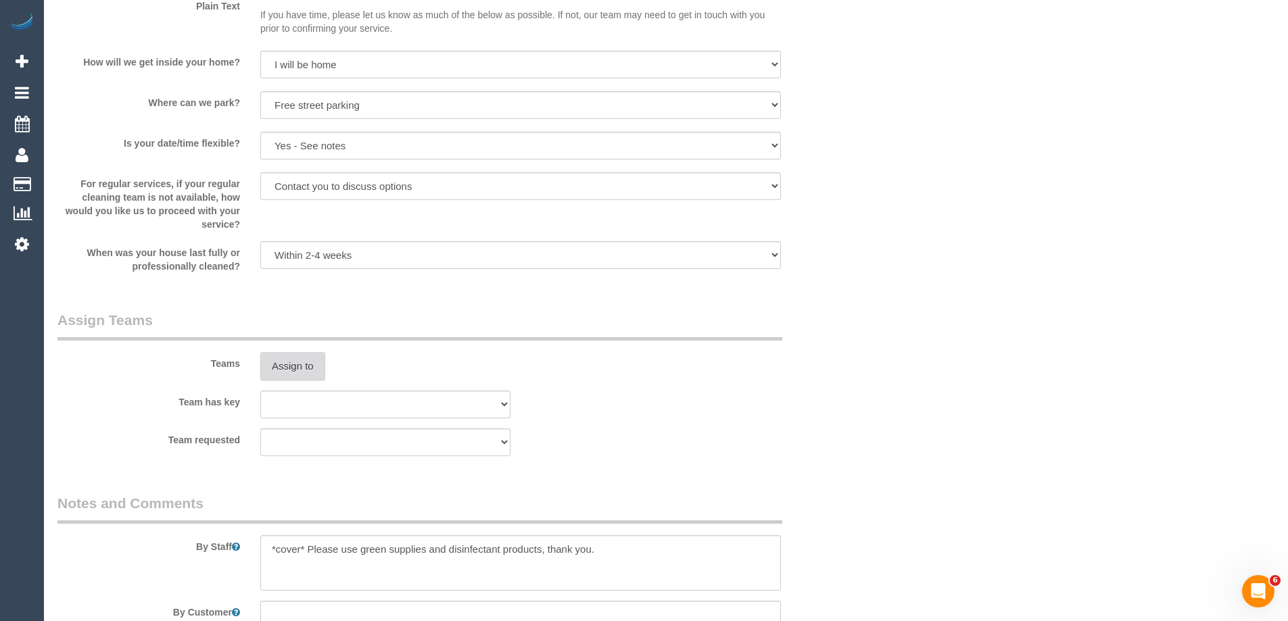
click at [301, 370] on button "Assign to" at bounding box center [292, 366] width 65 height 28
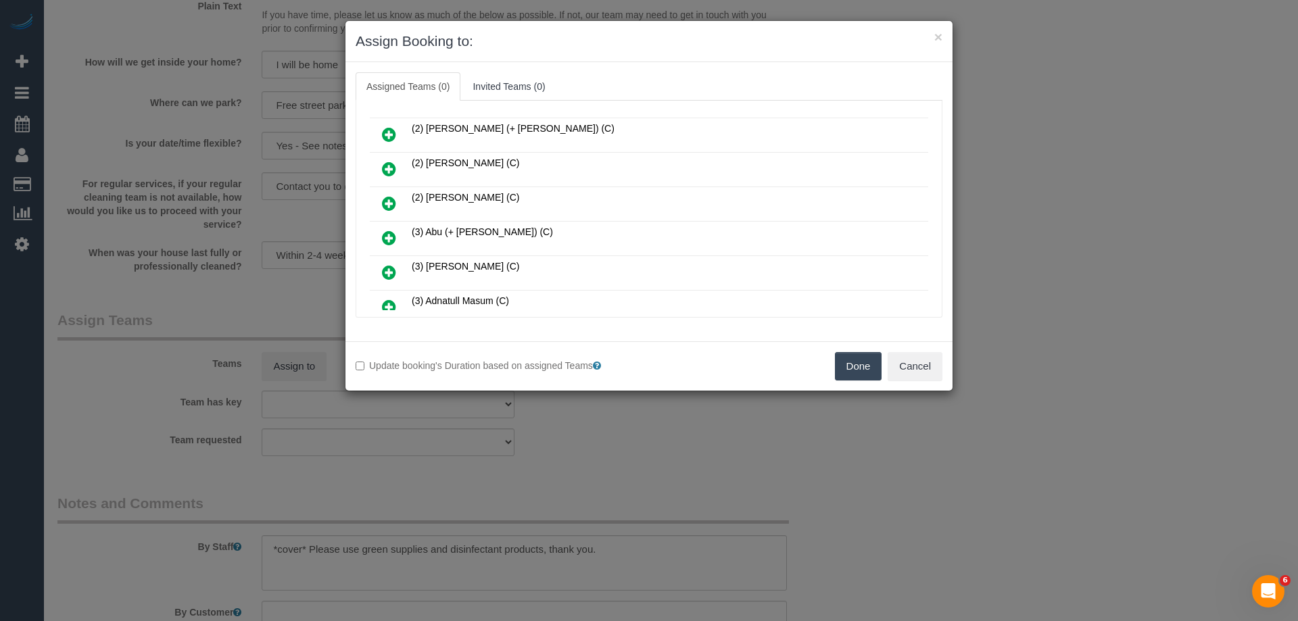
scroll to position [271, 0]
click at [387, 308] on icon at bounding box center [389, 309] width 14 height 16
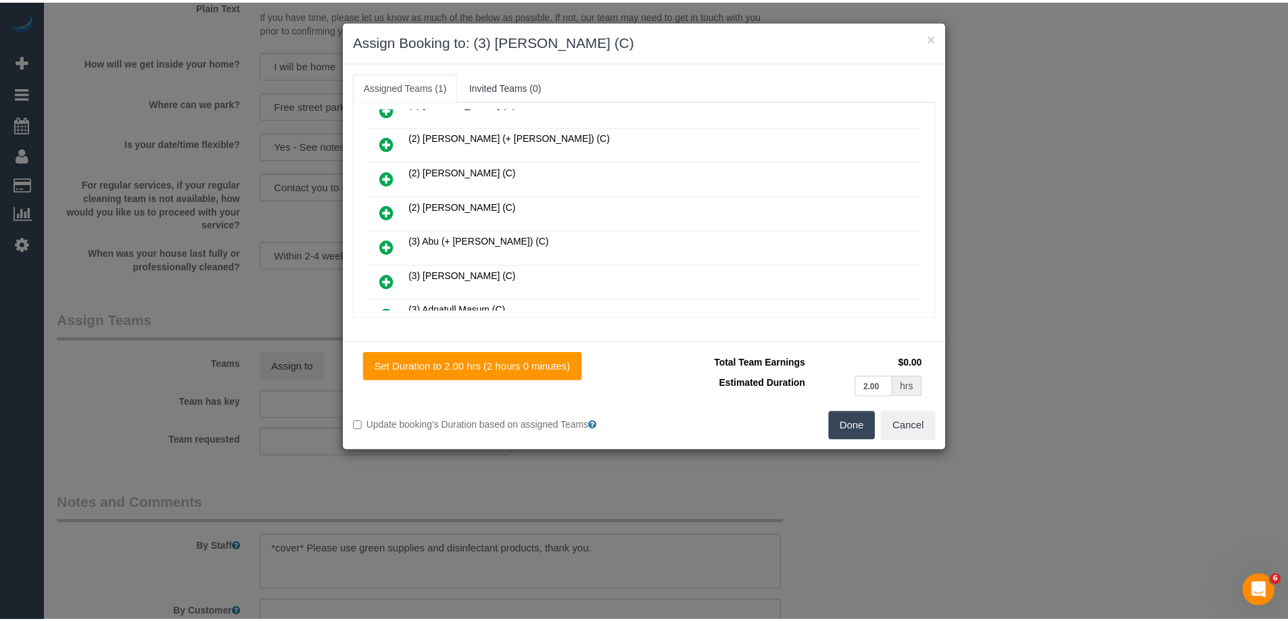
scroll to position [0, 0]
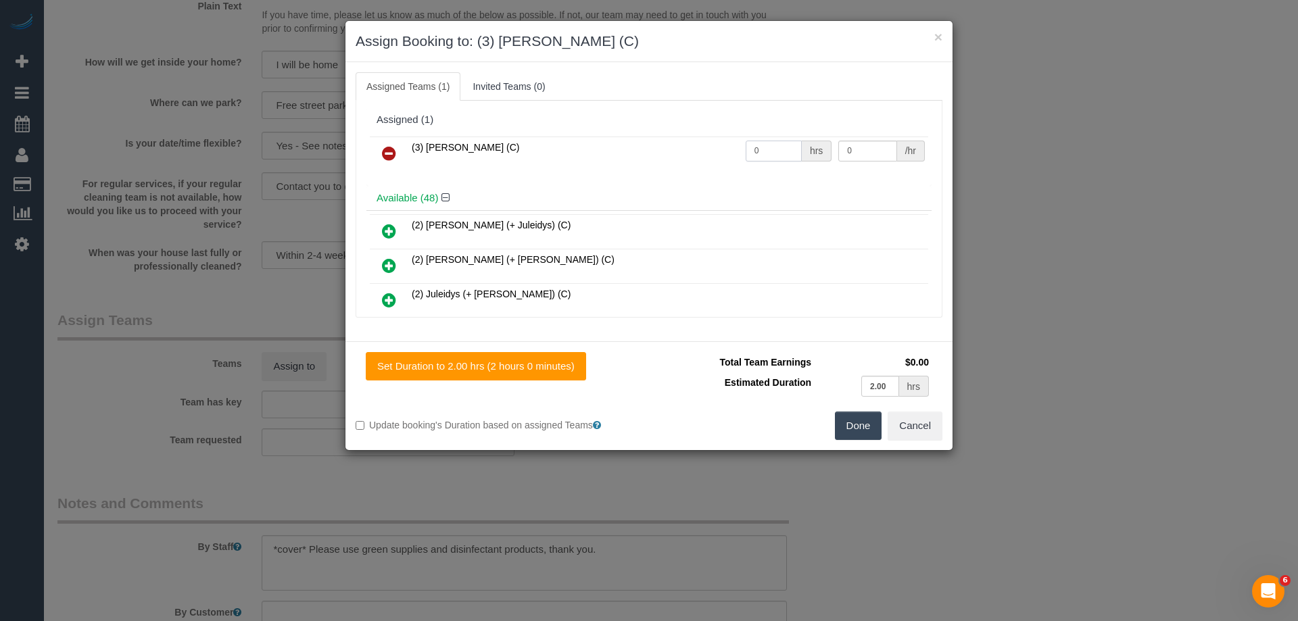
click at [778, 151] on input "0" at bounding box center [774, 151] width 56 height 21
type input "2"
click at [855, 141] on input "0" at bounding box center [868, 151] width 58 height 21
click at [858, 148] on input "0" at bounding box center [868, 151] width 58 height 21
type input "35"
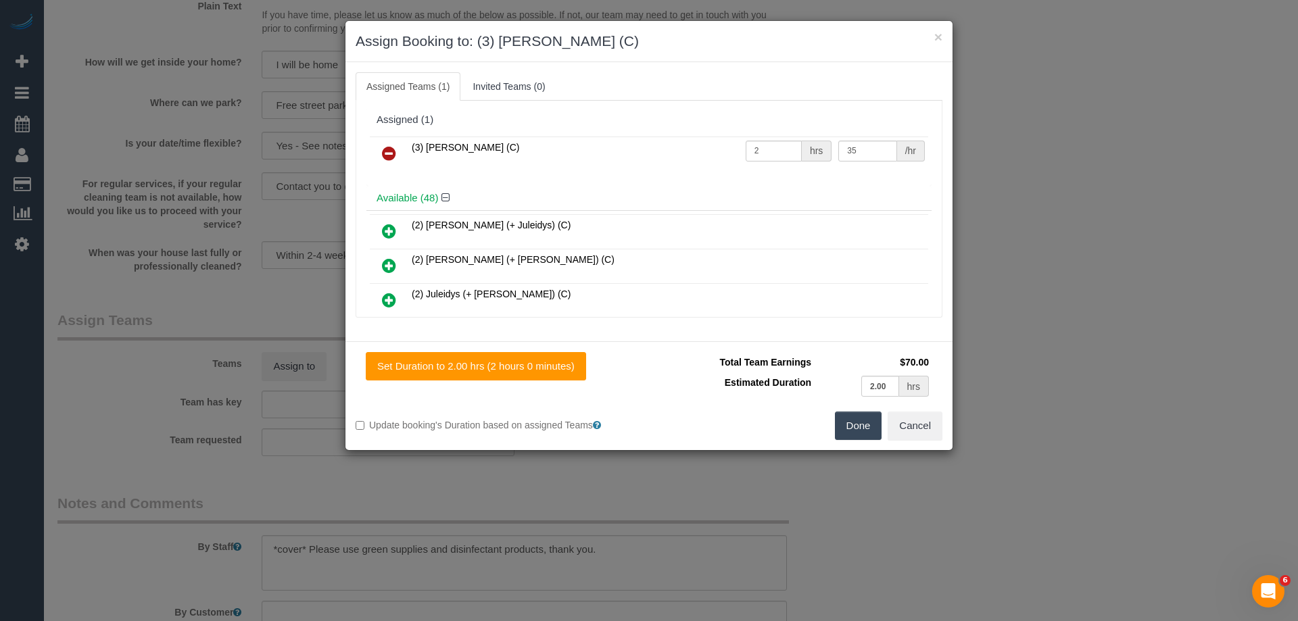
click at [877, 424] on button "Done" at bounding box center [858, 426] width 47 height 28
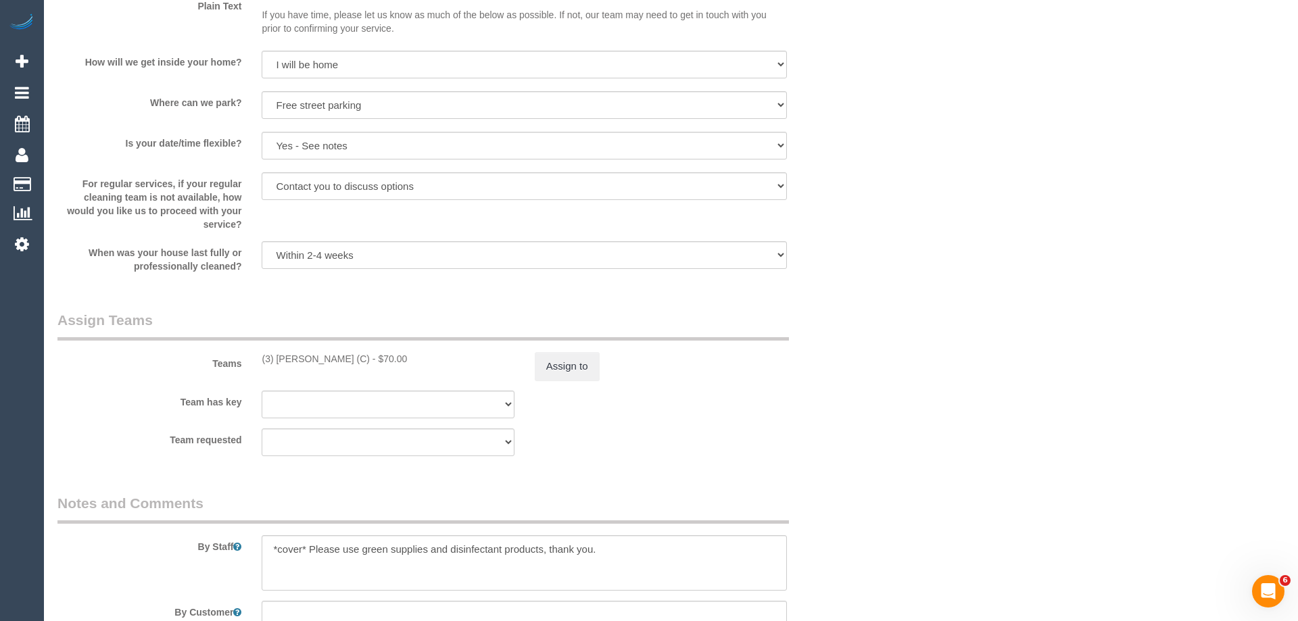
click at [877, 424] on div "× Assign Booking to: (3) Andrea Di Bella (C) Assigned Teams (1) Invited Teams (…" at bounding box center [649, 310] width 1298 height 621
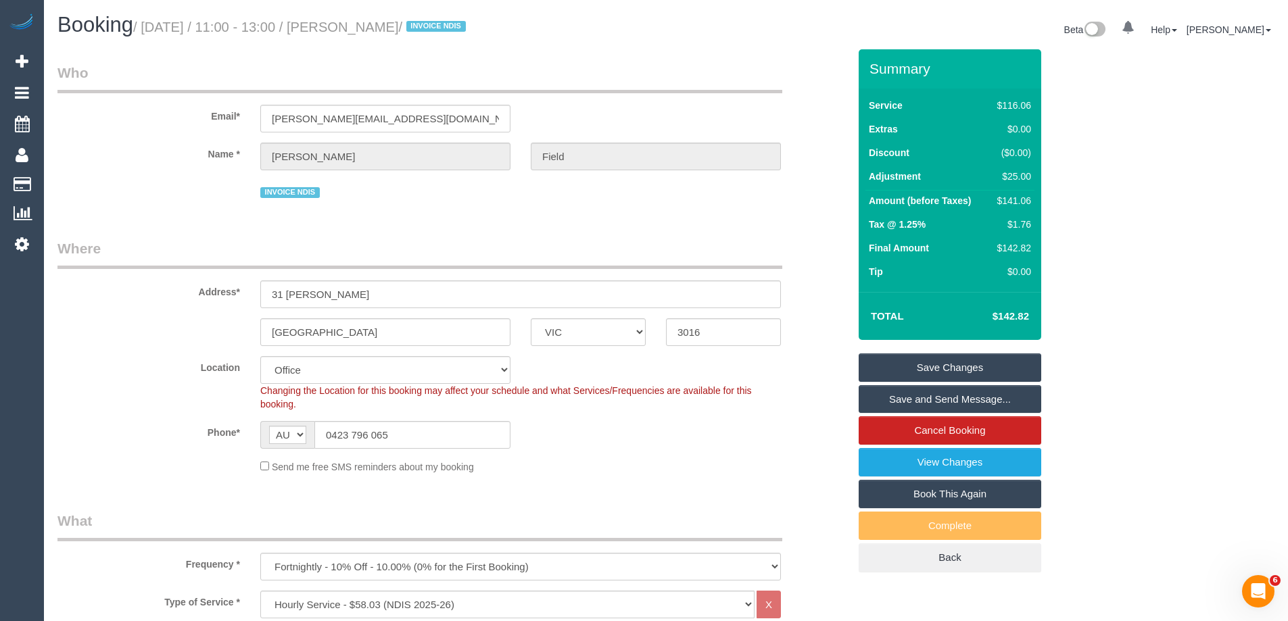
click at [931, 394] on link "Save and Send Message..." at bounding box center [950, 399] width 183 height 28
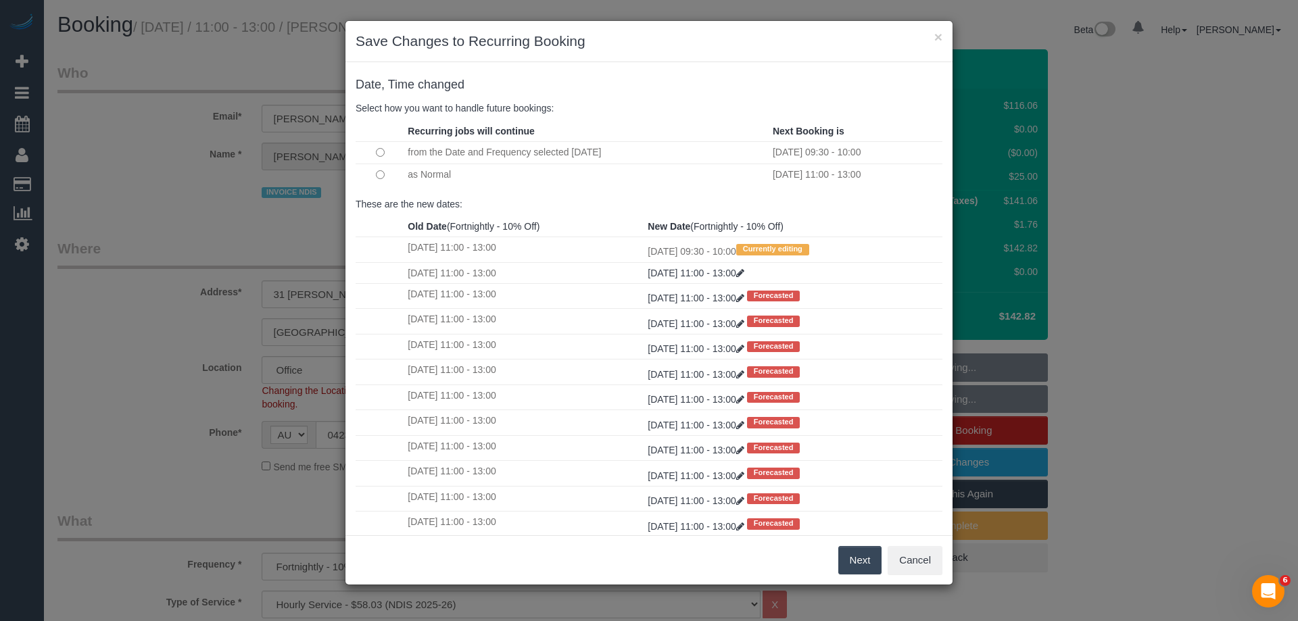
click at [860, 556] on button "Next" at bounding box center [861, 560] width 44 height 28
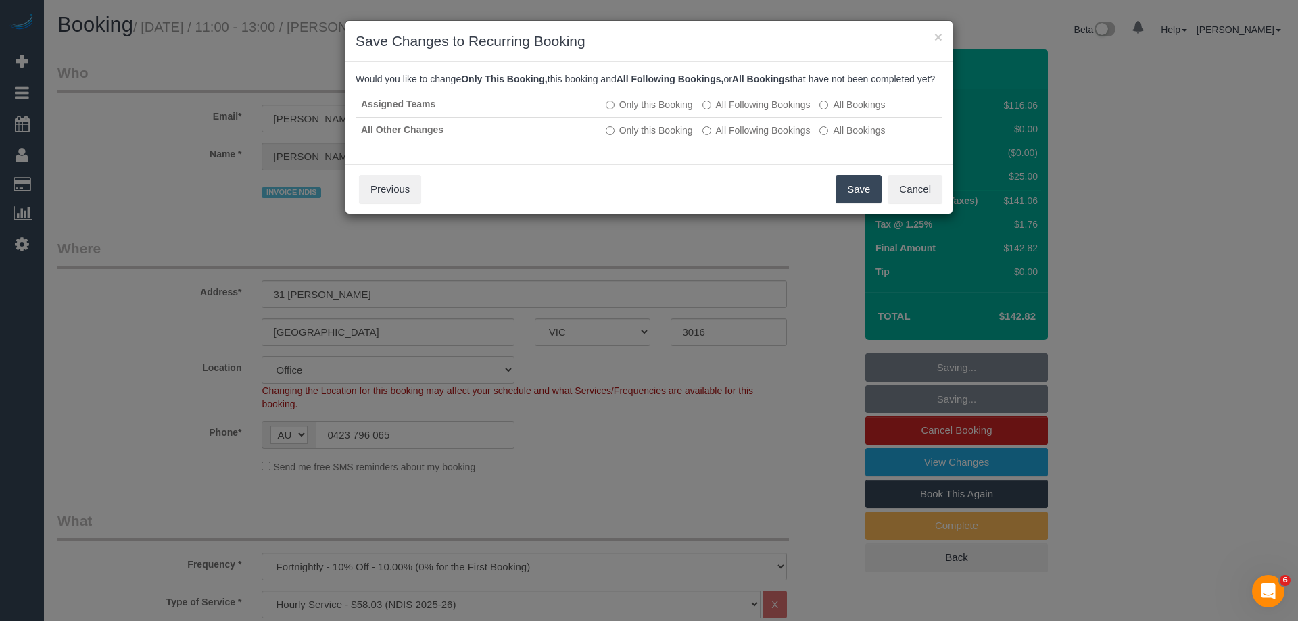
click at [852, 203] on button "Save" at bounding box center [859, 189] width 46 height 28
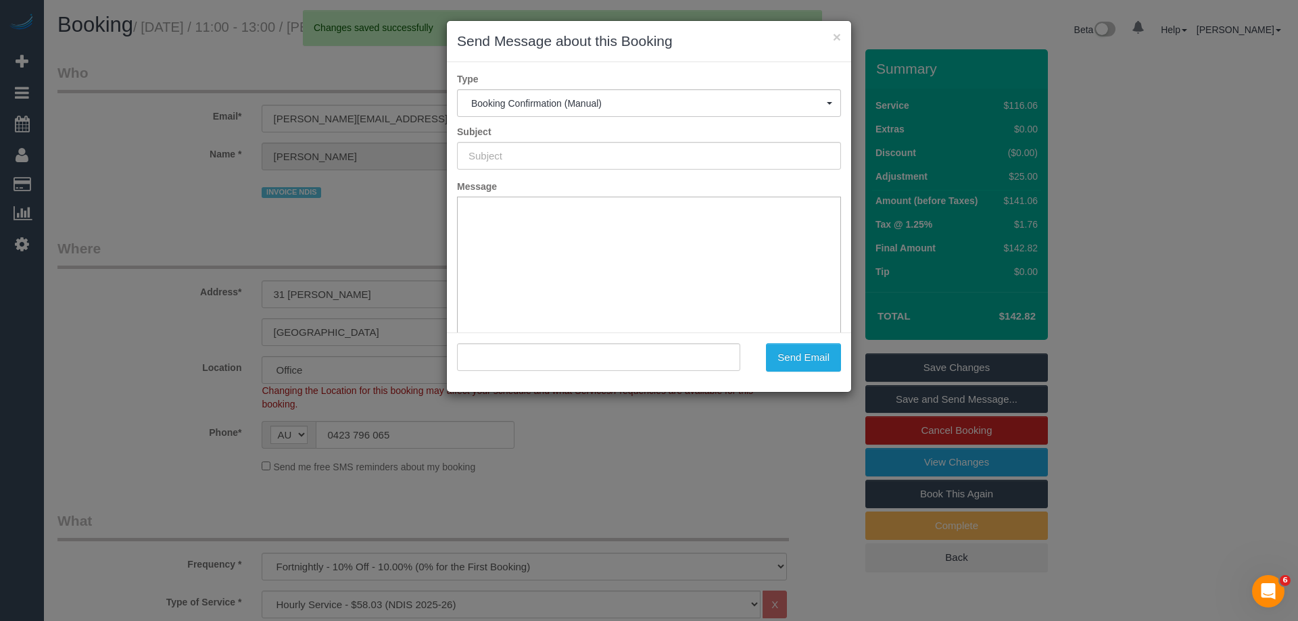
type input "Booking Confirmed"
type input ""Alexandra Field" <alexandra.jfield@gmail.com>"
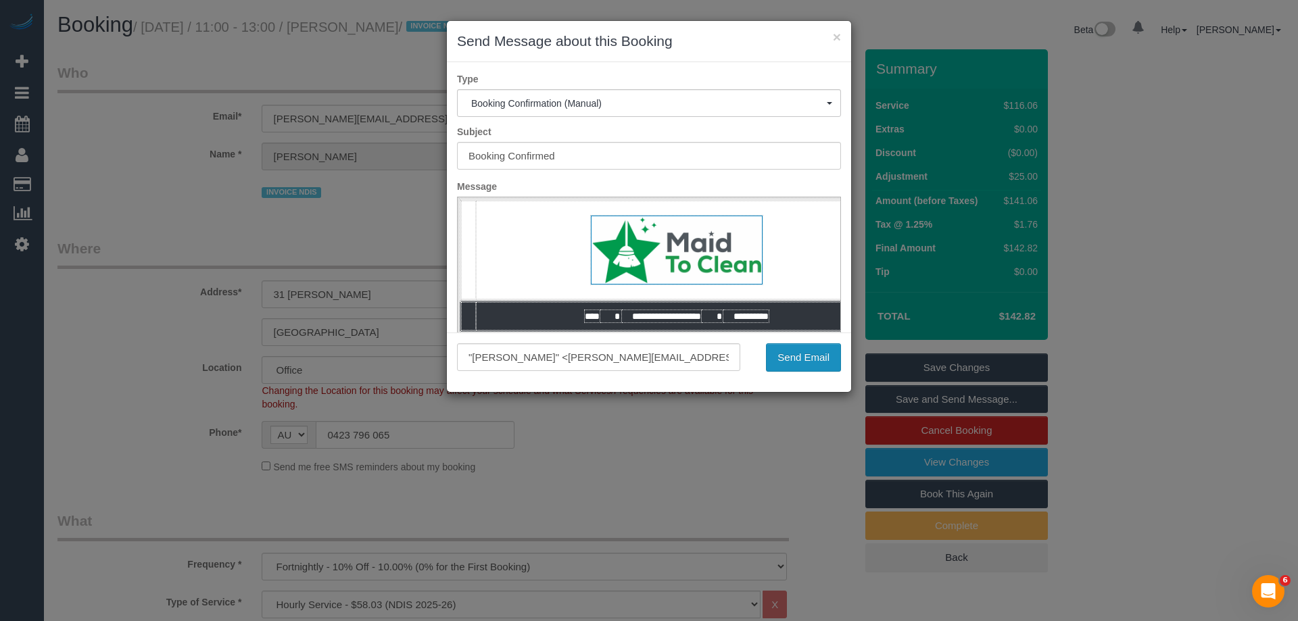
click at [823, 362] on button "Send Email" at bounding box center [803, 358] width 75 height 28
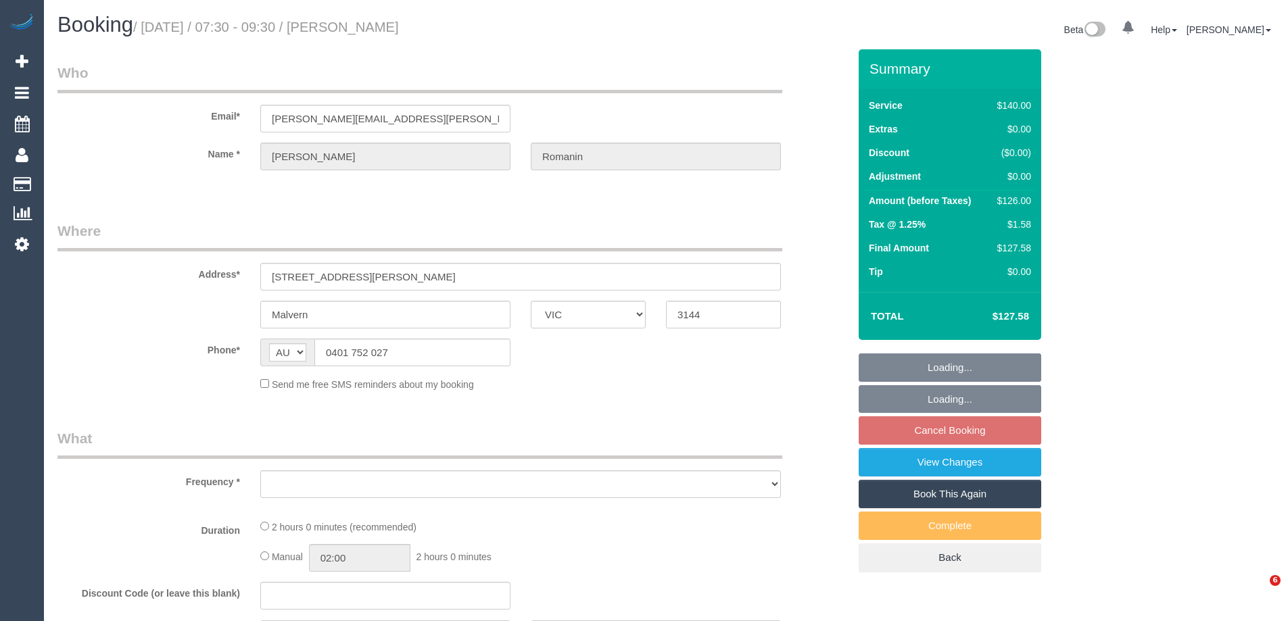
select select "VIC"
select select "object:567"
select select "string:stripe-pm_1QN22Z2GScqysDRVMs4e2WJU"
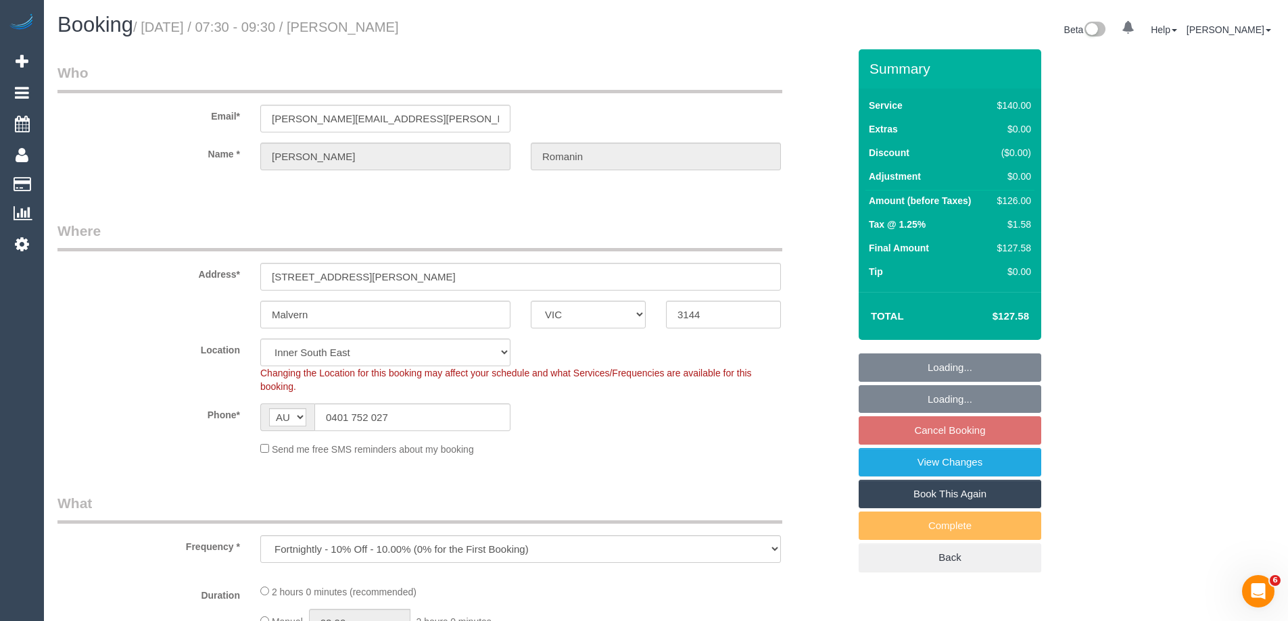
select select "number:28"
select select "number:14"
select select "number:19"
select select "number:22"
select select "number:34"
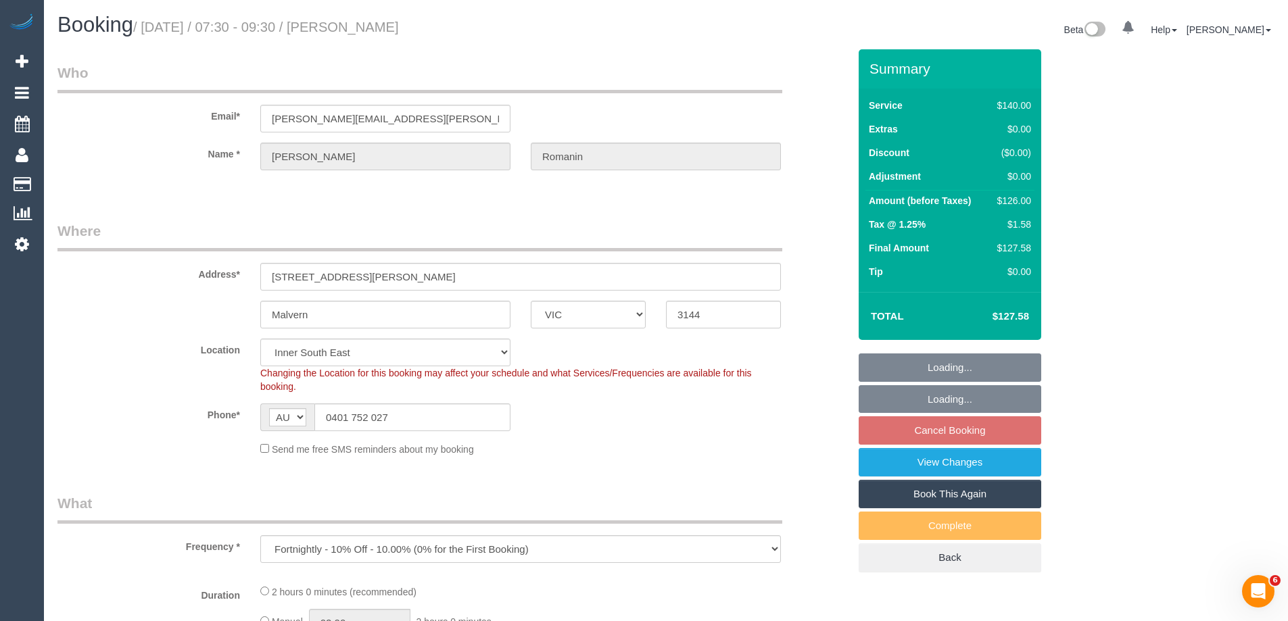
select select "number:12"
select select "object:1501"
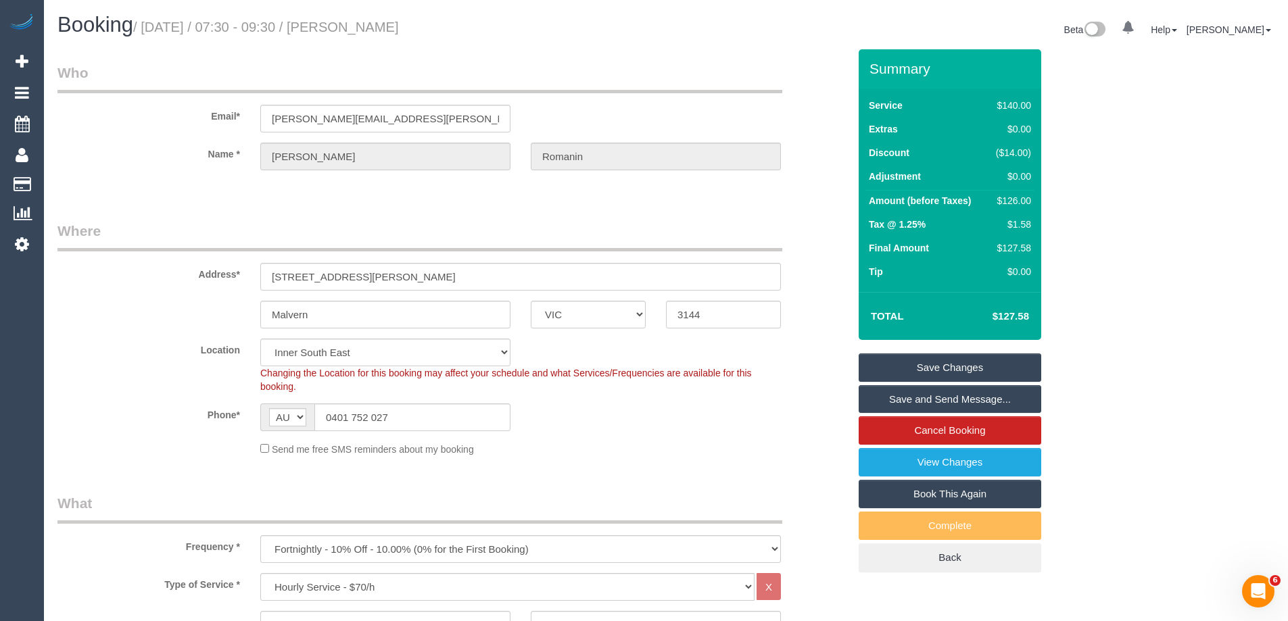
click at [465, 38] on div "Booking / [DATE] / 07:30 - 09:30 / [PERSON_NAME]" at bounding box center [356, 28] width 619 height 29
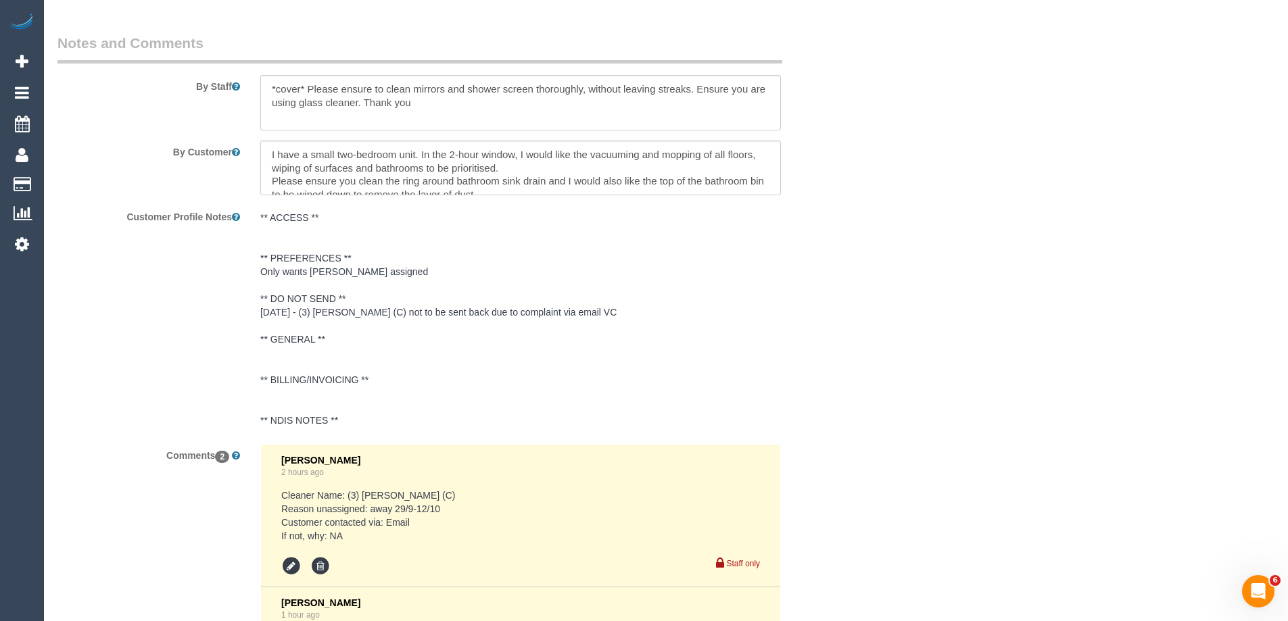
scroll to position [2491, 0]
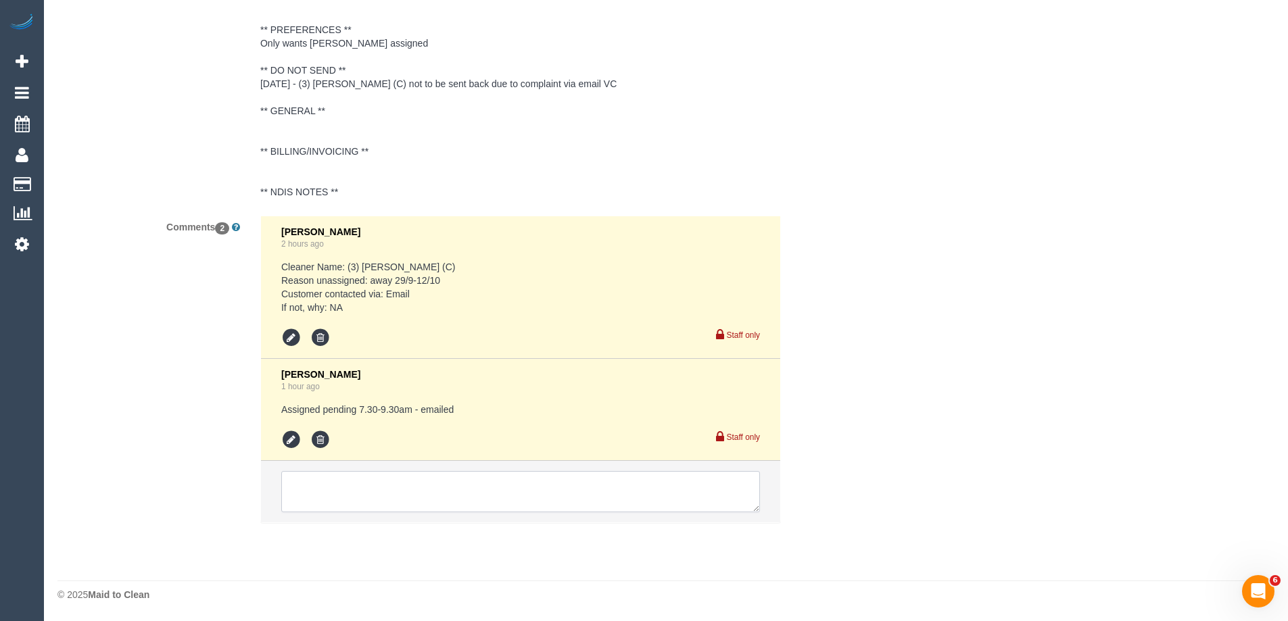
click at [344, 487] on textarea at bounding box center [520, 492] width 479 height 42
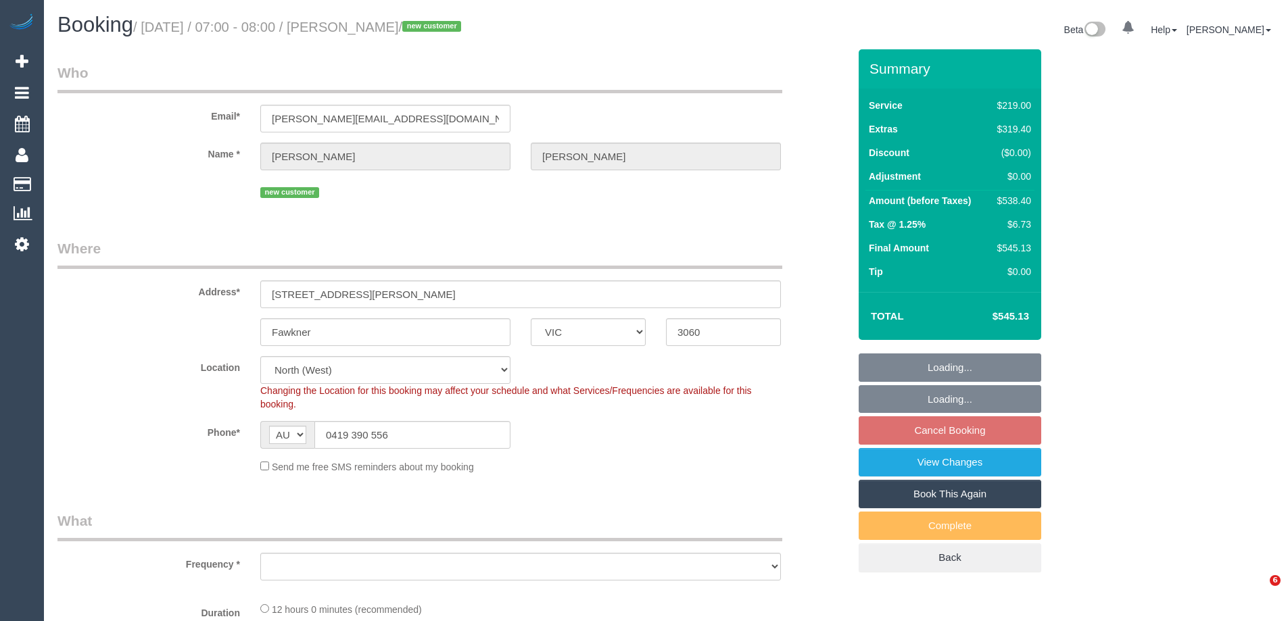
select select "VIC"
select select "object:700"
select select "number:28"
select select "number:15"
select select "number:18"
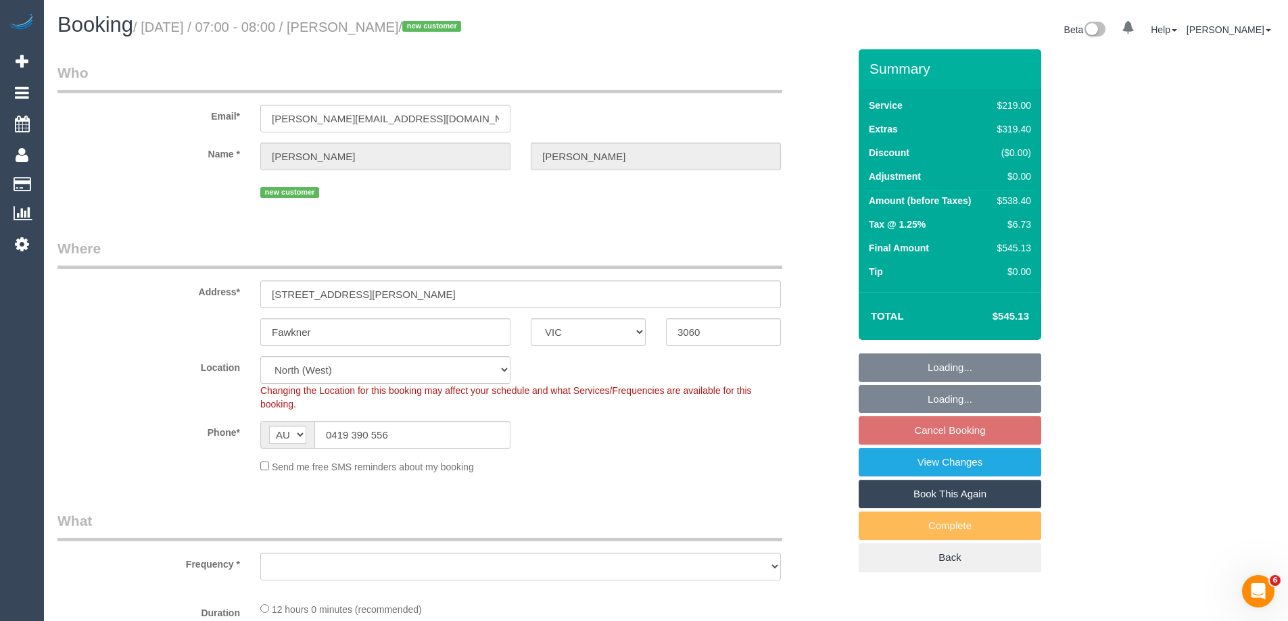
select select "number:25"
select select "string:stripe-pm_1SB8Ff2GScqysDRVFdnal2N8"
select select "object:1532"
select select "spot1"
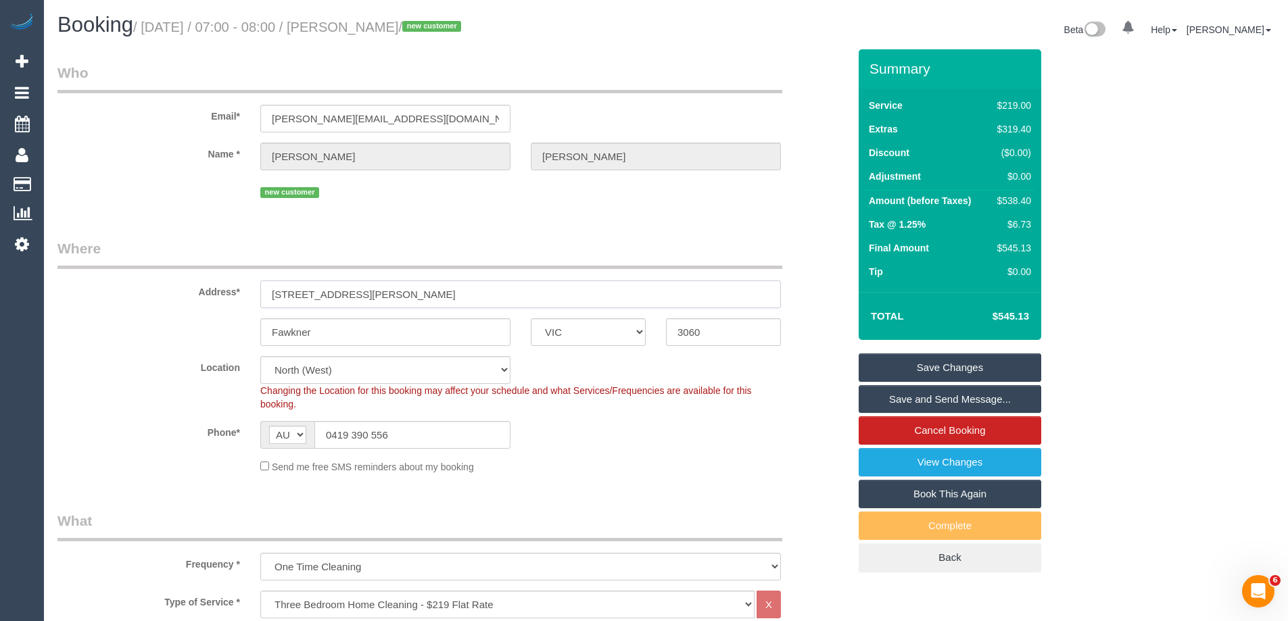
click at [375, 300] on input "[STREET_ADDRESS][PERSON_NAME]" at bounding box center [520, 295] width 521 height 28
click at [200, 295] on div "Address* [STREET_ADDRESS][PERSON_NAME]" at bounding box center [453, 274] width 812 height 70
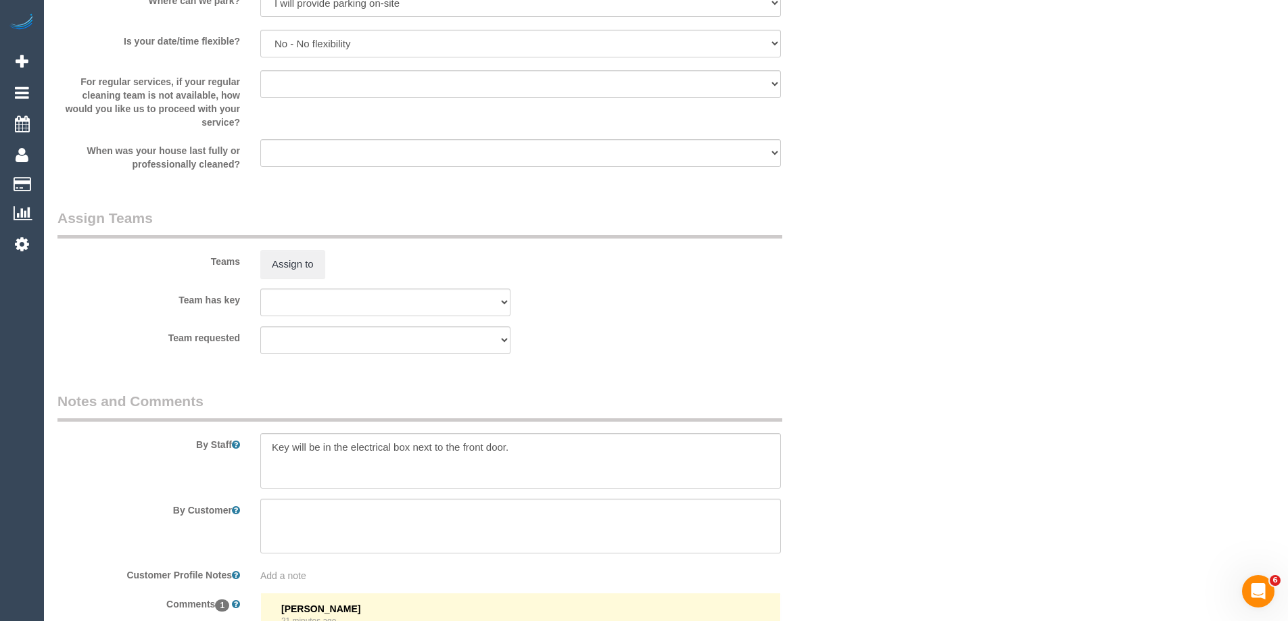
scroll to position [2096, 0]
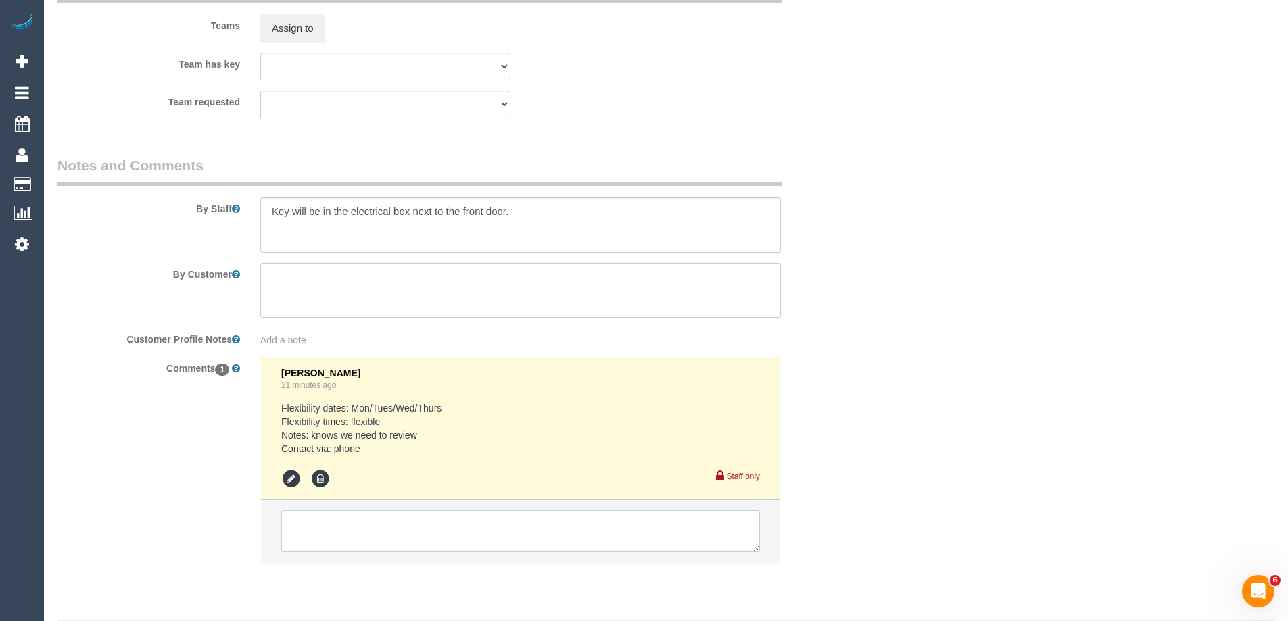
click at [325, 546] on textarea at bounding box center [520, 532] width 479 height 42
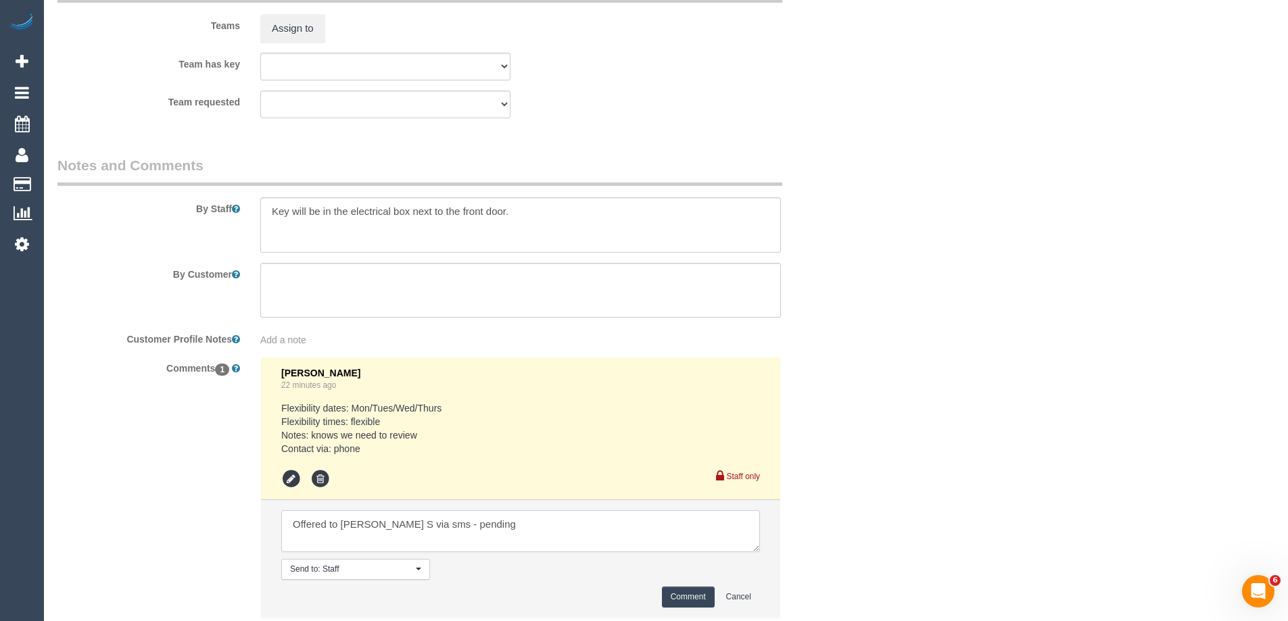
type textarea "Offered to [PERSON_NAME] S via sms - pending"
click at [699, 601] on button "Comment" at bounding box center [688, 597] width 53 height 21
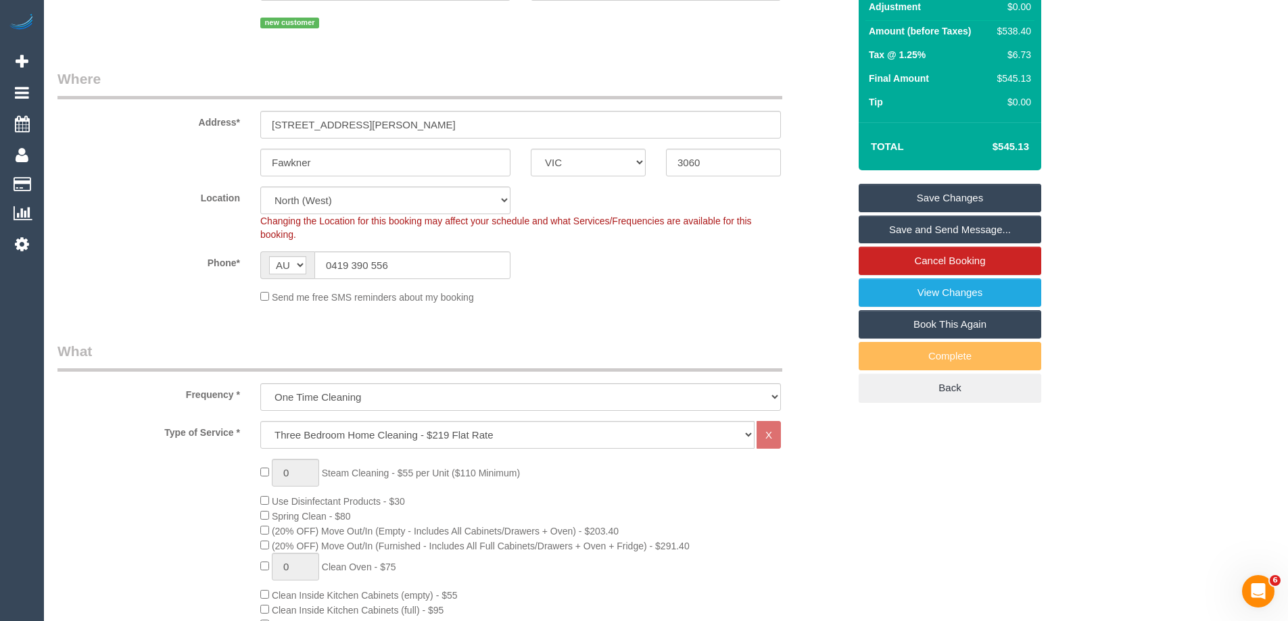
scroll to position [0, 0]
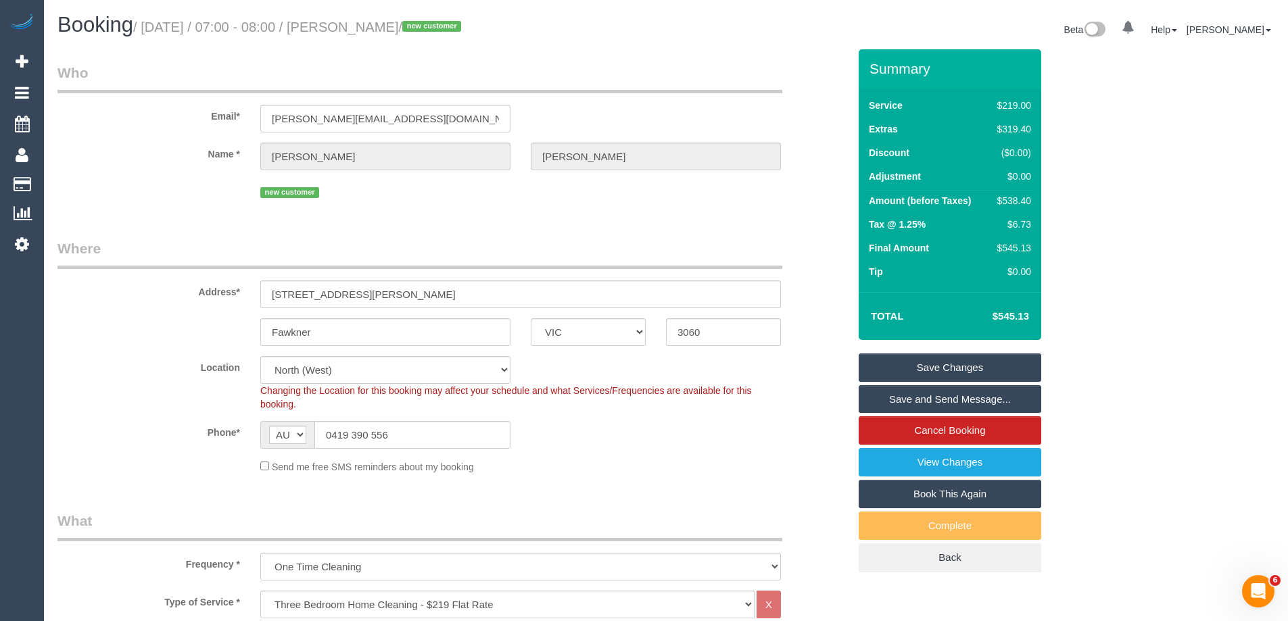
click at [1020, 204] on div "$538.40" at bounding box center [1011, 201] width 39 height 14
copy div "538.40"
click at [1090, 218] on div "Summary Service $219.00 Extras $319.40 Discount ($0.00) Adjustment $0.00 Amount…" at bounding box center [1001, 324] width 304 height 550
click at [626, 461] on div "Send me free SMS reminders about my booking" at bounding box center [520, 466] width 541 height 15
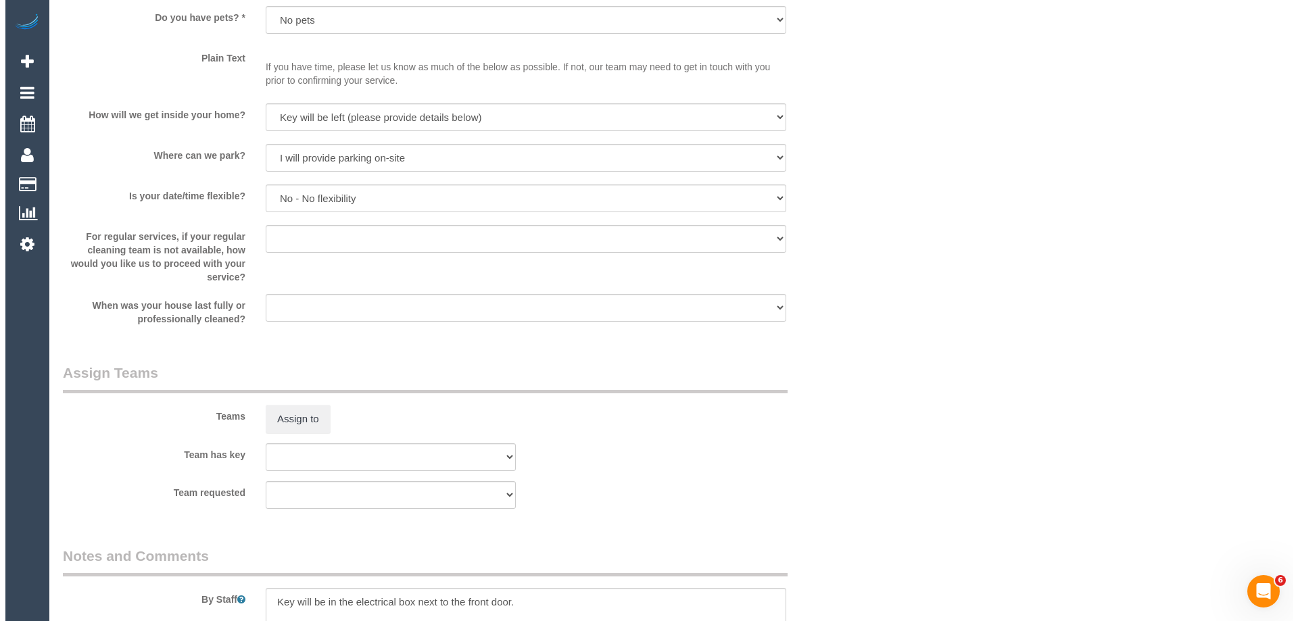
scroll to position [1691, 0]
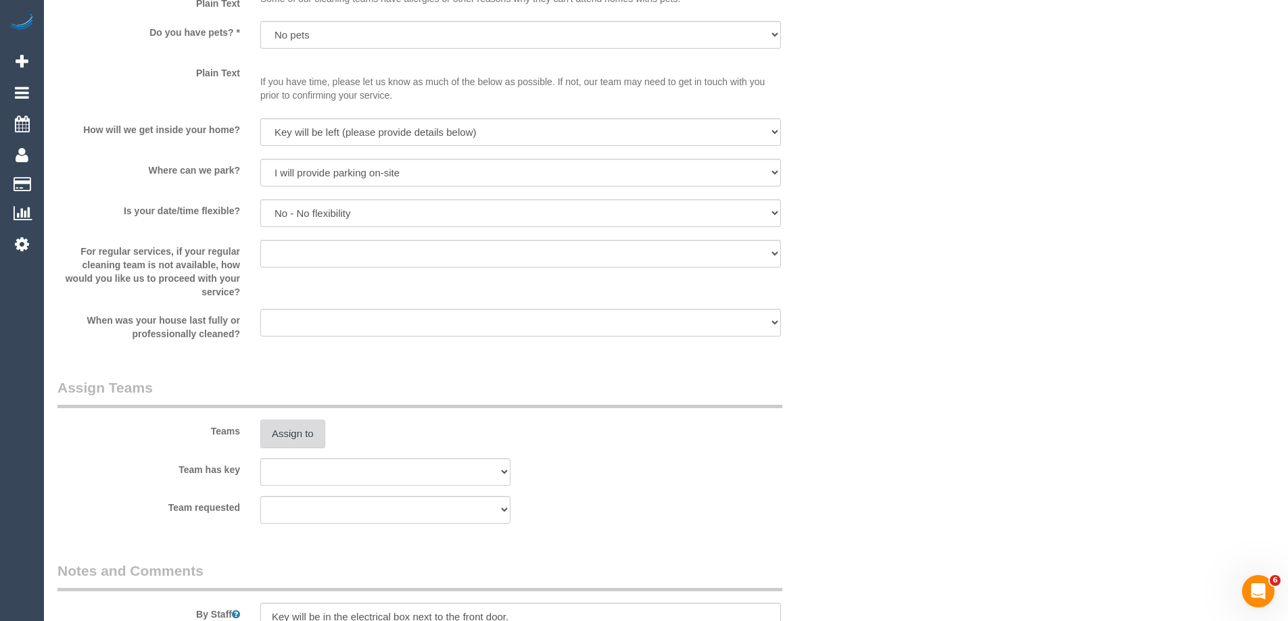
click at [294, 441] on button "Assign to" at bounding box center [292, 434] width 65 height 28
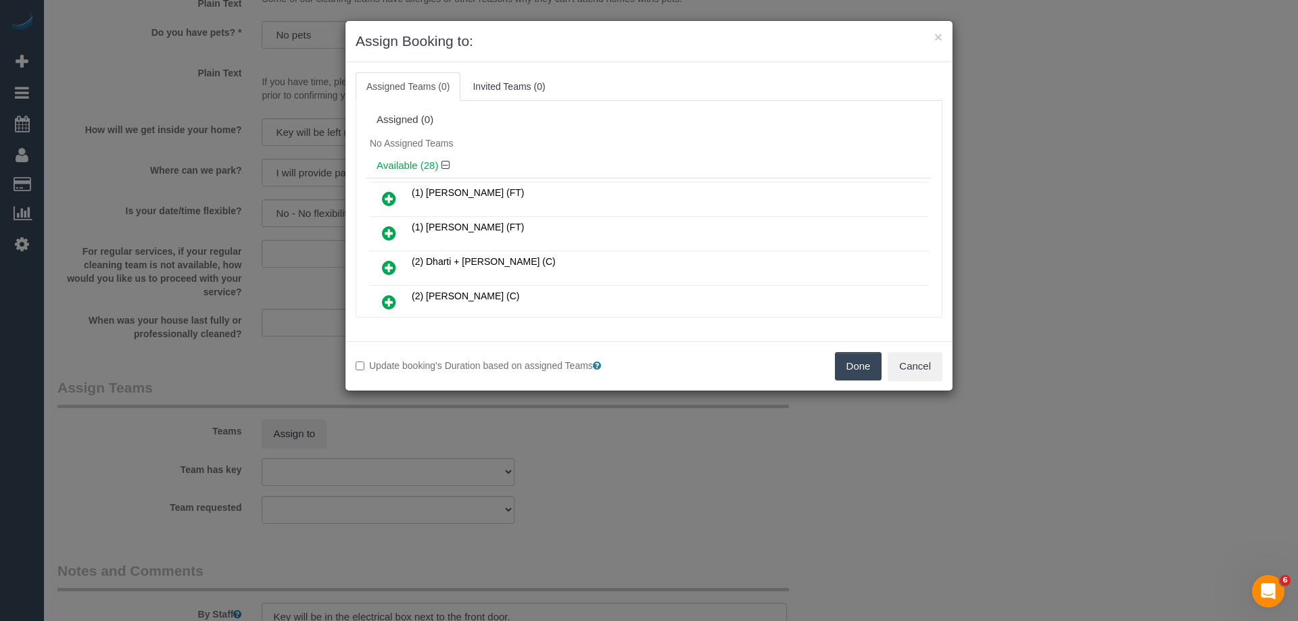
click at [636, 166] on h4 "Available (28)" at bounding box center [649, 165] width 545 height 11
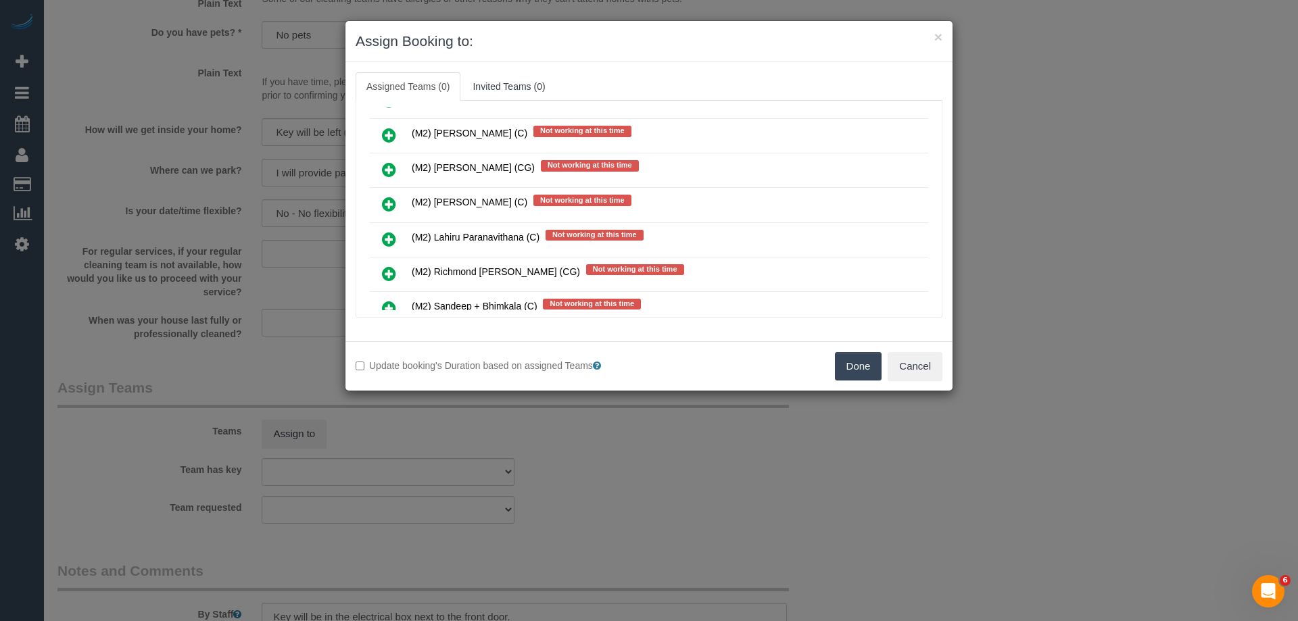
scroll to position [4340, 0]
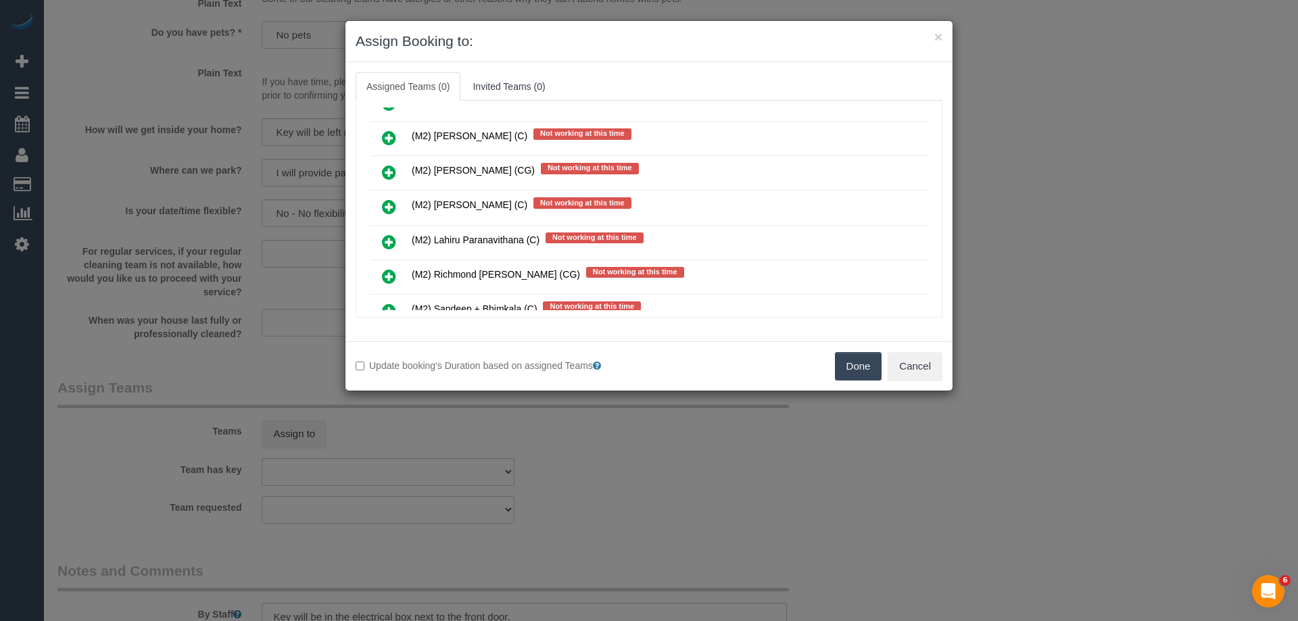
click at [386, 174] on icon at bounding box center [389, 172] width 14 height 16
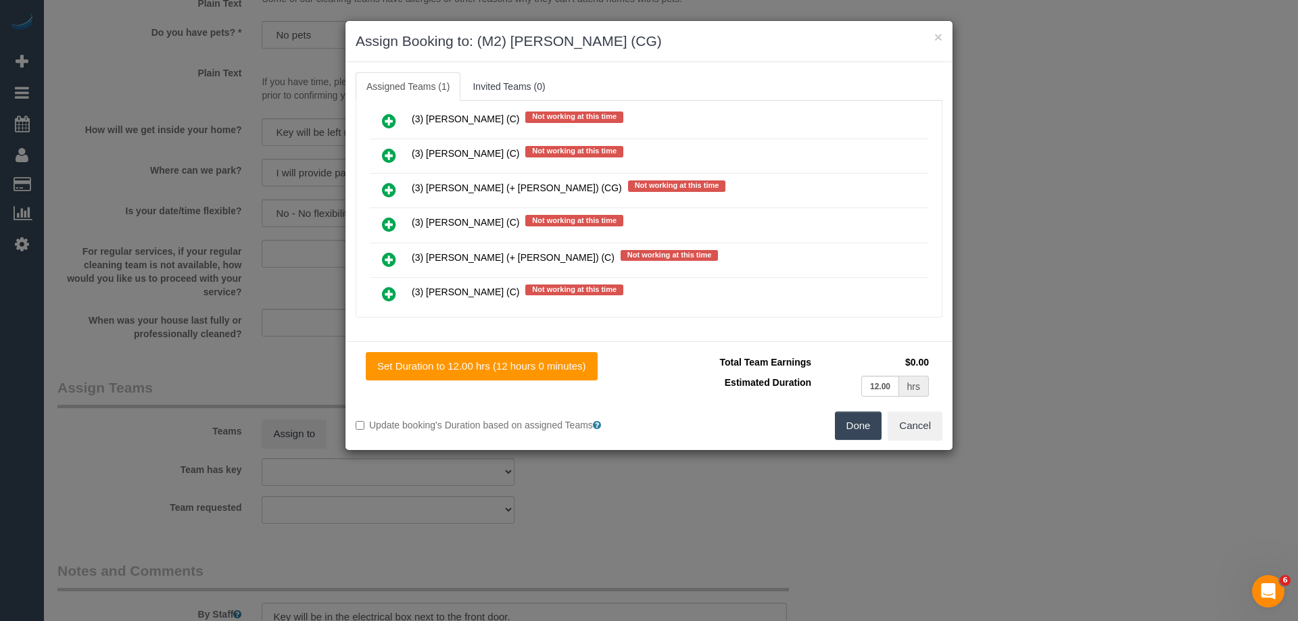
scroll to position [0, 0]
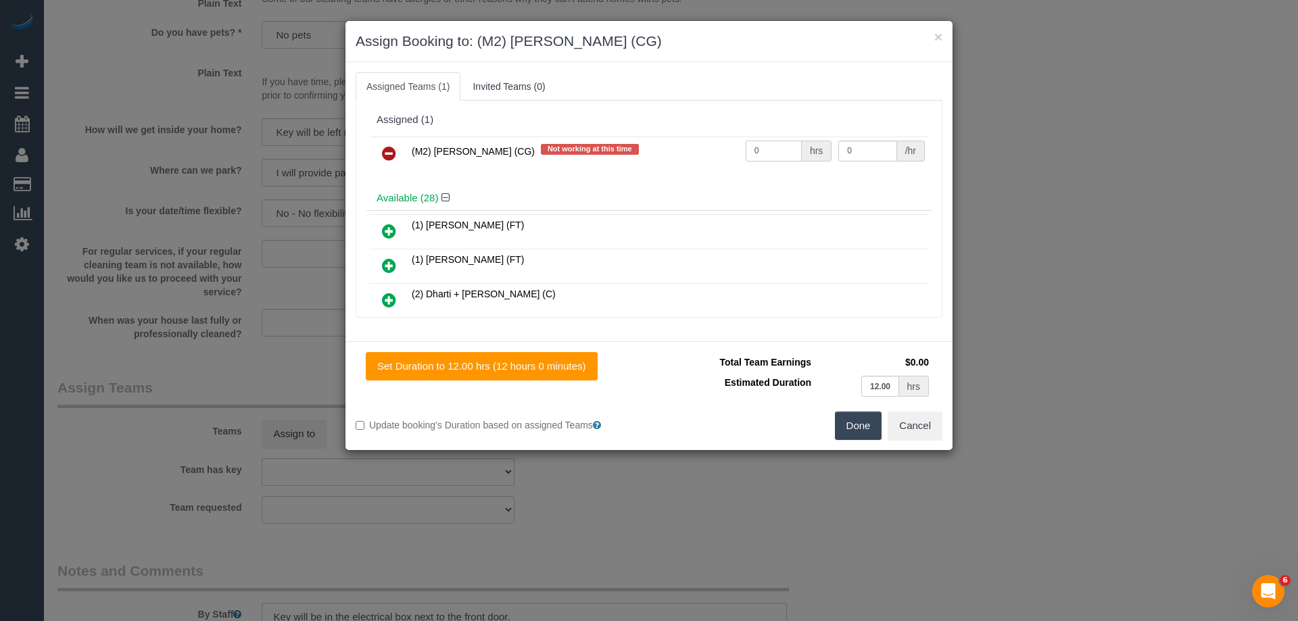
click at [790, 150] on input "0" at bounding box center [774, 151] width 56 height 21
type input "1"
click at [881, 145] on input "0" at bounding box center [868, 151] width 58 height 21
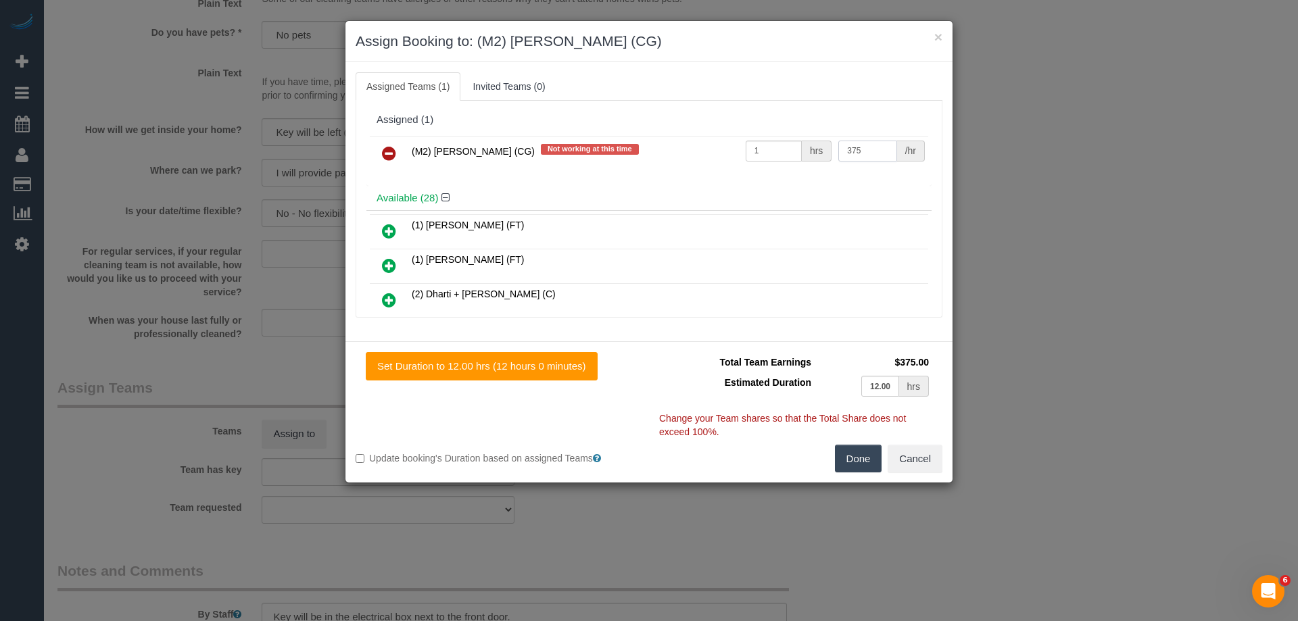
type input "375"
click at [848, 467] on button "Done" at bounding box center [858, 459] width 47 height 28
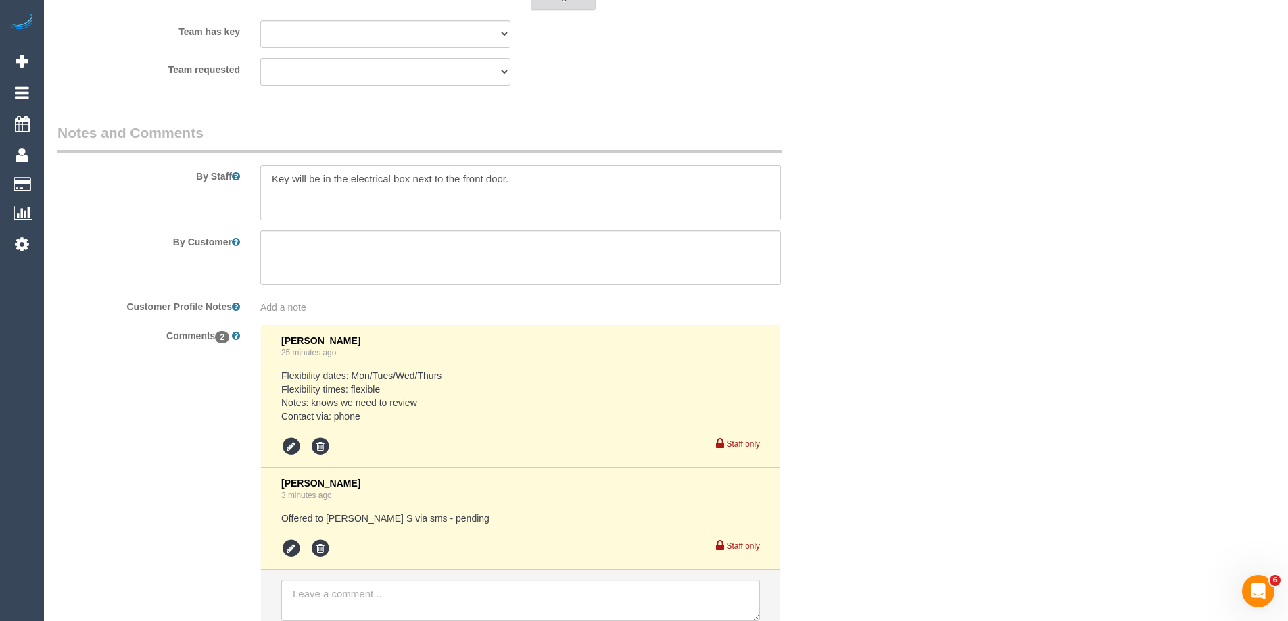
scroll to position [2238, 0]
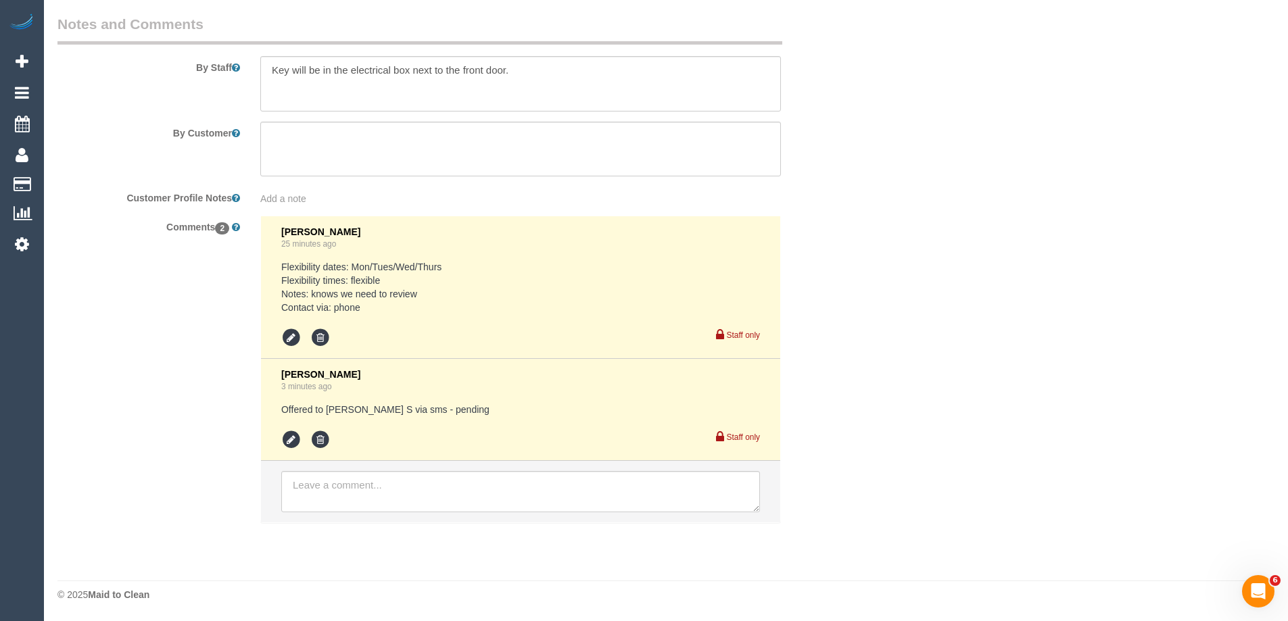
click at [534, 408] on pre "Offered to [PERSON_NAME] S via sms - pending" at bounding box center [520, 410] width 479 height 14
click at [295, 447] on icon at bounding box center [291, 440] width 20 height 20
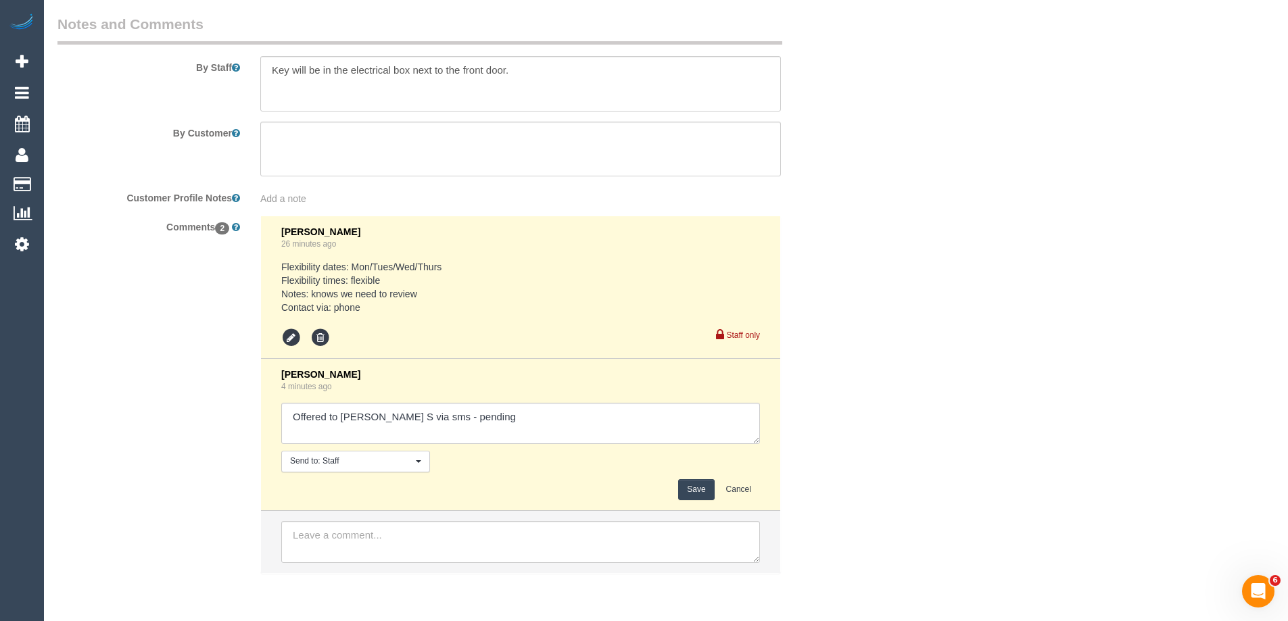
click at [534, 430] on textarea at bounding box center [520, 424] width 479 height 42
type textarea "Offered to [PERSON_NAME] S via sms - pending - Agreed"
click at [689, 494] on button "Save" at bounding box center [696, 489] width 36 height 21
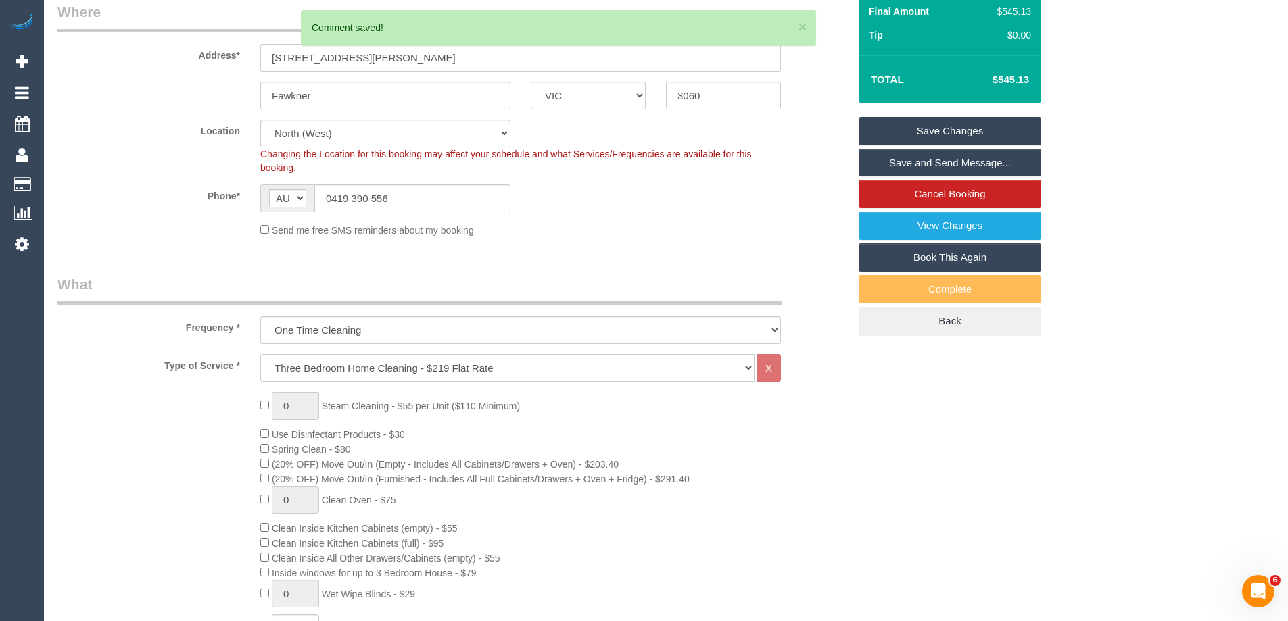
scroll to position [0, 0]
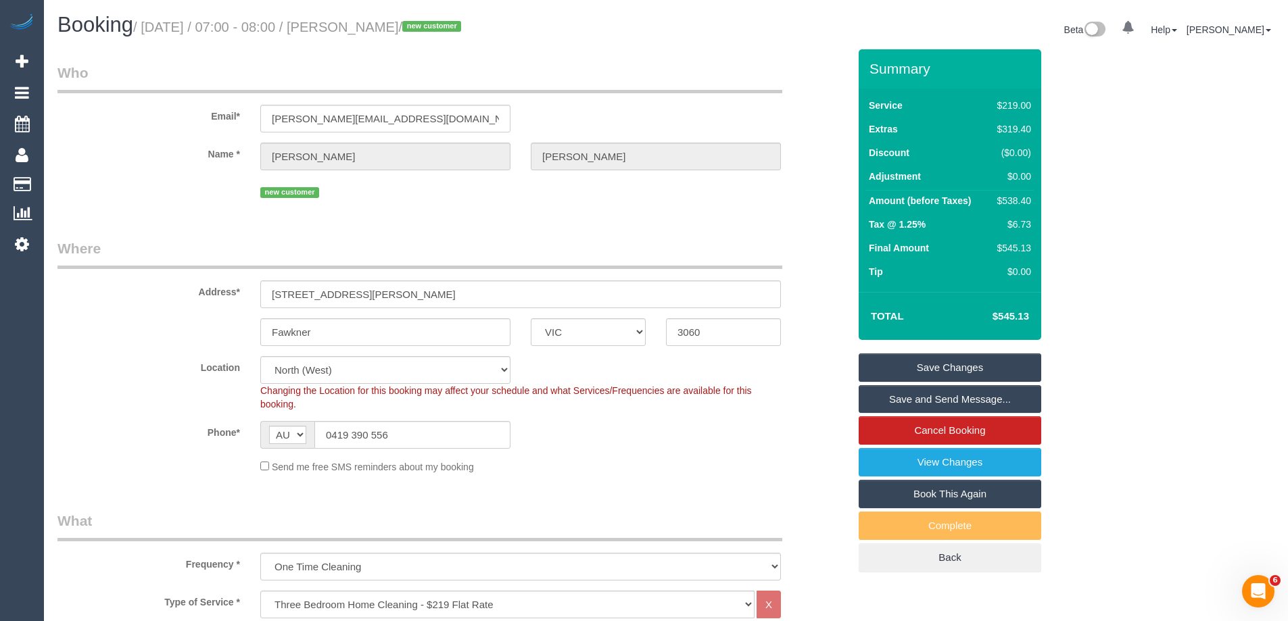
click at [1012, 204] on div "$538.40" at bounding box center [1011, 201] width 39 height 14
copy div "538.40"
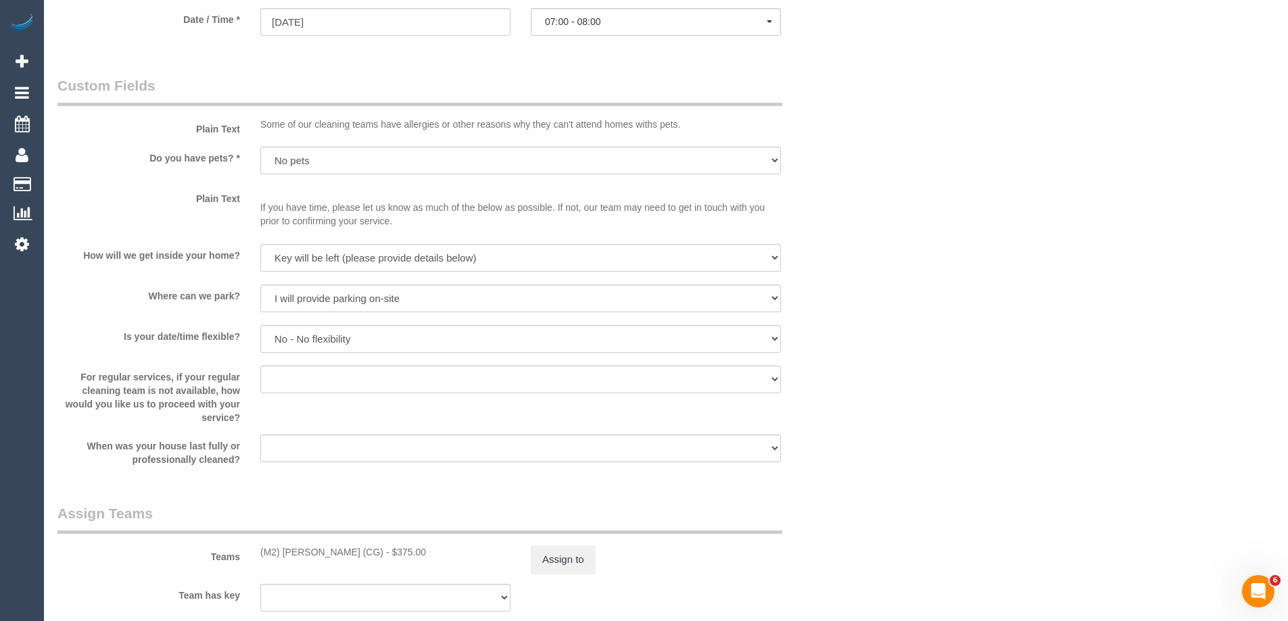
scroll to position [1758, 0]
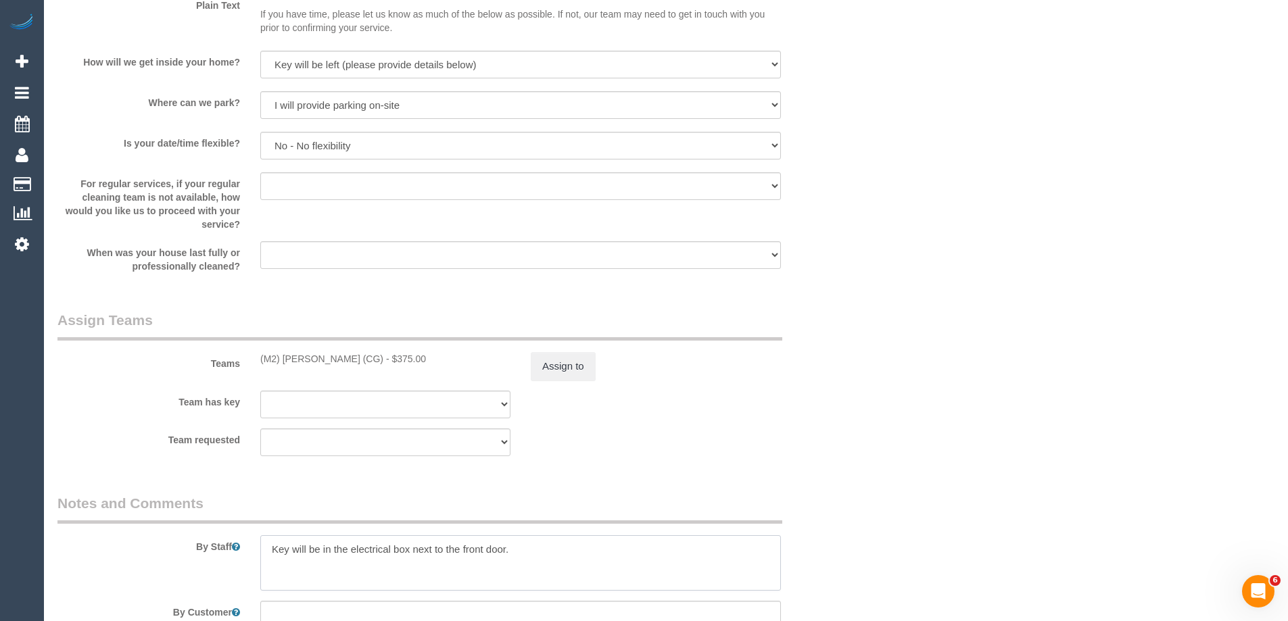
click at [261, 551] on textarea at bounding box center [520, 563] width 521 height 55
type textarea "Estimated time 9-10 hours Key will be in the electrical box next to the front d…"
click at [810, 437] on div "Team requested (0) Office (1) [PERSON_NAME] (FT) (1) [PERSON_NAME] (FT) (1) [PE…" at bounding box center [453, 443] width 812 height 28
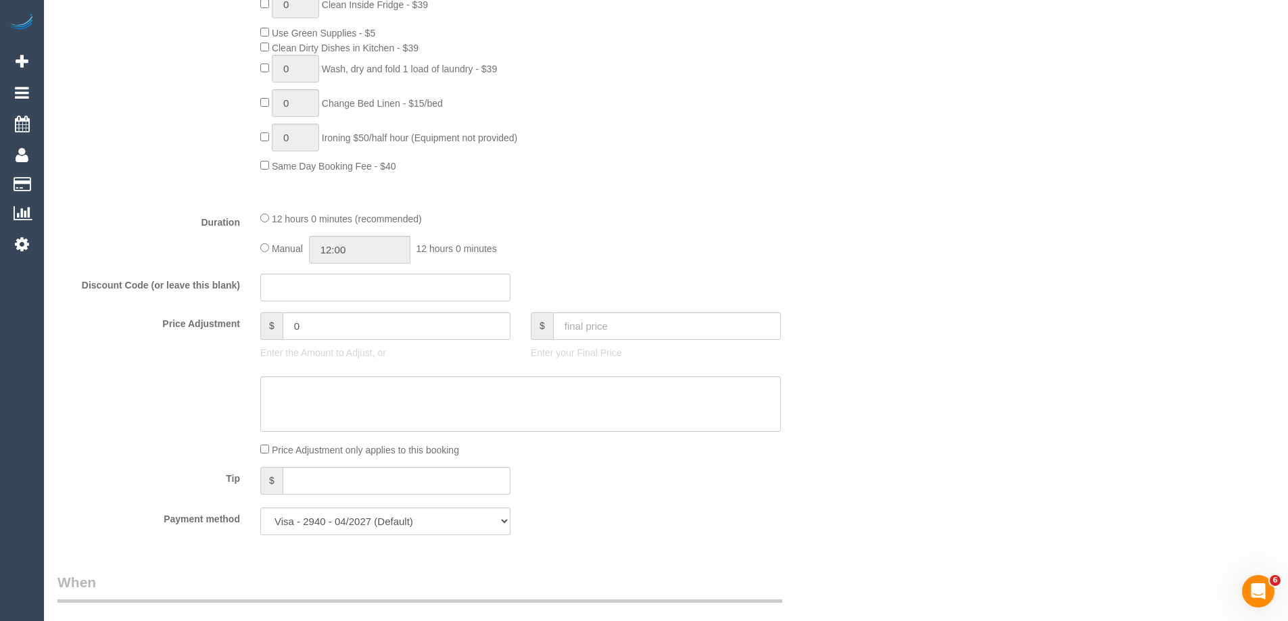
scroll to position [879, 0]
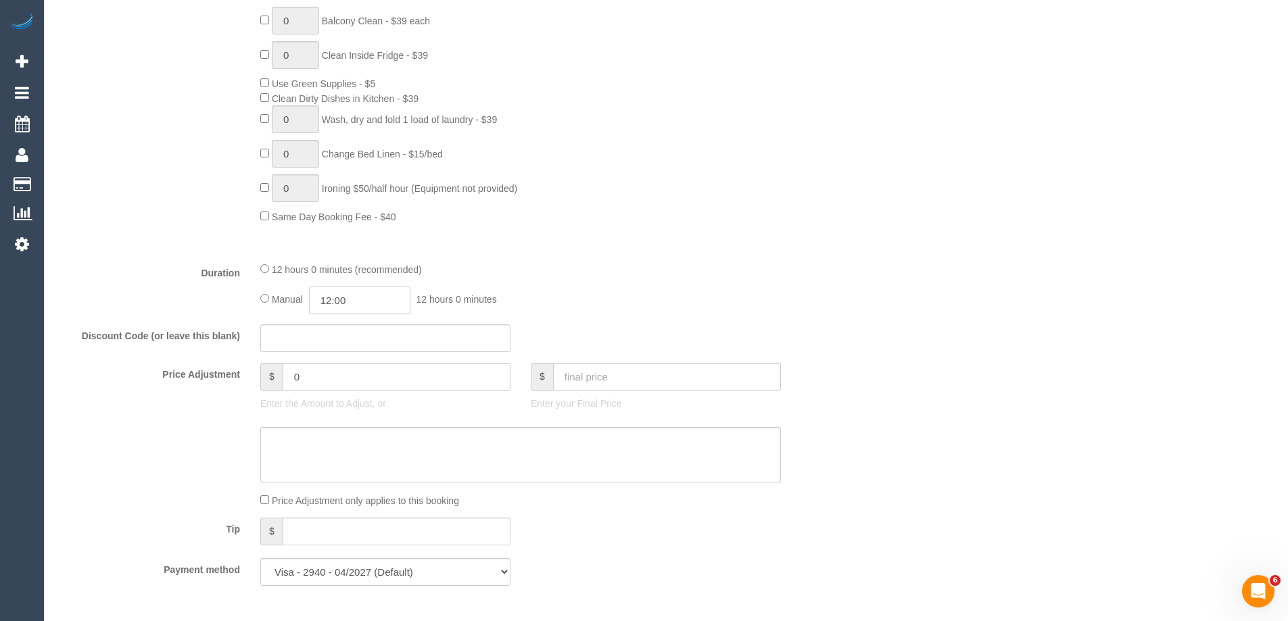
click at [344, 310] on input "12:00" at bounding box center [359, 301] width 101 height 28
click at [342, 350] on li "10:30" at bounding box center [344, 357] width 60 height 18
click at [348, 300] on input "10:30" at bounding box center [359, 301] width 101 height 28
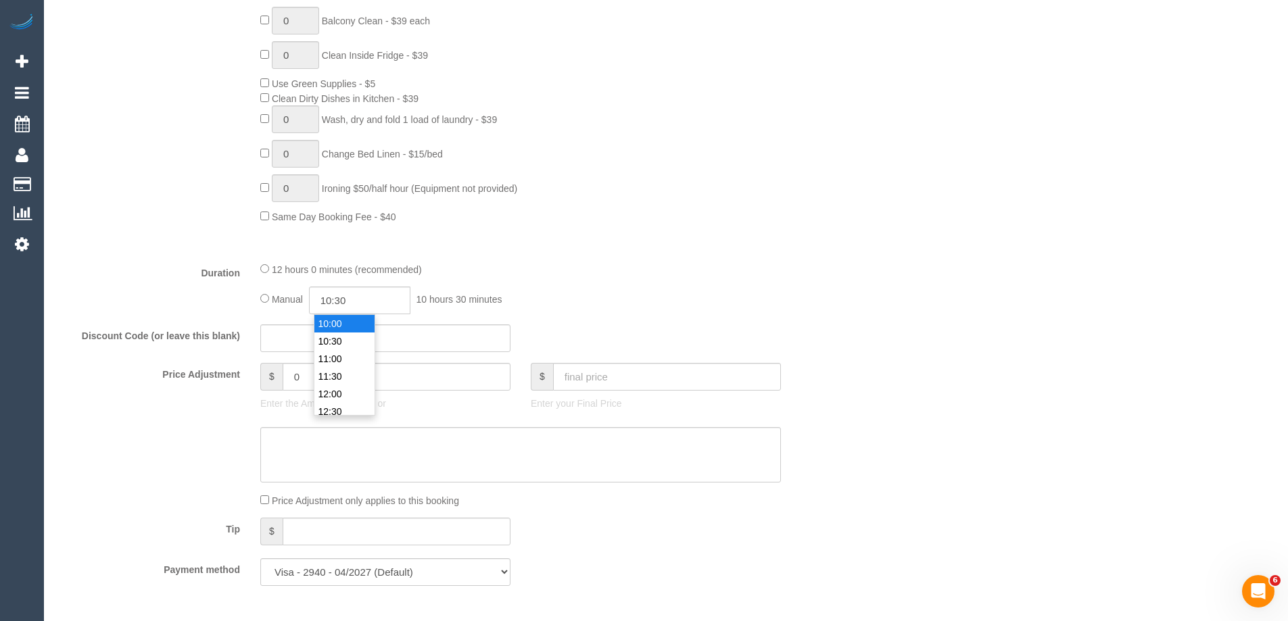
type input "10:00"
click at [345, 327] on li "10:00" at bounding box center [344, 324] width 60 height 18
click at [661, 281] on div "12 hours 0 minutes (recommended) Manual 10:00 10 hours 0 minutes" at bounding box center [520, 288] width 541 height 53
select select "spot13"
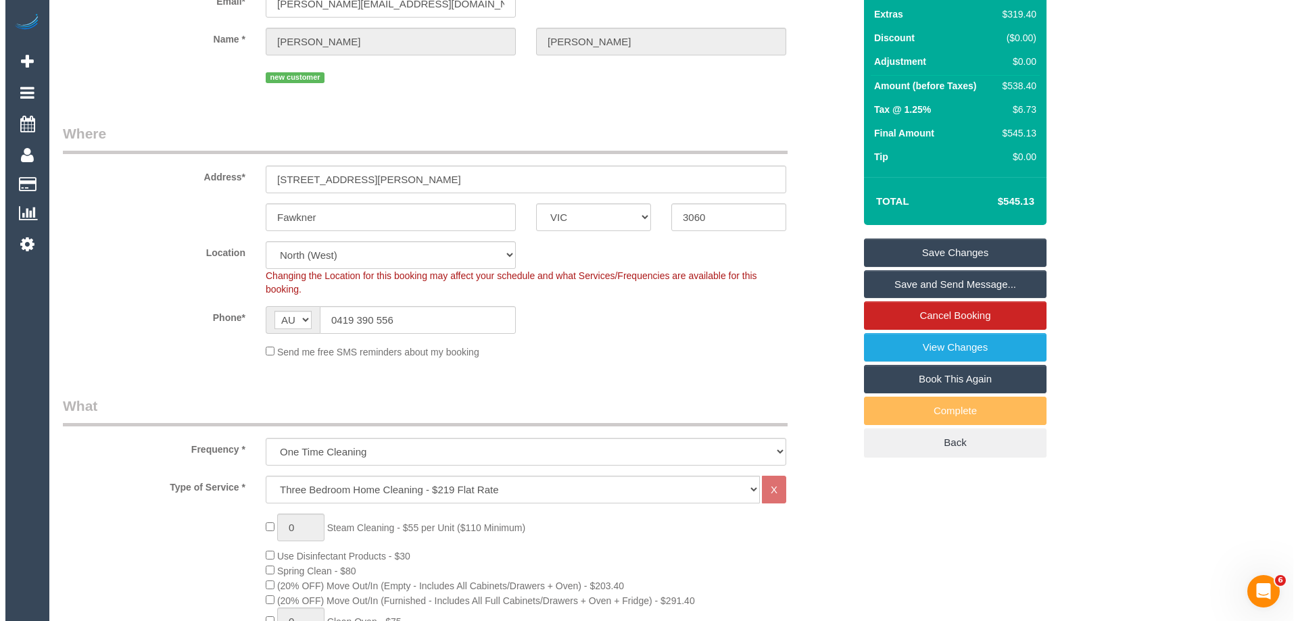
scroll to position [0, 0]
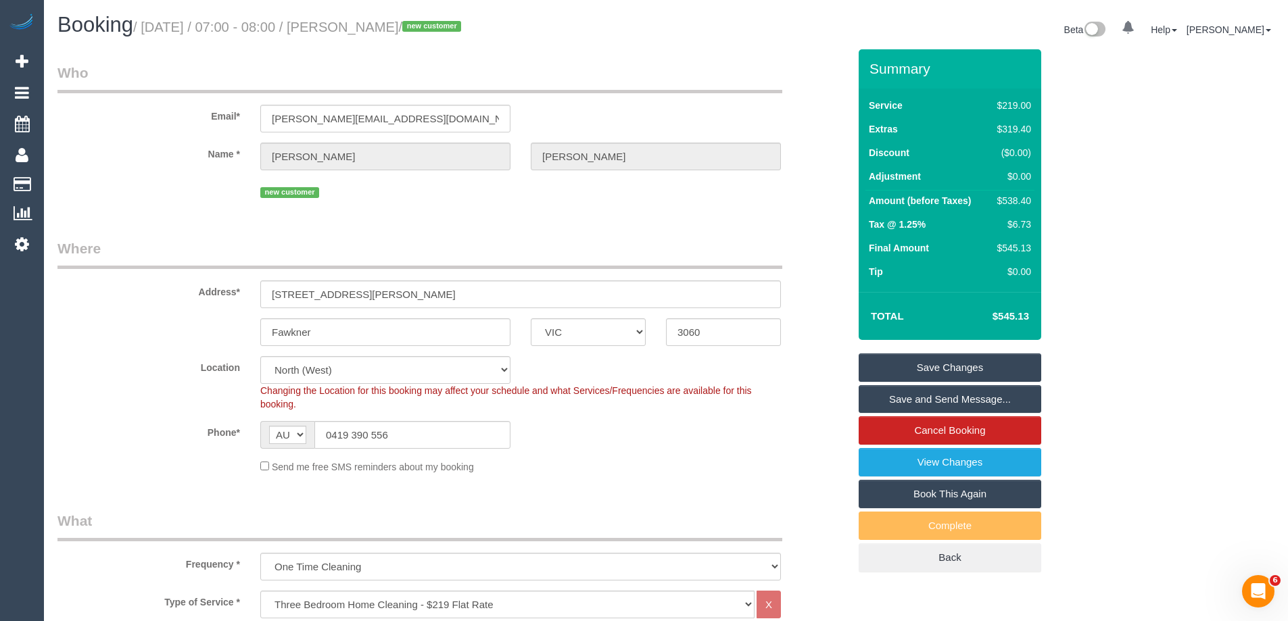
select select "spot25"
click at [918, 401] on link "Save and Send Message..." at bounding box center [950, 399] width 183 height 28
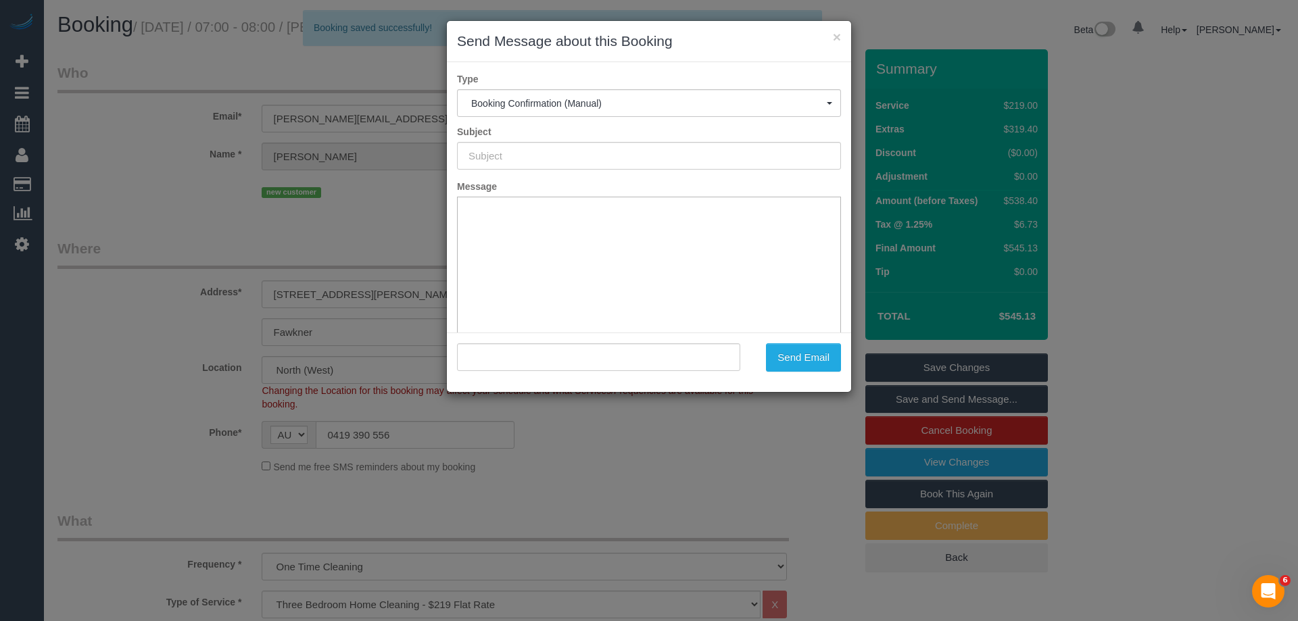
type input "Booking Confirmed"
type input ""[PERSON_NAME]" <[PERSON_NAME][EMAIL_ADDRESS][DOMAIN_NAME]>"
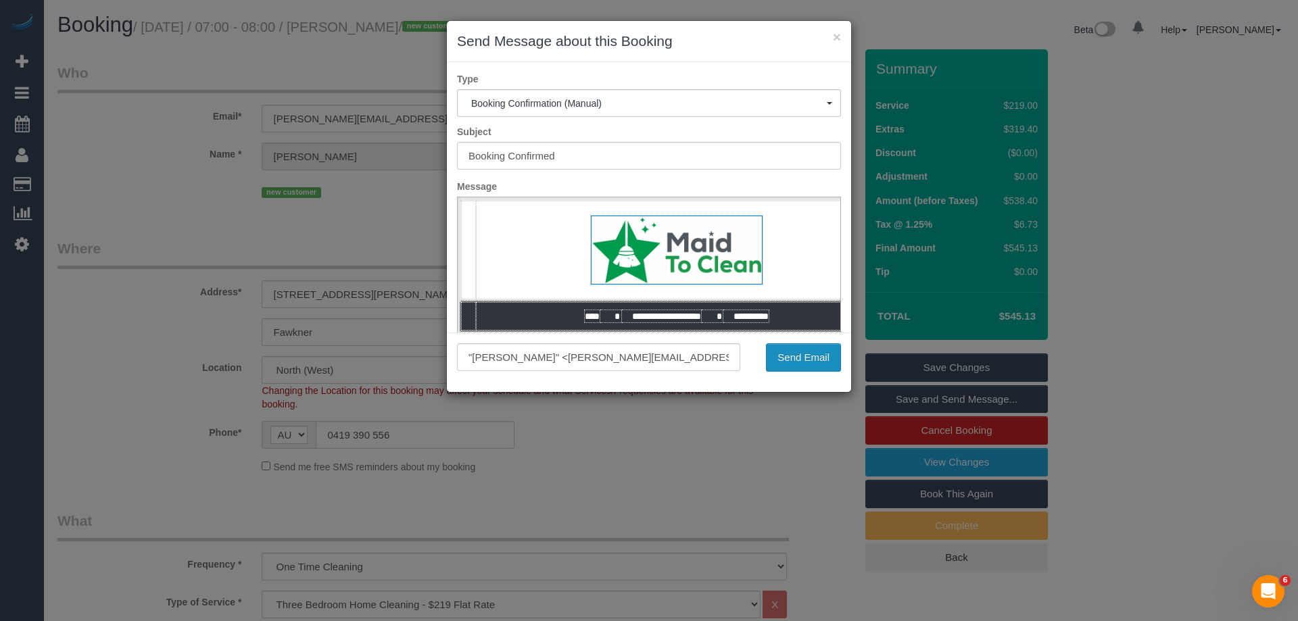
click at [805, 350] on button "Send Email" at bounding box center [803, 358] width 75 height 28
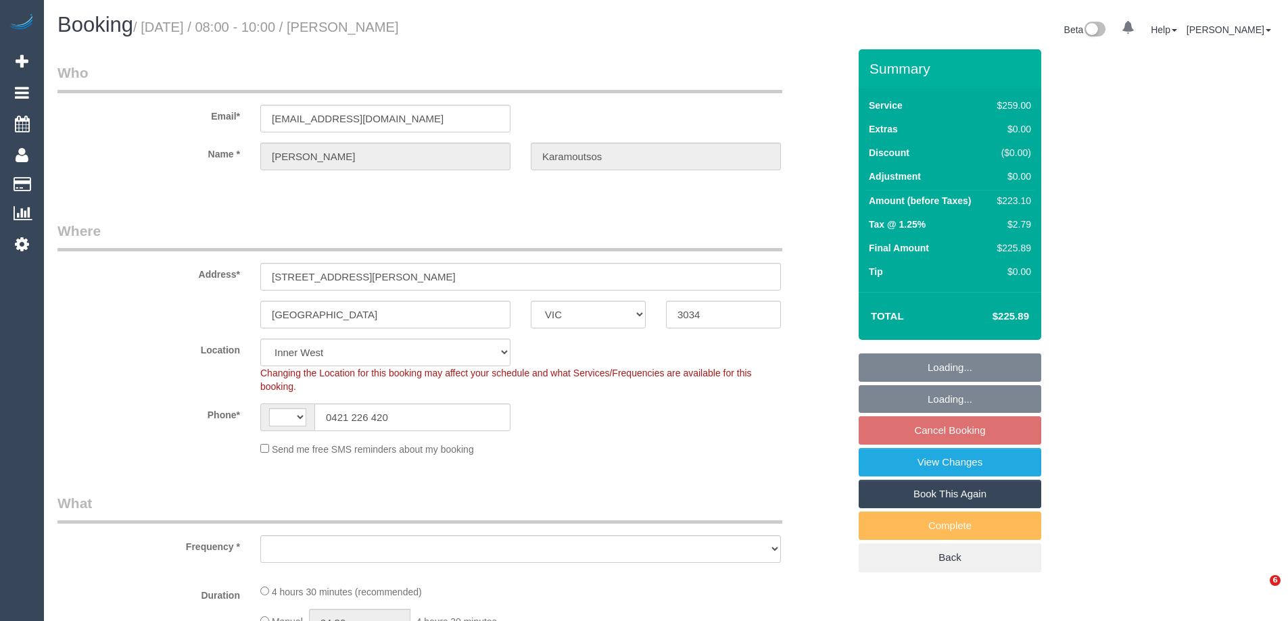
select select "VIC"
select select "string:stripe-pm_1PR2bg2GScqysDRVvq6gcscy"
select select "number:28"
select select "number:14"
select select "number:18"
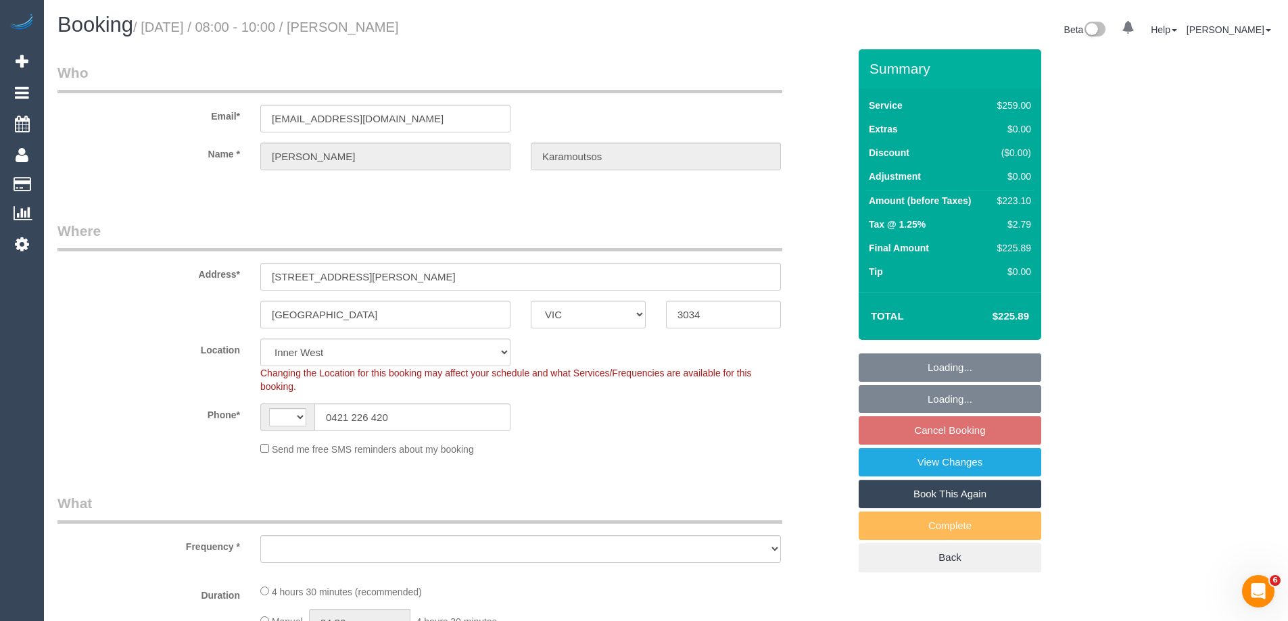
select select "number:36"
select select "number:34"
select select "string:AU"
select select "object:696"
select select "spot2"
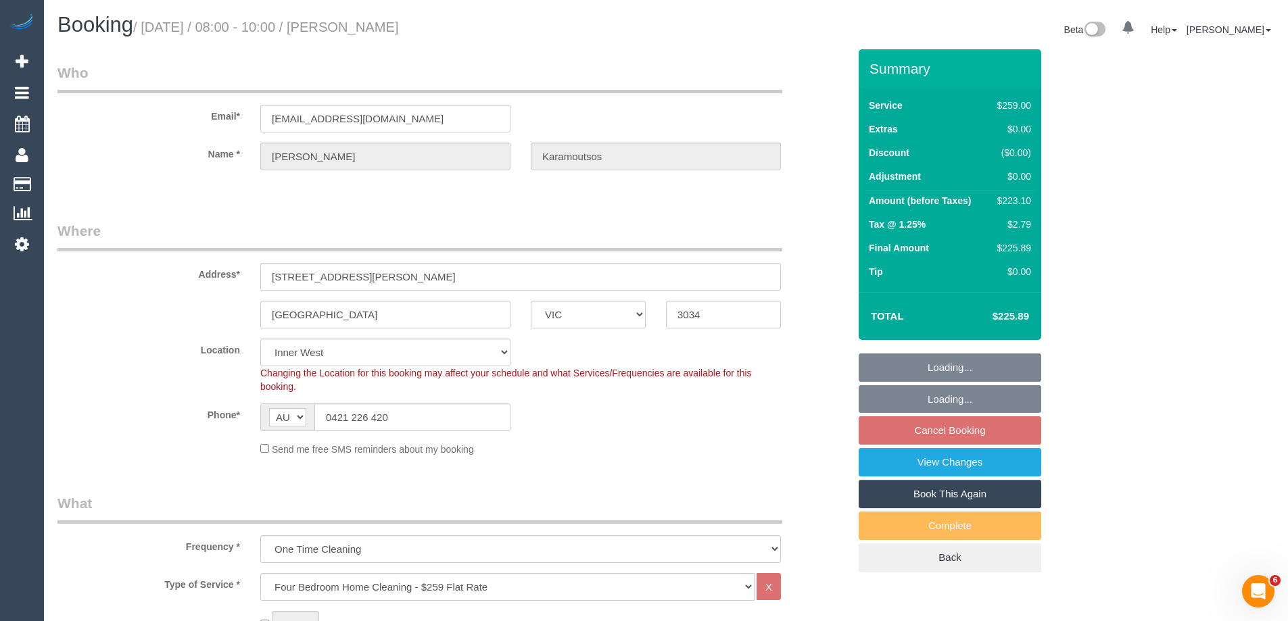
select select "object:1488"
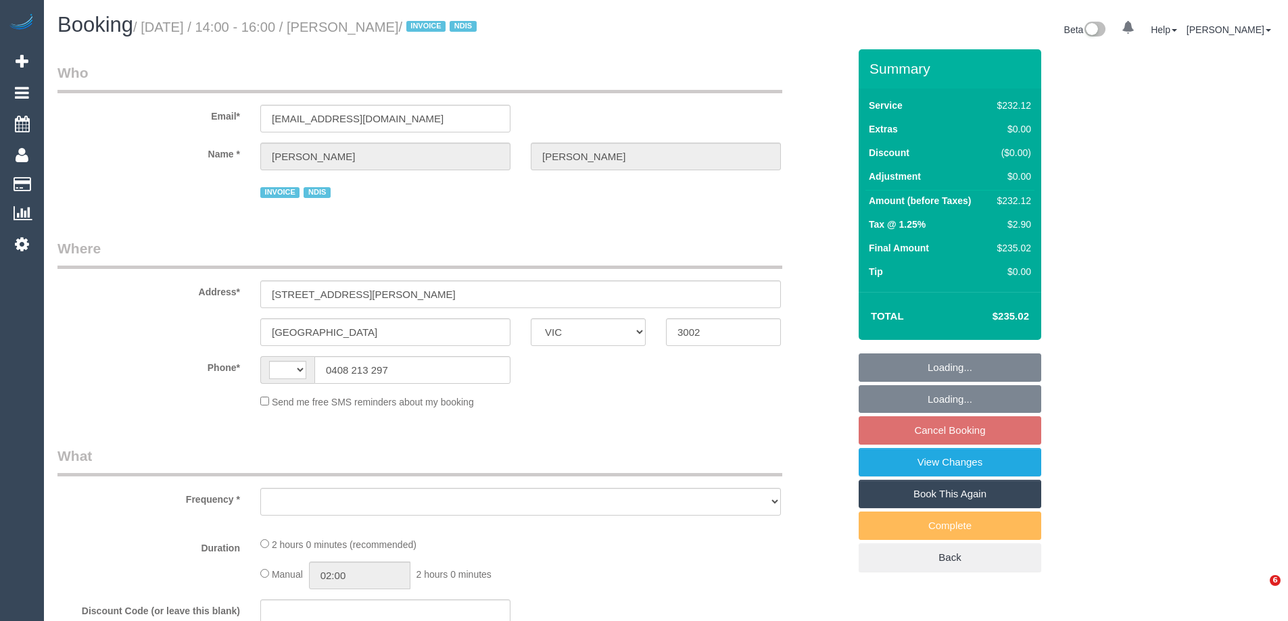
select select "VIC"
select select "string:AU"
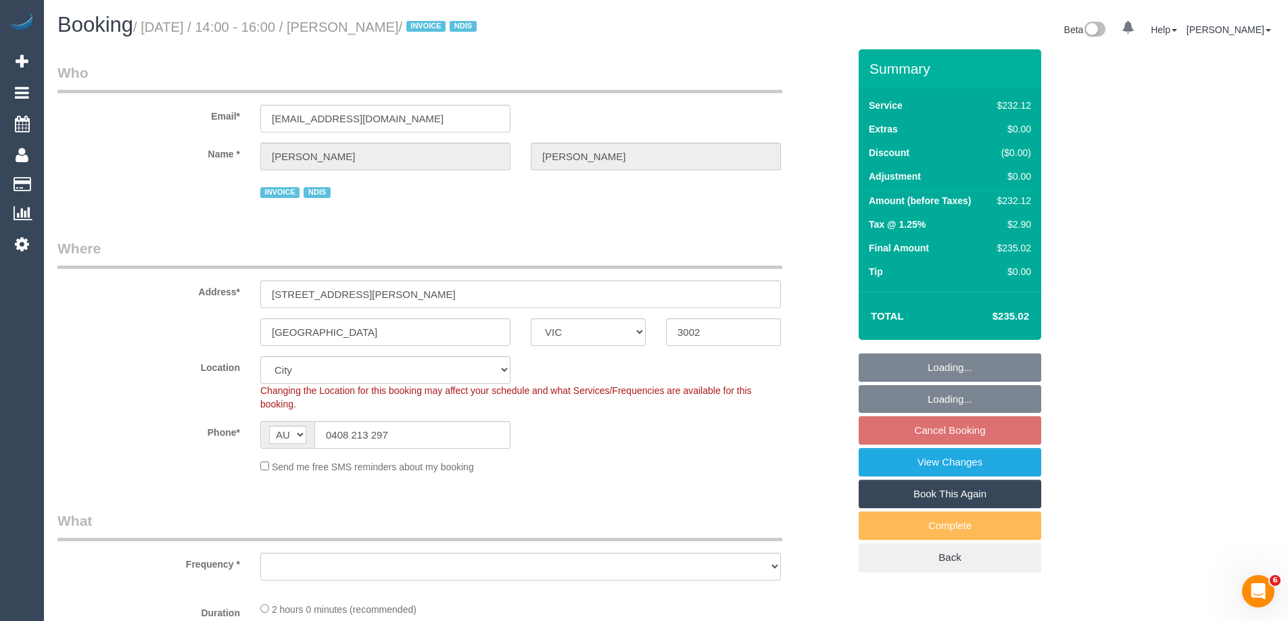
select select "2"
select select "object:768"
select select "number:28"
select select "number:14"
select select "number:19"
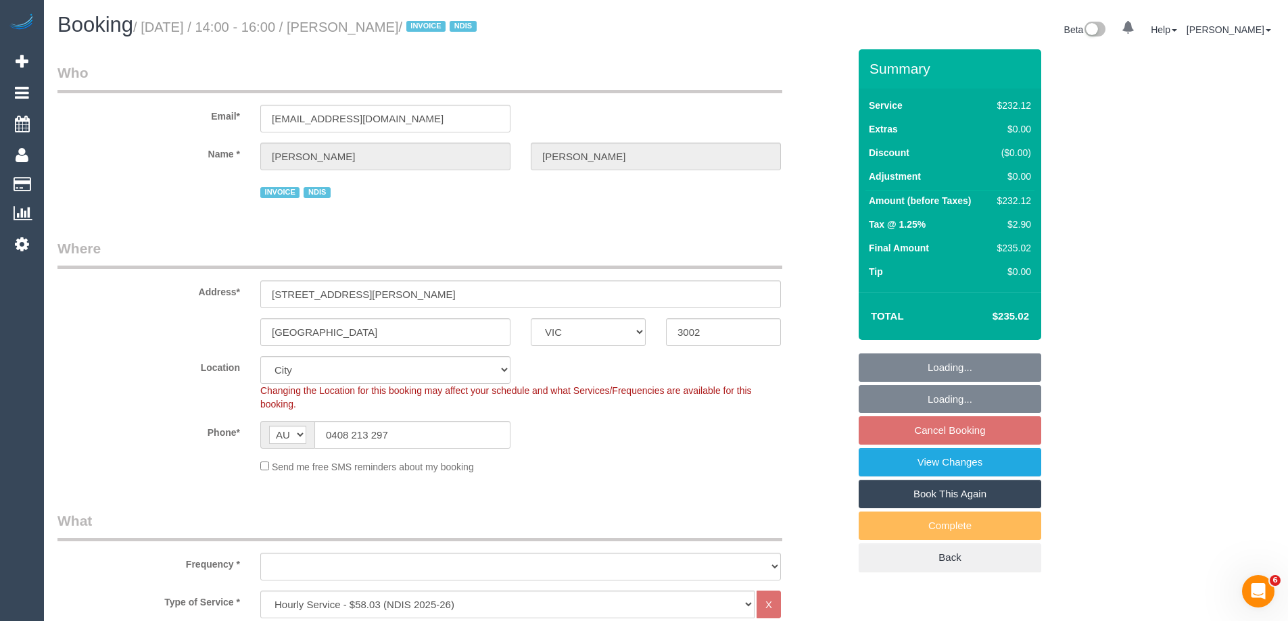
select select "number:23"
select select "object:773"
select select "spot5"
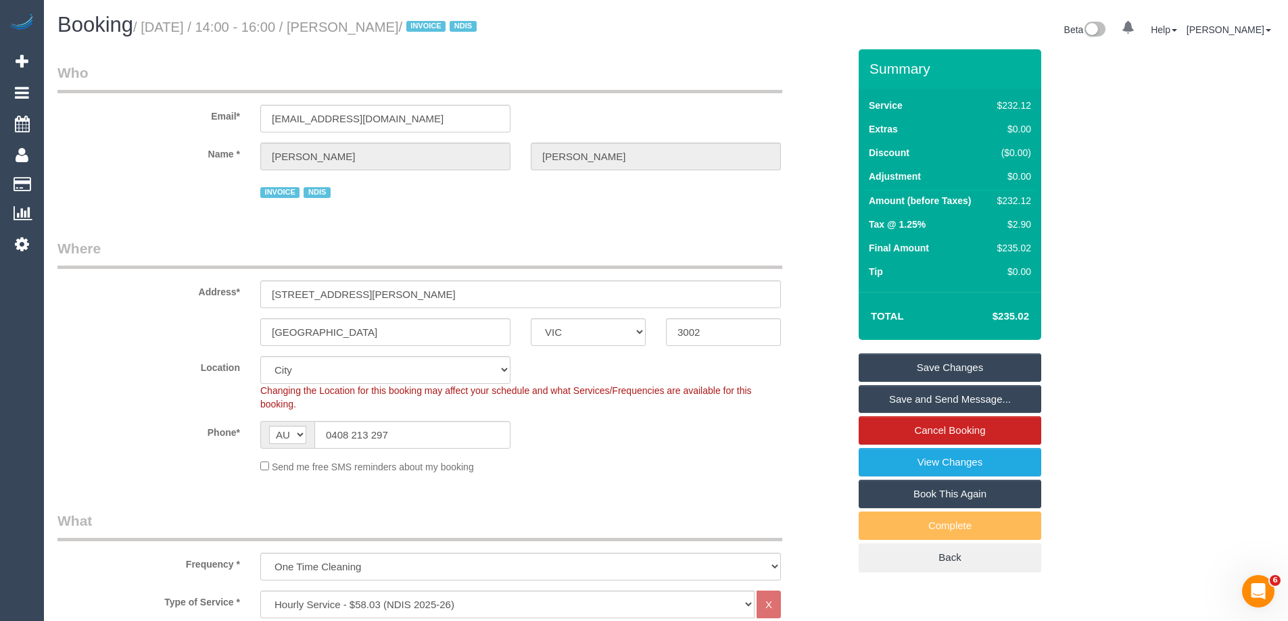
drag, startPoint x: 379, startPoint y: 25, endPoint x: 357, endPoint y: 26, distance: 22.4
click at [357, 26] on small "/ [DATE] / 14:00 - 16:00 / [PERSON_NAME] / INVOICE NDIS" at bounding box center [307, 27] width 348 height 15
click at [673, 459] on div "Send me free SMS reminders about my booking" at bounding box center [520, 466] width 541 height 15
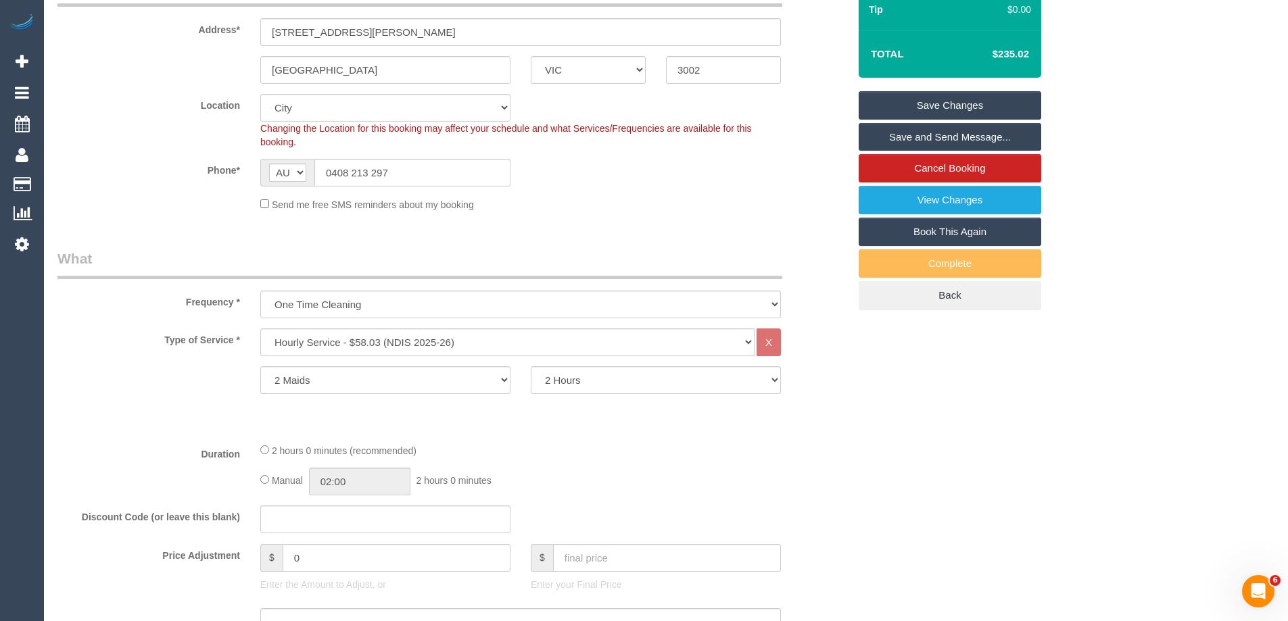
scroll to position [406, 0]
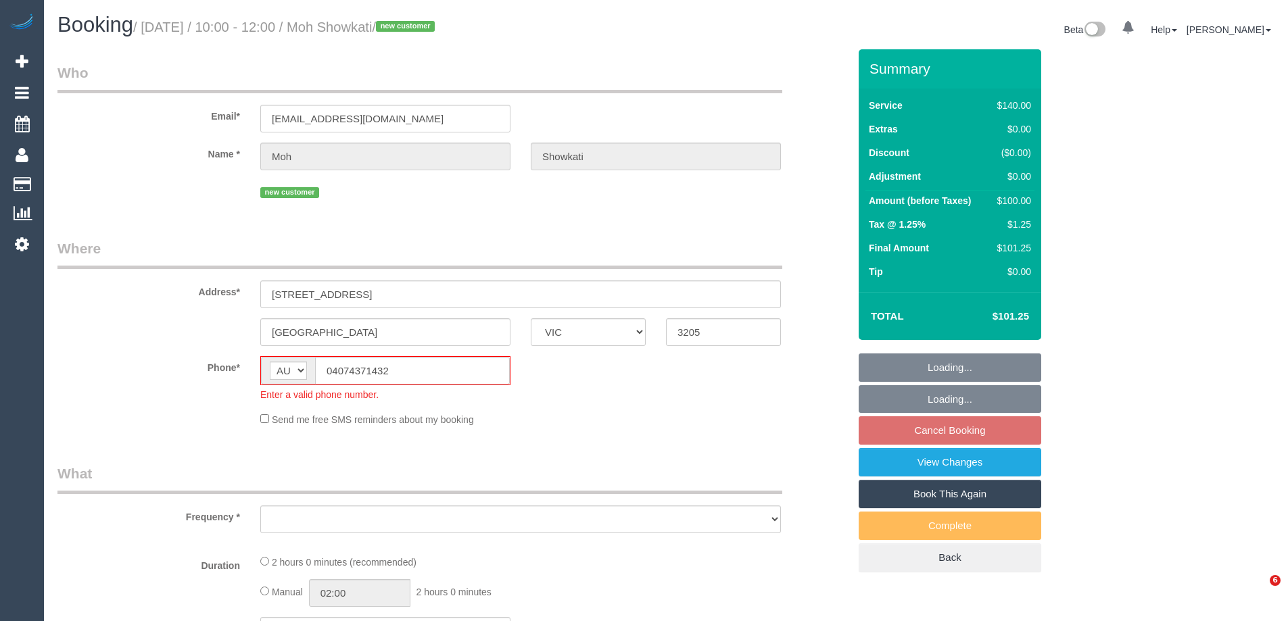
select select "VIC"
select select "string:stripe-pm_1SB85g2GScqysDRV1xU7965T"
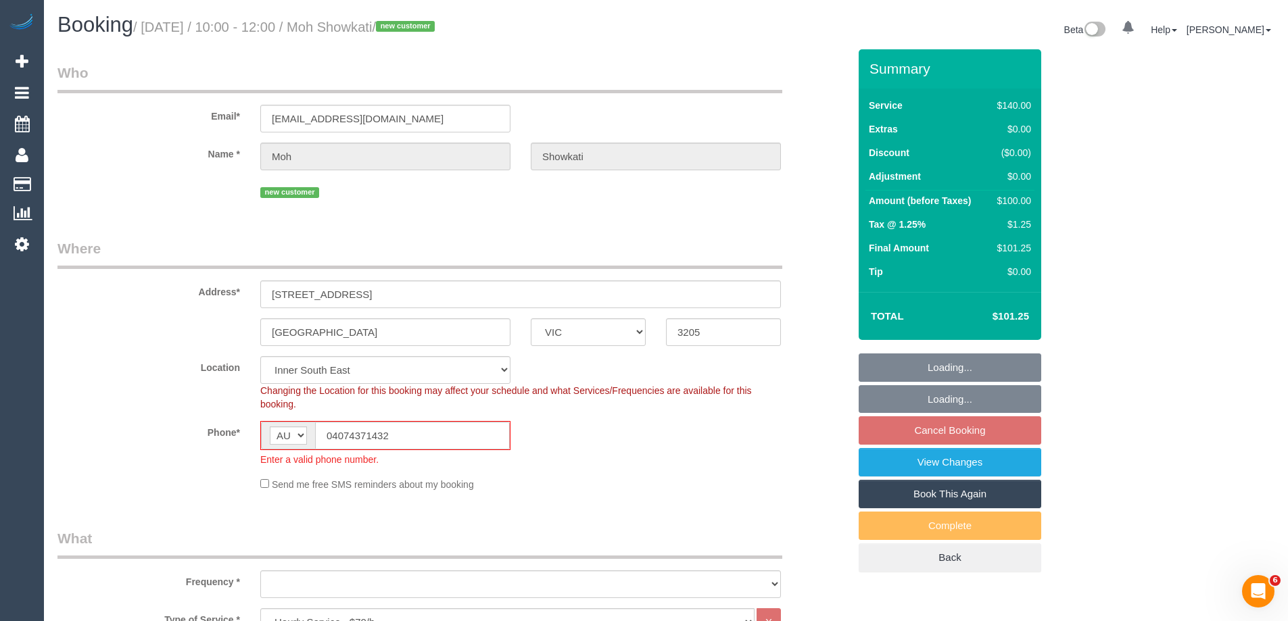
select select "object:1312"
select select "number:28"
select select "number:14"
select select "number:20"
select select "number:22"
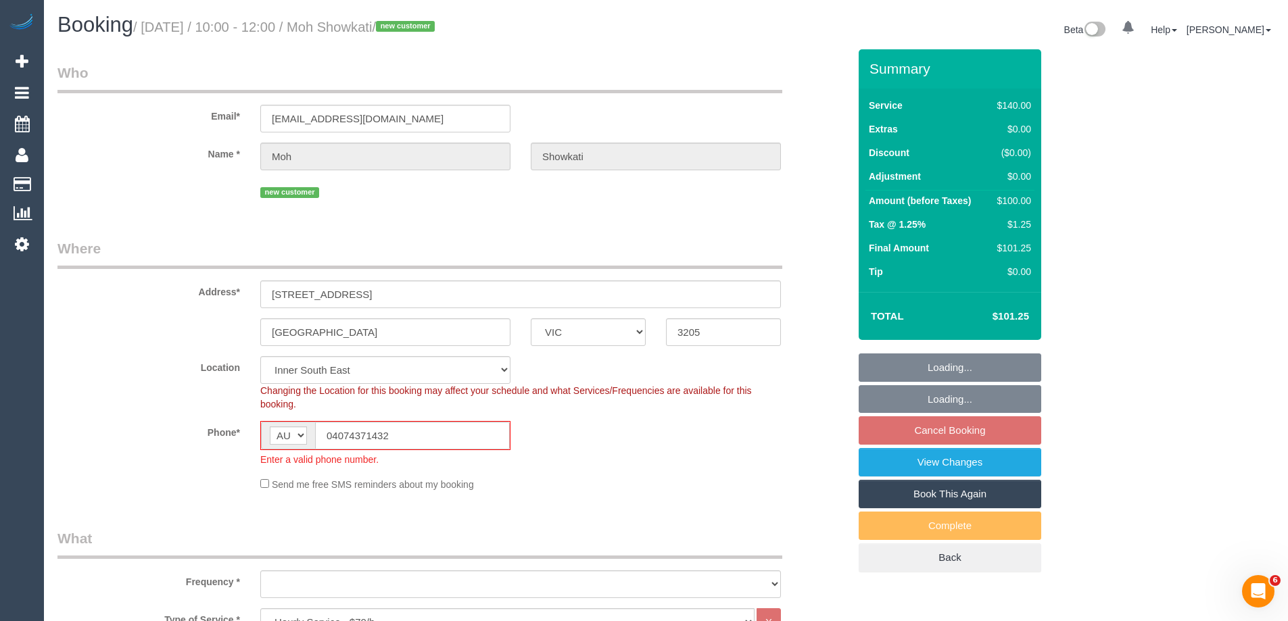
select select "number:26"
select select "object:1463"
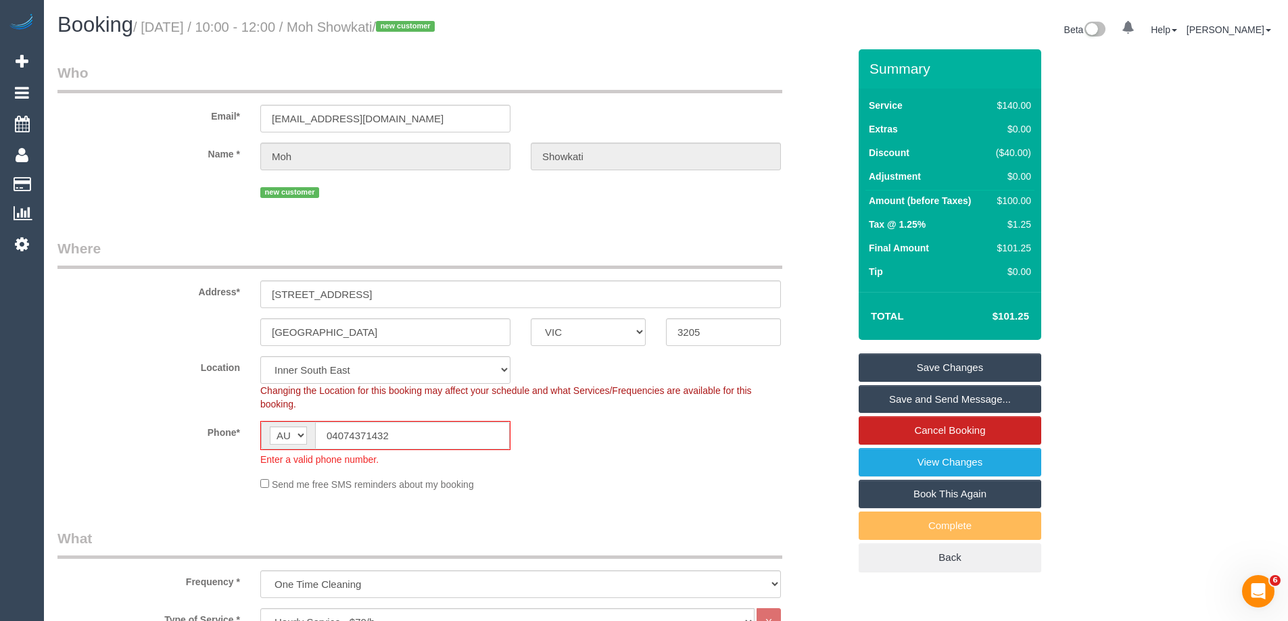
click at [574, 443] on div "Phone* AF AL DZ AD AO AI AQ AG AR AM AW AU AT AZ BS BH BD BB BY BE BZ BJ BM BT …" at bounding box center [453, 443] width 812 height 45
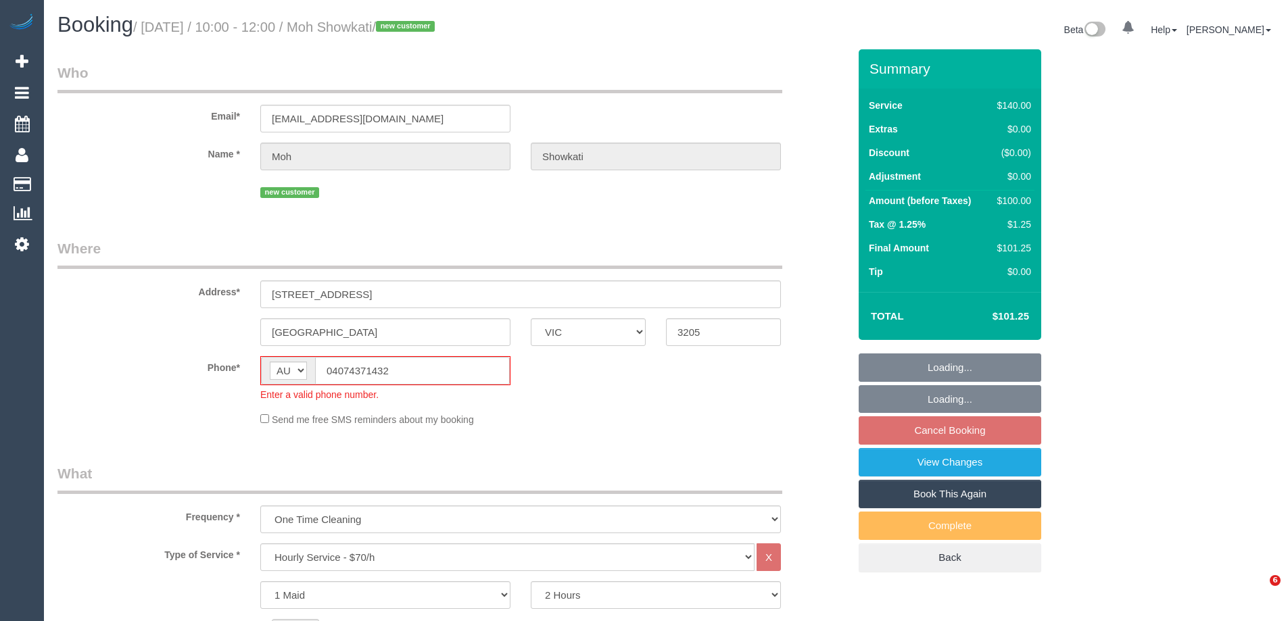
select select "VIC"
select select "string:stripe-pm_1SB85g2GScqysDRV1xU7965T"
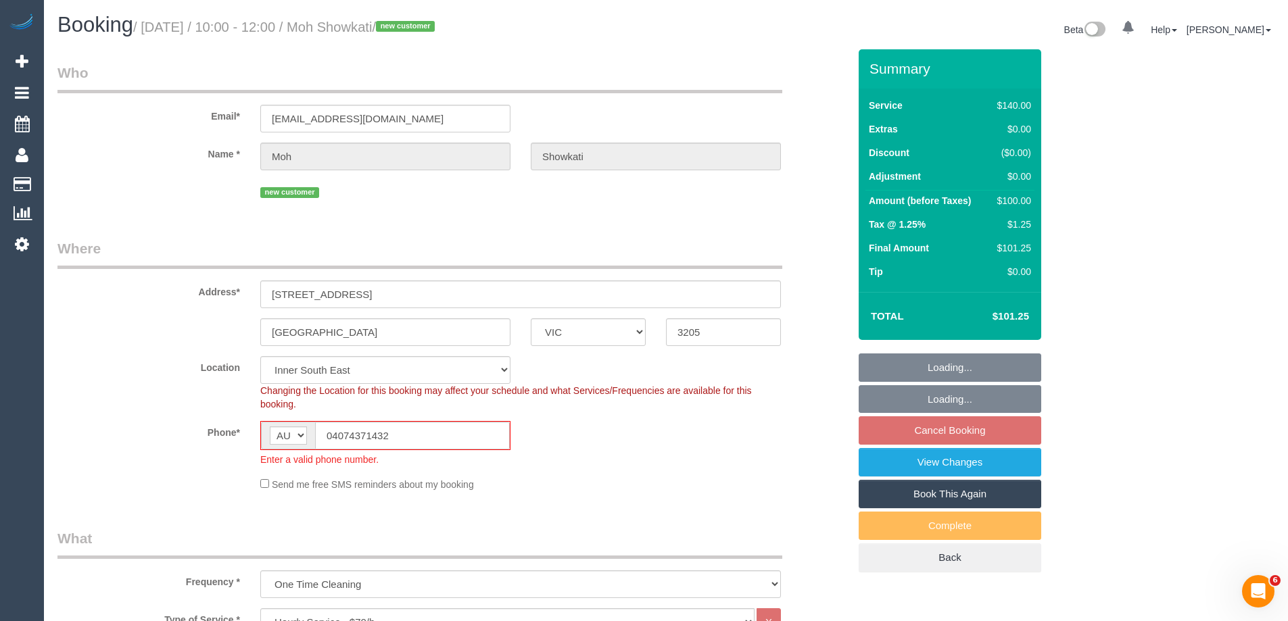
select select "object:716"
select select "number:28"
select select "number:14"
select select "number:20"
select select "number:22"
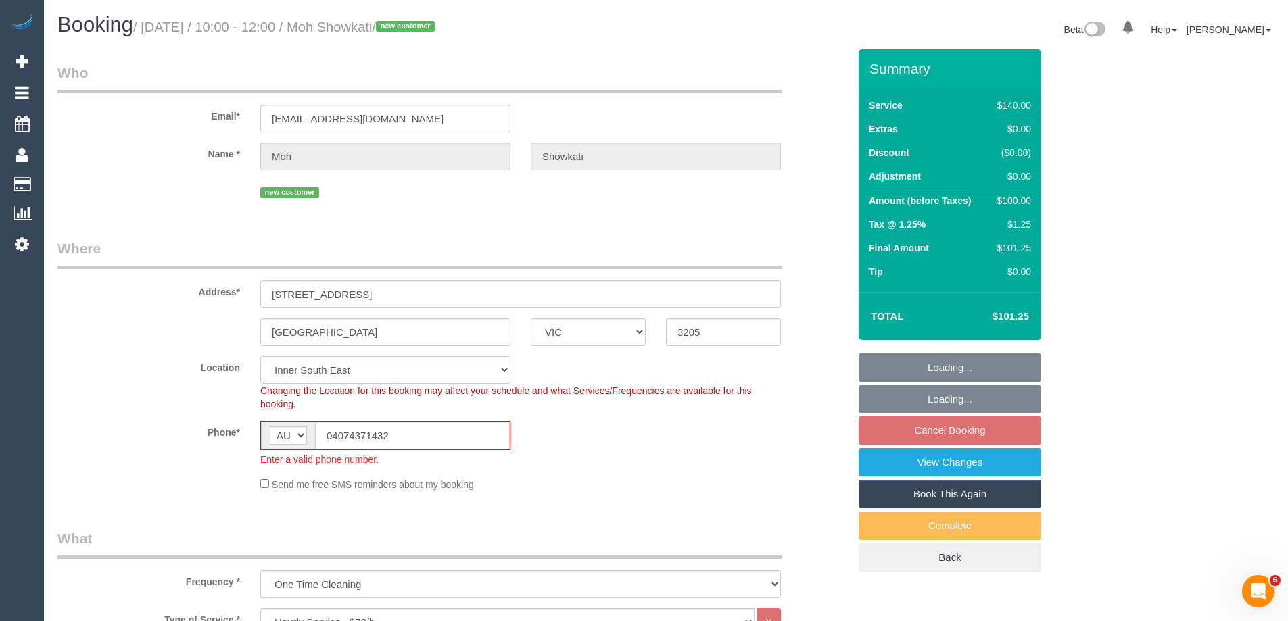
select select "number:26"
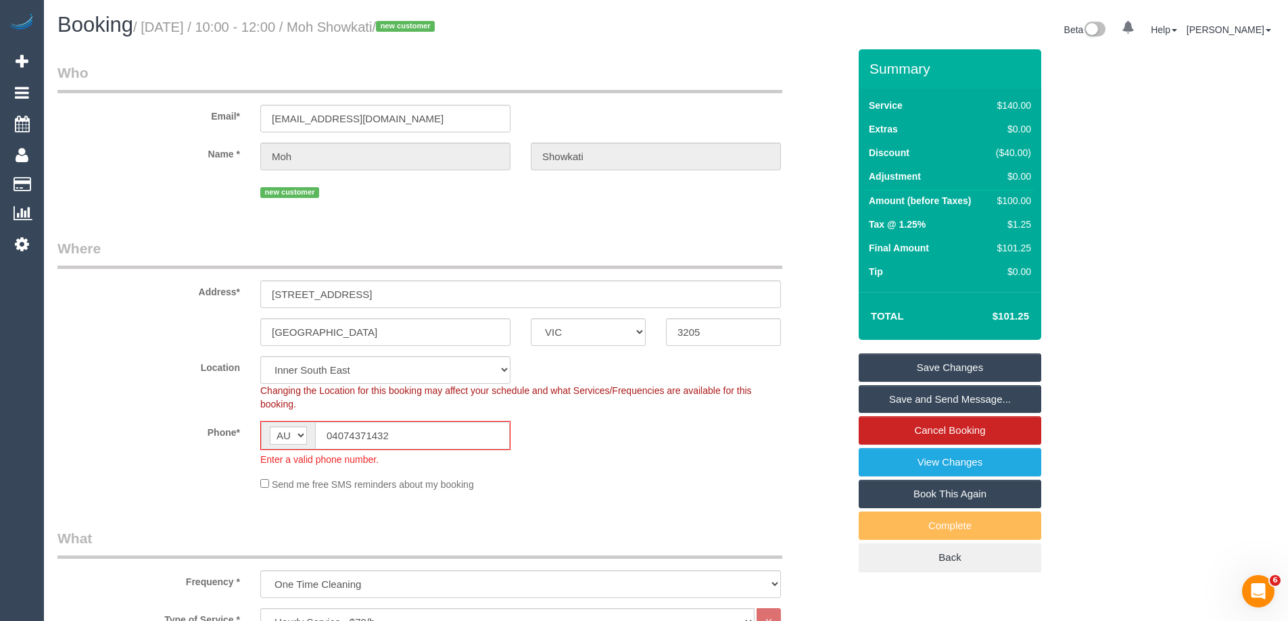
click at [648, 429] on div "Phone* AF AL DZ AD AO AI AQ AG AR AM AW AU AT AZ BS BH BD BB BY BE BZ BJ BM BT …" at bounding box center [453, 443] width 812 height 45
click at [615, 448] on div "Phone* AF AL DZ AD AO AI AQ AG AR AM AW AU AT AZ BS BH BD BB BY BE BZ BJ BM BT …" at bounding box center [453, 443] width 812 height 45
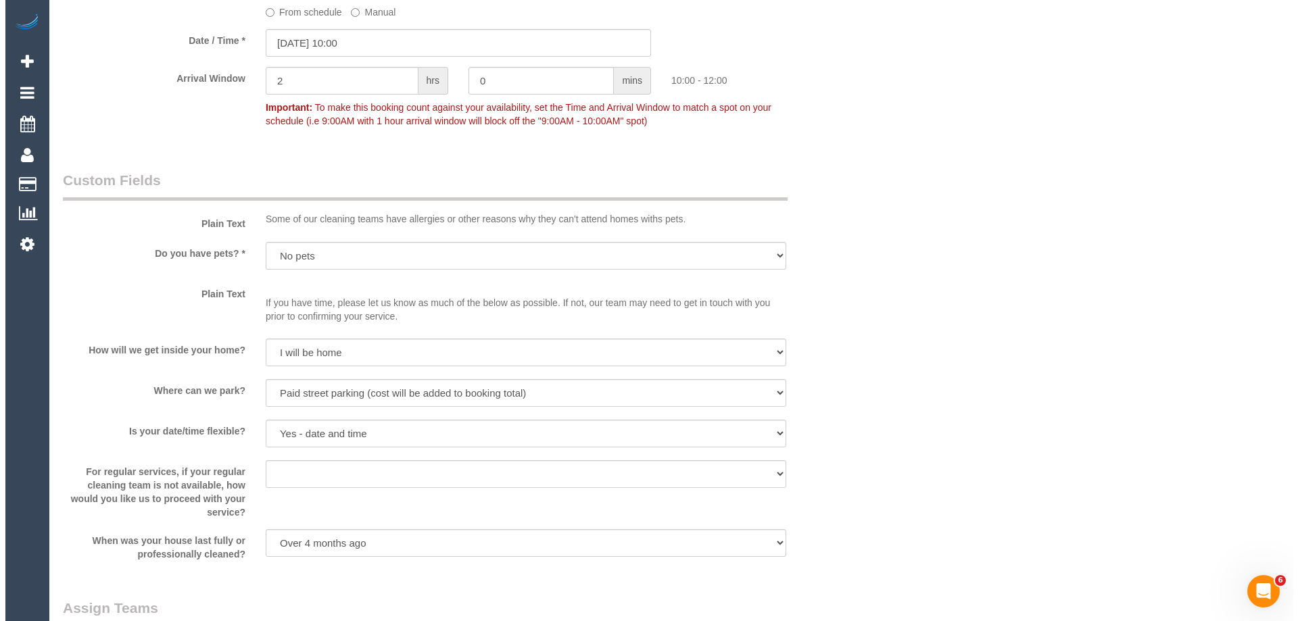
scroll to position [1623, 0]
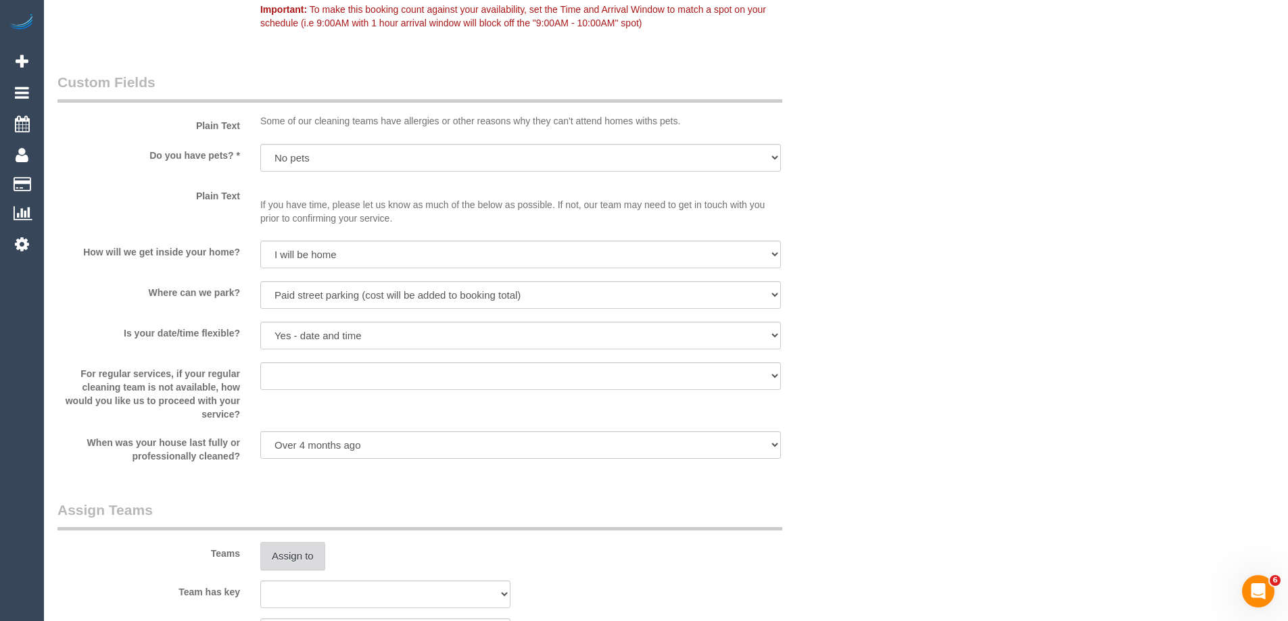
click at [289, 550] on button "Assign to" at bounding box center [292, 556] width 65 height 28
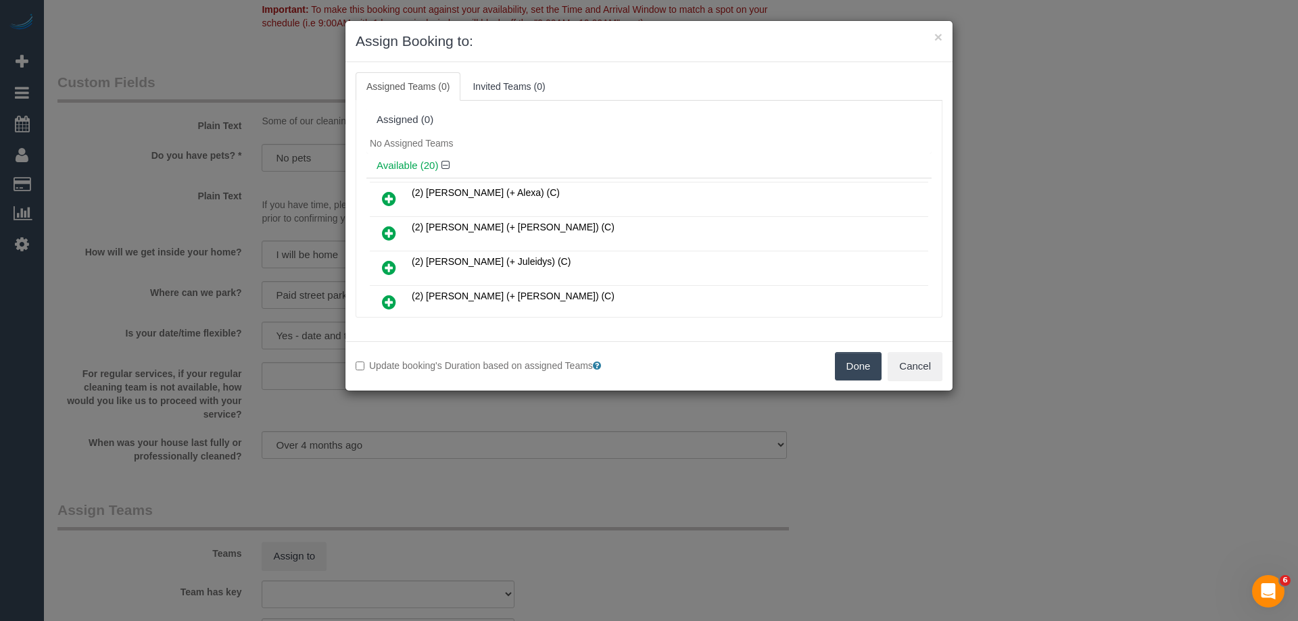
click at [611, 150] on div "No Assigned Teams" at bounding box center [649, 143] width 565 height 20
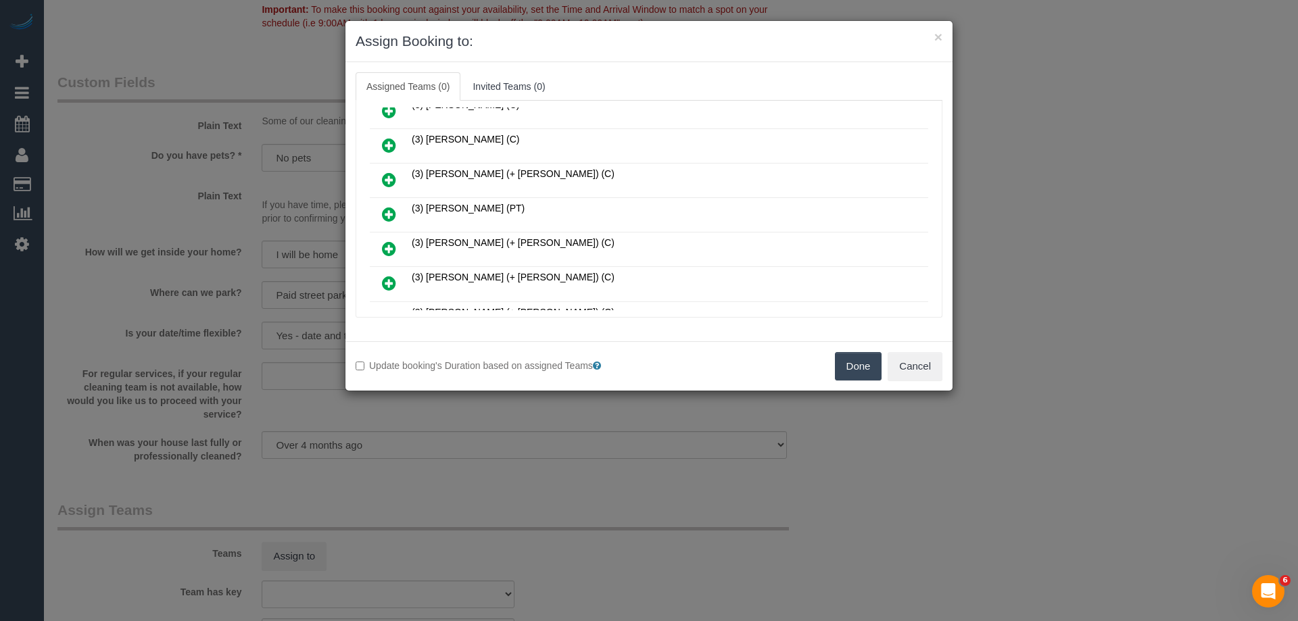
click at [387, 219] on icon at bounding box center [389, 214] width 14 height 16
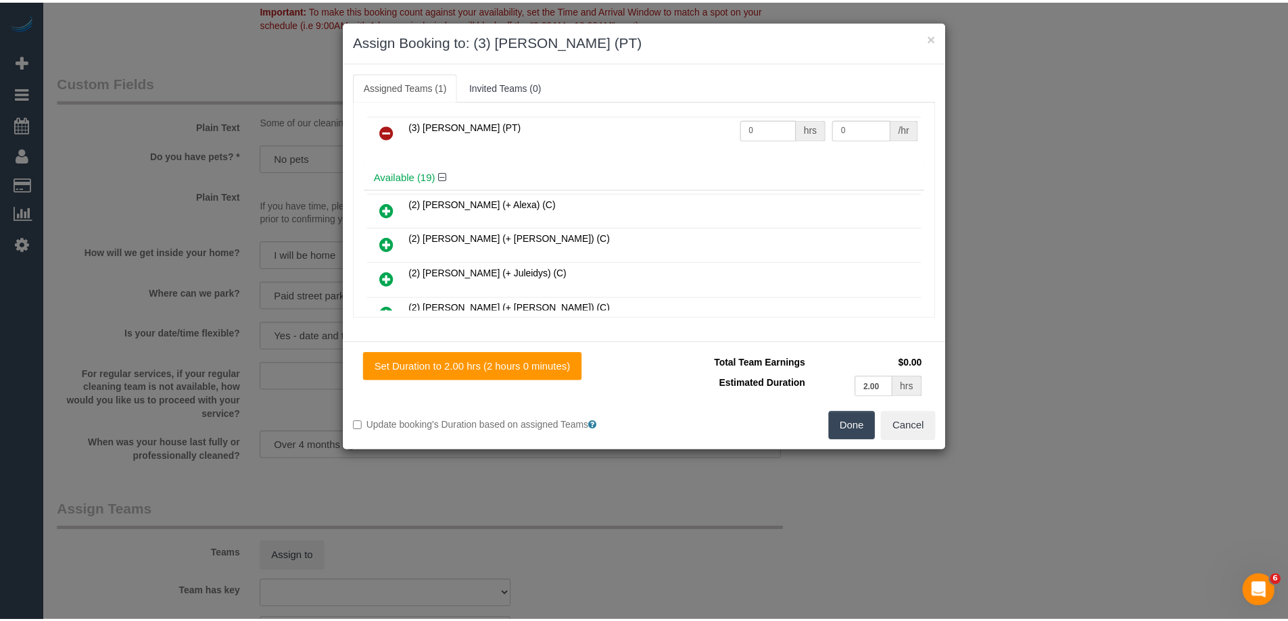
scroll to position [0, 0]
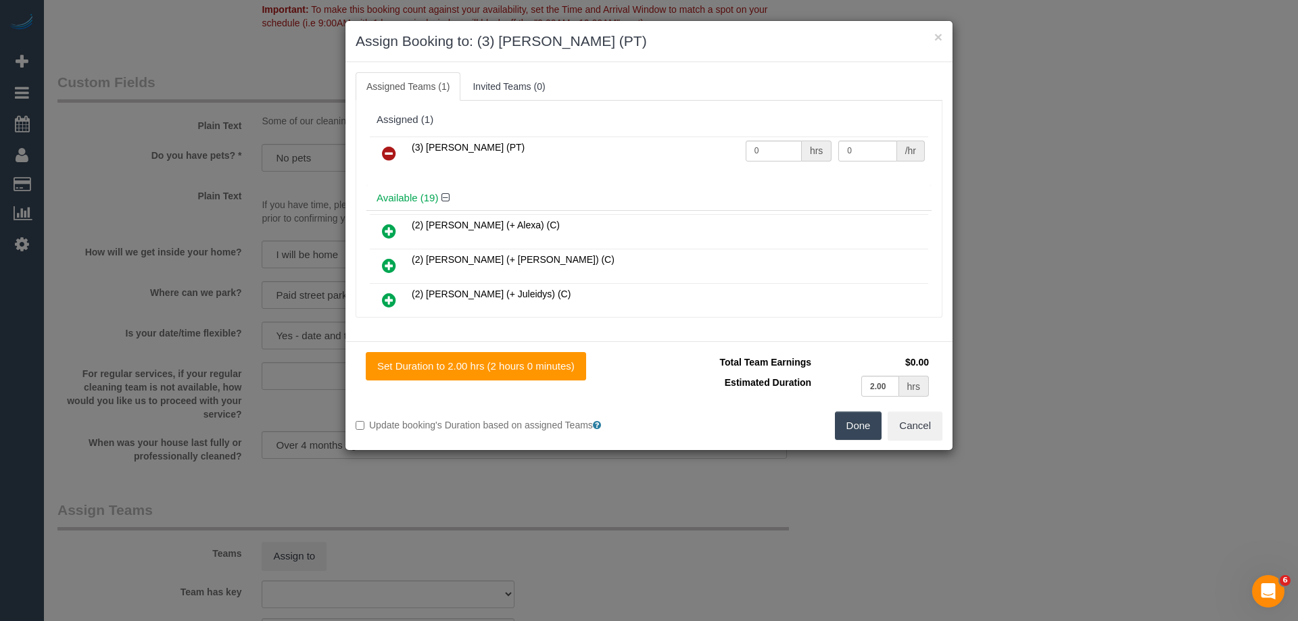
click at [770, 139] on td "0 hrs" at bounding box center [789, 154] width 93 height 34
click at [772, 145] on input "0" at bounding box center [774, 151] width 56 height 21
type input "2"
click at [883, 143] on input "0" at bounding box center [868, 151] width 58 height 21
type input "35"
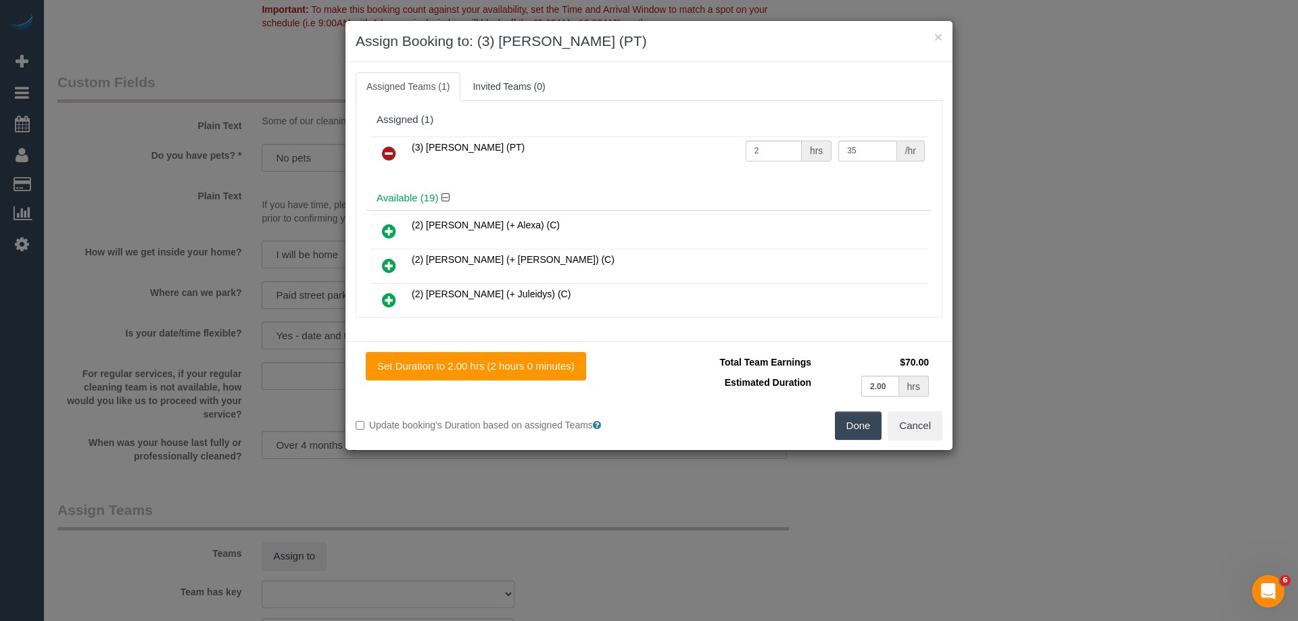
click at [855, 425] on button "Done" at bounding box center [858, 426] width 47 height 28
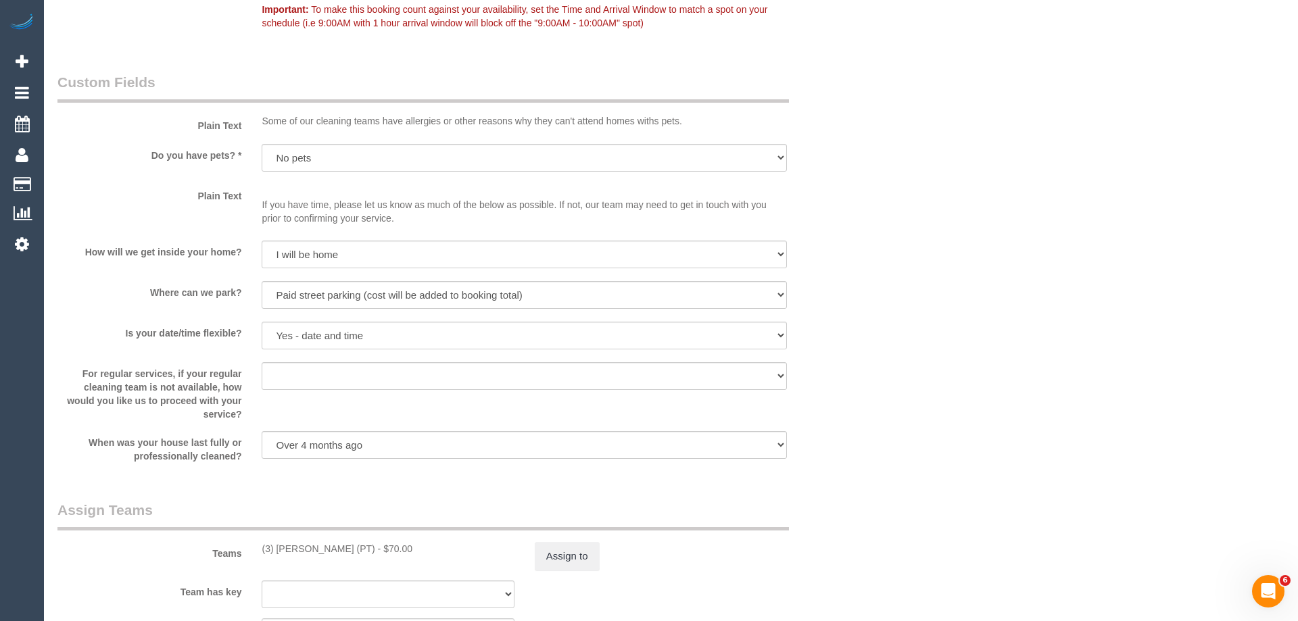
click at [855, 425] on div "× Assign Booking to: (3) Passang Tamang (PT) Assigned Teams (1) Invited Teams (…" at bounding box center [649, 310] width 1298 height 621
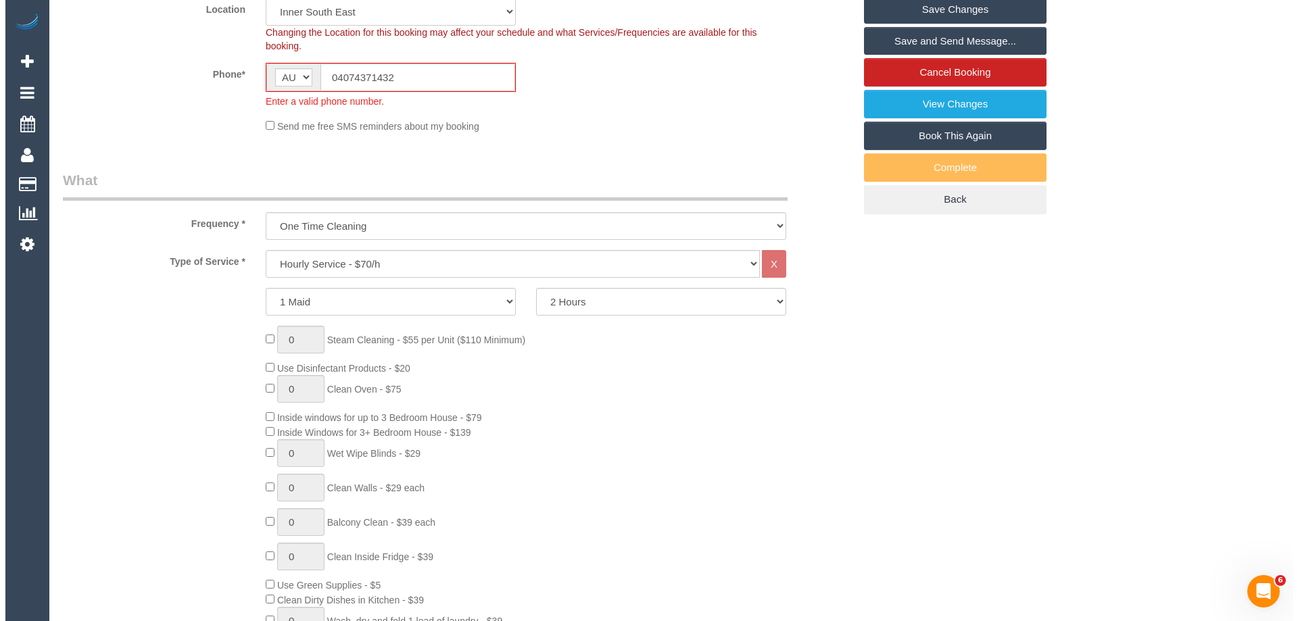
scroll to position [20, 0]
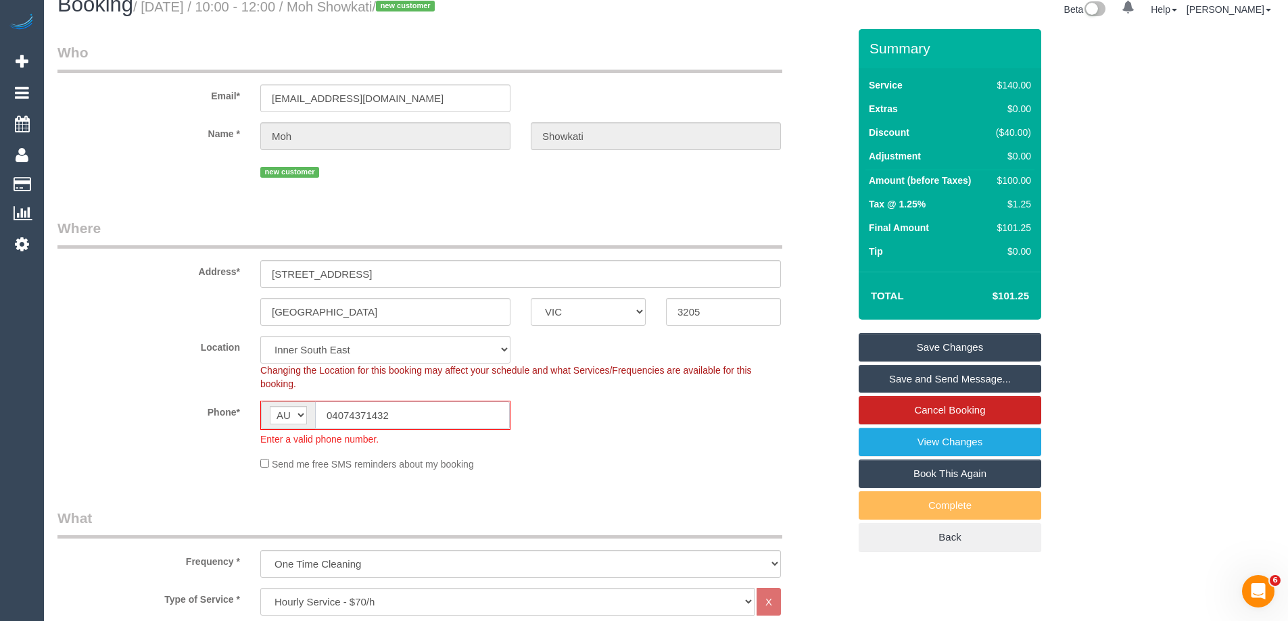
click at [404, 423] on input "04074371432" at bounding box center [412, 416] width 195 height 28
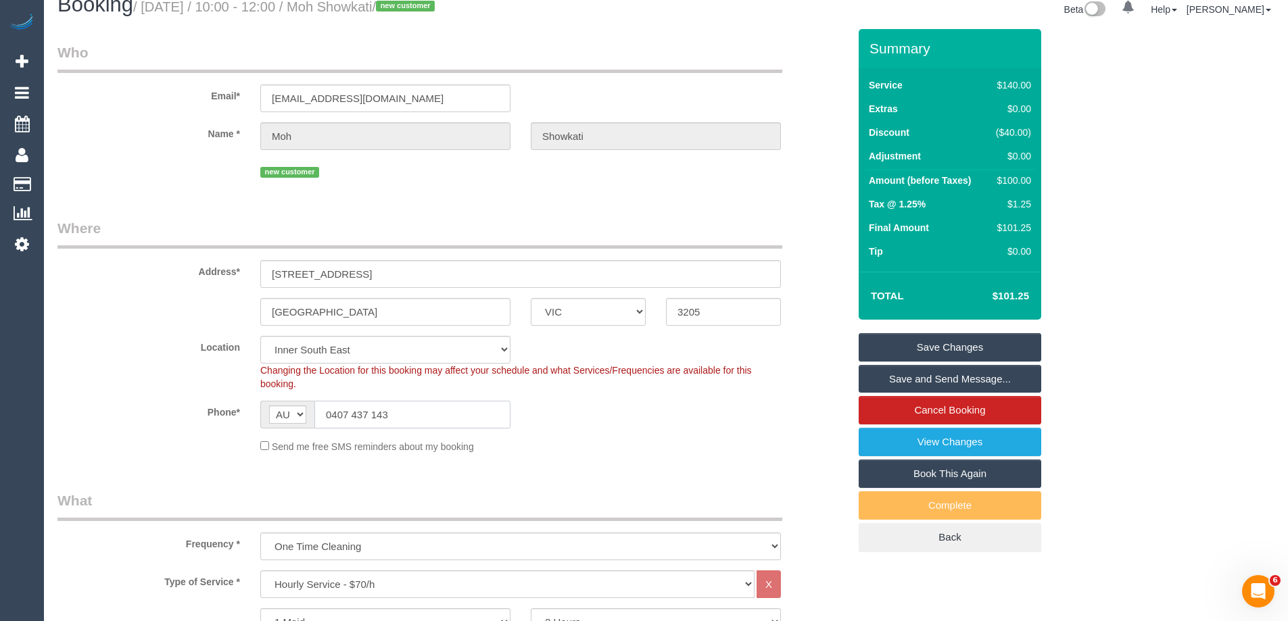
type input "0407 437 143"
click at [629, 404] on div "Phone* AF AL DZ AD AO AI AQ AG AR AM AW AU AT AZ BS BH BD BB BY BE BZ BJ BM BT …" at bounding box center [453, 415] width 812 height 28
click at [992, 378] on link "Save and Send Message..." at bounding box center [950, 379] width 183 height 28
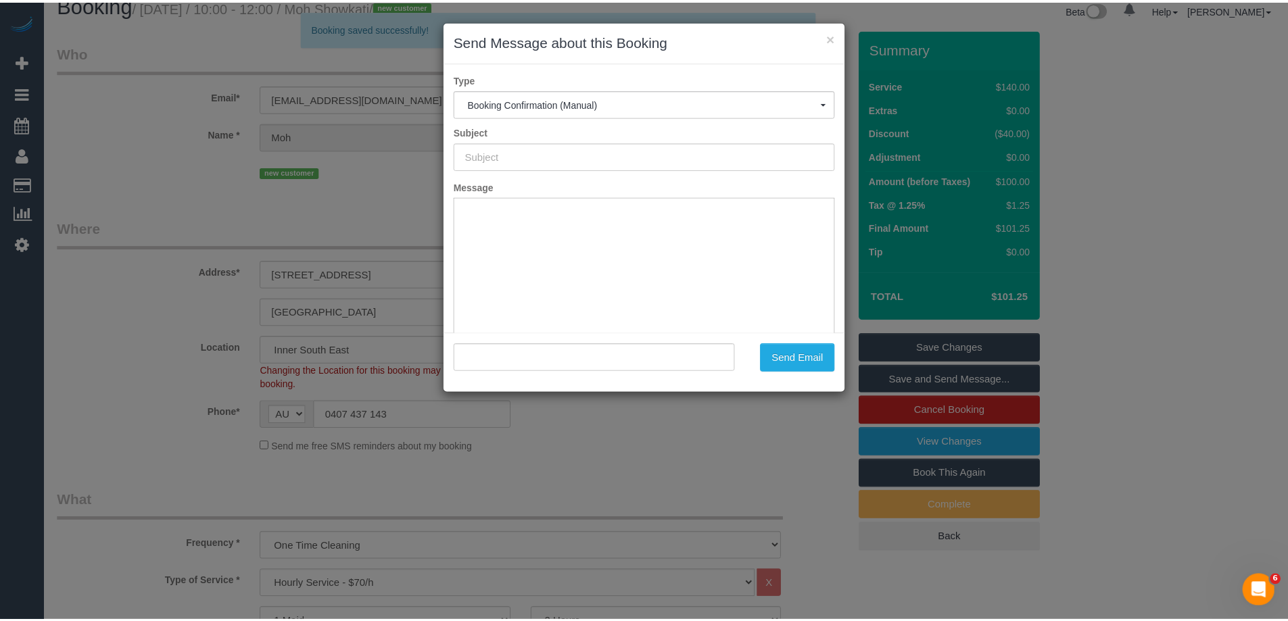
scroll to position [0, 0]
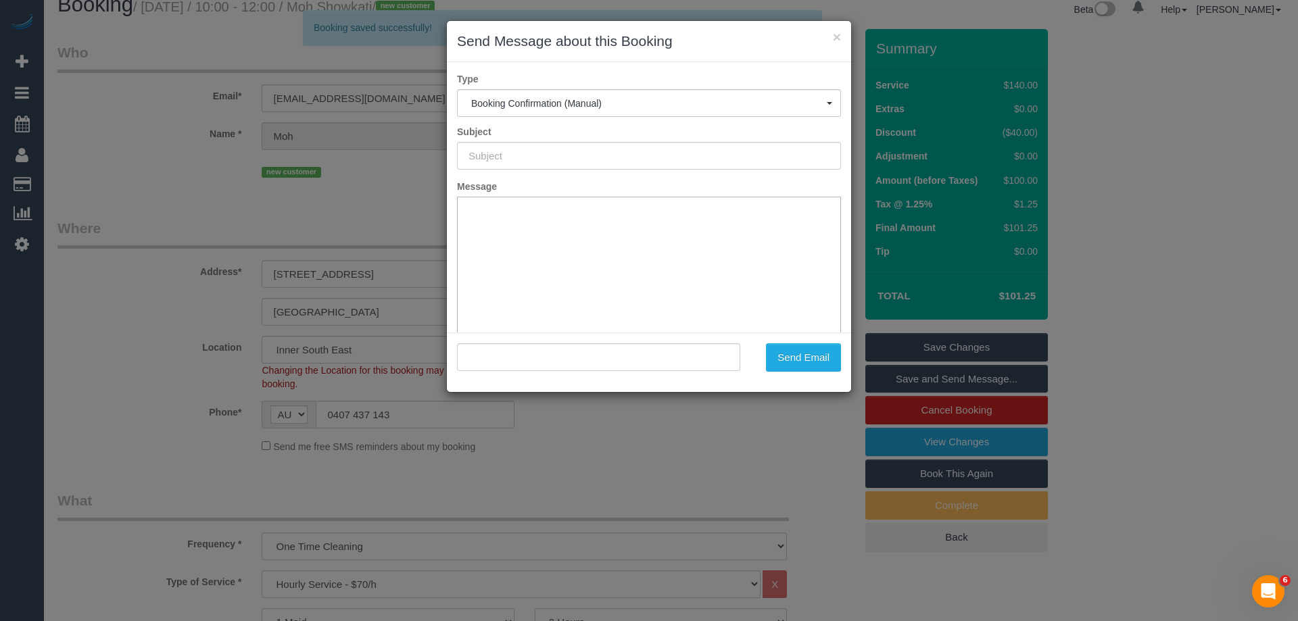
type input "Booking Confirmed"
type input ""Moh Showkati" <moh0035@iinet.net.au>"
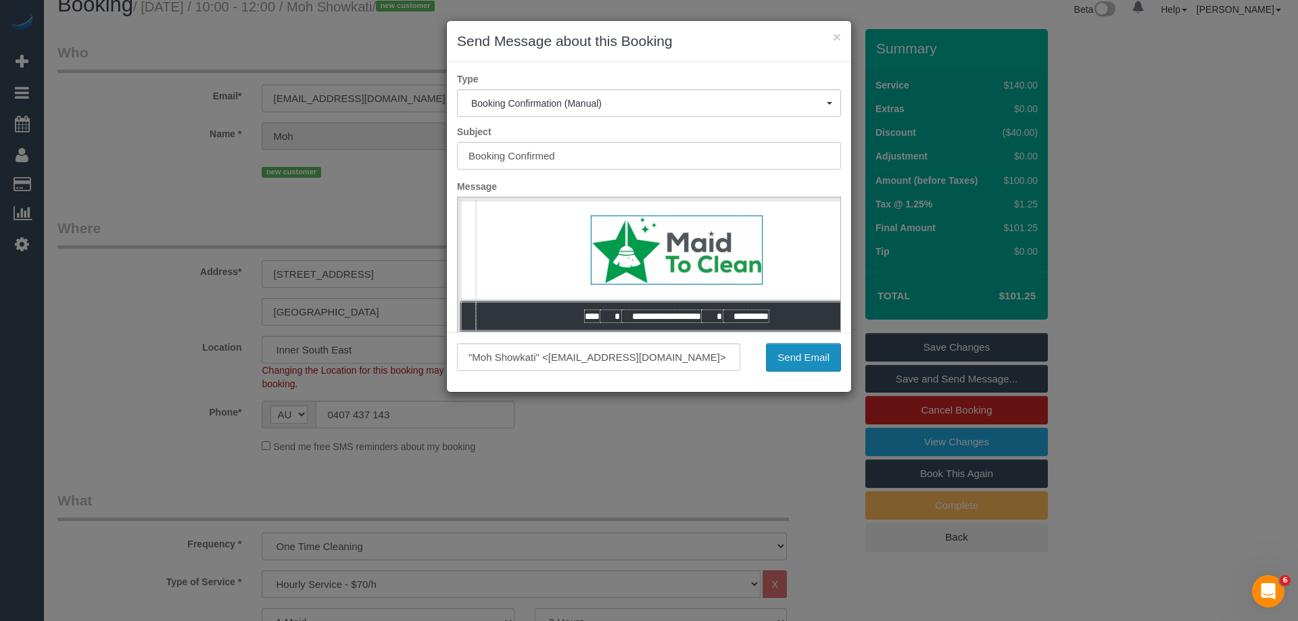
click at [807, 362] on button "Send Email" at bounding box center [803, 358] width 75 height 28
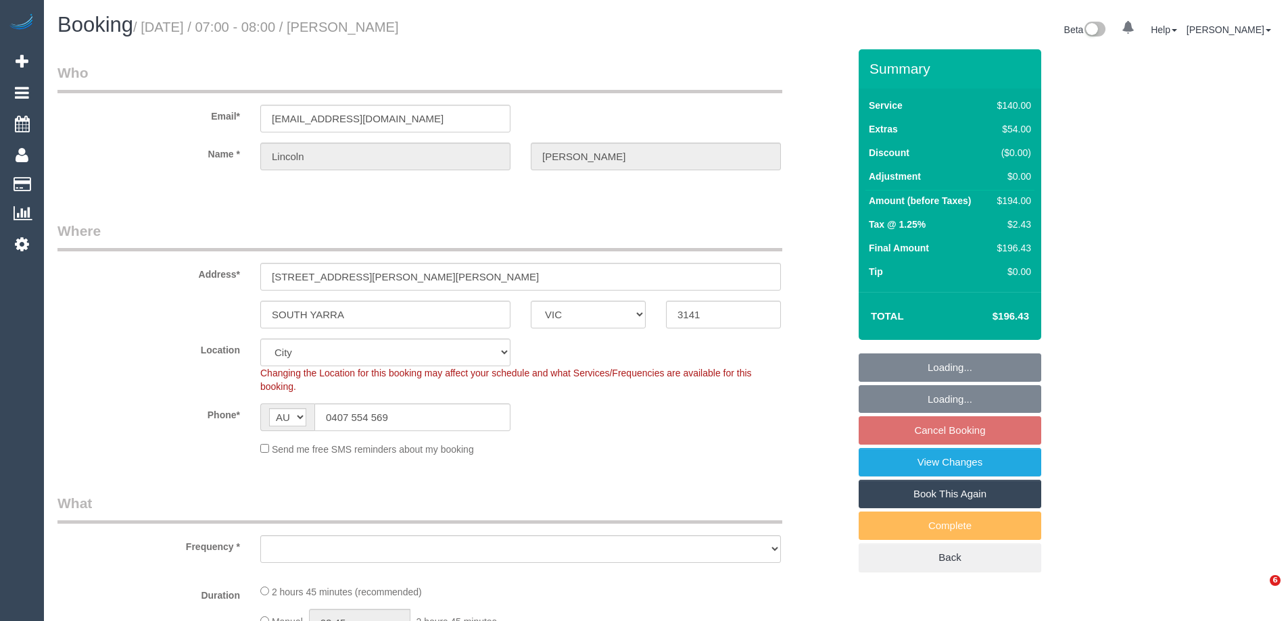
select select "VIC"
select select "object:834"
select select "number:28"
select select "number:15"
select select "number:18"
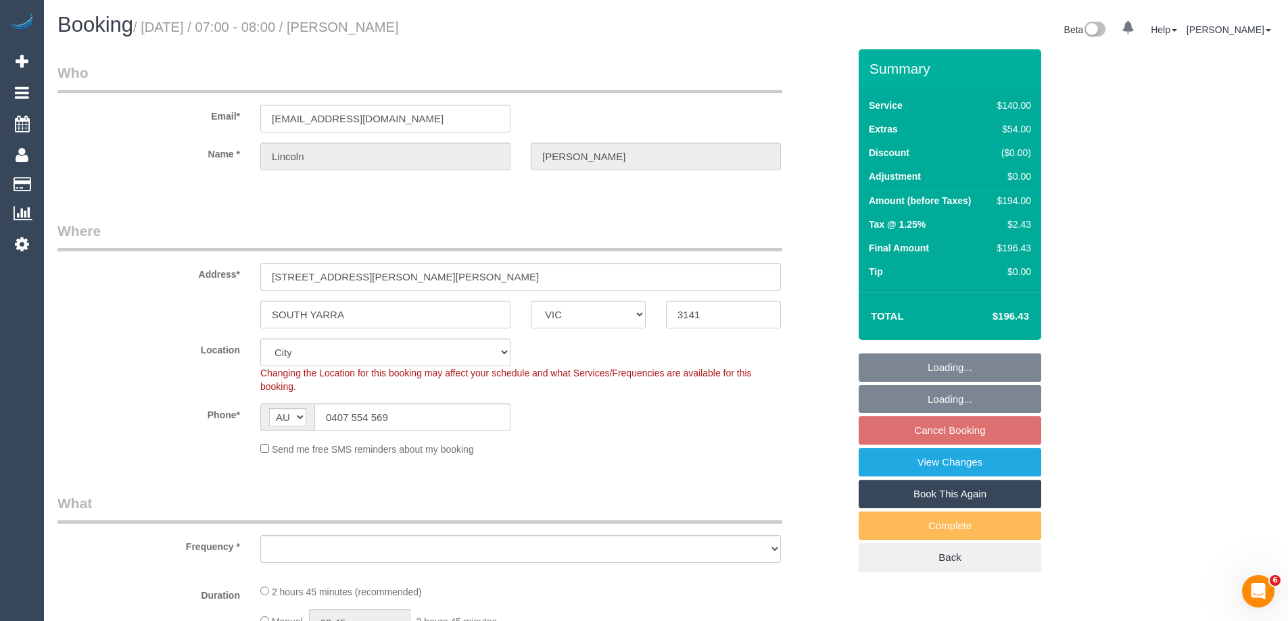
select select "number:25"
select select "number:12"
select select "object:839"
select select "string:stripe-pm_1SB7n72GScqysDRV4pP55Gkp"
select select "spot1"
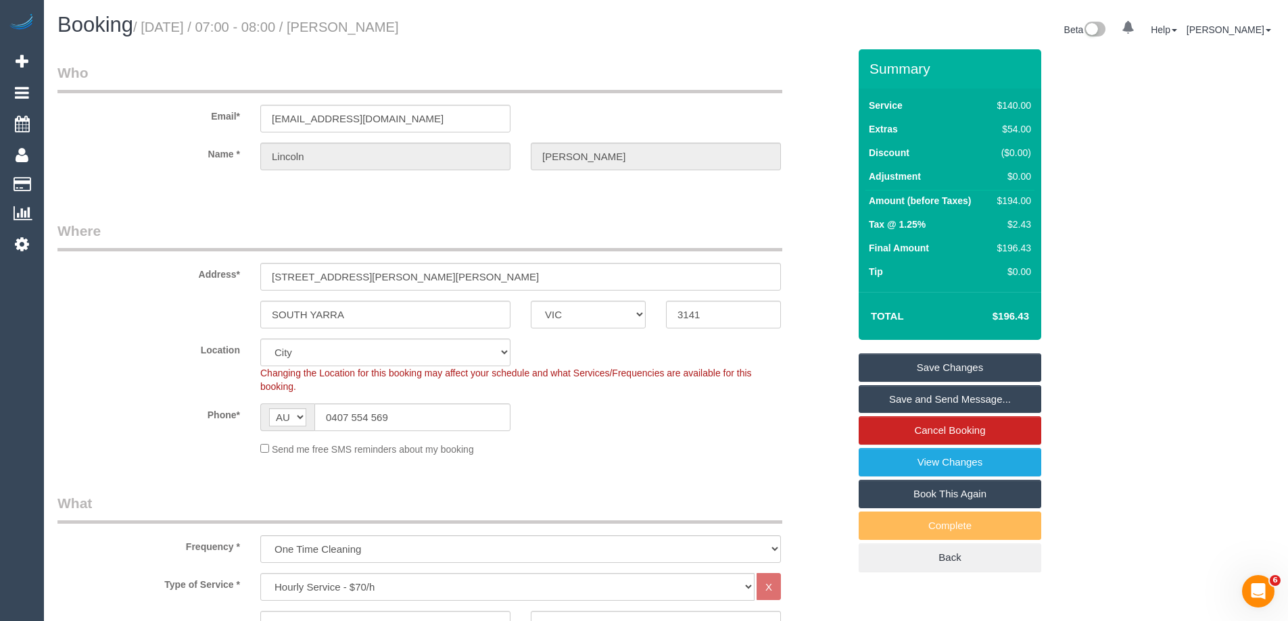
drag, startPoint x: 461, startPoint y: 32, endPoint x: 352, endPoint y: 30, distance: 108.9
click at [352, 30] on h1 "Booking / [DATE] / 07:00 - 08:00 / [PERSON_NAME]" at bounding box center [356, 25] width 598 height 23
click at [390, 28] on small "/ [DATE] / 07:00 - 08:00 / [PERSON_NAME]" at bounding box center [266, 27] width 266 height 15
drag, startPoint x: 357, startPoint y: 27, endPoint x: 450, endPoint y: 27, distance: 92.6
click at [456, 27] on h1 "Booking / [DATE] / 07:00 - 08:00 / [PERSON_NAME]" at bounding box center [356, 25] width 598 height 23
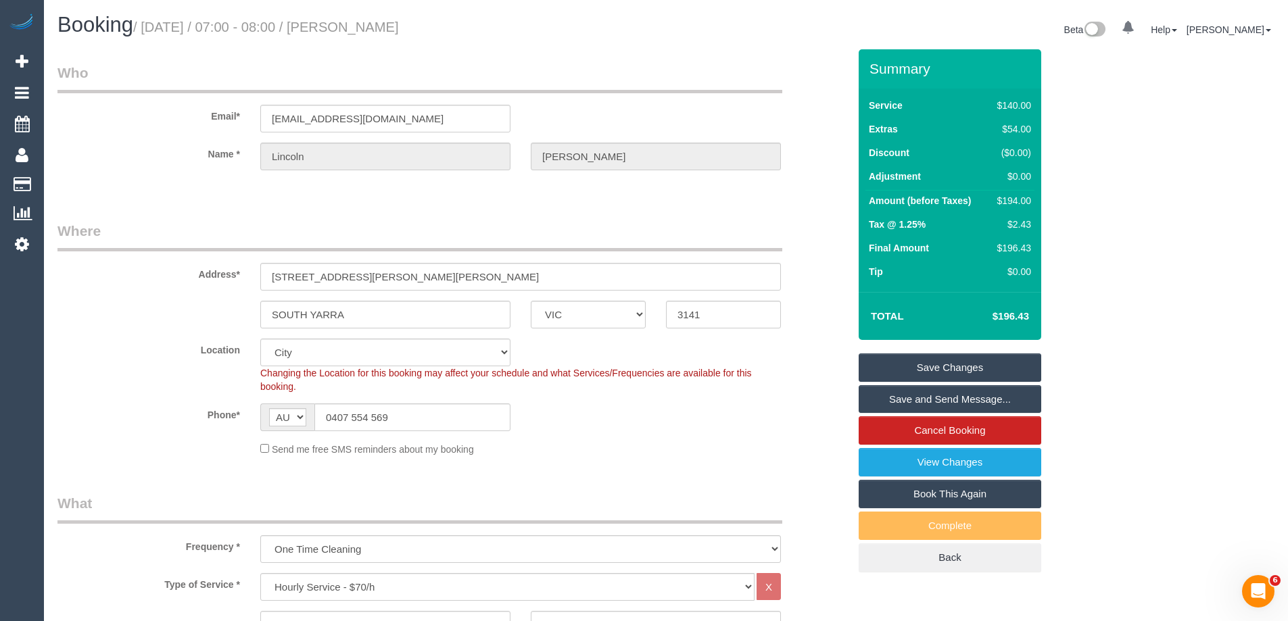
copy small "[PERSON_NAME]"
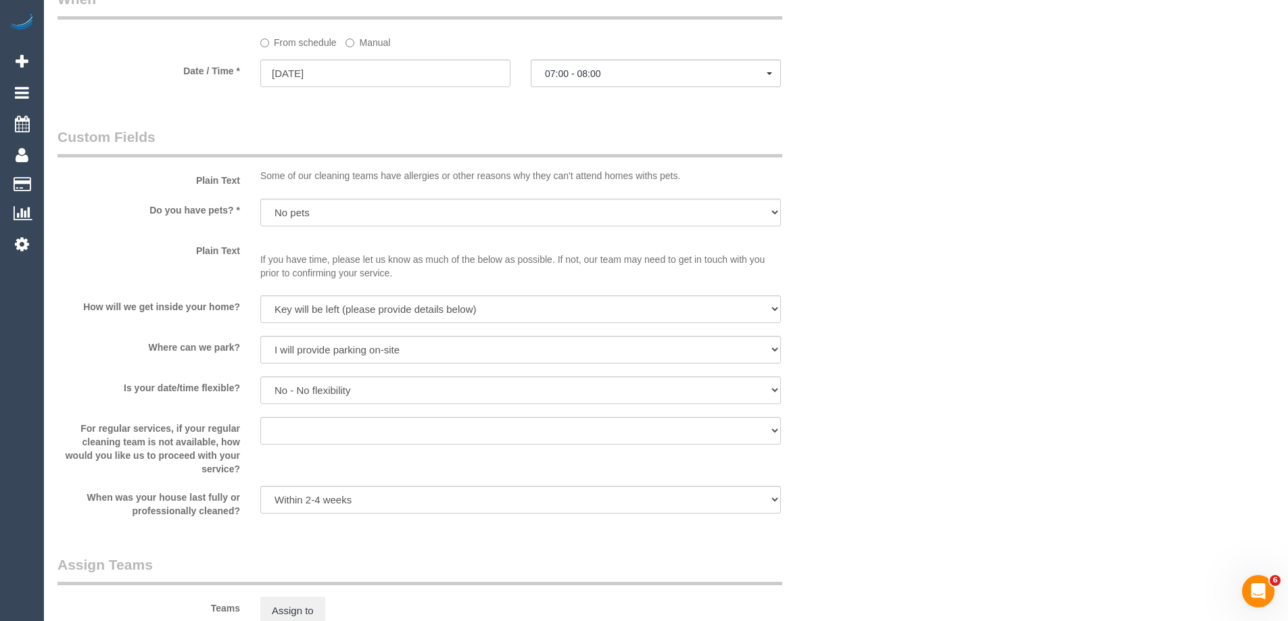
scroll to position [1826, 0]
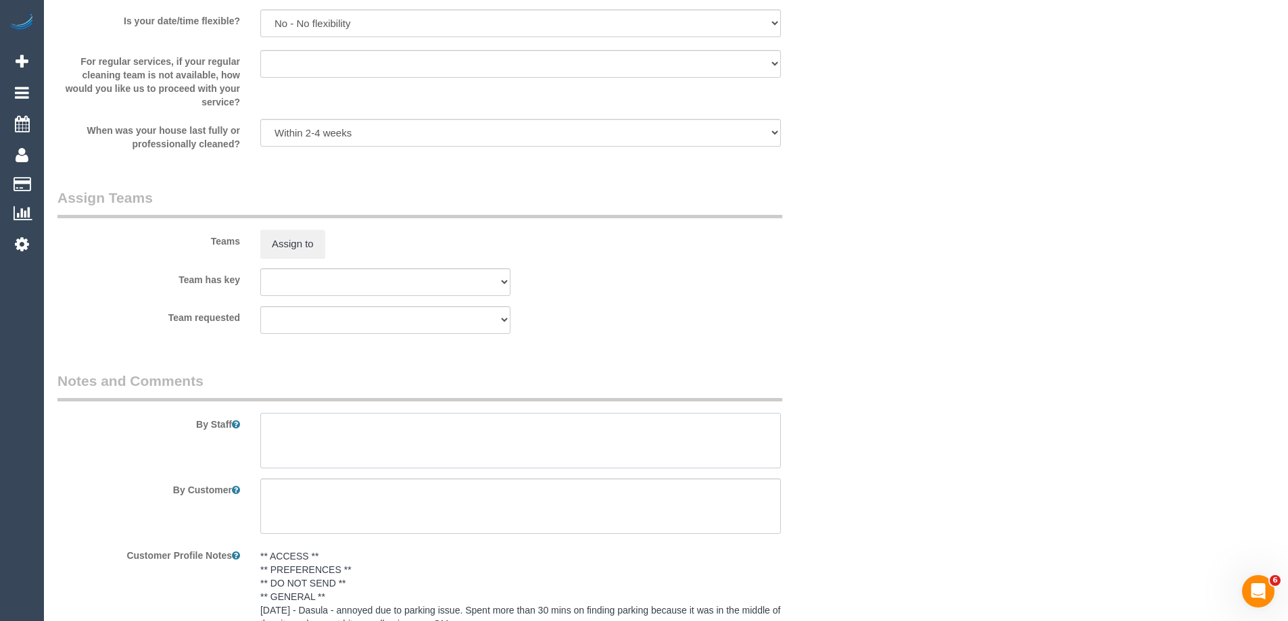
click at [438, 459] on textarea at bounding box center [520, 440] width 521 height 55
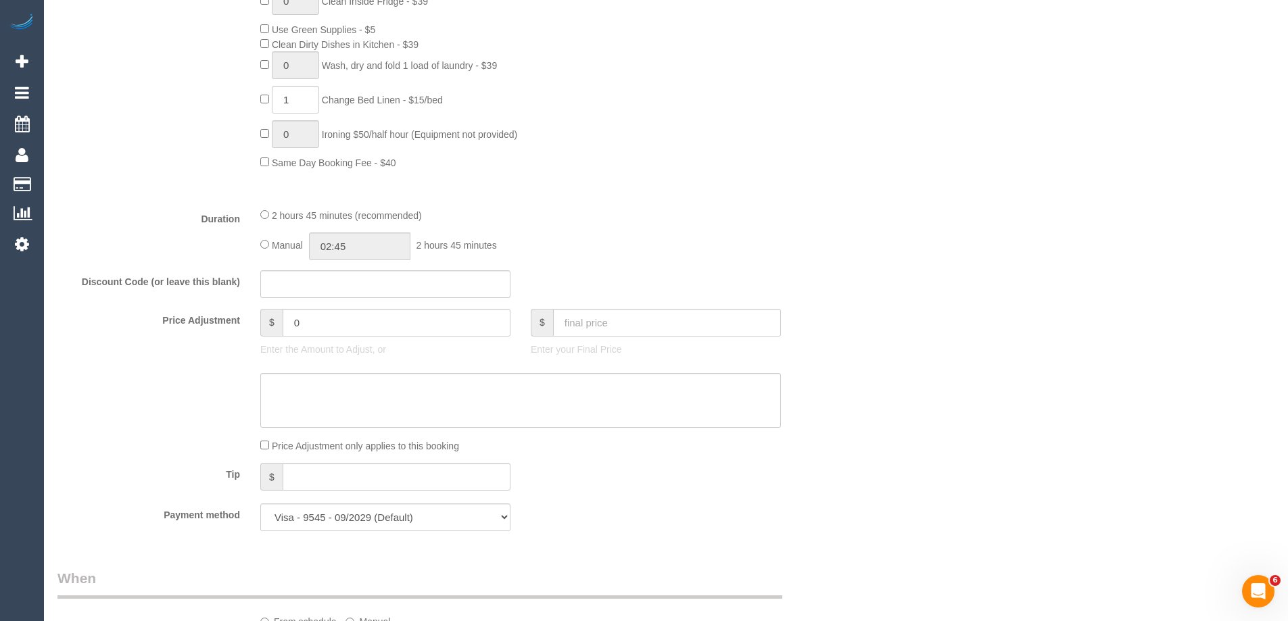
scroll to position [338, 0]
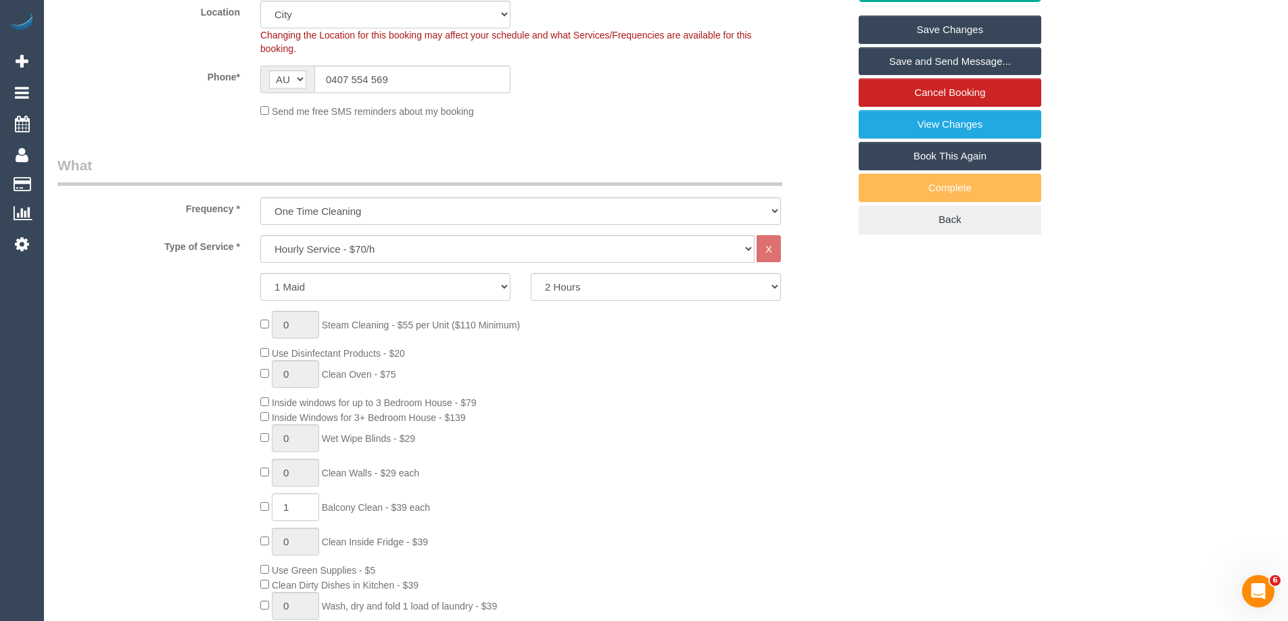
click at [632, 440] on div "0 Steam Cleaning - $55 per Unit ($110 Minimum) Use Disinfectant Products - $20 …" at bounding box center [554, 511] width 609 height 400
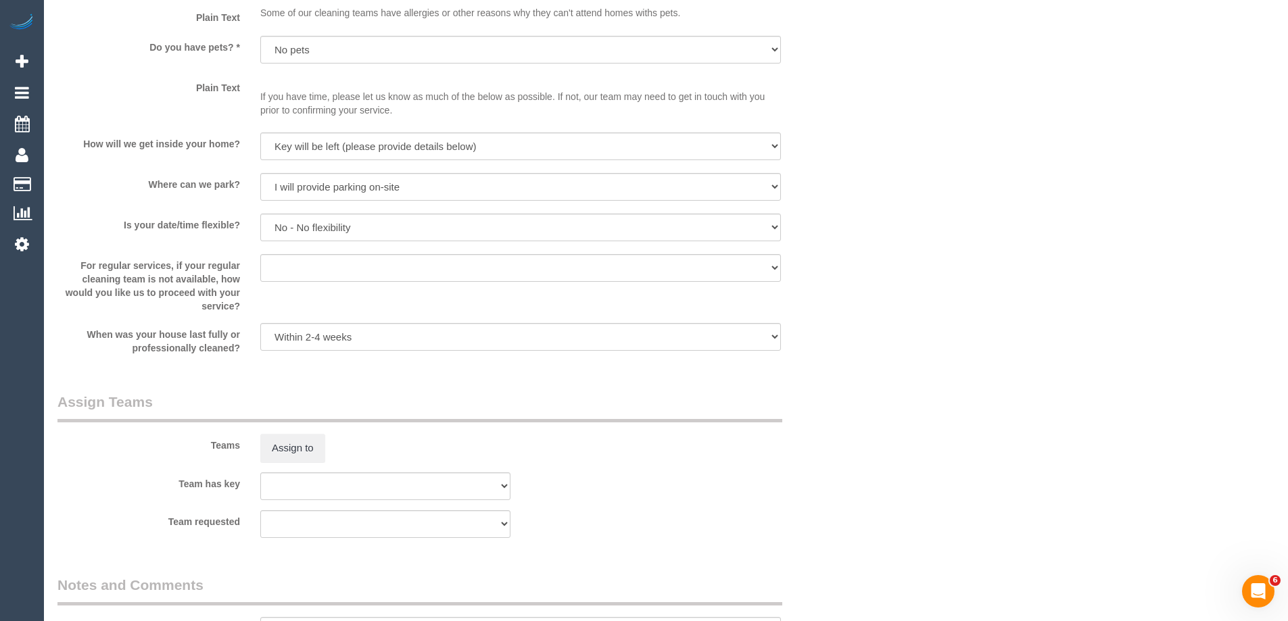
scroll to position [1826, 0]
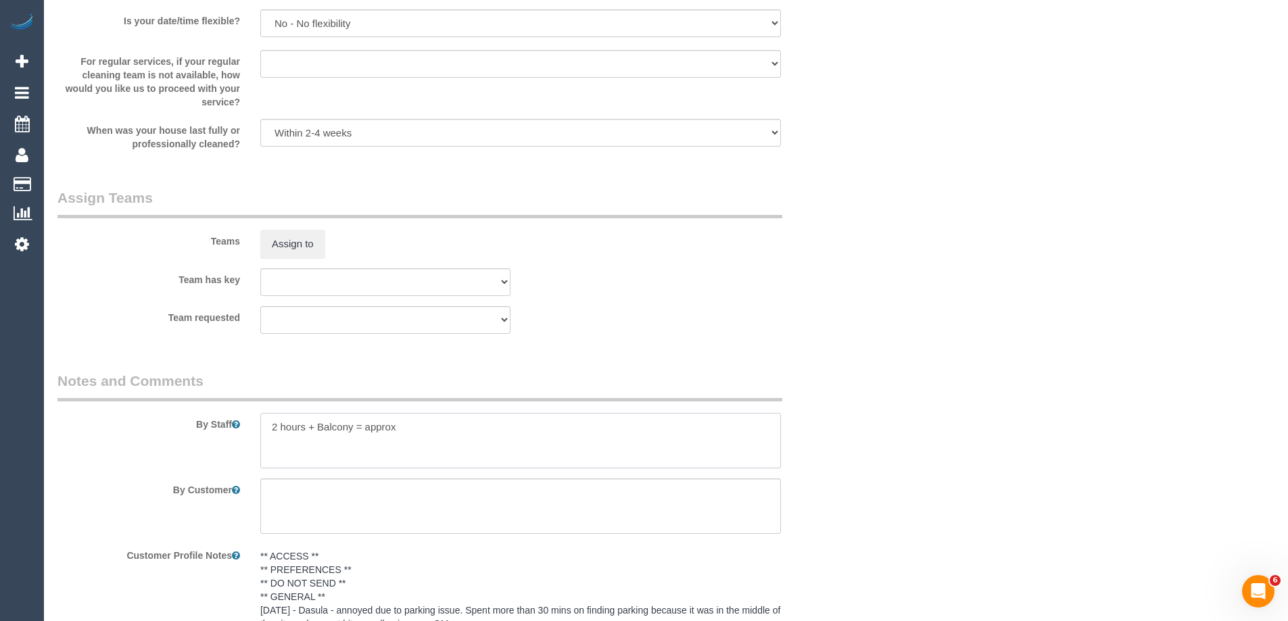
click at [446, 426] on textarea at bounding box center [520, 440] width 521 height 55
click at [749, 288] on div "Team has key (0) Office (1) Debbie Brodjanac (FT) (1) Karen Cruz (FT) (1) Kumpe…" at bounding box center [453, 282] width 812 height 28
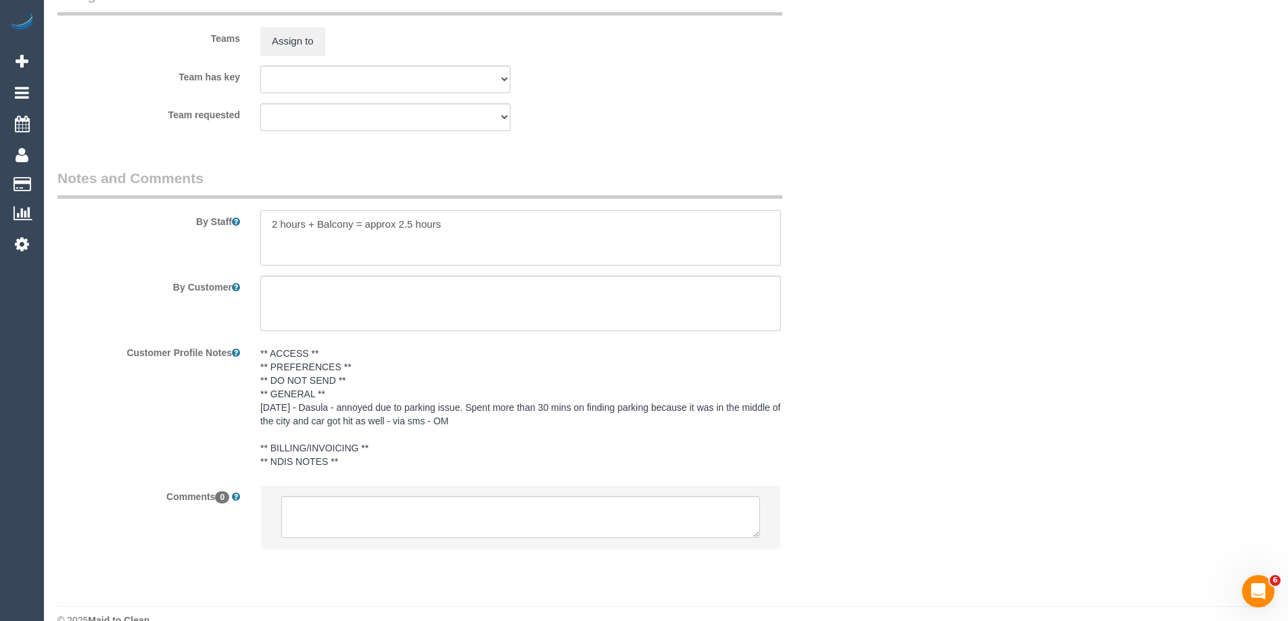
click at [350, 222] on textarea at bounding box center [520, 237] width 521 height 55
click at [356, 225] on textarea at bounding box center [520, 237] width 521 height 55
click at [450, 222] on textarea at bounding box center [520, 237] width 521 height 55
click at [497, 222] on textarea at bounding box center [520, 237] width 521 height 55
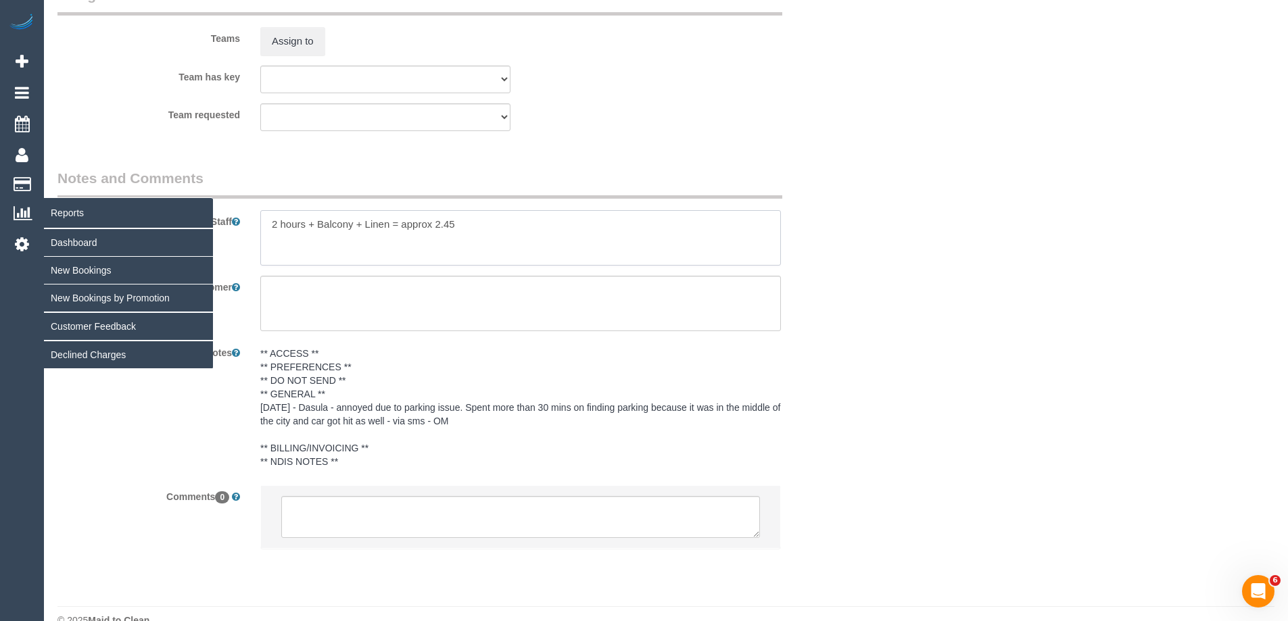
type textarea "2 hours + Balcony + Linen = approx 2.45"
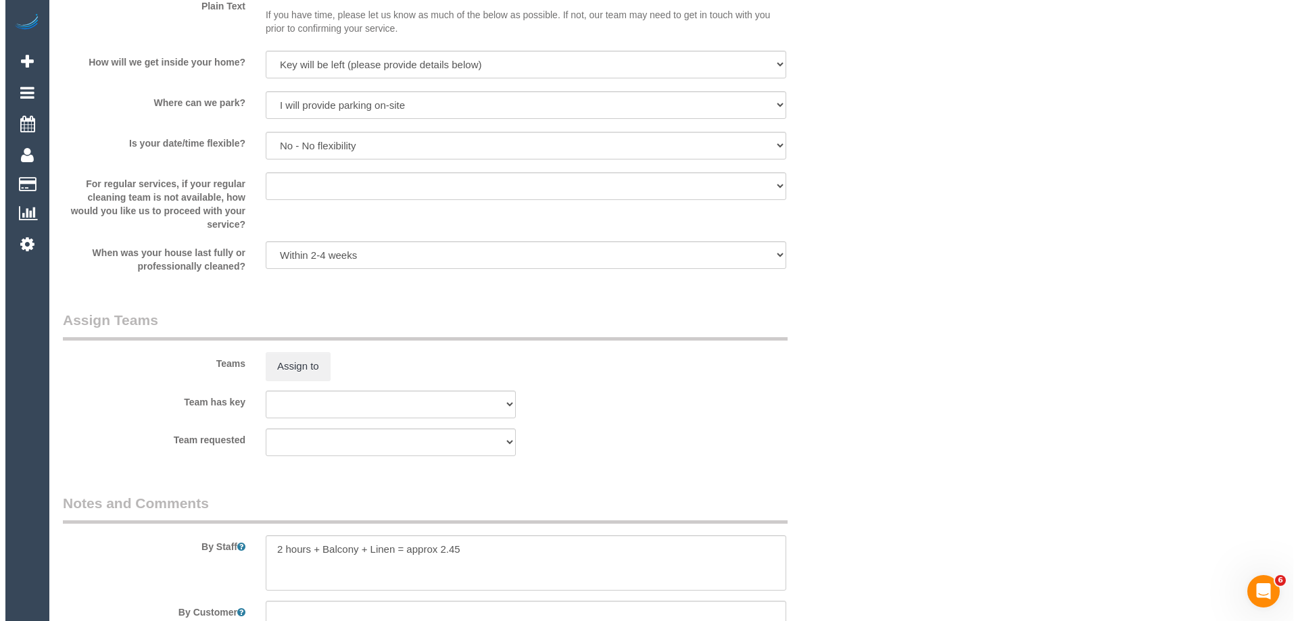
scroll to position [1691, 0]
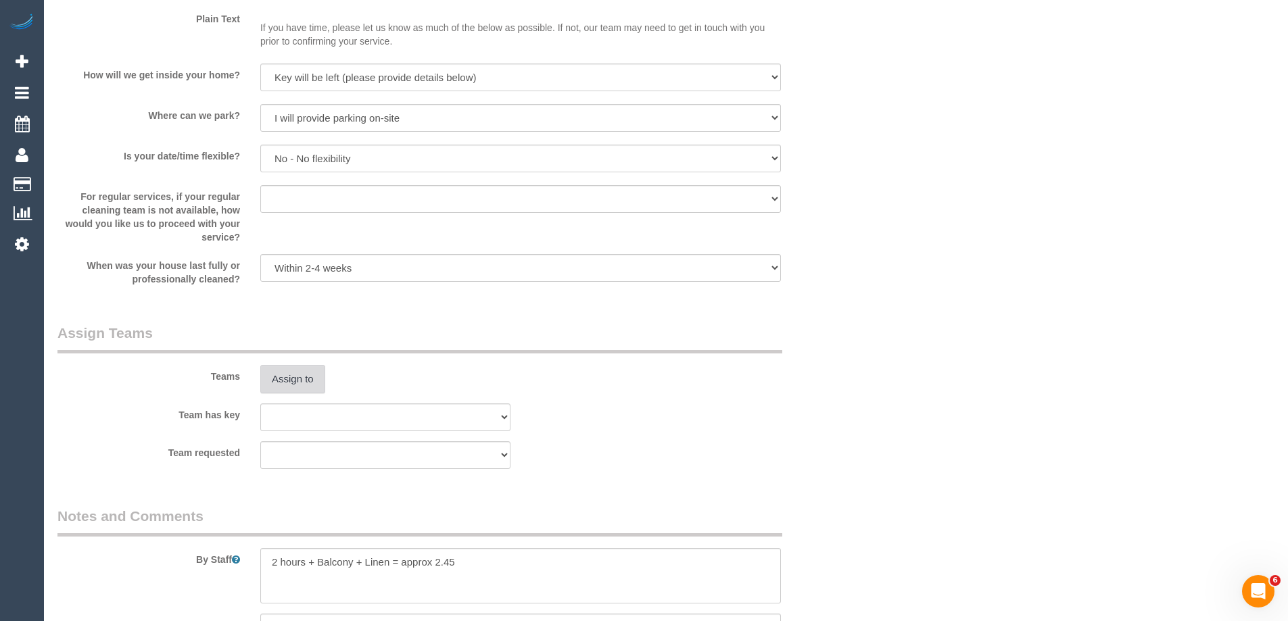
click at [304, 387] on button "Assign to" at bounding box center [292, 379] width 65 height 28
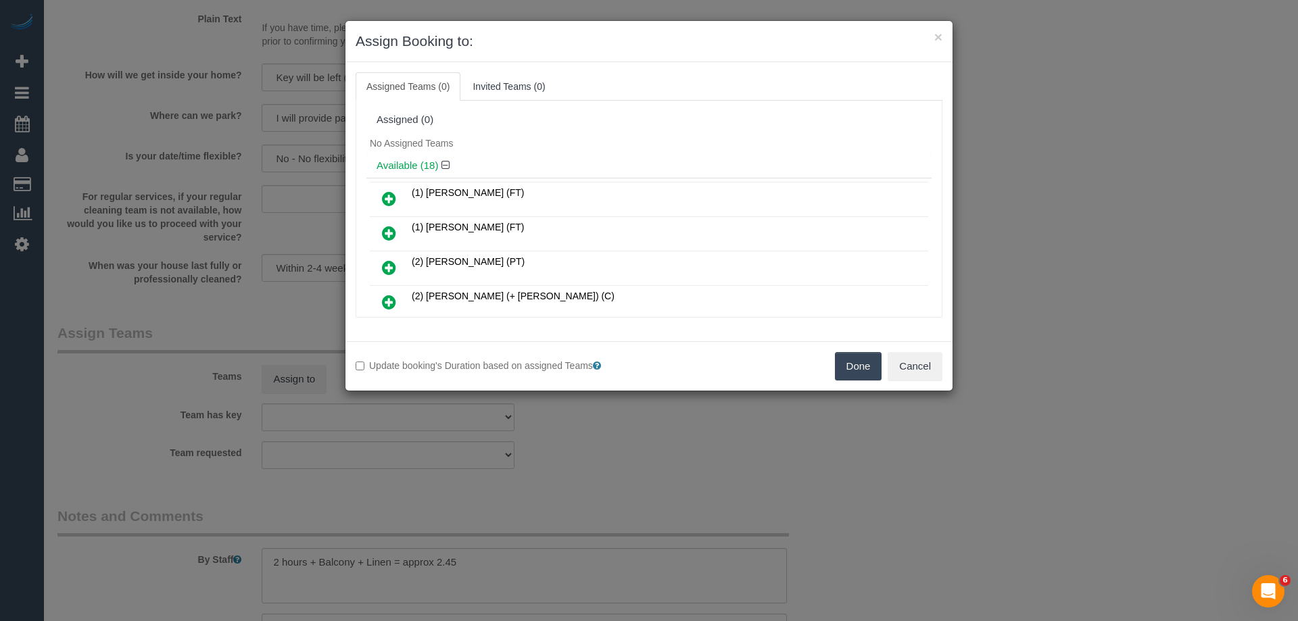
click at [693, 103] on div "Assigned (0) No Assigned Teams Available (18) (1) Debbie Brodjanac (FT) (1) Kum…" at bounding box center [649, 209] width 587 height 217
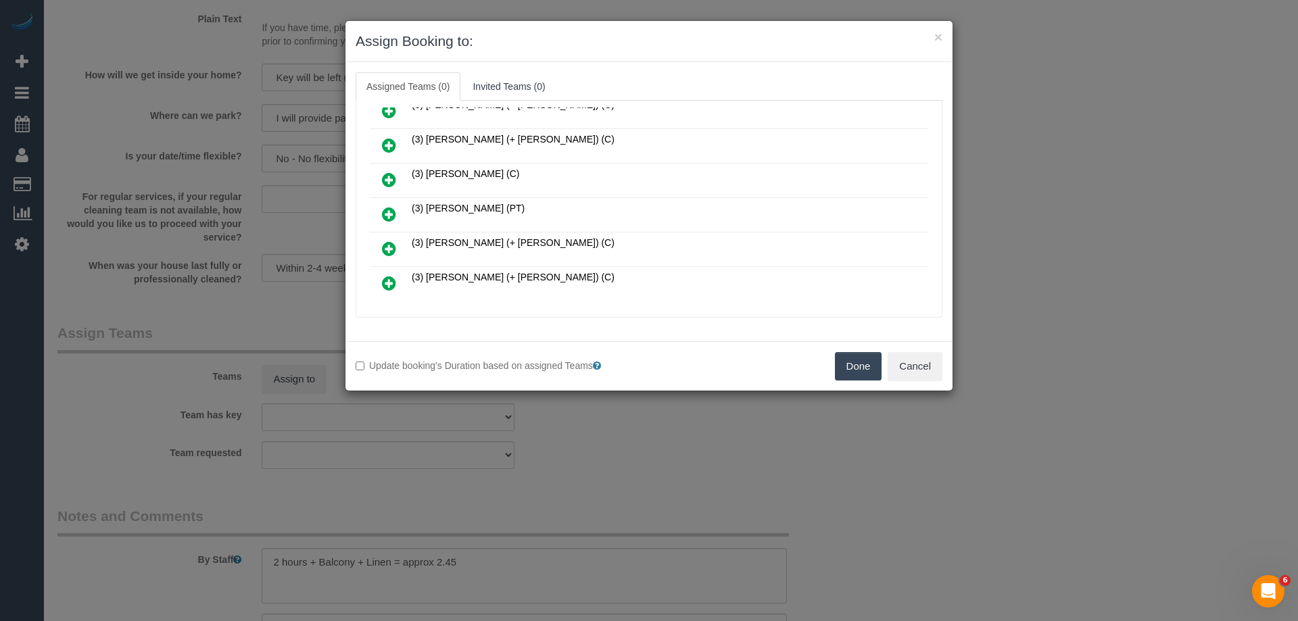
click at [383, 215] on icon at bounding box center [389, 214] width 14 height 16
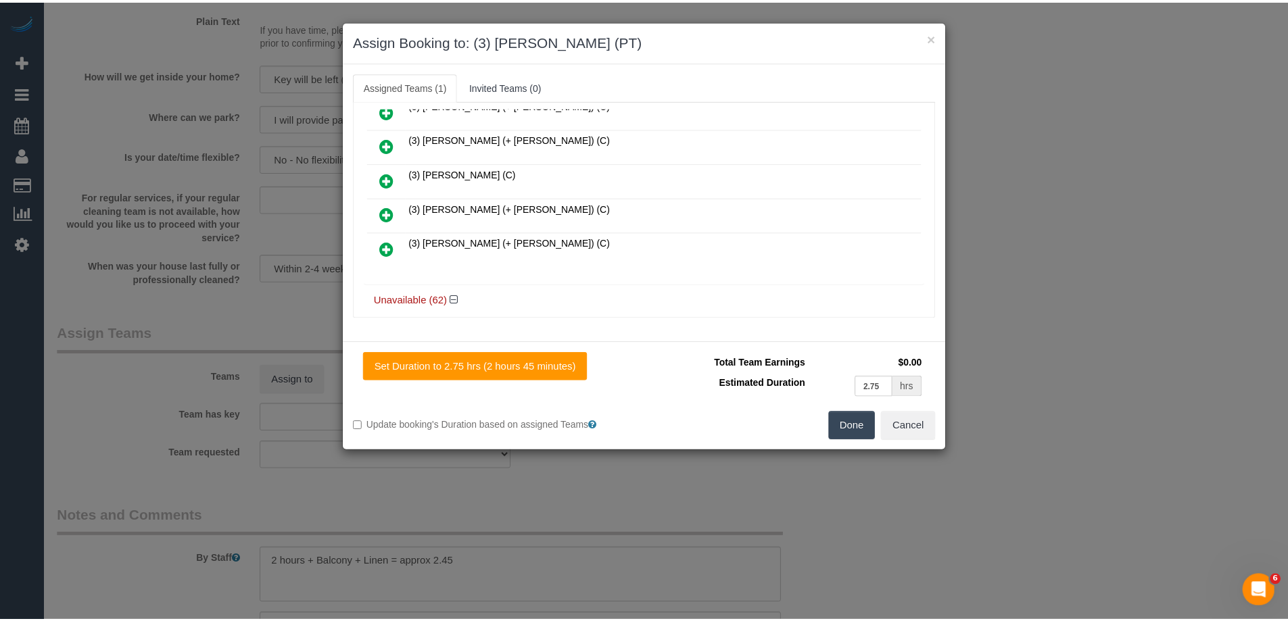
scroll to position [0, 0]
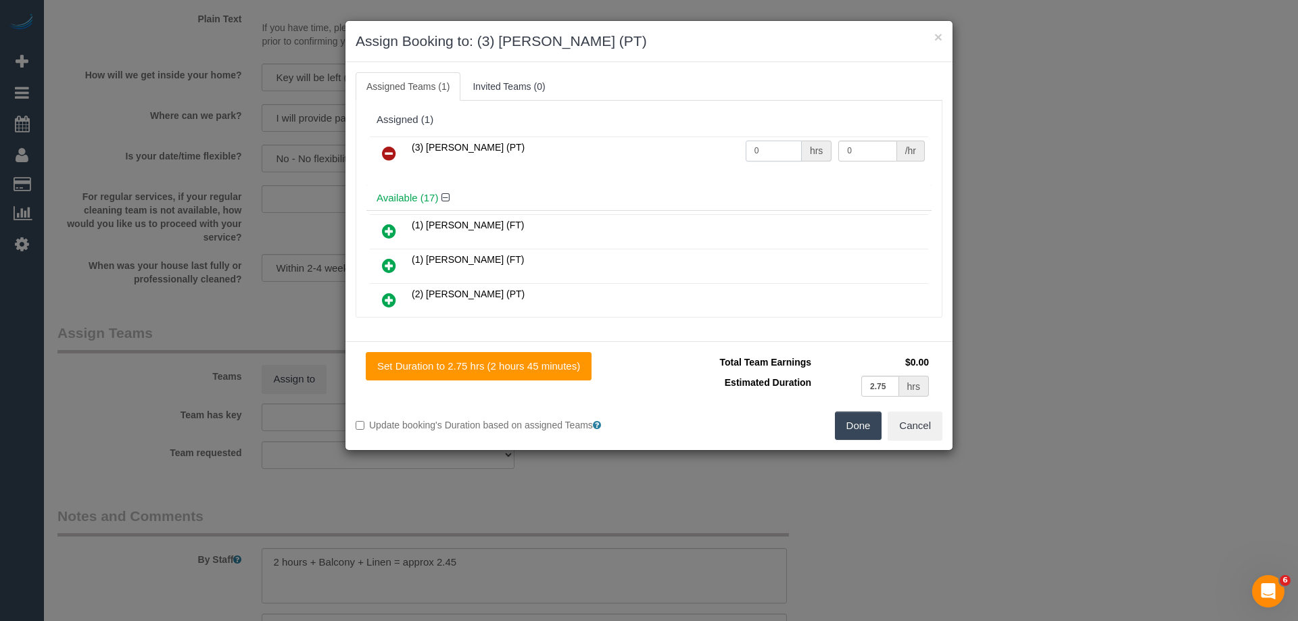
click at [774, 141] on input "0" at bounding box center [774, 151] width 56 height 21
type input "2.45"
click at [855, 155] on input "0" at bounding box center [868, 151] width 58 height 21
type input "35"
click at [864, 434] on button "Done" at bounding box center [858, 426] width 47 height 28
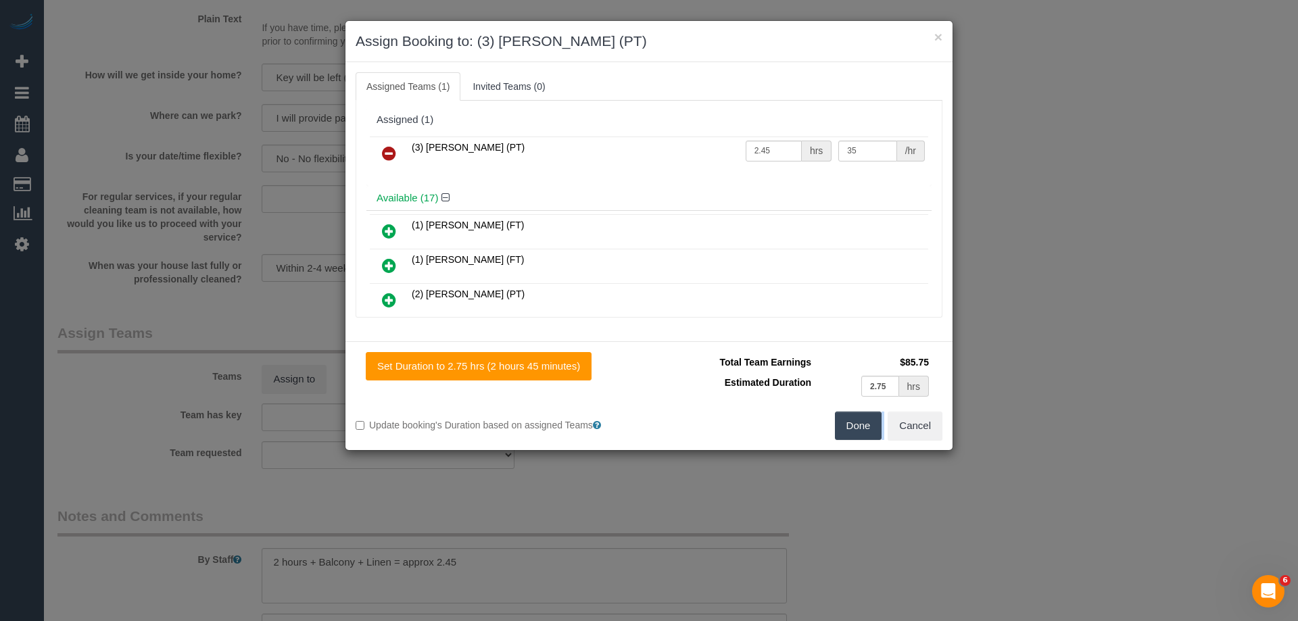
click at [864, 434] on div "× Assign Booking to: (3) Passang Tamang (PT) Assigned Teams (1) Invited Teams (…" at bounding box center [649, 310] width 1298 height 621
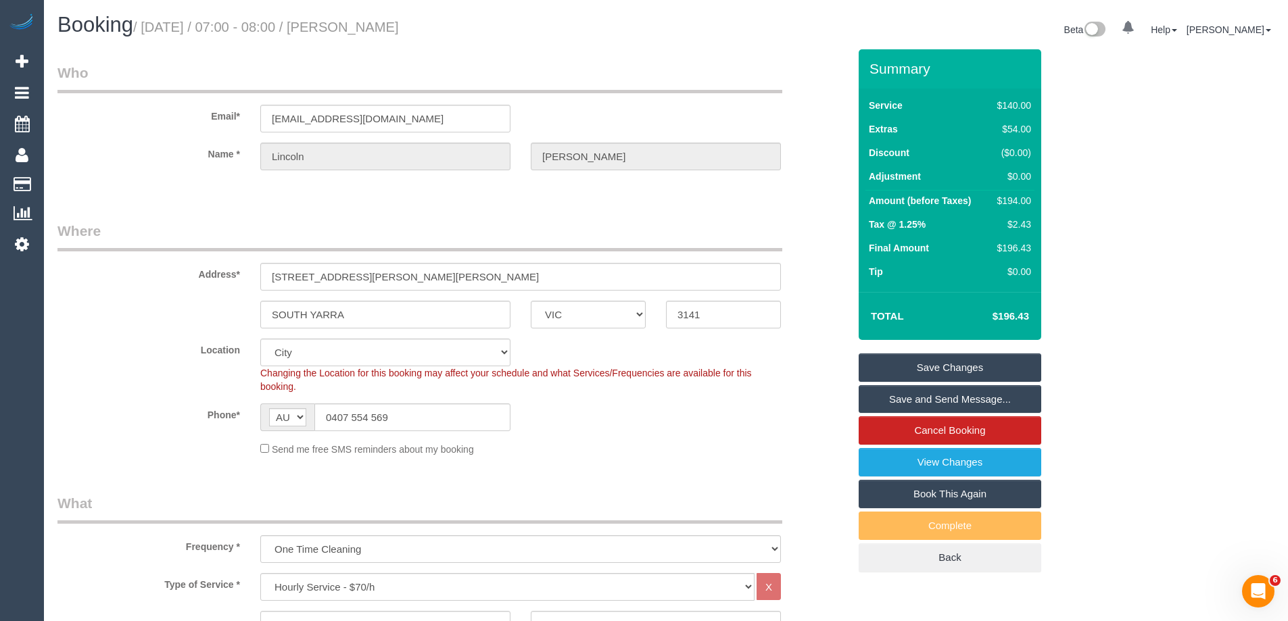
click at [900, 397] on link "Save and Send Message..." at bounding box center [950, 399] width 183 height 28
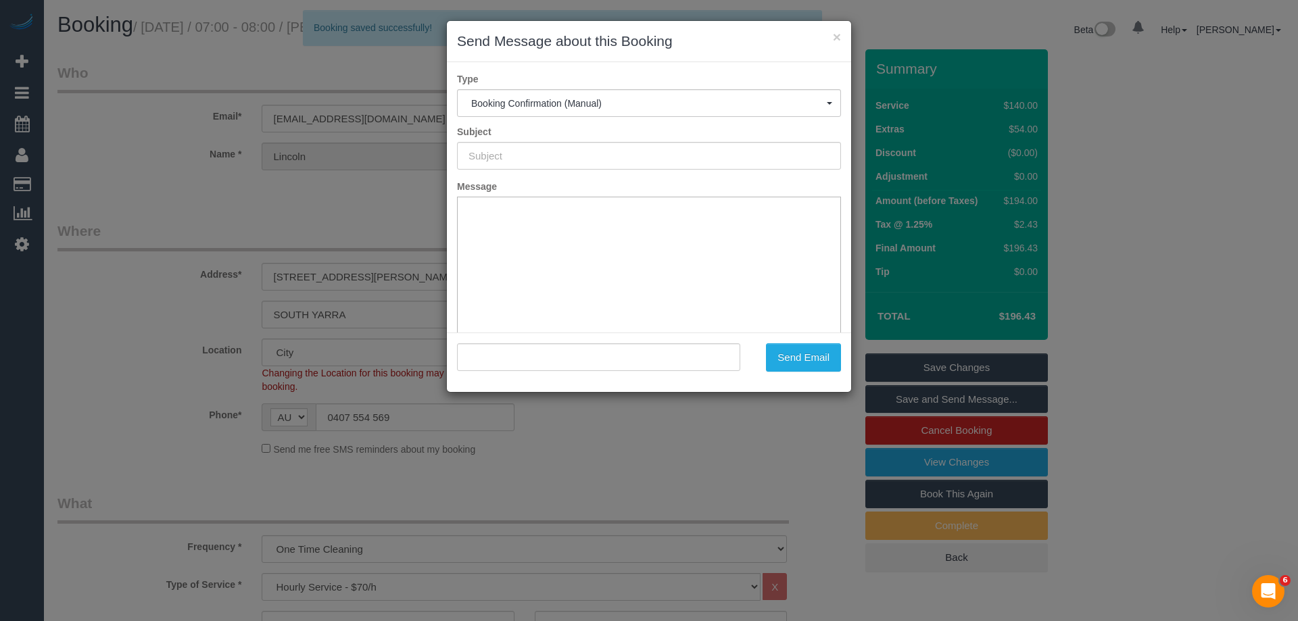
type input "Booking Confirmed"
type input ""Lincoln Stanley" <lincoln37@live.com.au>"
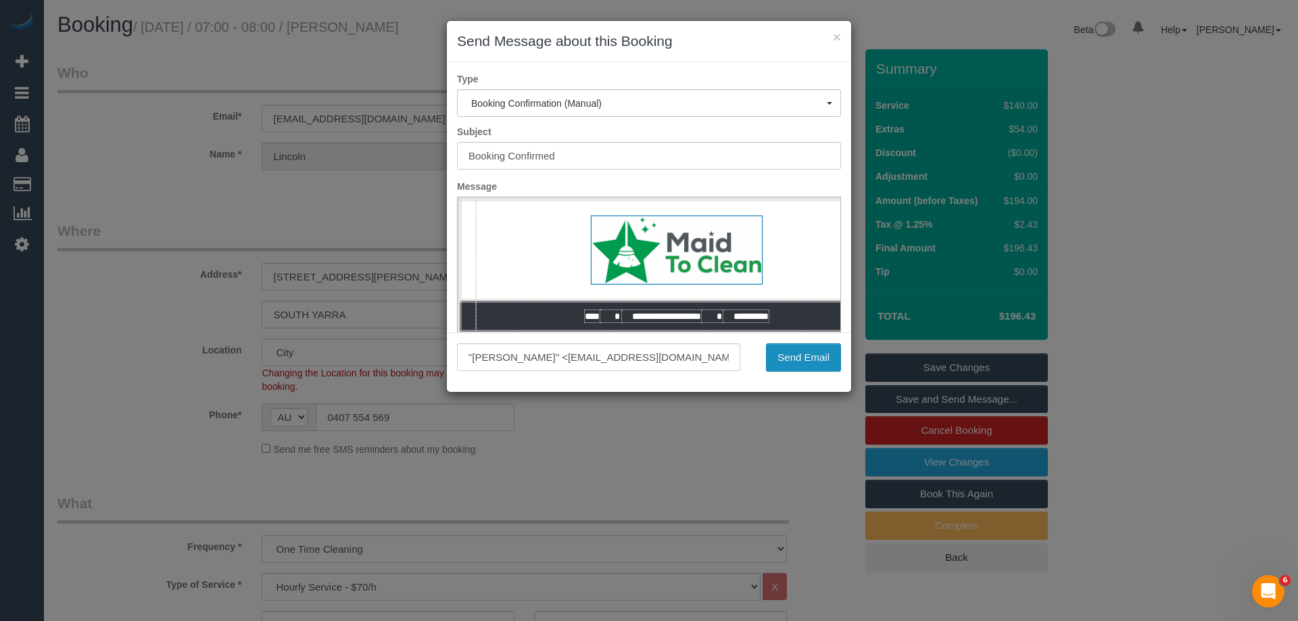
click at [804, 354] on button "Send Email" at bounding box center [803, 358] width 75 height 28
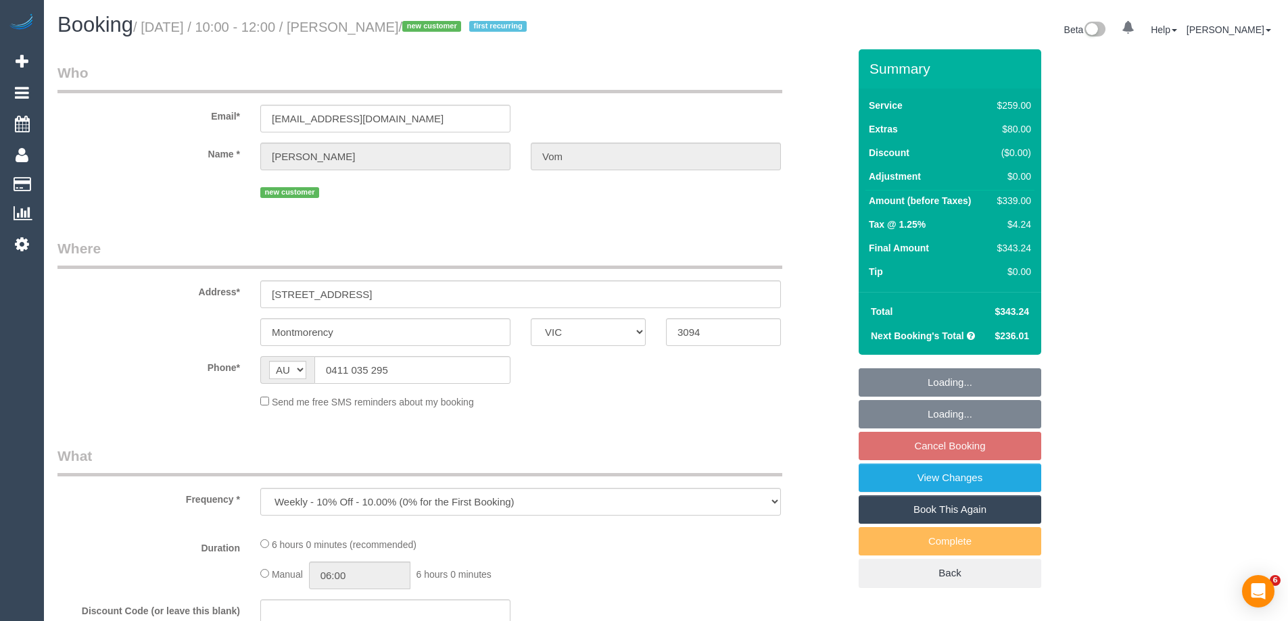
select select "VIC"
select select "string:stripe-pm_1SB5m22GScqysDRVIc5UrcRU"
select select "number:30"
select select "number:14"
select select "number:19"
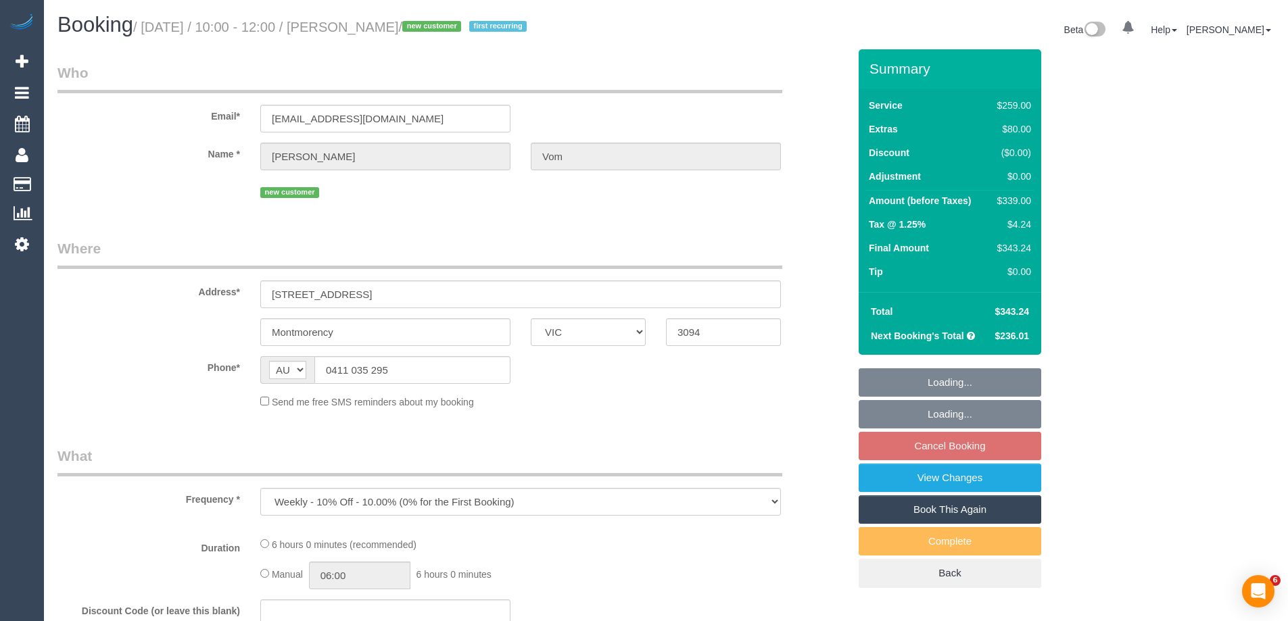
select select "number:22"
select select "number:34"
select select "number:26"
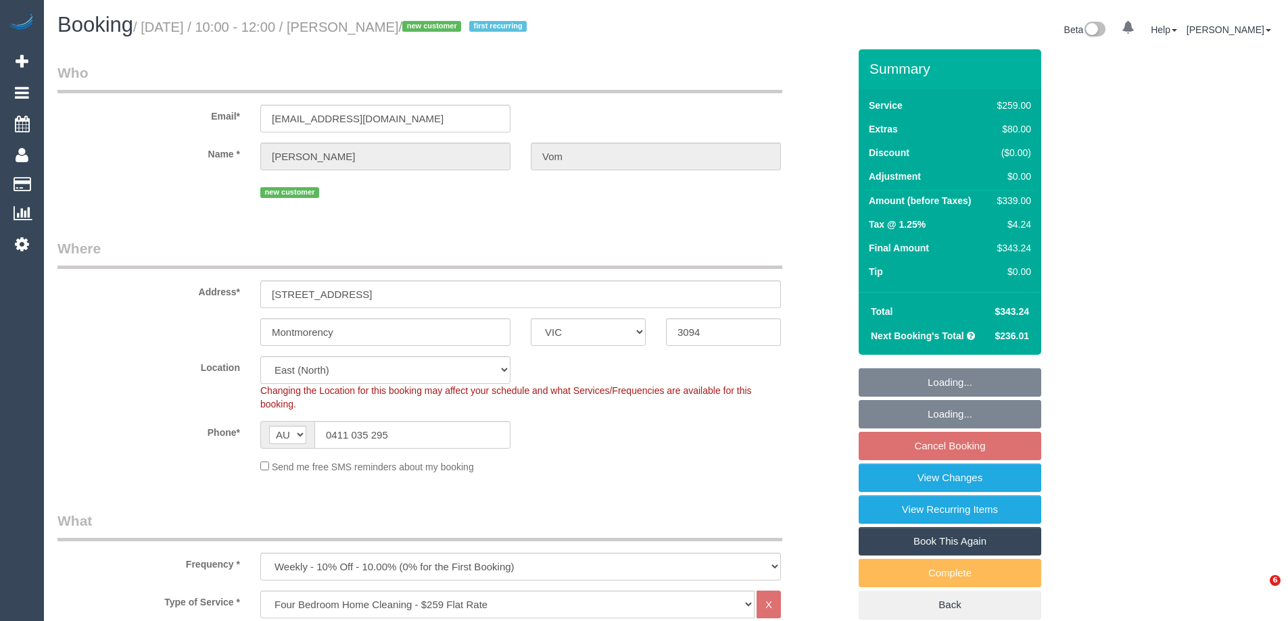
select select "object:1168"
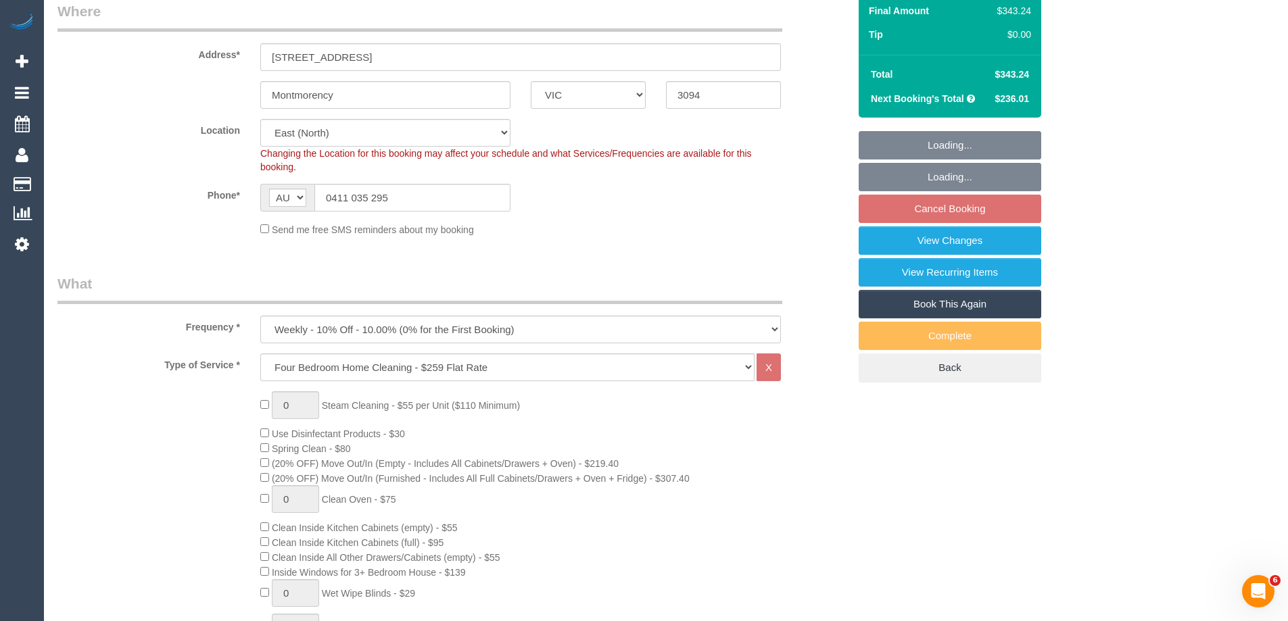
select select "spot2"
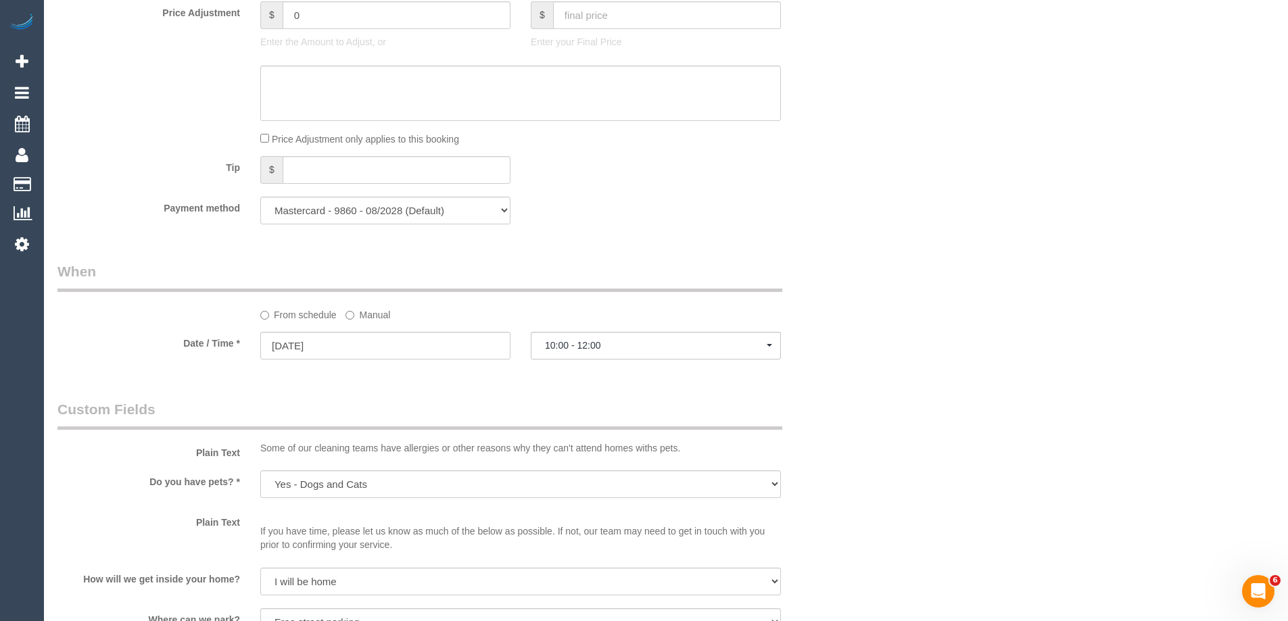
scroll to position [1182, 0]
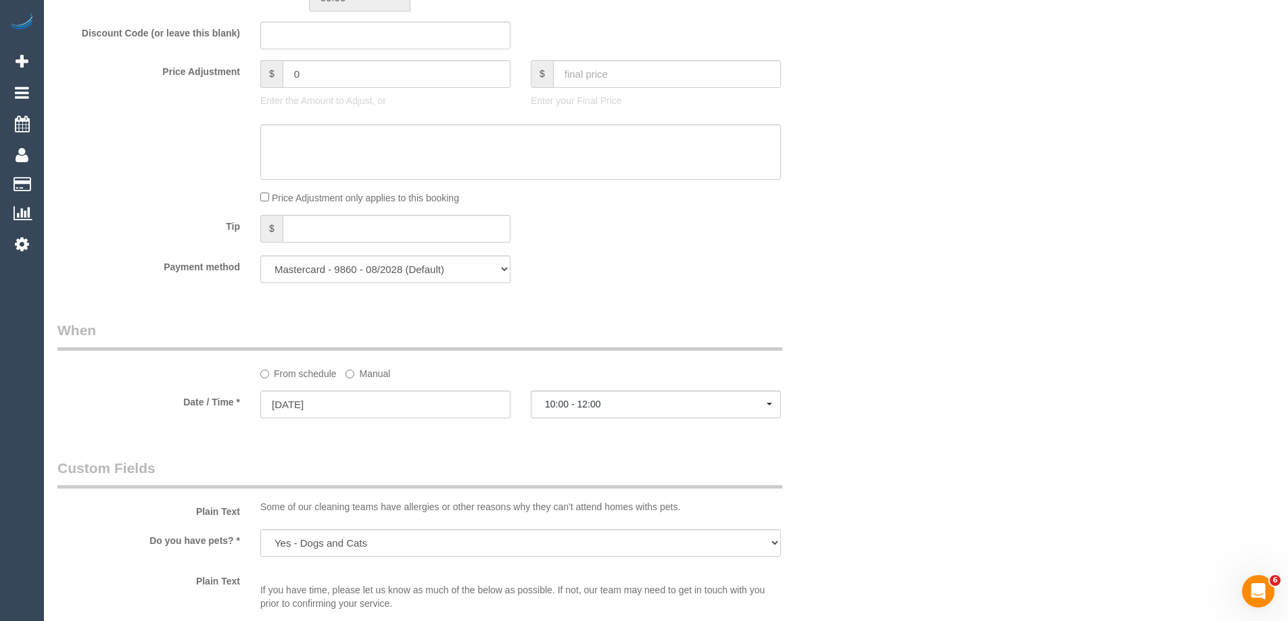
click at [832, 227] on div "Tip $" at bounding box center [453, 230] width 812 height 30
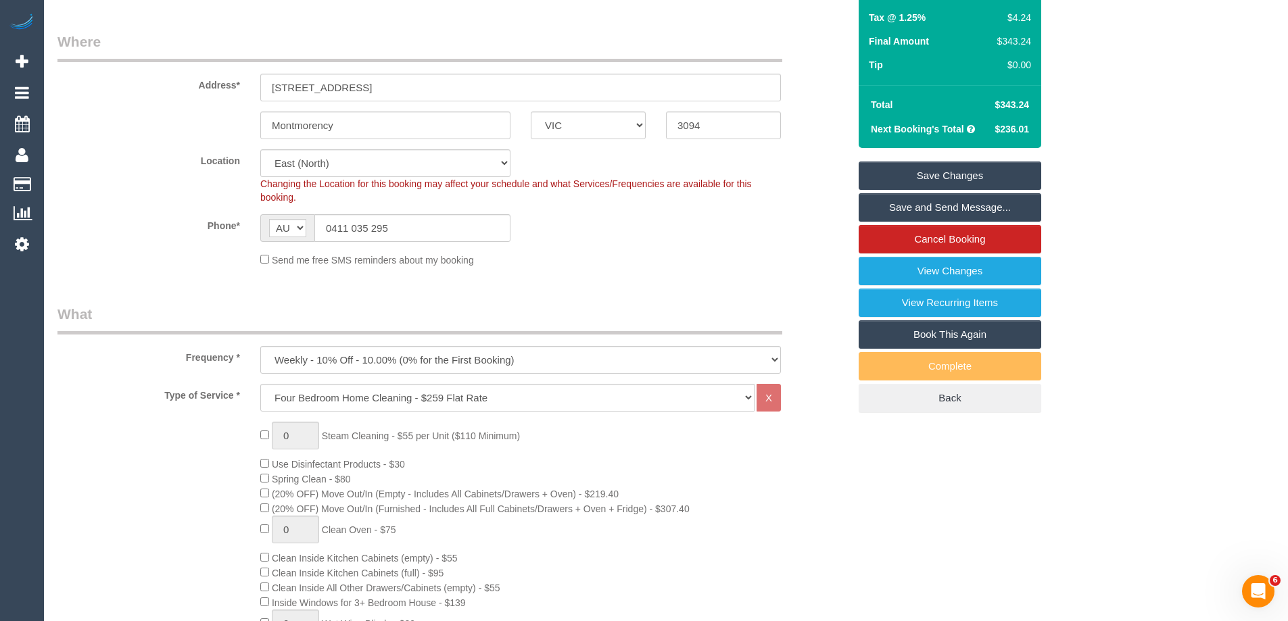
scroll to position [32, 0]
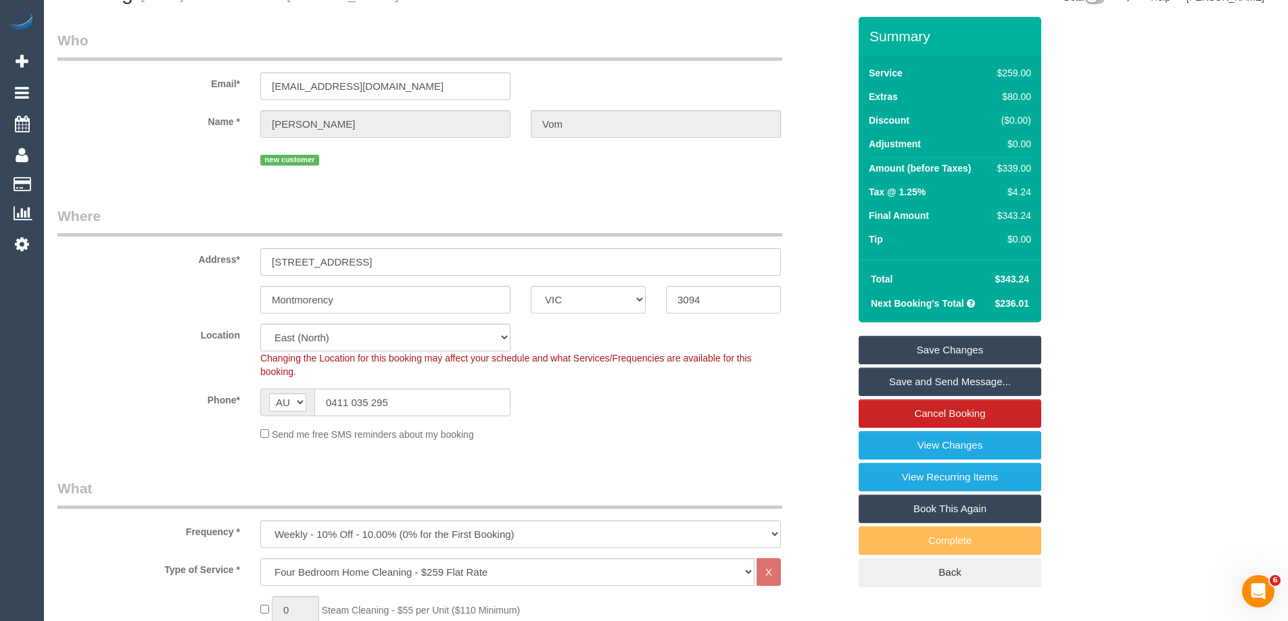
click at [1024, 170] on div "$339.00" at bounding box center [1011, 169] width 39 height 14
copy div "339.00"
click at [1087, 187] on div "Summary Service $259.00 Extras $80.00 Discount ($0.00) Adjustment $0.00 Amount …" at bounding box center [1001, 315] width 304 height 597
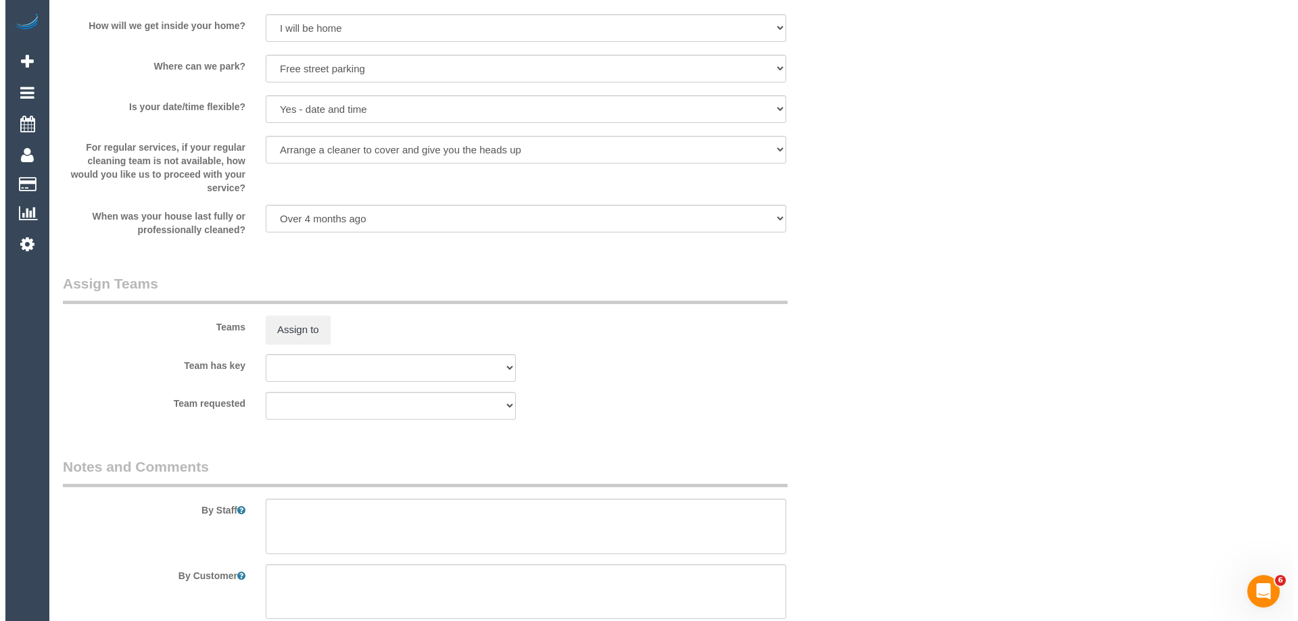
scroll to position [1994, 0]
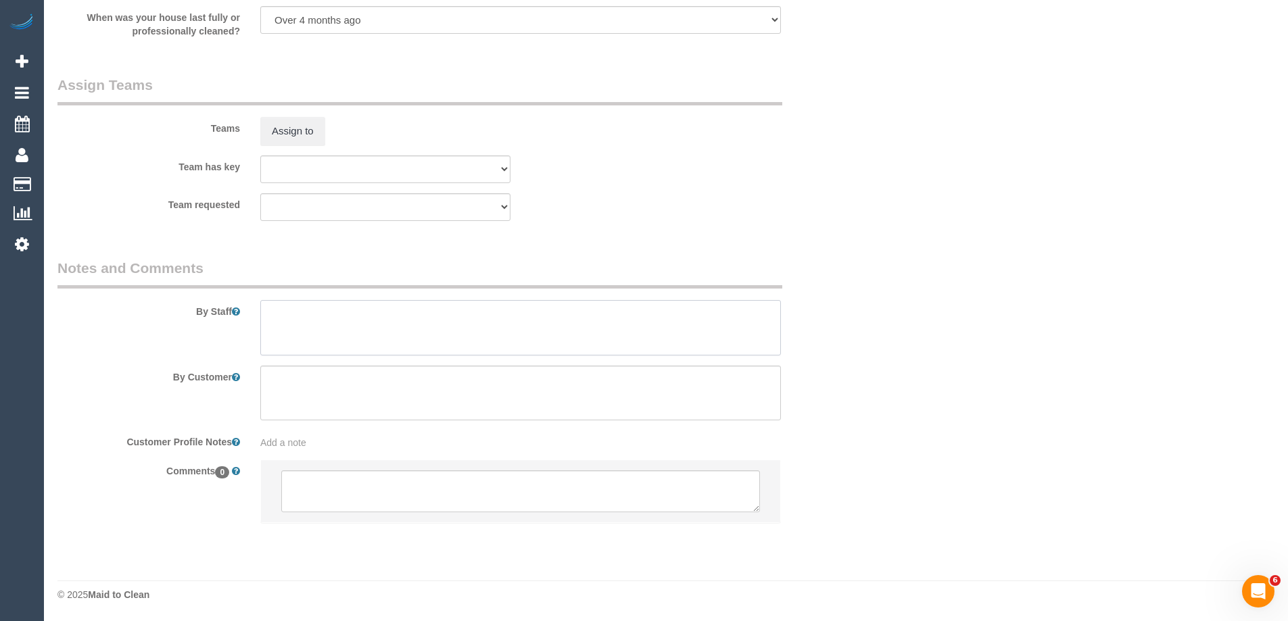
click at [361, 335] on textarea at bounding box center [520, 327] width 521 height 55
type textarea "Estimated time 5-6 hours"
click at [291, 135] on button "Assign to" at bounding box center [292, 131] width 65 height 28
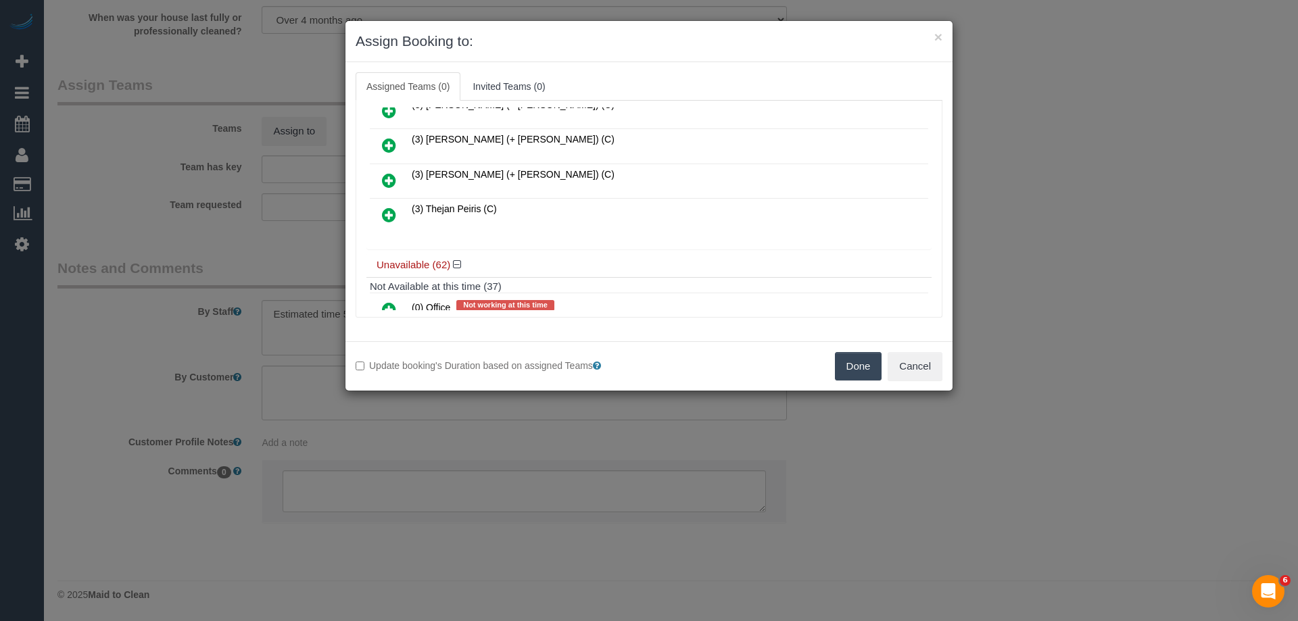
click at [387, 214] on icon at bounding box center [389, 215] width 14 height 16
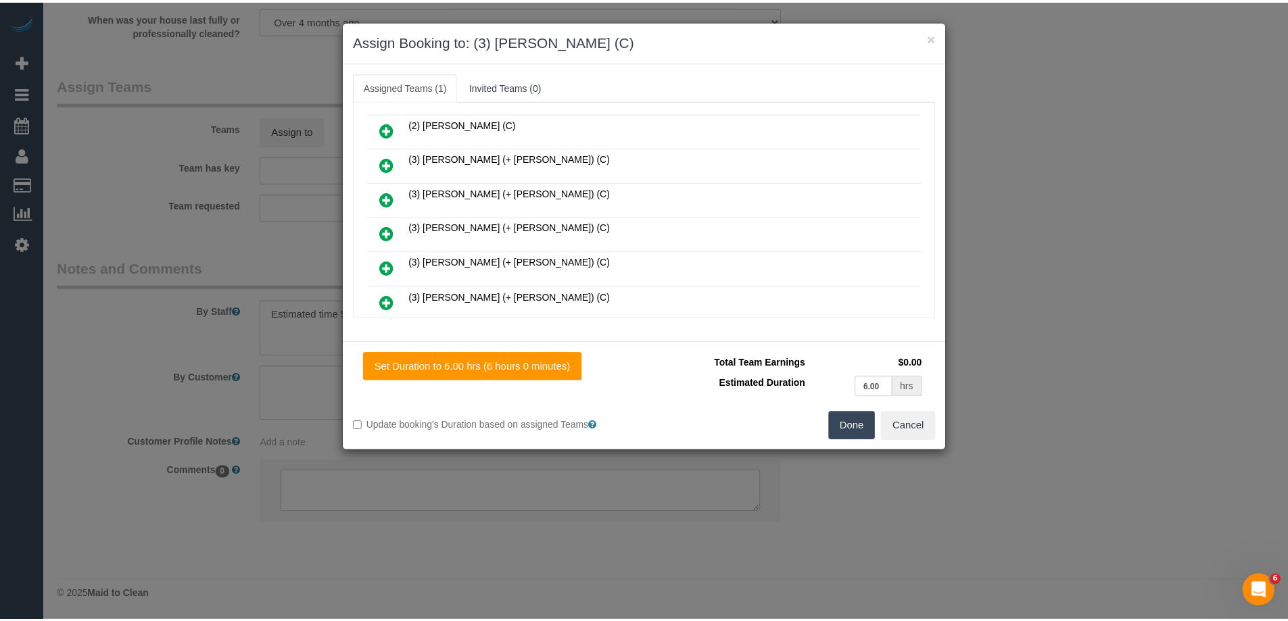
scroll to position [0, 0]
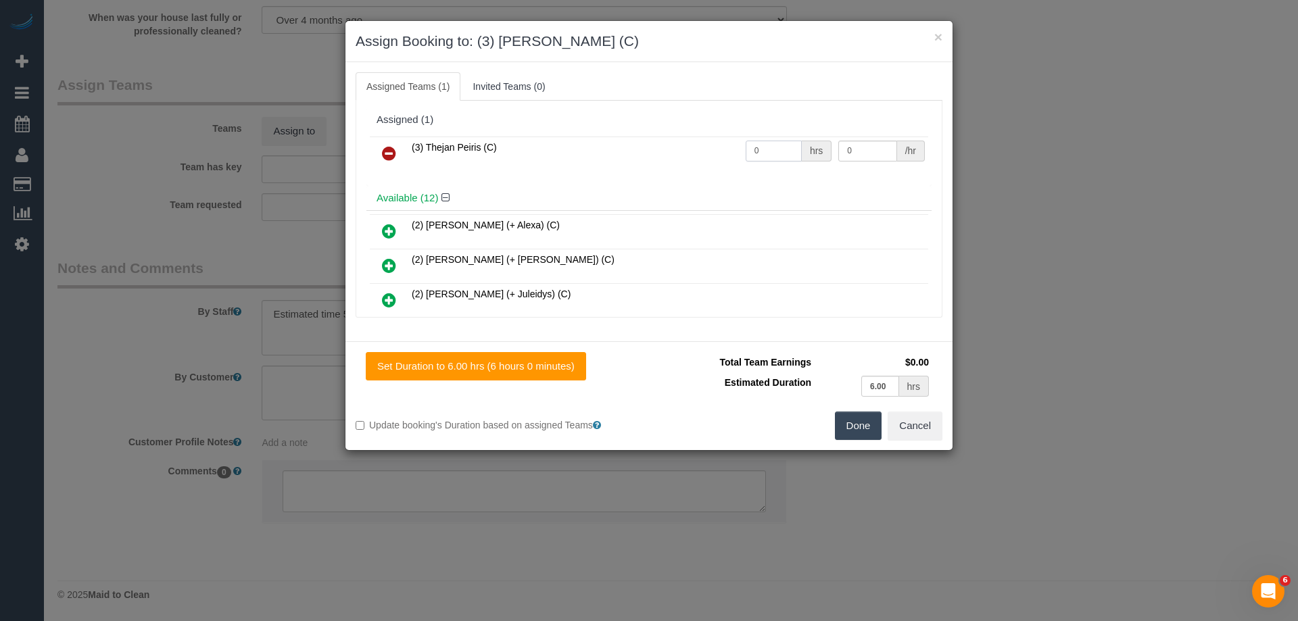
click at [772, 146] on input "0" at bounding box center [774, 151] width 56 height 21
type input "1"
click at [851, 156] on input "0" at bounding box center [868, 151] width 58 height 21
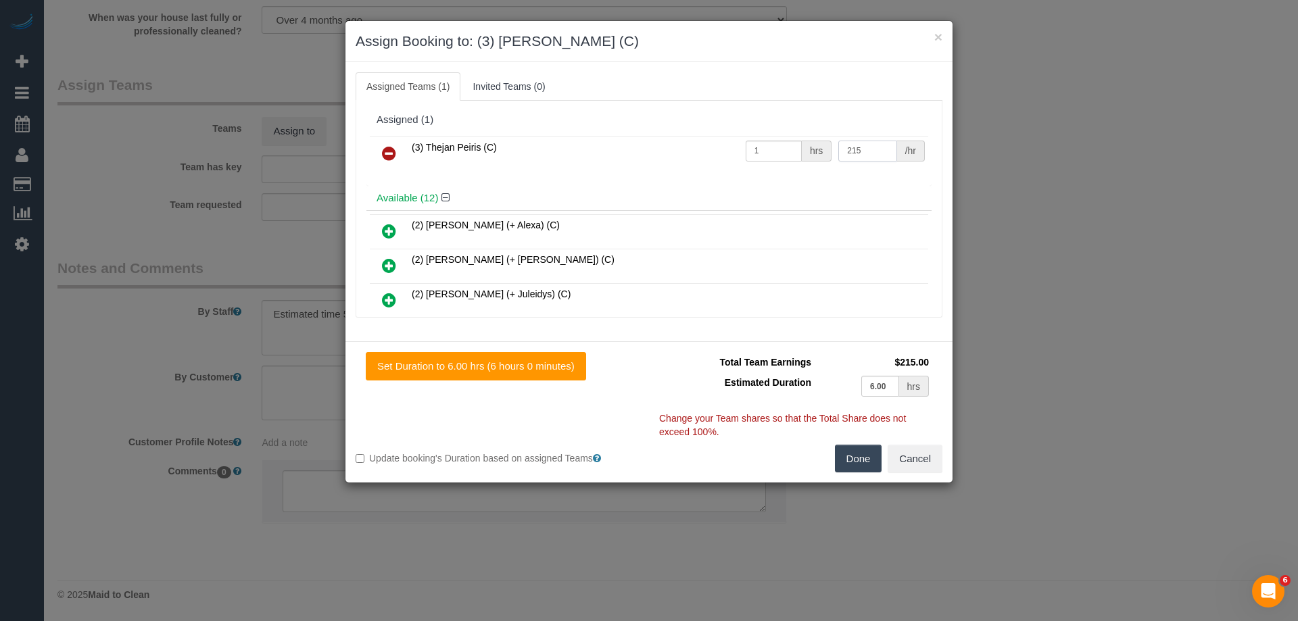
type input "215"
click at [858, 456] on button "Done" at bounding box center [858, 459] width 47 height 28
click at [858, 456] on div "× Assign Booking to: (3) Thejan Peiris (C) Assigned Teams (1) Invited Teams (0)…" at bounding box center [649, 310] width 1298 height 621
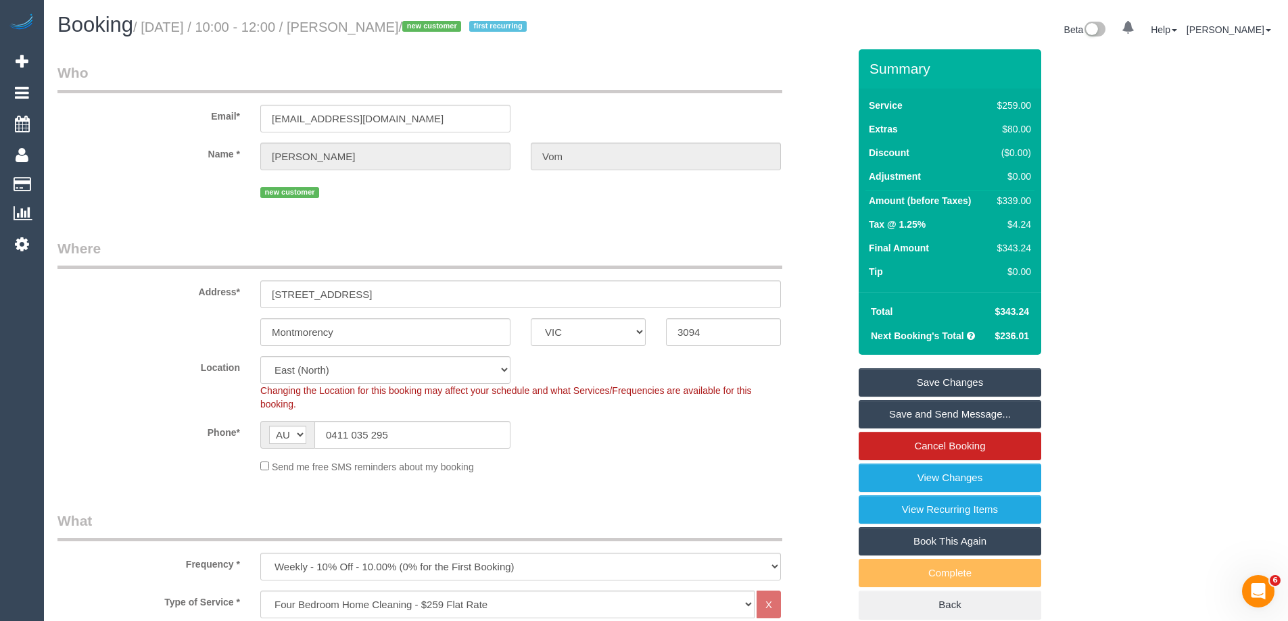
drag, startPoint x: 431, startPoint y: 28, endPoint x: 357, endPoint y: 26, distance: 74.4
click at [357, 26] on small "/ October 01, 2025 / 10:00 - 12:00 / Richard Vom / new customer first recurring" at bounding box center [332, 27] width 398 height 15
copy small "[PERSON_NAME]"
click at [646, 467] on div "Send me free SMS reminders about my booking" at bounding box center [520, 466] width 541 height 15
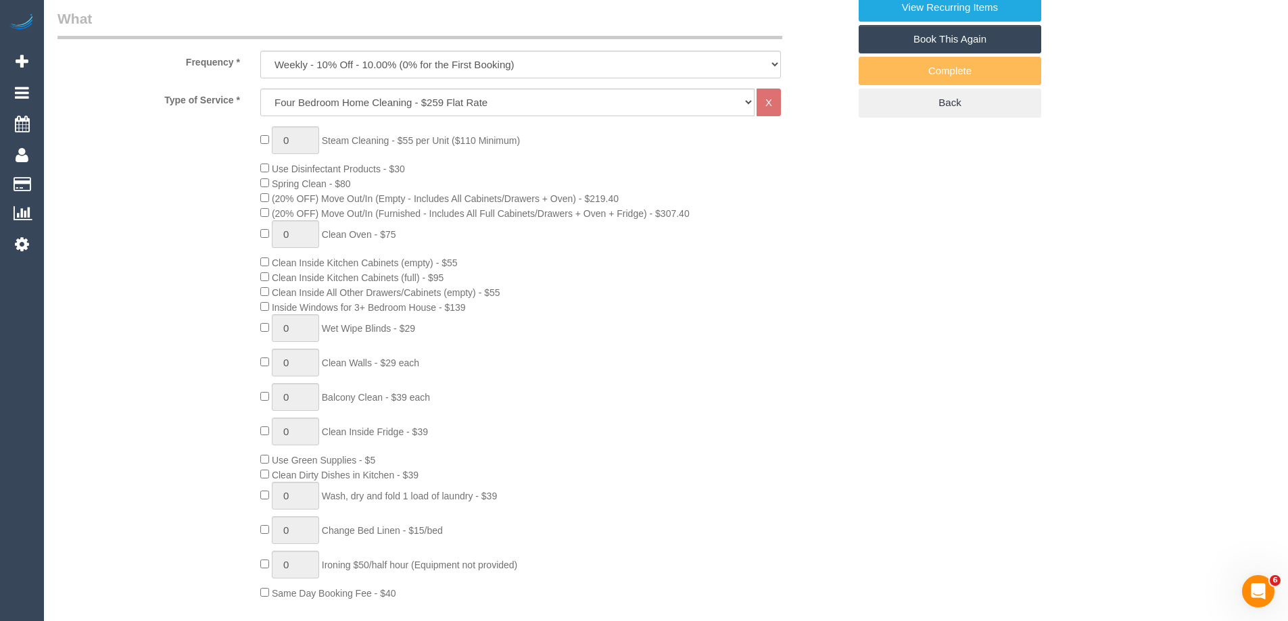
scroll to position [338, 0]
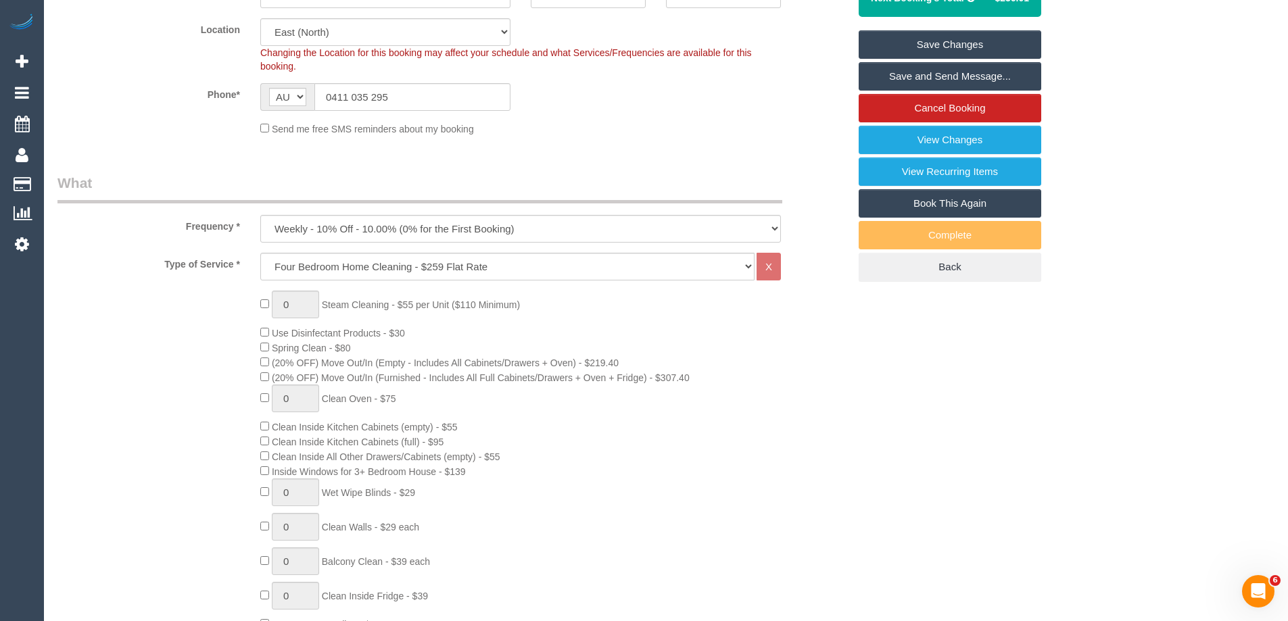
click at [847, 339] on div "0 Steam Cleaning - $55 per Unit ($110 Minimum) Use Disinfectant Products - $30 …" at bounding box center [554, 528] width 609 height 474
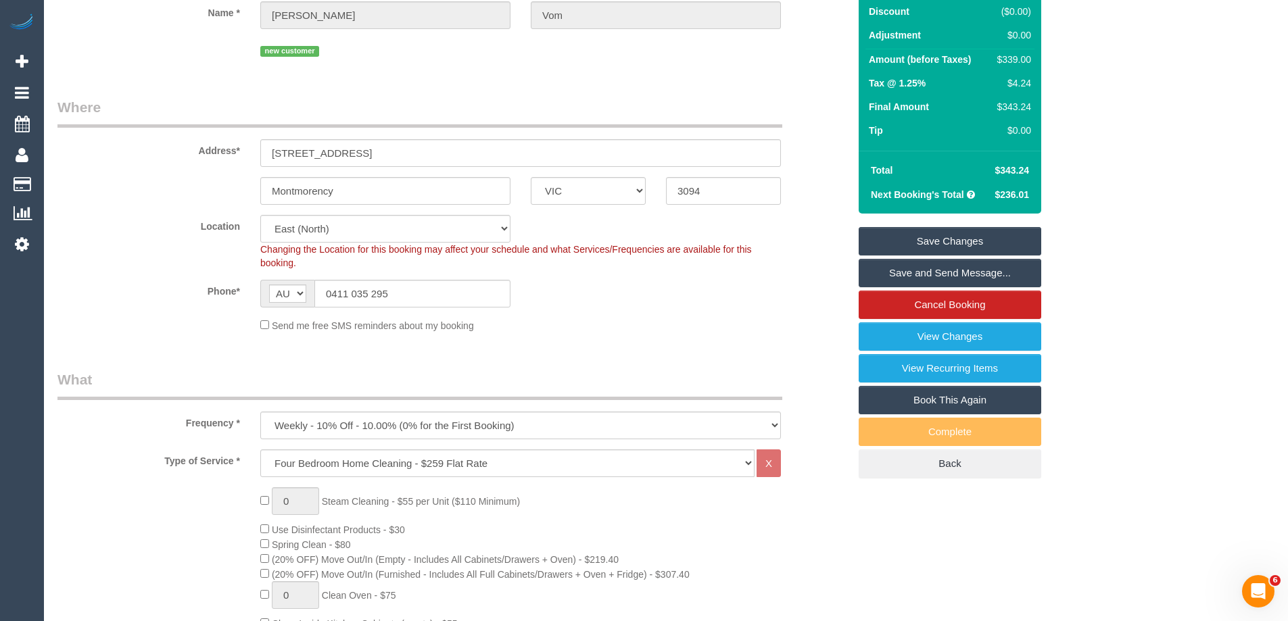
scroll to position [135, 0]
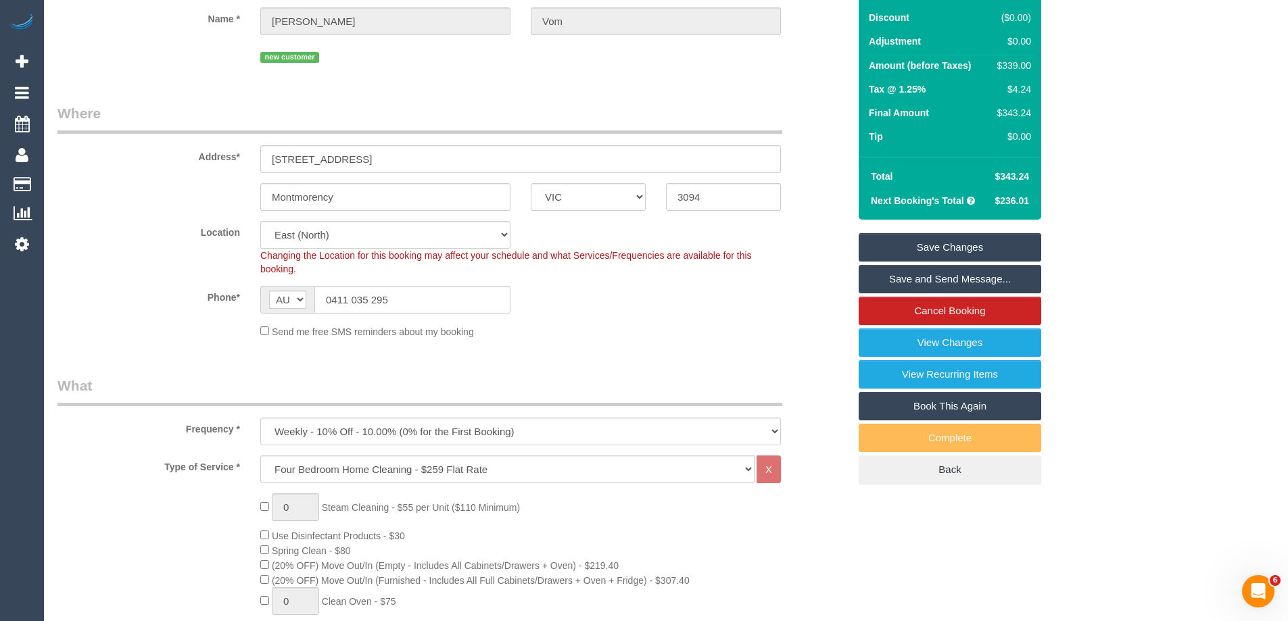
click at [927, 280] on link "Save and Send Message..." at bounding box center [950, 279] width 183 height 28
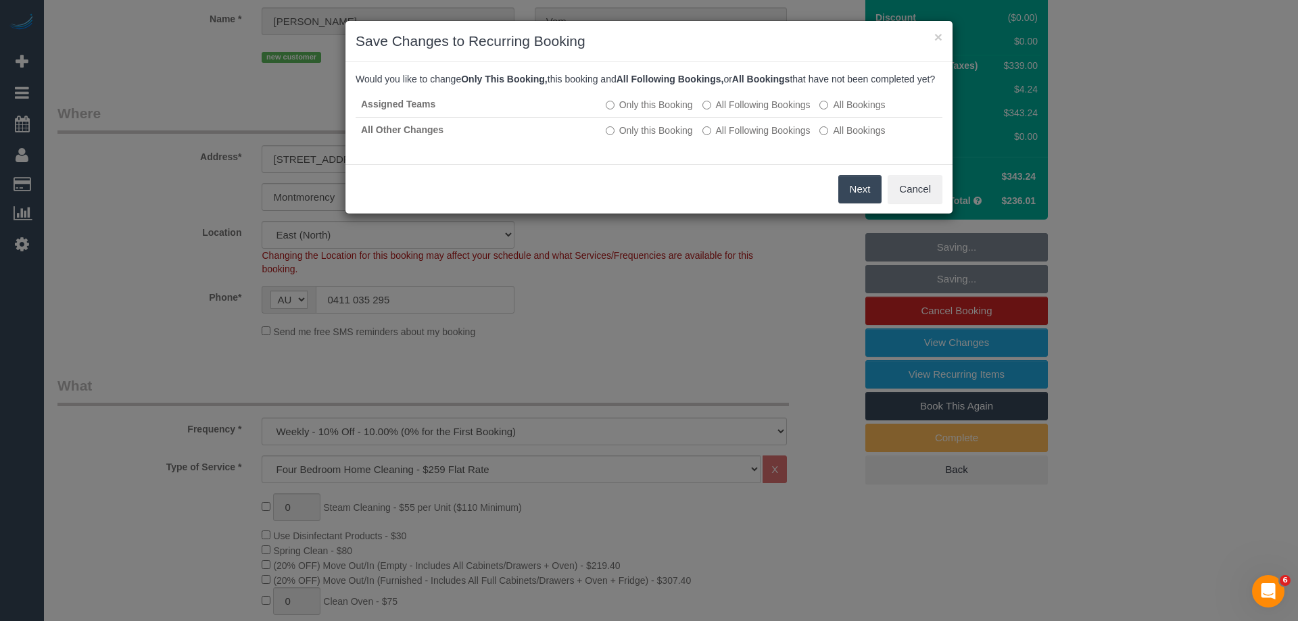
click at [851, 204] on button "Next" at bounding box center [861, 189] width 44 height 28
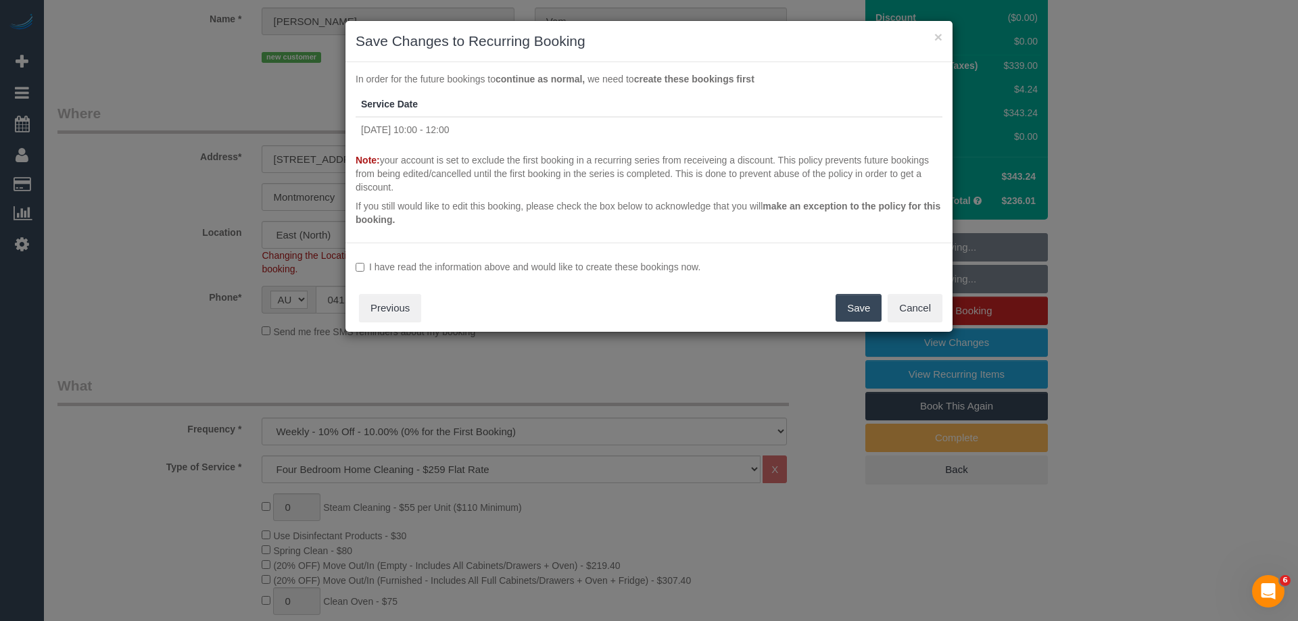
click at [419, 268] on label "I have read the information above and would like to create these bookings now." at bounding box center [649, 267] width 587 height 14
click at [853, 310] on button "Save" at bounding box center [859, 308] width 46 height 28
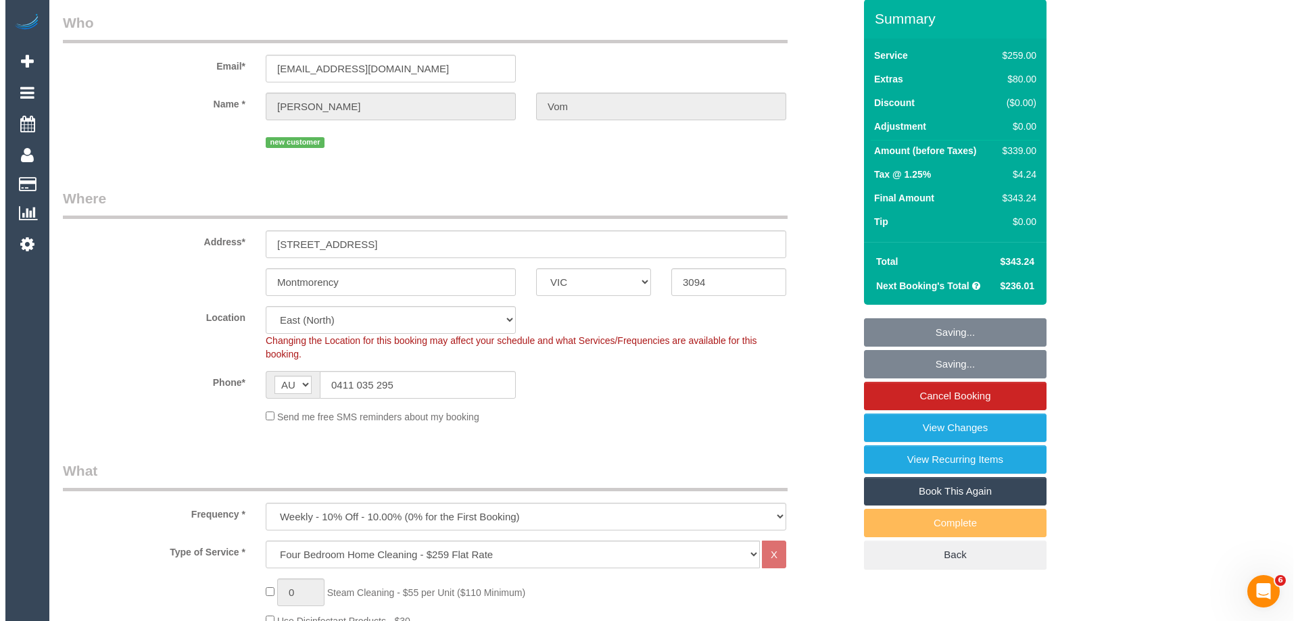
scroll to position [0, 0]
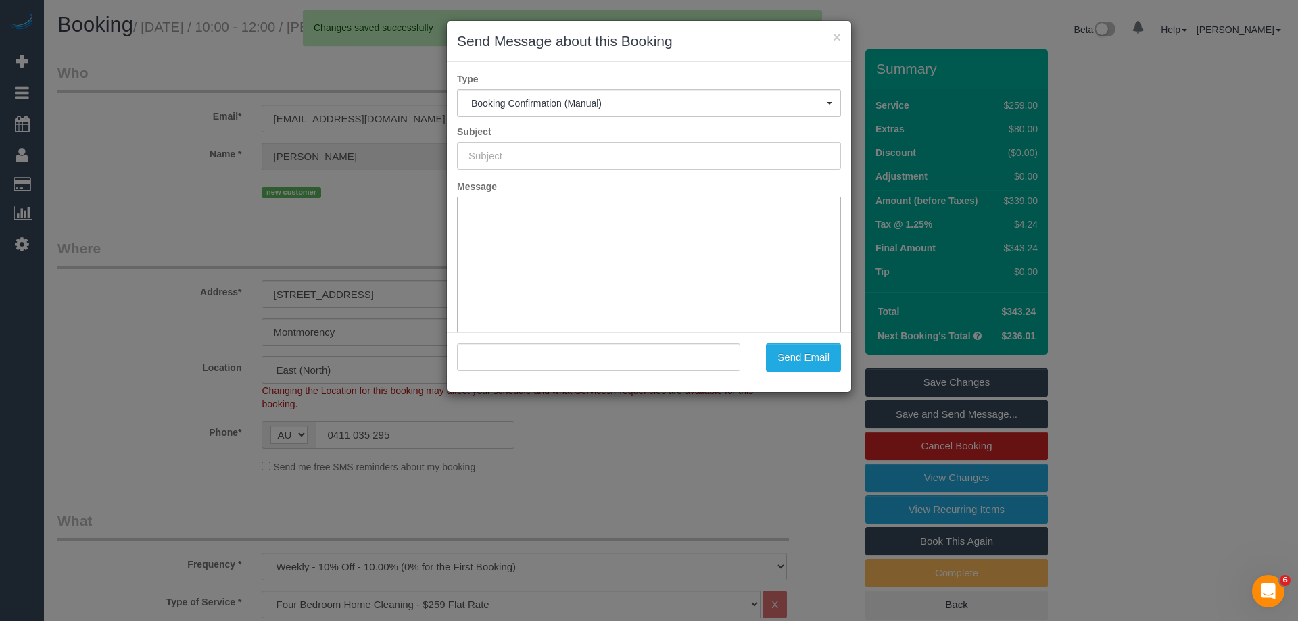
type input "Booking Confirmed"
type input ""Richard Vom" <richardvom@gmail.com>"
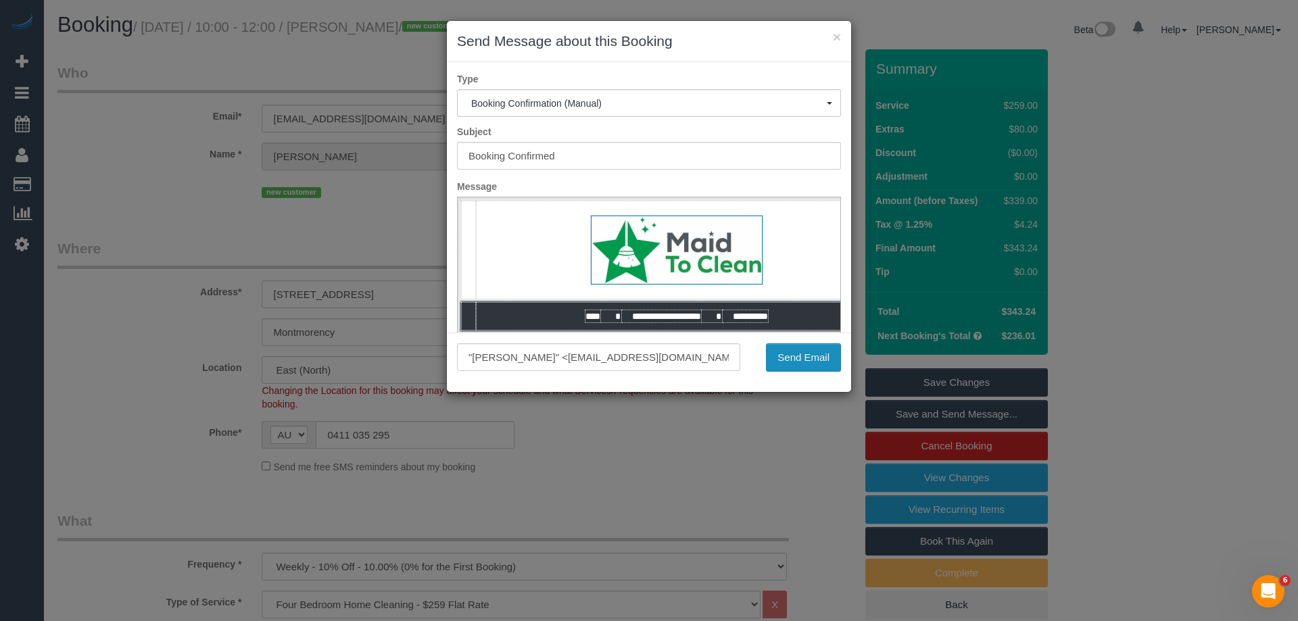
click at [810, 352] on button "Send Email" at bounding box center [803, 358] width 75 height 28
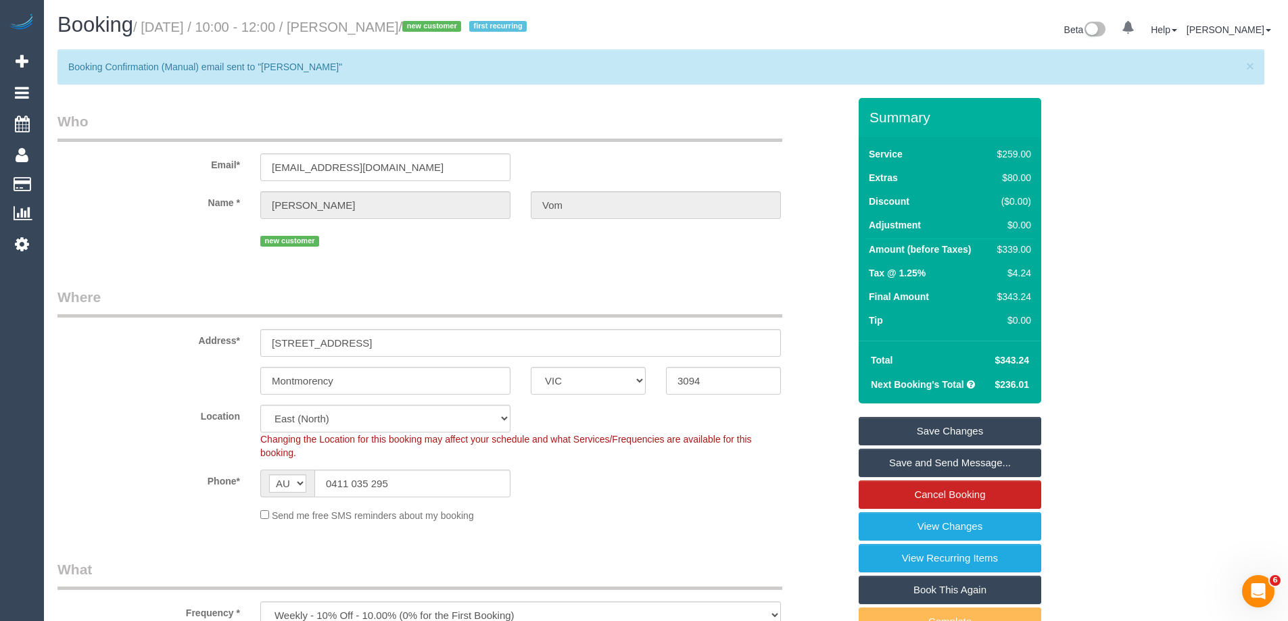
drag, startPoint x: 433, startPoint y: 28, endPoint x: 358, endPoint y: 28, distance: 75.1
click at [358, 28] on small "/ October 01, 2025 / 10:00 - 12:00 / Richard Vom / new customer first recurring" at bounding box center [332, 27] width 398 height 15
copy small "Richard Vom"
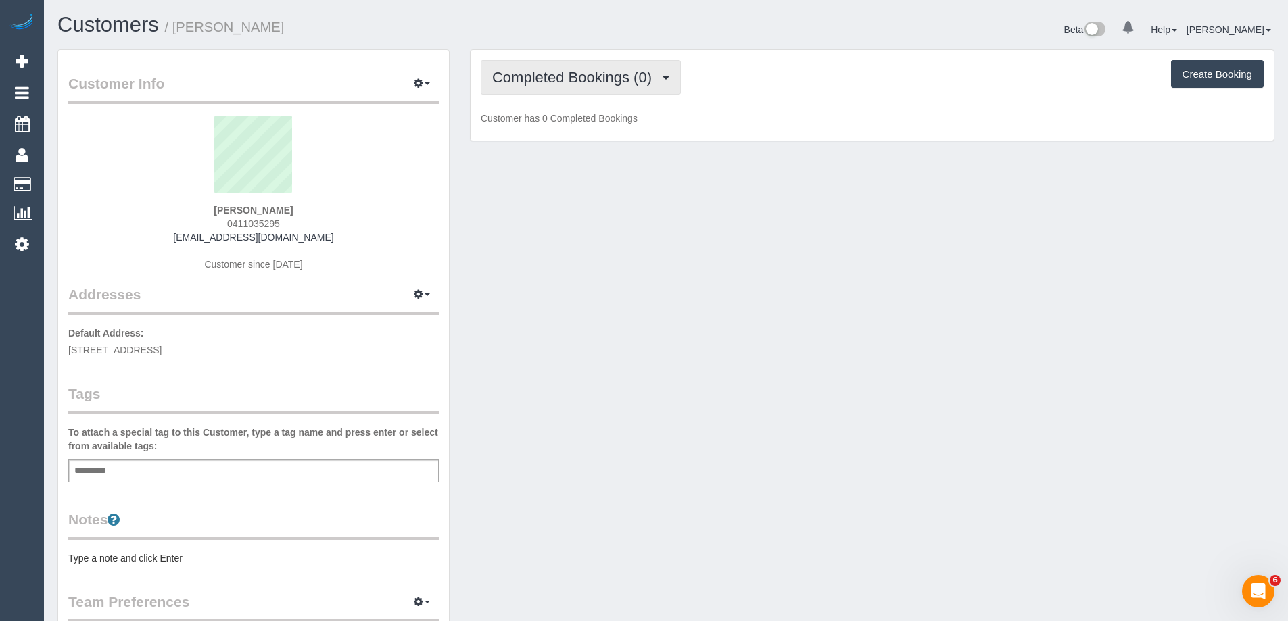
click at [566, 89] on button "Completed Bookings (0)" at bounding box center [581, 77] width 200 height 34
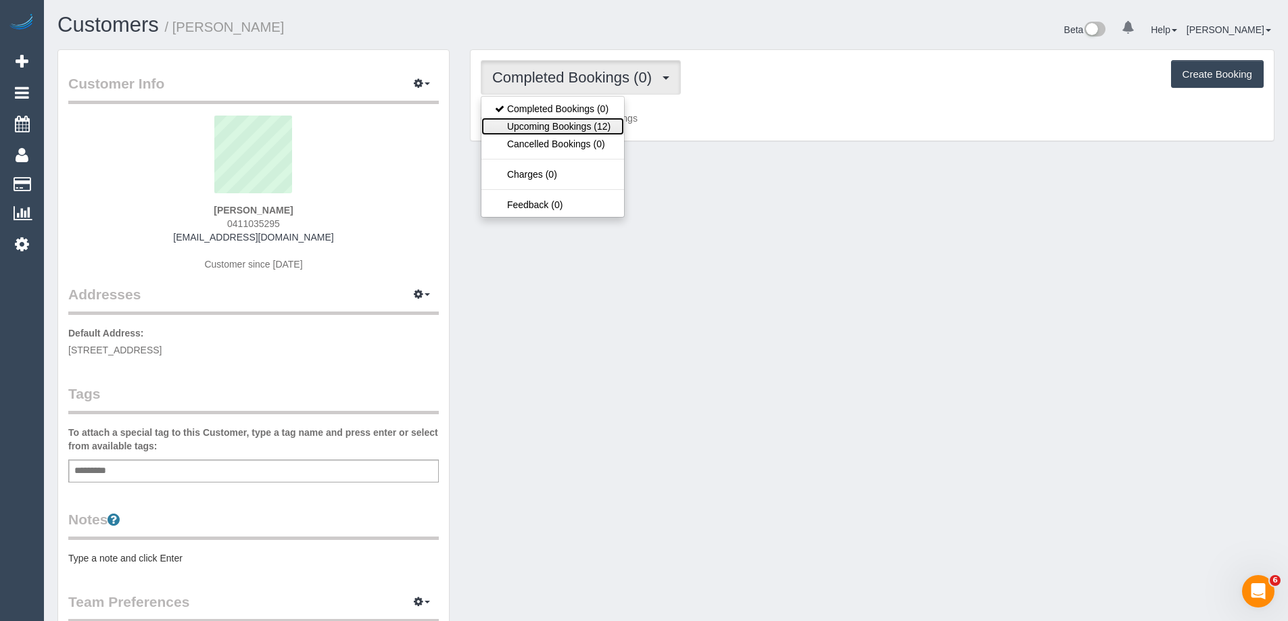
click at [558, 128] on link "Upcoming Bookings (12)" at bounding box center [552, 127] width 143 height 18
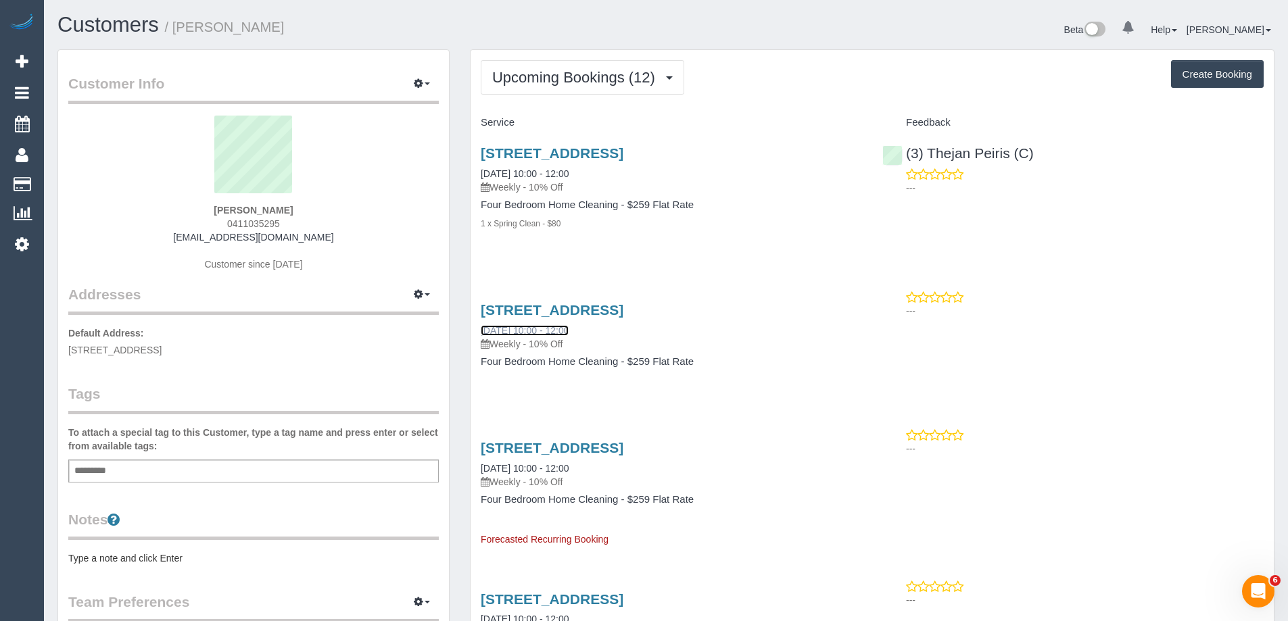
click at [548, 327] on link "[DATE] 10:00 - 12:00" at bounding box center [525, 330] width 88 height 11
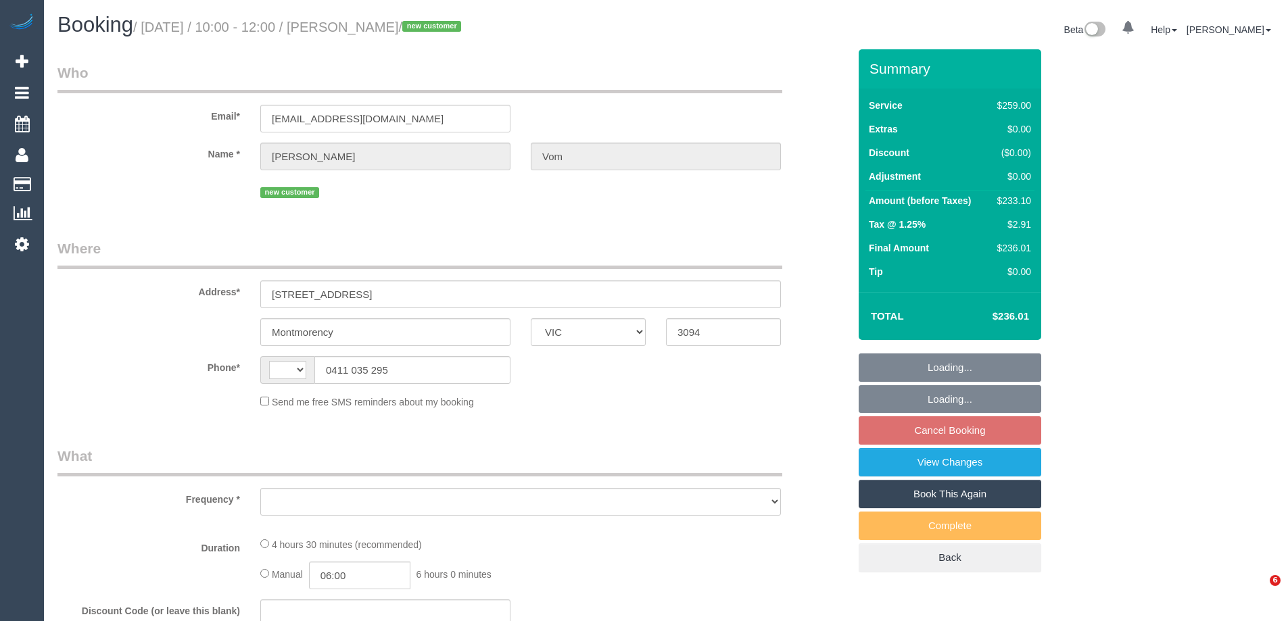
select select "VIC"
select select "string:AU"
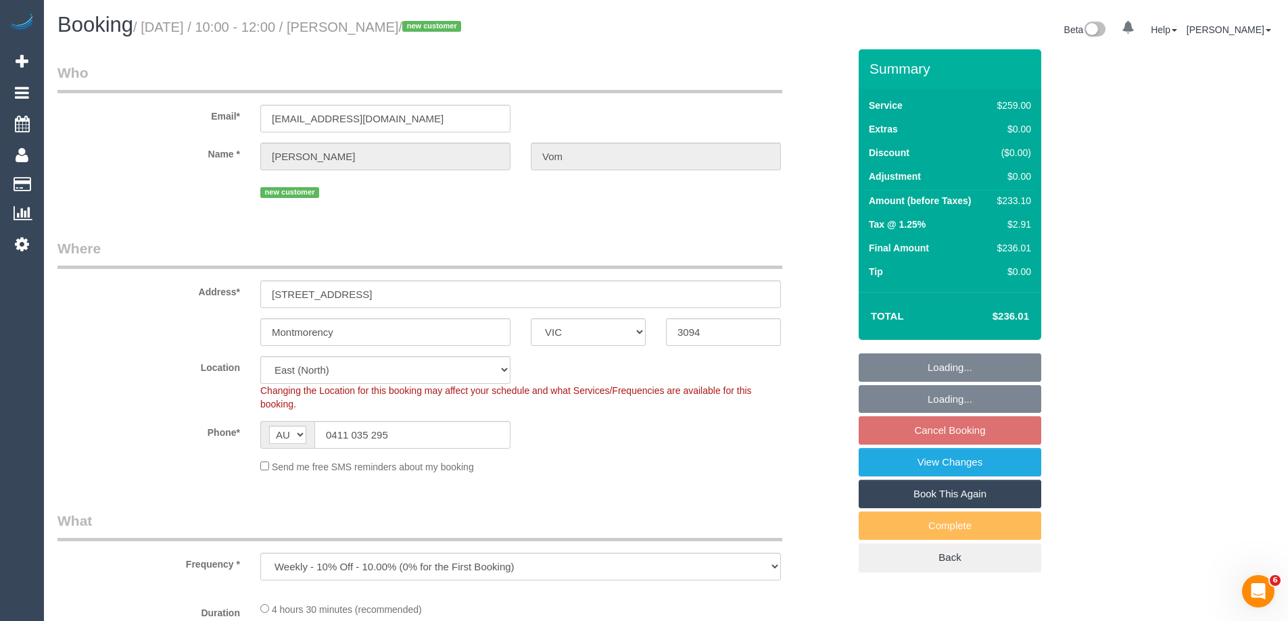
select select "object:684"
select select "string:stripe-pm_1SB5m22GScqysDRVIc5UrcRU"
select select "number:30"
select select "number:14"
select select "number:19"
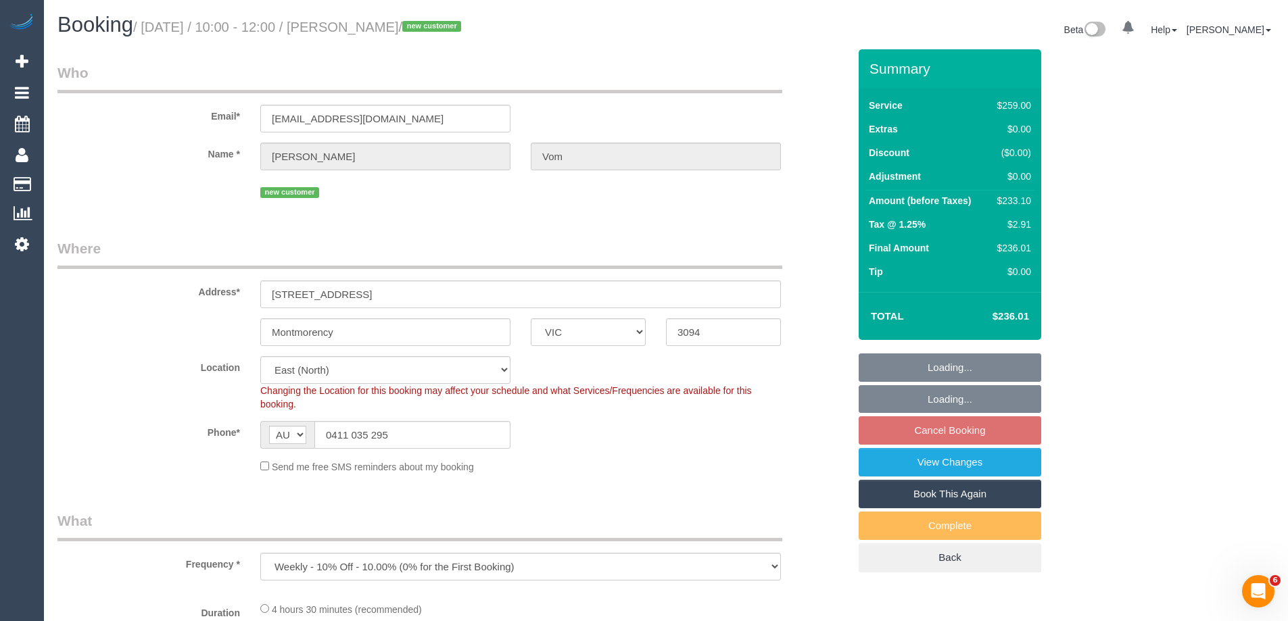
select select "number:22"
select select "number:34"
select select "number:26"
select select "spot3"
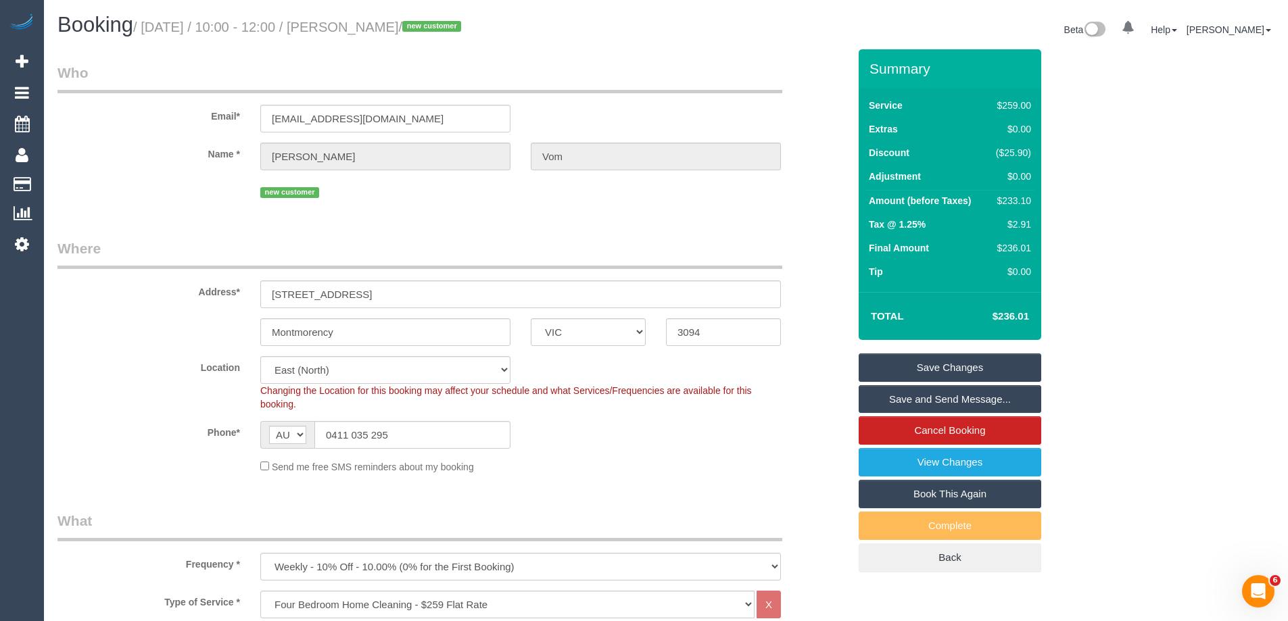
click at [166, 432] on label "Phone*" at bounding box center [148, 430] width 203 height 18
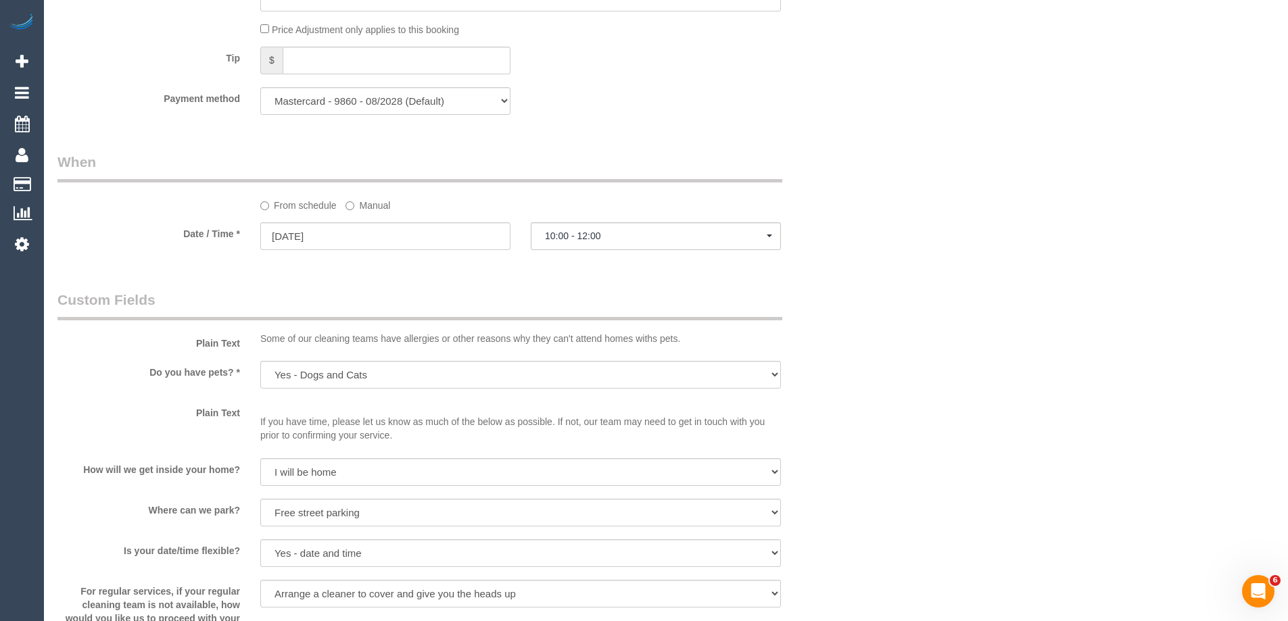
scroll to position [1623, 0]
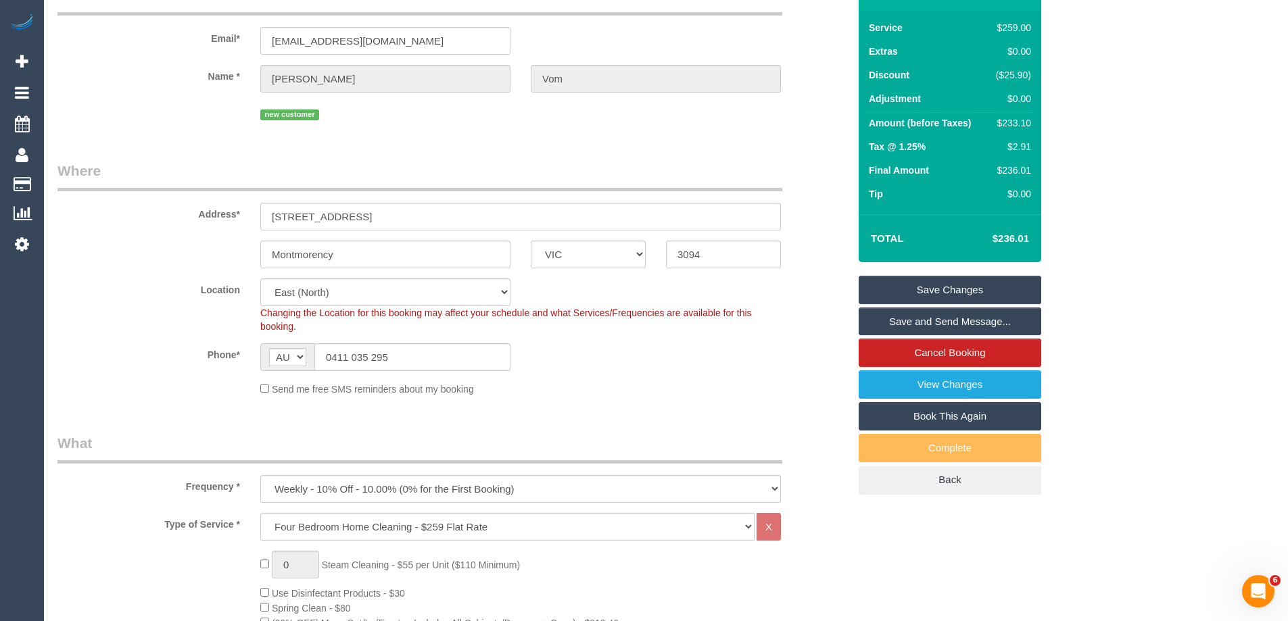
scroll to position [0, 0]
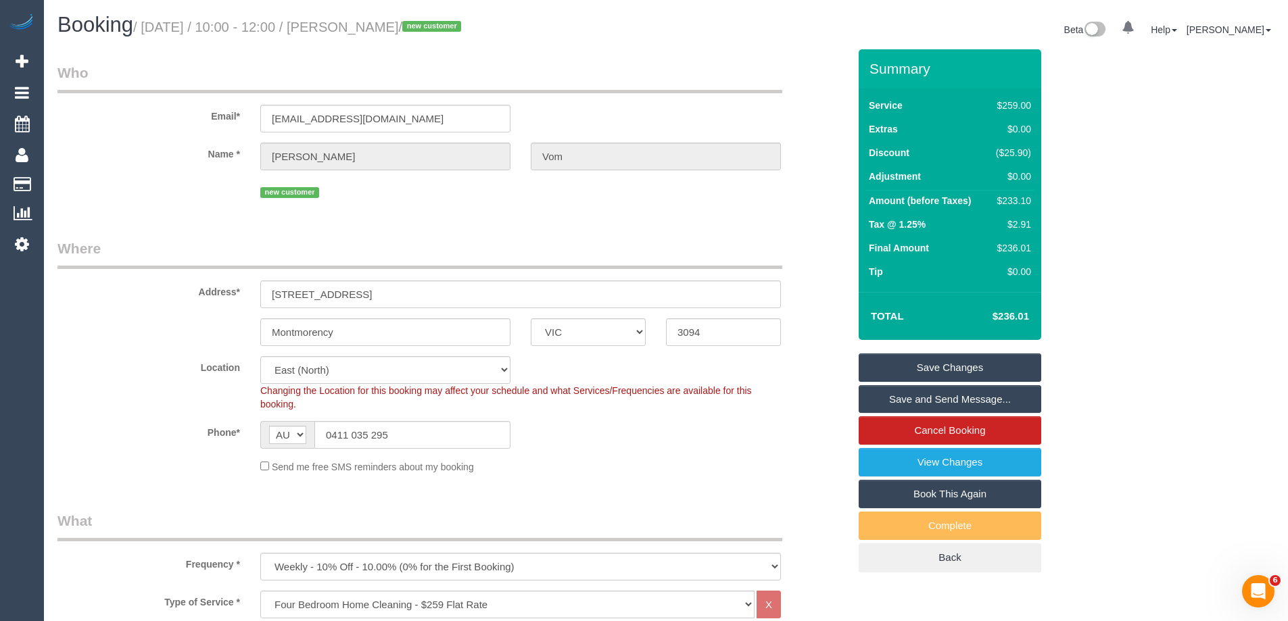
click at [1014, 198] on div "$233.10" at bounding box center [1011, 201] width 41 height 14
copy div "233.10"
click at [1058, 208] on div "Summary Service $259.00 Extras $0.00 Discount ($25.90) Adjustment $0.00 Amount …" at bounding box center [1001, 324] width 304 height 550
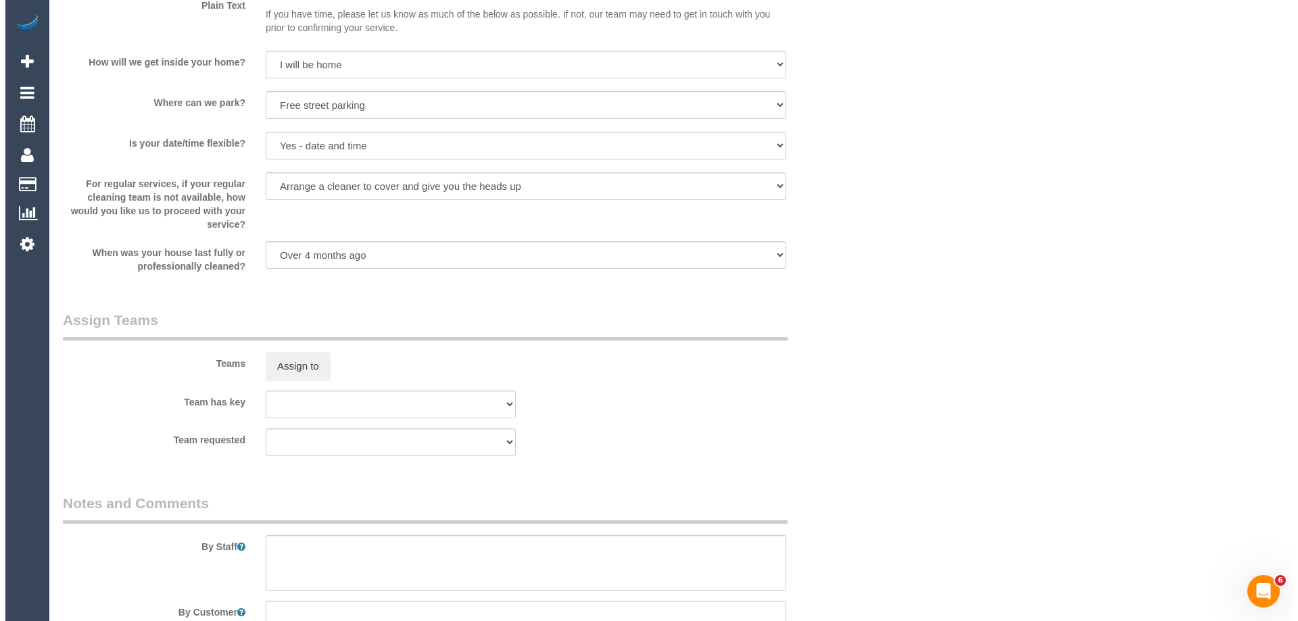
scroll to position [1961, 0]
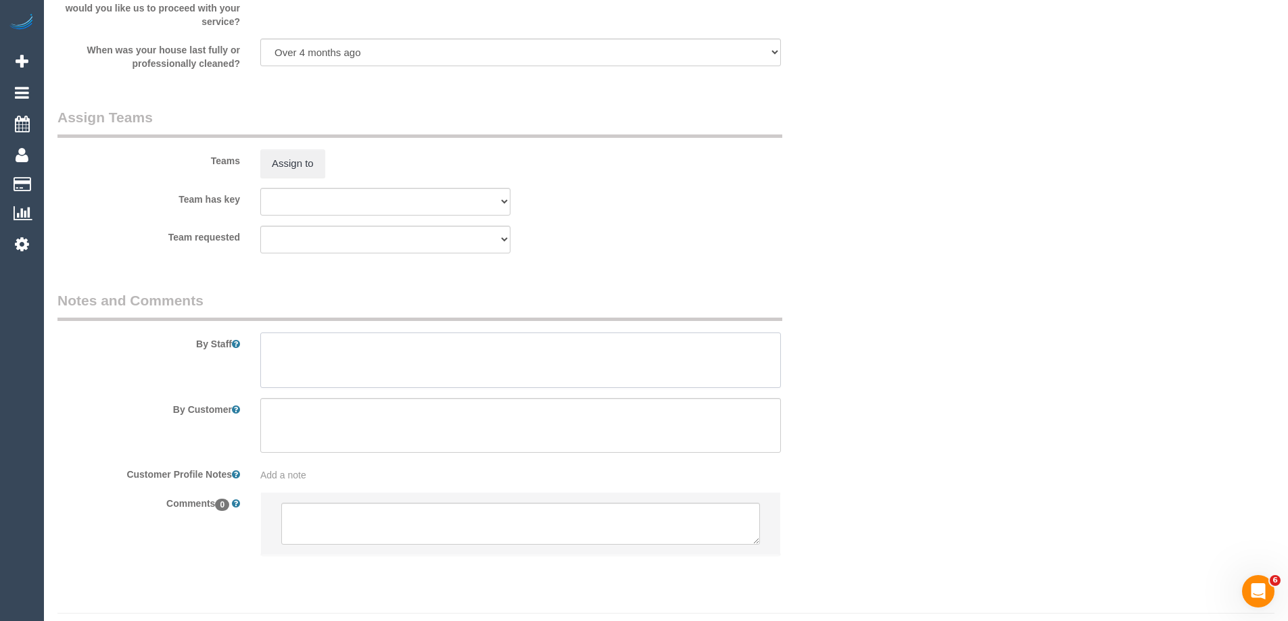
click at [333, 375] on textarea at bounding box center [520, 360] width 521 height 55
type textarea "Estimated time 3.5-4 hours"
click at [311, 168] on button "Assign to" at bounding box center [292, 163] width 65 height 28
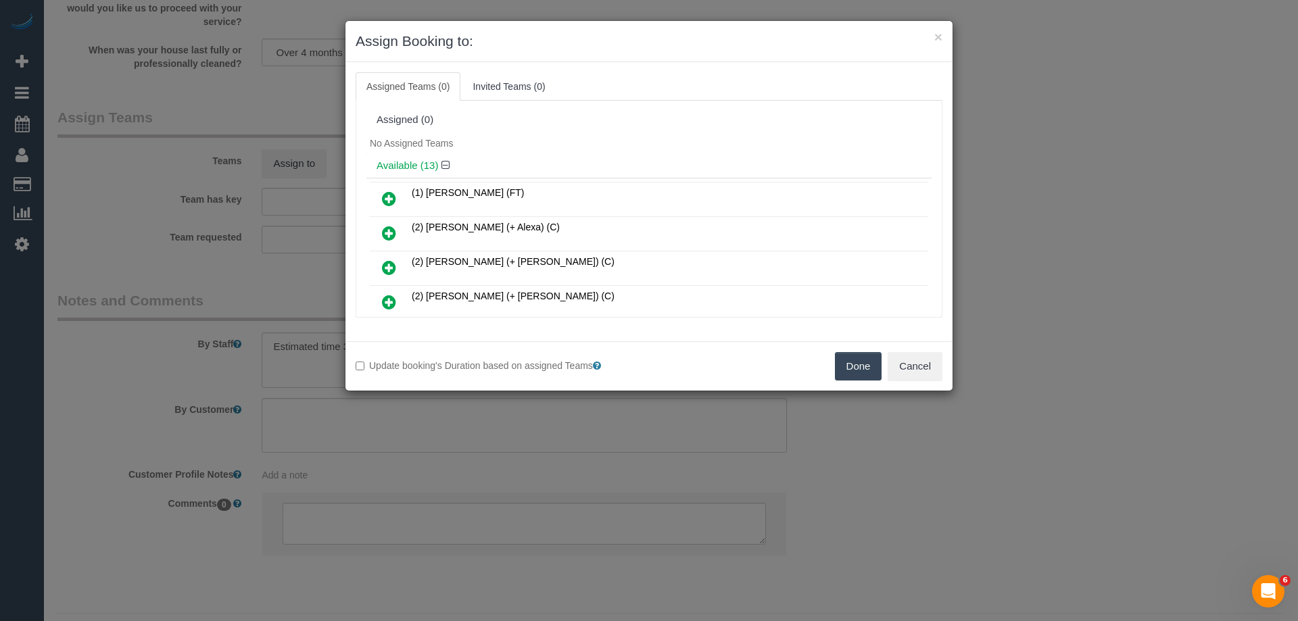
click at [555, 154] on div "Available (13)" at bounding box center [649, 166] width 565 height 25
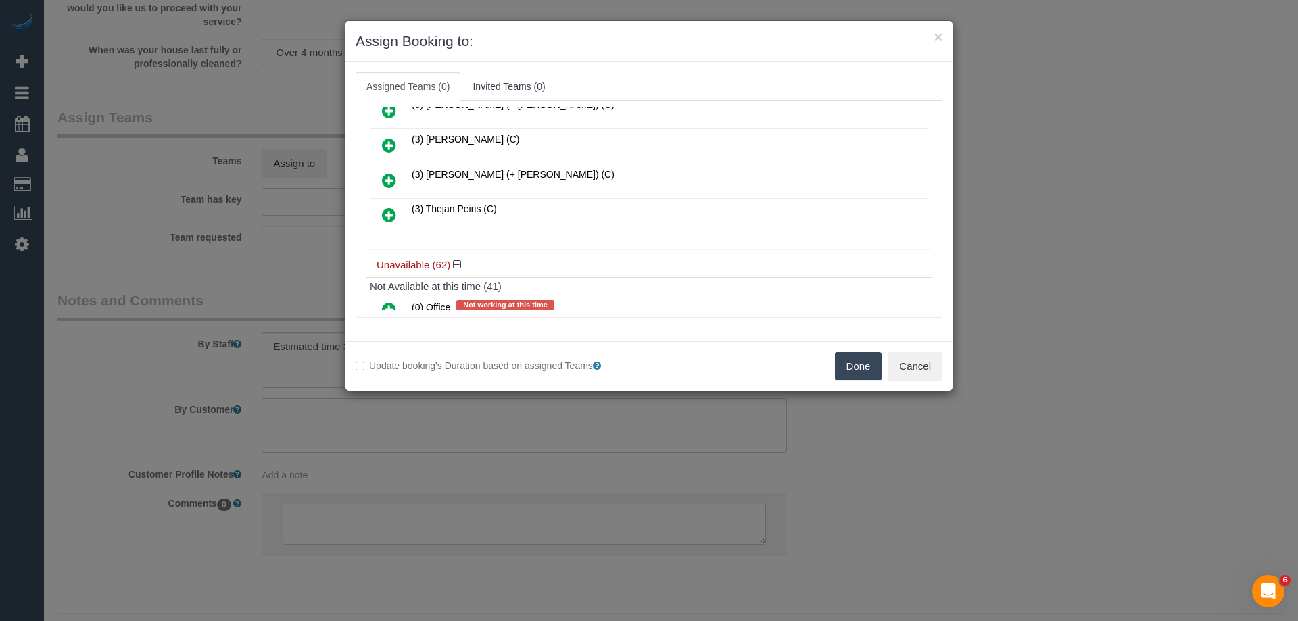
click at [388, 212] on icon at bounding box center [389, 215] width 14 height 16
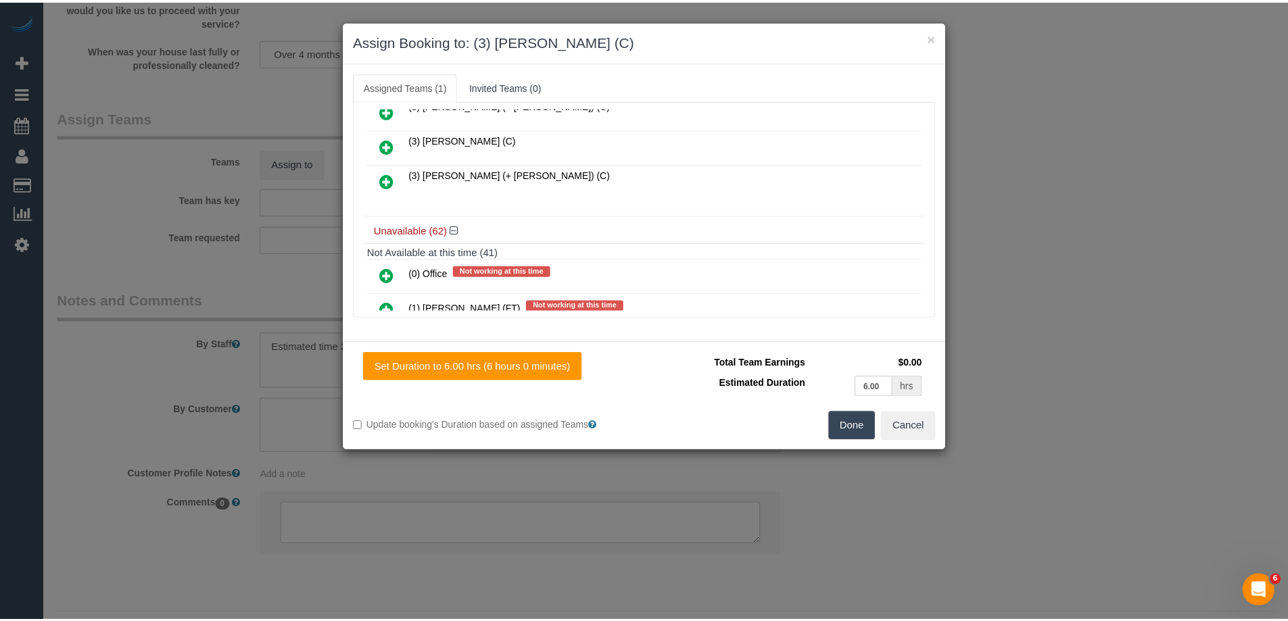
scroll to position [0, 0]
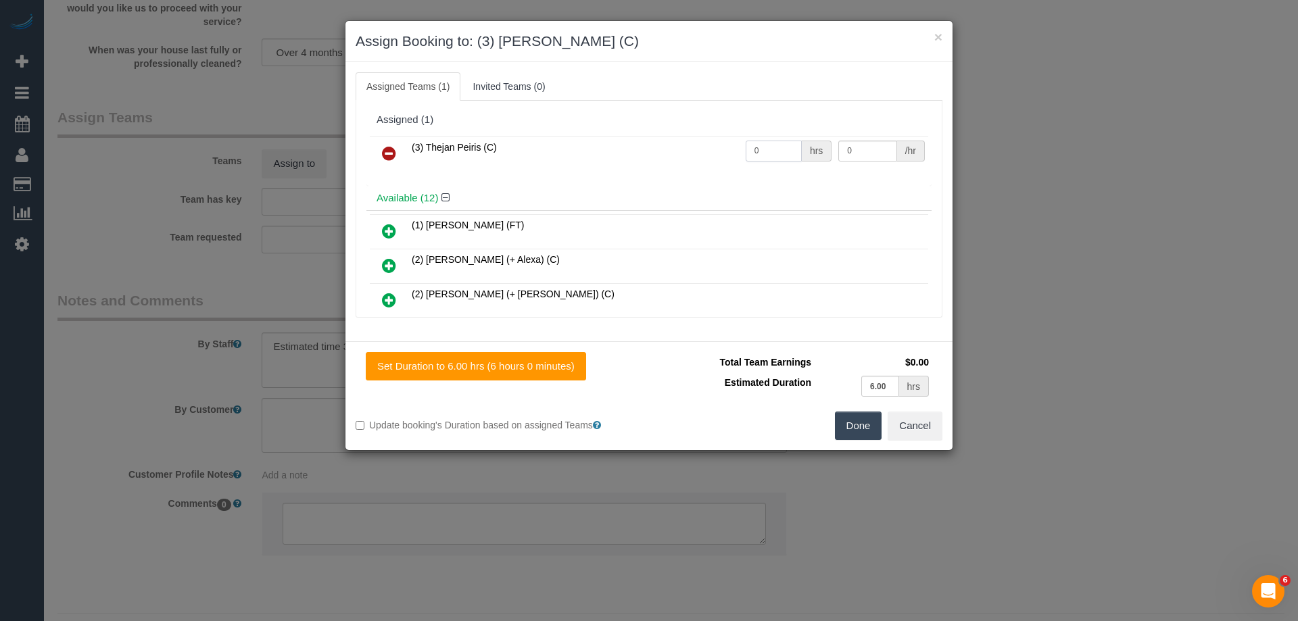
click at [779, 143] on input "0" at bounding box center [774, 151] width 56 height 21
type input "1"
click at [860, 145] on input "0" at bounding box center [868, 151] width 58 height 21
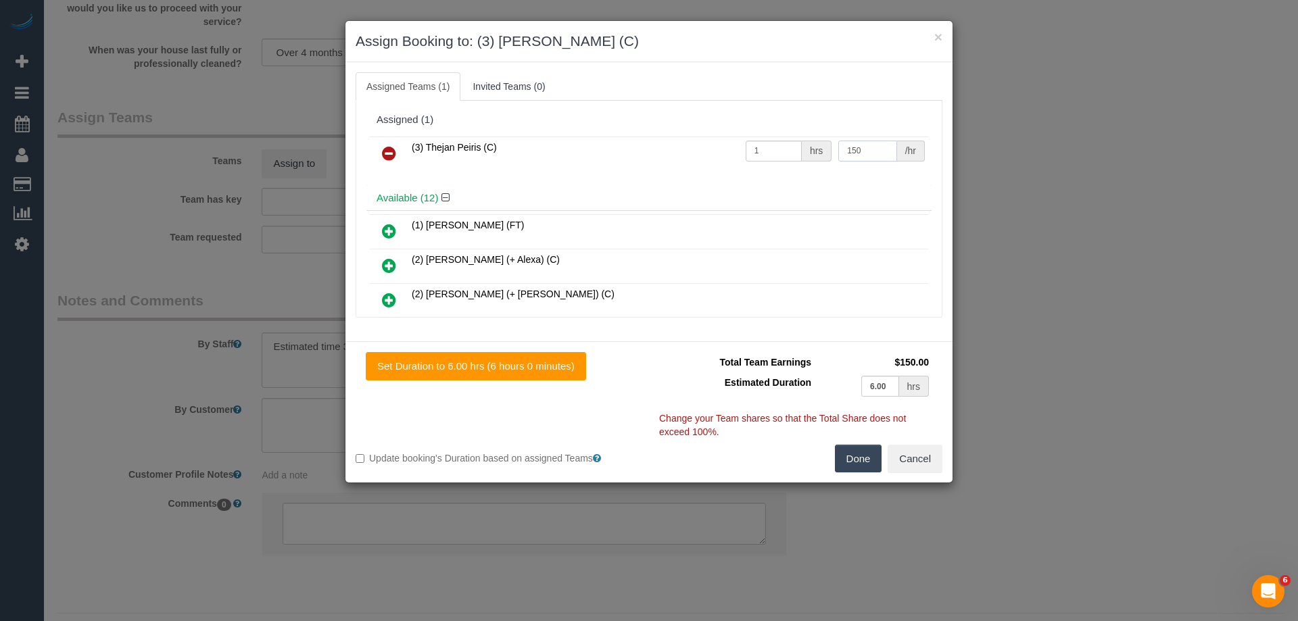
type input "150"
click at [860, 455] on button "Done" at bounding box center [858, 459] width 47 height 28
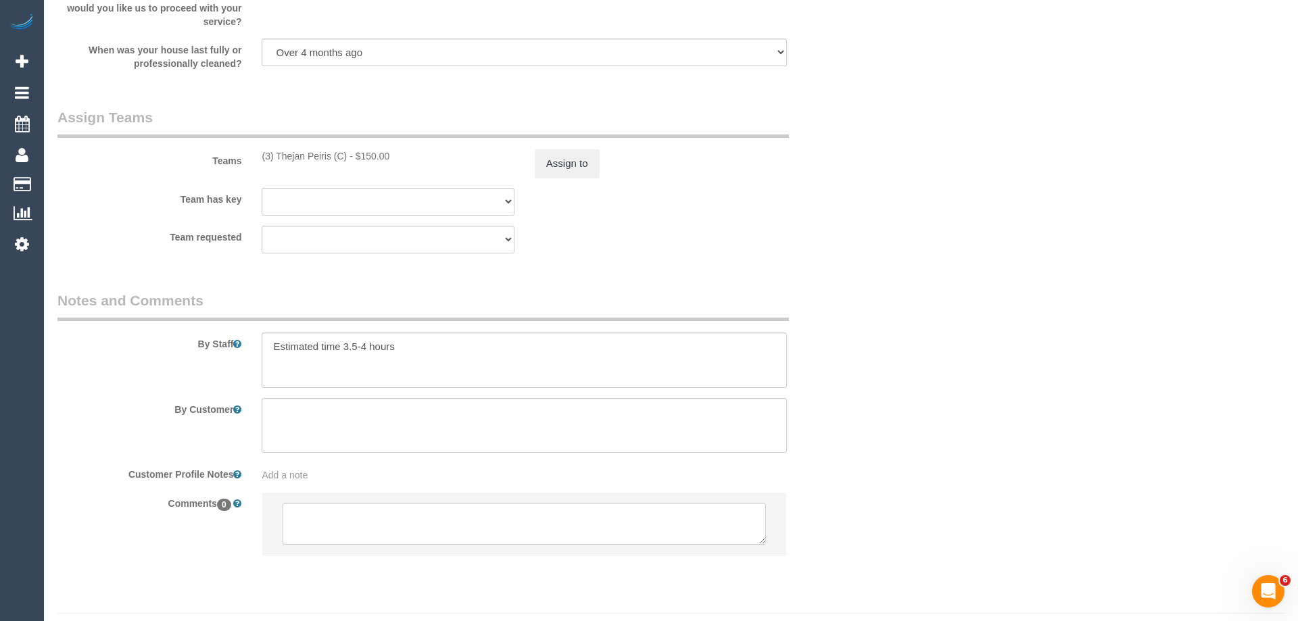
click at [860, 455] on div "× Assign Booking to: (3) [PERSON_NAME] (C) Assigned Teams (1) Invited Teams (0)…" at bounding box center [649, 310] width 1298 height 621
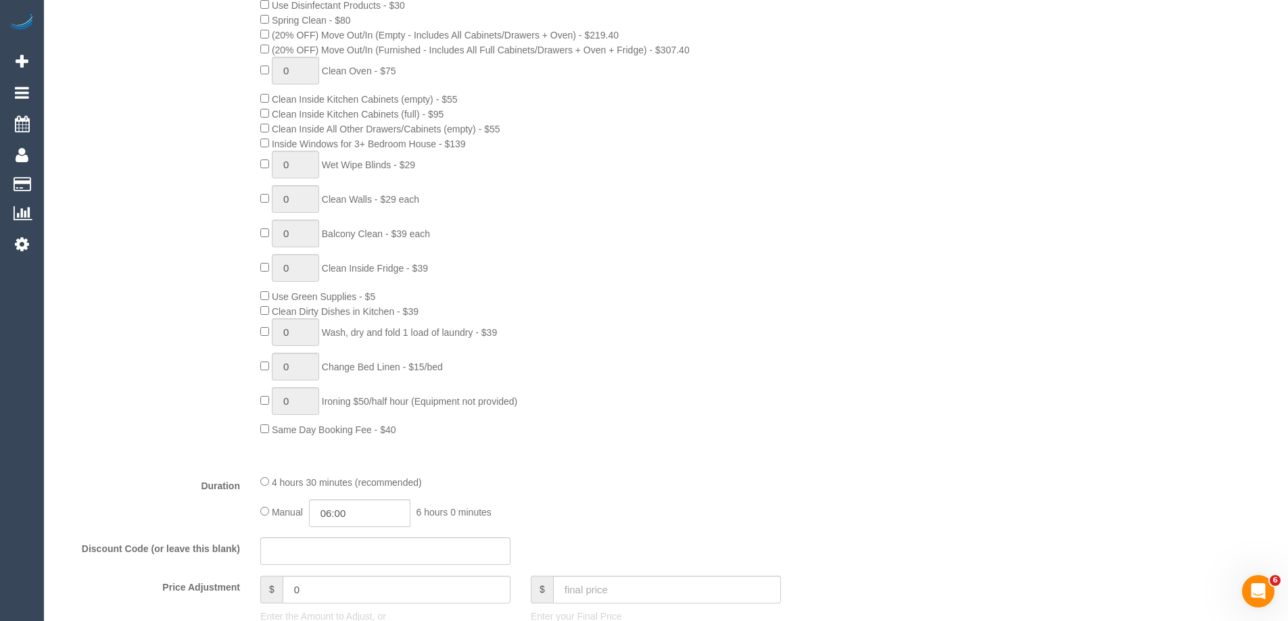
scroll to position [641, 0]
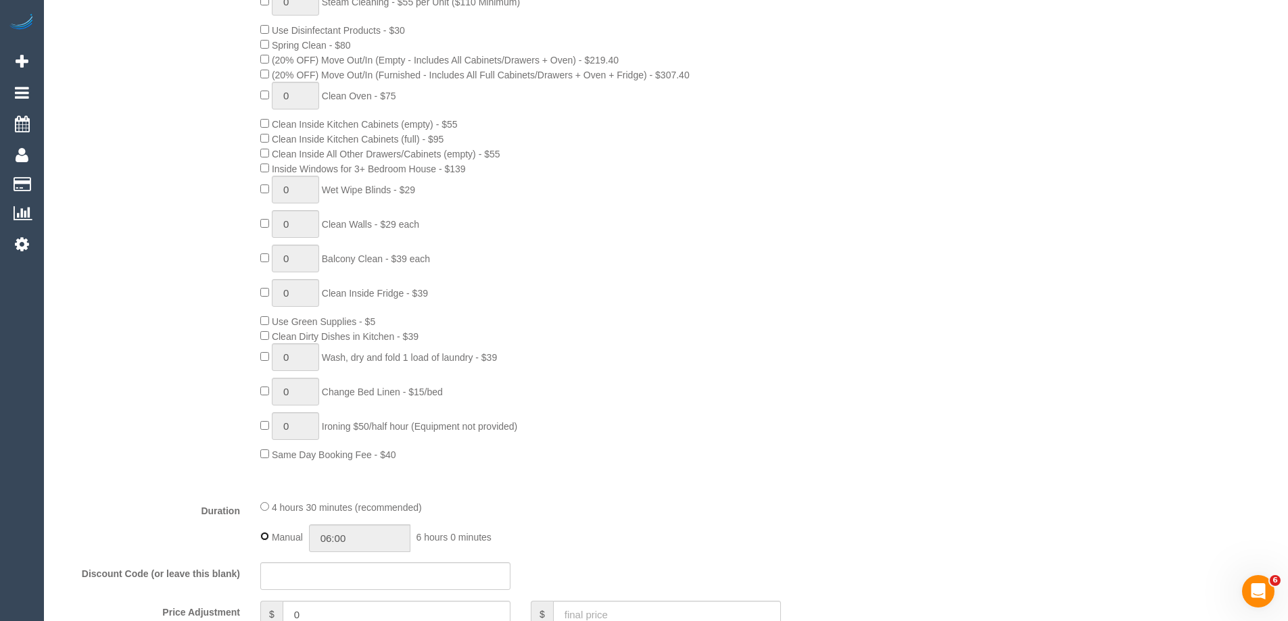
type input "04:30"
select select "spot24"
click at [592, 456] on div "0 Steam Cleaning - $55 per Unit ($110 Minimum) Use Disinfectant Products - $30 …" at bounding box center [554, 225] width 609 height 474
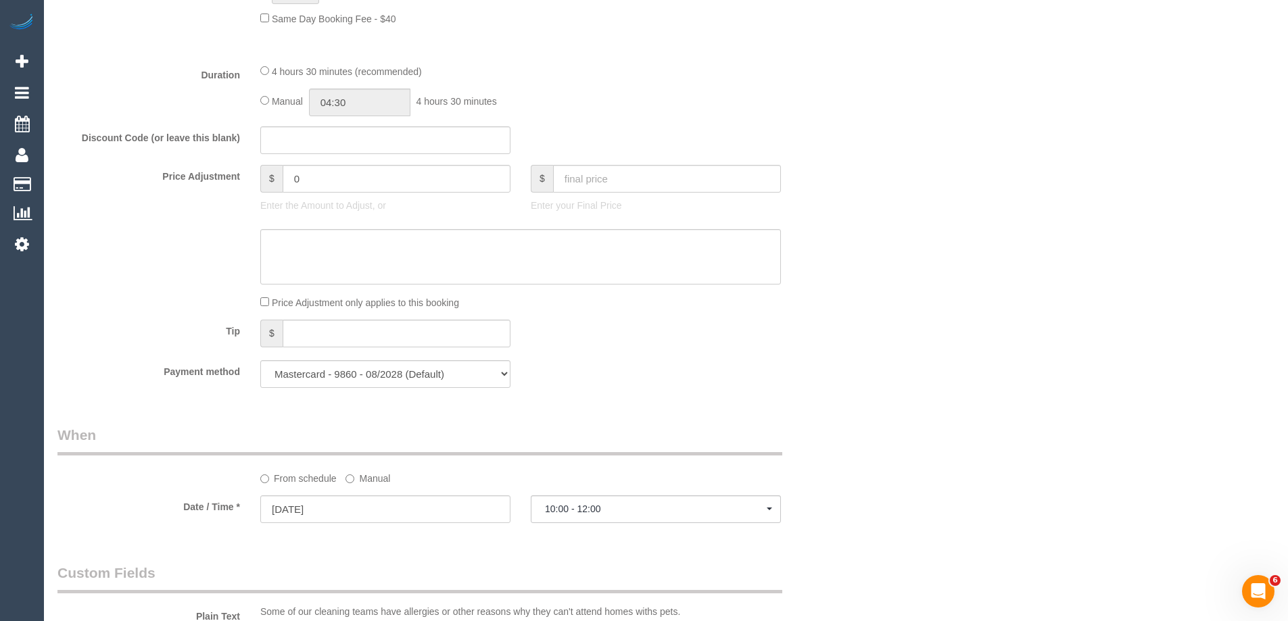
scroll to position [776, 0]
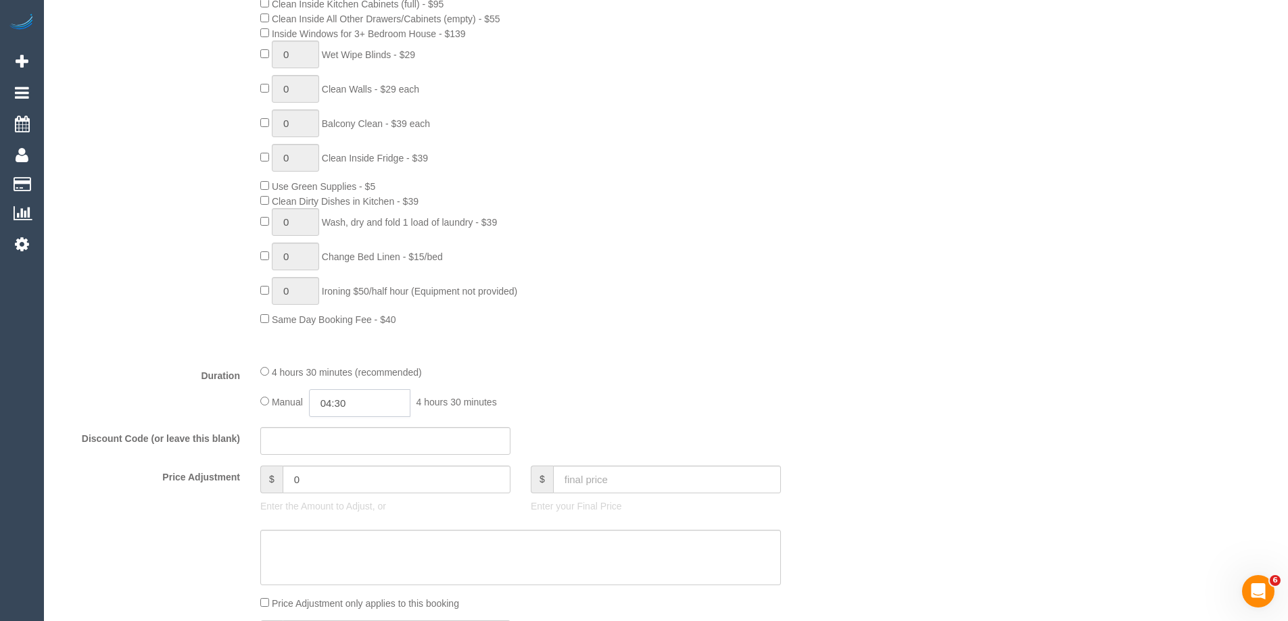
click at [370, 410] on input "04:30" at bounding box center [359, 404] width 101 height 28
type input "04:00"
click at [350, 425] on li "04:00" at bounding box center [344, 427] width 60 height 18
click at [581, 378] on div "4 hours 30 minutes (recommended)" at bounding box center [520, 372] width 521 height 15
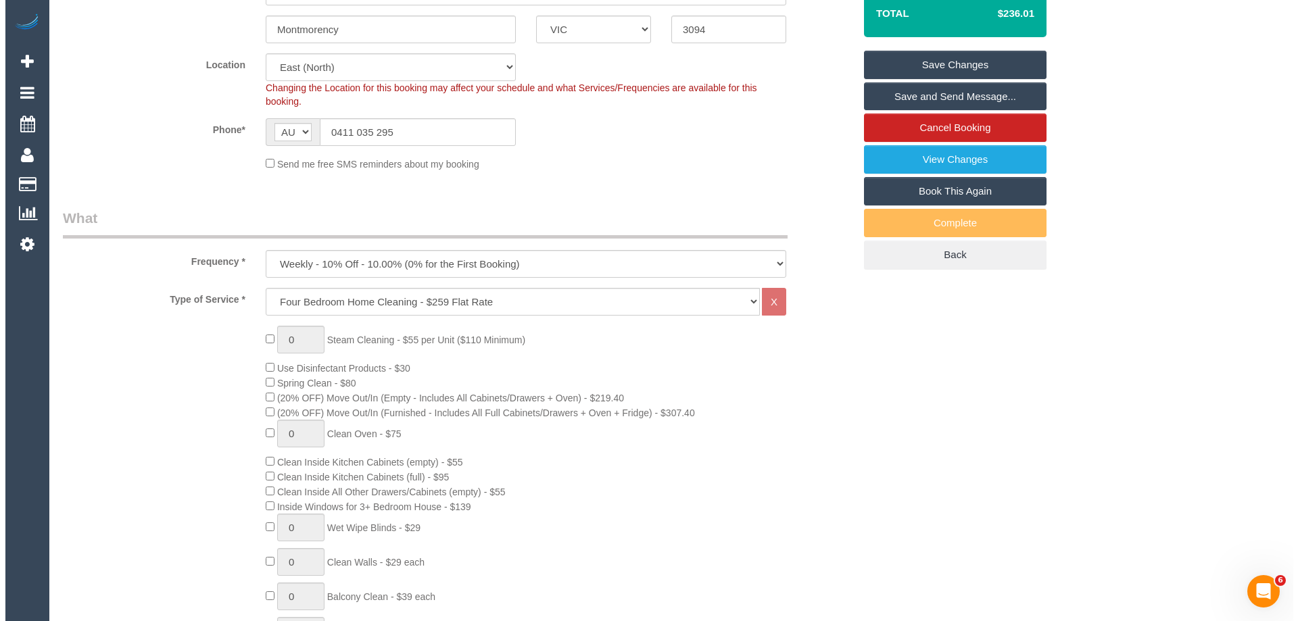
scroll to position [0, 0]
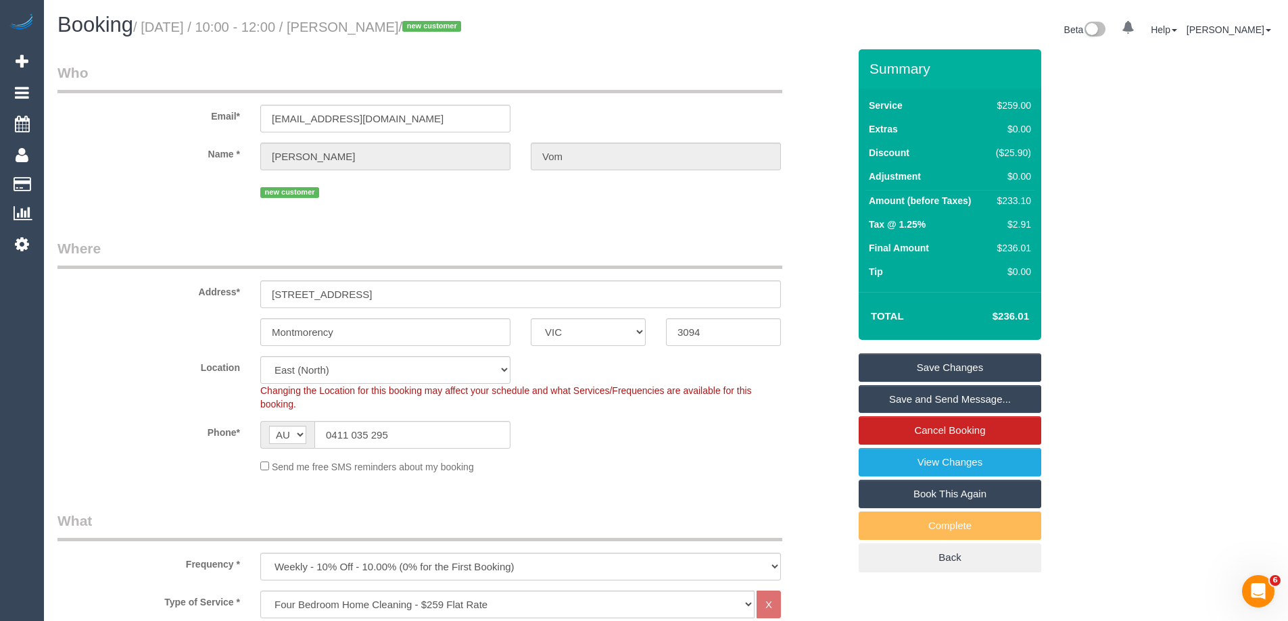
click at [980, 365] on link "Save Changes" at bounding box center [950, 368] width 183 height 28
select select "spot45"
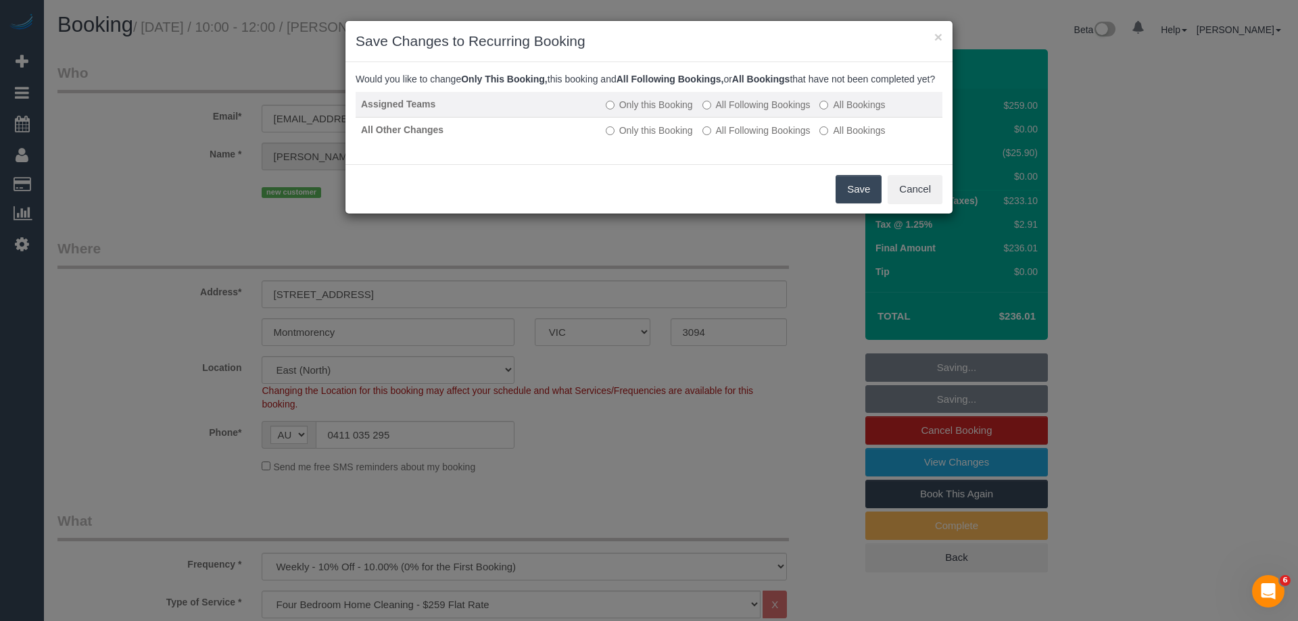
click at [778, 112] on label "All Following Bookings" at bounding box center [757, 105] width 108 height 14
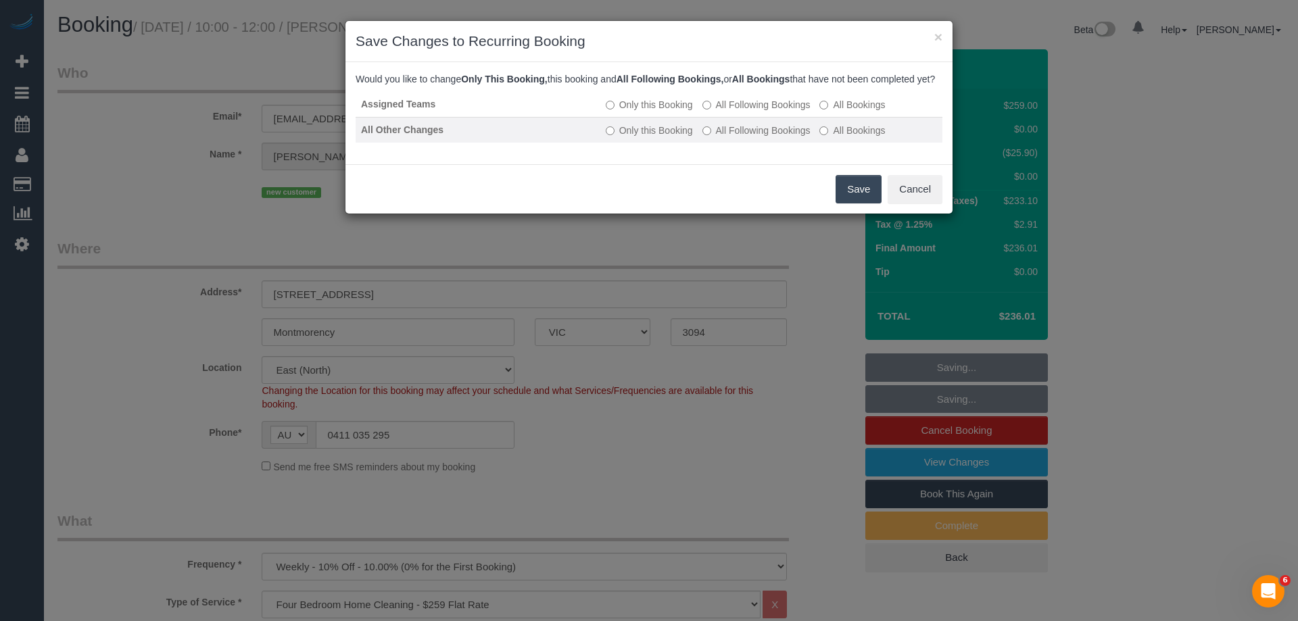
click at [774, 137] on label "All Following Bookings" at bounding box center [757, 131] width 108 height 14
click at [859, 204] on button "Save" at bounding box center [859, 189] width 46 height 28
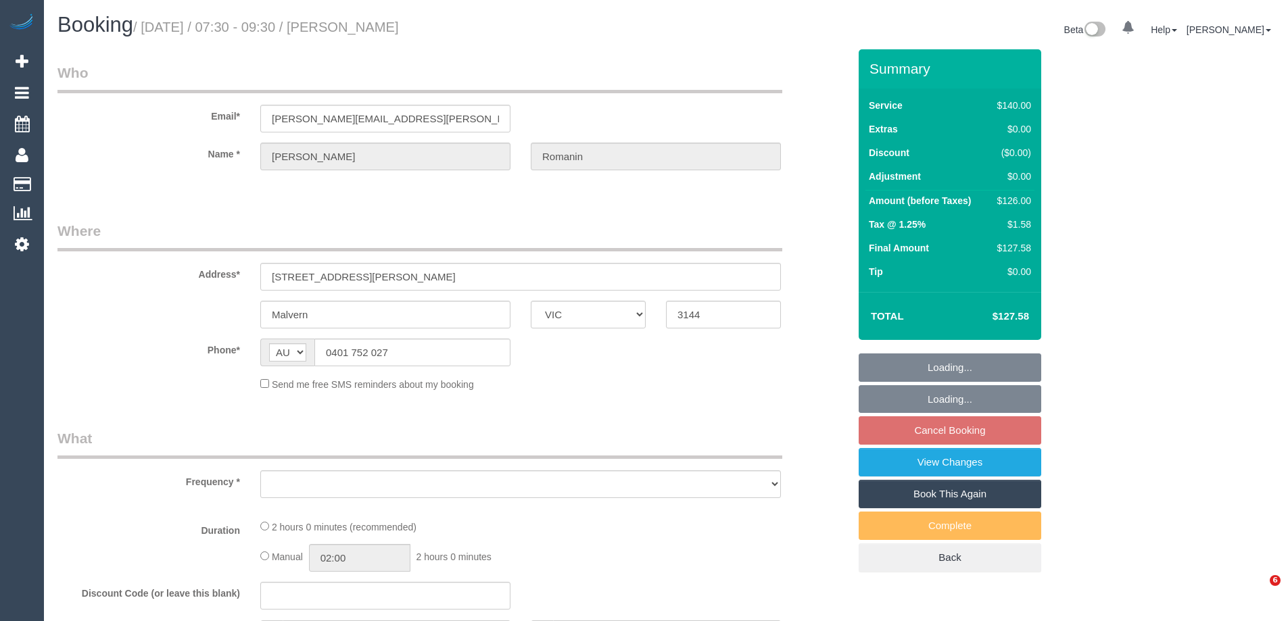
select select "VIC"
select select "object:567"
select select "string:stripe-pm_1QN22Z2GScqysDRVMs4e2WJU"
select select "number:28"
select select "number:14"
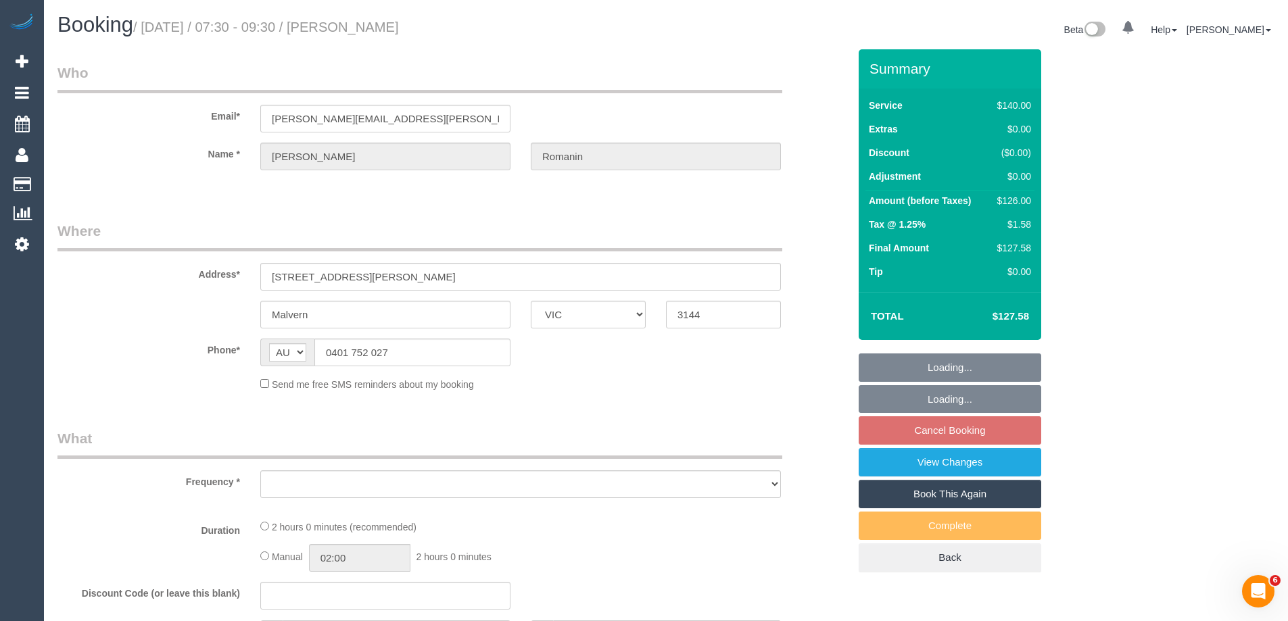
select select "number:19"
select select "number:22"
select select "number:34"
select select "number:12"
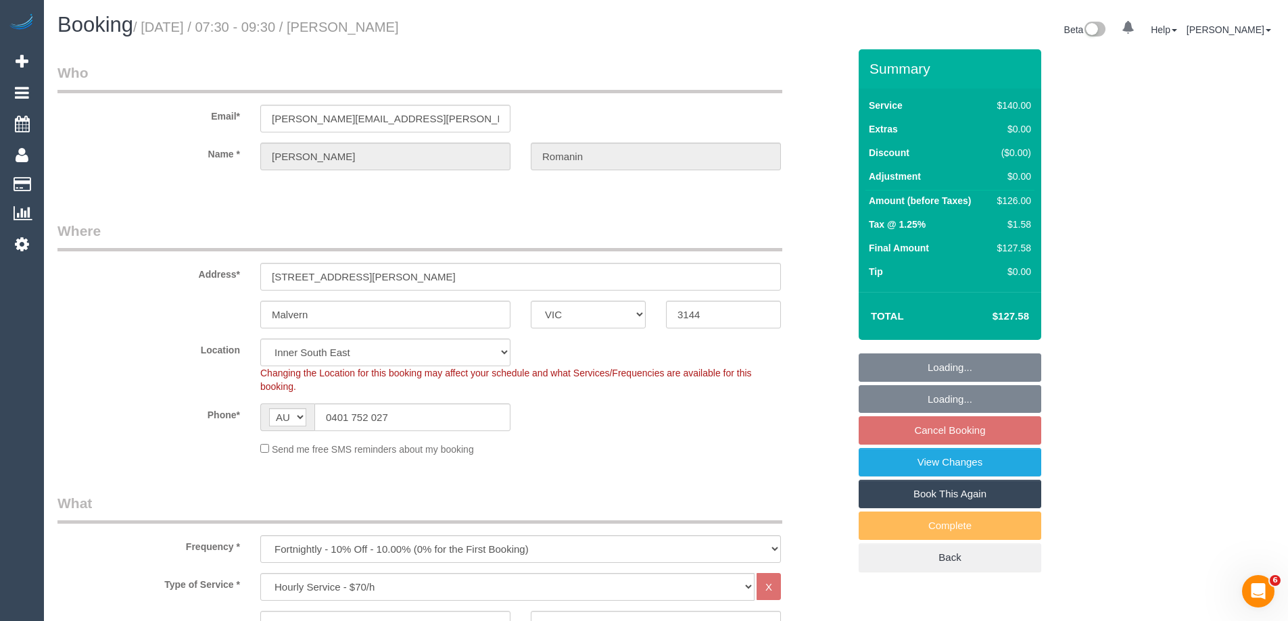
select select "object:884"
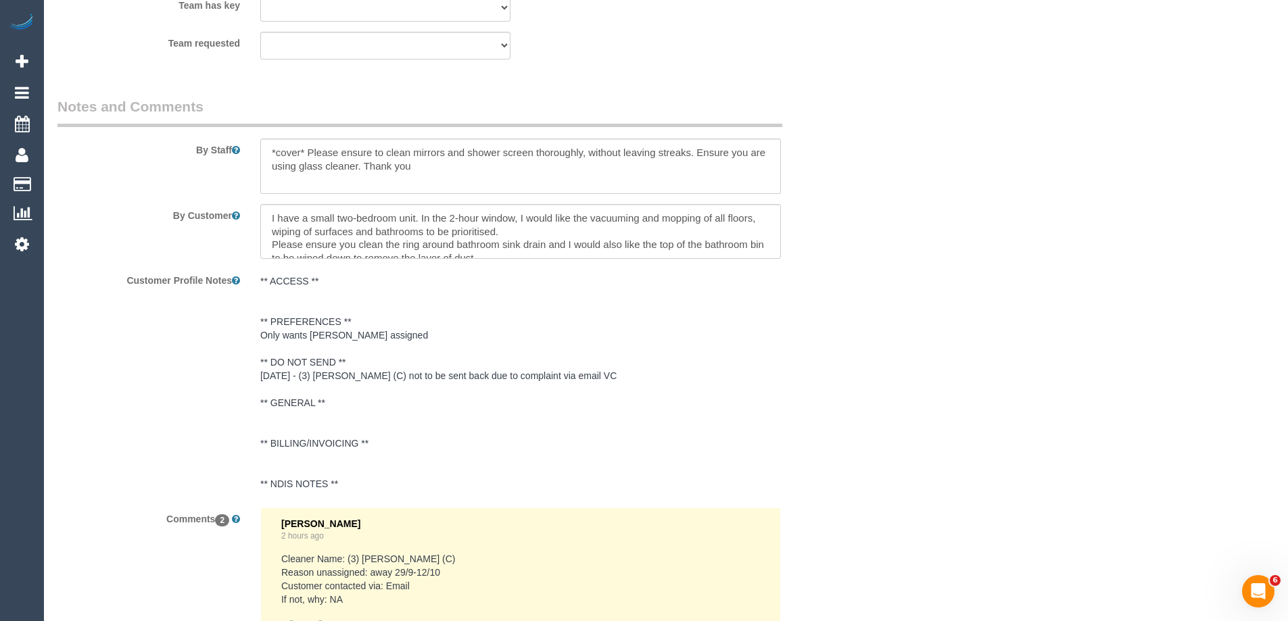
scroll to position [2491, 0]
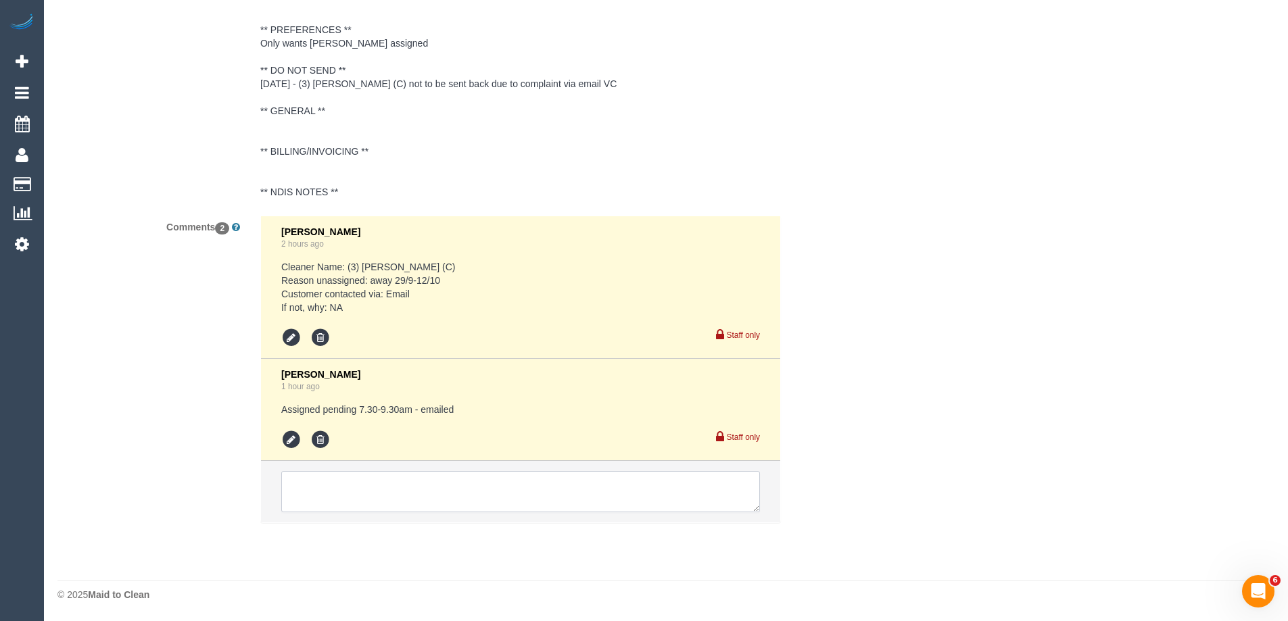
click at [390, 477] on textarea at bounding box center [520, 492] width 479 height 42
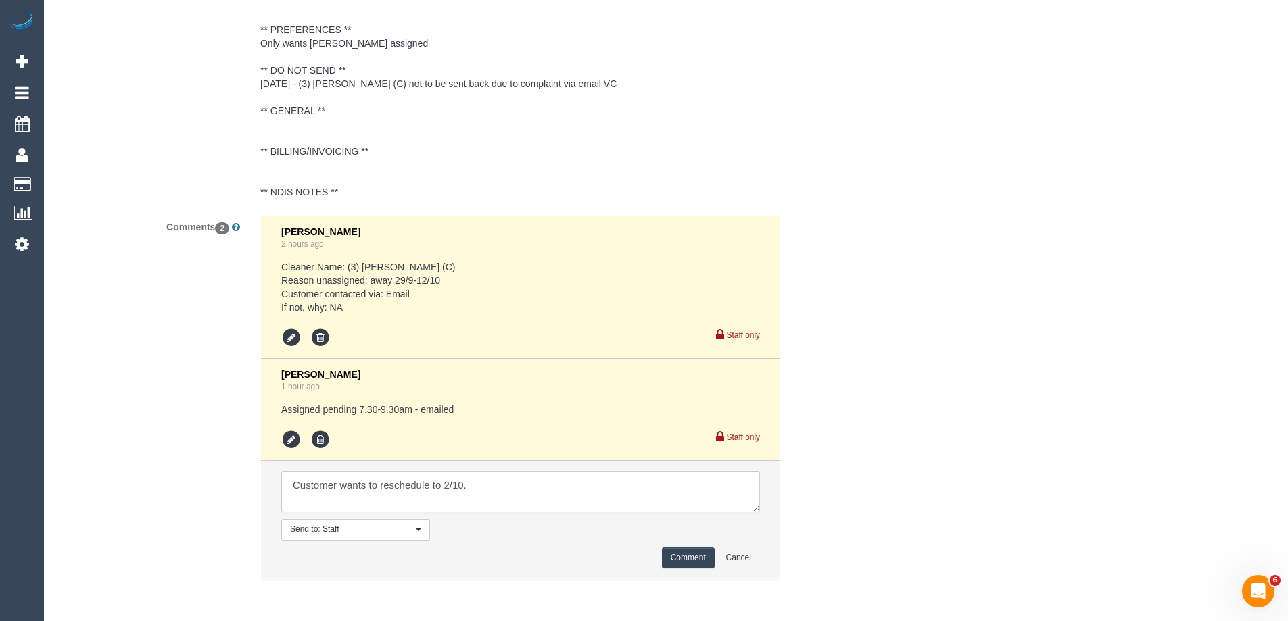
click at [532, 473] on textarea at bounding box center [520, 492] width 479 height 42
click at [592, 486] on textarea at bounding box center [520, 492] width 479 height 42
click at [692, 502] on textarea at bounding box center [520, 492] width 479 height 42
type textarea "Customer wants to reschedule to 2/10. Assigned pending 2-3pm AW - emailed ([PER…"
click at [689, 553] on button "Comment" at bounding box center [688, 558] width 53 height 21
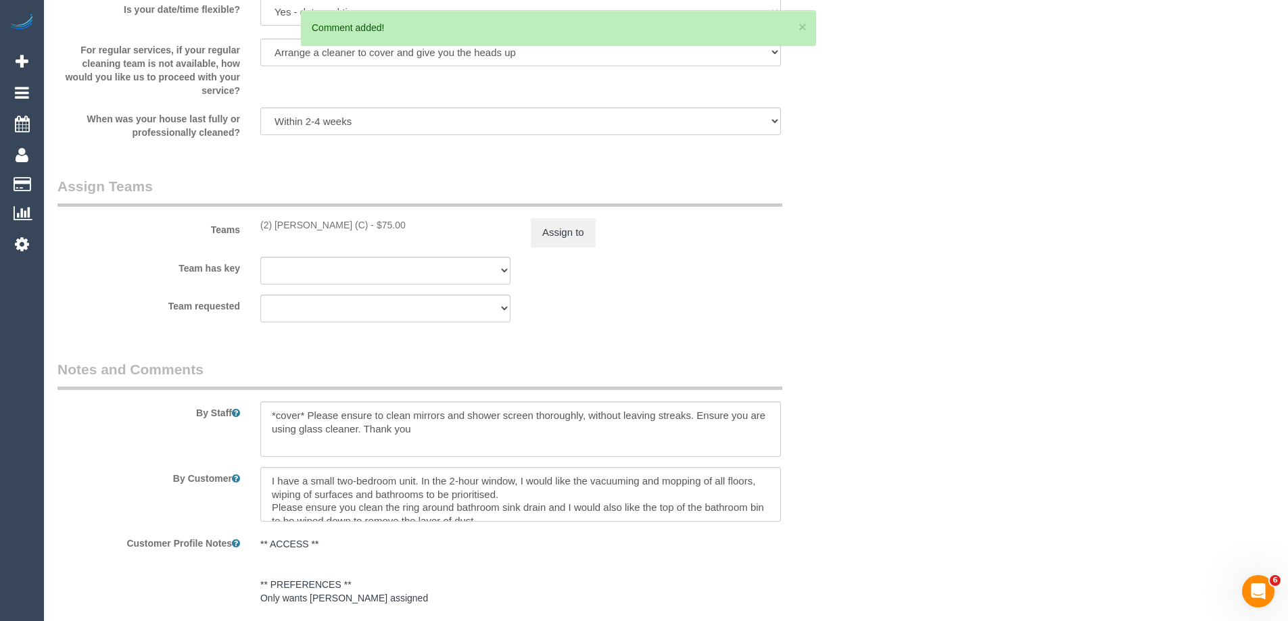
scroll to position [1747, 0]
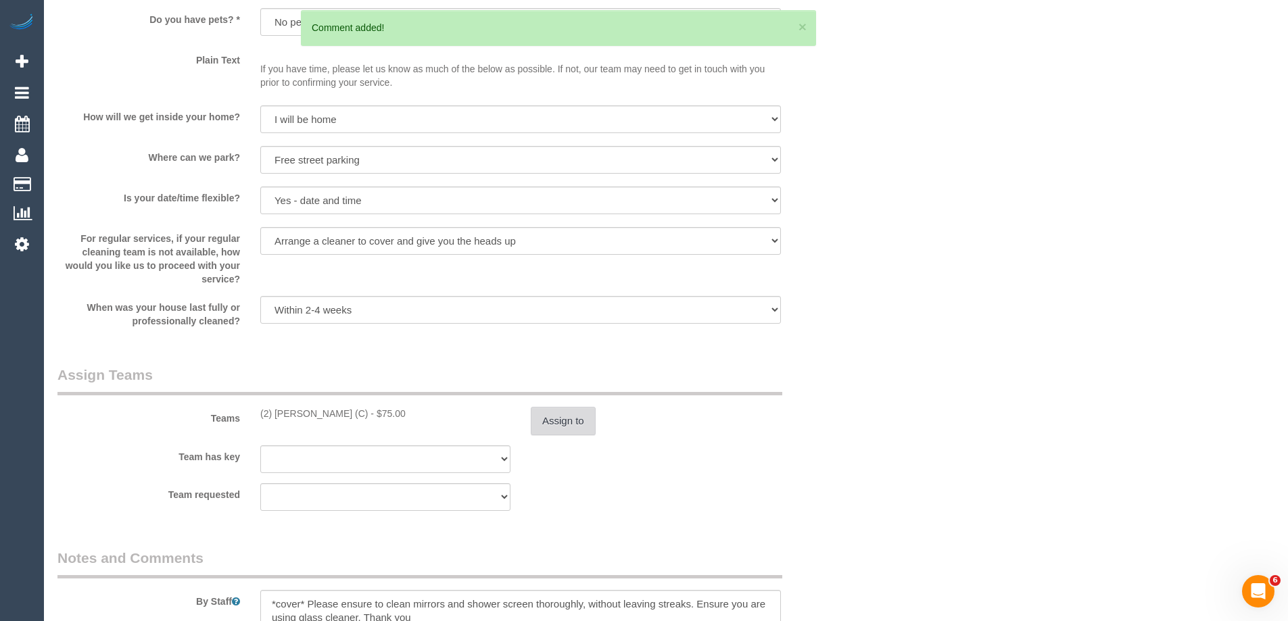
click at [564, 427] on button "Assign to" at bounding box center [563, 421] width 65 height 28
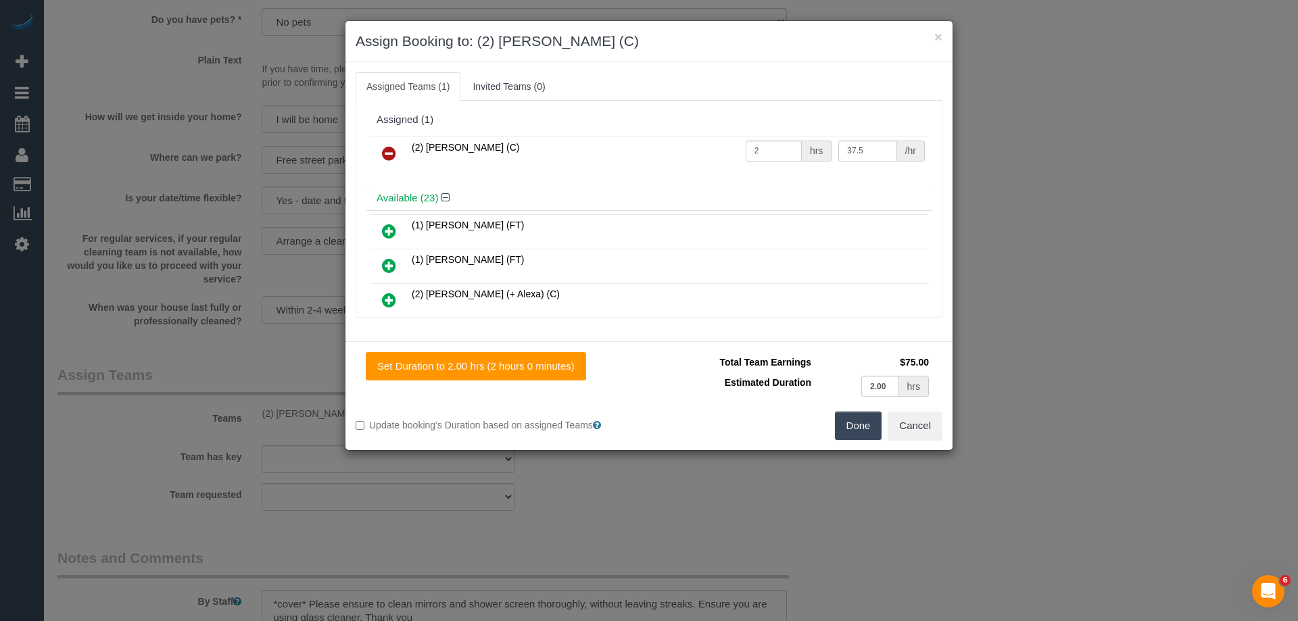
click at [390, 151] on icon at bounding box center [389, 153] width 14 height 16
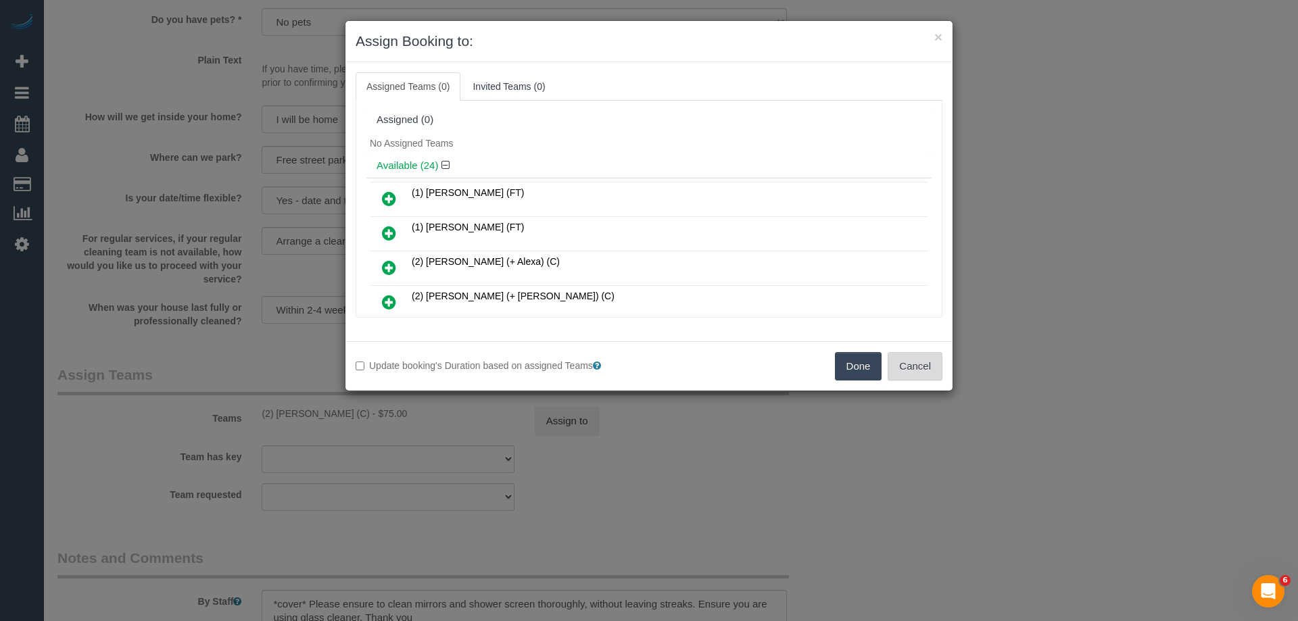
drag, startPoint x: 594, startPoint y: 150, endPoint x: 923, endPoint y: 372, distance: 396.5
click at [594, 150] on div "No Assigned Teams" at bounding box center [649, 143] width 565 height 20
click at [853, 367] on button "Done" at bounding box center [858, 366] width 47 height 28
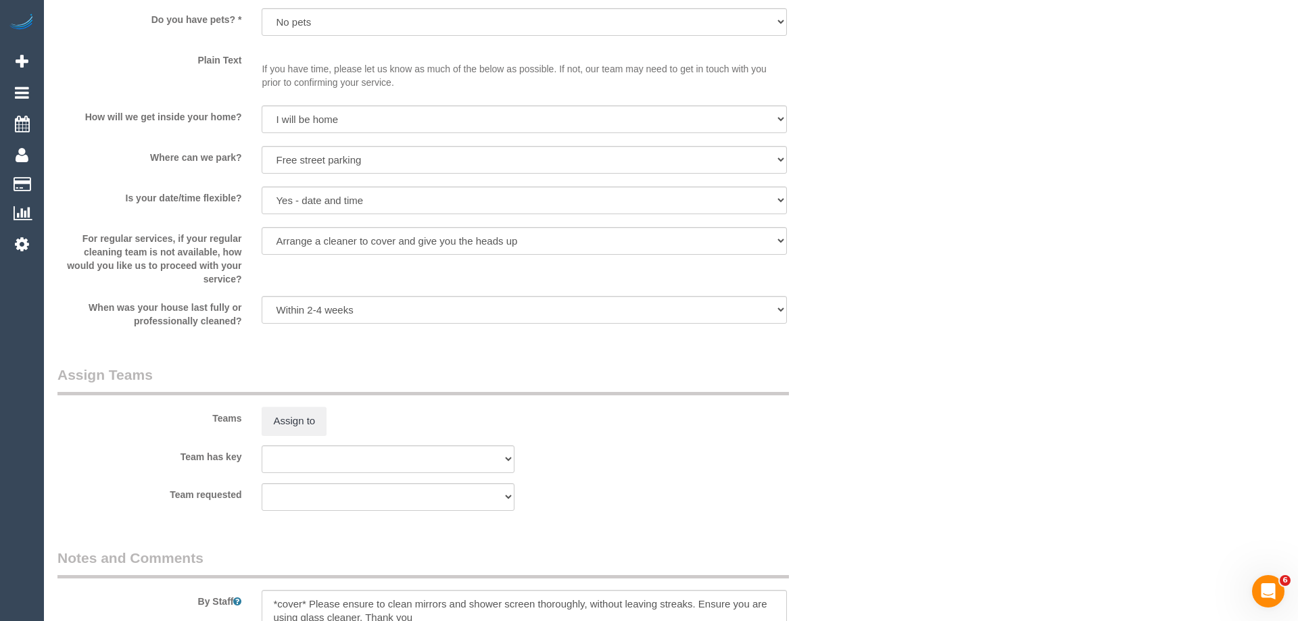
click at [855, 372] on div "× Assign Booking to: Assigned Teams (0) Invited Teams (0) Assigned (0) No Assig…" at bounding box center [649, 310] width 1298 height 621
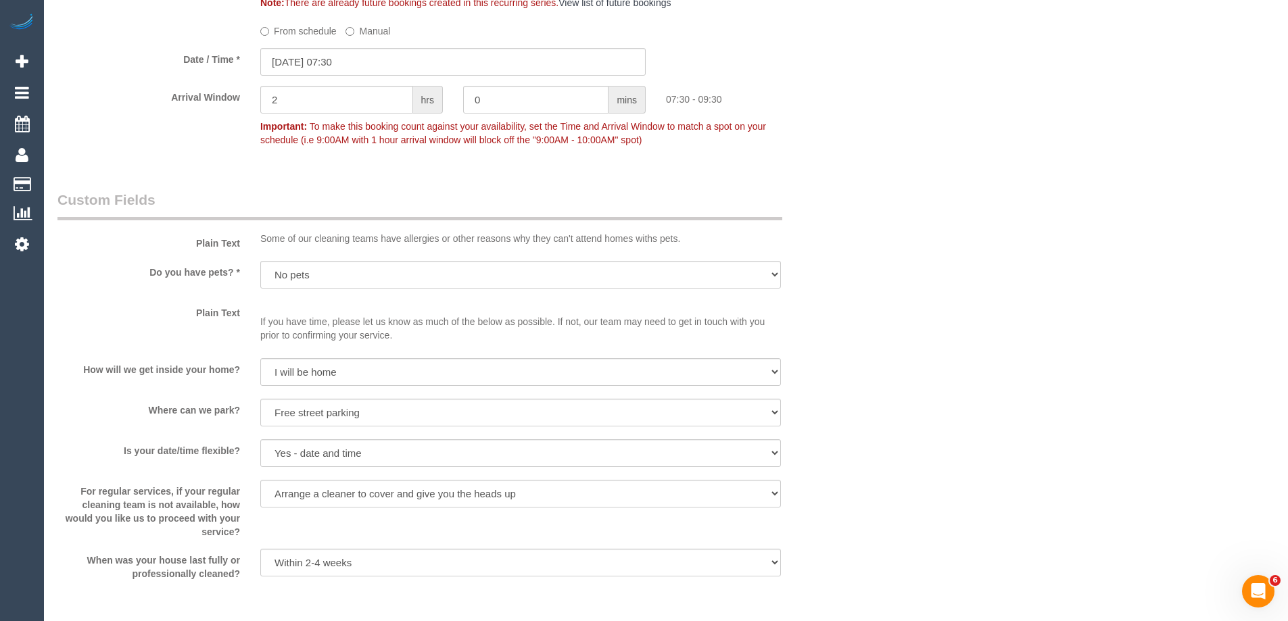
scroll to position [1476, 0]
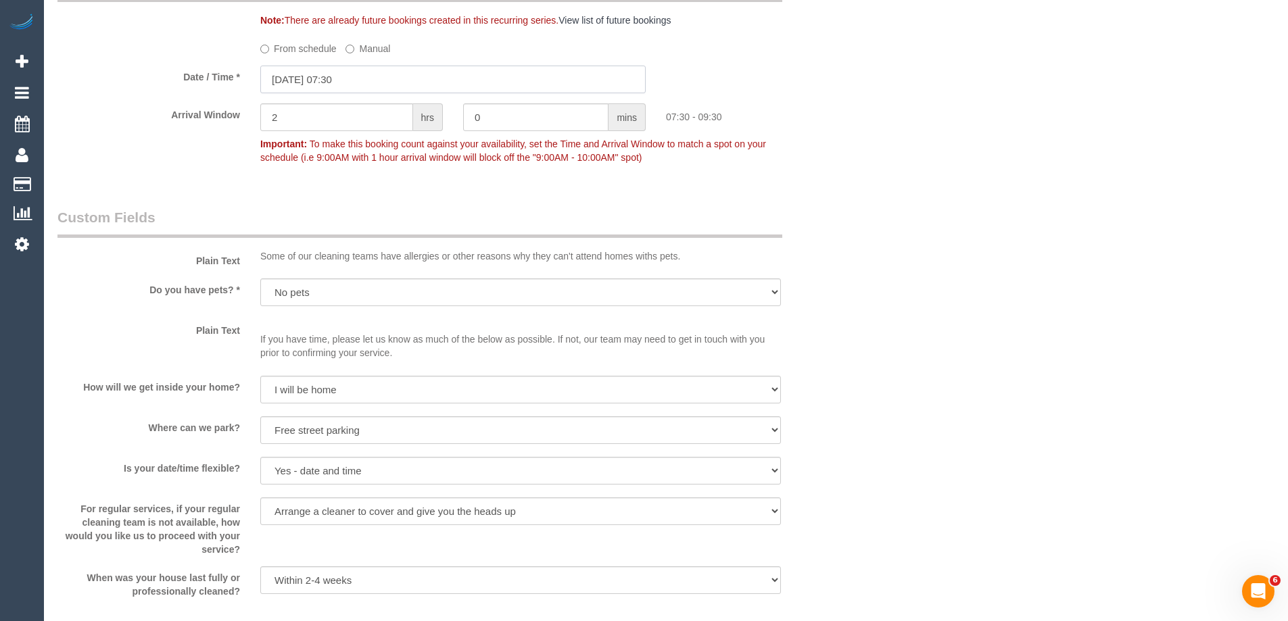
click at [358, 81] on input "[DATE] 07:30" at bounding box center [452, 80] width 385 height 28
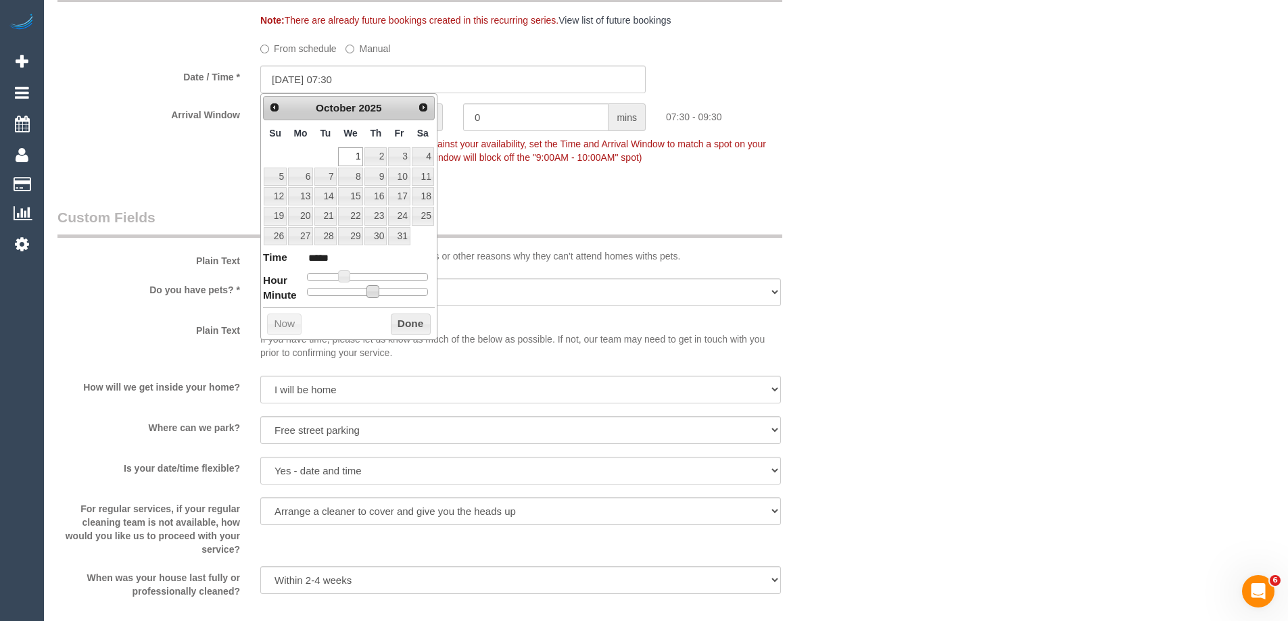
type input "[DATE] 07:25"
type input "*****"
type input "[DATE] 07:00"
type input "*****"
drag, startPoint x: 373, startPoint y: 294, endPoint x: 338, endPoint y: 278, distance: 38.1
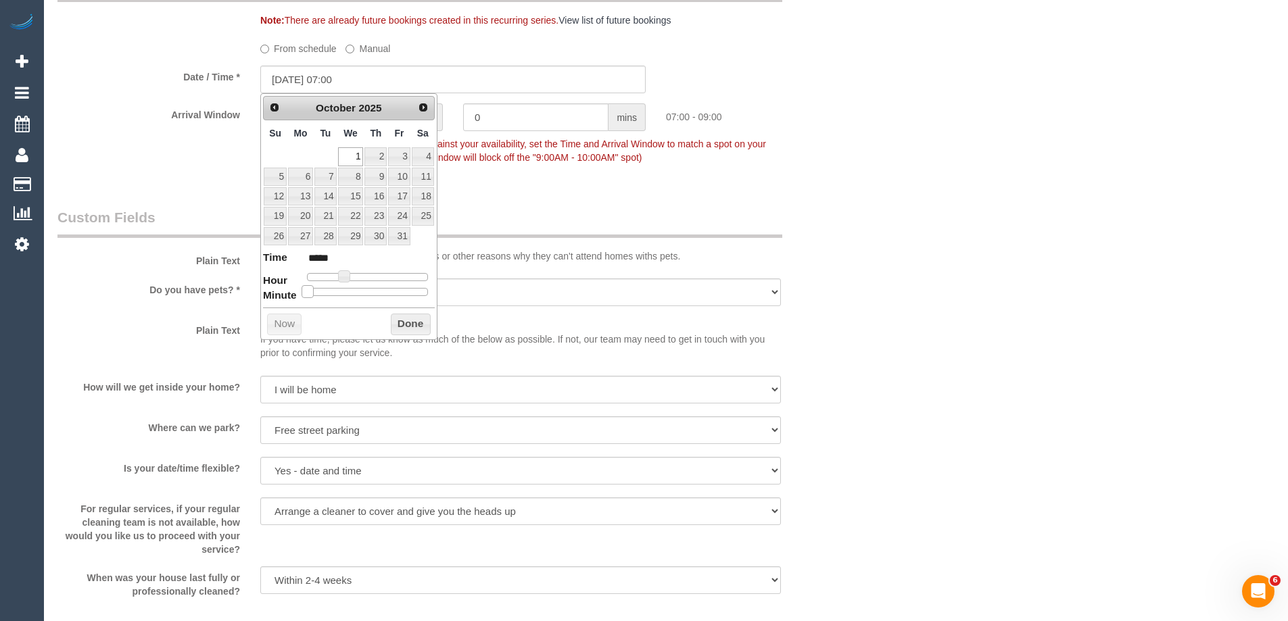
click at [268, 287] on dl "Time ***** Hour Minute Second Millisecond Microsecond Time Zone ***** ***** ***…" at bounding box center [349, 273] width 172 height 47
type input "[DATE] 08:00"
type input "*****"
type input "[DATE] 09:00"
type input "*****"
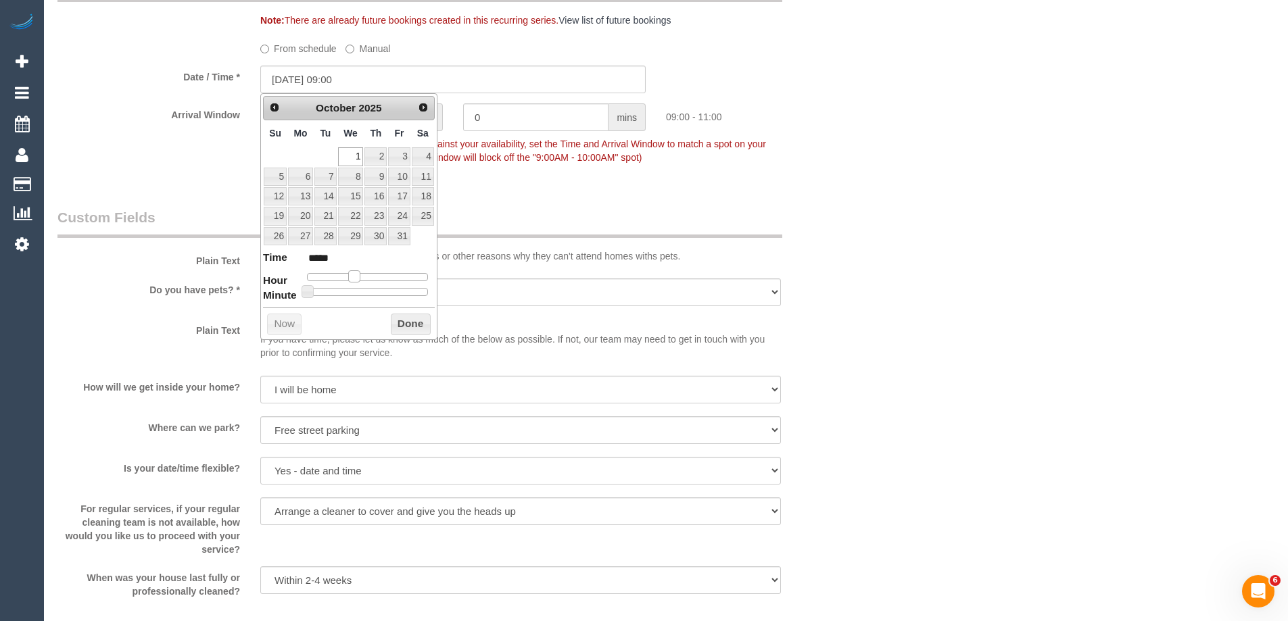
type input "[DATE] 10:00"
type input "*****"
type input "[DATE] 13:00"
type input "*****"
type input "[DATE] 14:00"
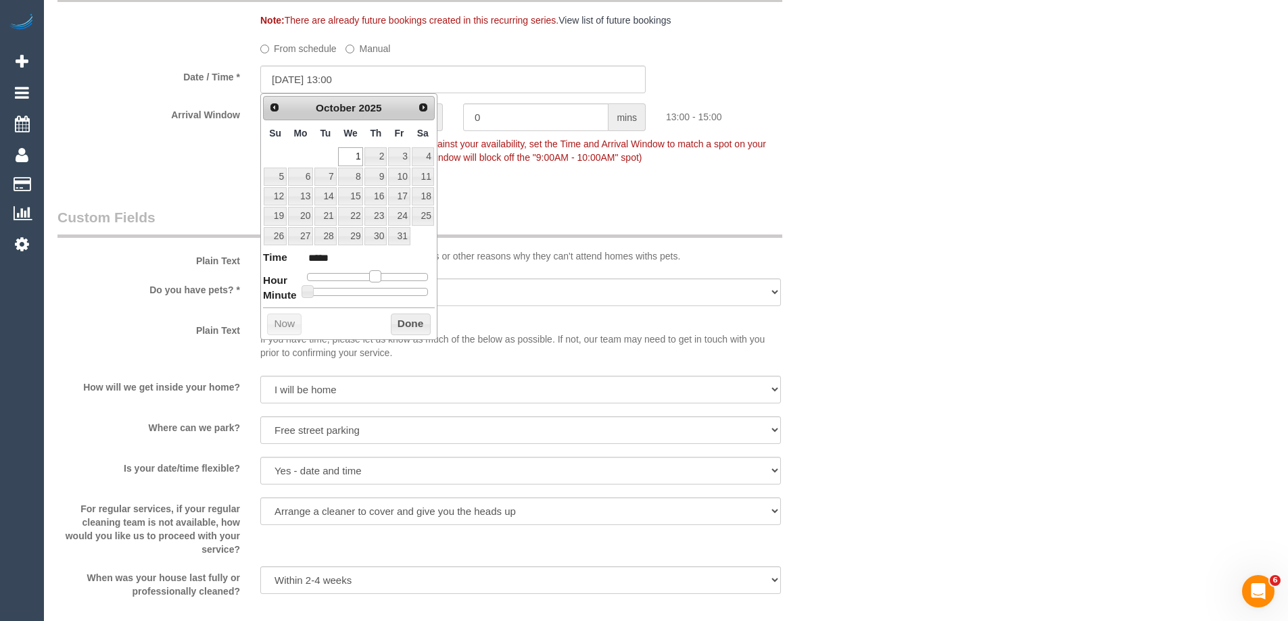
type input "*****"
type input "[DATE] 15:00"
type input "*****"
type input "[DATE] 14:00"
type input "*****"
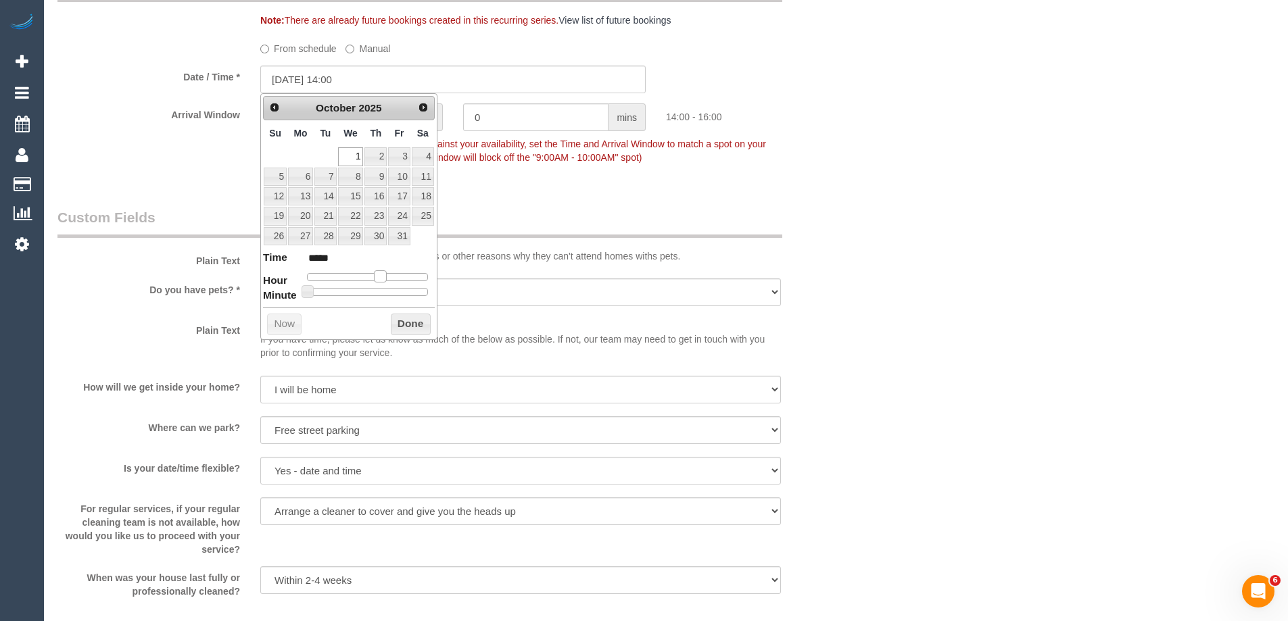
drag, startPoint x: 346, startPoint y: 278, endPoint x: 384, endPoint y: 278, distance: 37.9
click at [384, 278] on span at bounding box center [380, 277] width 12 height 12
click at [413, 327] on button "Done" at bounding box center [411, 325] width 40 height 22
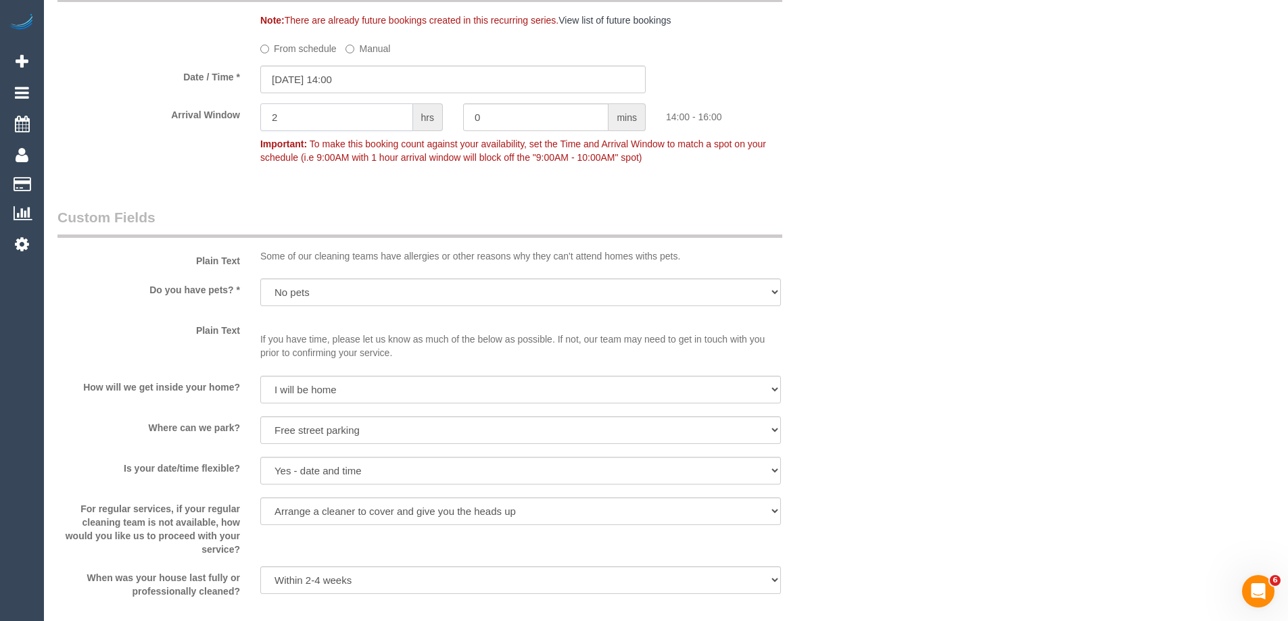
click at [350, 116] on input "2" at bounding box center [336, 117] width 153 height 28
type input "1"
click at [986, 231] on div "Who Email* [PERSON_NAME][EMAIL_ADDRESS][PERSON_NAME][DOMAIN_NAME] Name * [PERSO…" at bounding box center [665, 132] width 1217 height 3118
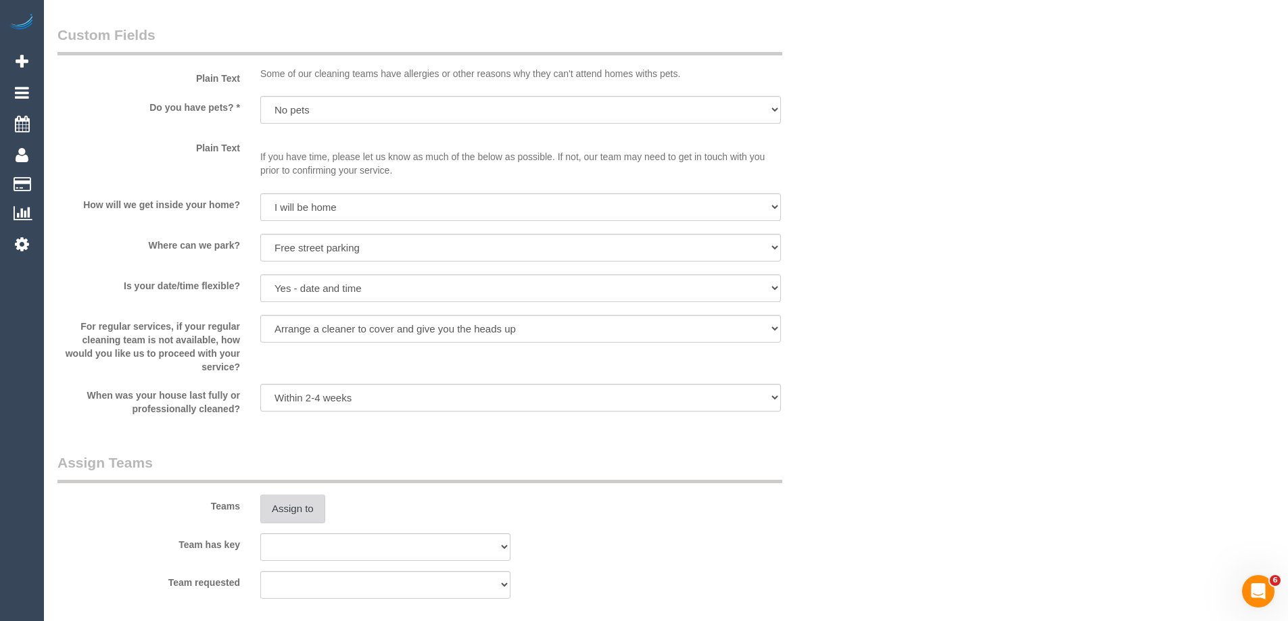
scroll to position [1679, 0]
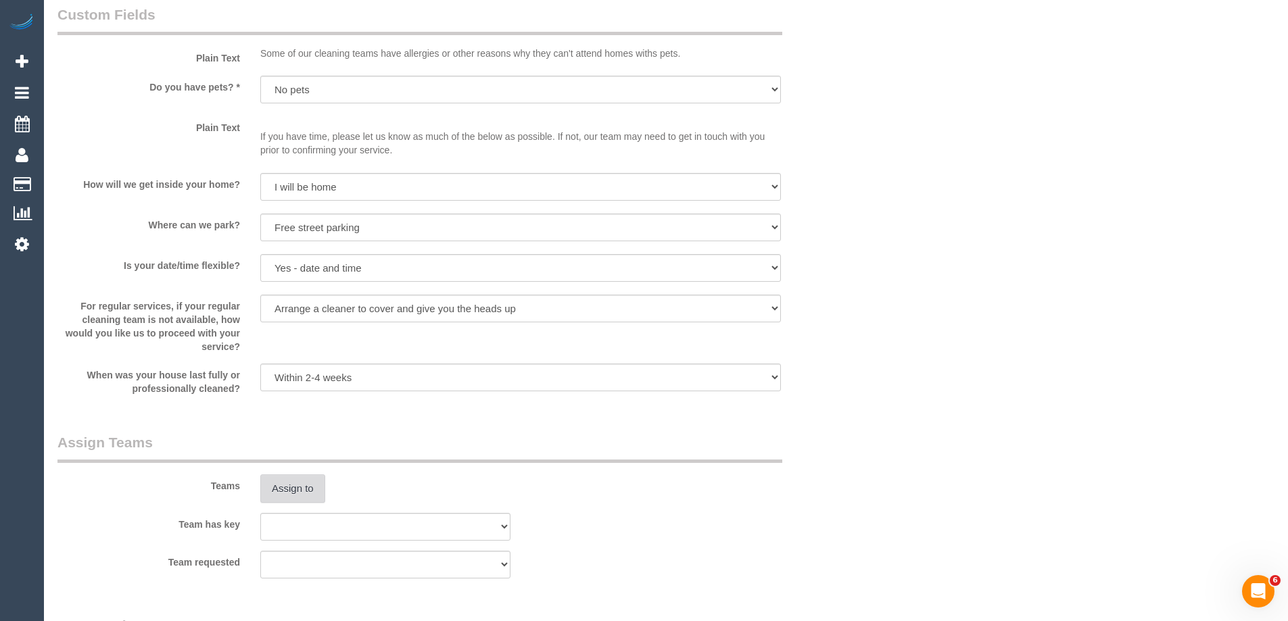
click at [287, 491] on button "Assign to" at bounding box center [292, 489] width 65 height 28
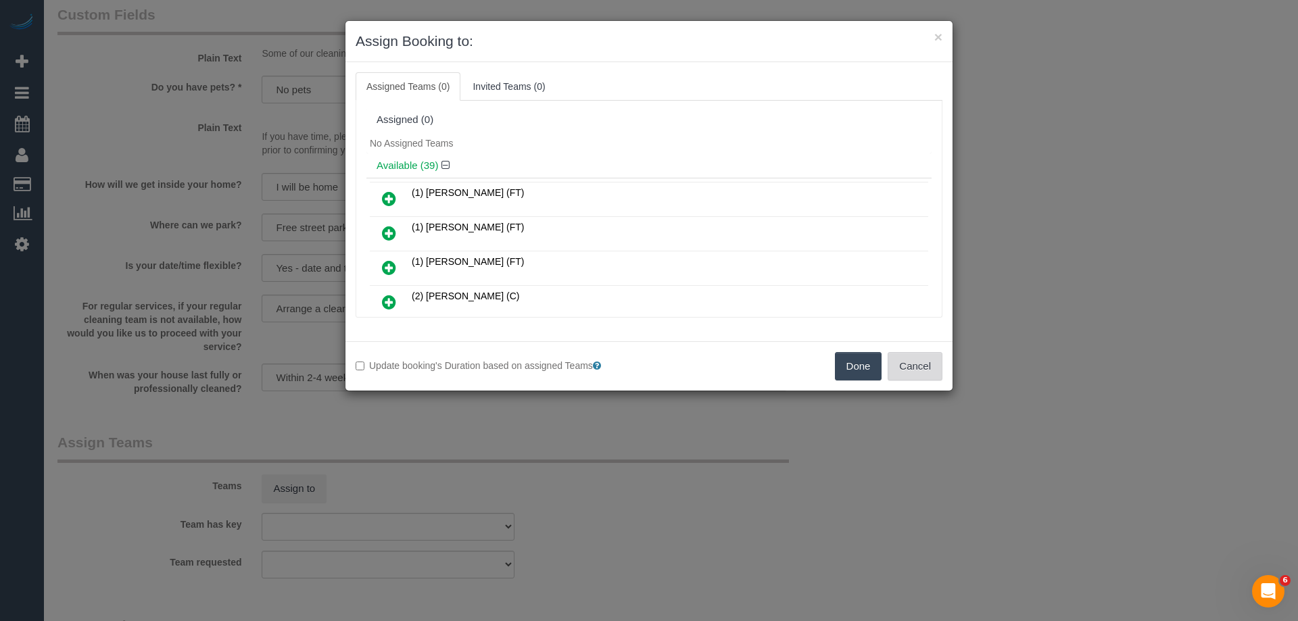
click at [917, 363] on button "Cancel" at bounding box center [915, 366] width 55 height 28
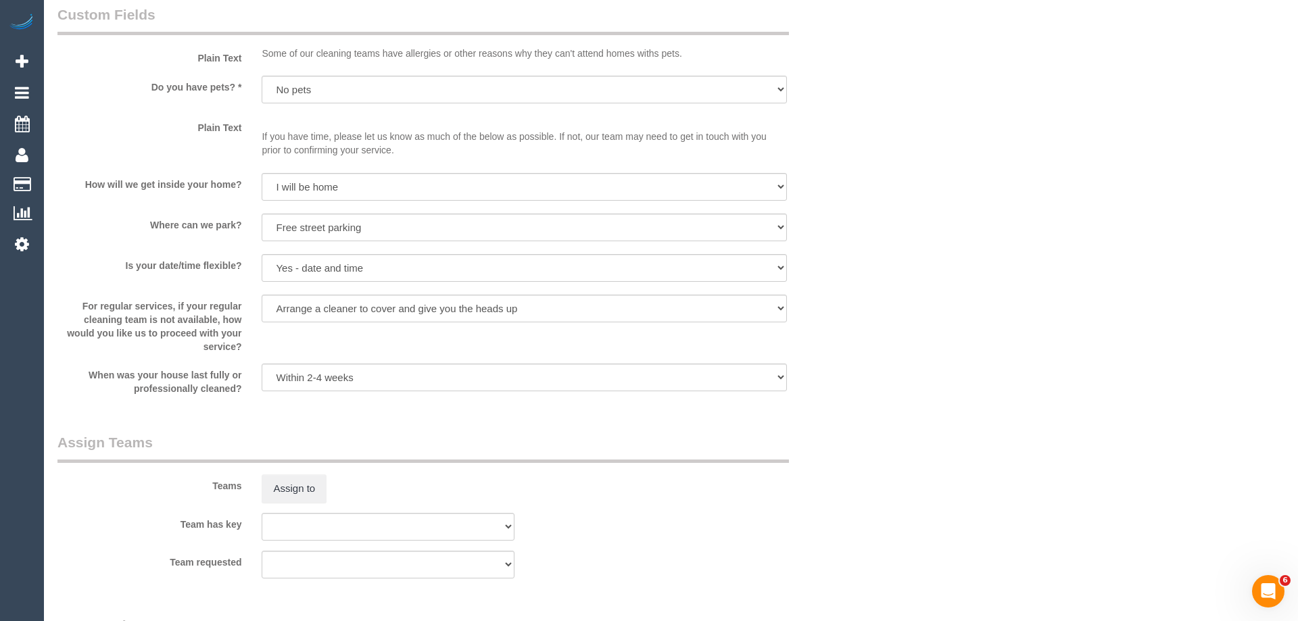
click at [910, 375] on div "× Assign Booking to: Assigned Teams (0) Invited Teams (0) Assigned (0) No Assig…" at bounding box center [649, 310] width 1298 height 621
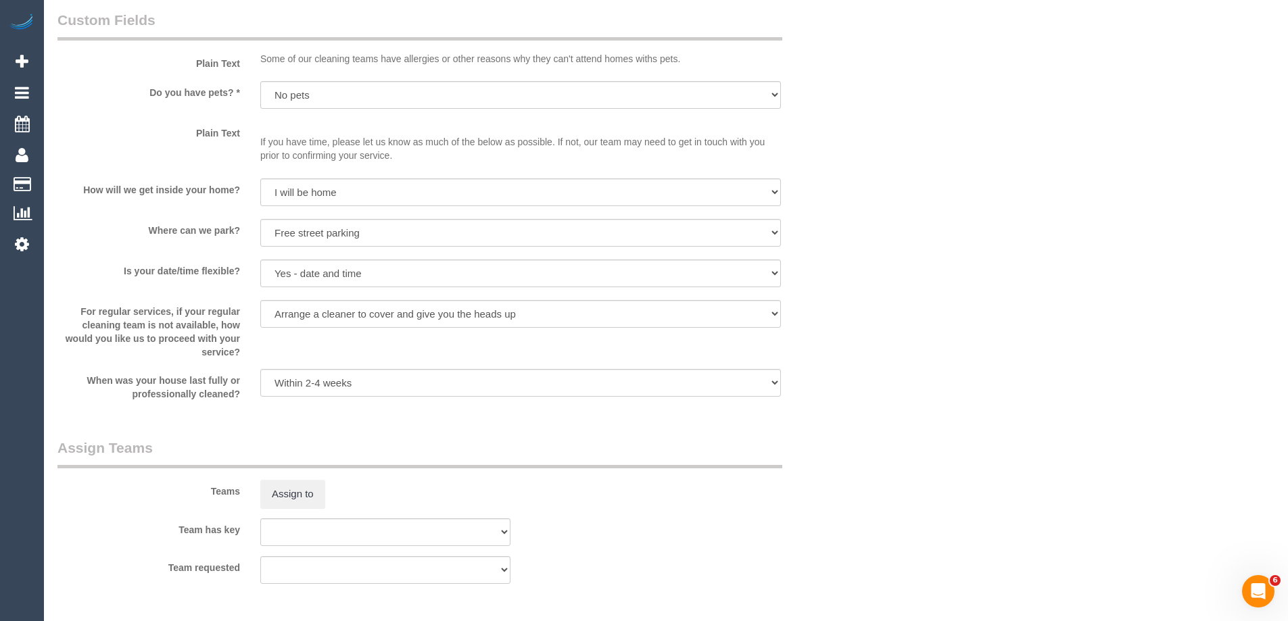
scroll to position [1341, 0]
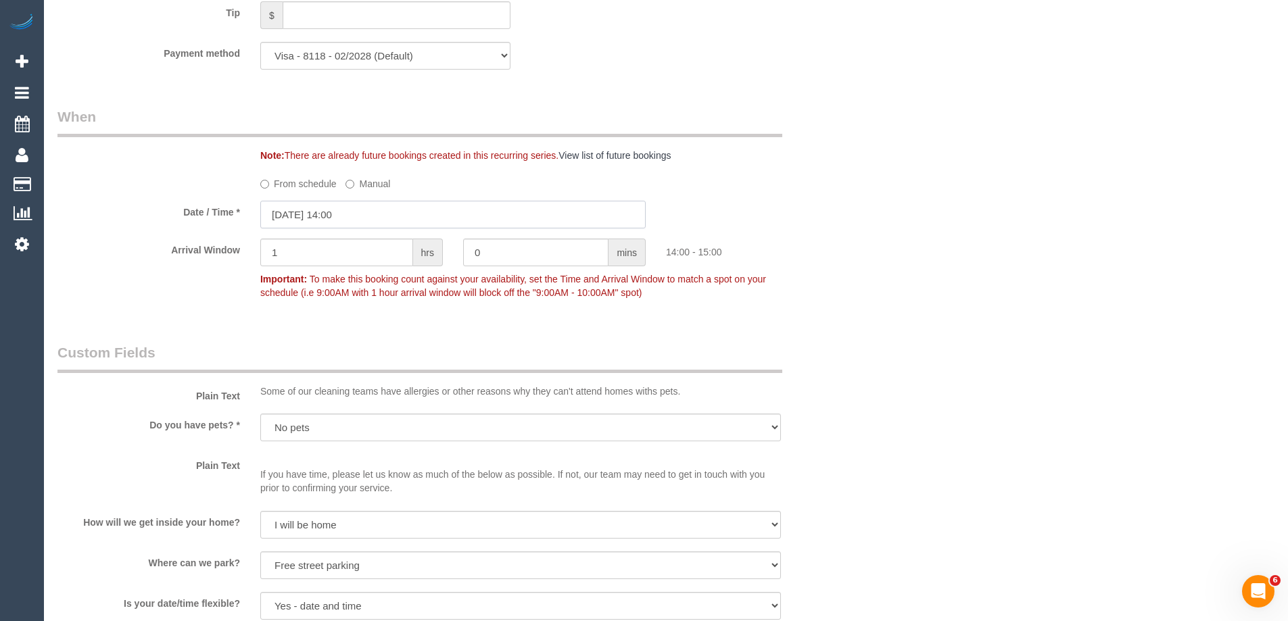
click at [358, 218] on input "[DATE] 14:00" at bounding box center [452, 215] width 385 height 28
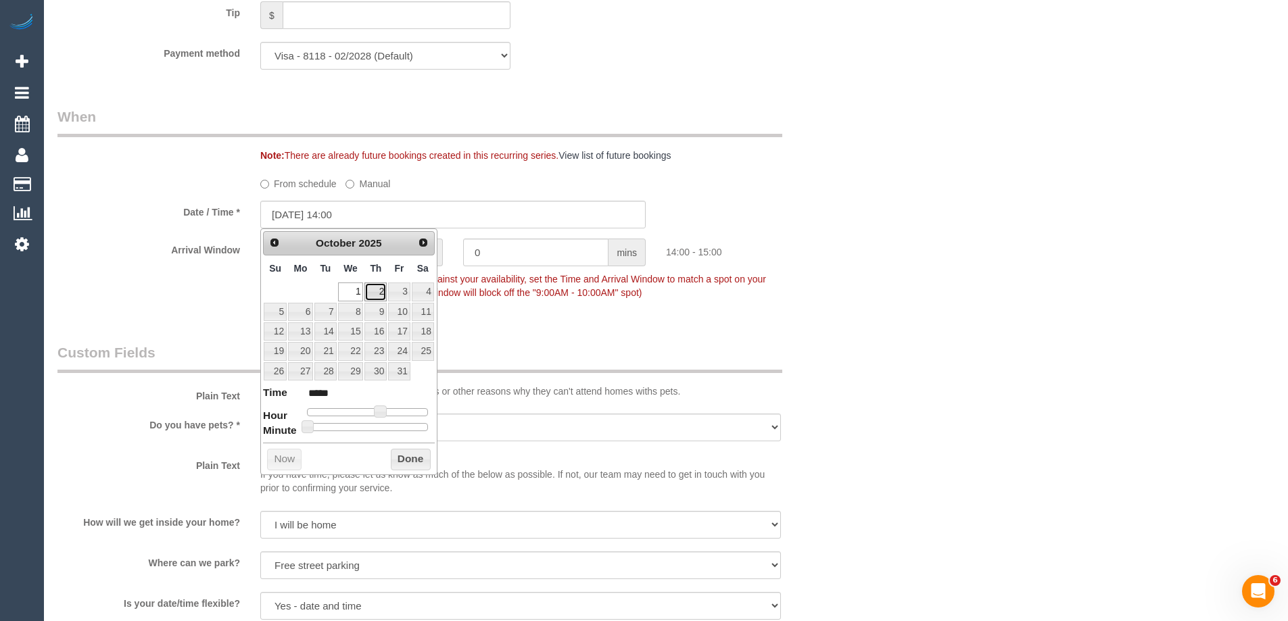
click at [379, 293] on link "2" at bounding box center [376, 292] width 22 height 18
type input "[DATE] 14:00"
click at [417, 459] on button "Done" at bounding box center [411, 460] width 40 height 22
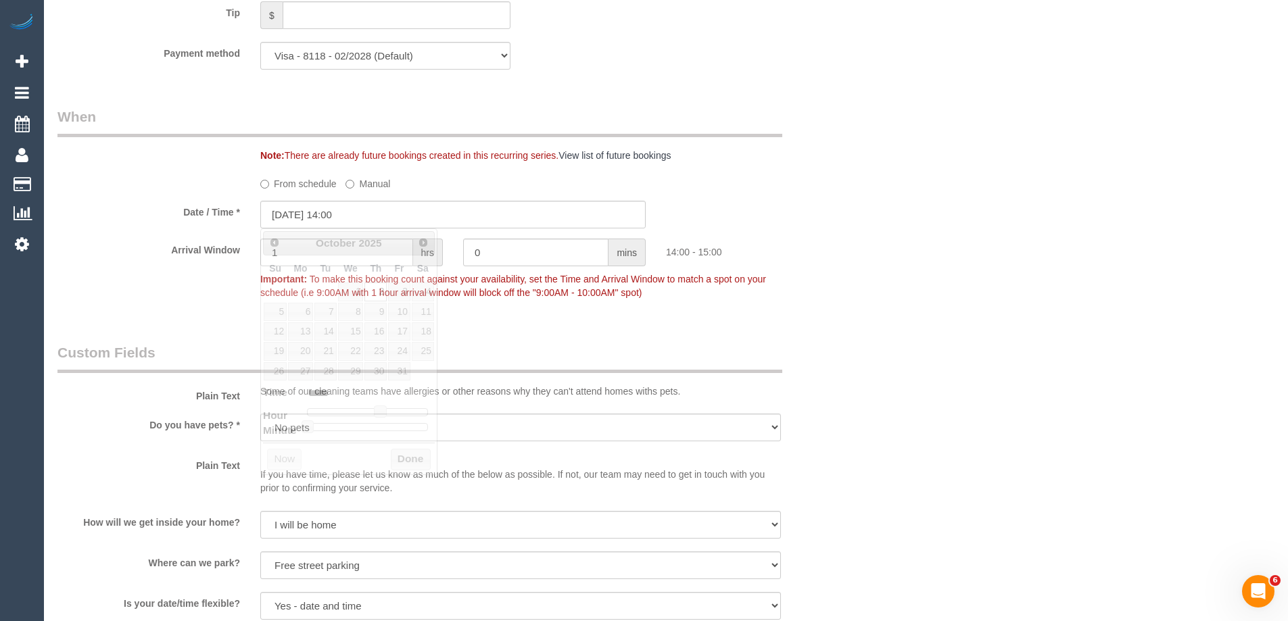
click at [857, 303] on div "Arrival Window 1 hrs 0 mins 14:00 - 15:00 Important: To make this booking count…" at bounding box center [453, 272] width 812 height 67
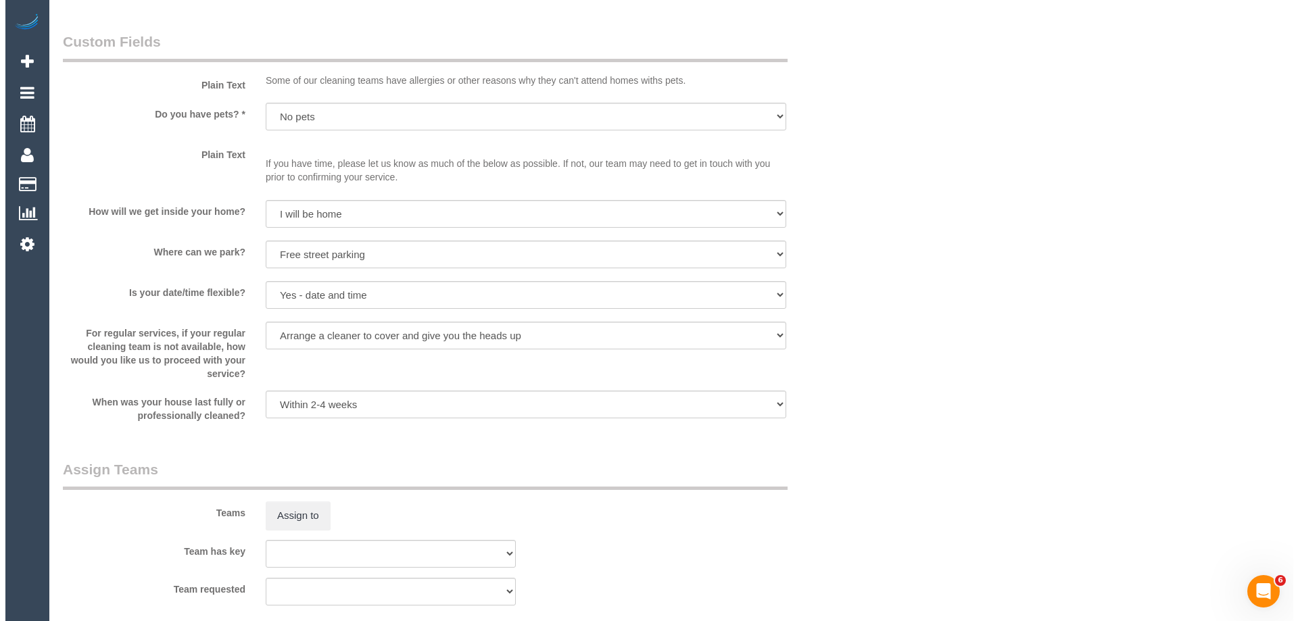
scroll to position [1814, 0]
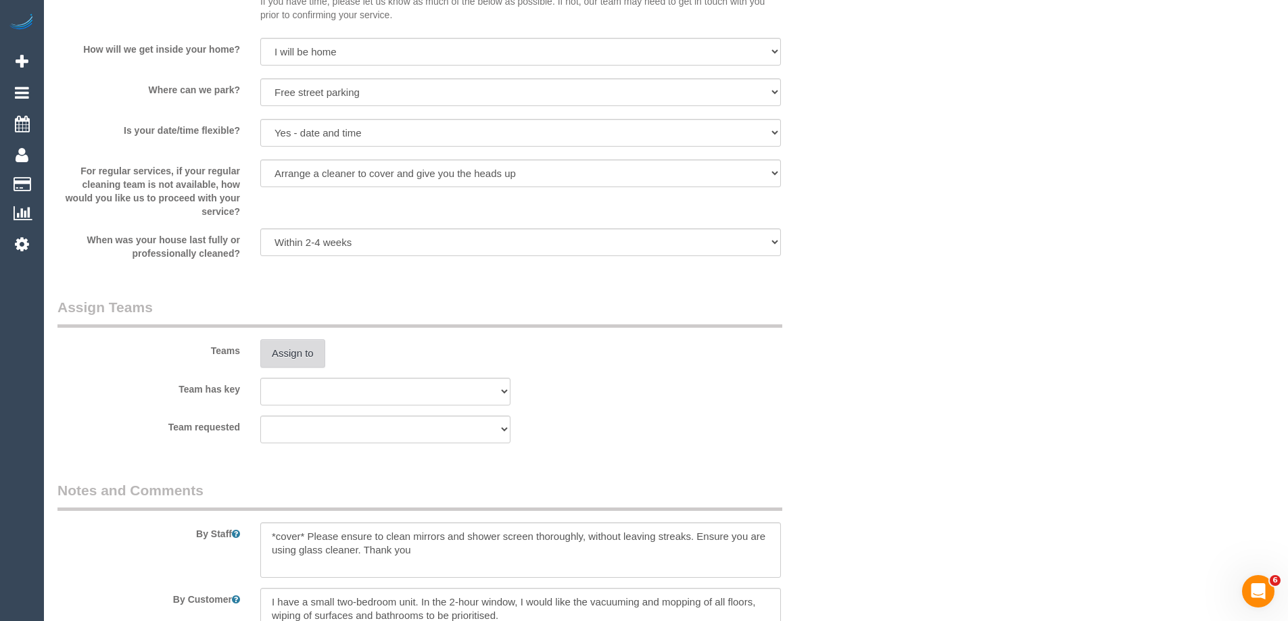
click at [299, 358] on button "Assign to" at bounding box center [292, 353] width 65 height 28
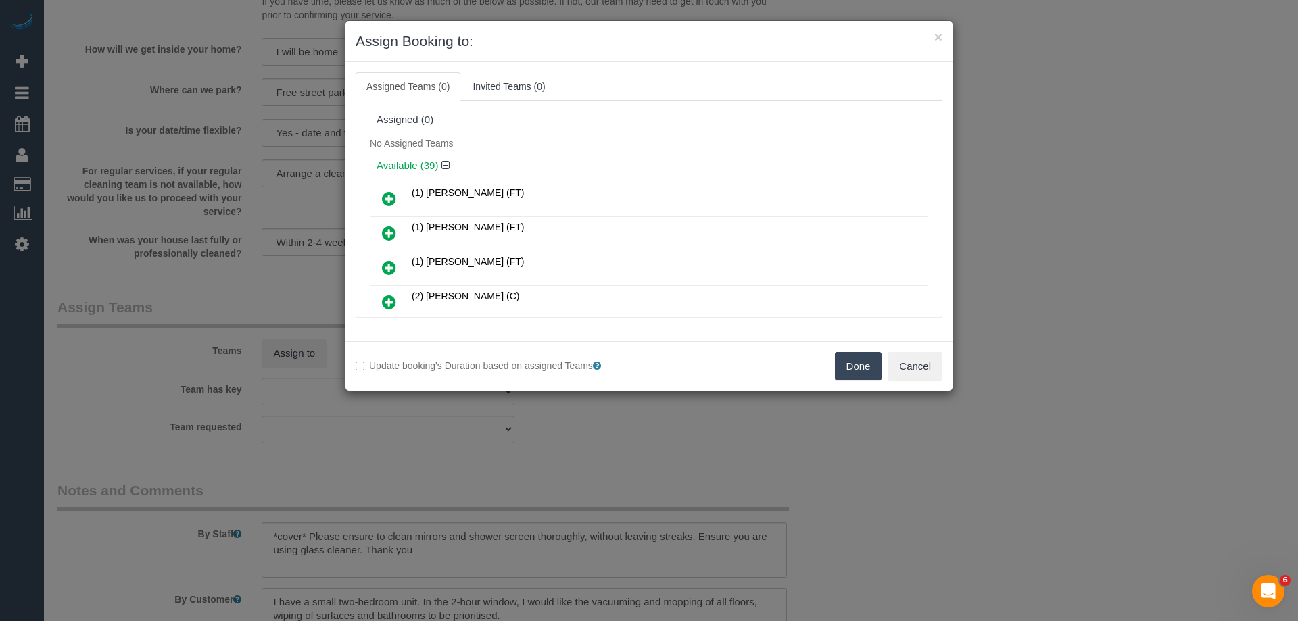
click at [617, 159] on div "Available (39)" at bounding box center [649, 166] width 565 height 25
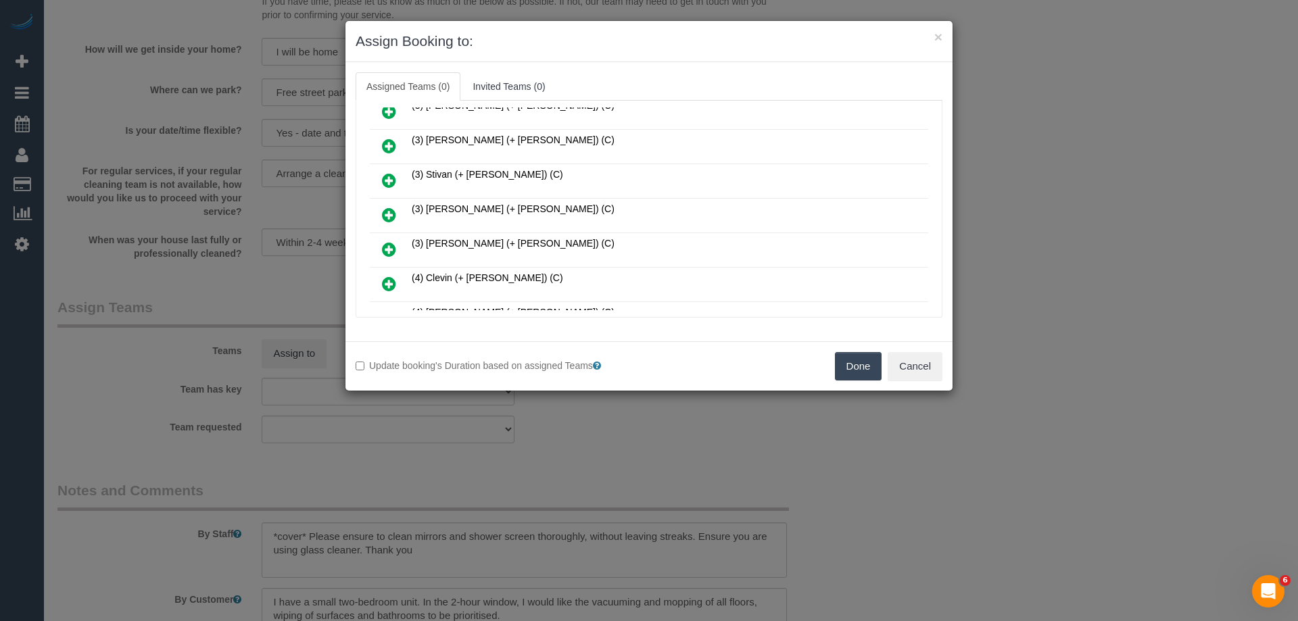
scroll to position [3703, 0]
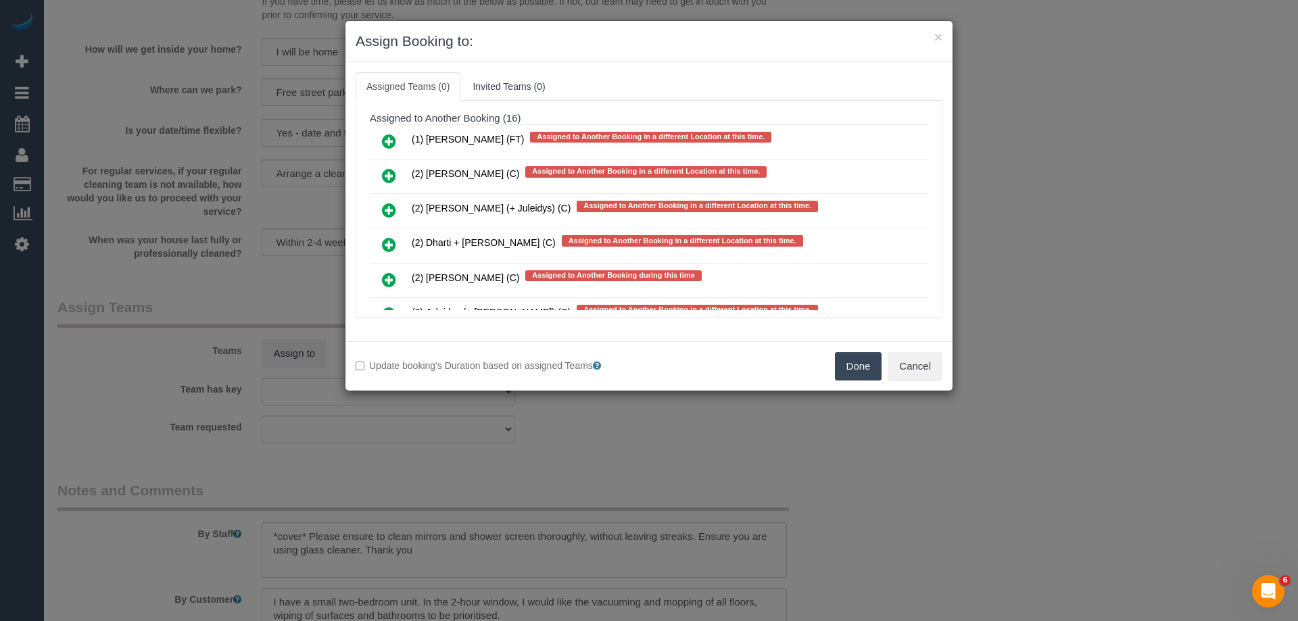
click at [387, 210] on icon at bounding box center [389, 210] width 14 height 16
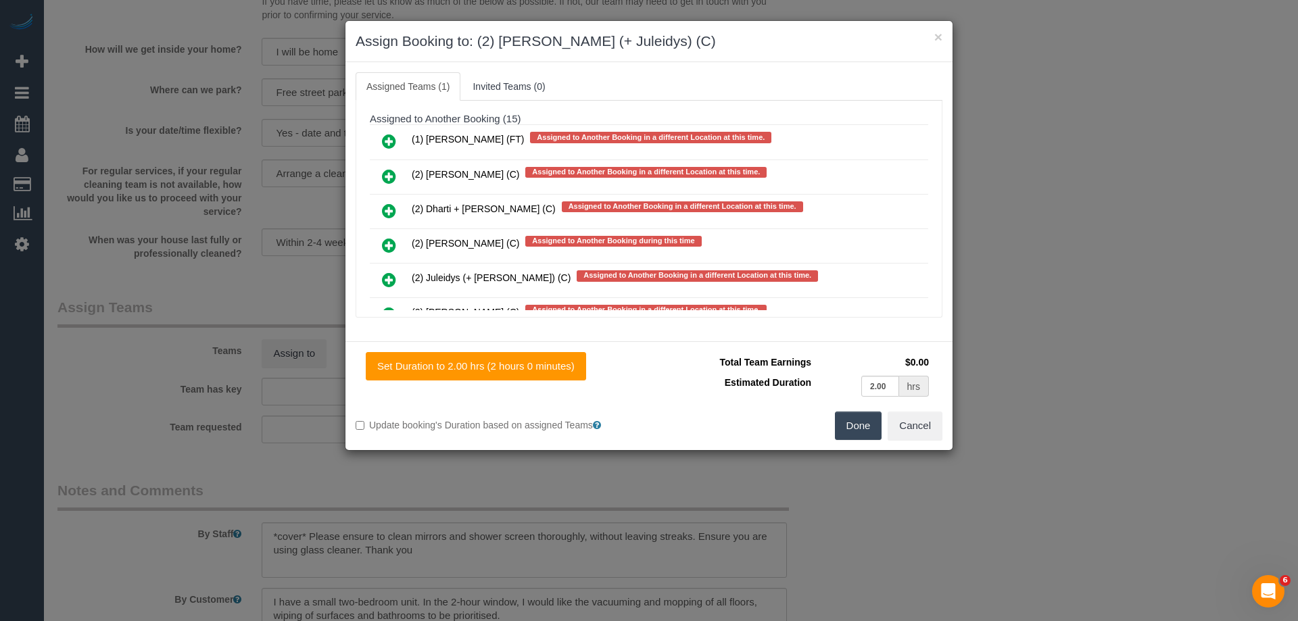
click at [392, 282] on icon at bounding box center [389, 280] width 14 height 16
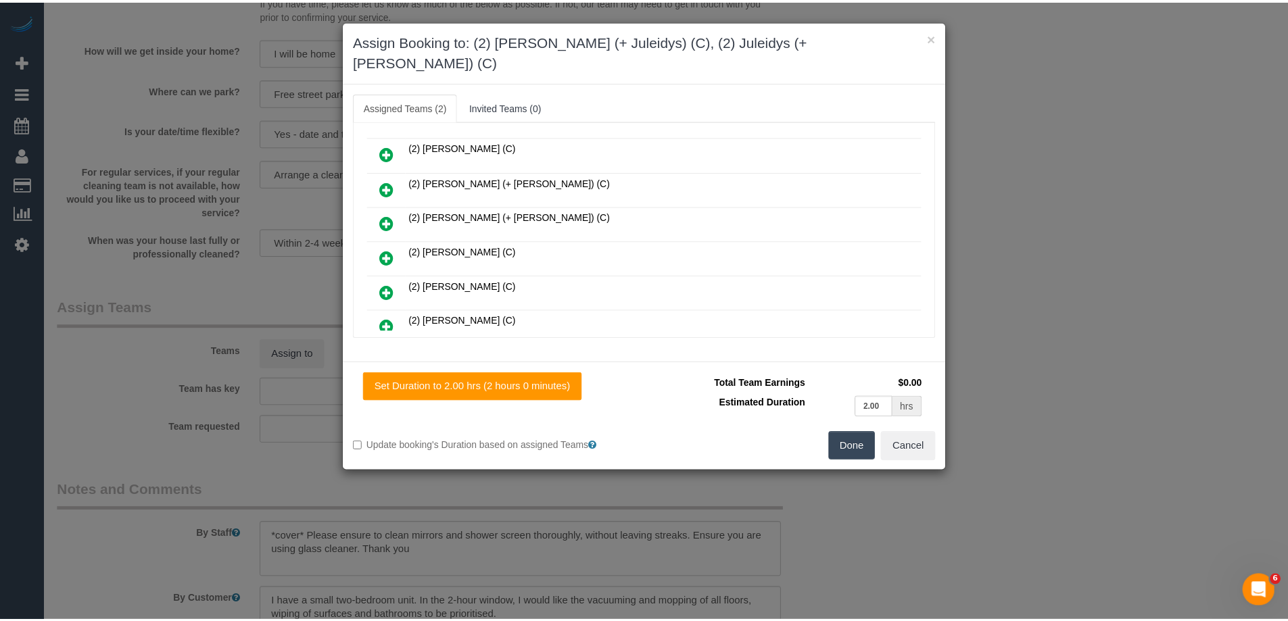
scroll to position [0, 0]
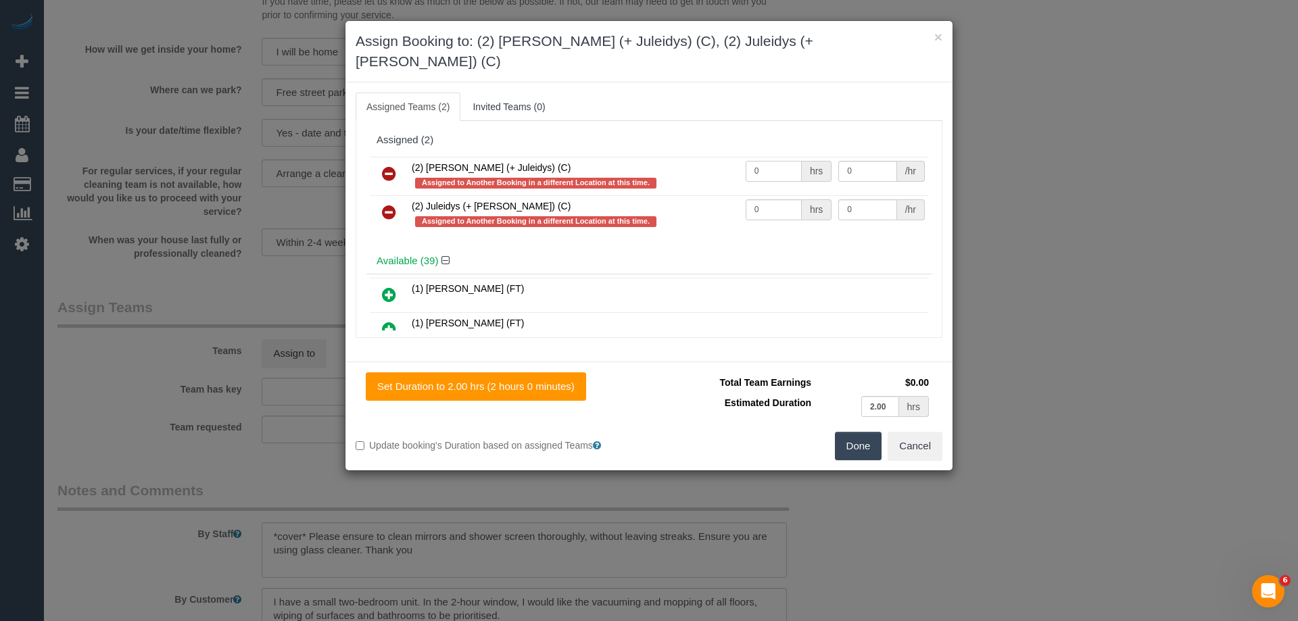
click at [768, 161] on input "0" at bounding box center [774, 171] width 56 height 21
type input "1"
click at [771, 202] on td "0 hrs" at bounding box center [789, 214] width 93 height 39
click at [769, 199] on input "0" at bounding box center [774, 209] width 56 height 21
type input "1"
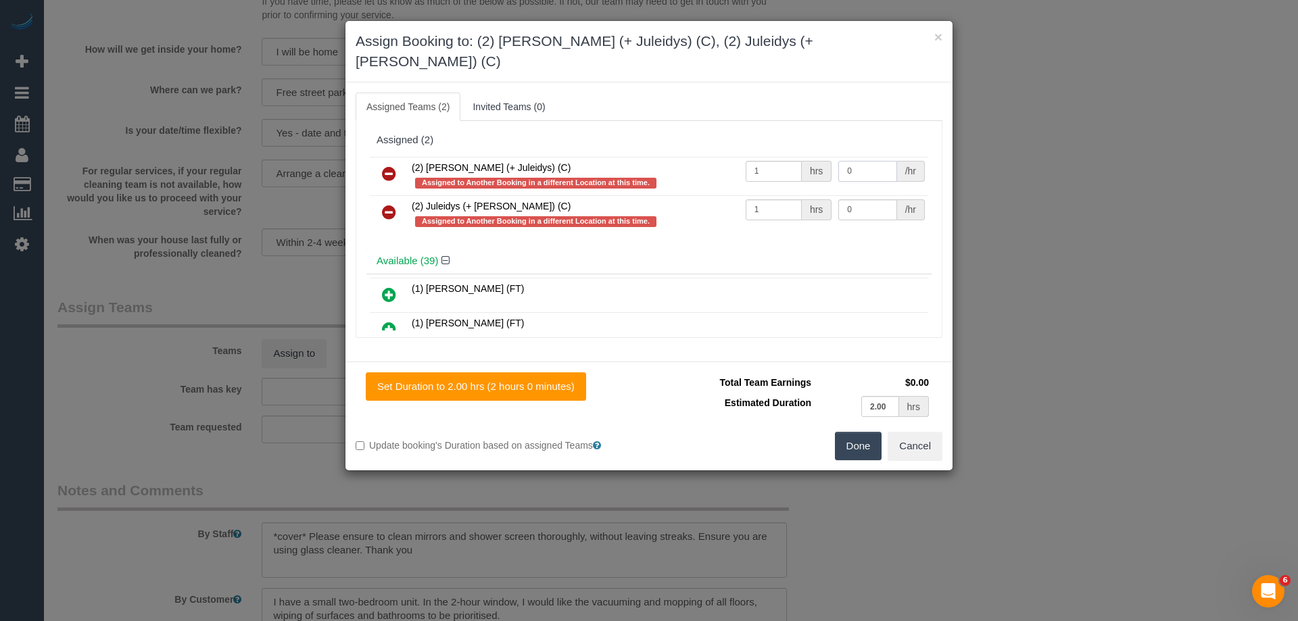
click at [853, 161] on input "0" at bounding box center [868, 171] width 58 height 21
type input "37.5"
click at [865, 199] on input "0" at bounding box center [868, 209] width 58 height 21
type input "37.5"
click at [862, 432] on button "Done" at bounding box center [858, 446] width 47 height 28
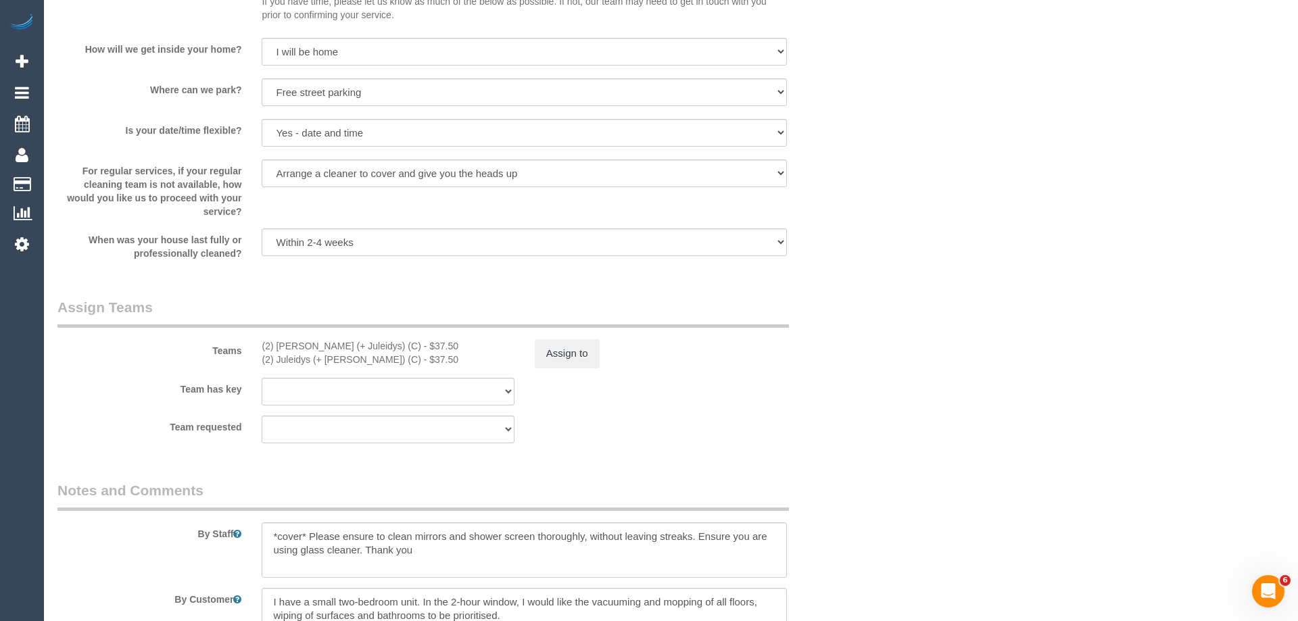
click at [862, 421] on div "× Assign Booking to: (2) [PERSON_NAME] (+ Juleidys) (C), (2) Juleidys (+ [PERSO…" at bounding box center [649, 310] width 1298 height 621
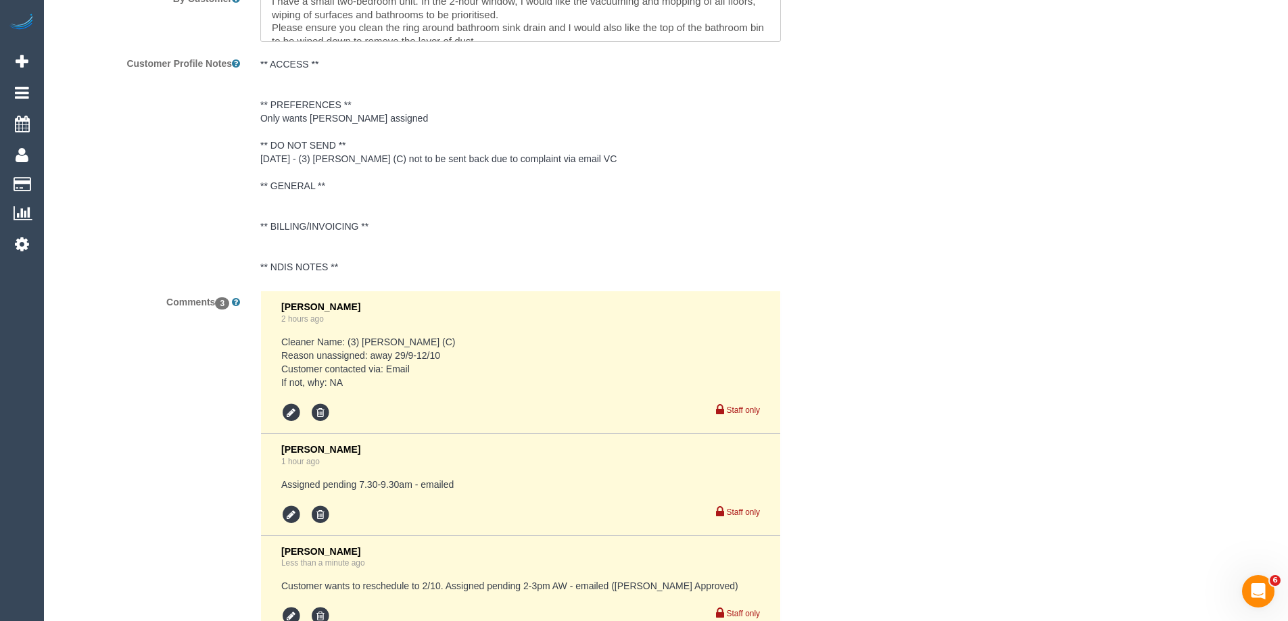
scroll to position [2593, 0]
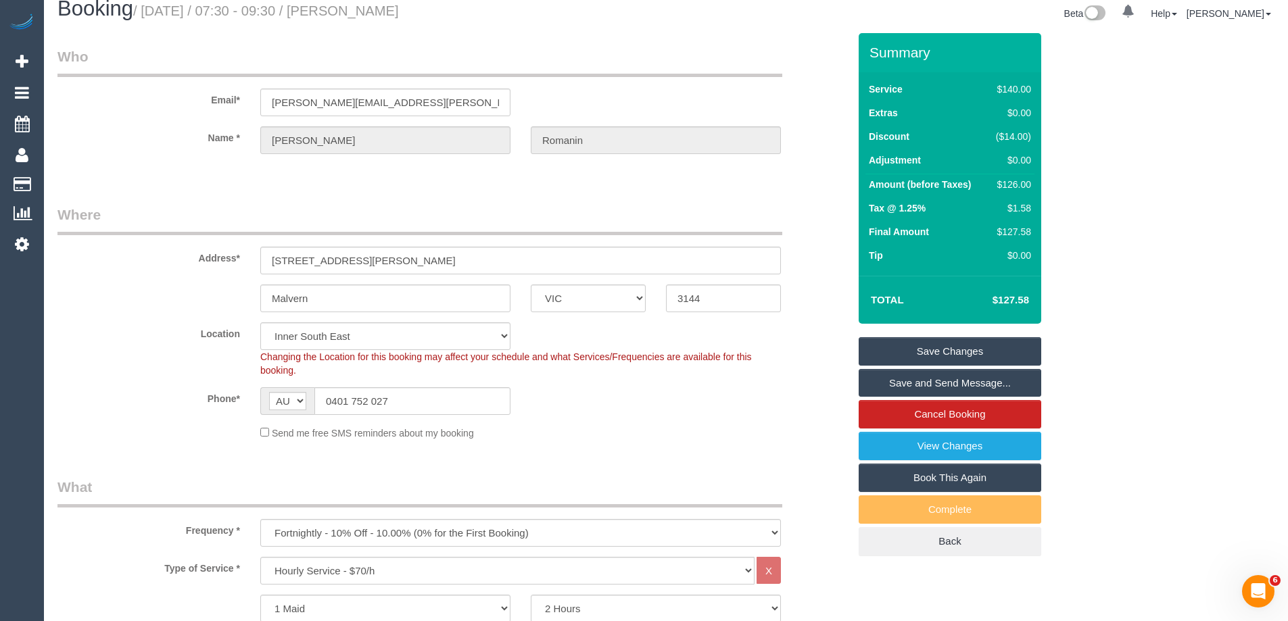
scroll to position [0, 0]
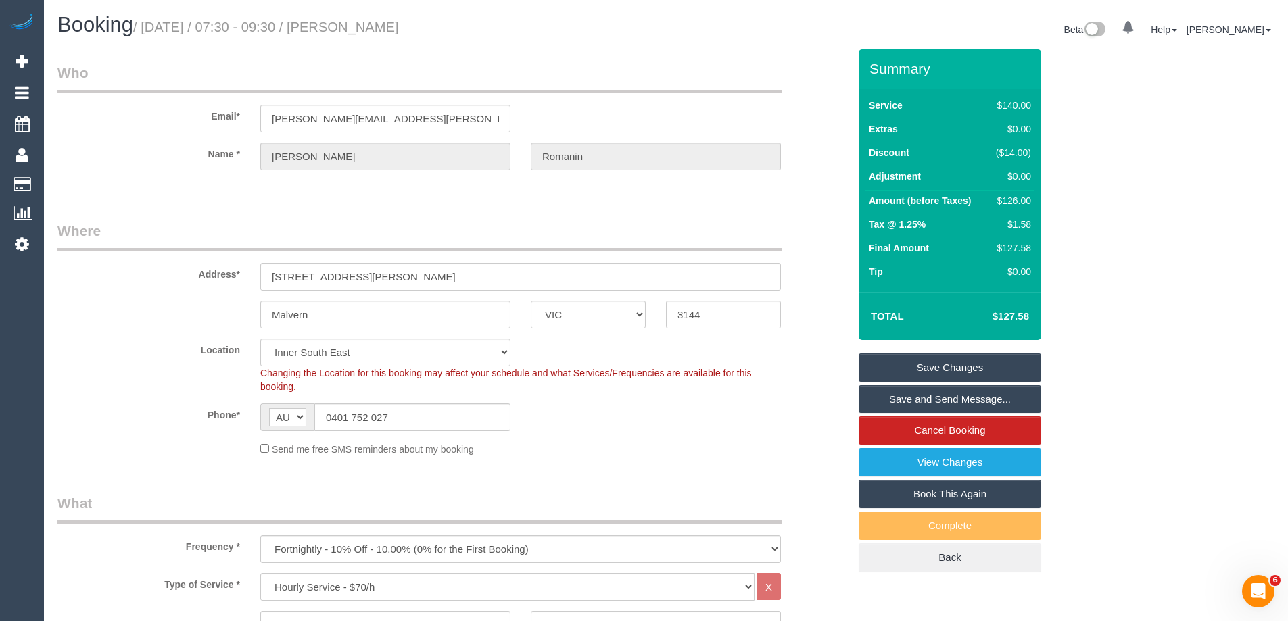
drag, startPoint x: 473, startPoint y: 28, endPoint x: 357, endPoint y: 31, distance: 115.7
click at [357, 31] on h1 "Booking / [DATE] / 07:30 - 09:30 / [PERSON_NAME]" at bounding box center [356, 25] width 598 height 23
copy small "[PERSON_NAME]"
click at [729, 426] on div "Phone* AF AL DZ AD AO AI AQ AG AR AM AW AU AT AZ BS BH BD BB BY BE BZ BJ BM BT …" at bounding box center [453, 418] width 812 height 28
drag, startPoint x: 730, startPoint y: 456, endPoint x: 893, endPoint y: 384, distance: 177.4
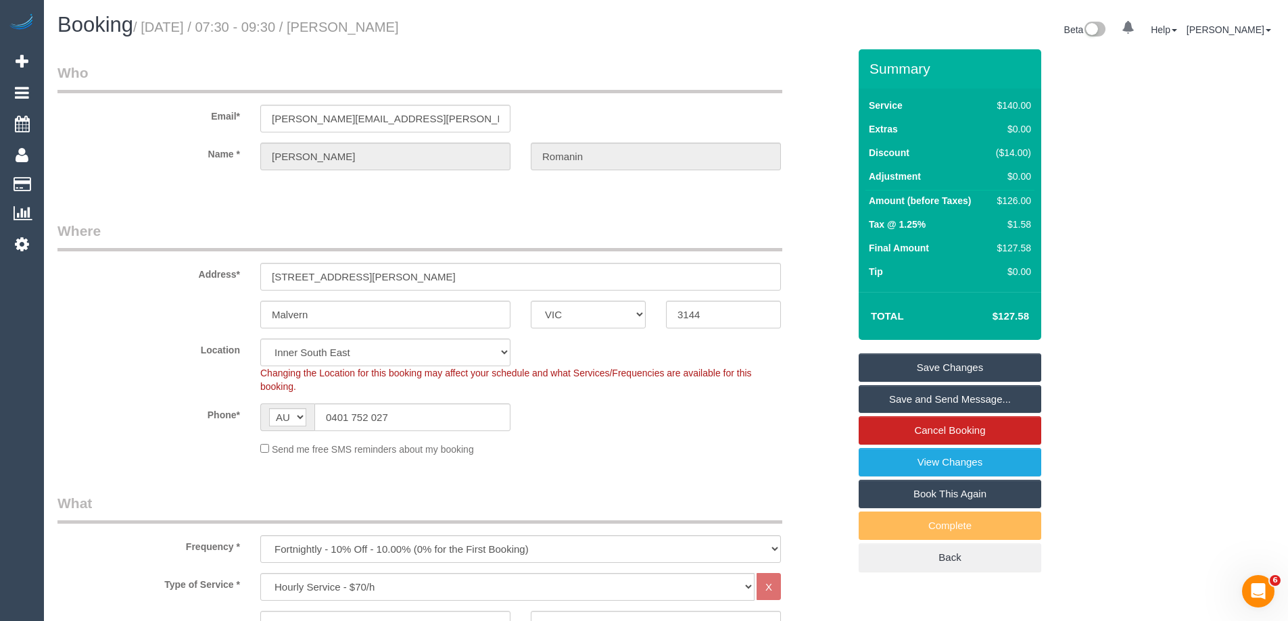
click at [730, 456] on div "Send me free SMS reminders about my booking" at bounding box center [520, 449] width 541 height 15
click at [933, 363] on link "Save Changes" at bounding box center [950, 368] width 183 height 28
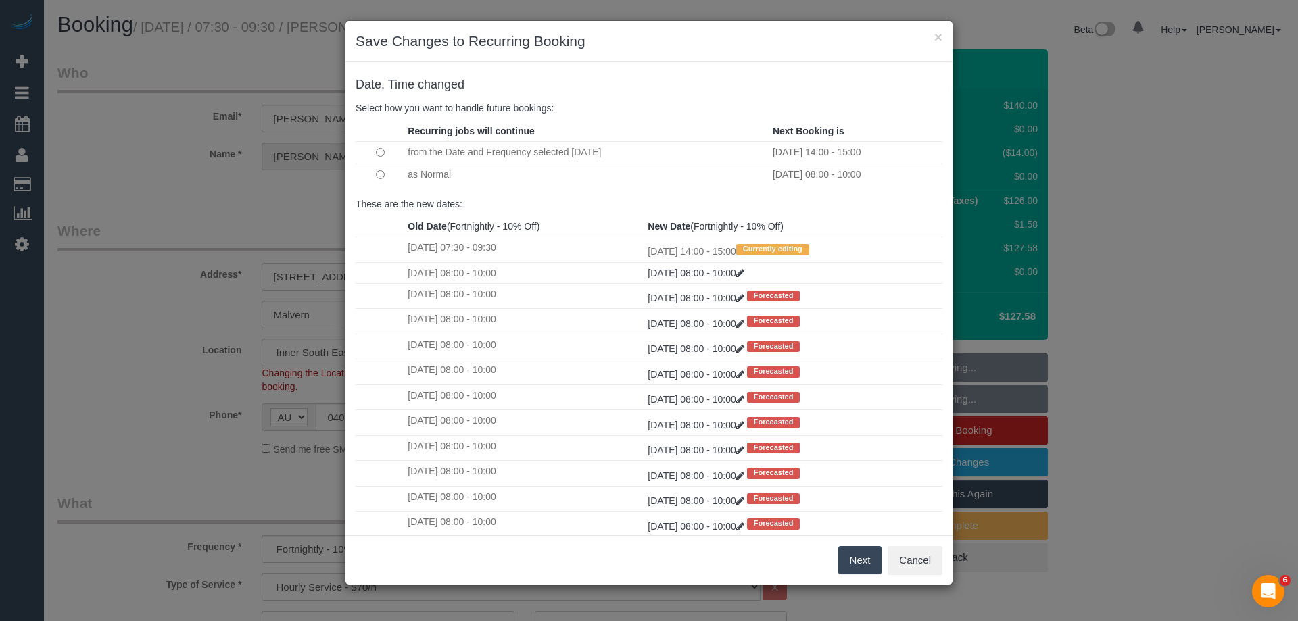
click at [855, 557] on button "Next" at bounding box center [861, 560] width 44 height 28
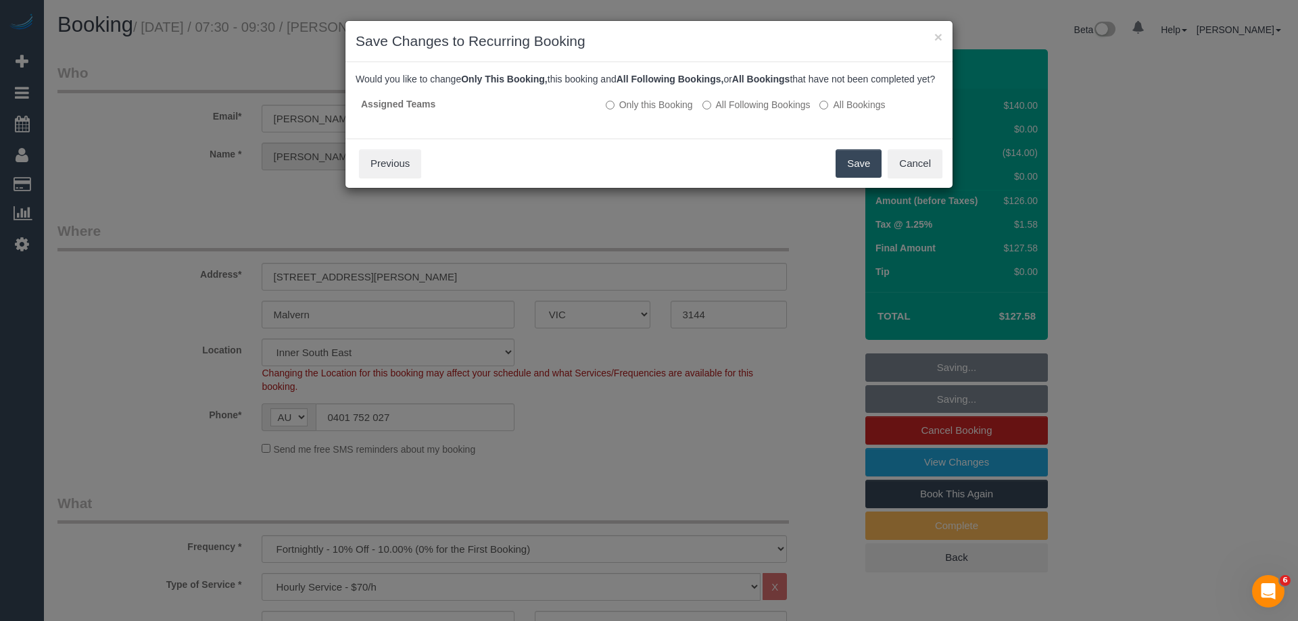
click at [856, 178] on button "Save" at bounding box center [859, 163] width 46 height 28
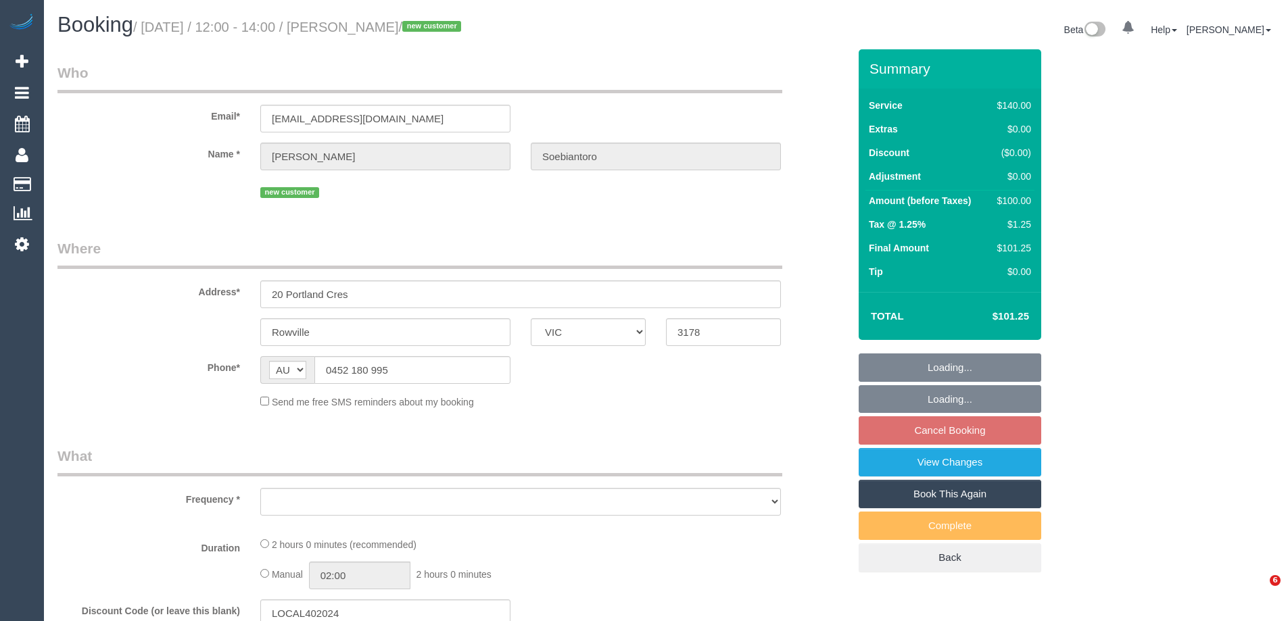
select select "VIC"
select select "string:stripe-pm_1SB35O2GScqysDRVp6HmM64Q"
select select "number:27"
select select "number:14"
select select "number:19"
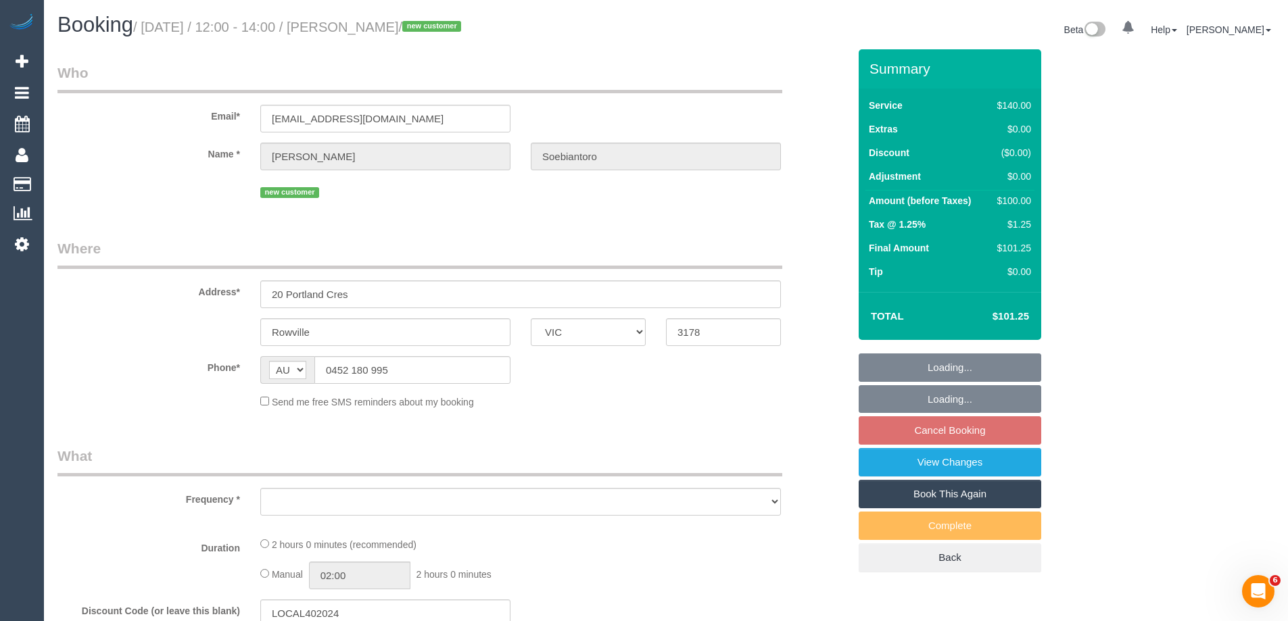
select select "number:23"
select select "number:35"
select select "number:13"
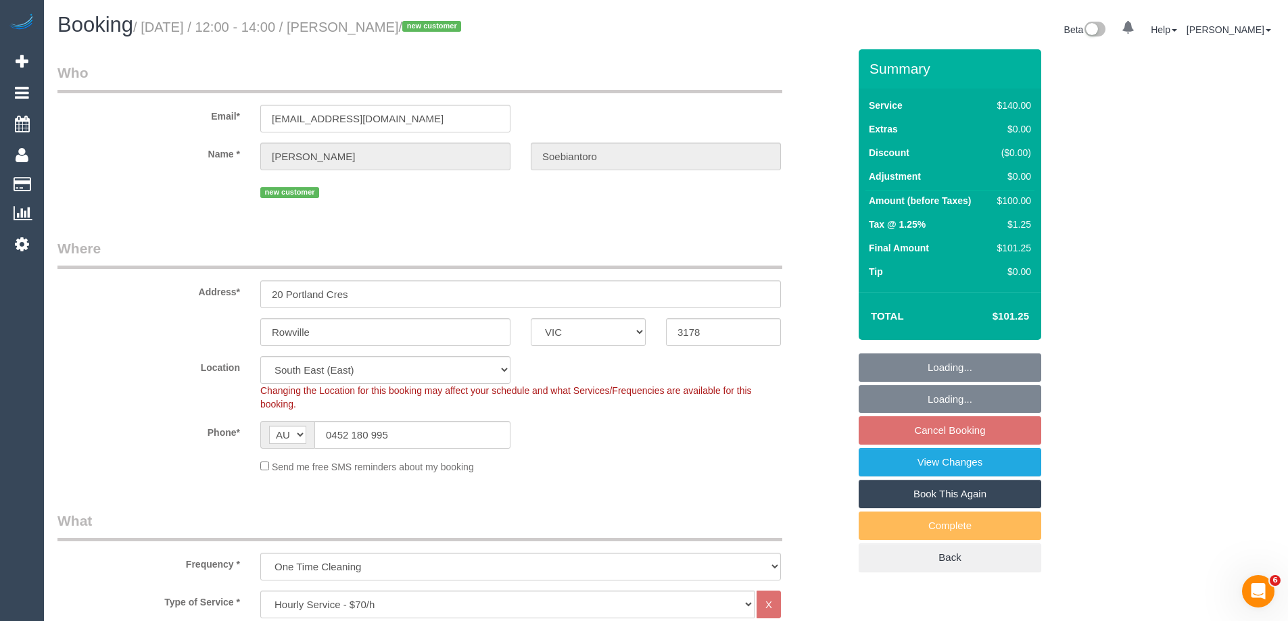
select select "object:1369"
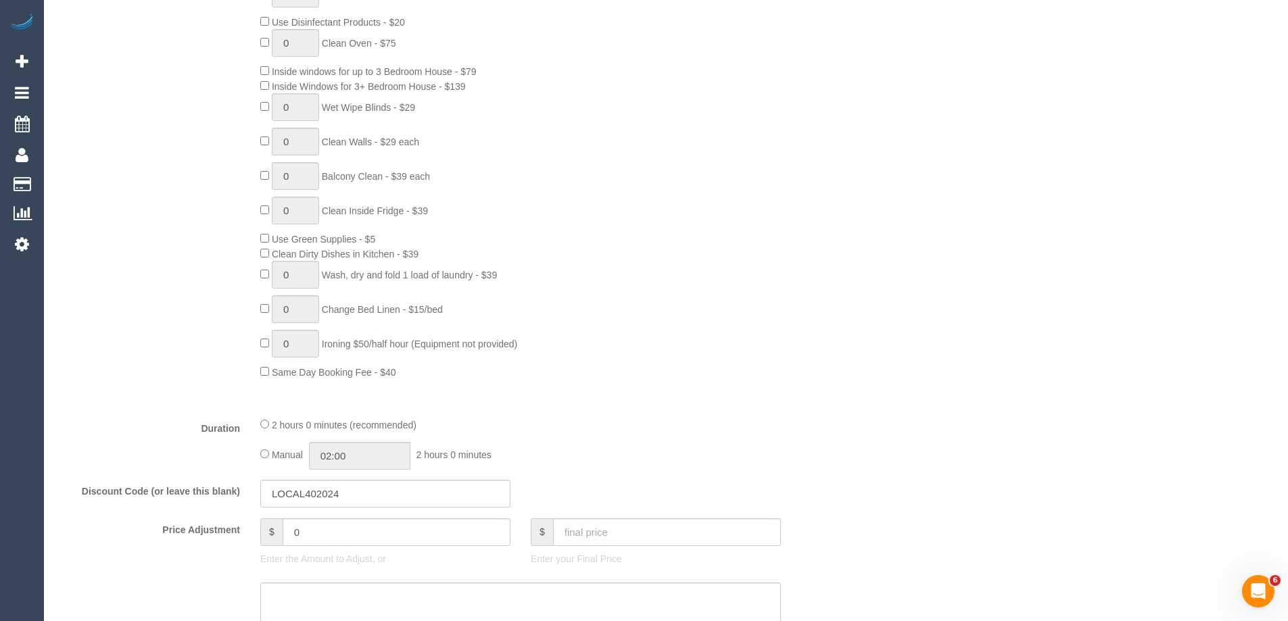
select select "spot4"
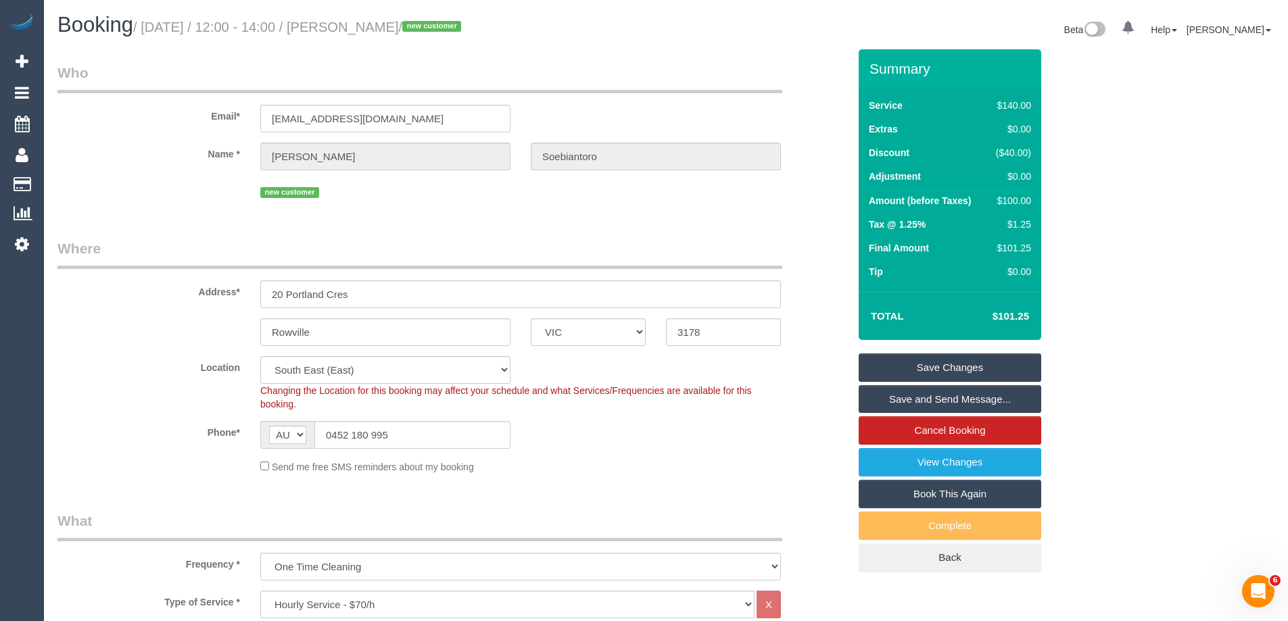
drag, startPoint x: 272, startPoint y: 0, endPoint x: 133, endPoint y: 116, distance: 181.5
click at [133, 116] on label "Email*" at bounding box center [148, 114] width 203 height 18
drag, startPoint x: 488, startPoint y: 24, endPoint x: 357, endPoint y: 27, distance: 131.2
click at [357, 27] on small "/ [DATE] / 12:00 - 14:00 / [PERSON_NAME] / new customer" at bounding box center [299, 27] width 332 height 15
copy small "[PERSON_NAME]"
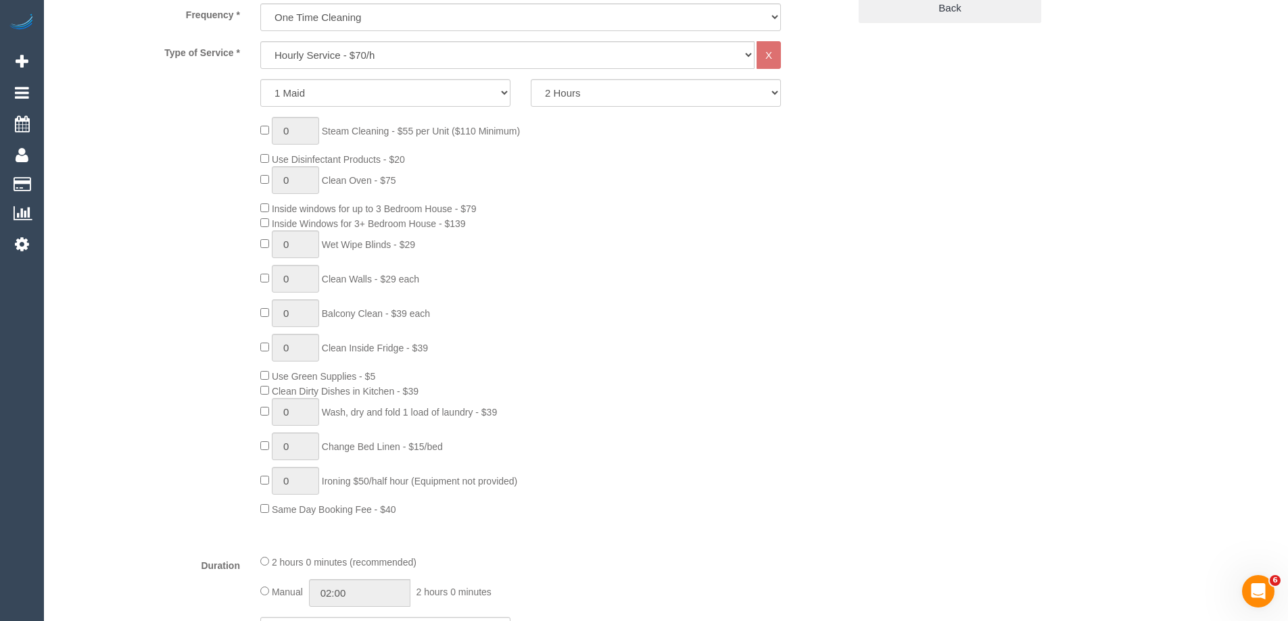
scroll to position [1150, 0]
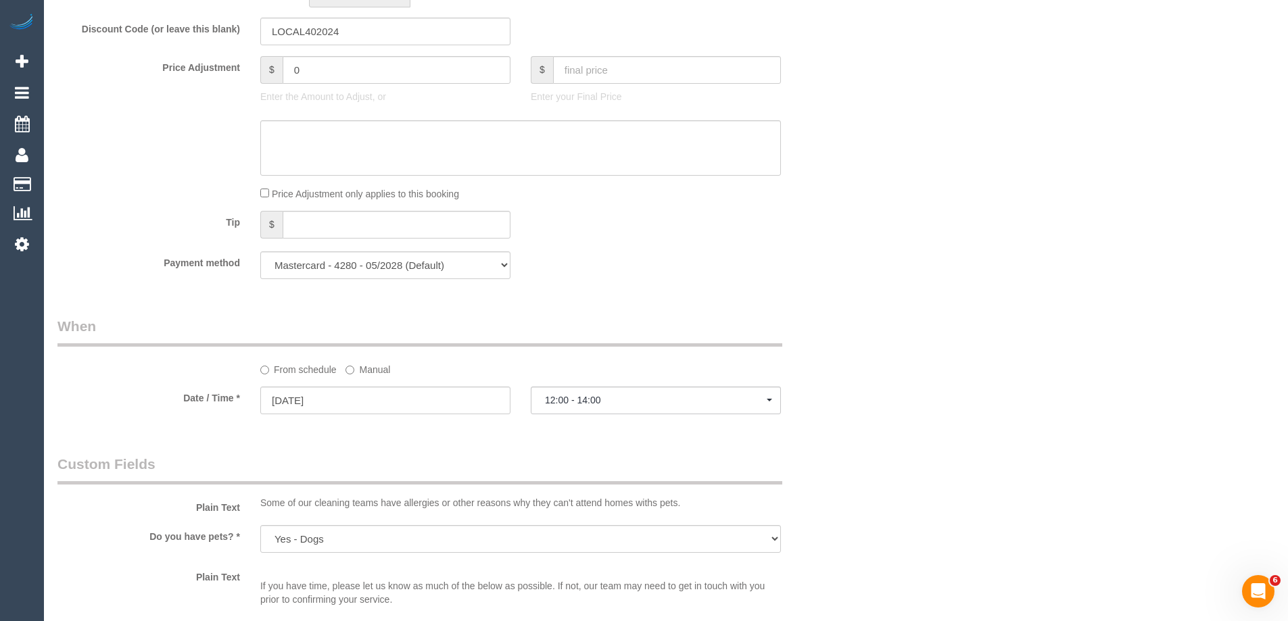
click at [356, 375] on label "Manual" at bounding box center [368, 367] width 45 height 18
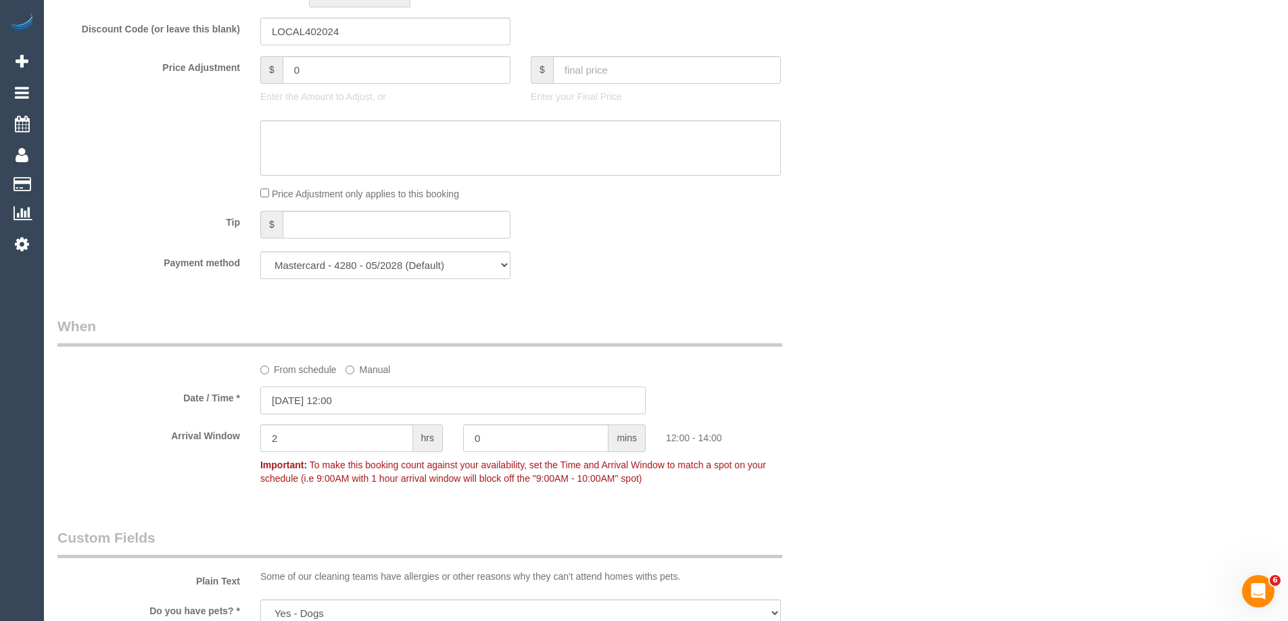
click at [352, 407] on input "[DATE] 12:00" at bounding box center [452, 401] width 385 height 28
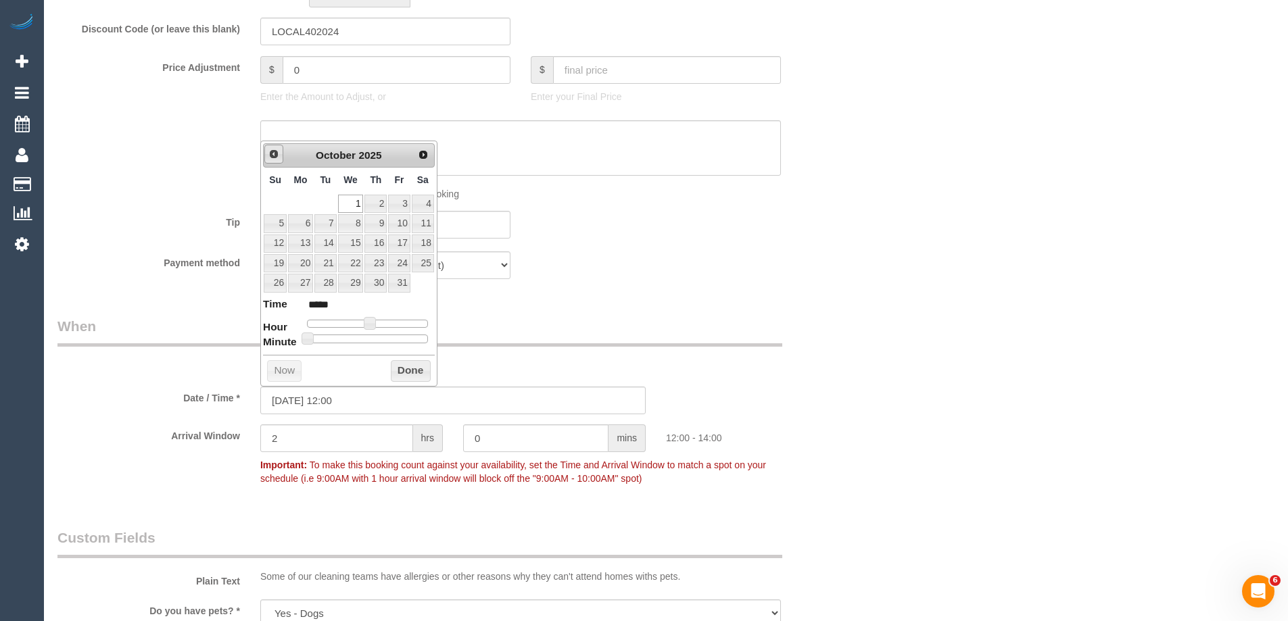
click at [271, 157] on span "Prev" at bounding box center [273, 154] width 11 height 11
click at [326, 284] on link "30" at bounding box center [325, 283] width 22 height 18
type input "30/09/2025 12:00"
click at [404, 378] on button "Done" at bounding box center [411, 371] width 40 height 22
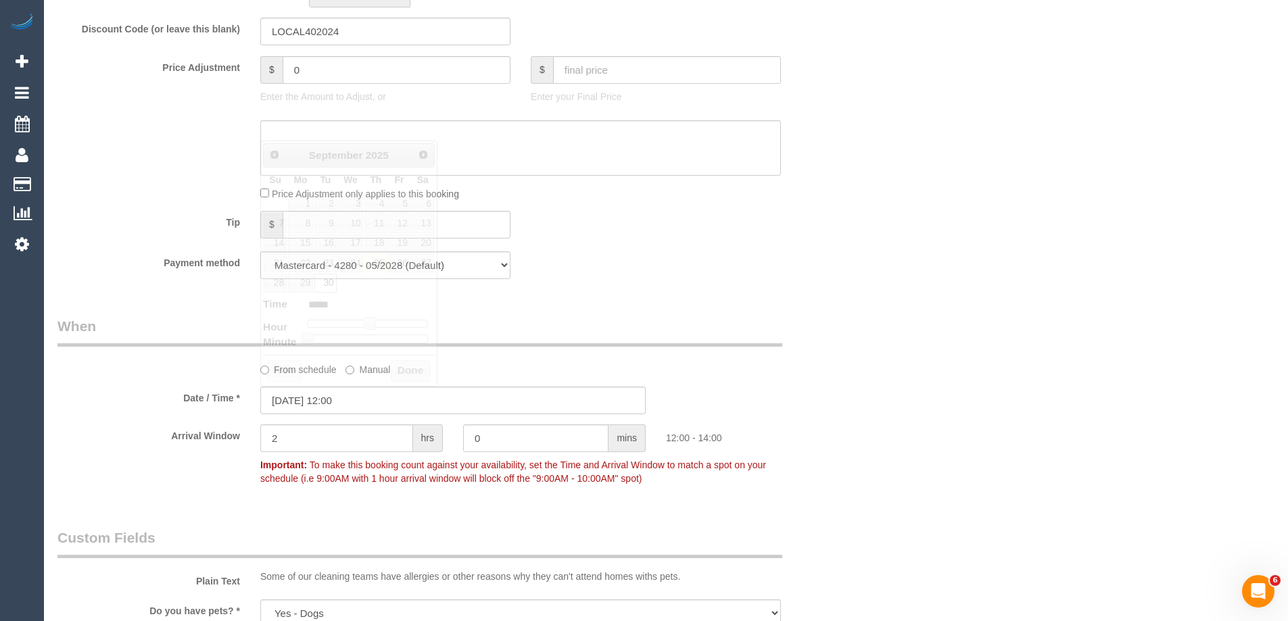
click at [733, 331] on legend "When" at bounding box center [419, 331] width 725 height 30
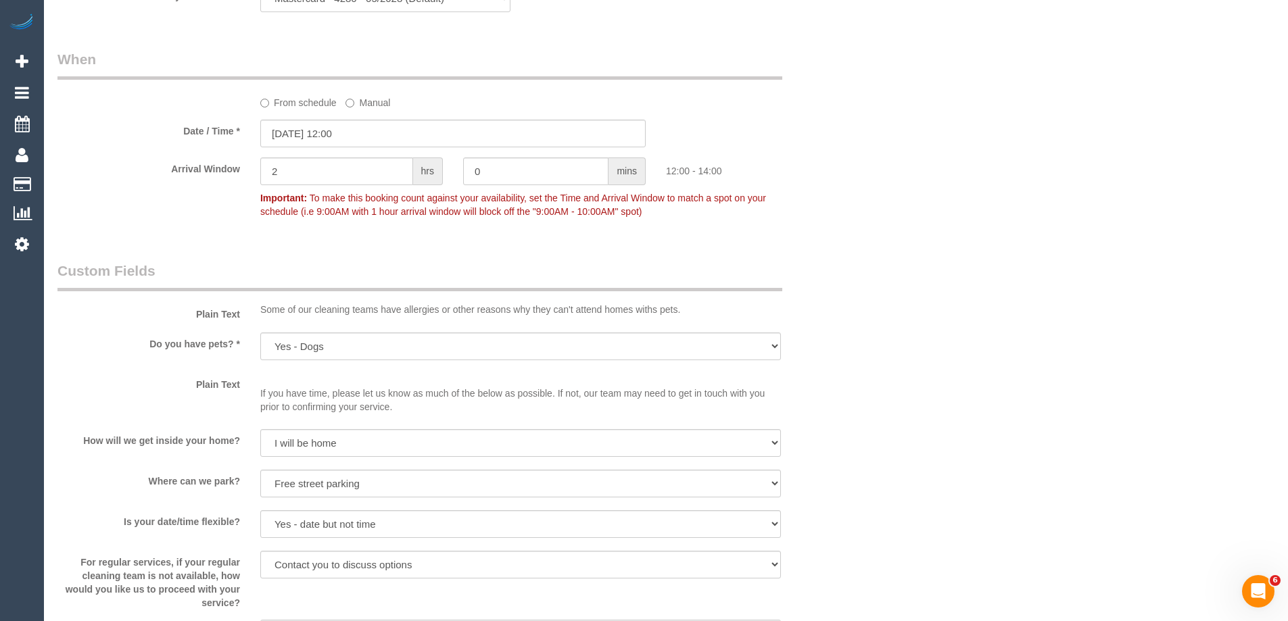
scroll to position [1691, 0]
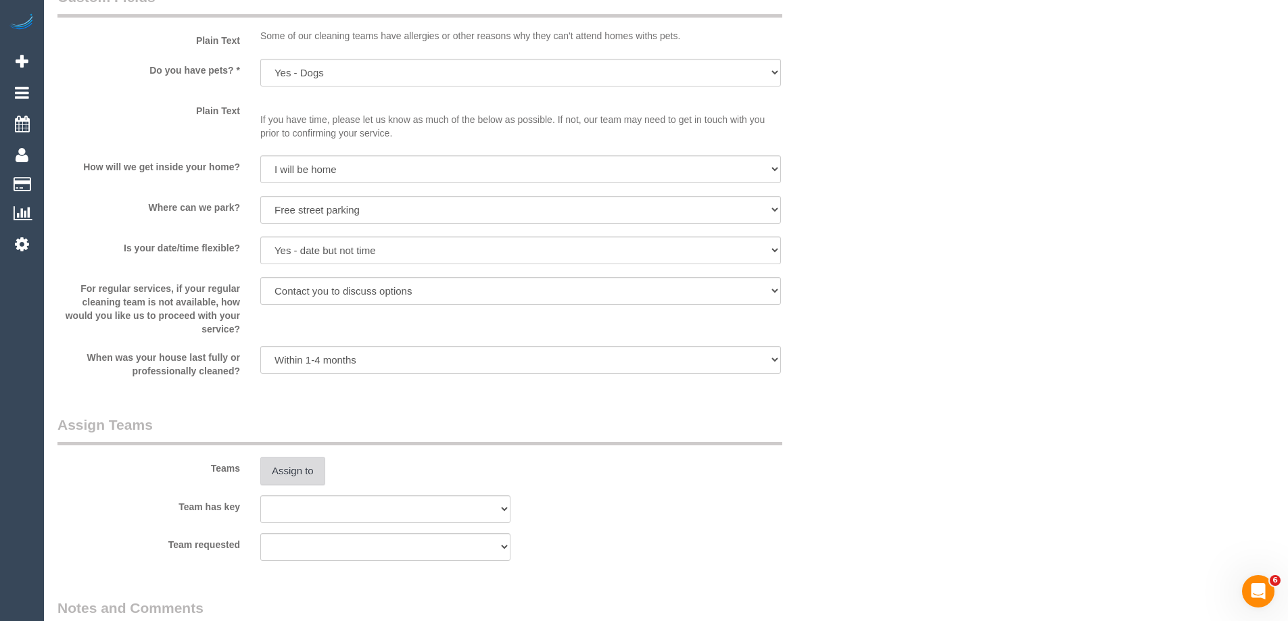
click at [300, 459] on button "Assign to" at bounding box center [292, 471] width 65 height 28
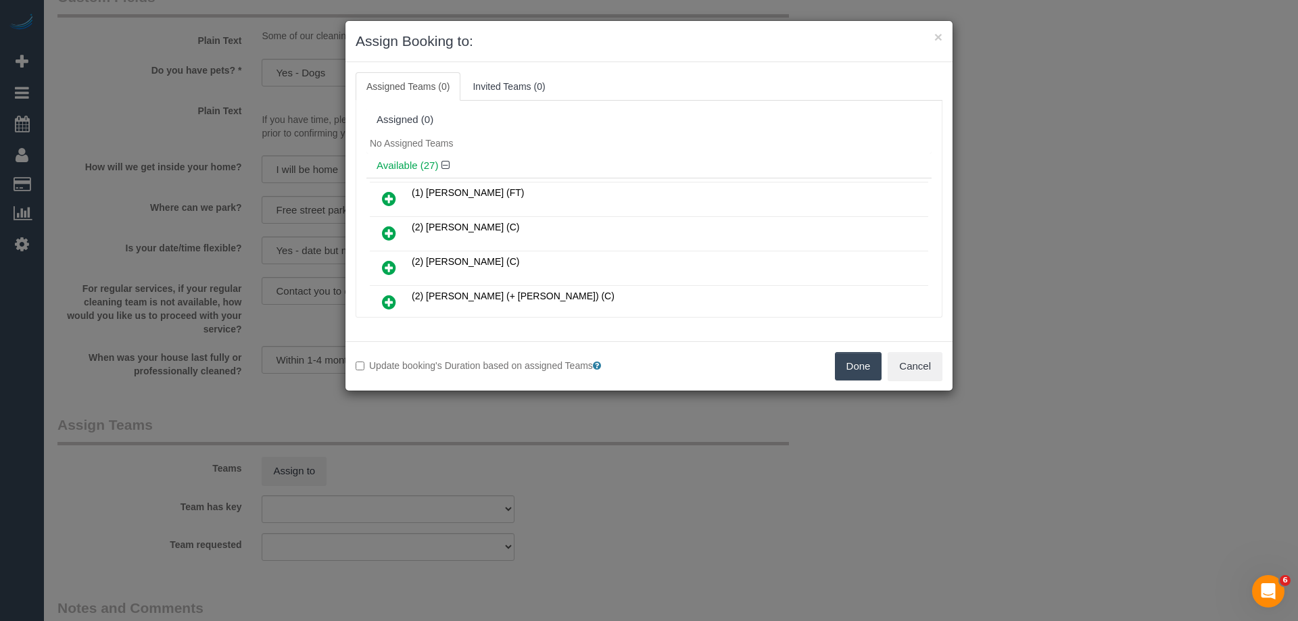
click at [382, 201] on link at bounding box center [389, 199] width 32 height 27
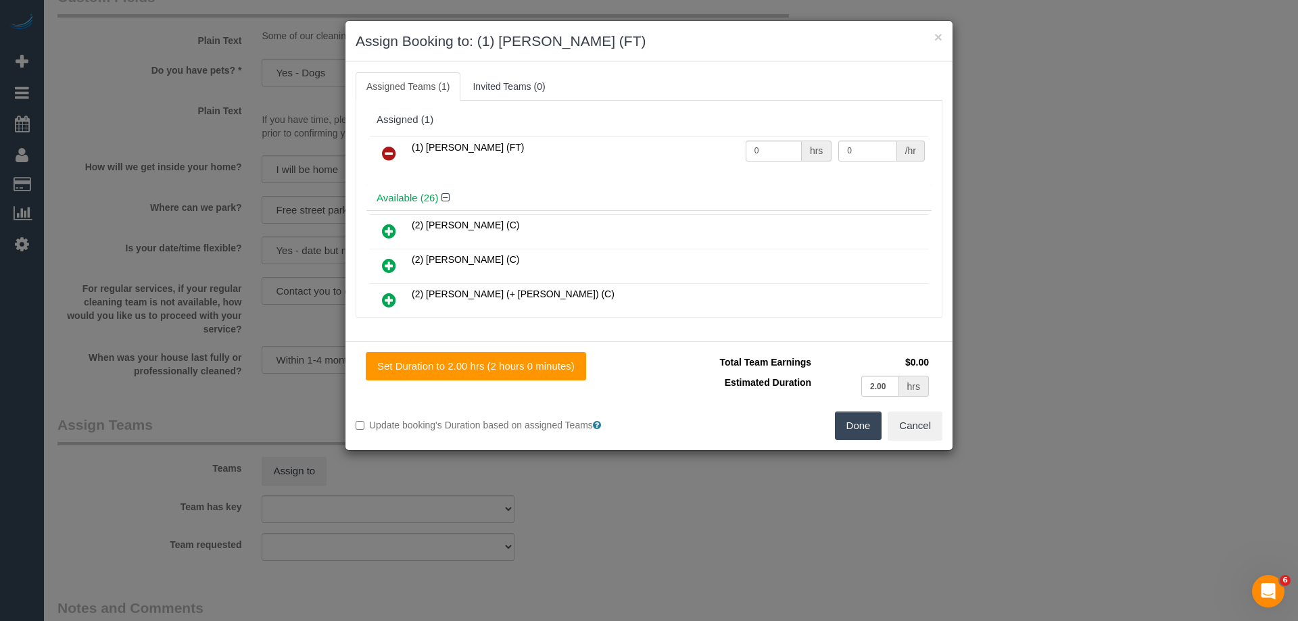
click at [855, 421] on button "Done" at bounding box center [858, 426] width 47 height 28
click at [855, 421] on div "× Assign Booking to: (1) Jeremy Law (FT) Assigned Teams (1) Invited Teams (0) A…" at bounding box center [649, 310] width 1298 height 621
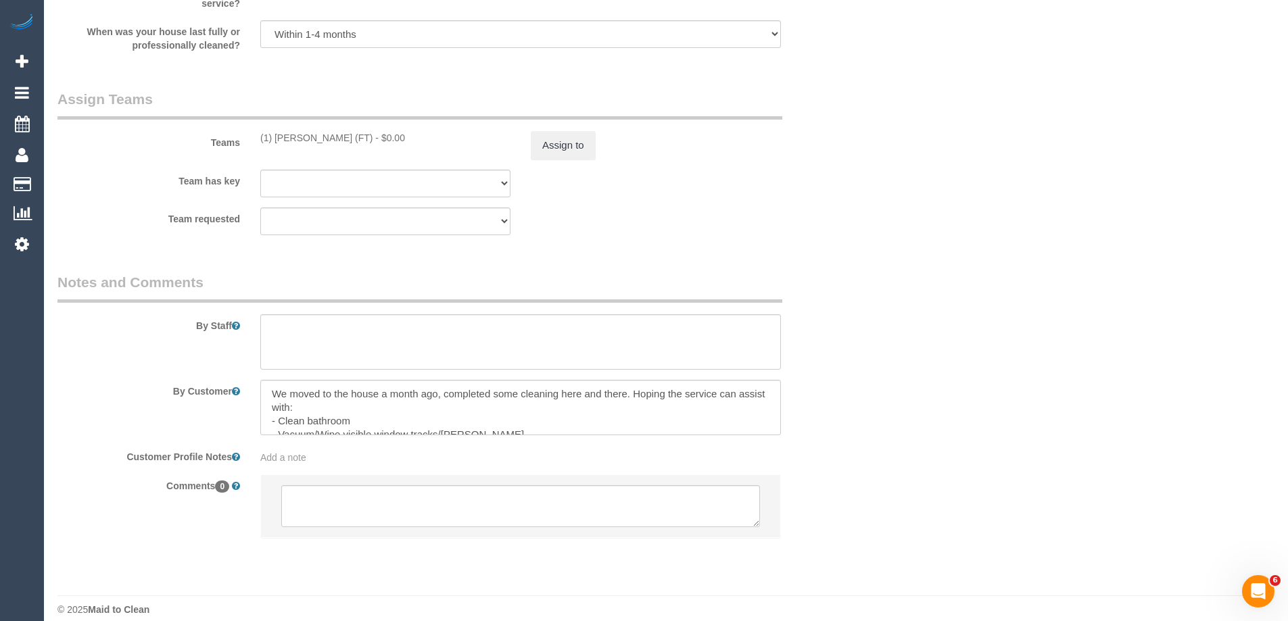
scroll to position [2031, 0]
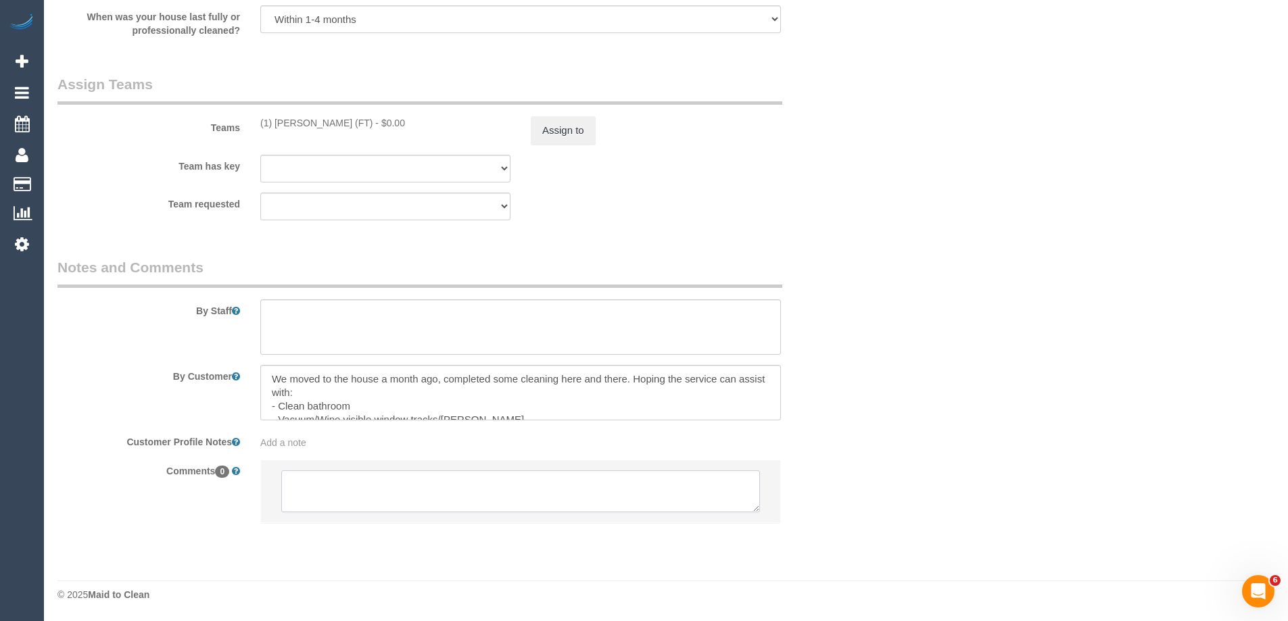
click at [403, 485] on textarea at bounding box center [520, 492] width 479 height 42
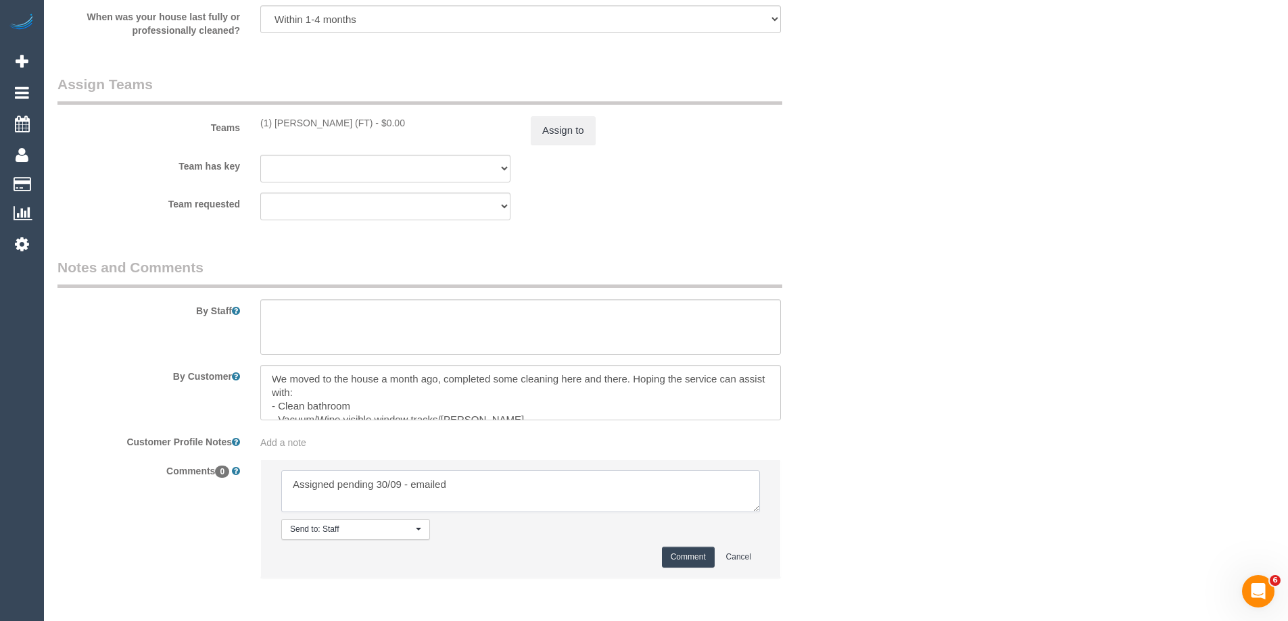
type textarea "Assigned pending 30/09 - emailed"
click at [692, 557] on button "Comment" at bounding box center [688, 557] width 53 height 21
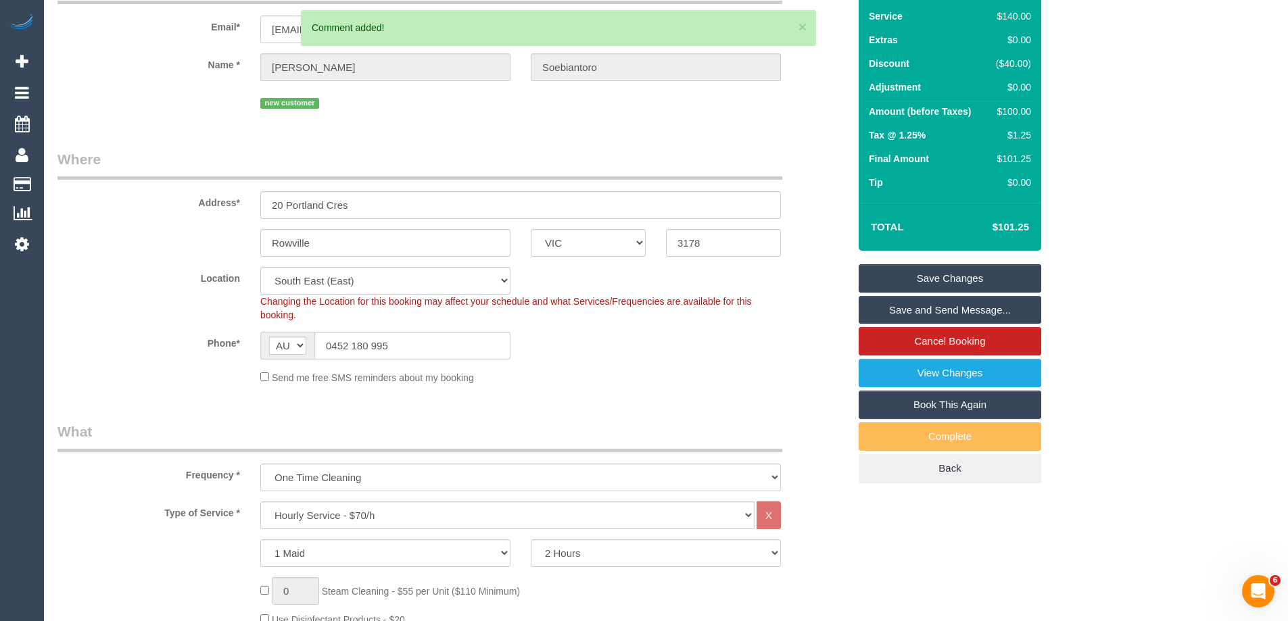
scroll to position [0, 0]
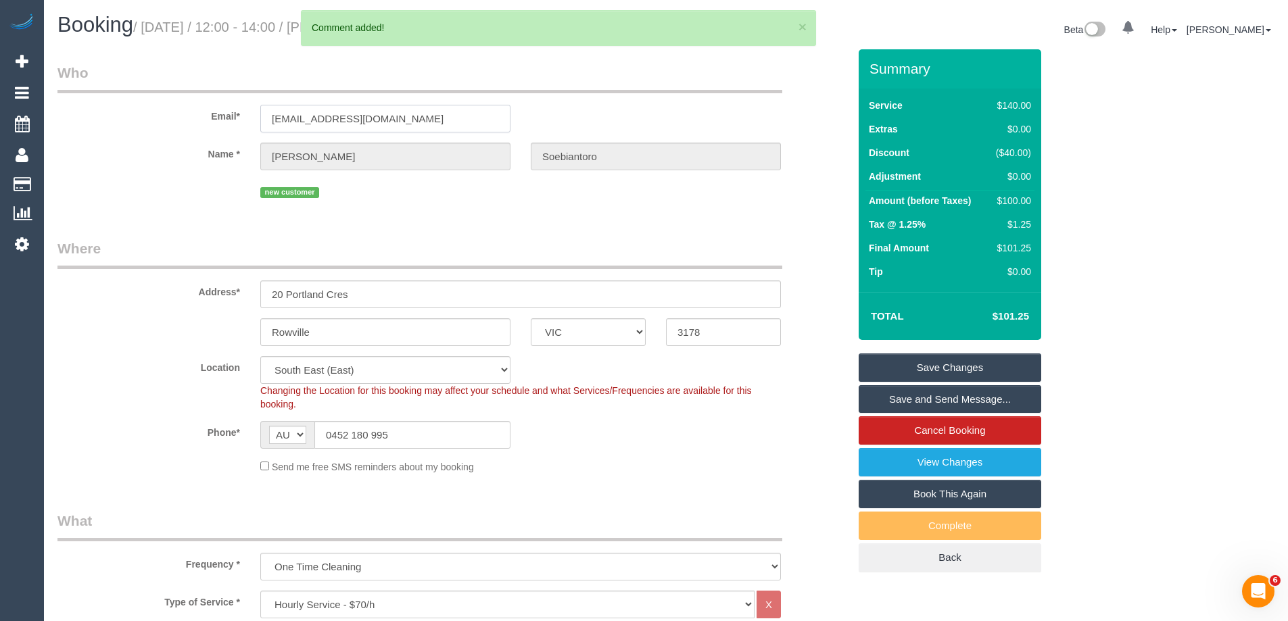
click at [351, 111] on input "elizabethzhuangg@yahoo.com" at bounding box center [385, 119] width 250 height 28
click at [394, 211] on fieldset "Who Email* elizabethzhuangg@yahoo.com Name * Elizabeth Soebiantoro new customer" at bounding box center [452, 137] width 791 height 149
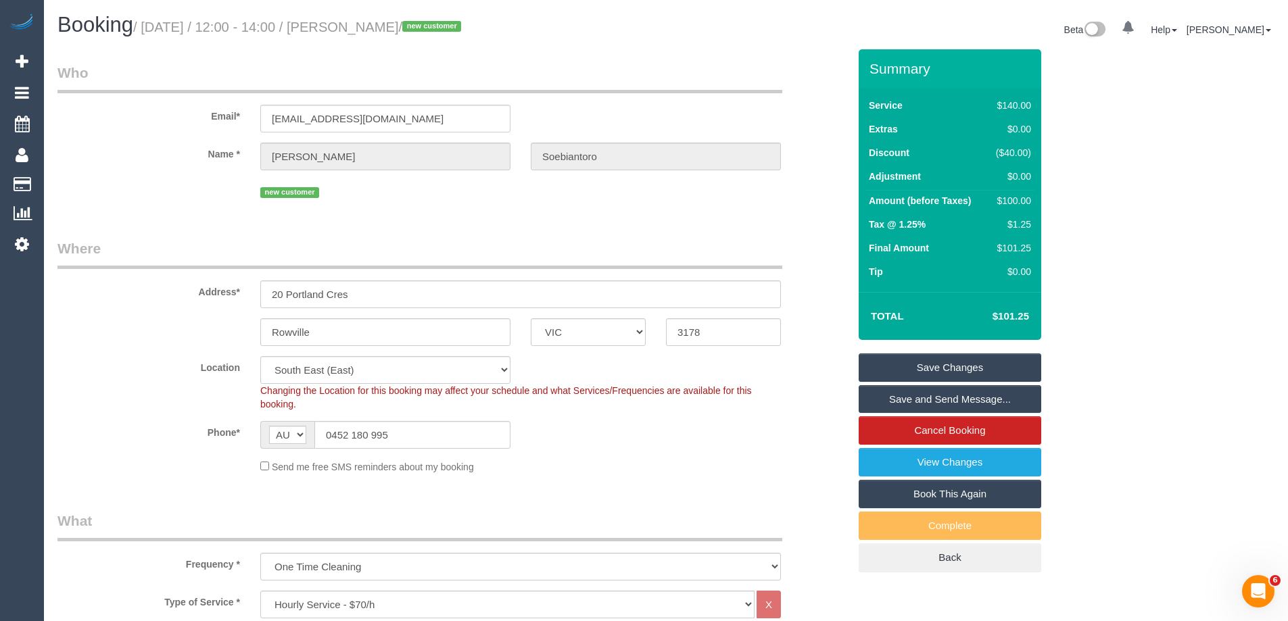
click at [637, 461] on div "Send me free SMS reminders about my booking" at bounding box center [520, 466] width 541 height 15
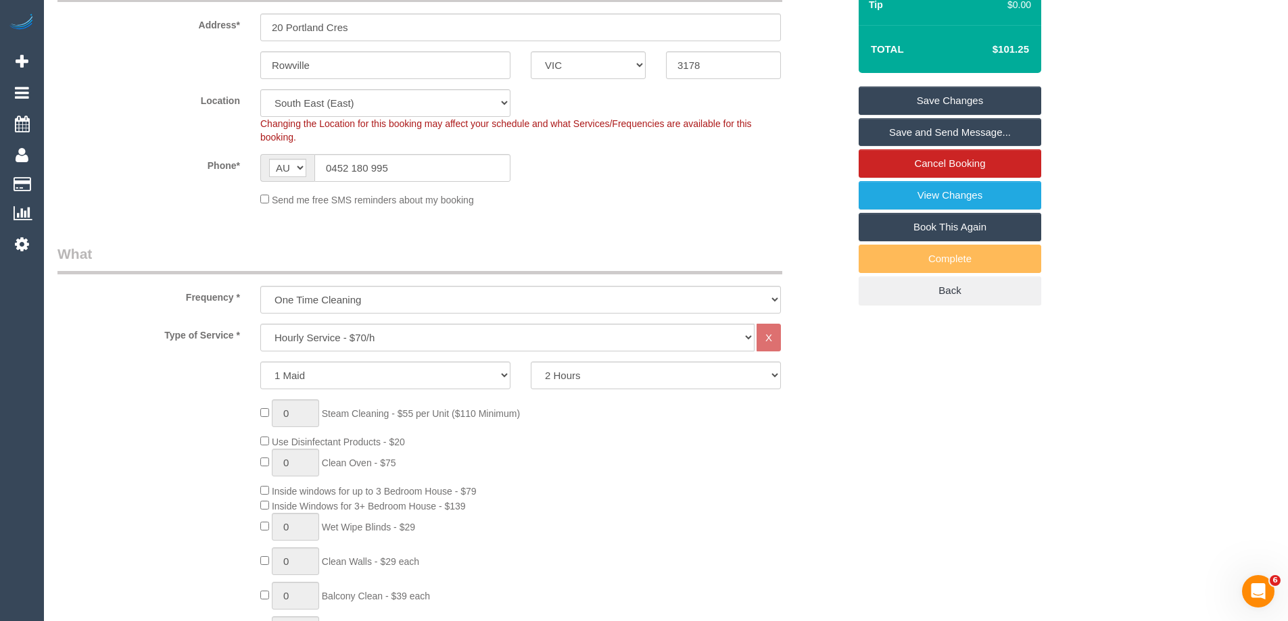
scroll to position [68, 0]
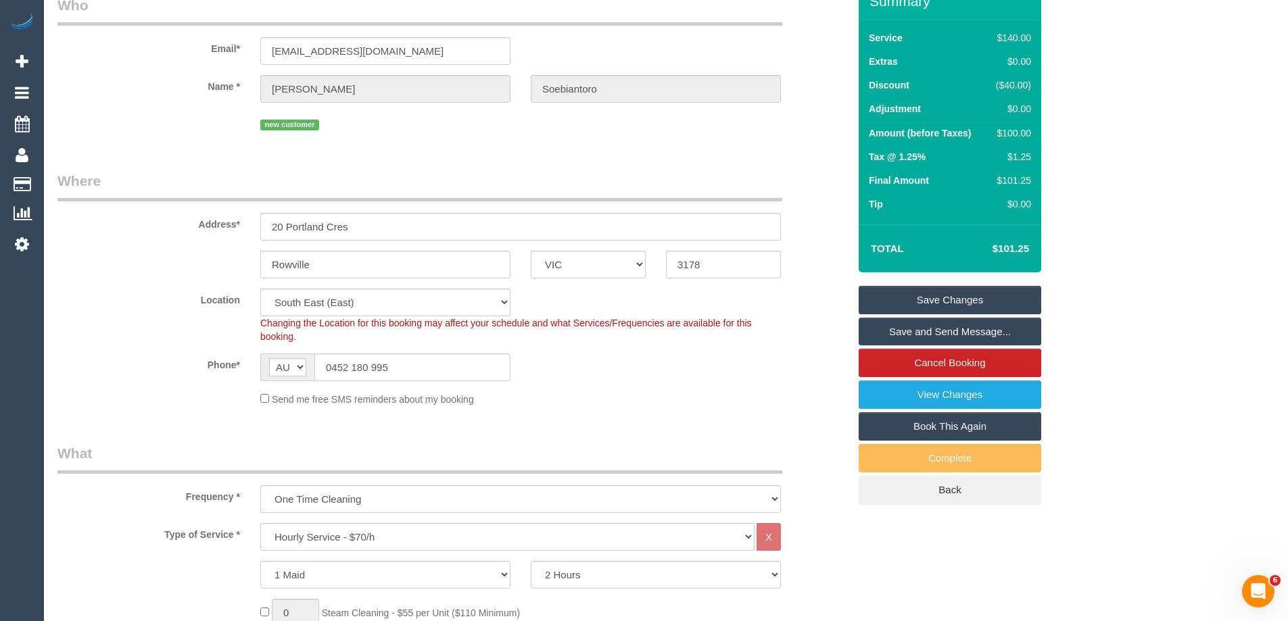
click at [914, 296] on link "Save Changes" at bounding box center [950, 300] width 183 height 28
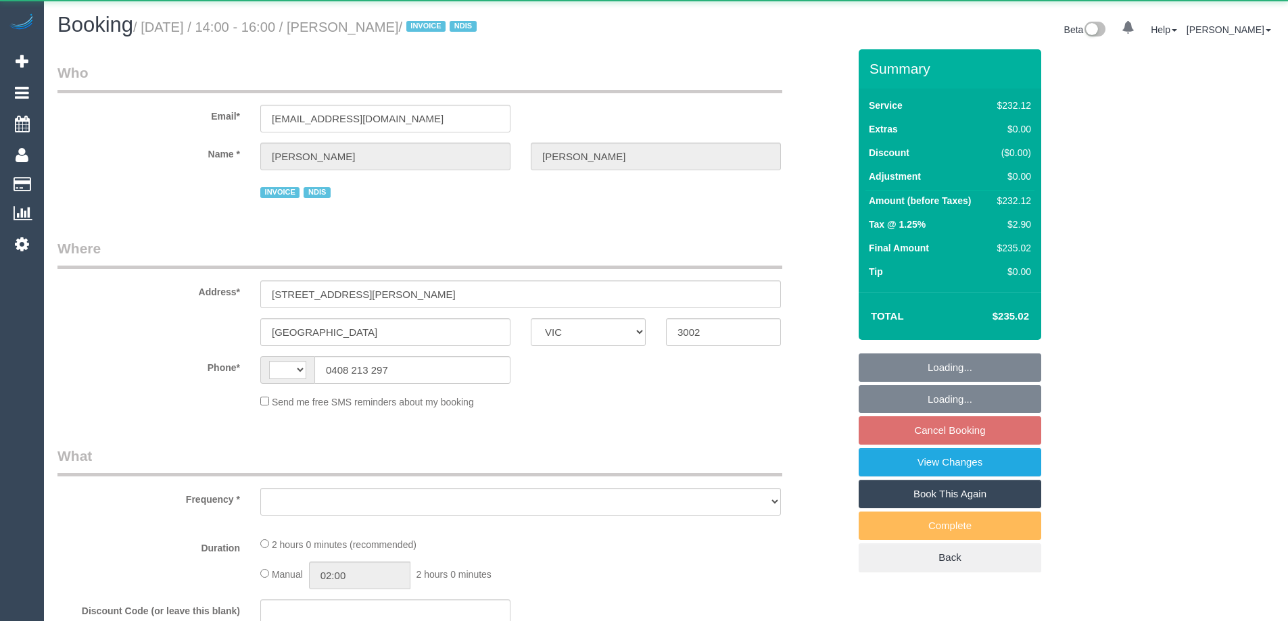
select select "VIC"
select select "string:AU"
select select "object:519"
select select "2"
select select "number:28"
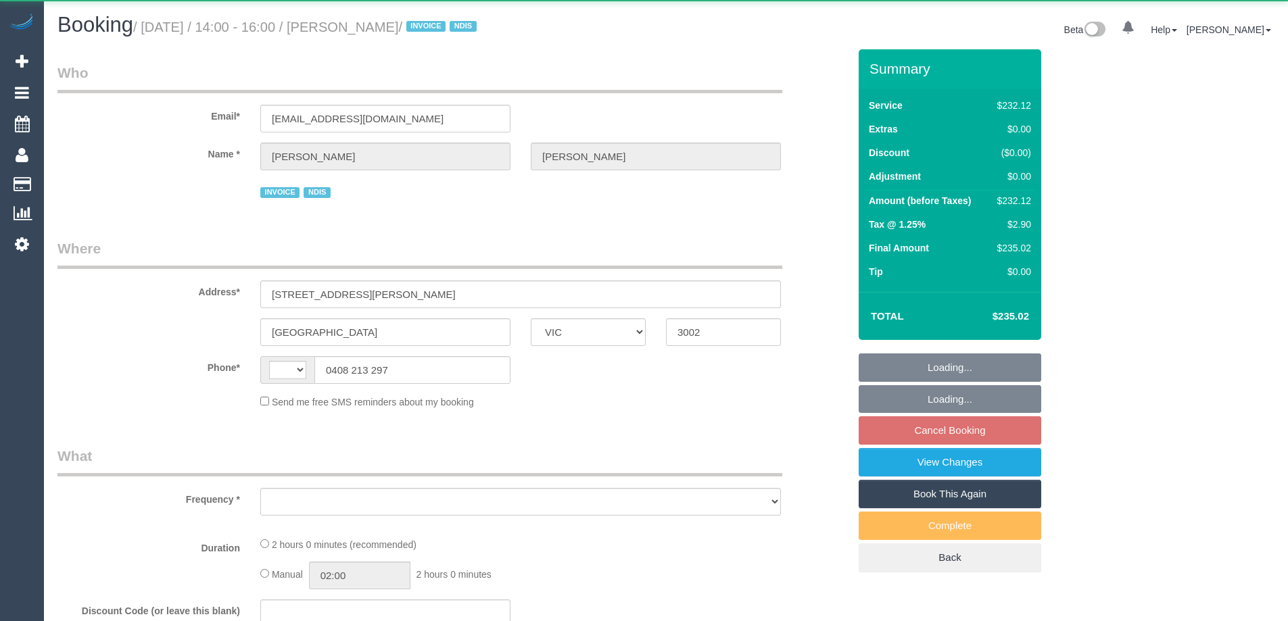
select select "number:14"
select select "number:19"
select select "number:23"
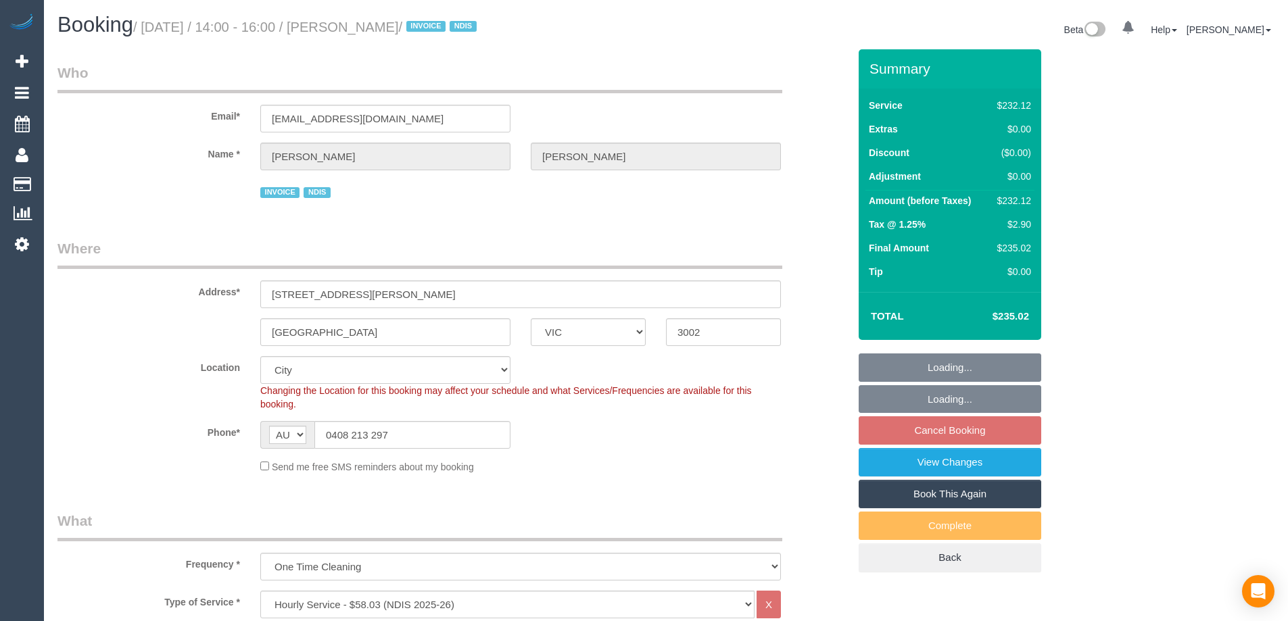
select select "object:773"
select select "spot5"
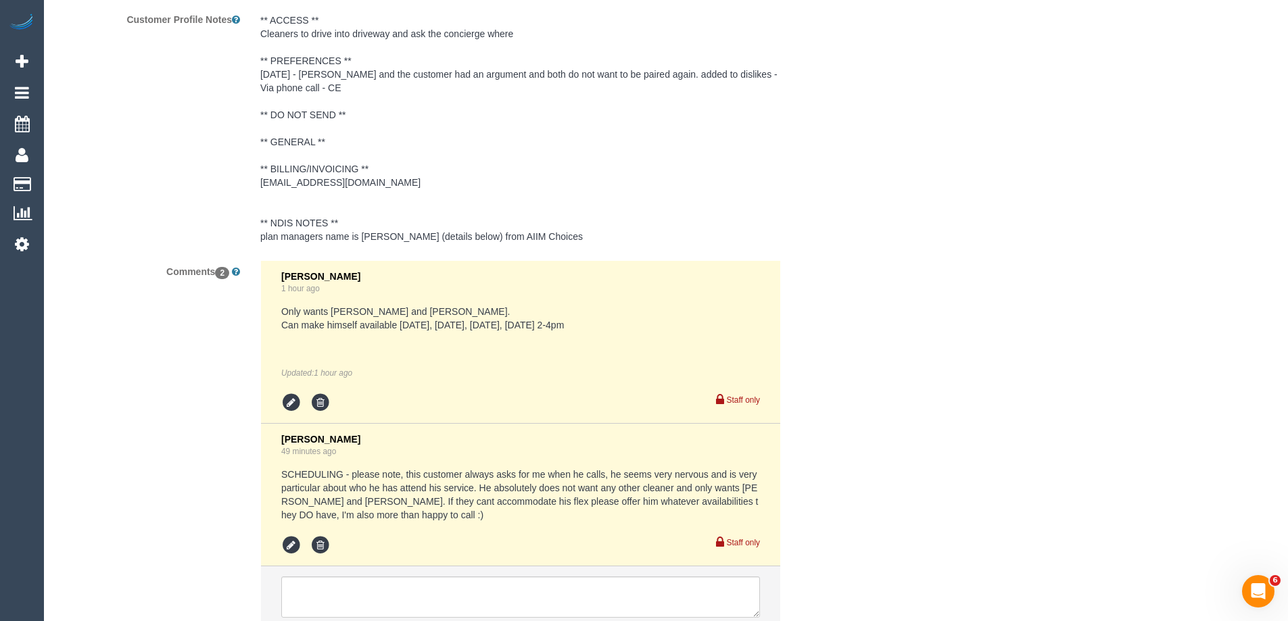
scroll to position [2086, 0]
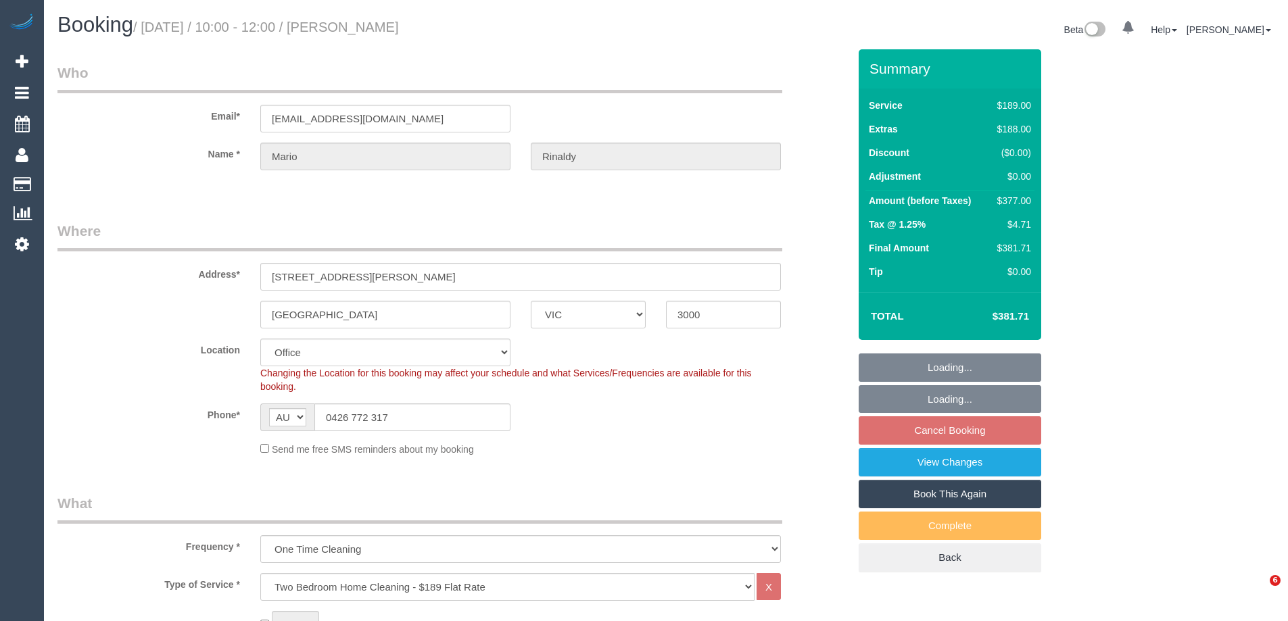
select select "VIC"
select select "string:stripe-pm_1NOBx92GScqysDRVDuItKpyF"
select select "number:28"
select select "number:14"
select select "number:20"
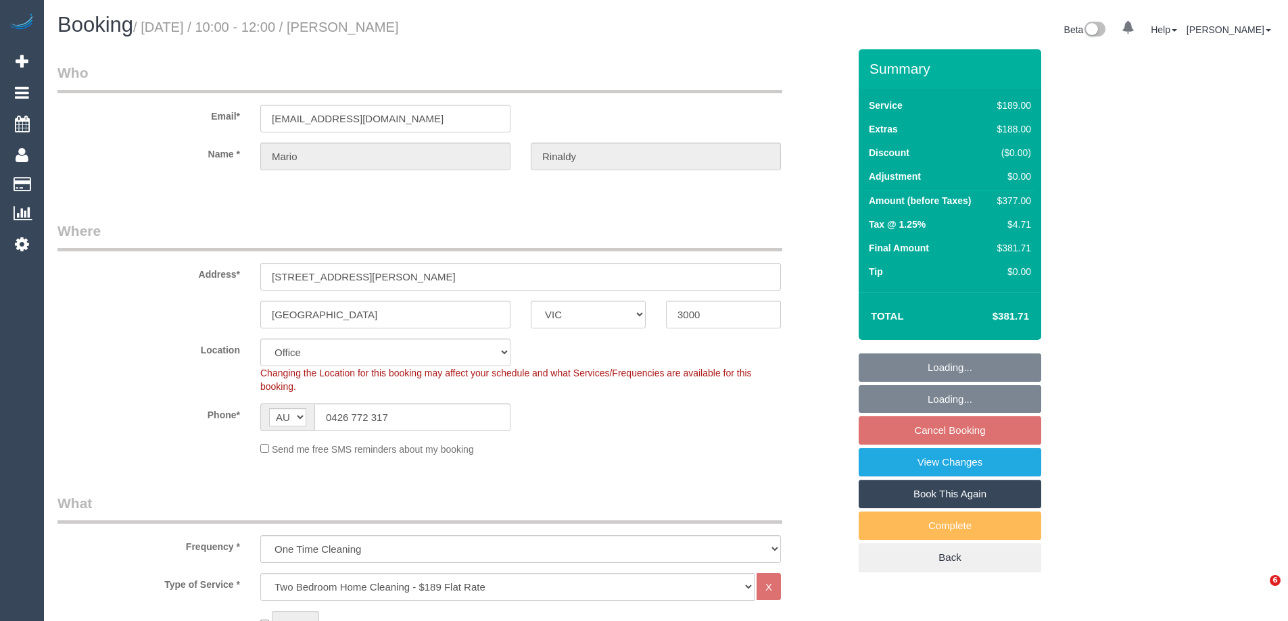
select select "number:36"
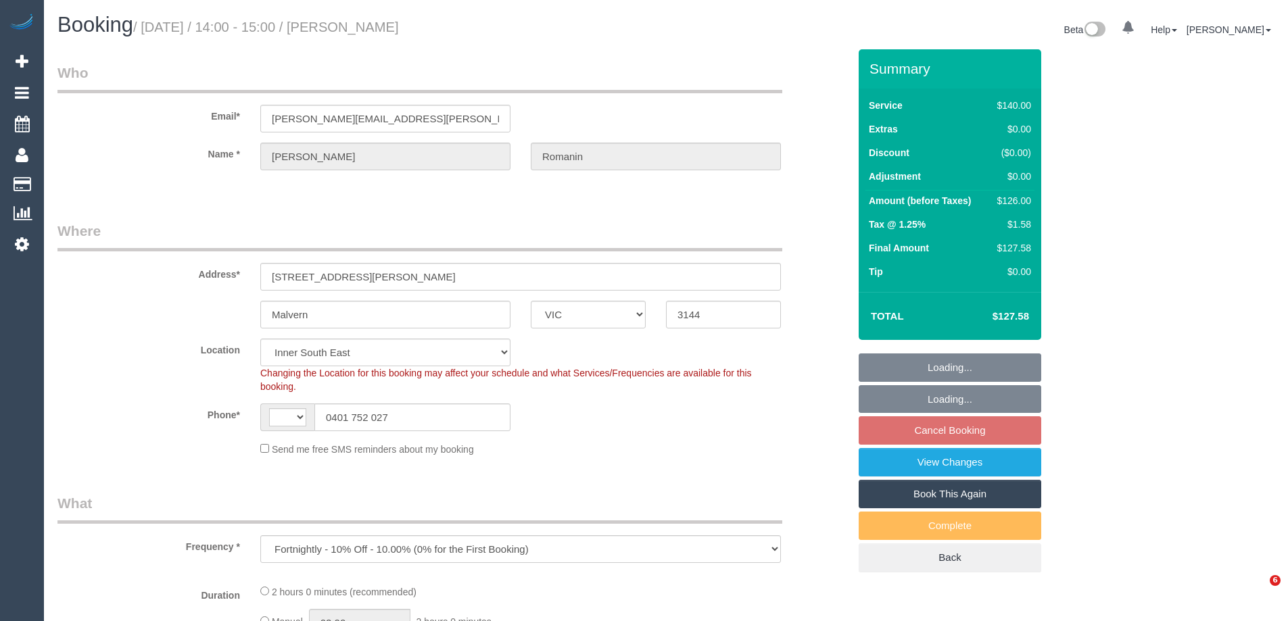
select select "VIC"
select select "object:742"
select select "string:AU"
select select "number:28"
select select "number:14"
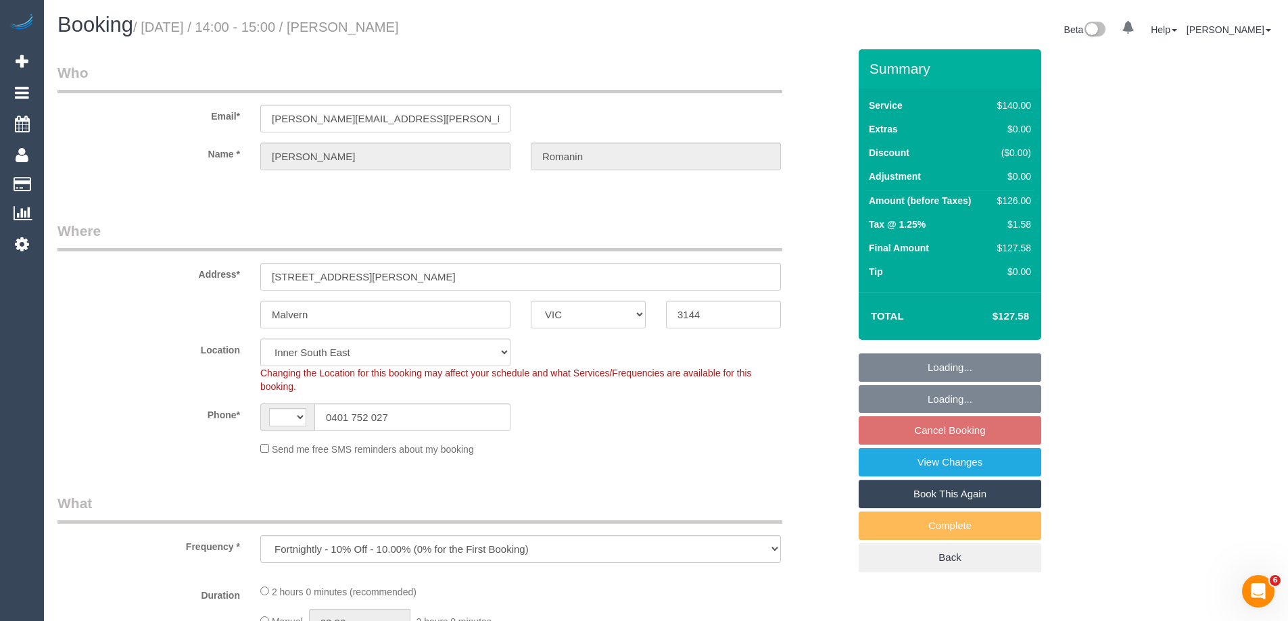
select select "number:19"
select select "number:22"
select select "number:34"
select select "number:12"
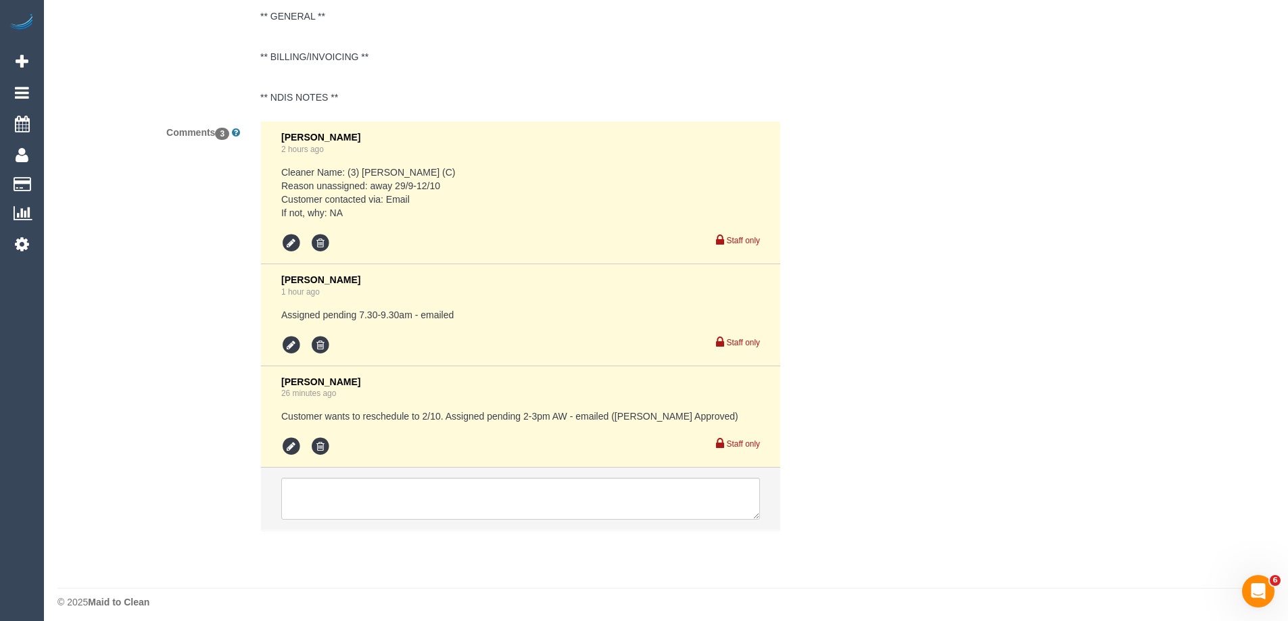
scroll to position [2593, 0]
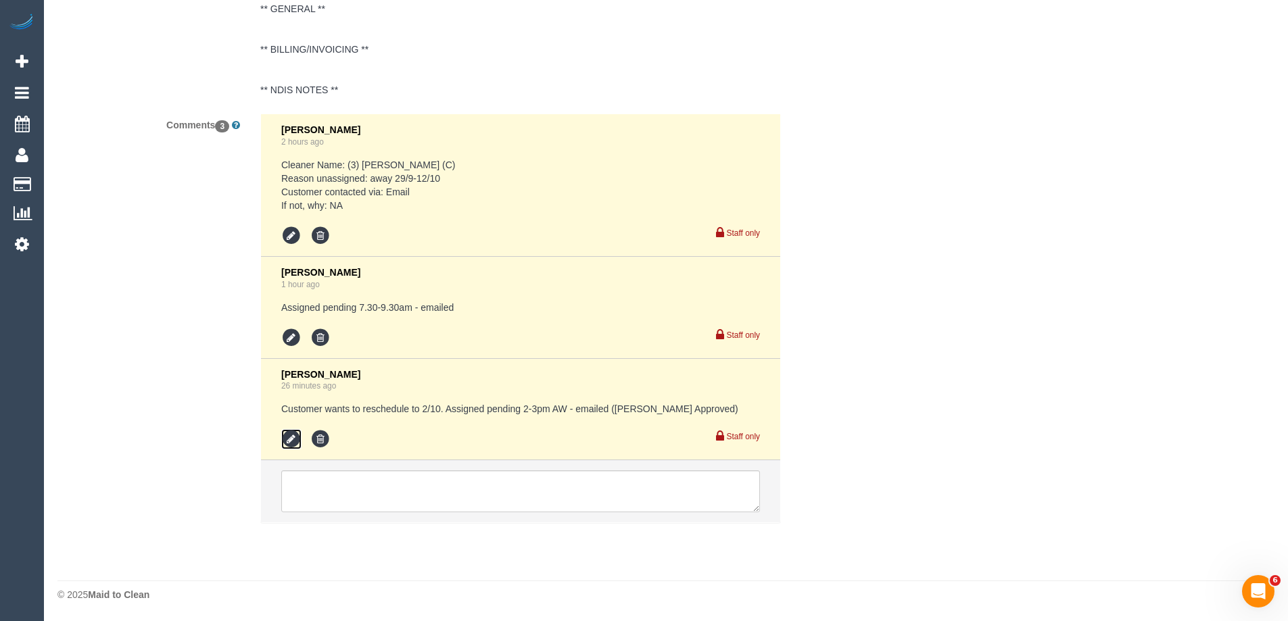
click at [290, 440] on icon at bounding box center [291, 439] width 20 height 20
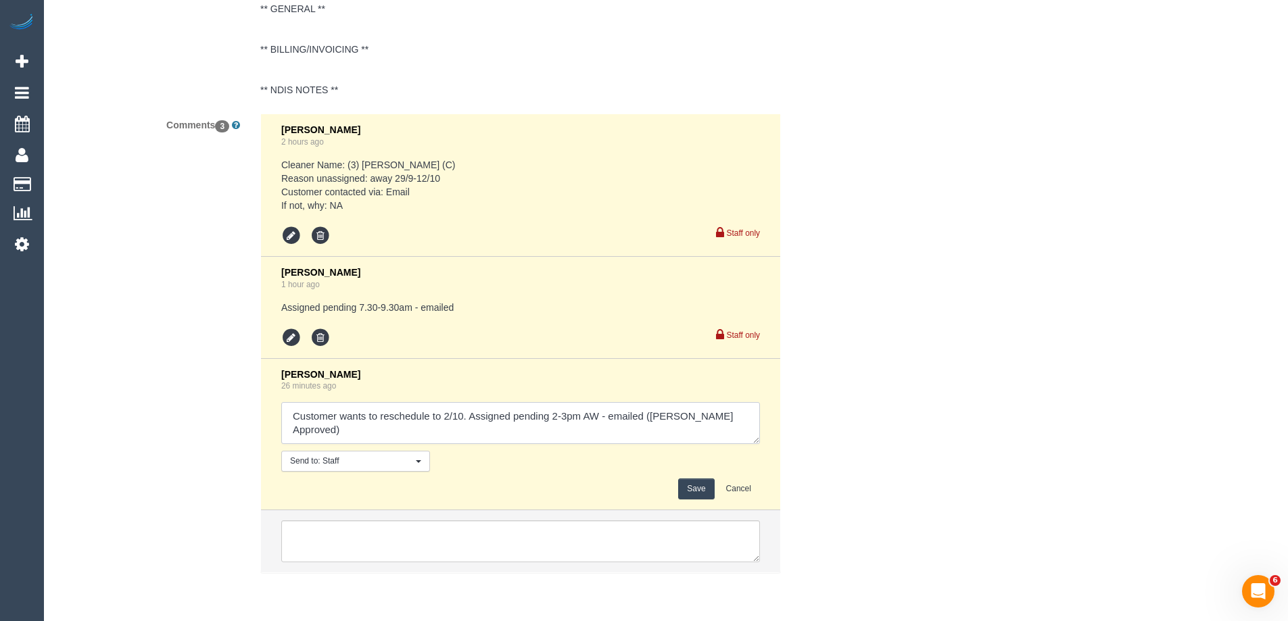
click at [728, 416] on textarea at bounding box center [520, 423] width 479 height 42
type textarea "Customer wants to reschedule to 2/10. Assigned pending 2-3pm AW - emailed ([PER…"
click at [699, 494] on button "Save" at bounding box center [696, 489] width 36 height 21
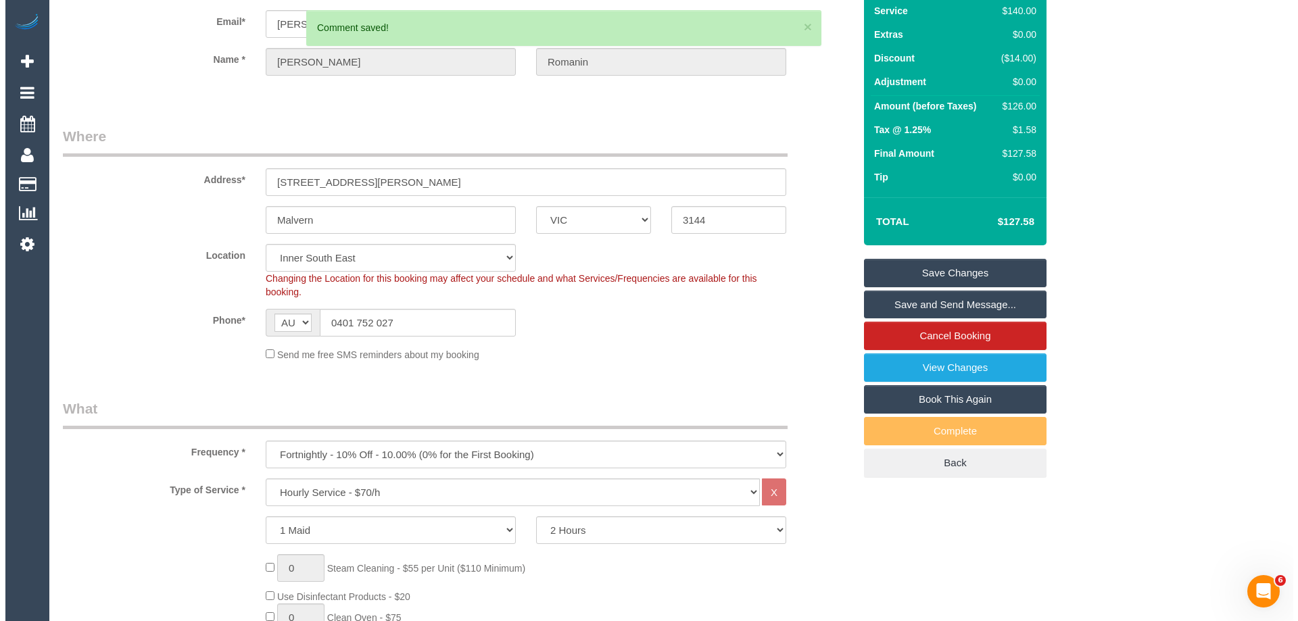
scroll to position [23, 0]
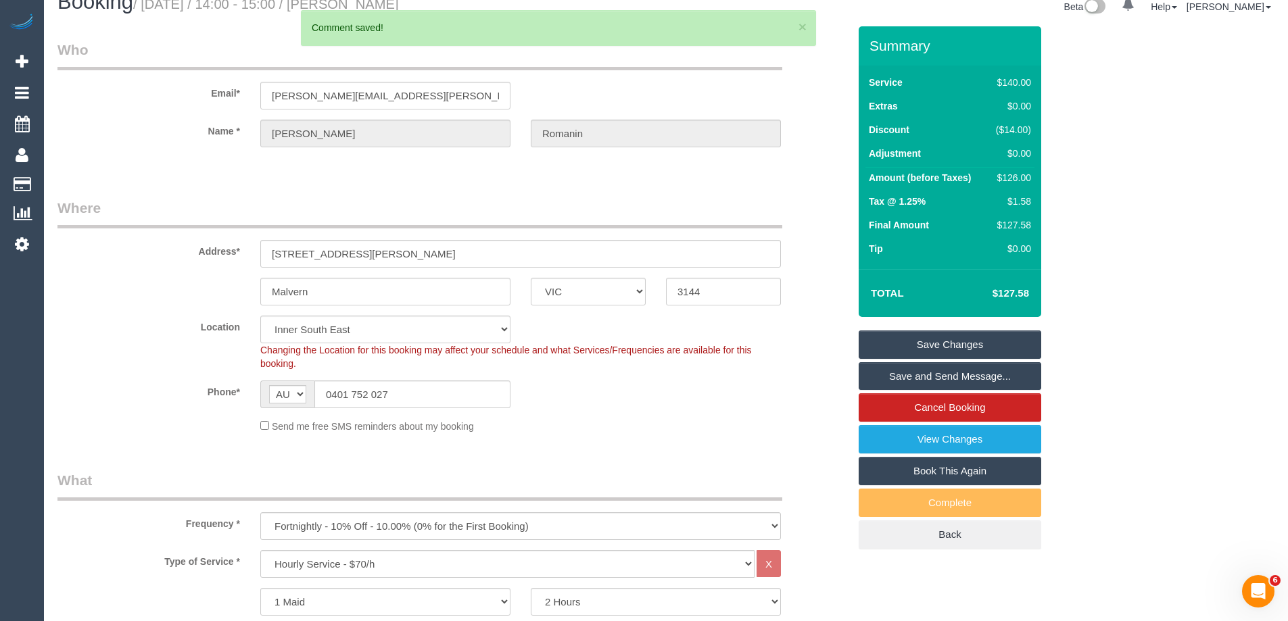
click at [943, 377] on link "Save and Send Message..." at bounding box center [950, 376] width 183 height 28
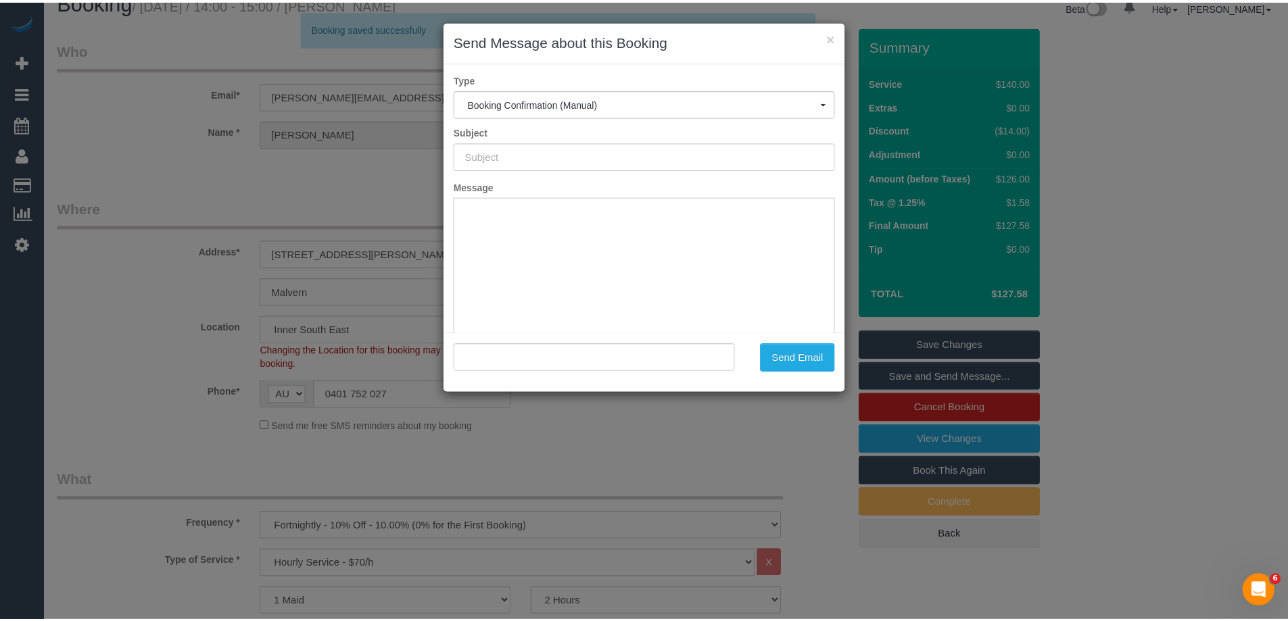
scroll to position [0, 0]
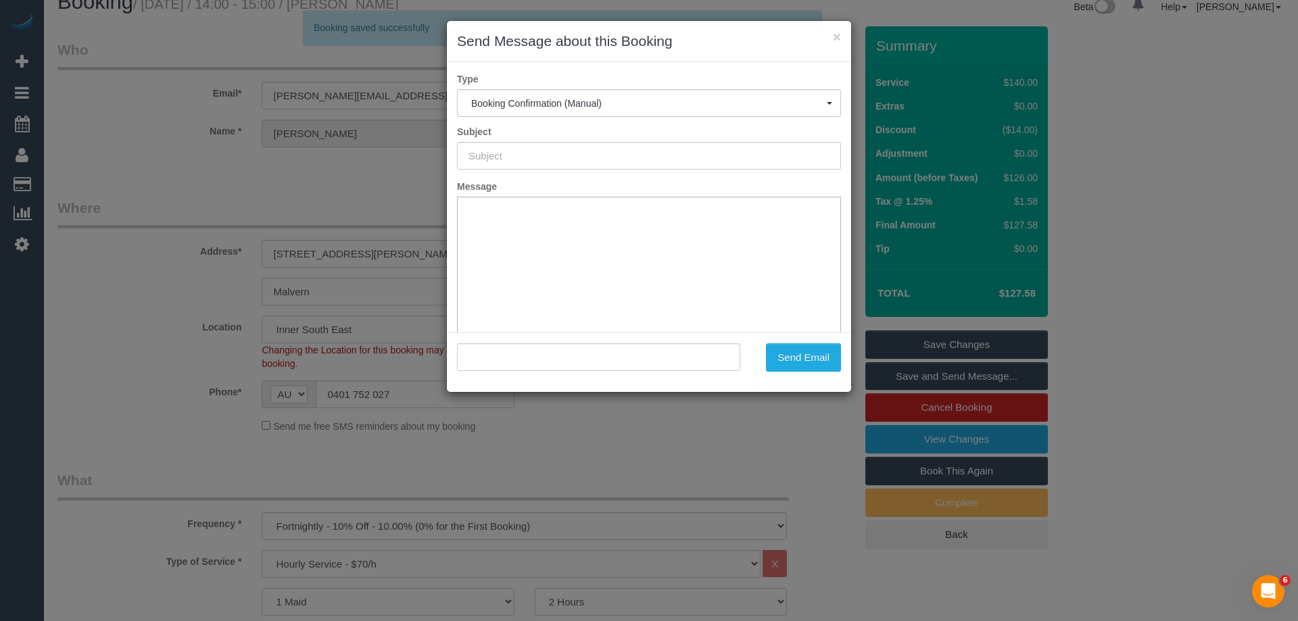
type input "Booking Confirmed"
type input ""[PERSON_NAME]" <[PERSON_NAME][EMAIL_ADDRESS][PERSON_NAME][DOMAIN_NAME]>"
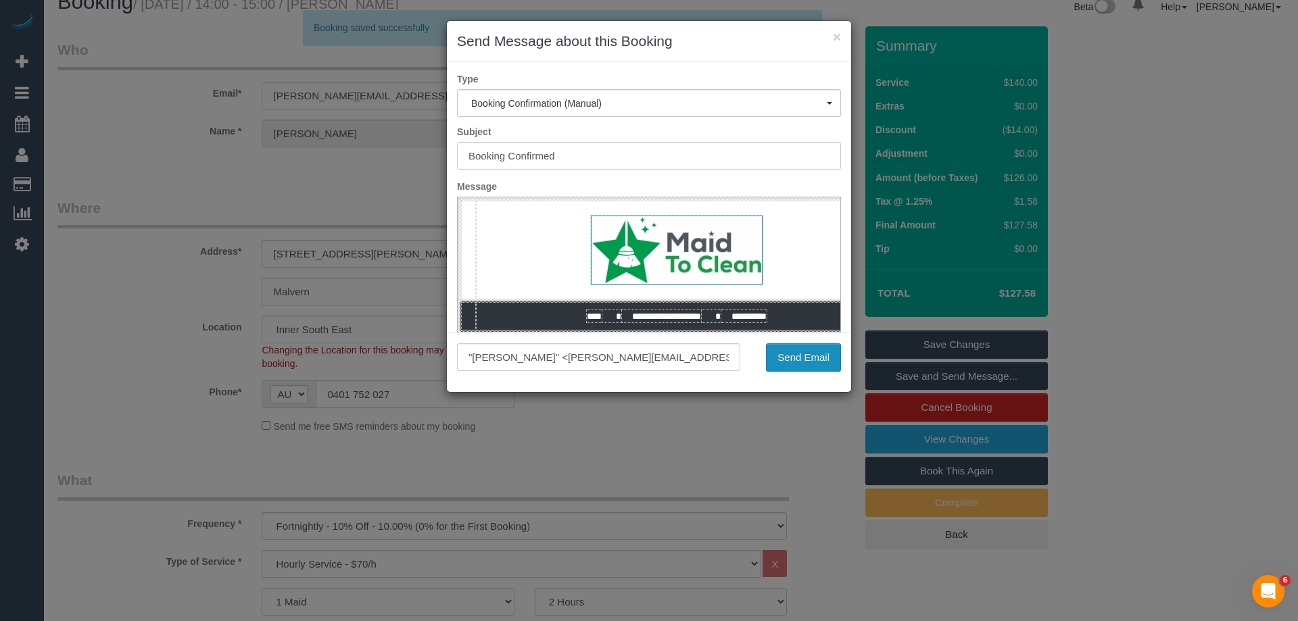
click at [814, 360] on button "Send Email" at bounding box center [803, 358] width 75 height 28
